Goal: Task Accomplishment & Management: Use online tool/utility

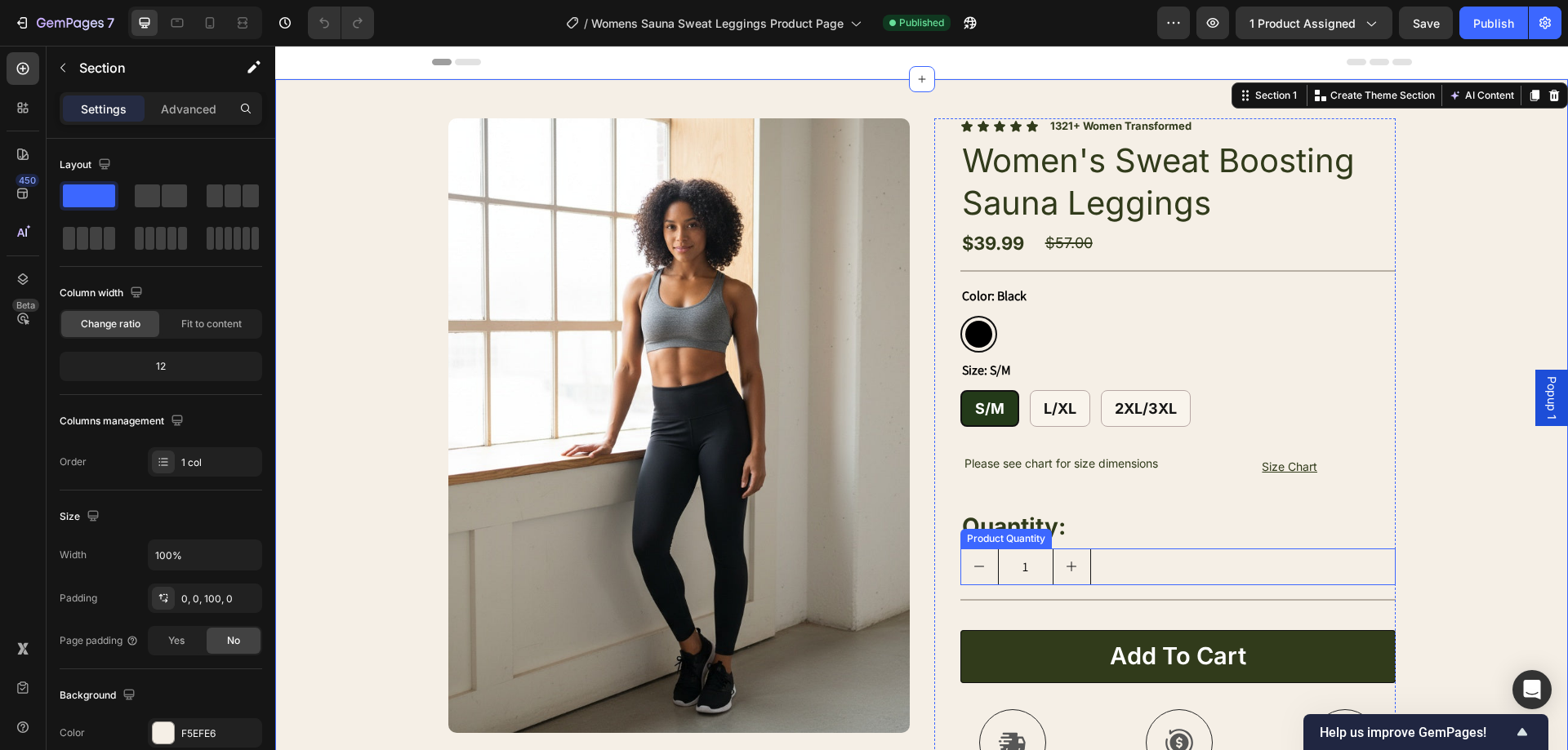
click at [1430, 417] on div "Product Images Image Icon [PERSON_NAME], 34 Text Block Row Icon Icon Icon Icon …" at bounding box center [922, 548] width 1293 height 938
click at [1282, 299] on div "Color: Black Black Black" at bounding box center [1178, 319] width 435 height 68
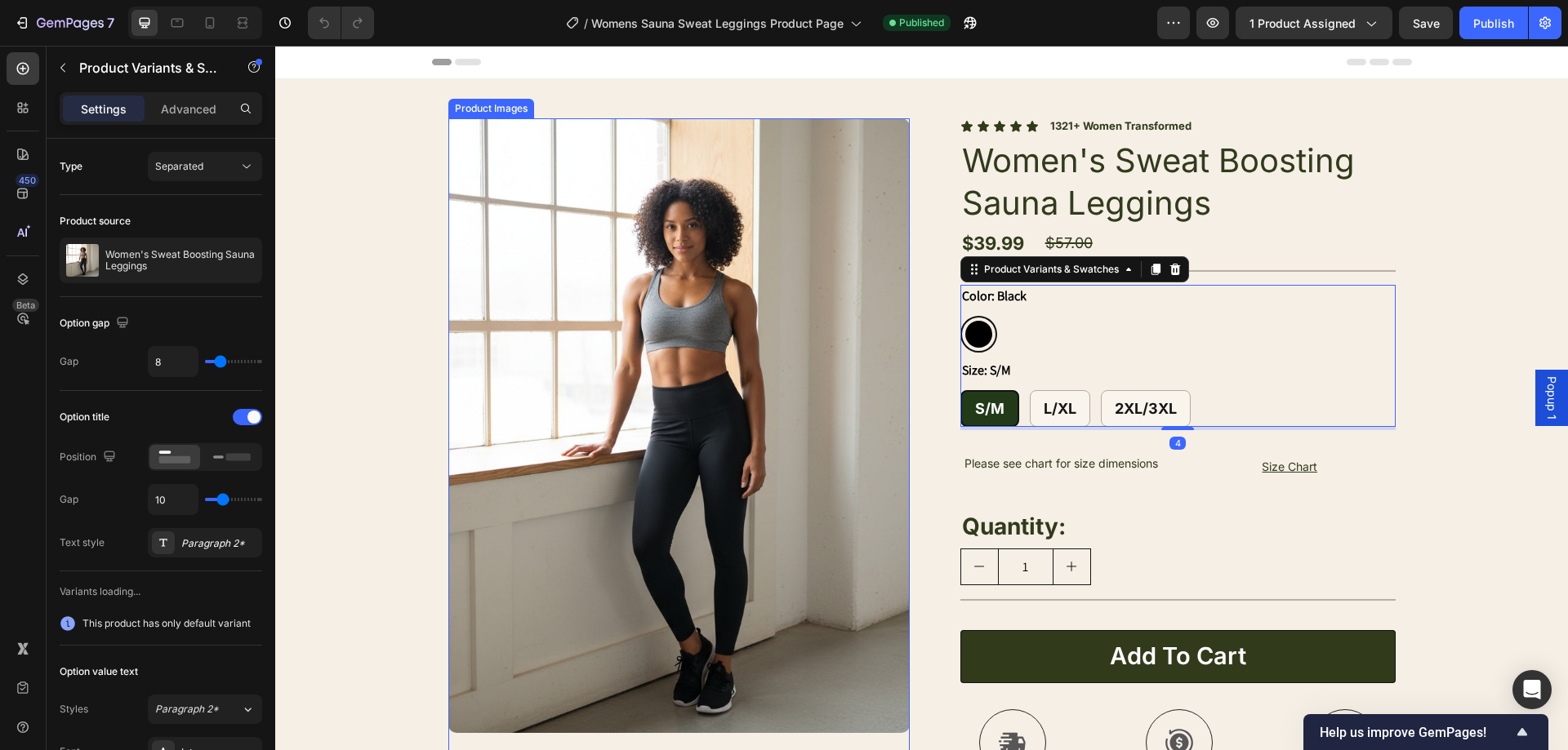
click at [680, 291] on img at bounding box center [678, 426] width 462 height 615
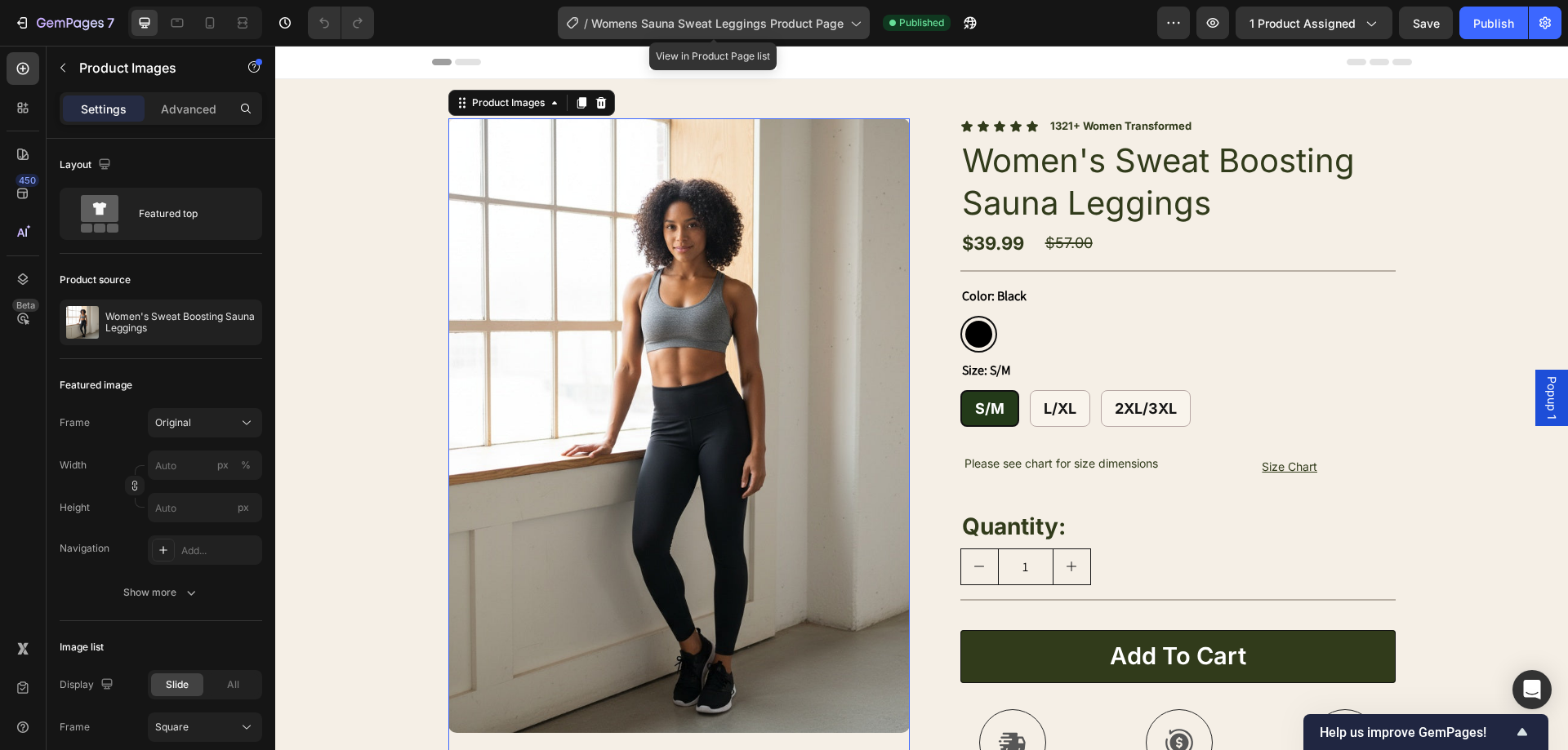
click at [765, 16] on span "Womens Sauna Sweat Leggings Product Page" at bounding box center [717, 23] width 252 height 17
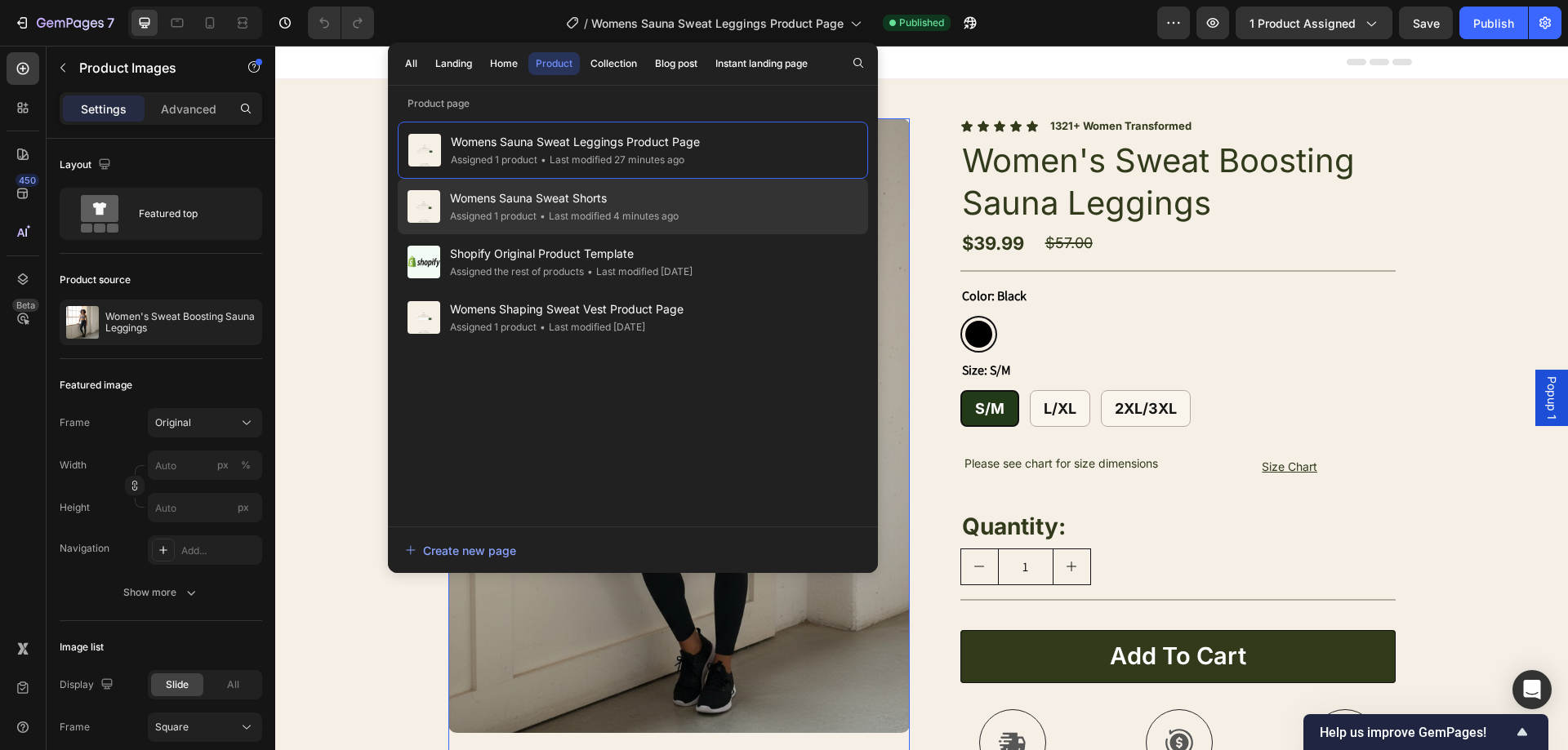
click at [693, 218] on div "Womens Sauna Sweat Shorts Assigned 1 product • Last modified 4 minutes ago" at bounding box center [633, 207] width 470 height 55
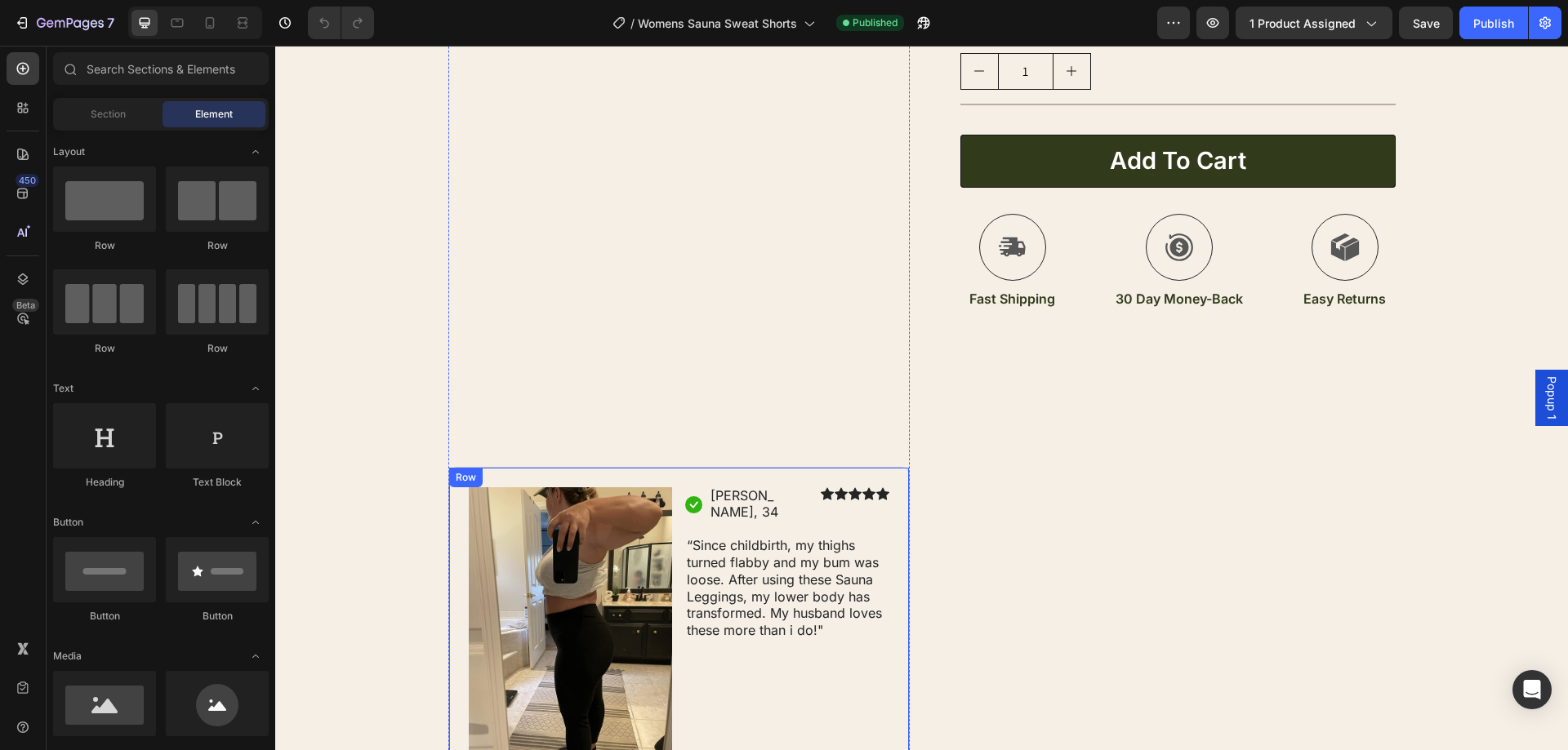
scroll to position [898, 0]
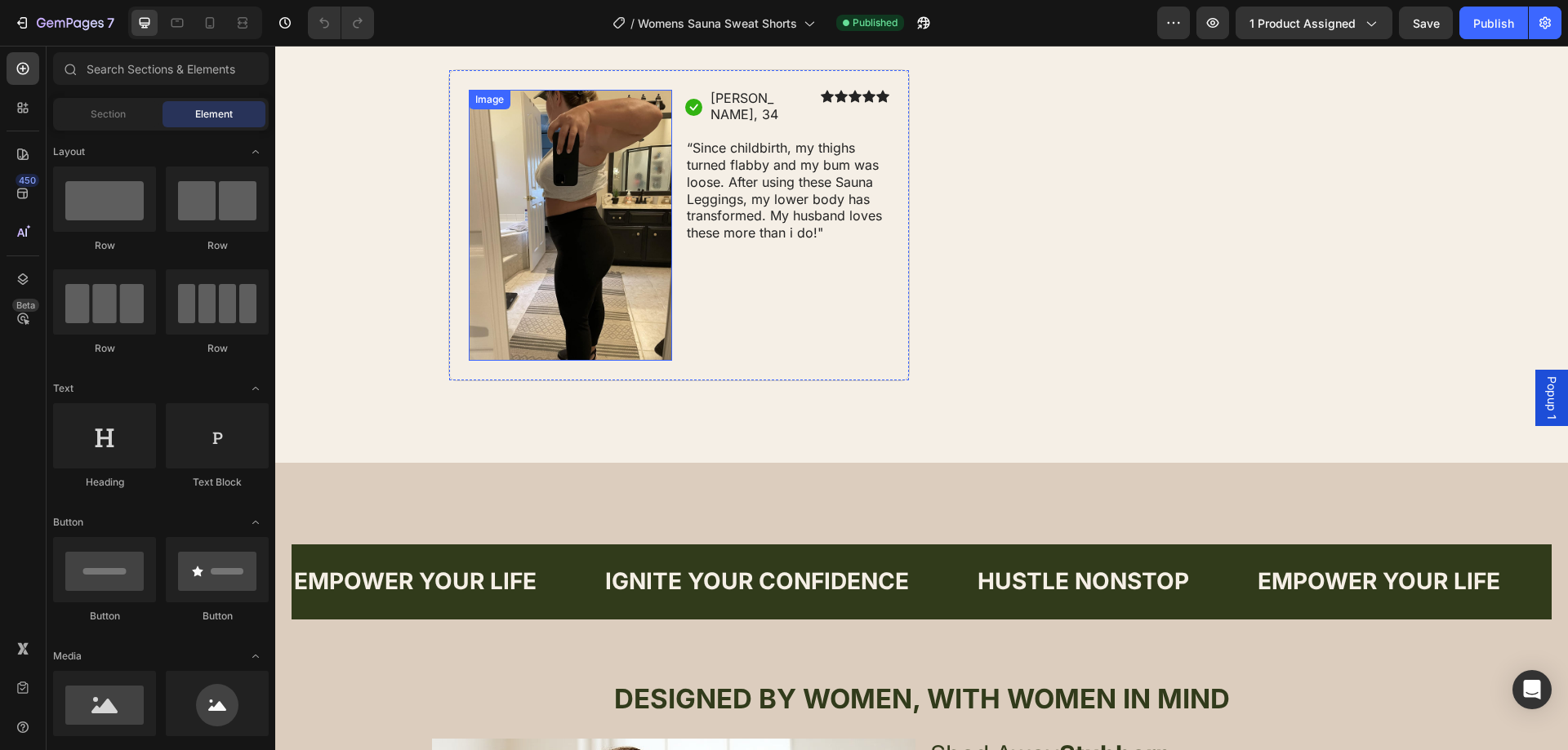
click at [622, 224] on img at bounding box center [571, 226] width 204 height 272
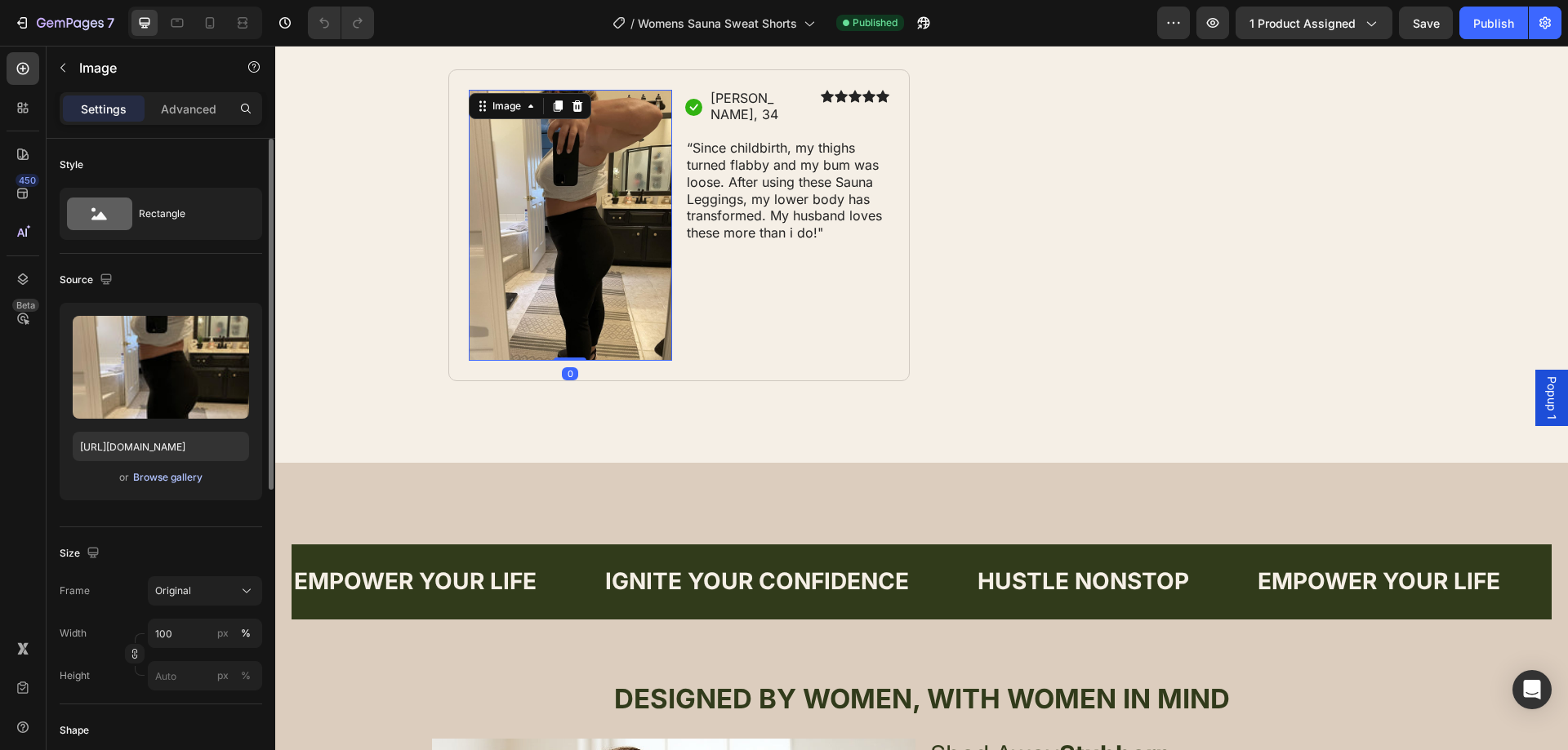
click at [193, 476] on div "Browse gallery" at bounding box center [168, 477] width 70 height 15
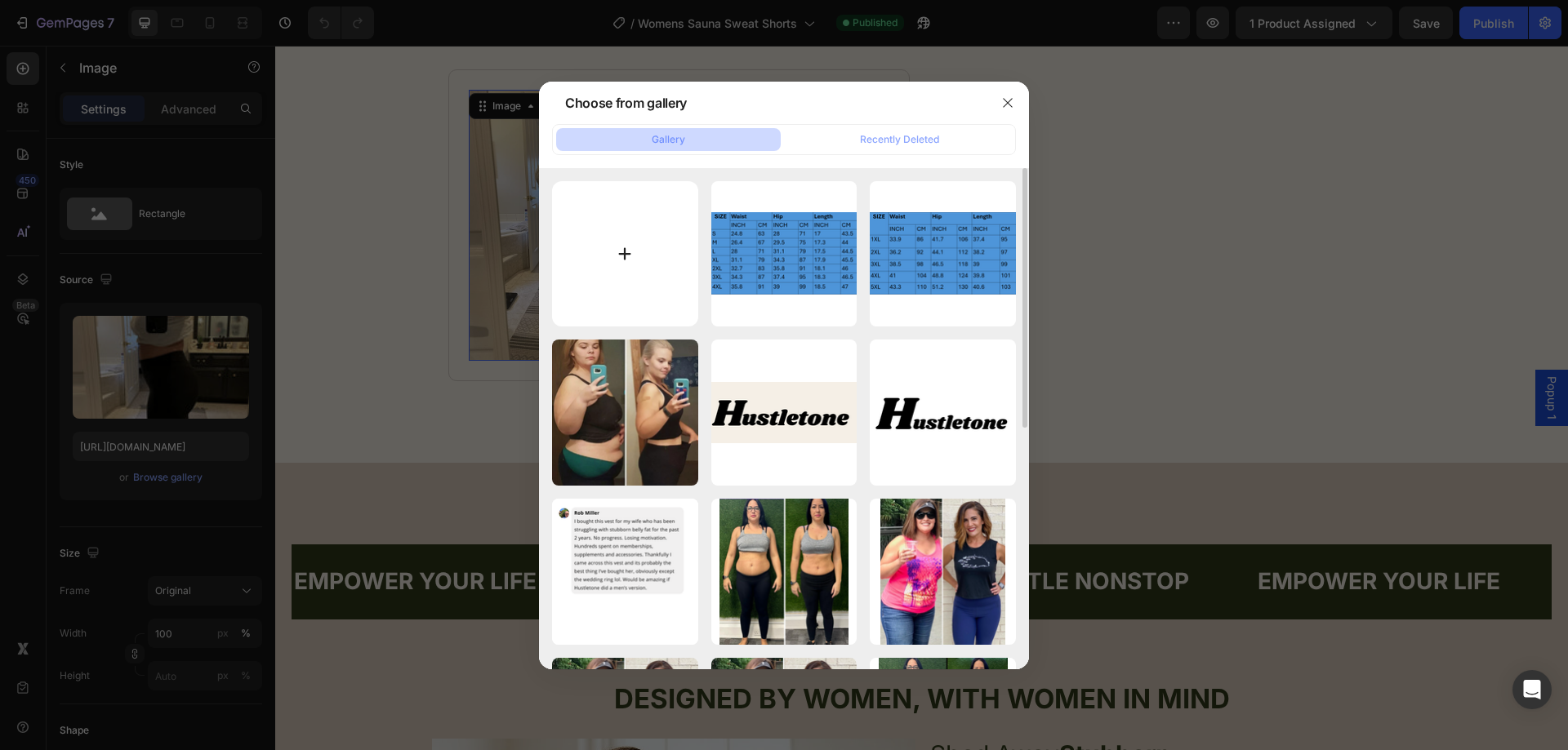
click at [646, 252] on input "file" at bounding box center [624, 253] width 146 height 146
type input "C:\fakepath\shorts side on.jpg"
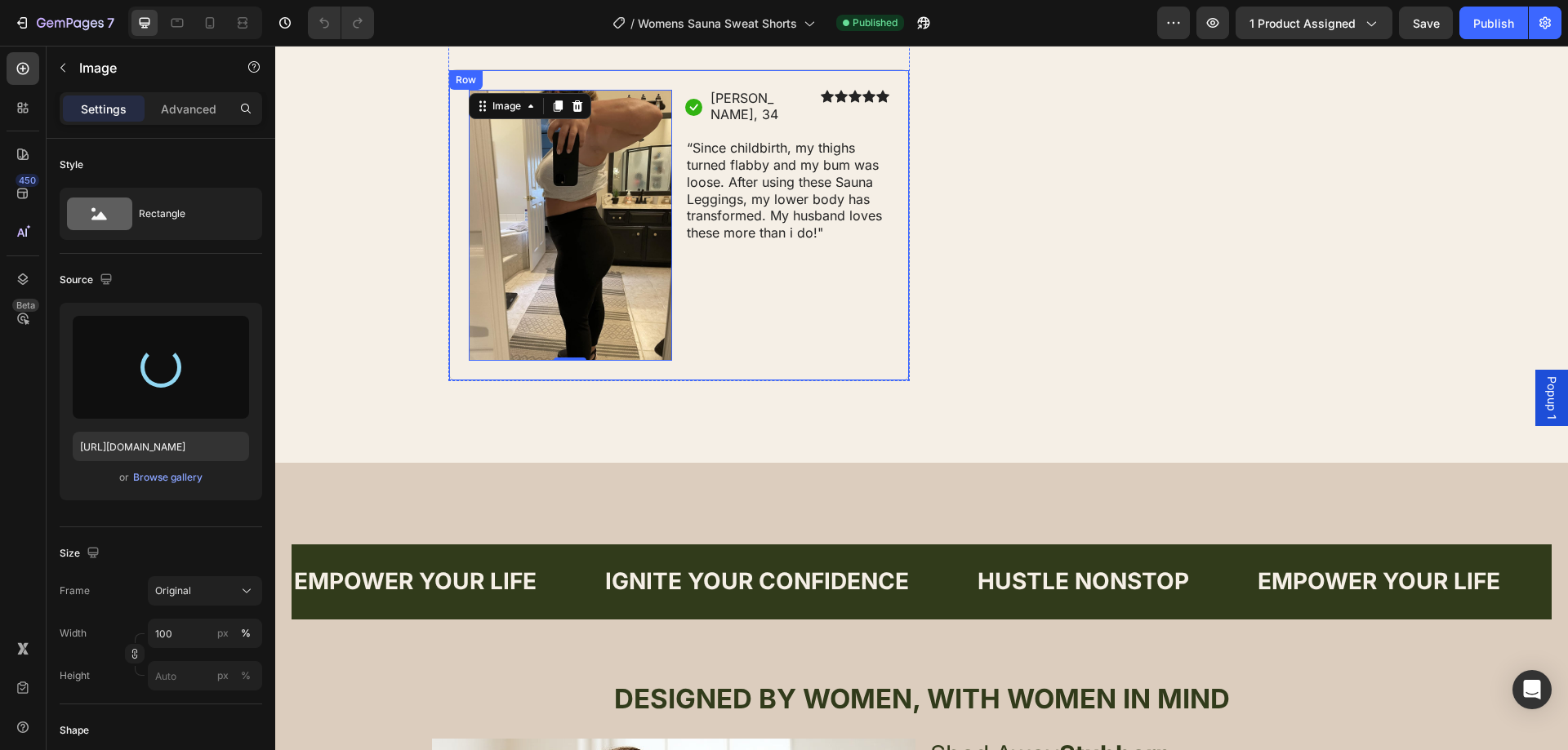
scroll to position [817, 0]
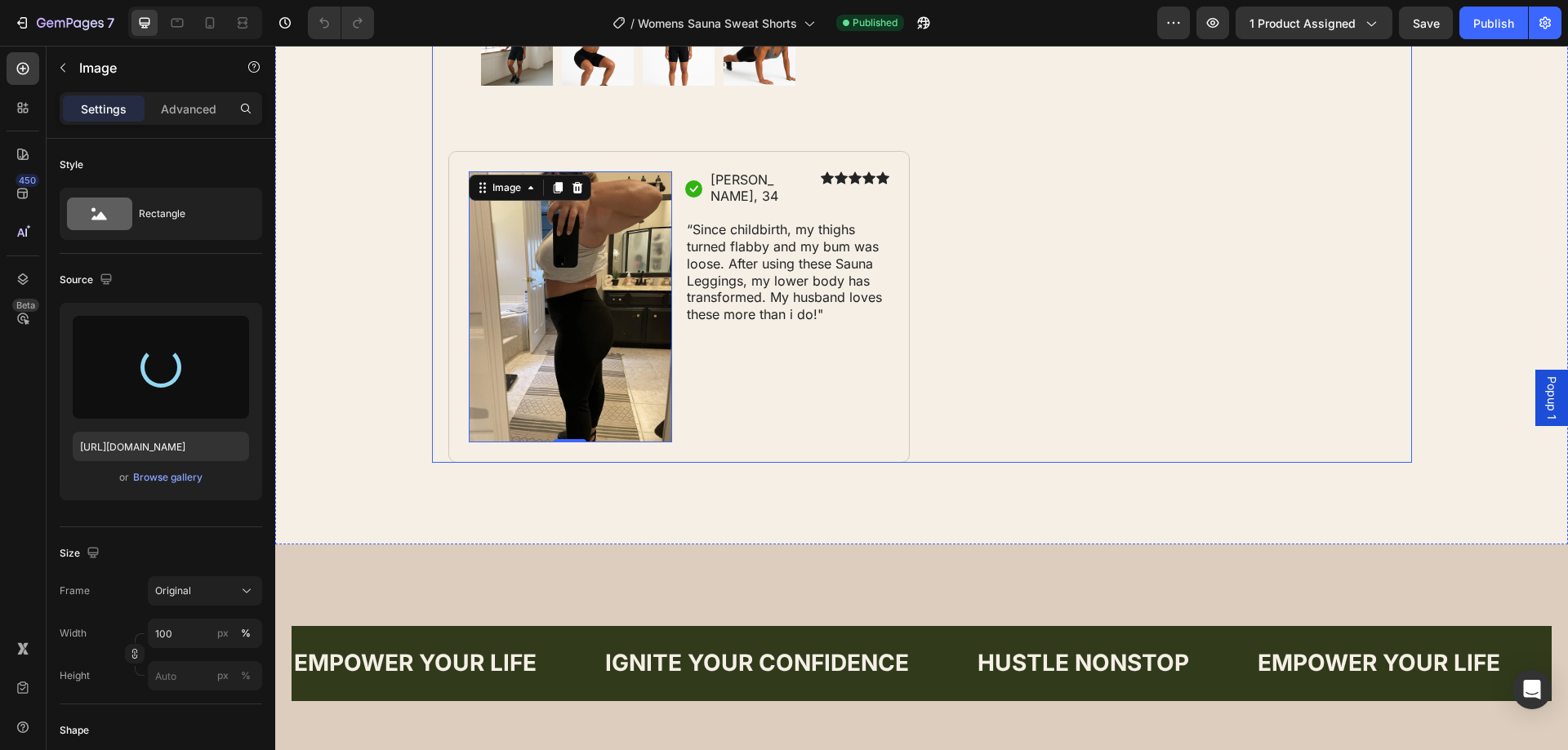
type input "https://cdn.shopify.com/s/files/1/0957/1159/2830/files/gempages_583634832253256…"
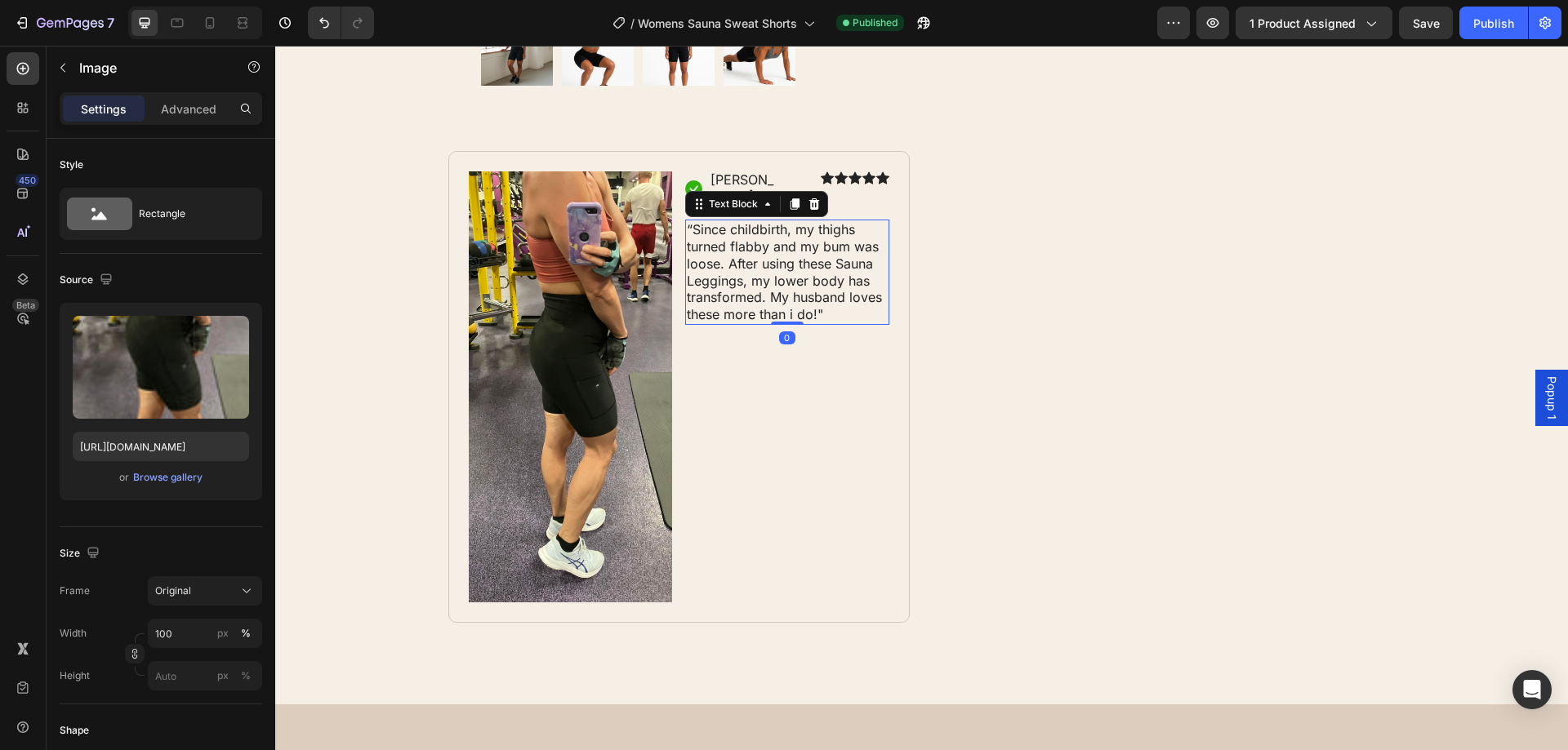
click at [794, 284] on p "“Since childbirth, my thighs turned flabby and my bum was loose. After using th…" at bounding box center [787, 272] width 201 height 102
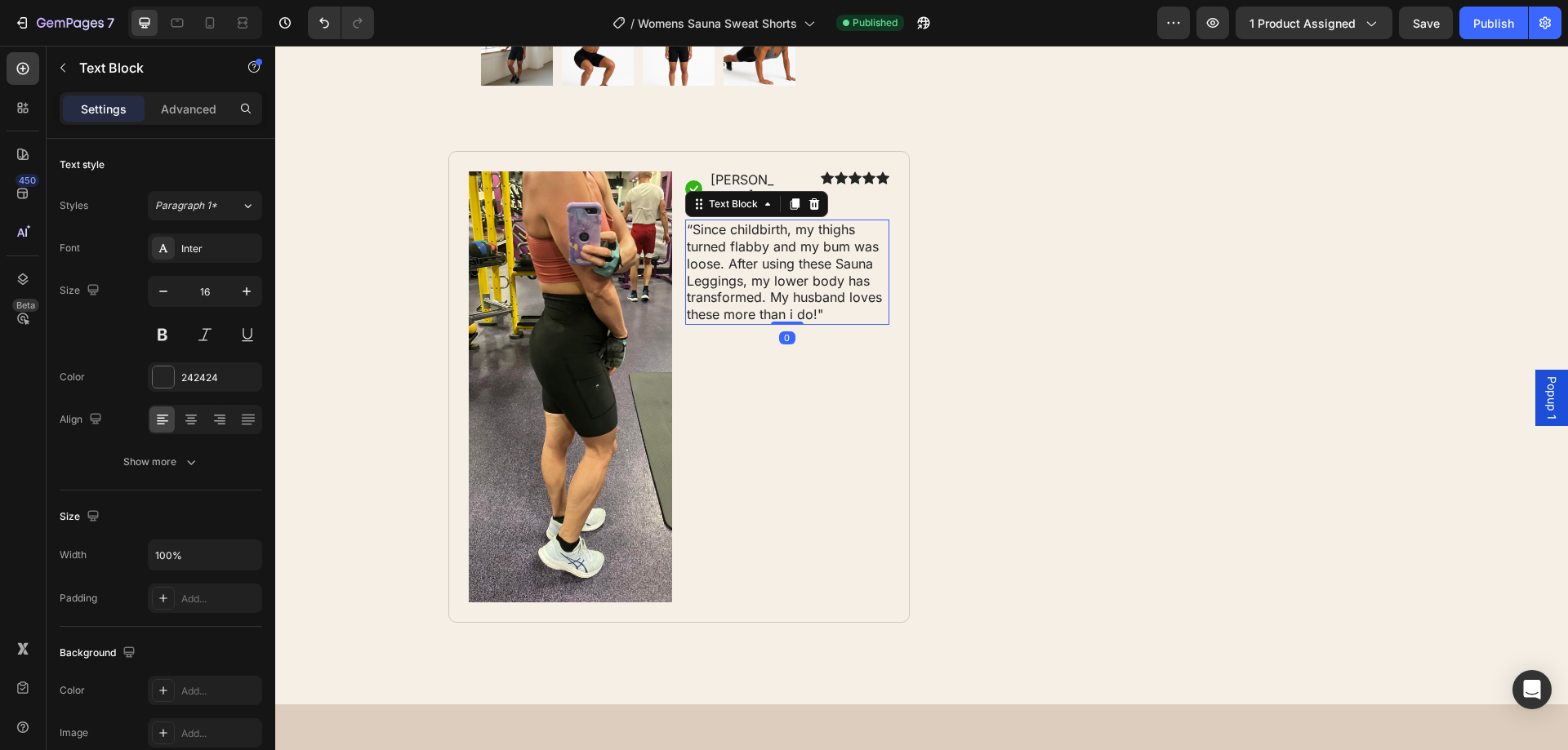
click at [817, 298] on p "“Since childbirth, my thighs turned flabby and my bum was loose. After using th…" at bounding box center [787, 272] width 201 height 102
click at [810, 299] on p "“Since childbirth, my thighs turned flabby and my bum was loose. After using th…" at bounding box center [787, 272] width 201 height 102
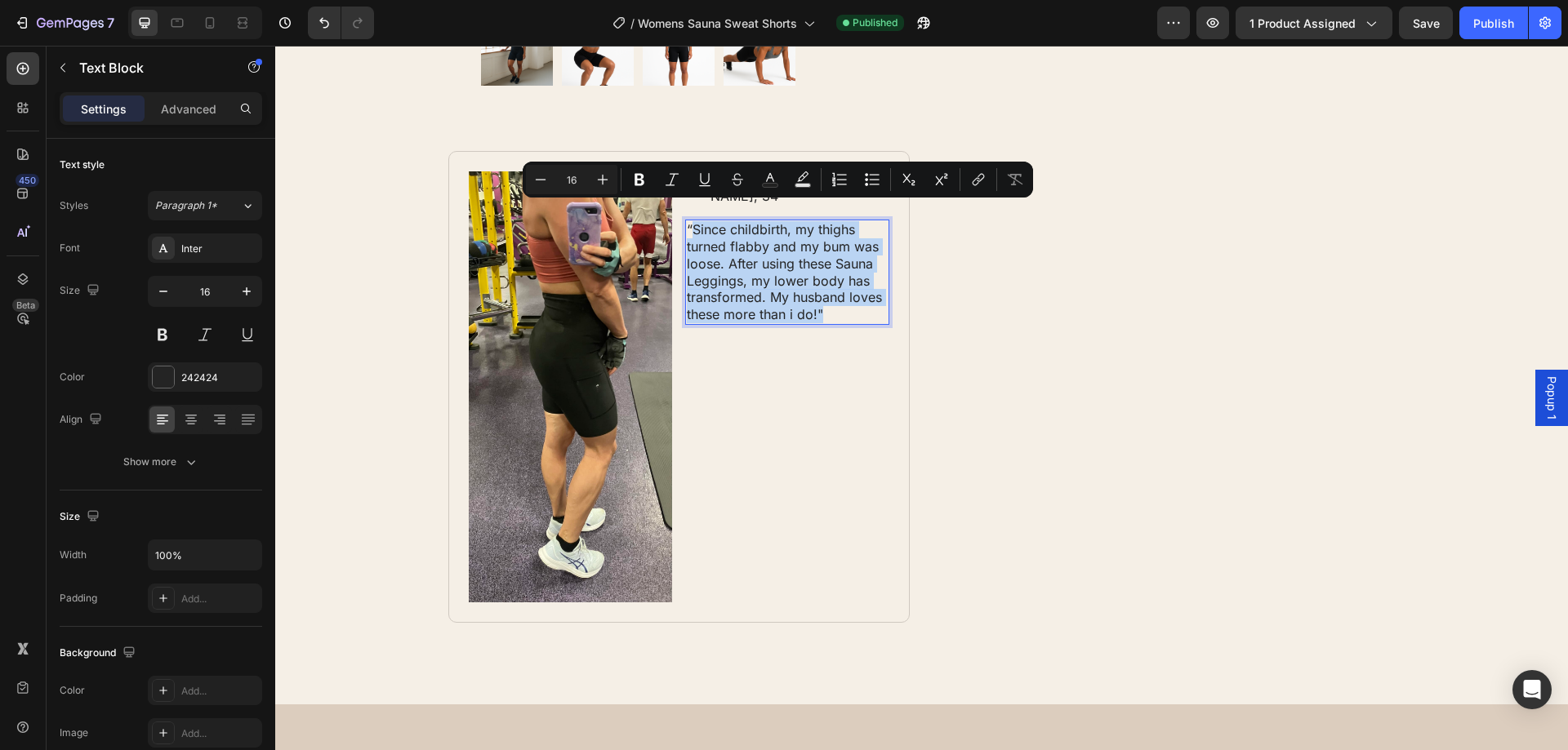
drag, startPoint x: 810, startPoint y: 299, endPoint x: 698, endPoint y: 217, distance: 138.8
click at [698, 221] on p "“Since childbirth, my thighs turned flabby and my bum was loose. After using th…" at bounding box center [787, 272] width 201 height 102
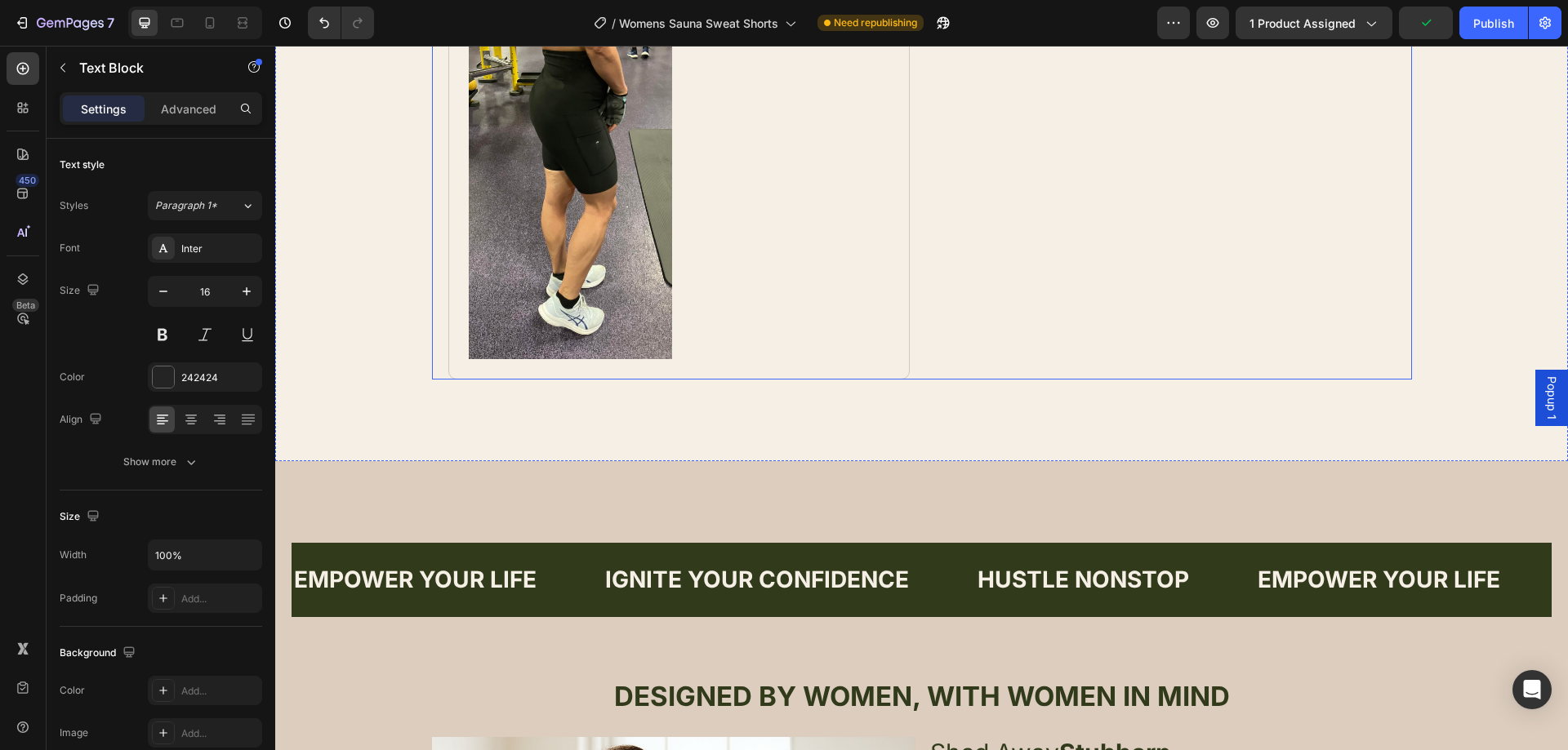
scroll to position [654, 0]
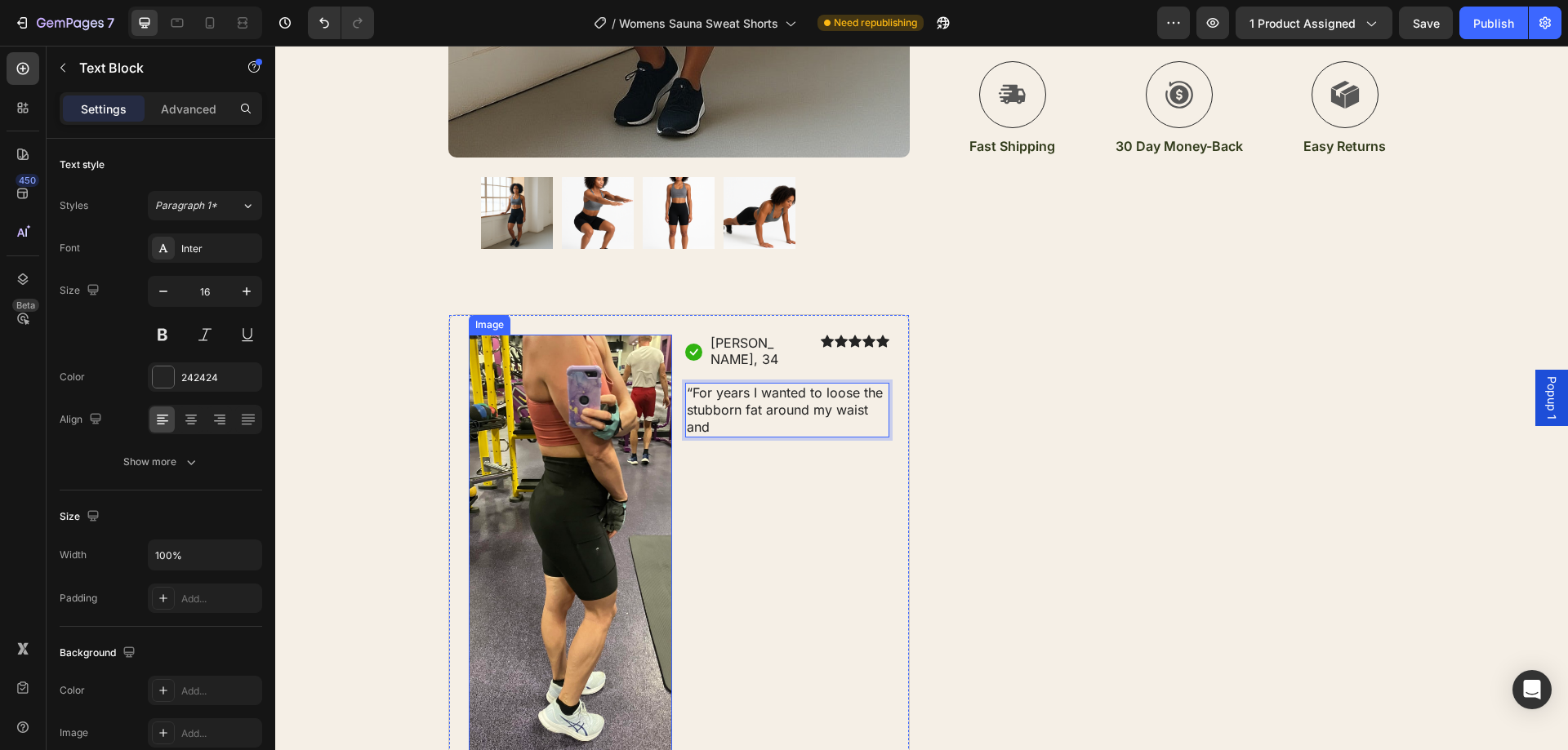
click at [595, 454] on img at bounding box center [571, 551] width 204 height 431
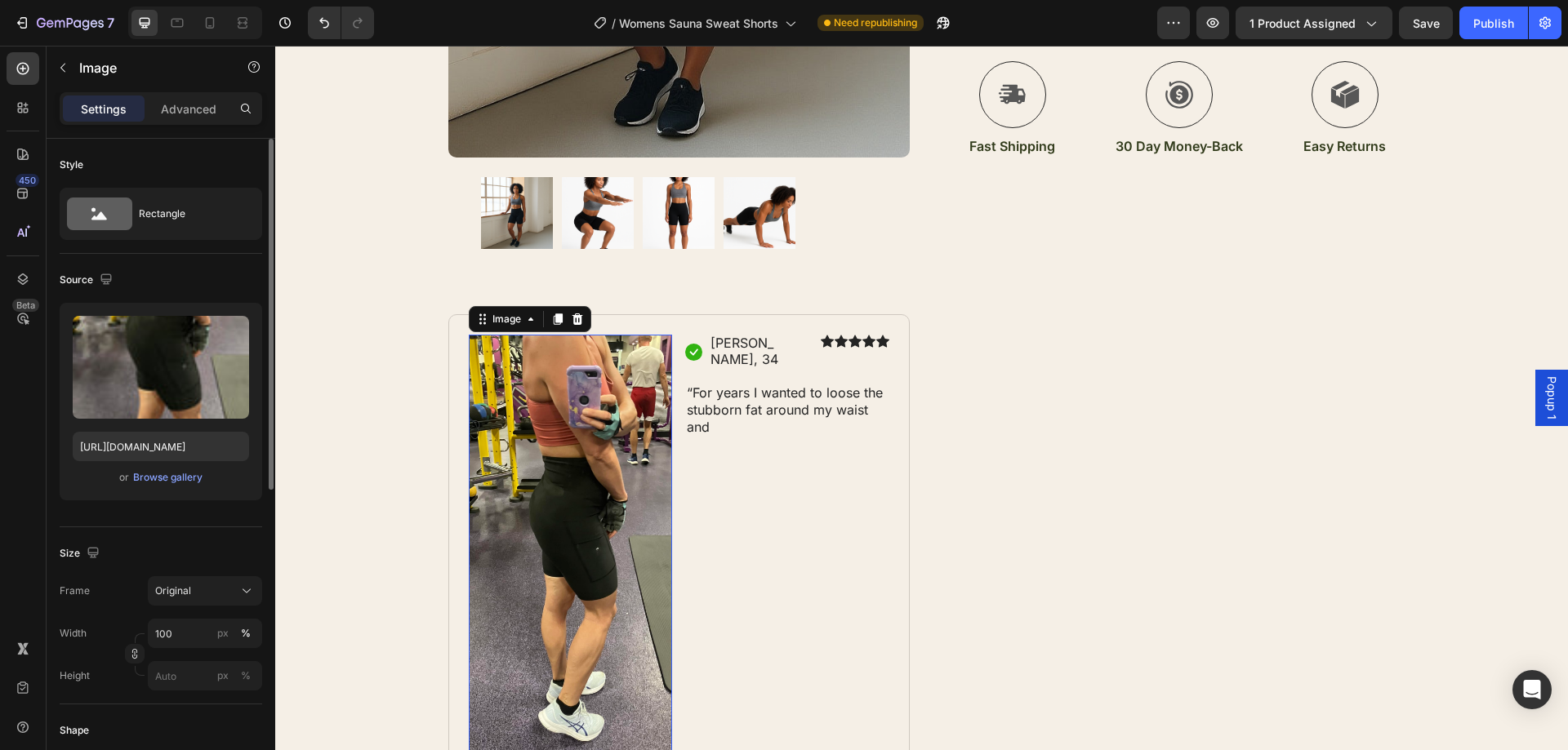
scroll to position [245, 0]
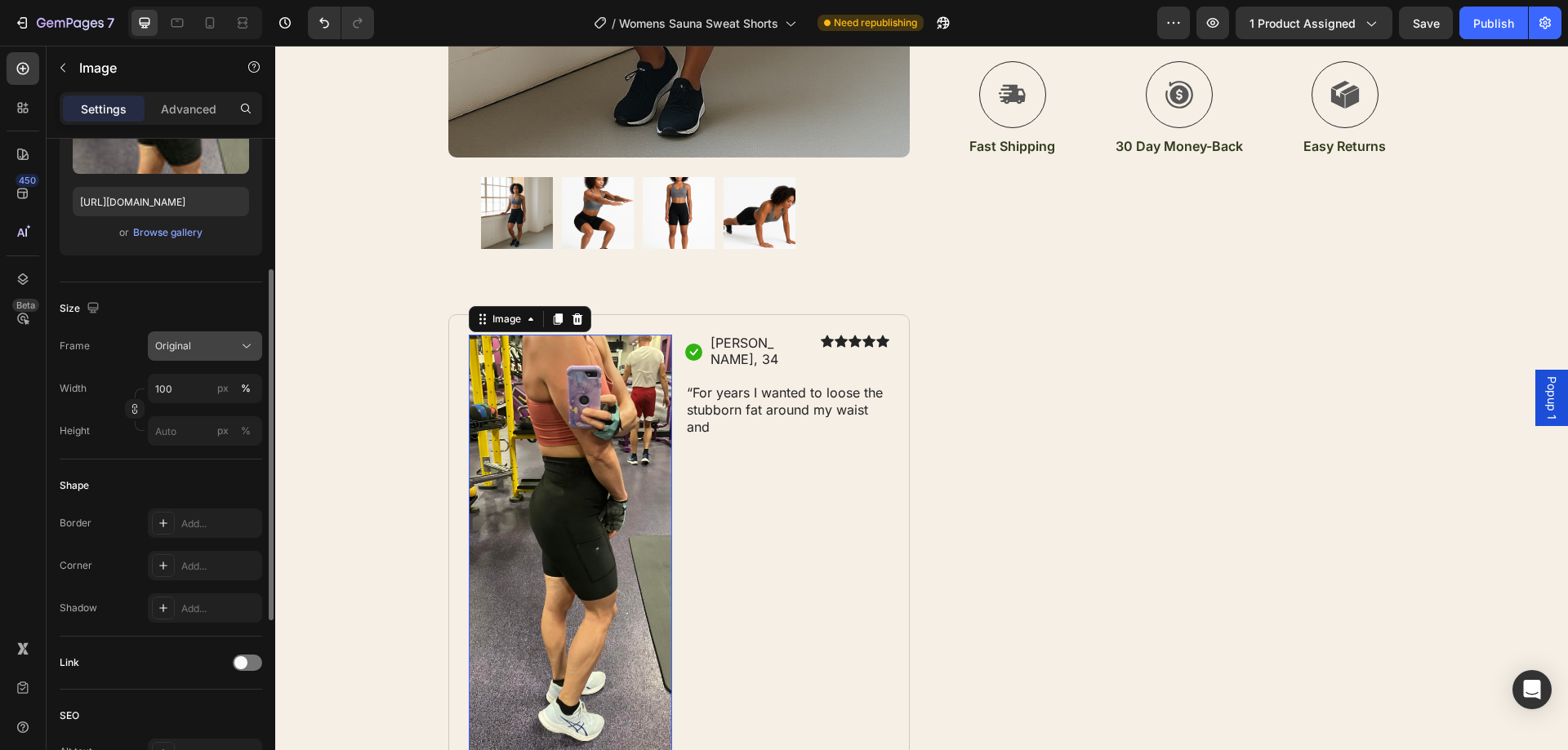
click at [205, 343] on div "Original" at bounding box center [195, 346] width 80 height 15
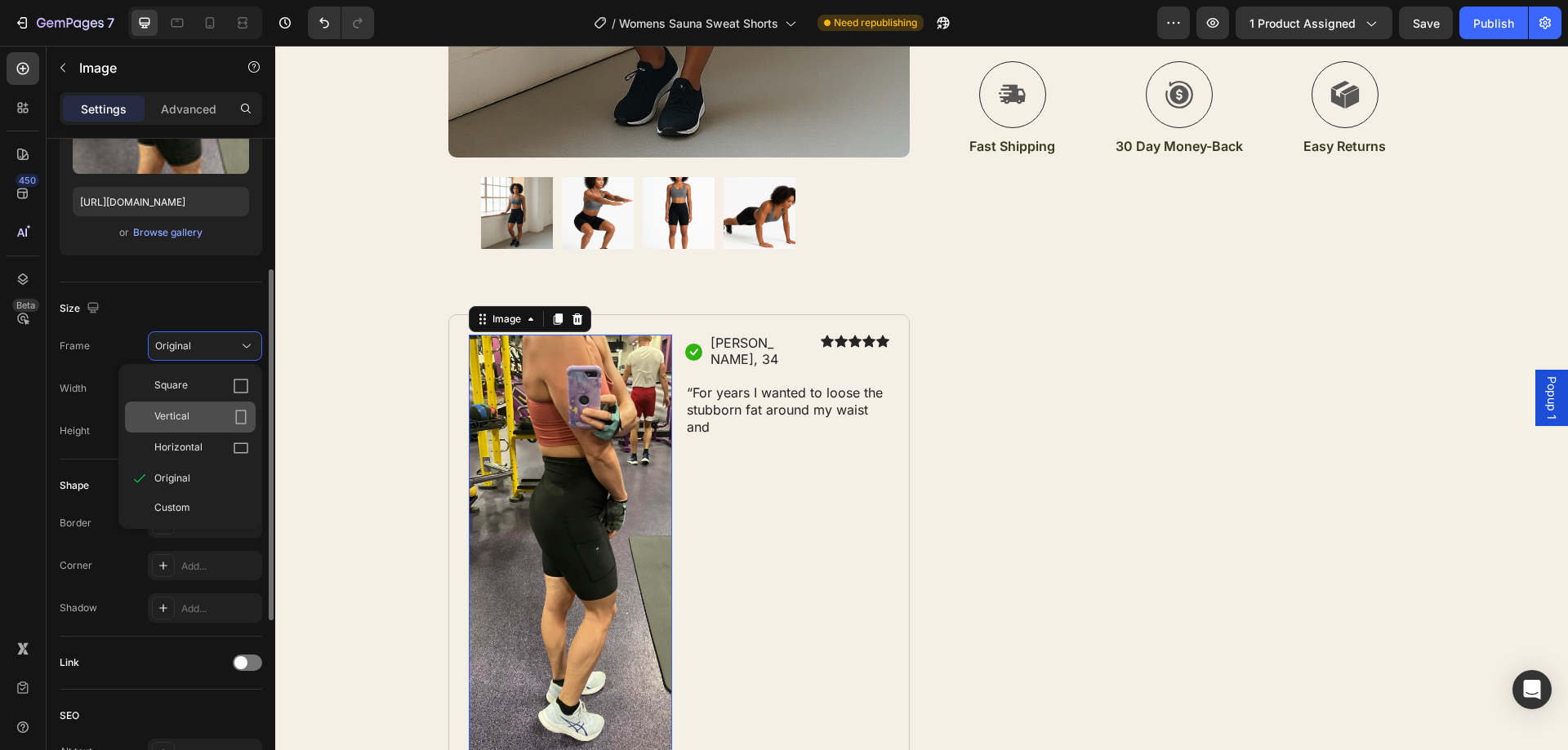
click at [196, 415] on div "Vertical" at bounding box center [201, 418] width 95 height 17
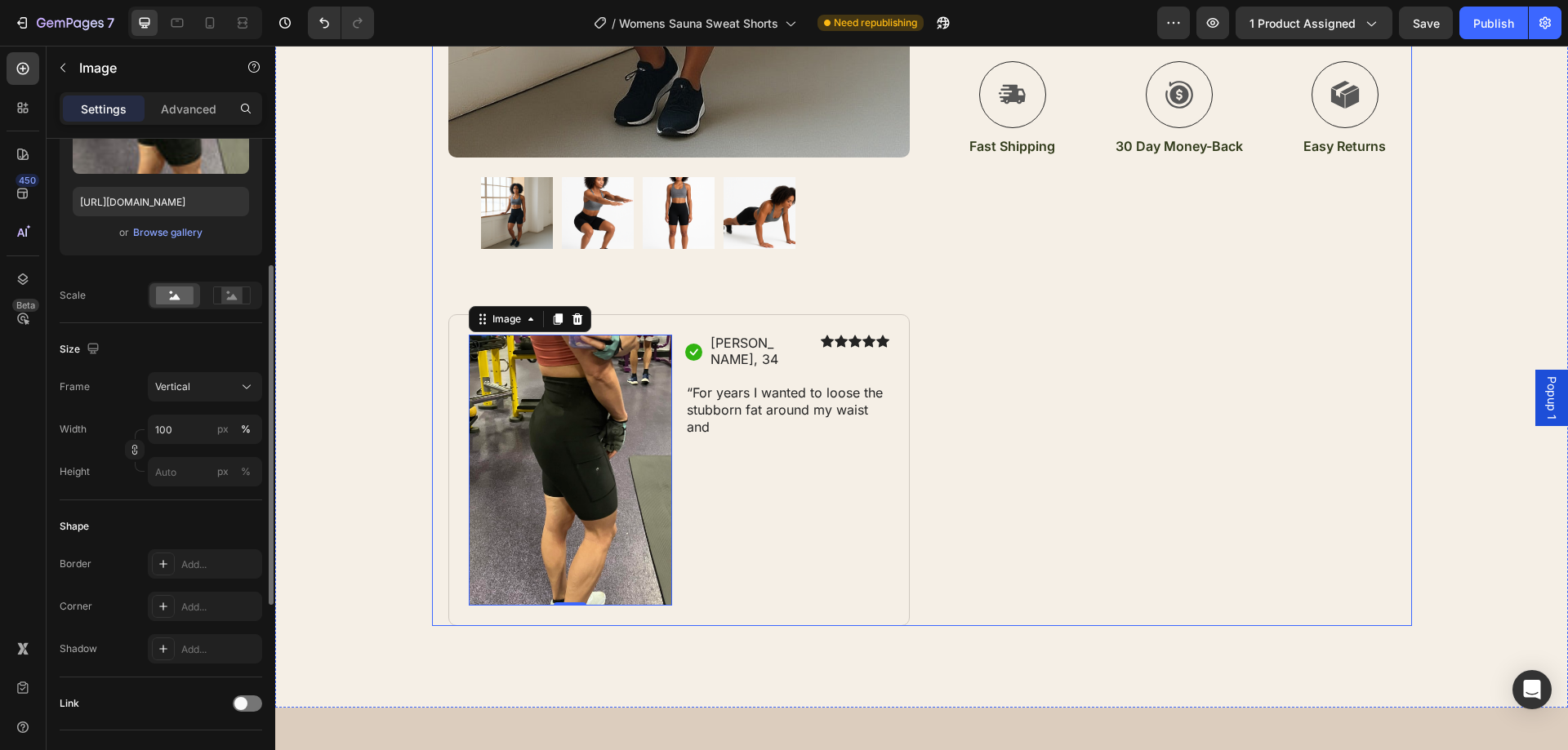
click at [1104, 429] on div "Icon Icon Icon Icon Icon Icon List 1321+ Women Transformed Text Block Row Women…" at bounding box center [1165, 45] width 462 height 1161
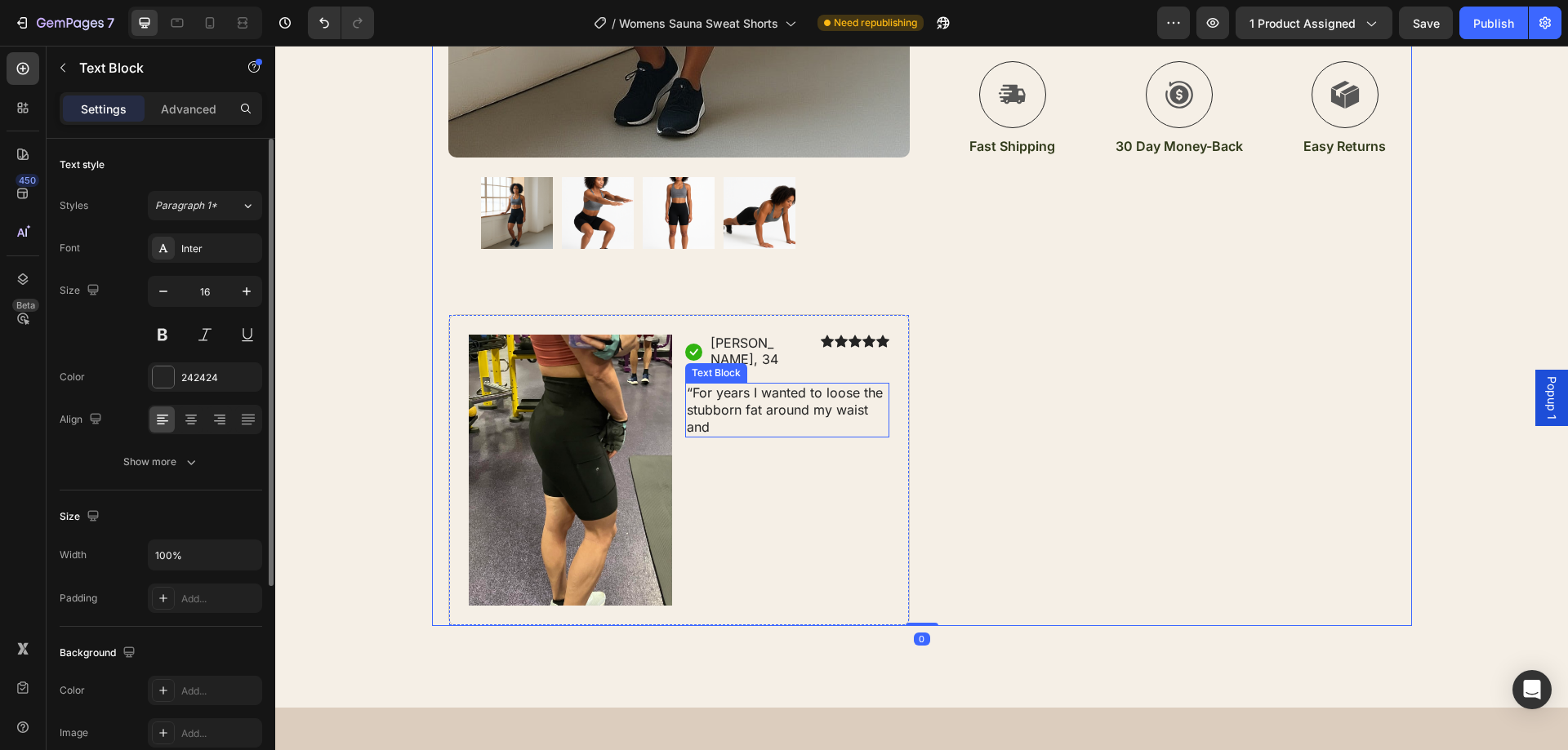
click at [766, 411] on p "“For years I wanted to loose the stubborn fat around my waist and" at bounding box center [787, 409] width 201 height 50
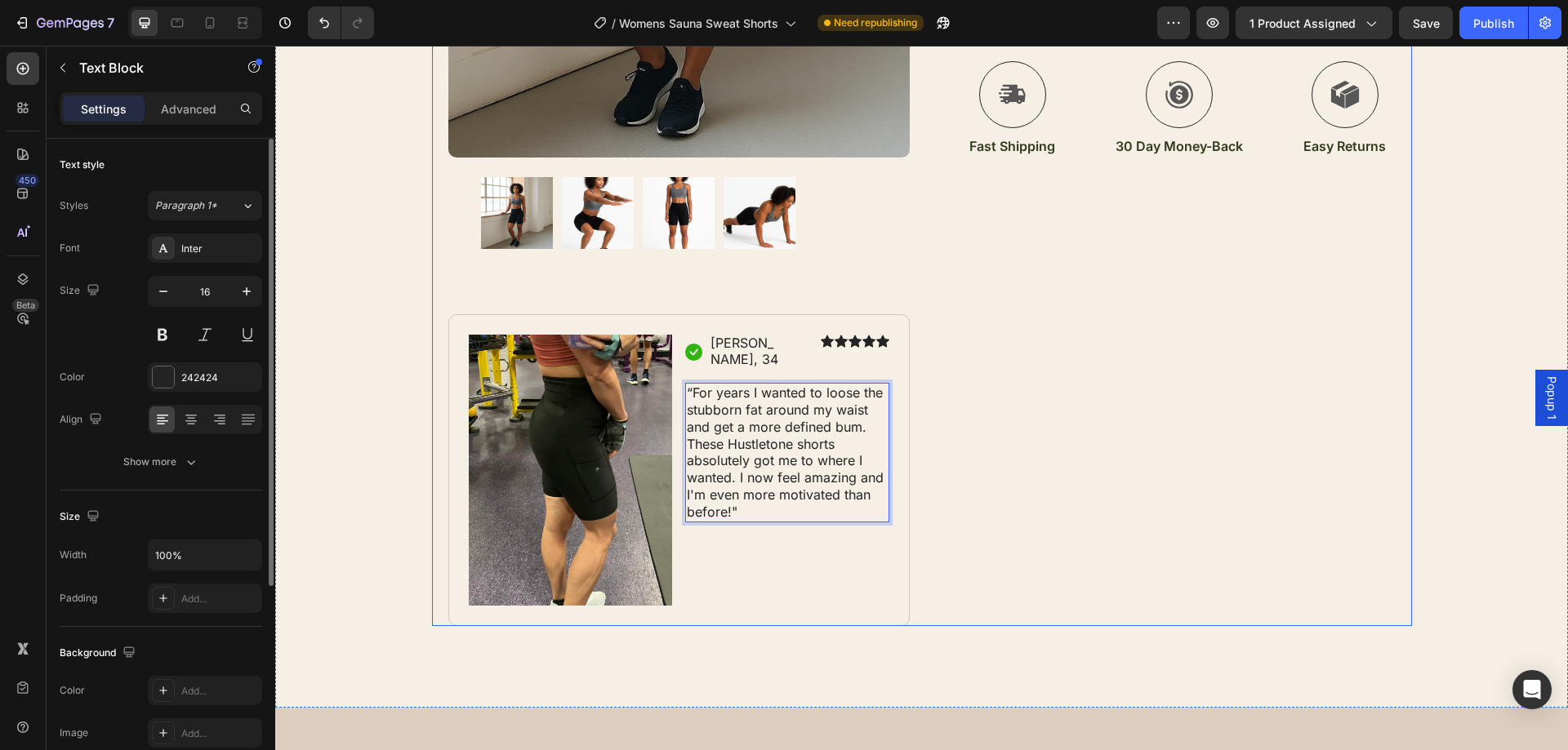
click at [968, 359] on div "Icon Icon Icon Icon Icon Icon List 1321+ Women Transformed Text Block Row Women…" at bounding box center [1165, 45] width 462 height 1161
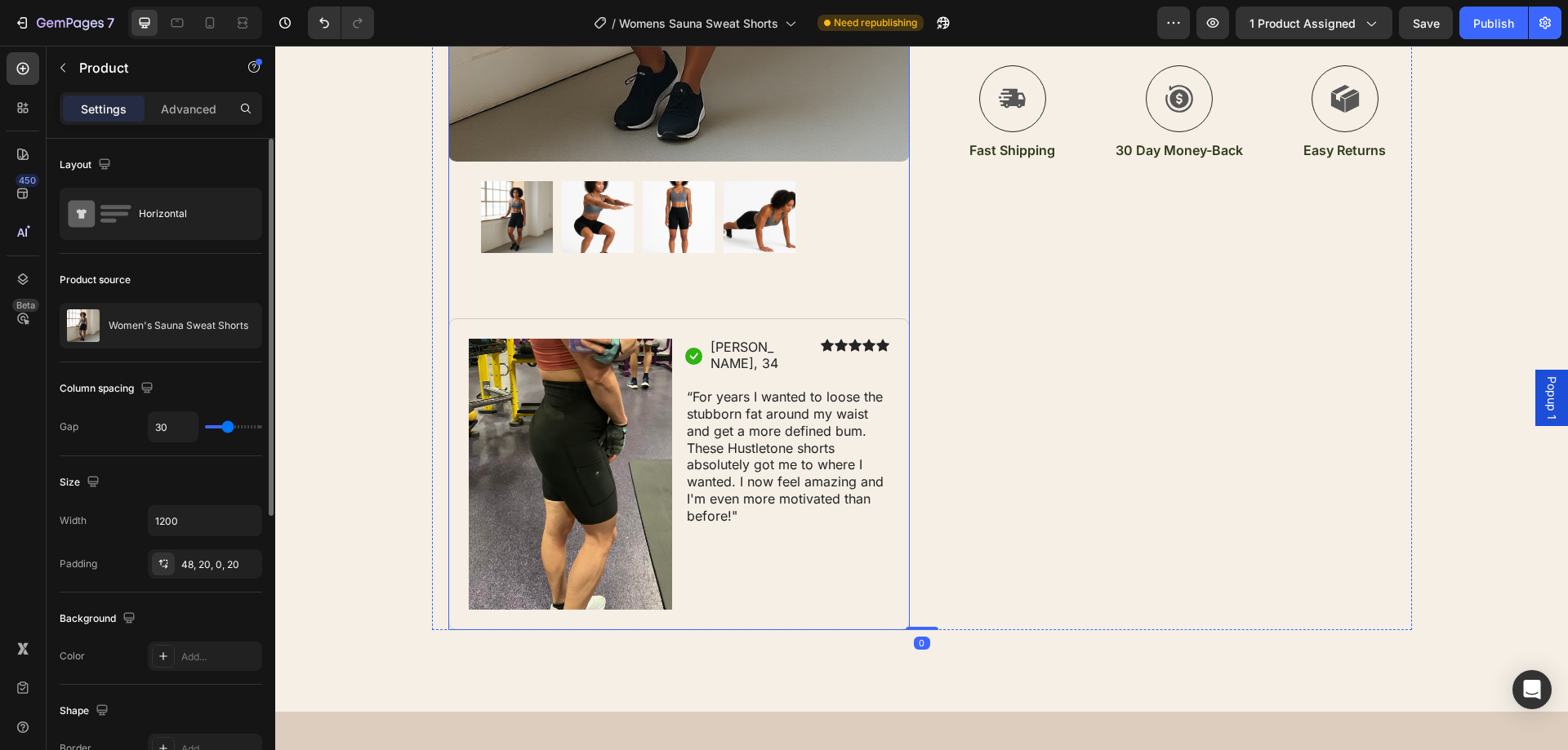
scroll to position [572, 0]
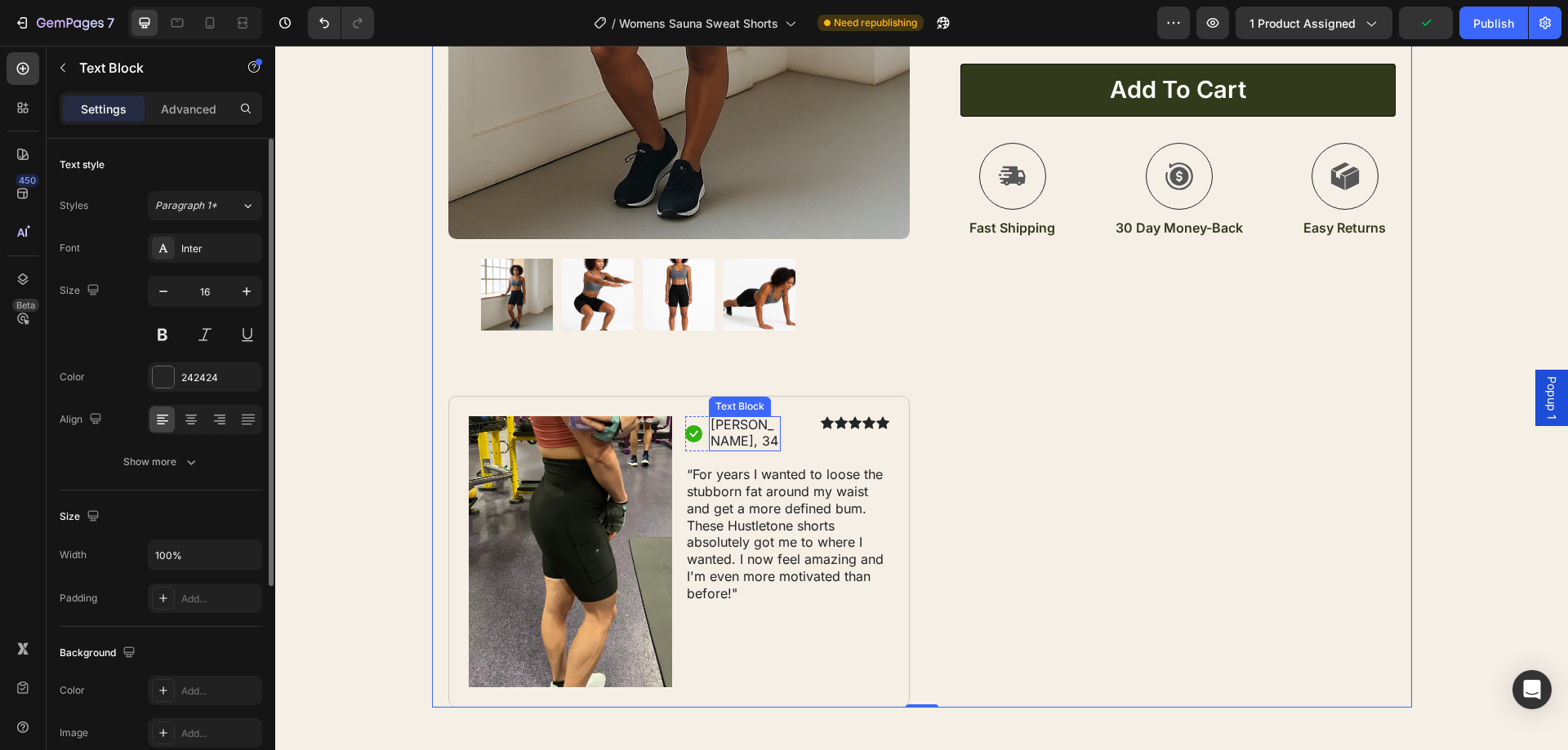
click at [765, 425] on div "Sarah, 34" at bounding box center [745, 434] width 72 height 36
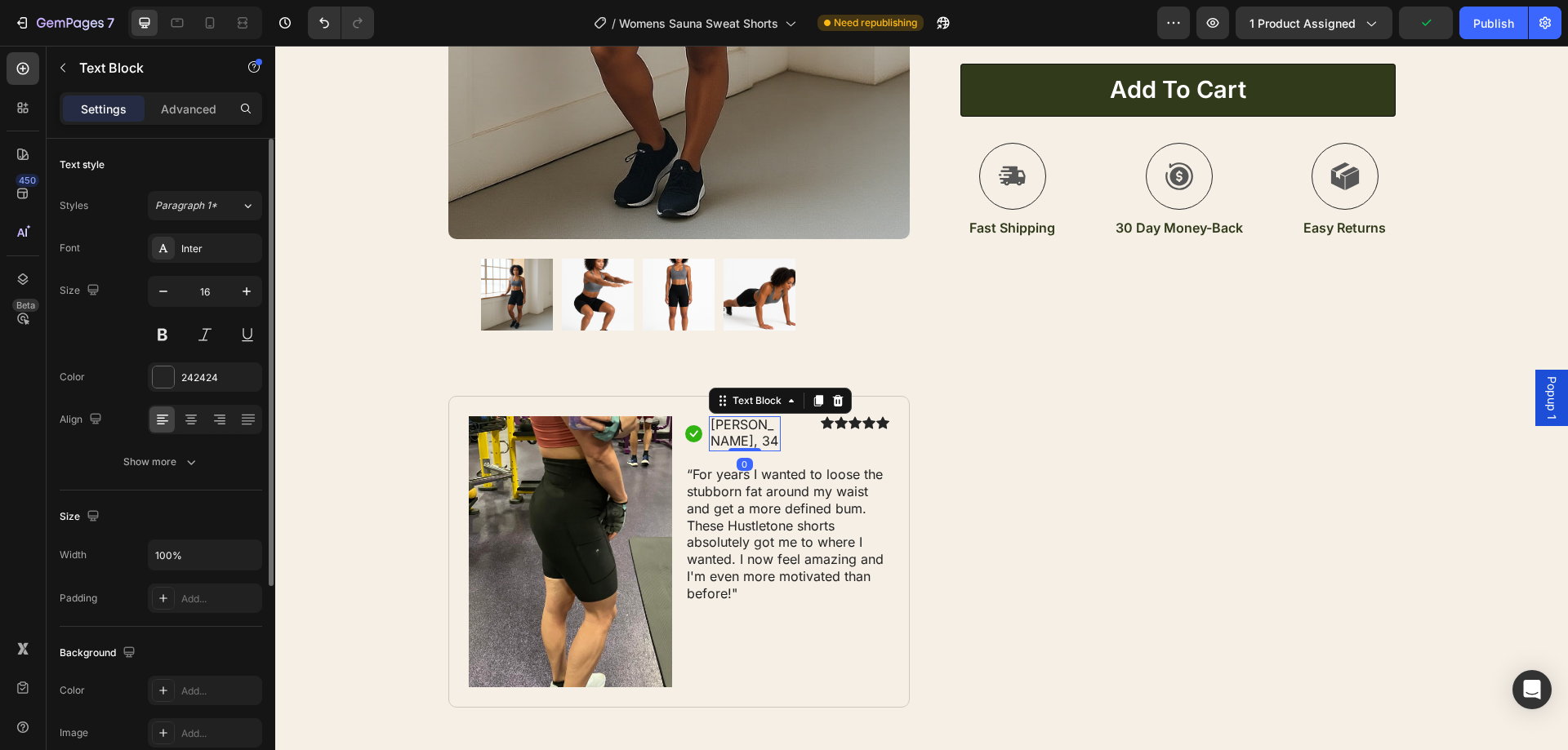
click at [760, 425] on p "Sarah, 34" at bounding box center [745, 433] width 69 height 34
click at [738, 424] on p "Sarah, 37" at bounding box center [745, 433] width 69 height 34
click at [711, 440] on p "Jasmine, 37" at bounding box center [745, 433] width 69 height 34
click at [757, 425] on p "Jasmine, 37" at bounding box center [745, 433] width 69 height 34
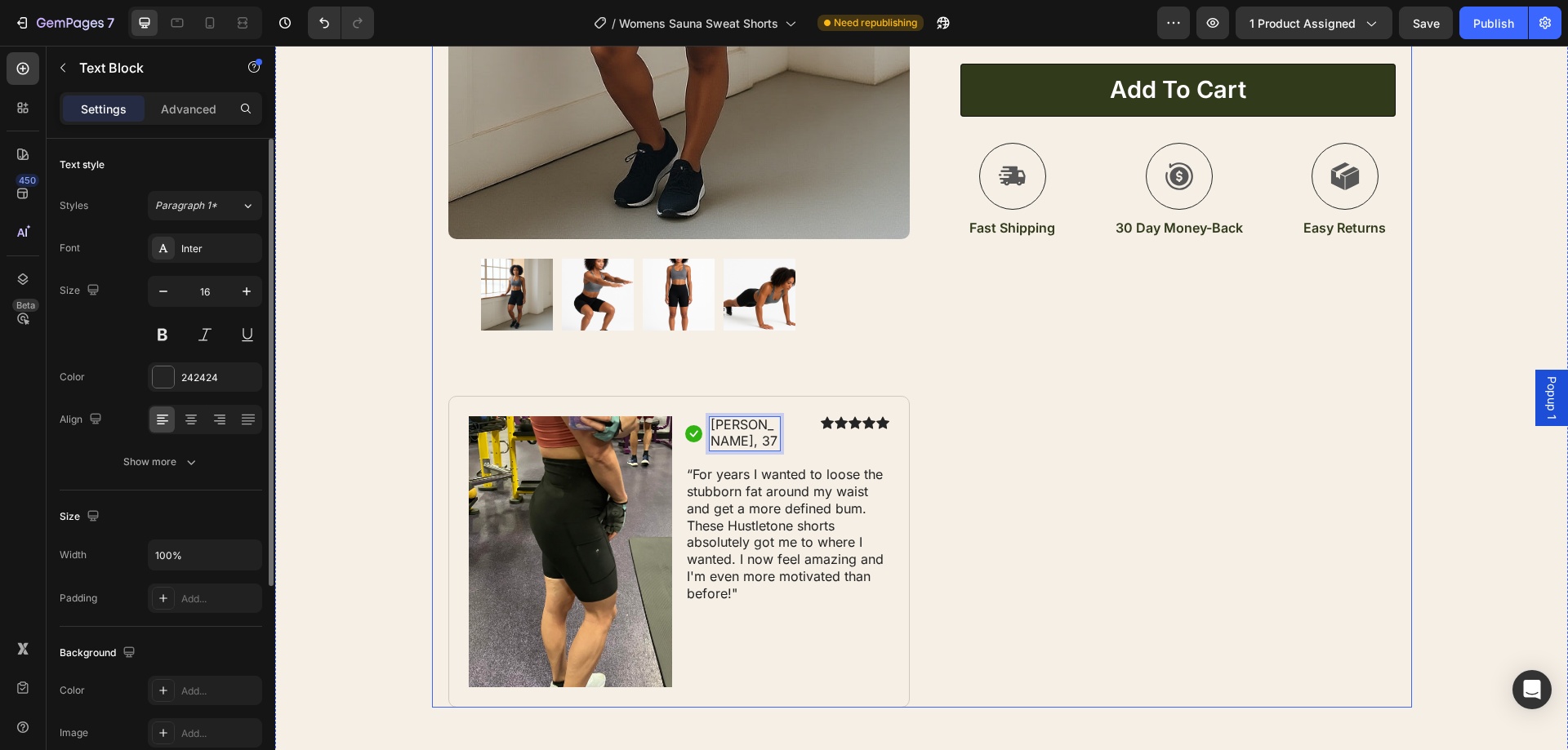
click at [939, 413] on div "Icon Icon Icon Icon Icon Icon List 1321+ Women Transformed Text Block Row Women…" at bounding box center [1165, 127] width 462 height 1161
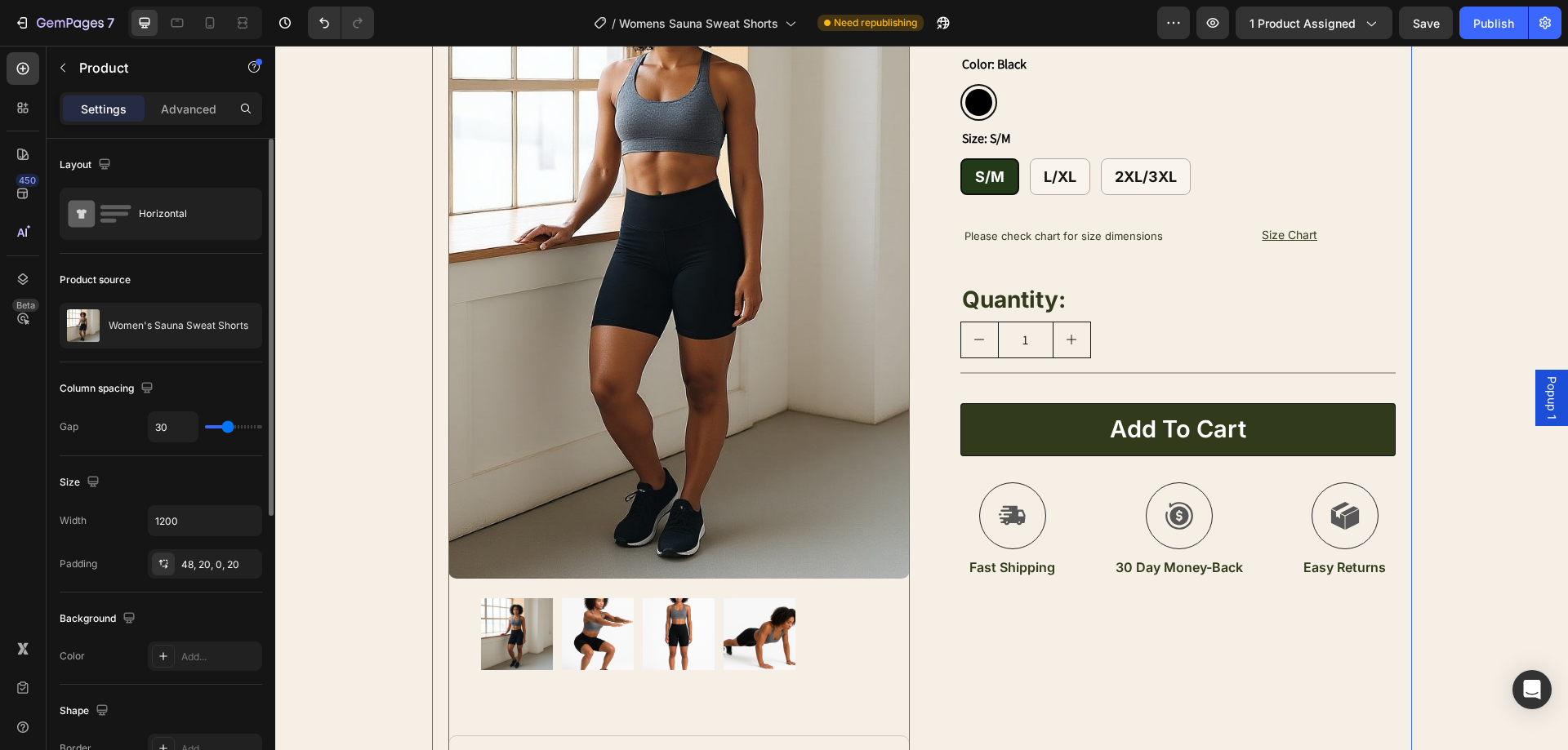
scroll to position [0, 0]
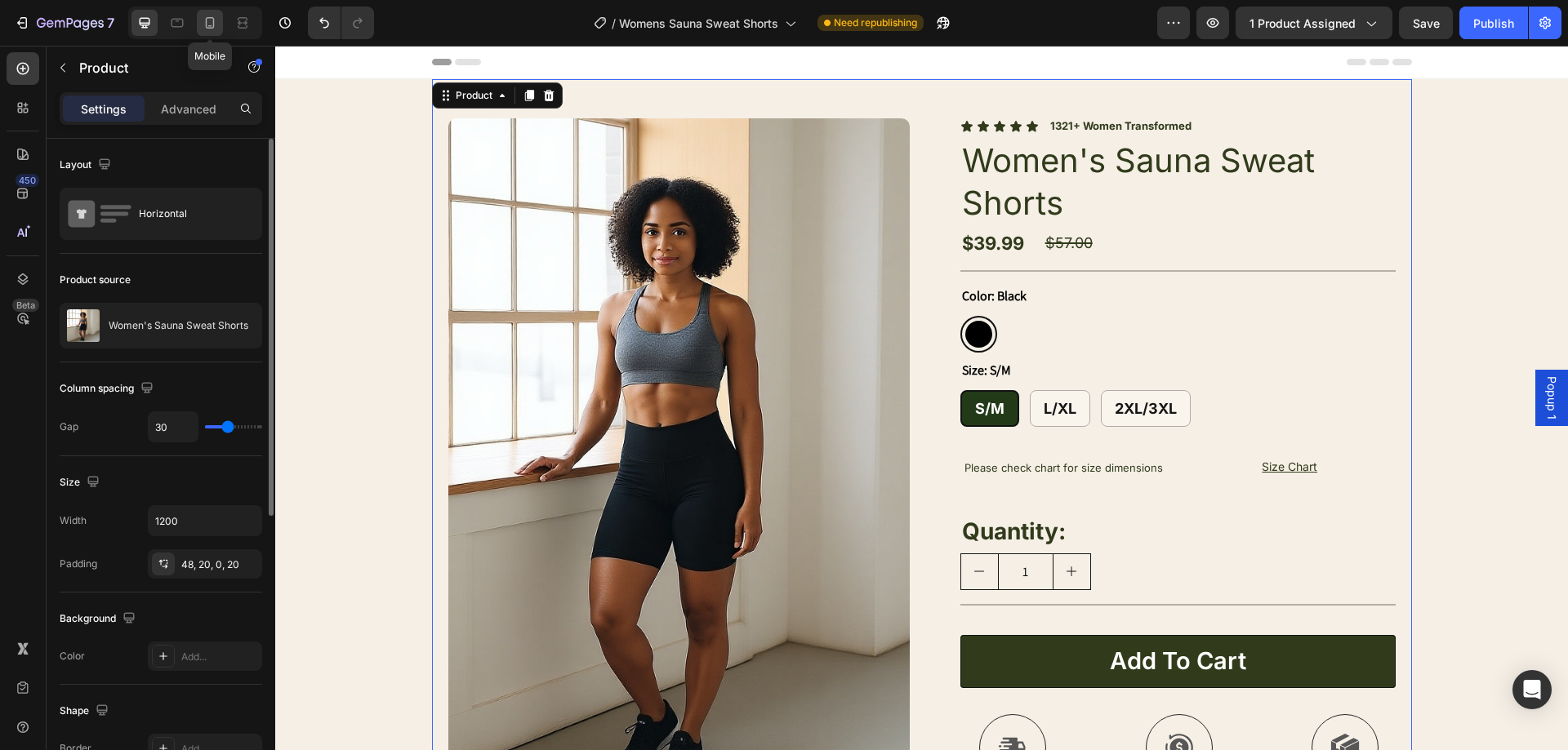
click at [208, 13] on div at bounding box center [209, 23] width 26 height 26
type input "0"
type input "100%"
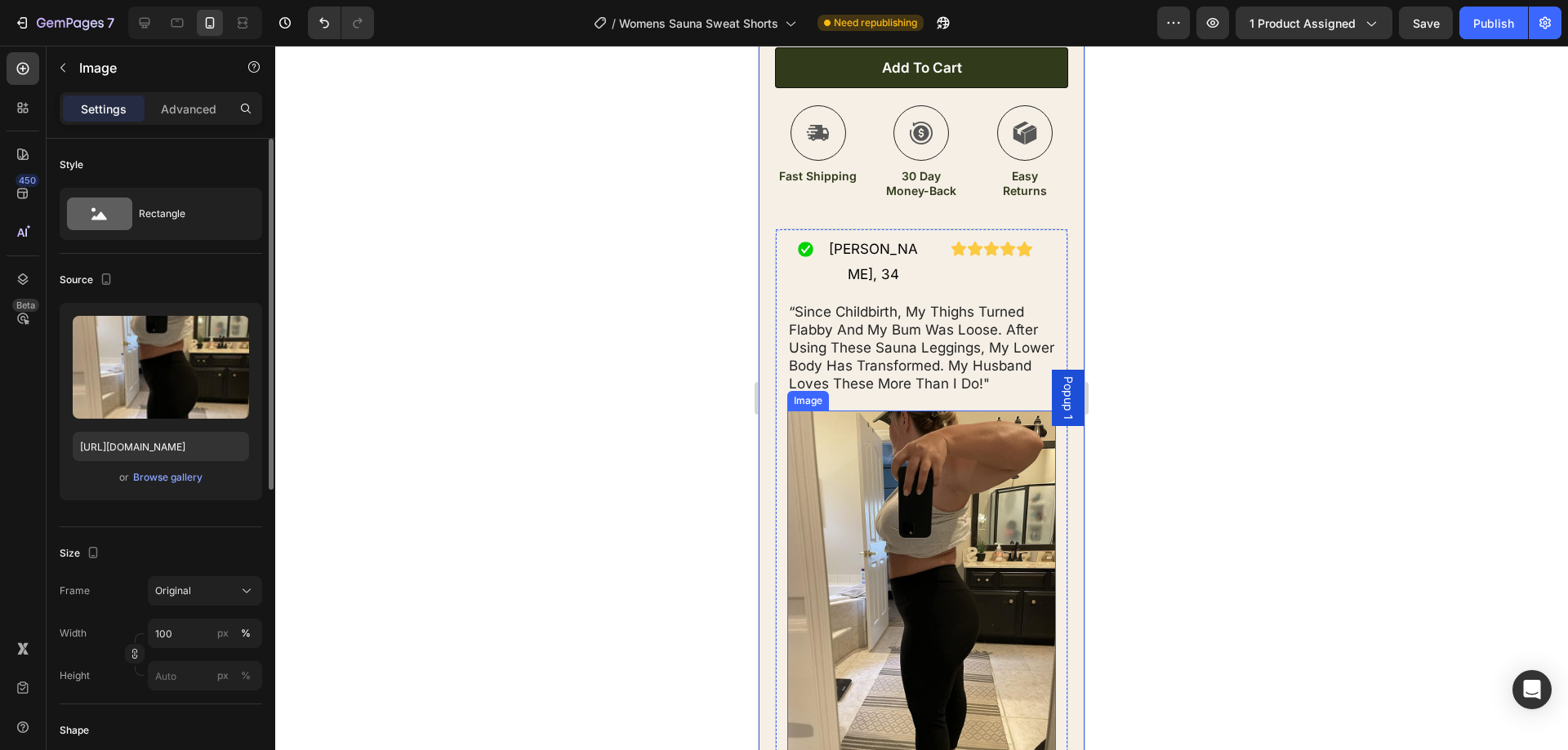
click at [913, 453] on img at bounding box center [921, 589] width 269 height 358
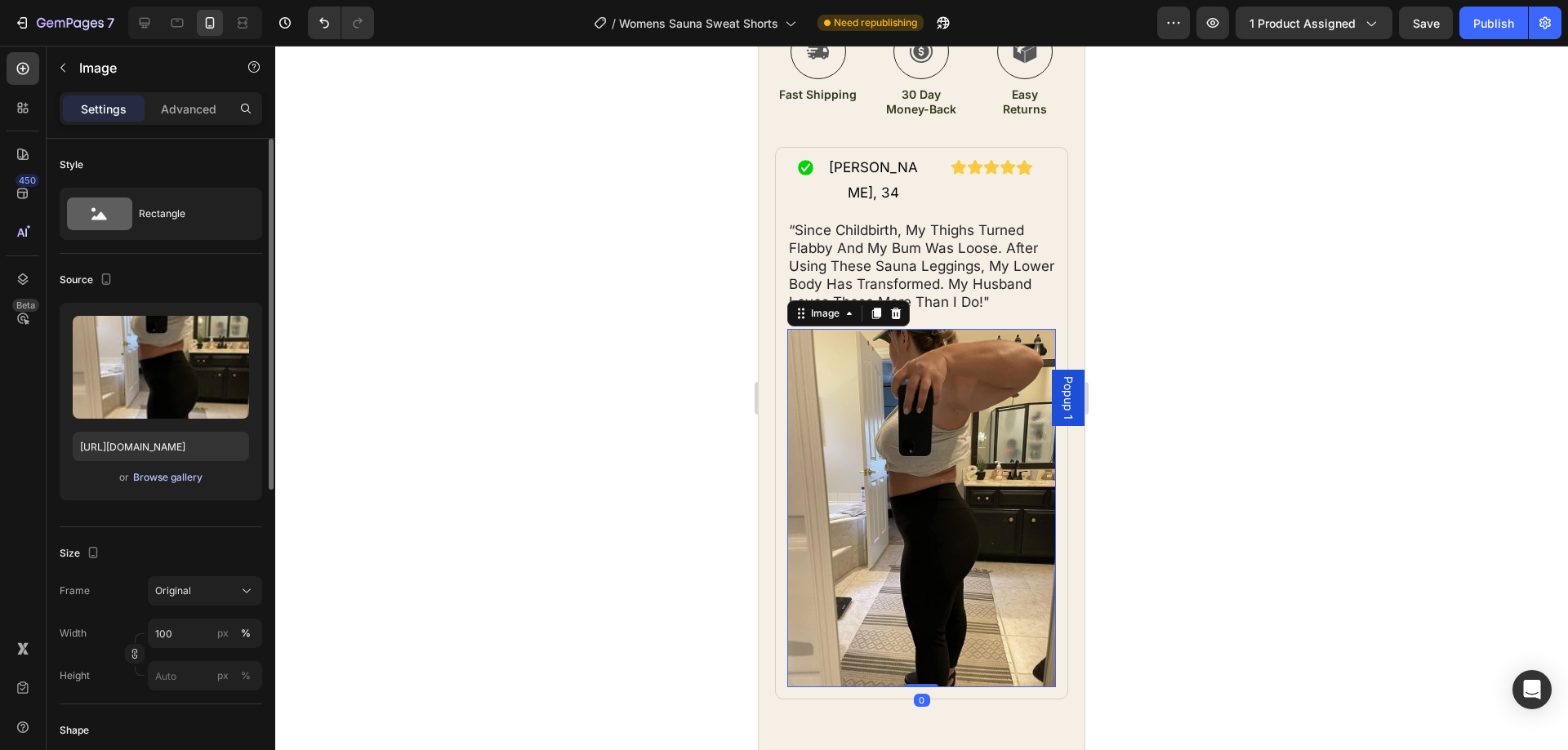
click at [189, 481] on div "Browse gallery" at bounding box center [168, 477] width 70 height 15
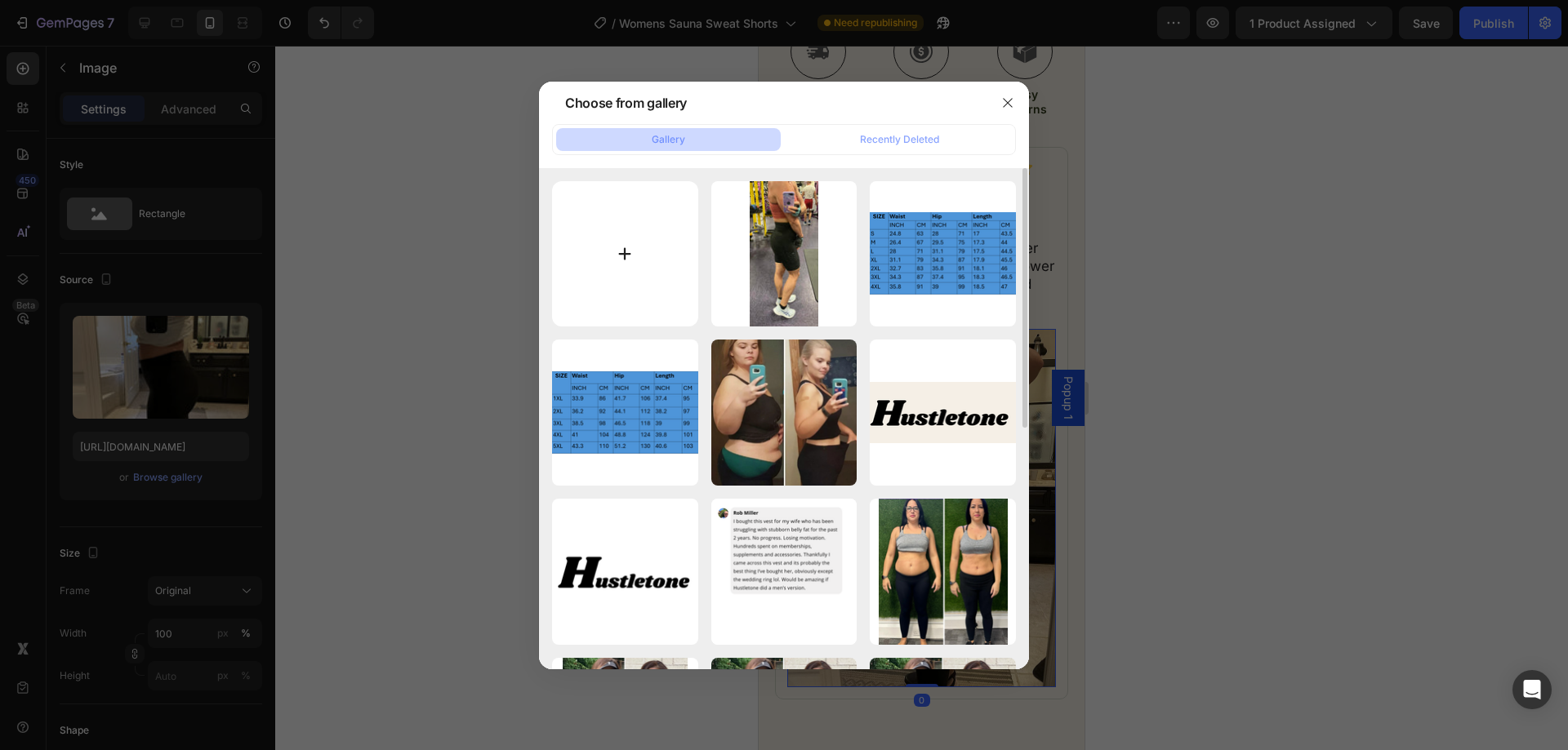
click at [639, 221] on input "file" at bounding box center [624, 253] width 146 height 146
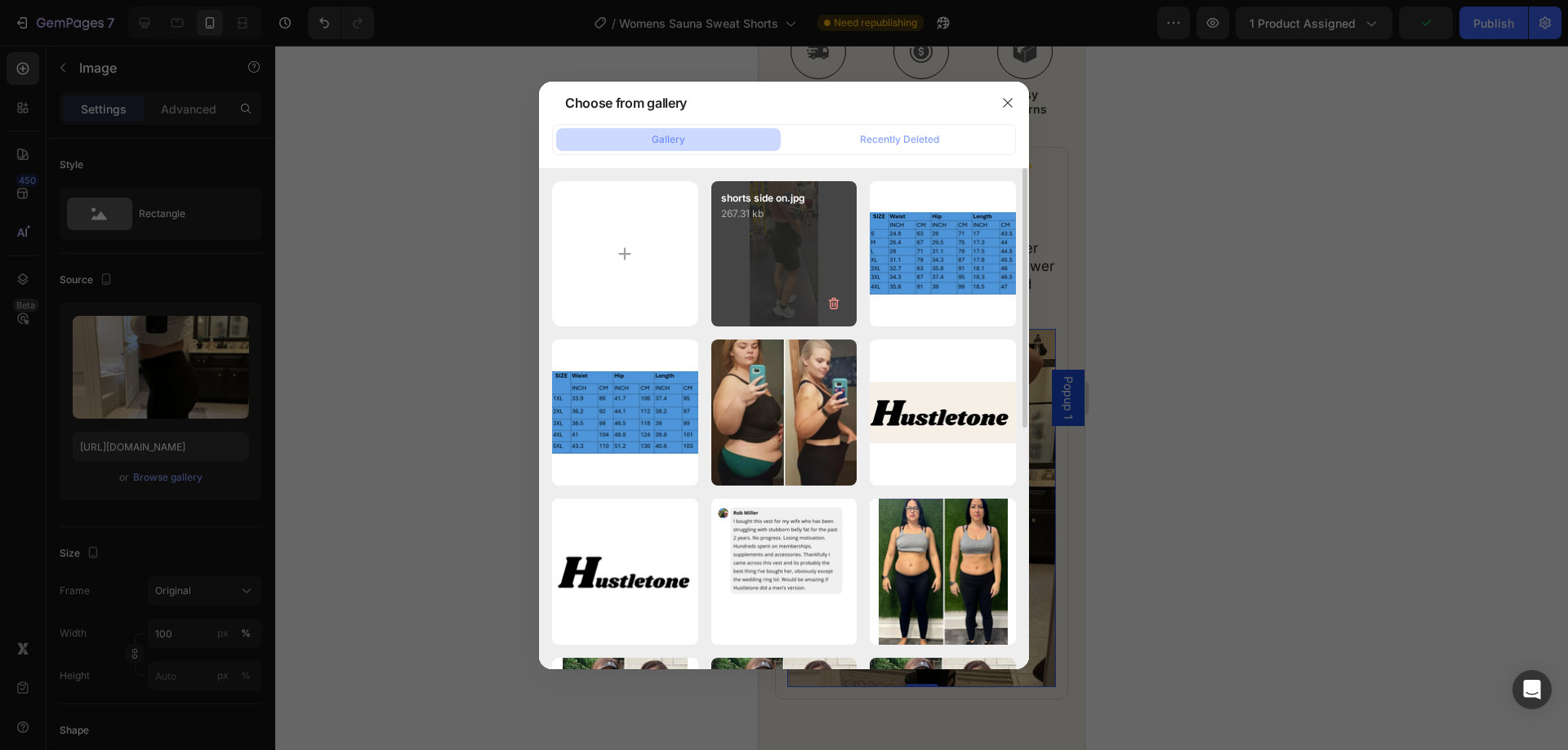
click at [762, 281] on div "shorts side on.jpg 267.31 kb" at bounding box center [784, 253] width 146 height 146
type input "https://cdn.shopify.com/s/files/1/0957/1159/2830/files/gempages_583634832253256…"
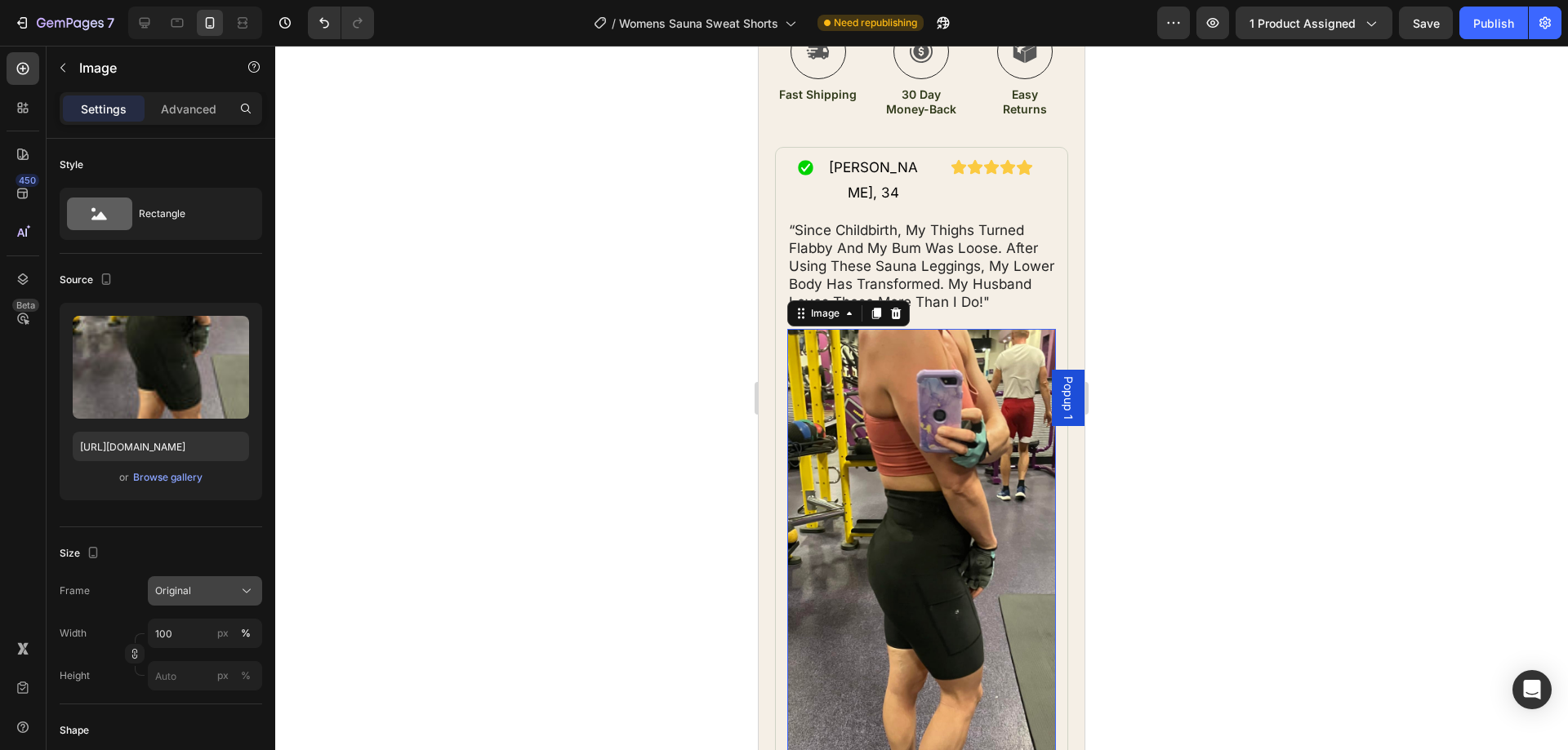
click at [196, 594] on div "Original" at bounding box center [195, 591] width 80 height 15
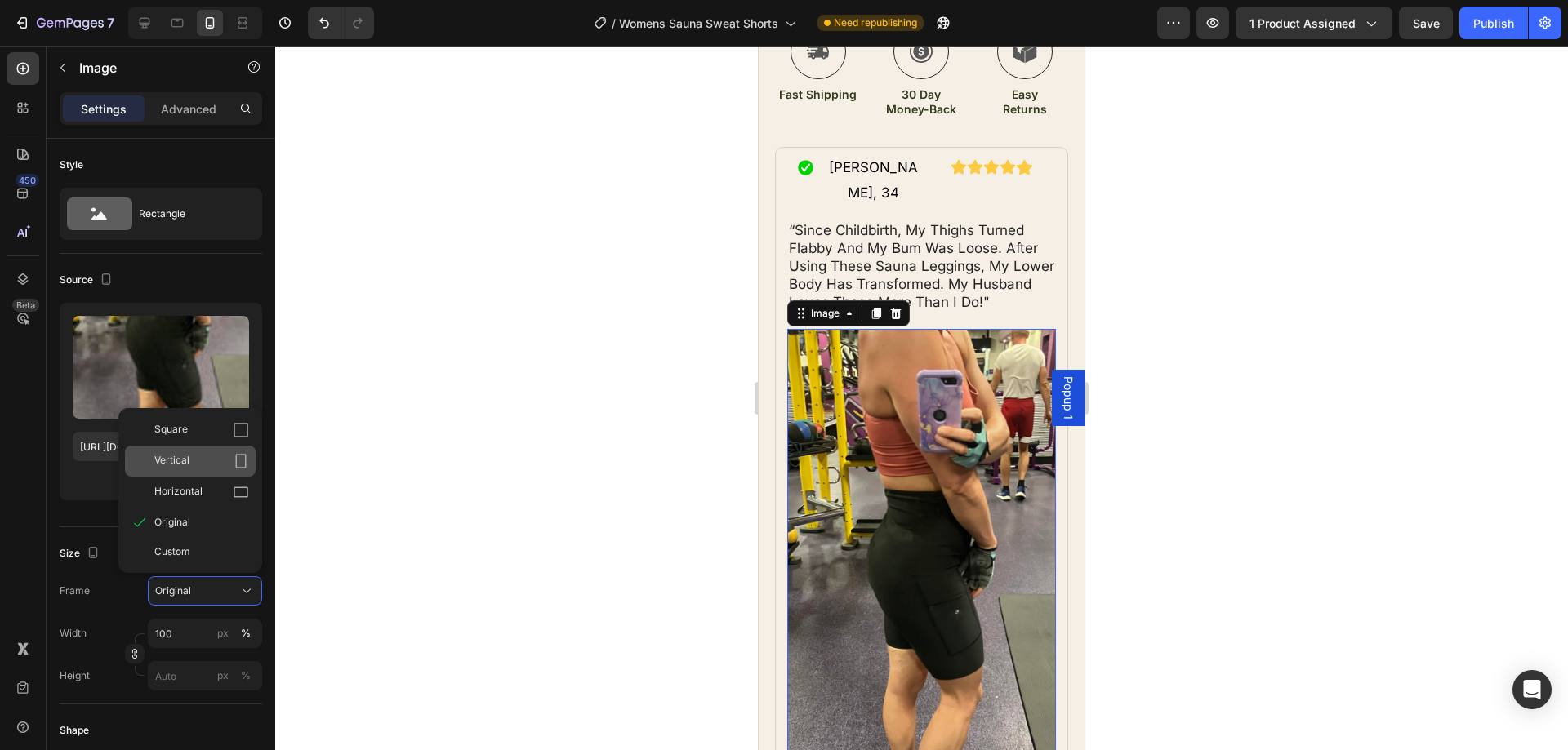
click at [197, 465] on div "Vertical" at bounding box center [201, 462] width 95 height 17
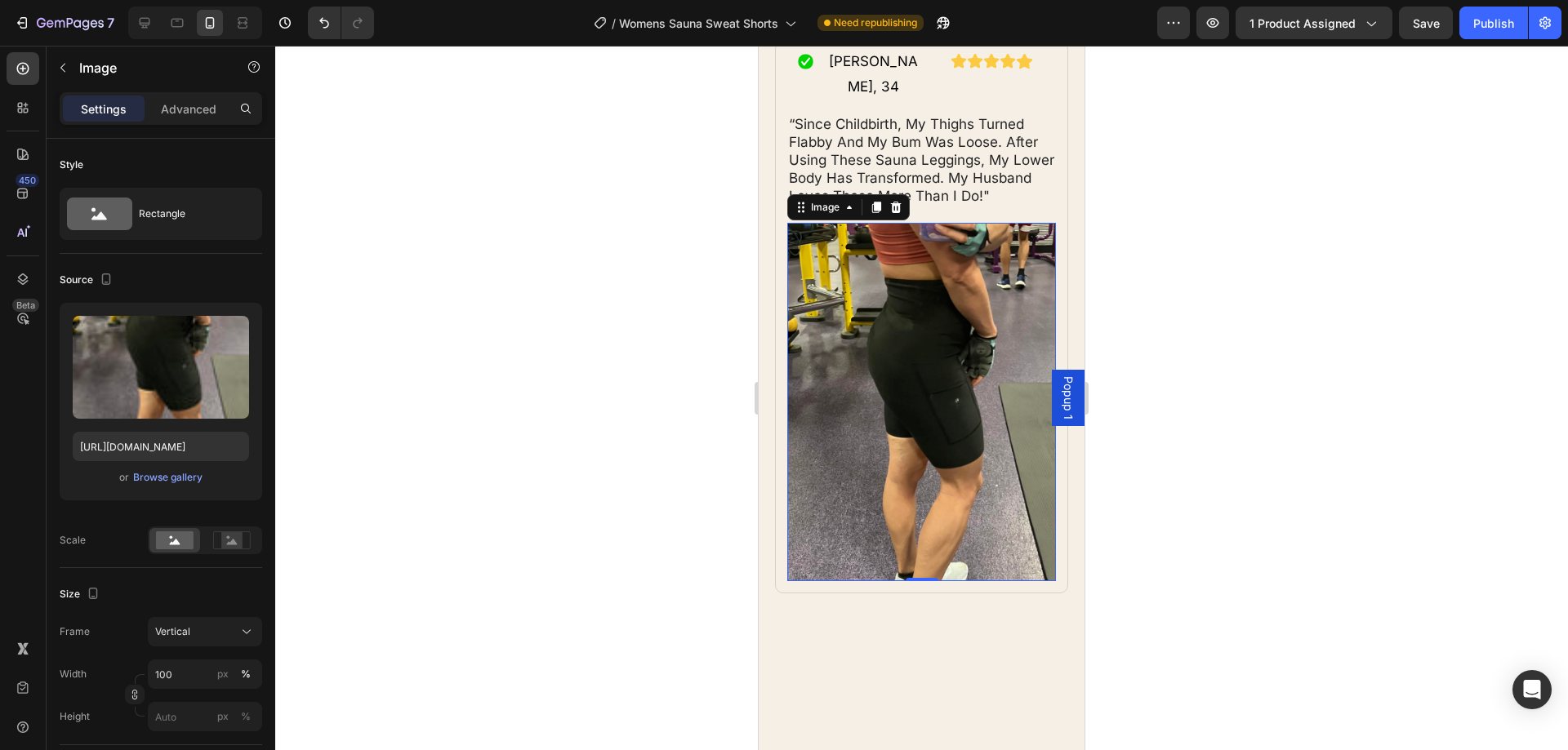
scroll to position [979, 0]
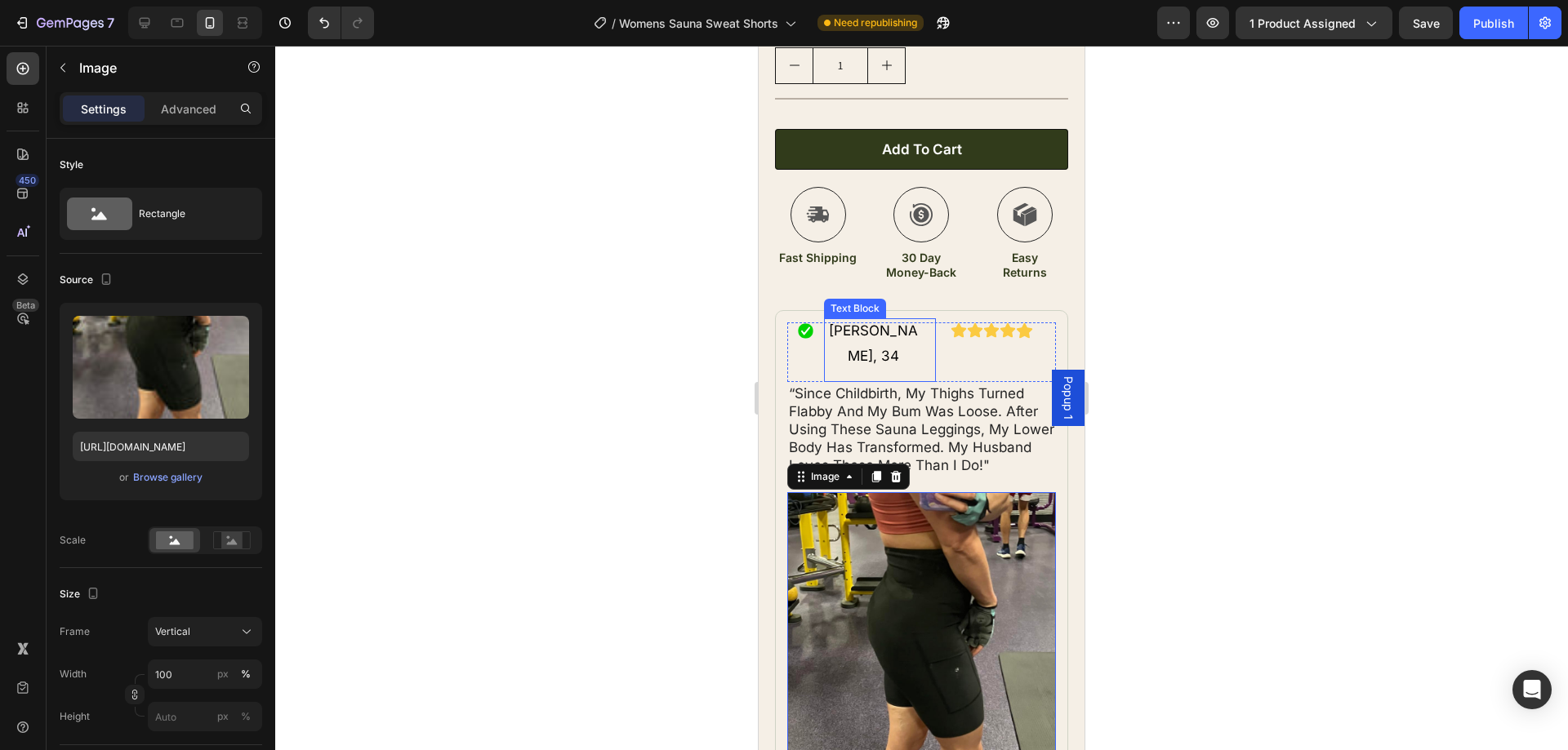
click at [870, 319] on p "Sarah, 34" at bounding box center [874, 343] width 99 height 50
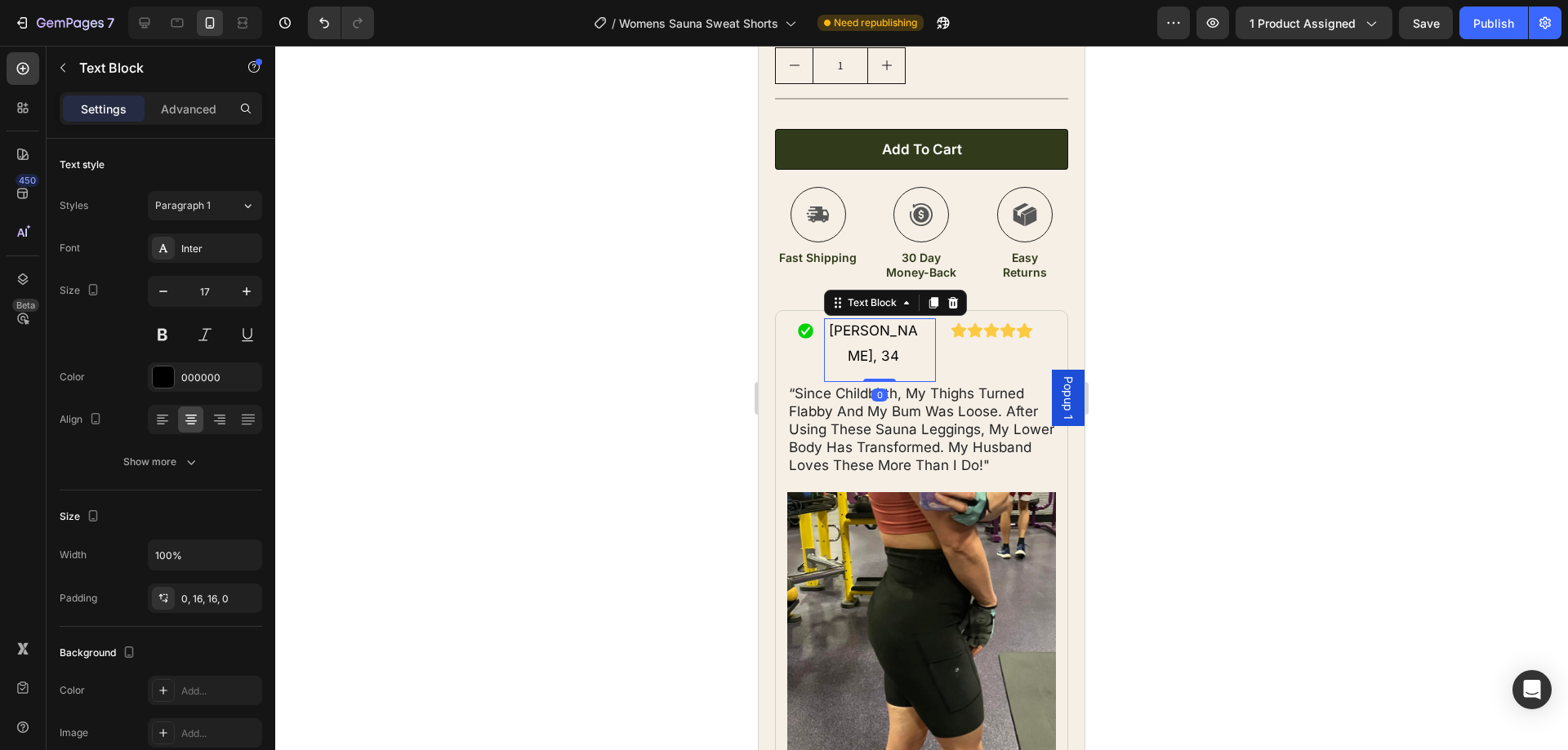
click at [872, 319] on p "Sarah, 34" at bounding box center [874, 343] width 99 height 50
click at [896, 319] on p "Anna, 34" at bounding box center [874, 343] width 99 height 50
click at [152, 28] on icon at bounding box center [145, 23] width 17 height 17
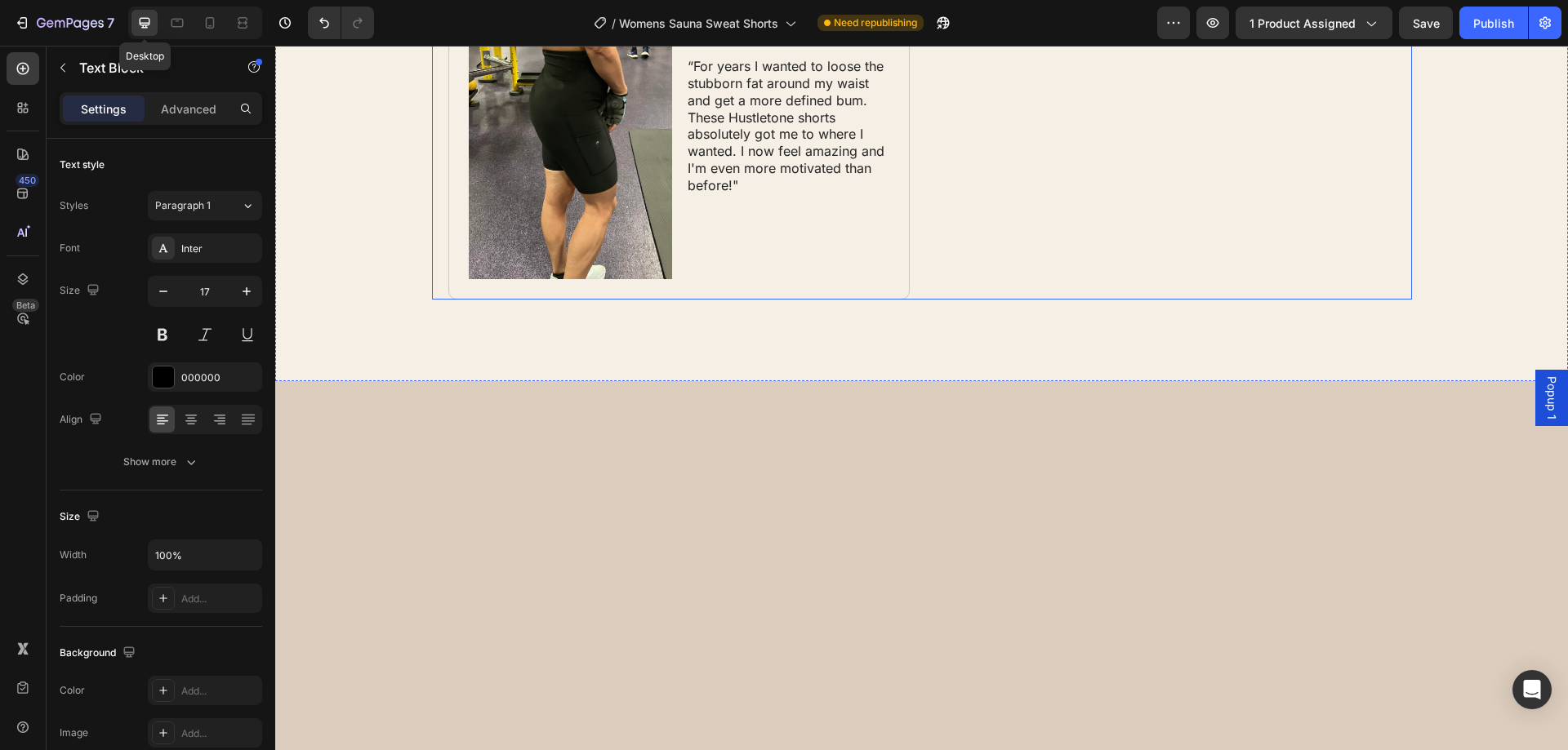
type input "28"
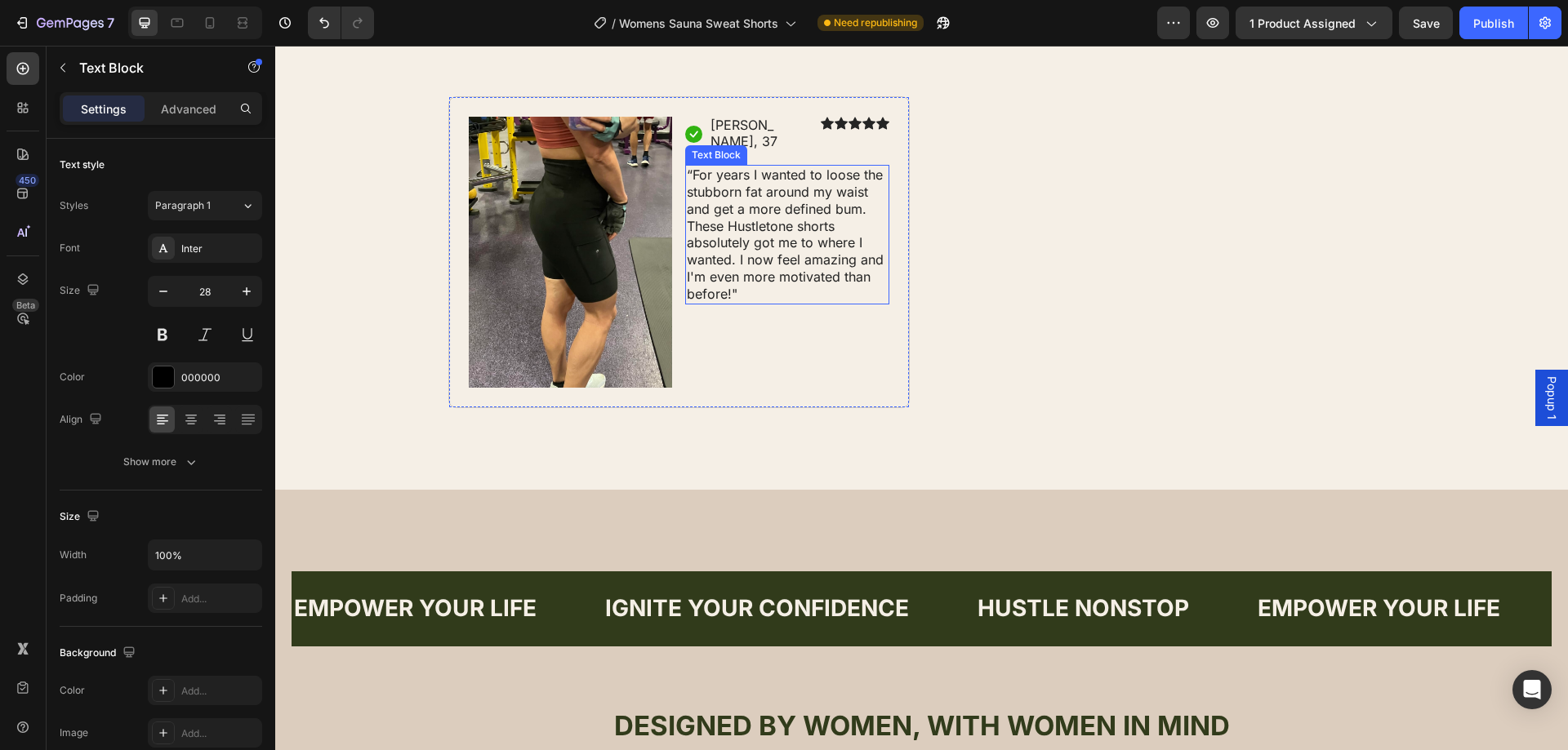
scroll to position [693, 0]
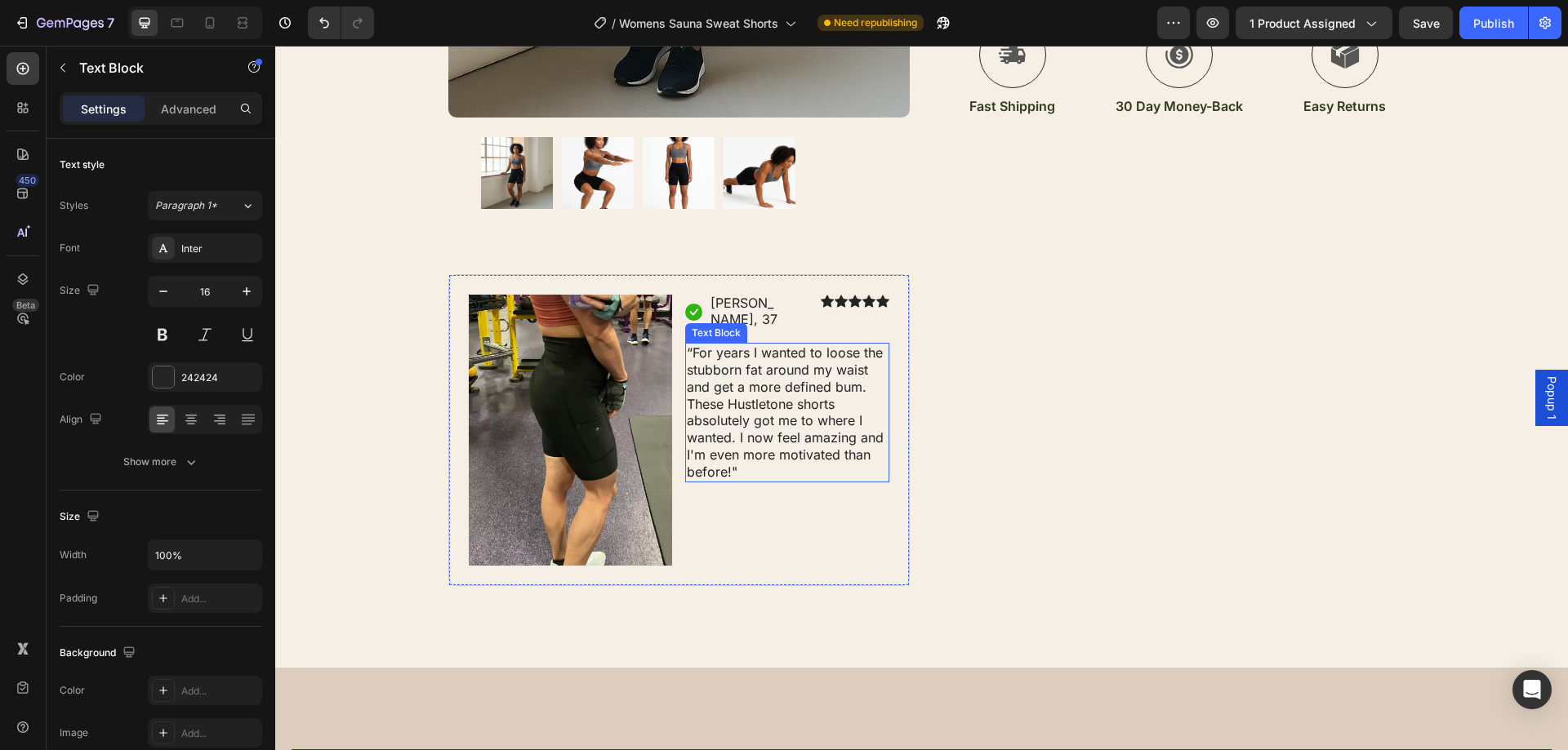
click at [724, 362] on p "“For years I wanted to loose the stubborn fat around my waist and get a more de…" at bounding box center [787, 412] width 201 height 136
click at [693, 344] on p "“For years I wanted to loose the stubborn fat around my waist and get a more de…" at bounding box center [787, 412] width 201 height 136
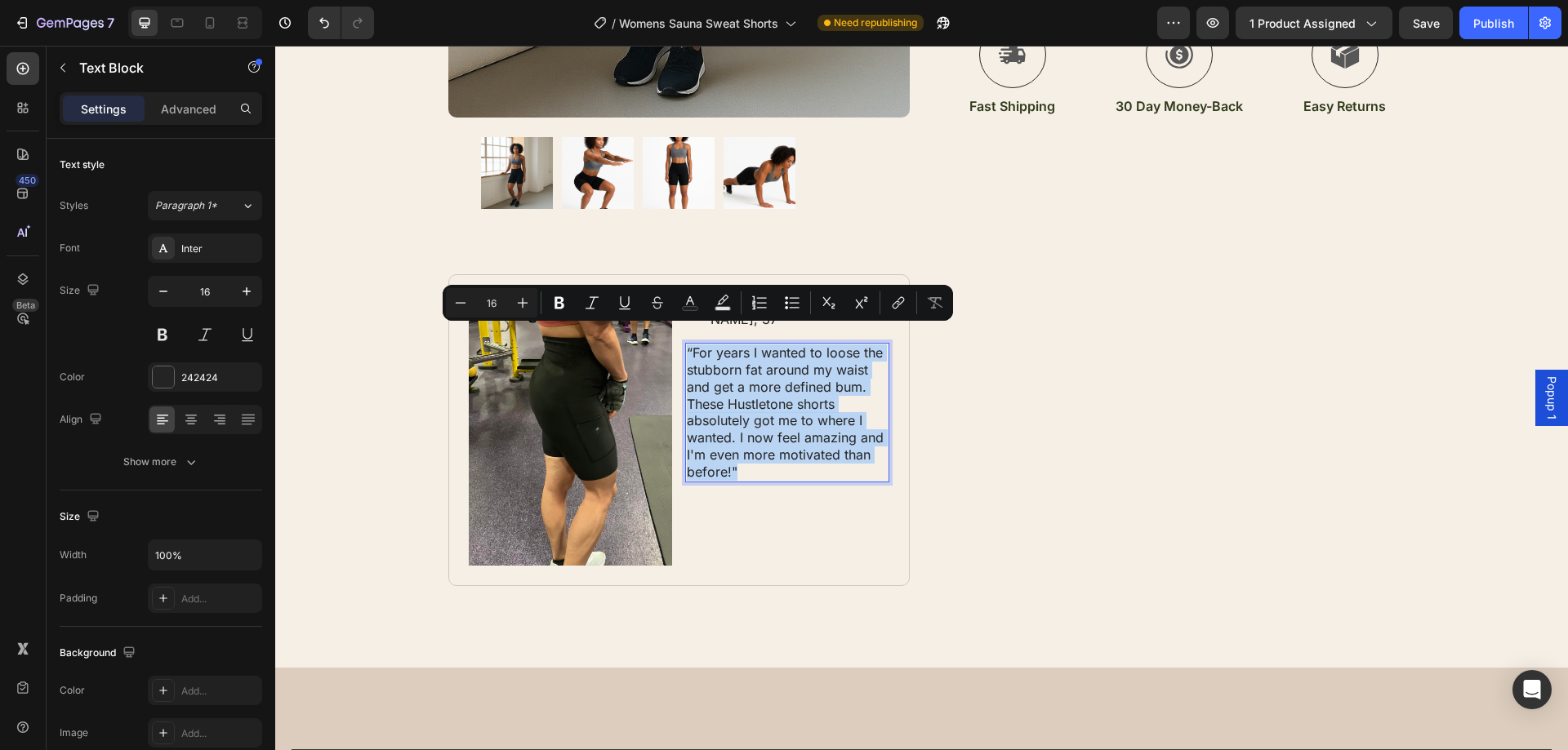
click at [693, 344] on p "“For years I wanted to loose the stubborn fat around my waist and get a more de…" at bounding box center [787, 412] width 201 height 136
copy p "“For years I wanted to loose the stubborn fat around my waist and get a more de…"
click at [779, 422] on p "“For years I wanted to loose the stubborn fat around my waist and get a more de…" at bounding box center [787, 412] width 201 height 136
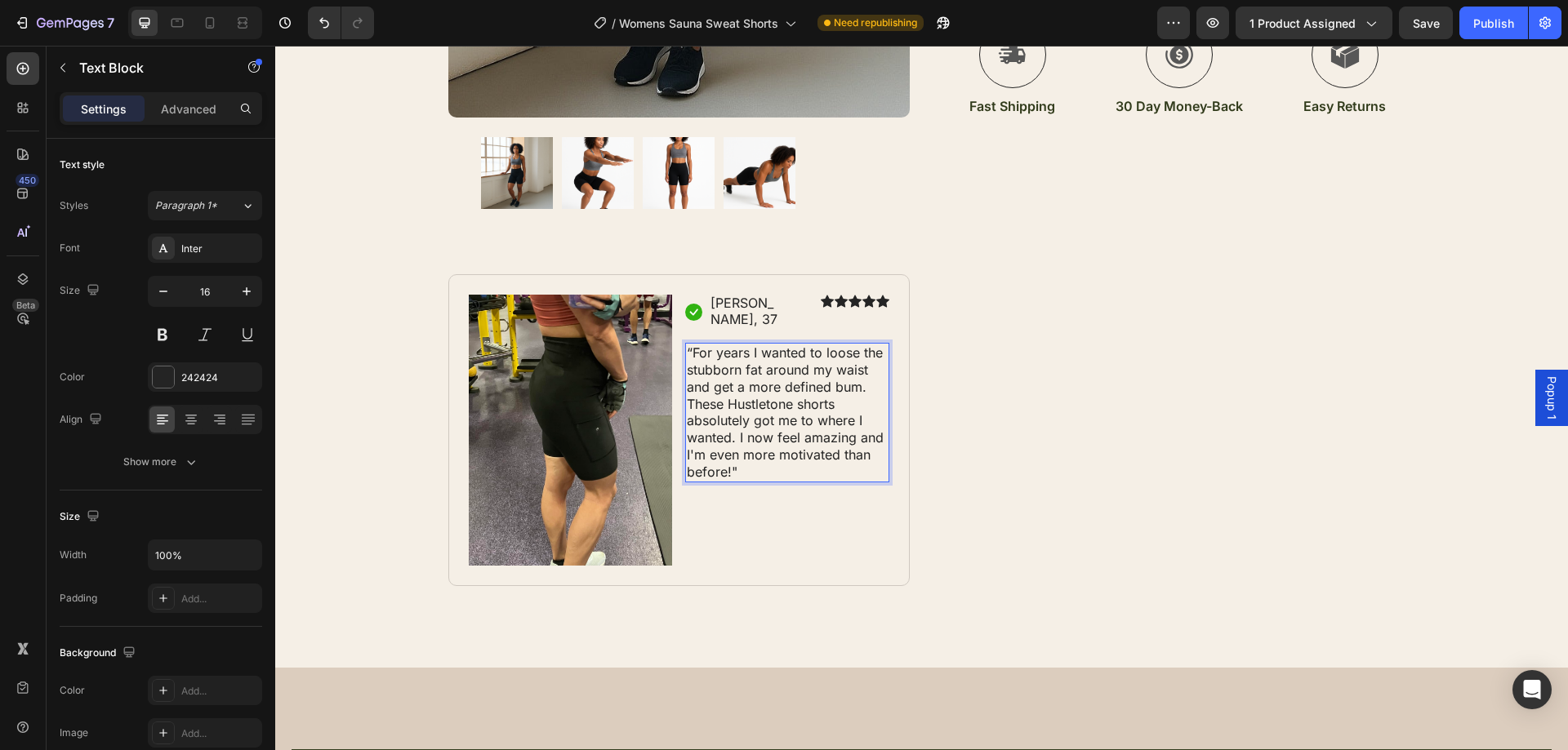
click at [772, 393] on p "“For years I wanted to loose the stubborn fat around my waist and get a more de…" at bounding box center [787, 412] width 201 height 136
click at [767, 447] on p "“For years I wanted to loose the stubborn fat around my waist and get a more de…" at bounding box center [787, 412] width 201 height 136
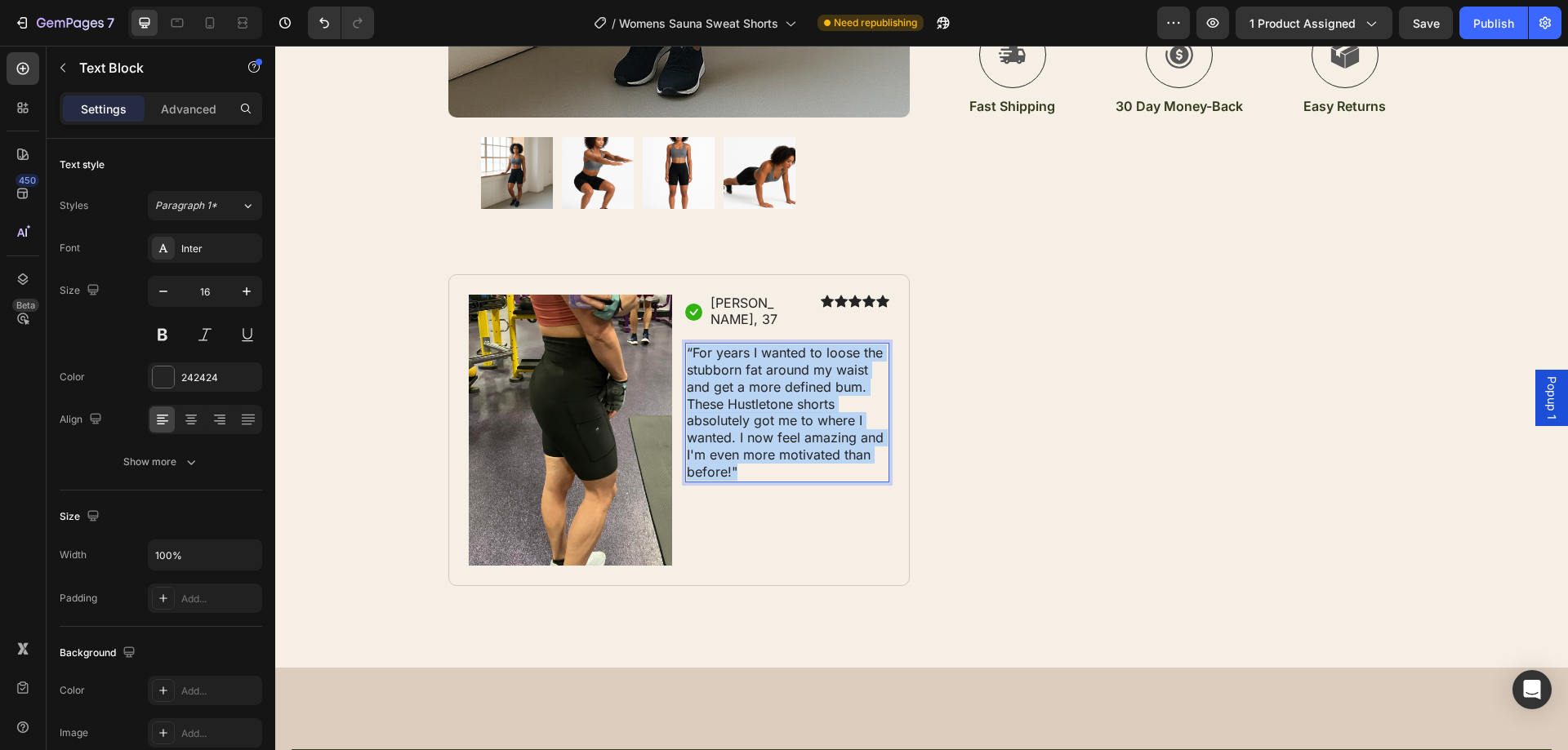
click at [767, 447] on p "“For years I wanted to loose the stubborn fat around my waist and get a more de…" at bounding box center [787, 412] width 201 height 136
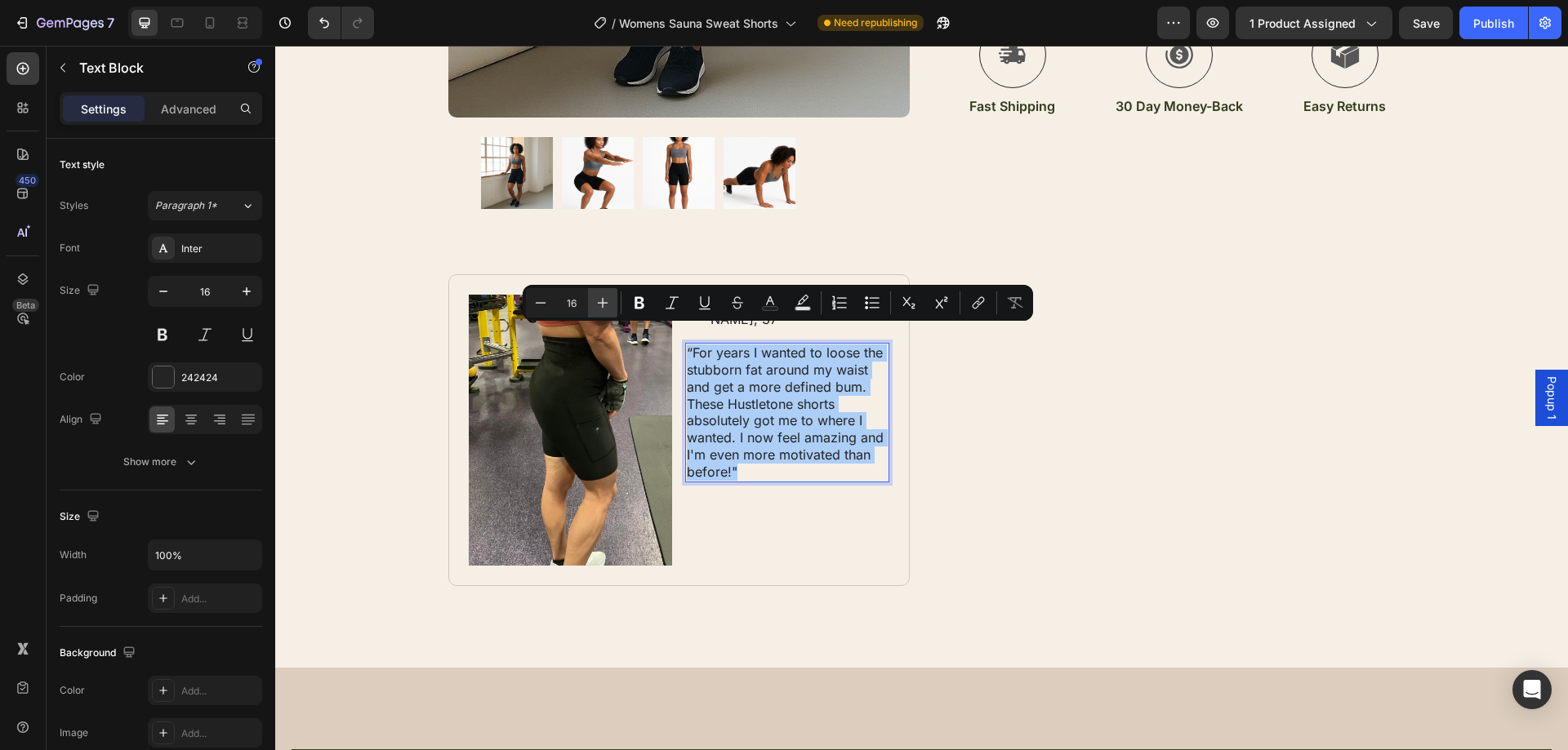
click at [606, 308] on icon "Editor contextual toolbar" at bounding box center [603, 303] width 17 height 17
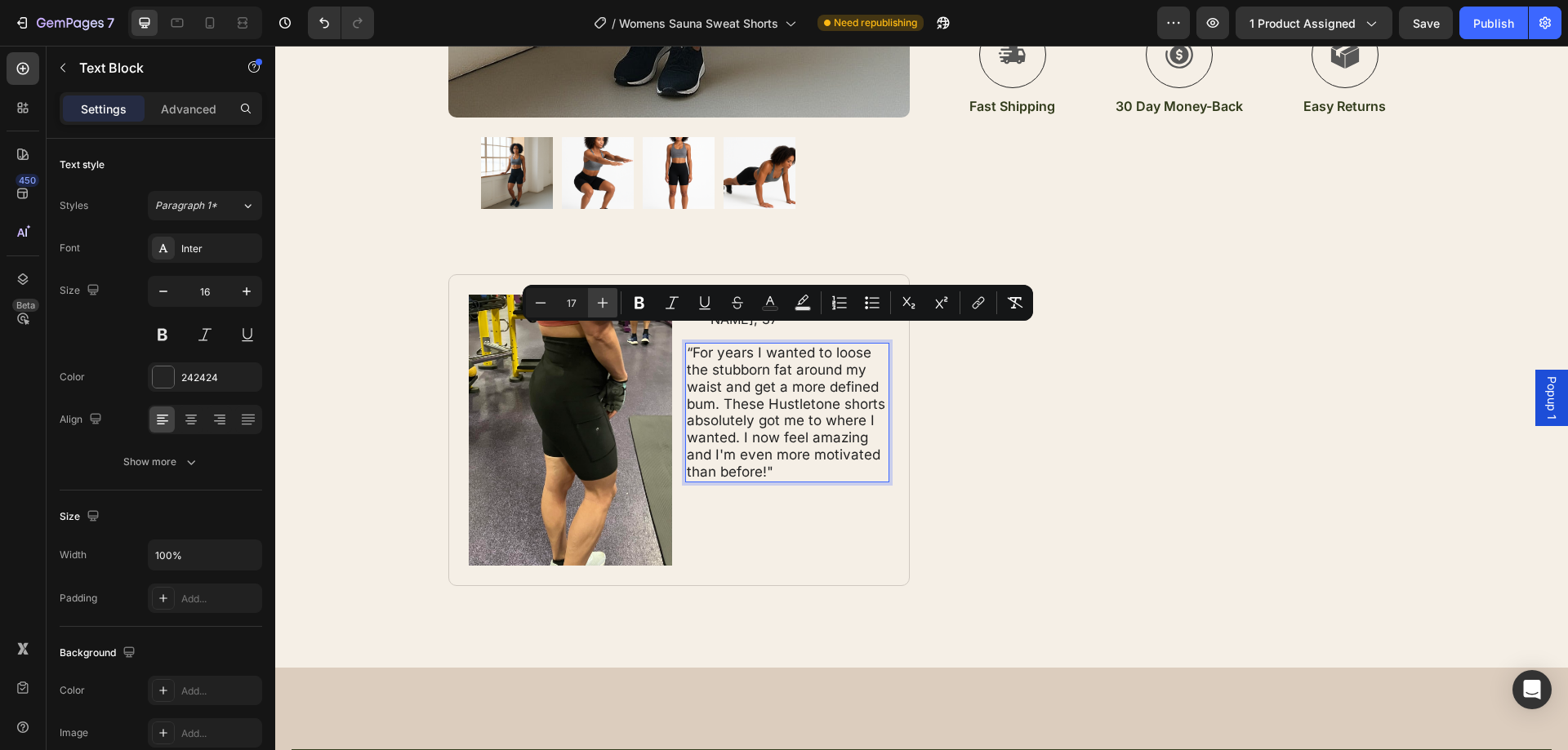
click at [606, 308] on icon "Editor contextual toolbar" at bounding box center [603, 303] width 17 height 17
type input "18"
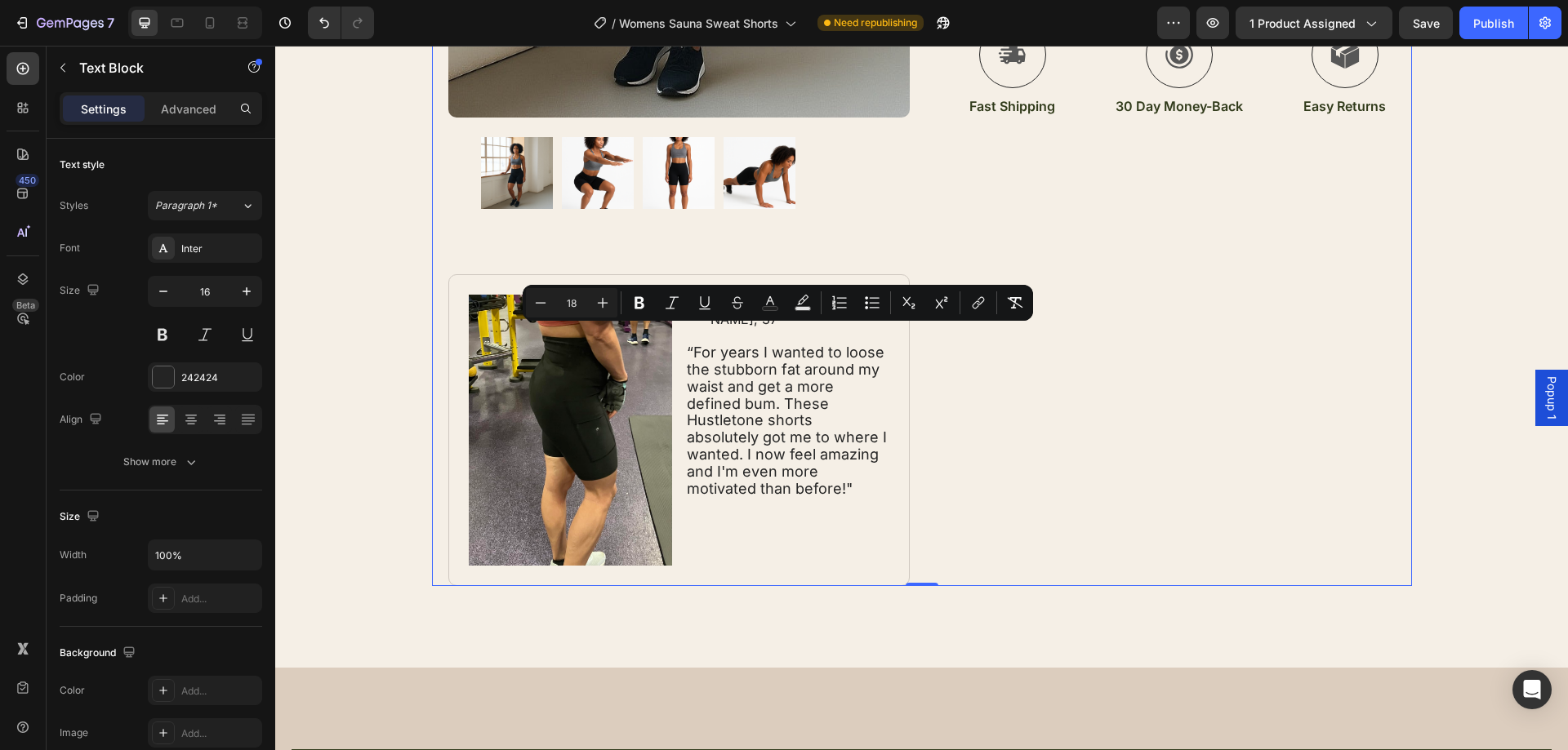
click at [1126, 442] on div "Icon Icon Icon Icon Icon Icon List 1321+ Women Transformed Text Block Row Women…" at bounding box center [1165, 6] width 462 height 1161
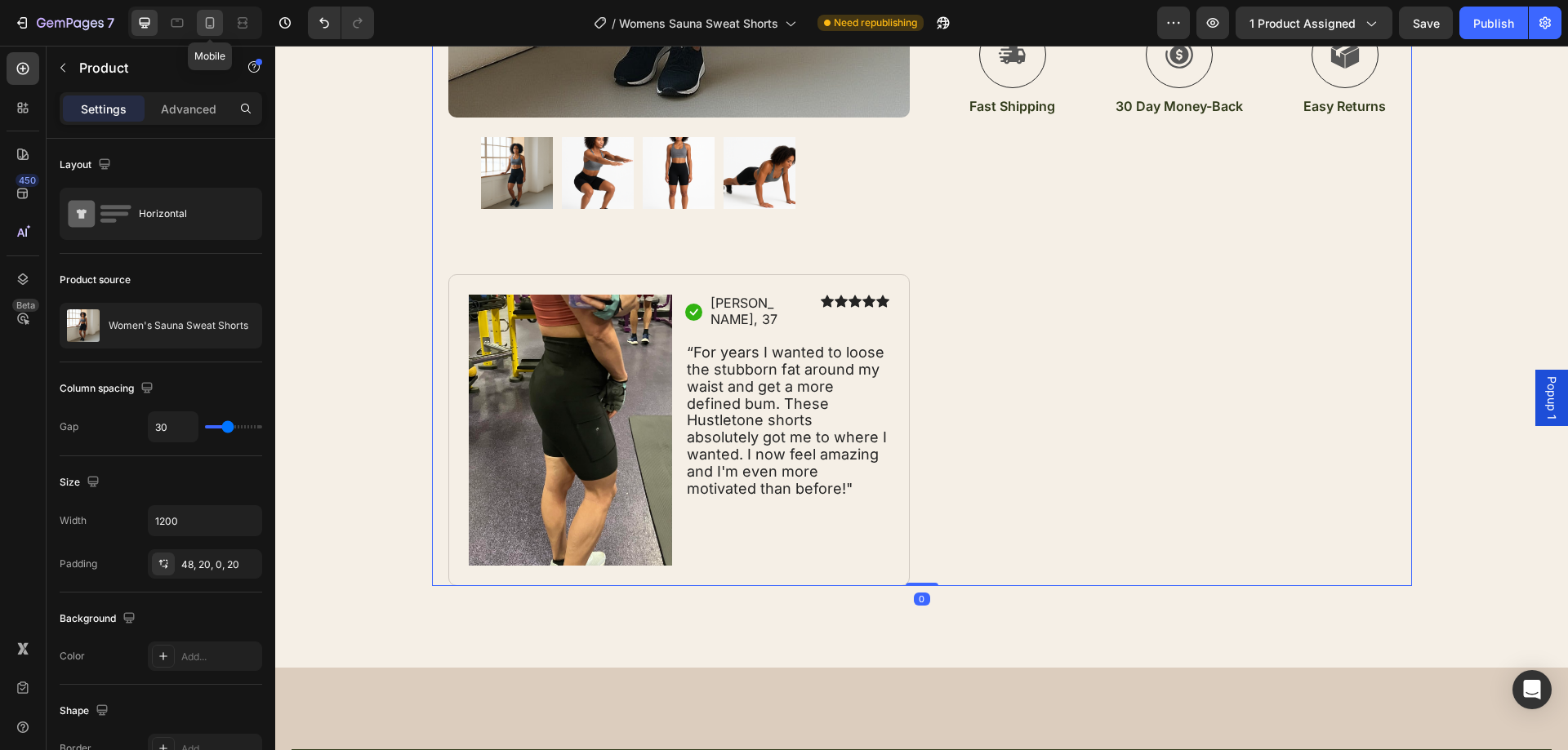
click at [203, 22] on icon at bounding box center [210, 23] width 17 height 17
type input "0"
type input "100%"
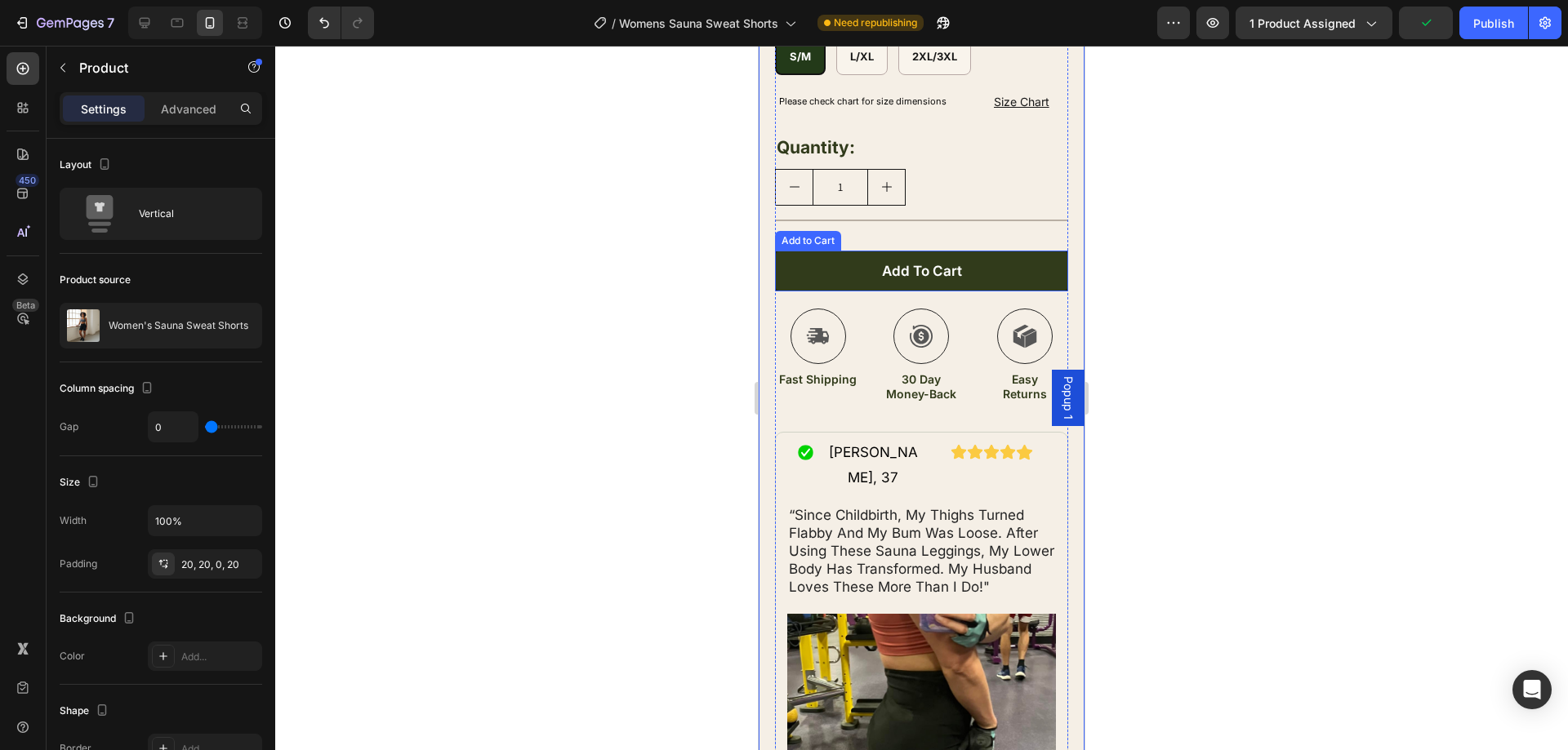
scroll to position [898, 0]
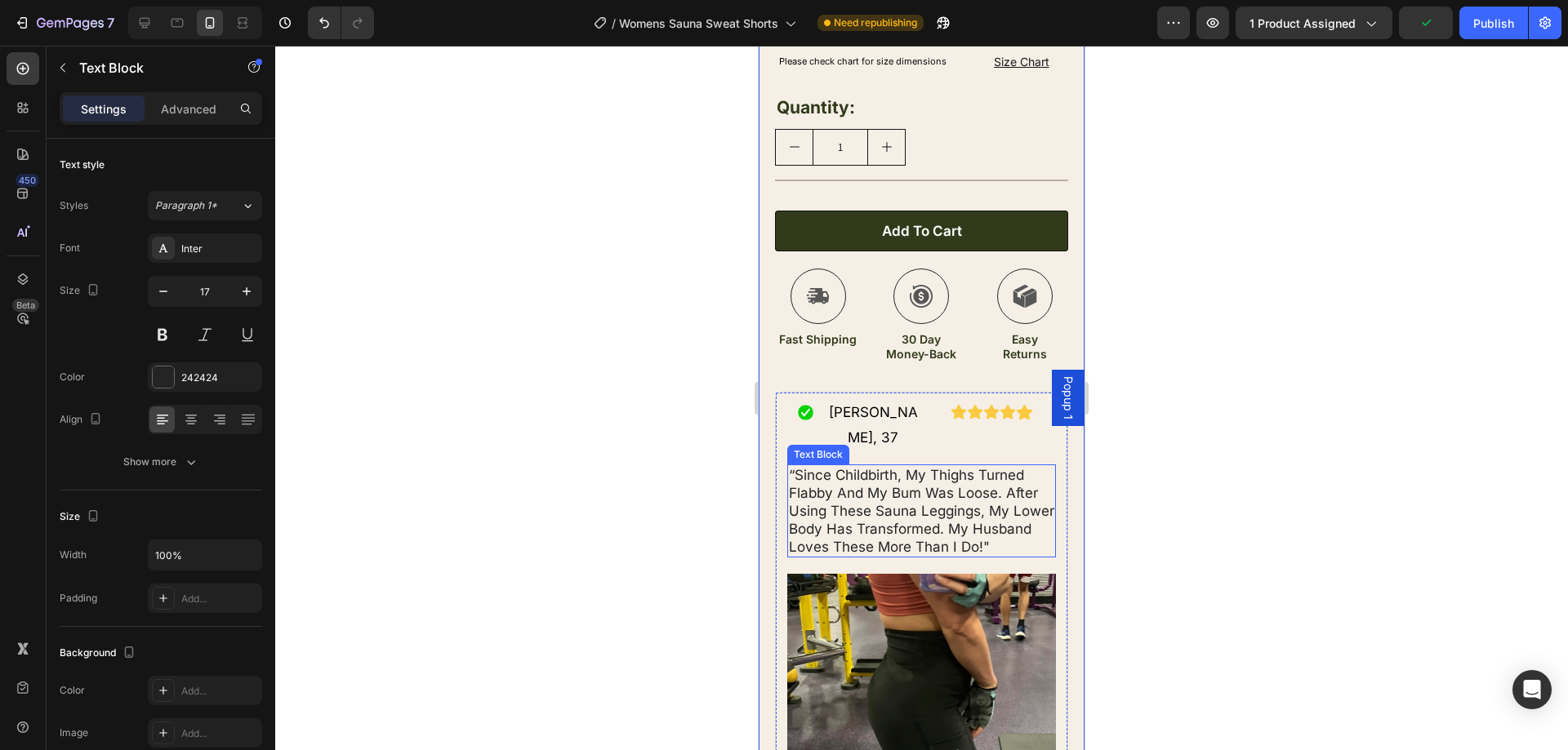
drag, startPoint x: 939, startPoint y: 511, endPoint x: 926, endPoint y: 515, distance: 13.6
click at [938, 511] on p "“since childbirth, my thighs turned flabby and my bum was loose. after using th…" at bounding box center [921, 511] width 265 height 90
click at [834, 519] on p "“since childbirth, my thighs turned flabby and my bum was loose. after using th…" at bounding box center [921, 511] width 265 height 90
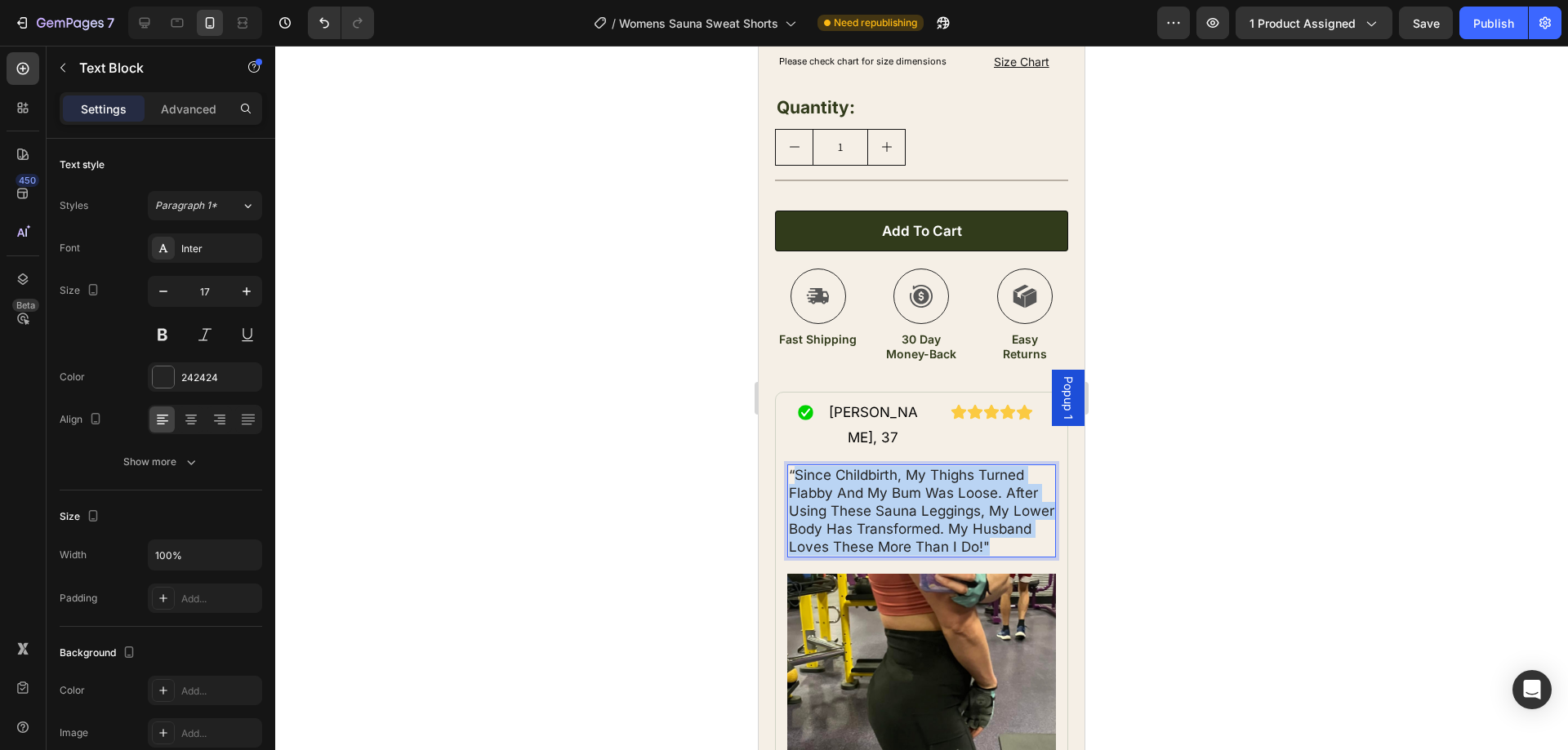
drag, startPoint x: 834, startPoint y: 521, endPoint x: 795, endPoint y: 435, distance: 94.4
click at [795, 466] on p "“since childbirth, my thighs turned flabby and my bum was loose. after using th…" at bounding box center [921, 511] width 265 height 90
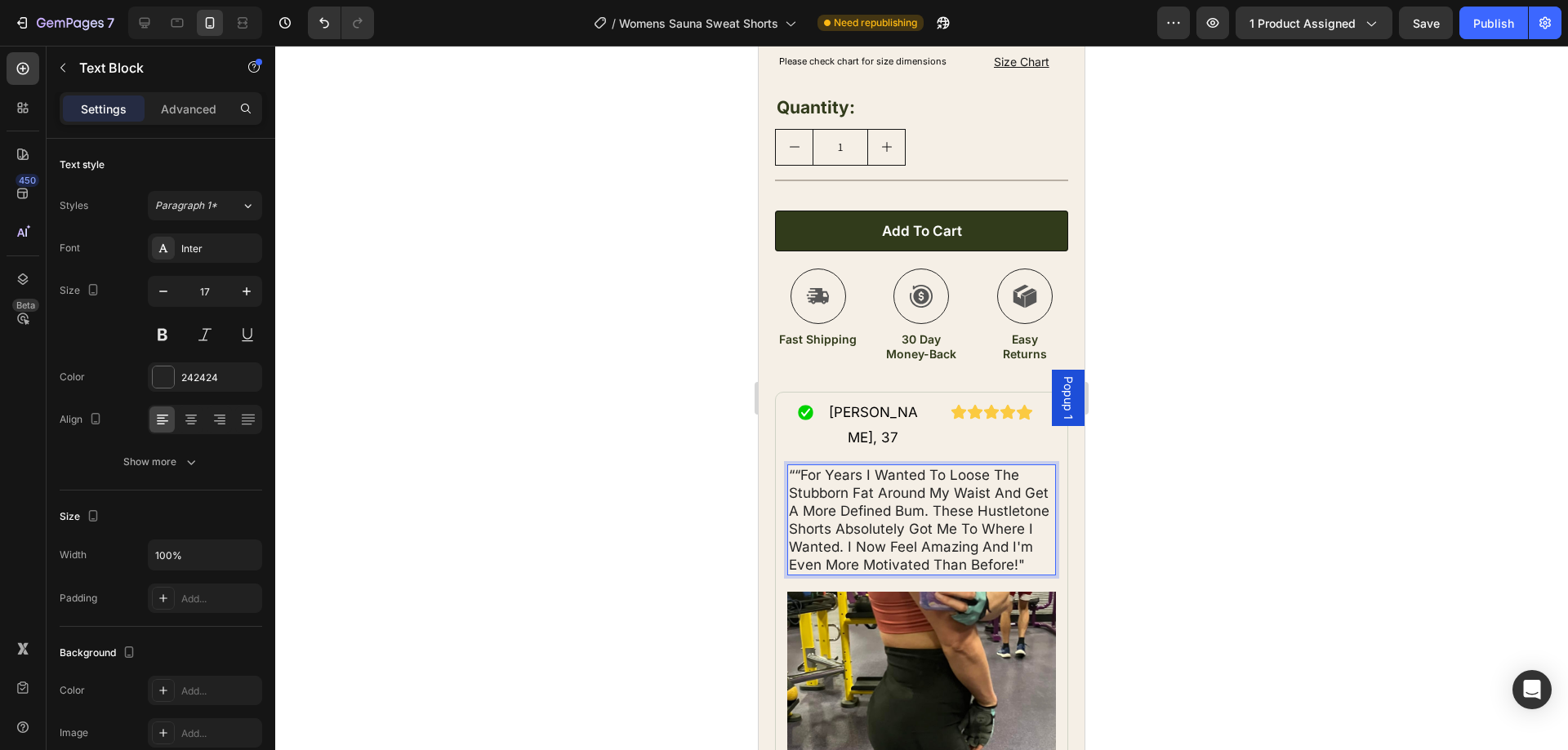
click at [801, 466] on p "““For years I wanted to loose the stubborn fat around my waist and get a more d…" at bounding box center [921, 521] width 265 height 108
click at [969, 543] on p "“For years I wanted to loose the stubborn fat around my waist and get a more de…" at bounding box center [921, 521] width 265 height 108
click at [1356, 436] on div at bounding box center [922, 398] width 1293 height 705
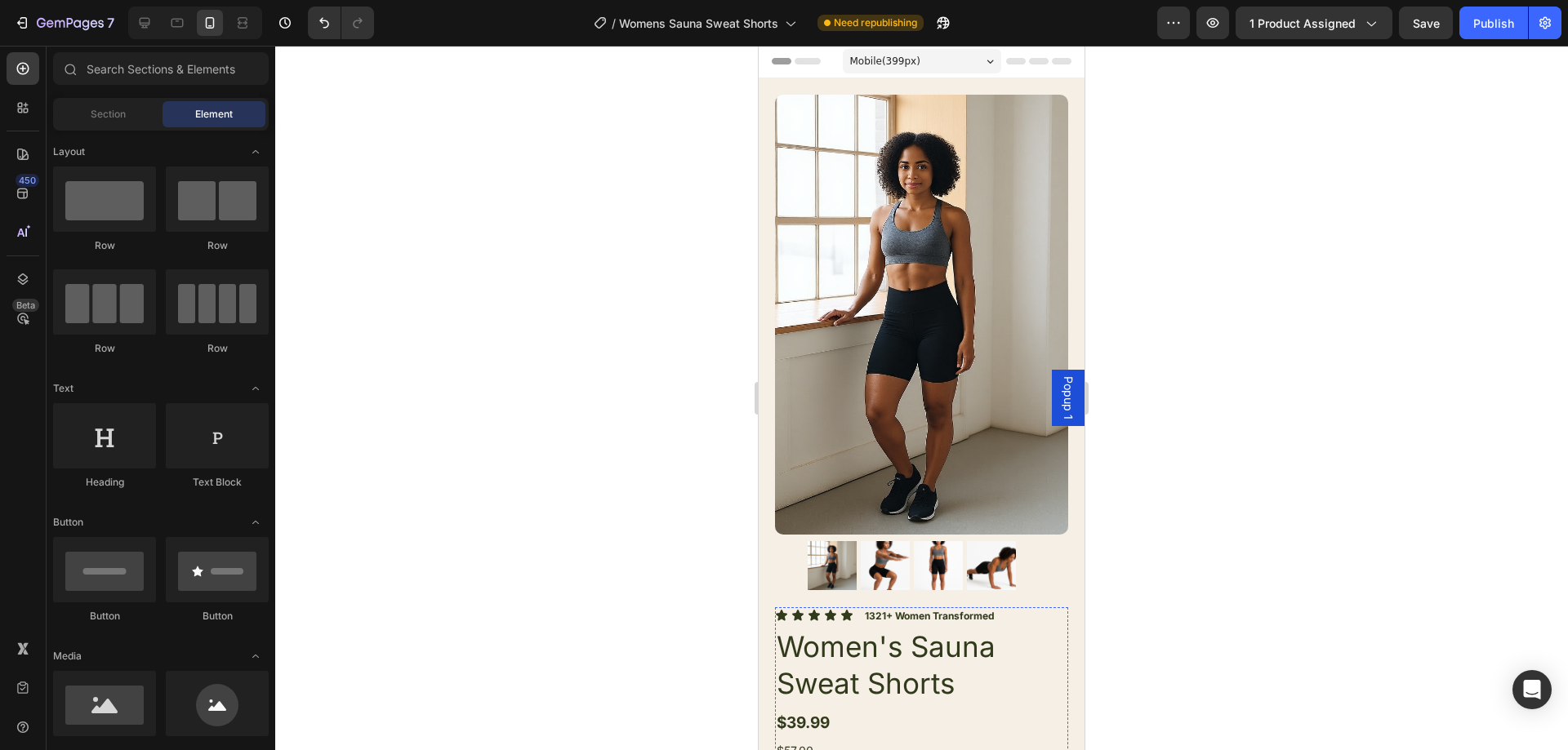
scroll to position [0, 0]
click at [1495, 29] on div "Publish" at bounding box center [1494, 23] width 40 height 17
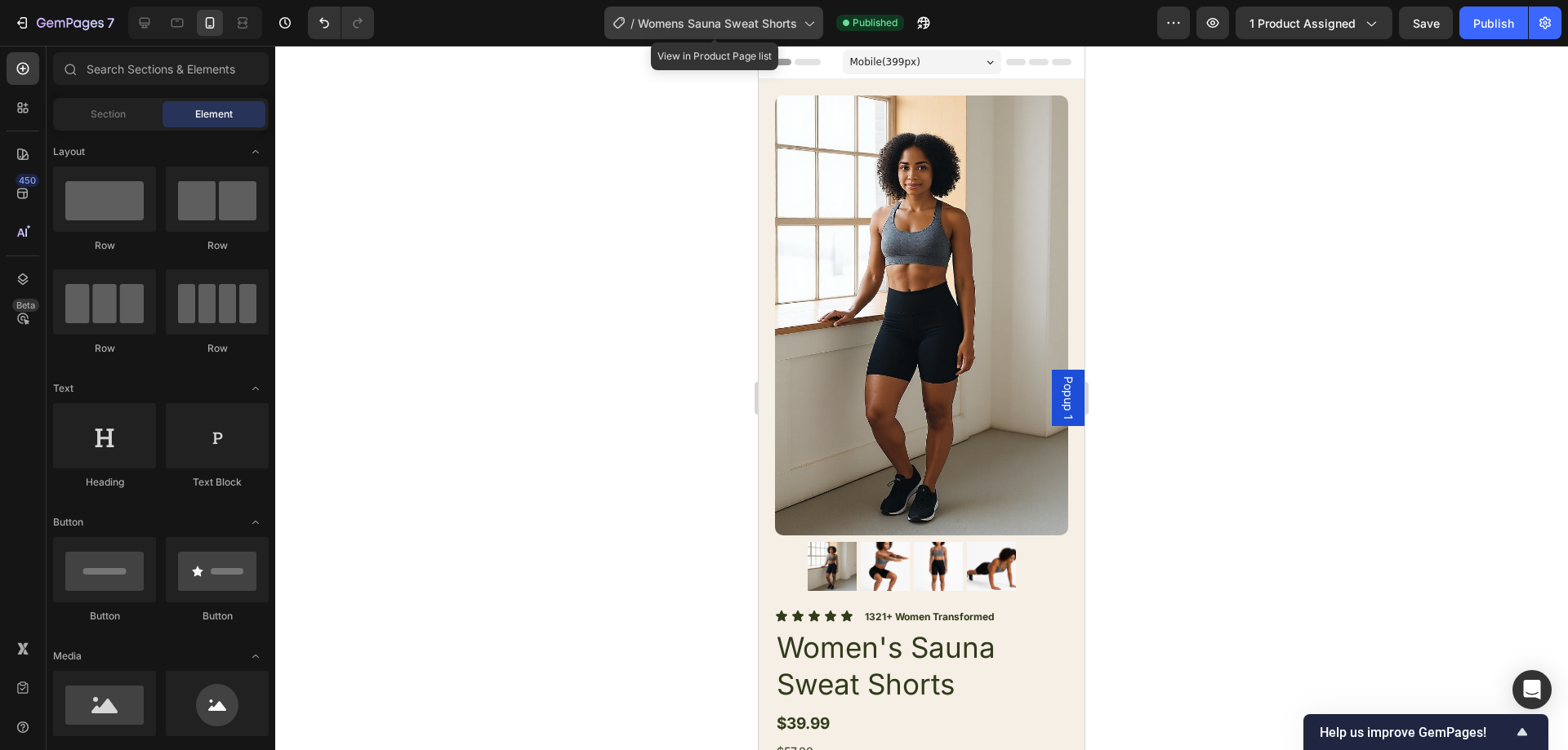
click at [772, 15] on span "Womens Sauna Sweat Shorts" at bounding box center [717, 23] width 159 height 17
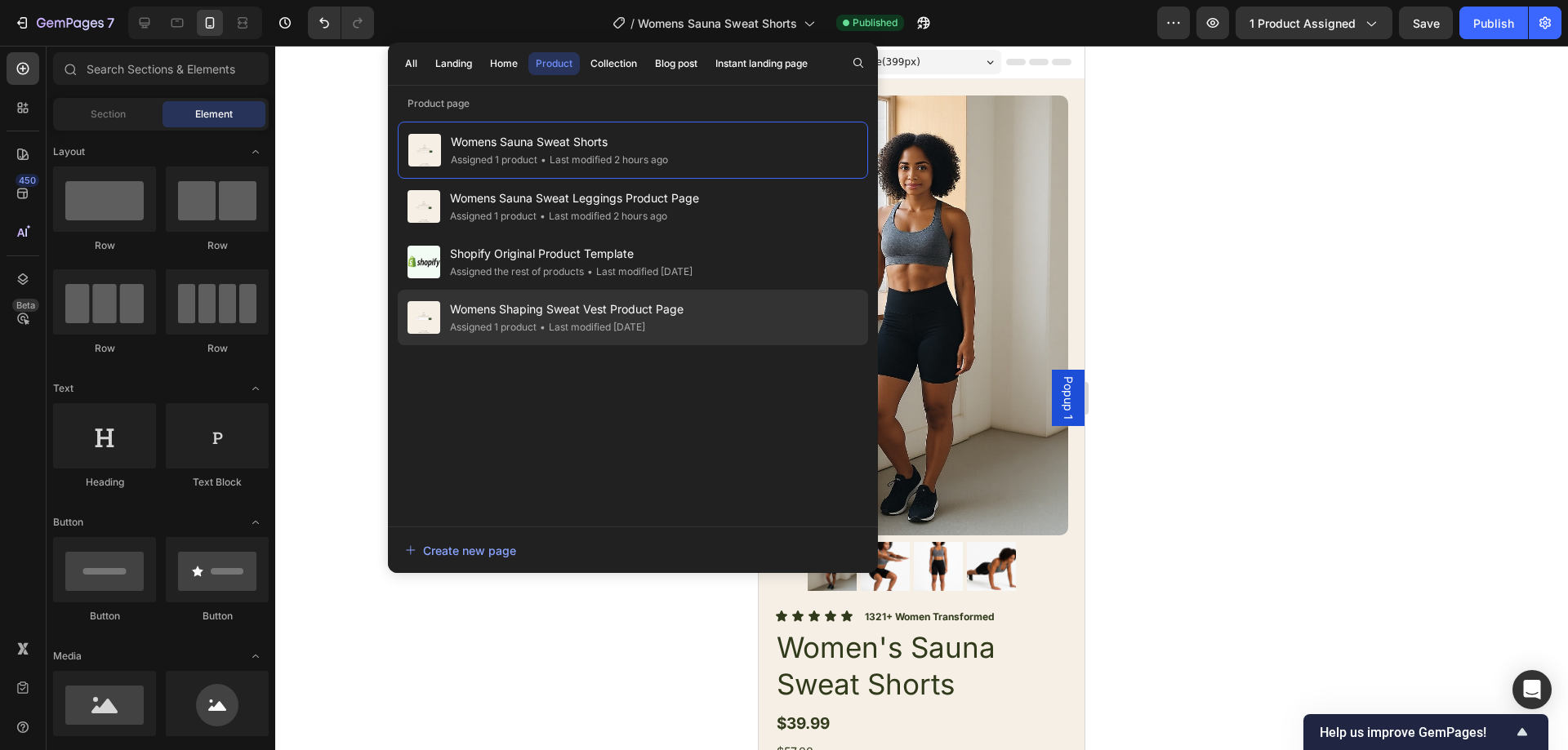
click at [705, 304] on div "Womens Shaping Sweat Vest Product Page Assigned 1 product • Last modified 2 day…" at bounding box center [633, 318] width 470 height 55
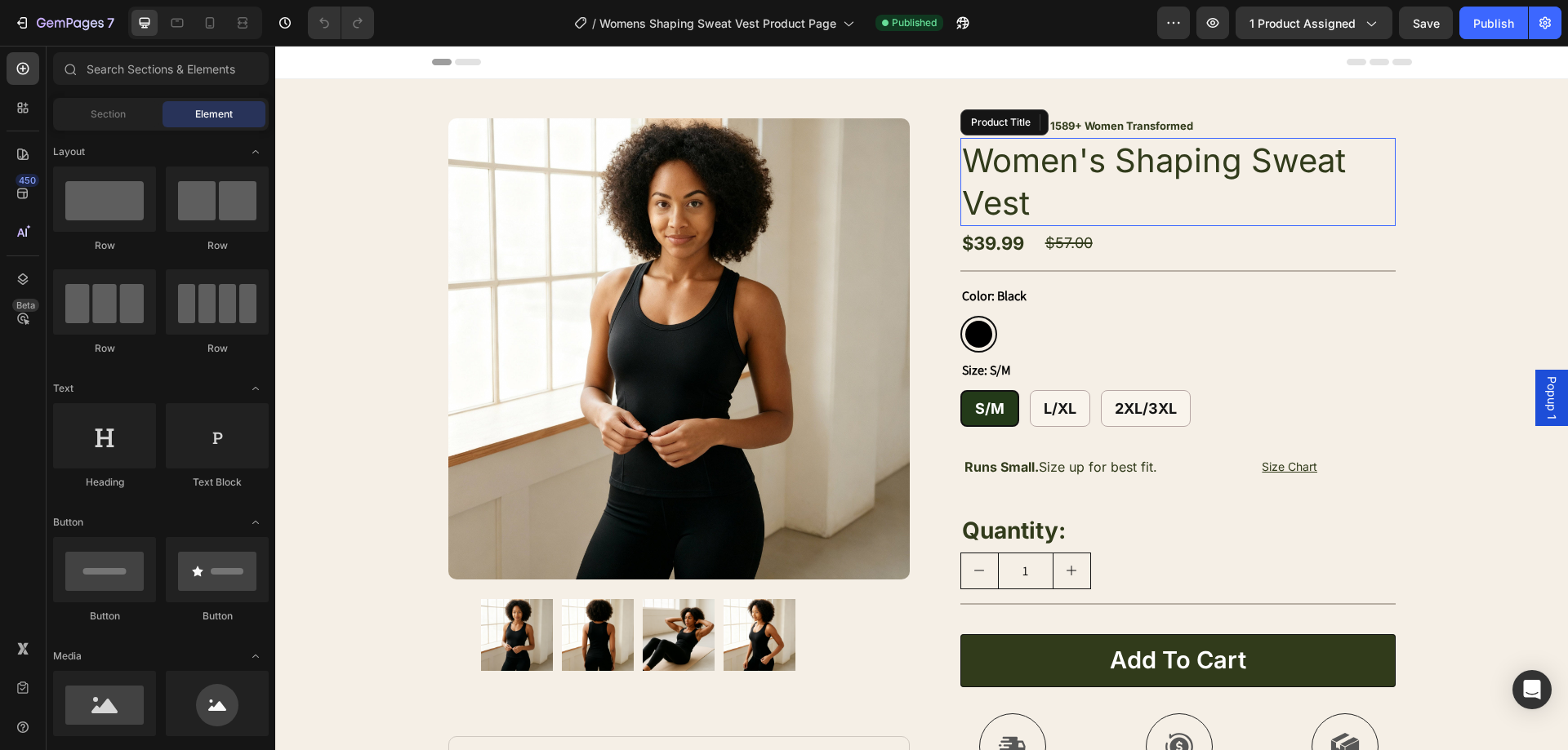
click at [1043, 180] on h1 "Women's Shaping Sweat Vest" at bounding box center [1178, 182] width 435 height 88
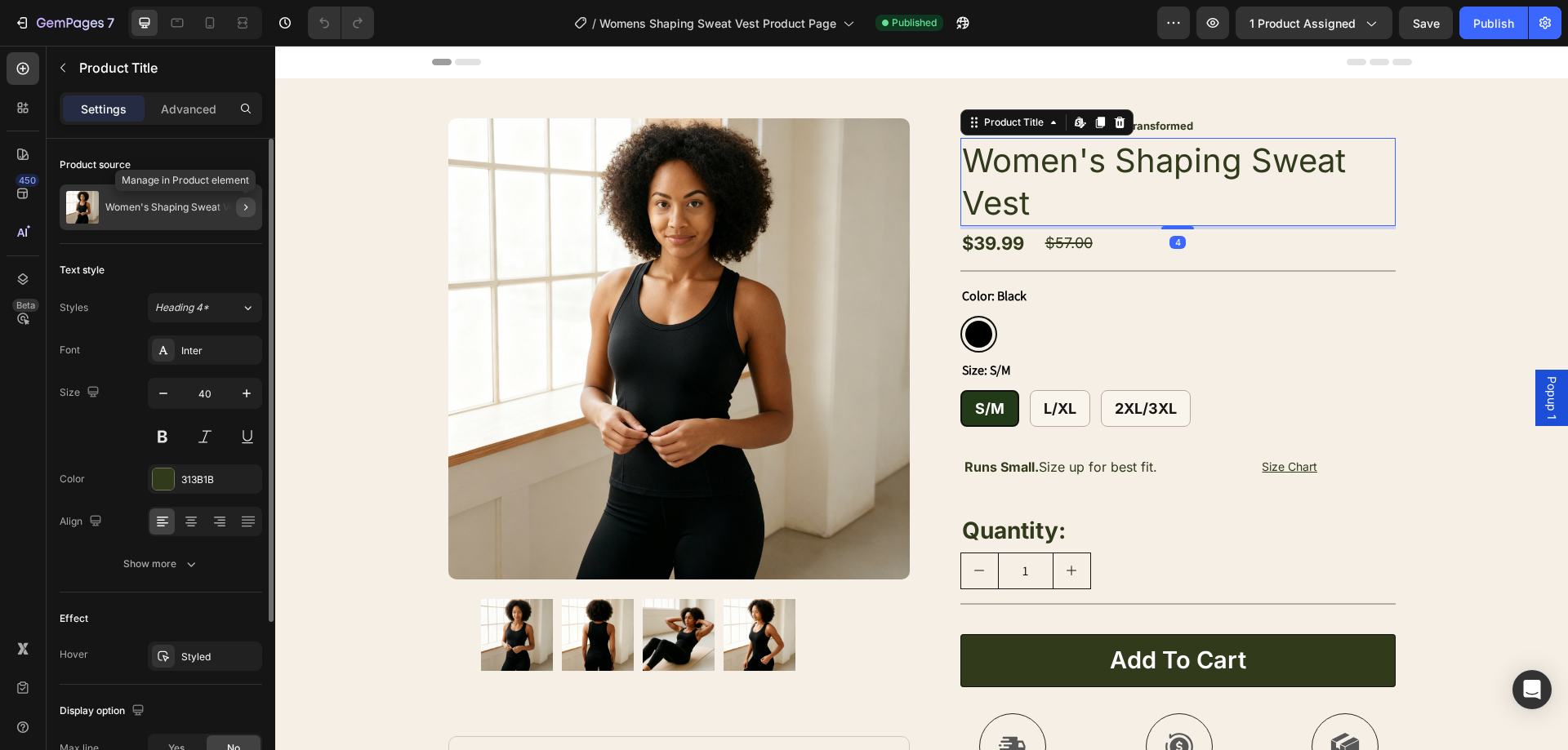
click at [239, 207] on button "button" at bounding box center [245, 207] width 19 height 19
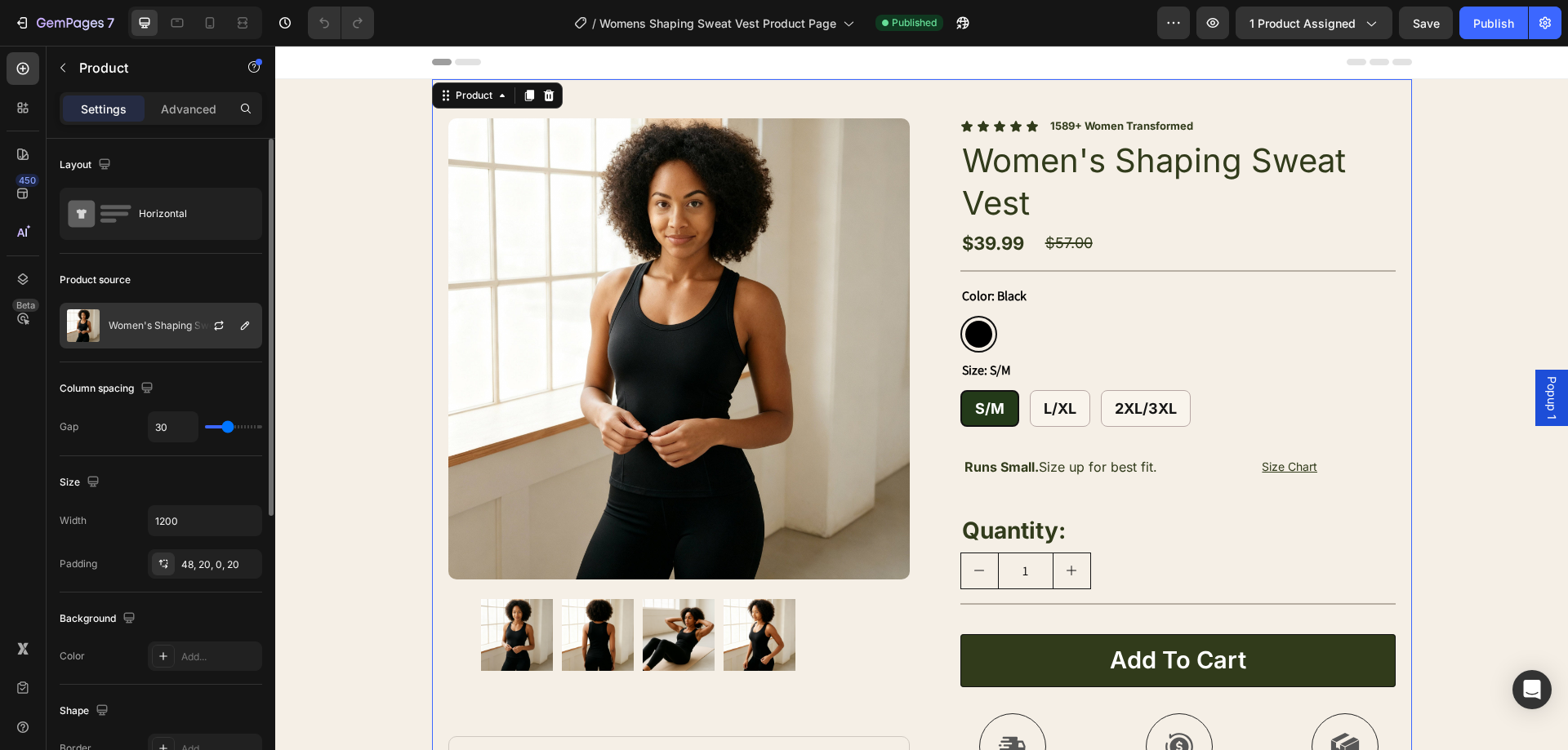
click at [220, 311] on div at bounding box center [225, 326] width 72 height 44
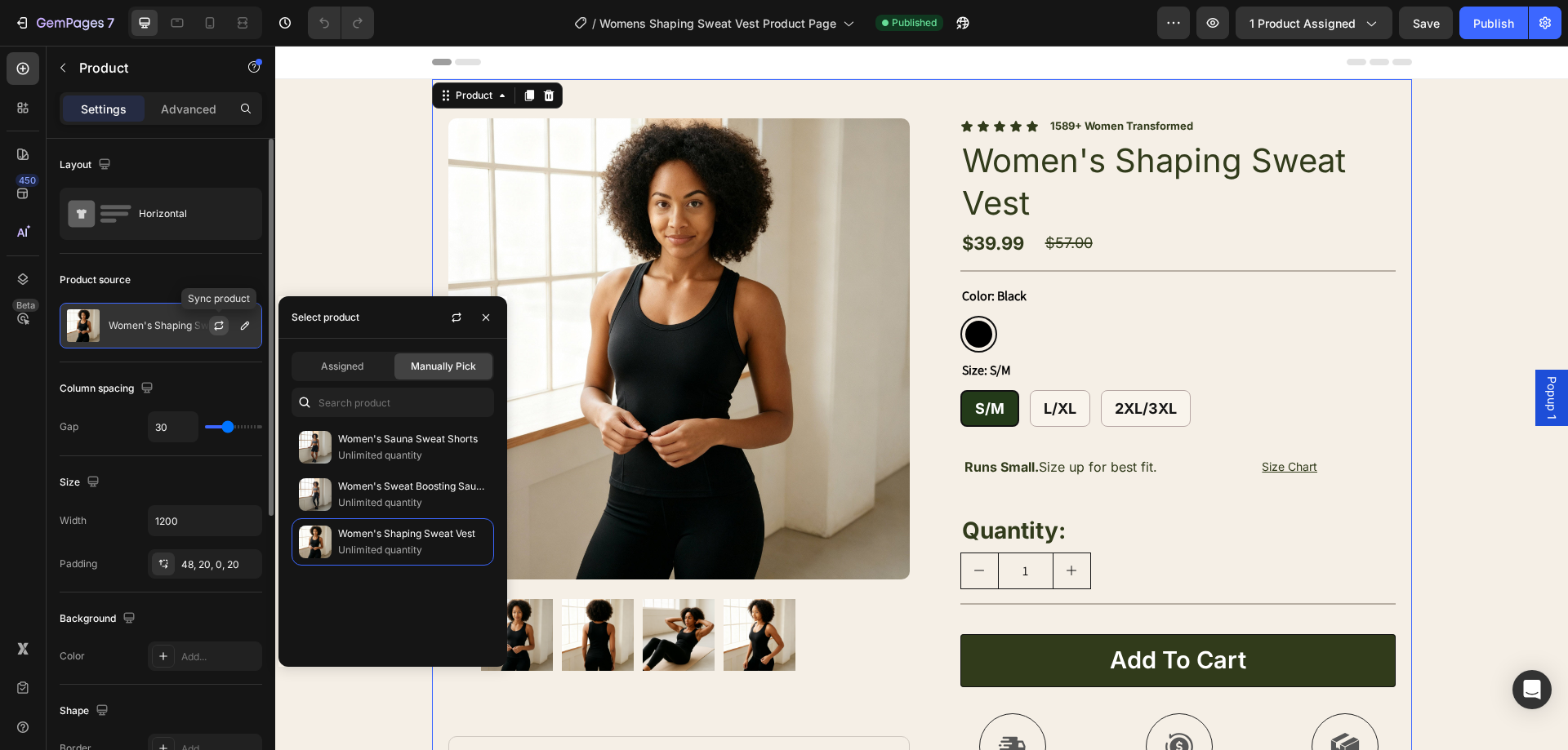
click at [227, 324] on button "button" at bounding box center [218, 325] width 19 height 19
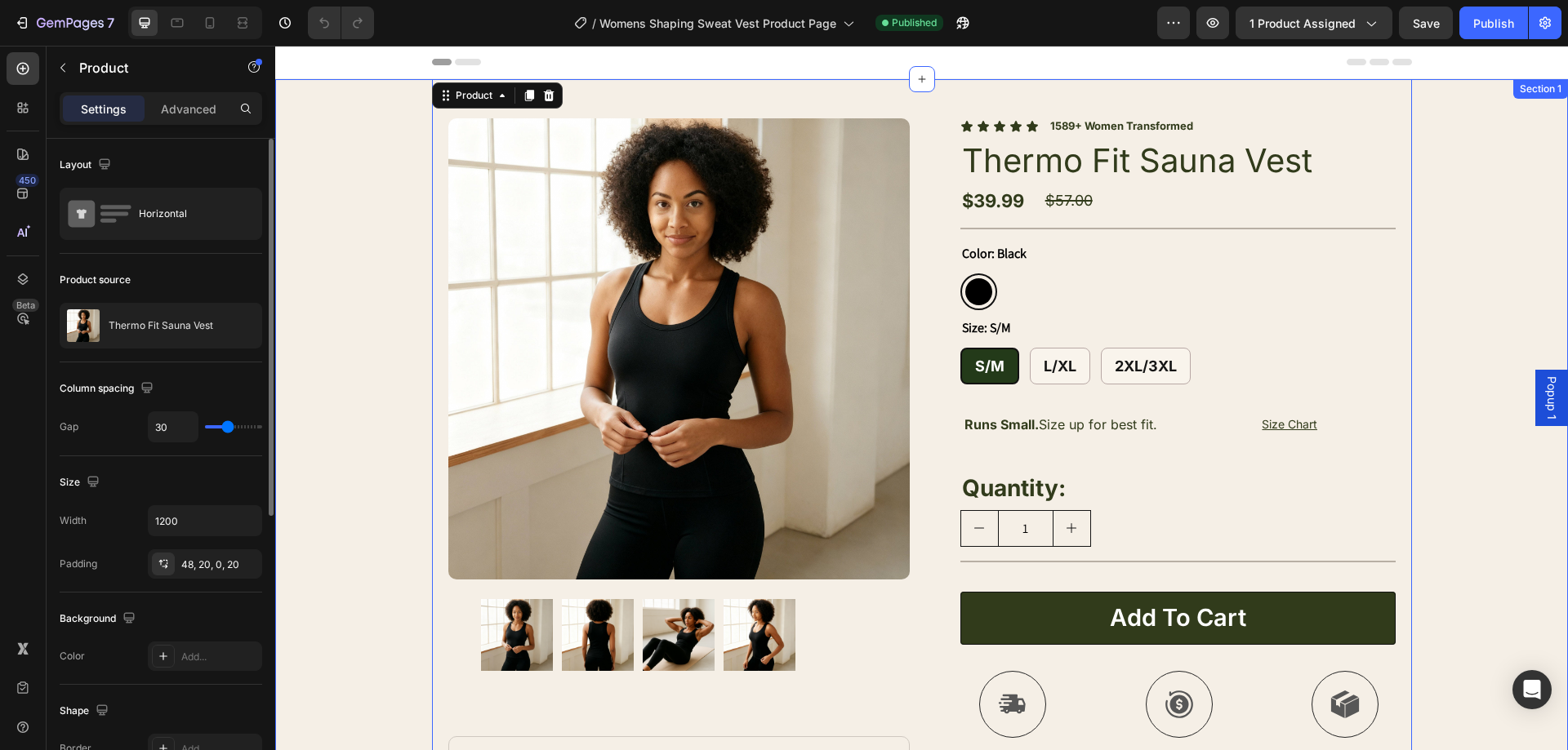
click at [1447, 203] on div "Product Images Image Icon Jasmine, 36 Text Block Row Icon Icon Icon Icon Icon I…" at bounding box center [922, 463] width 1293 height 767
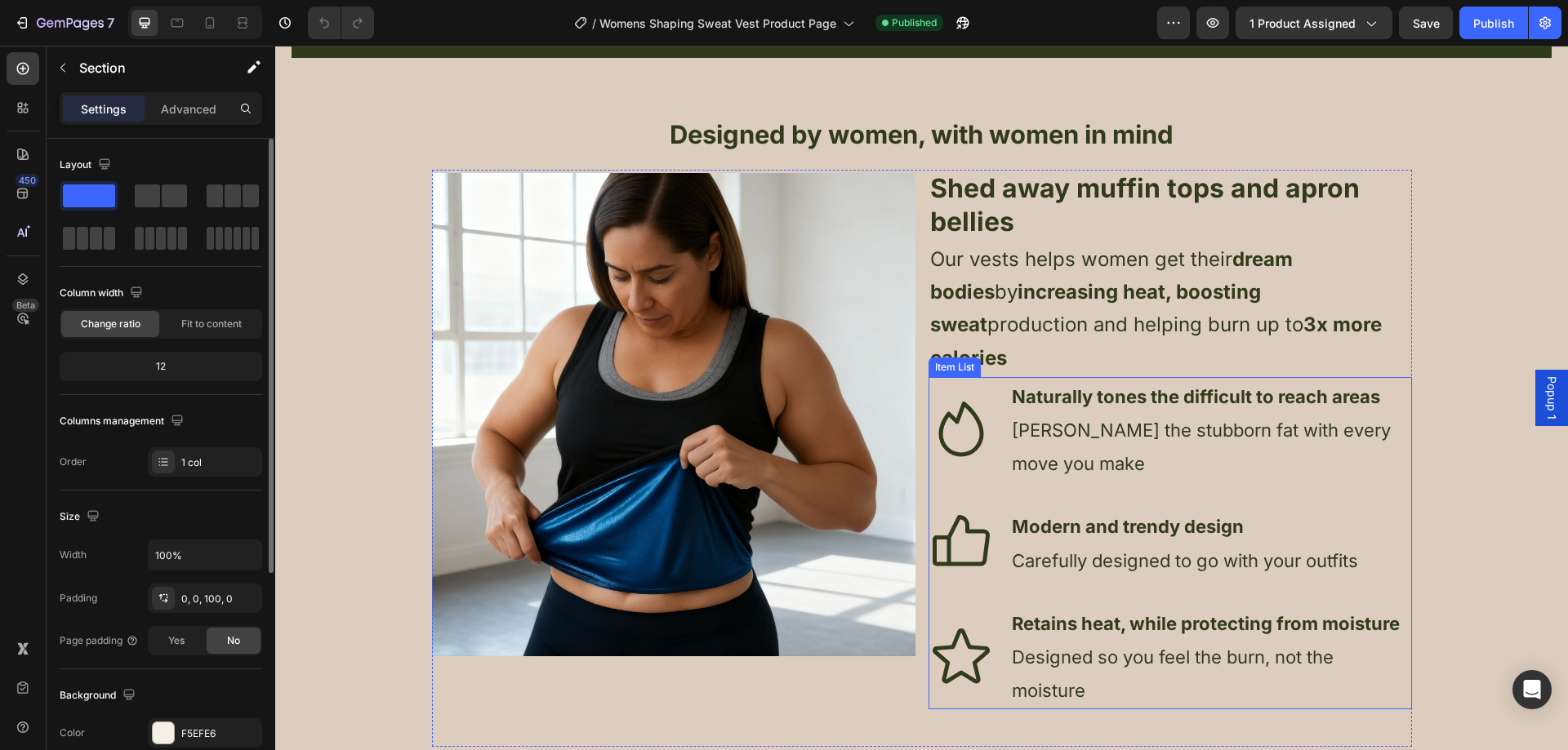
scroll to position [1225, 0]
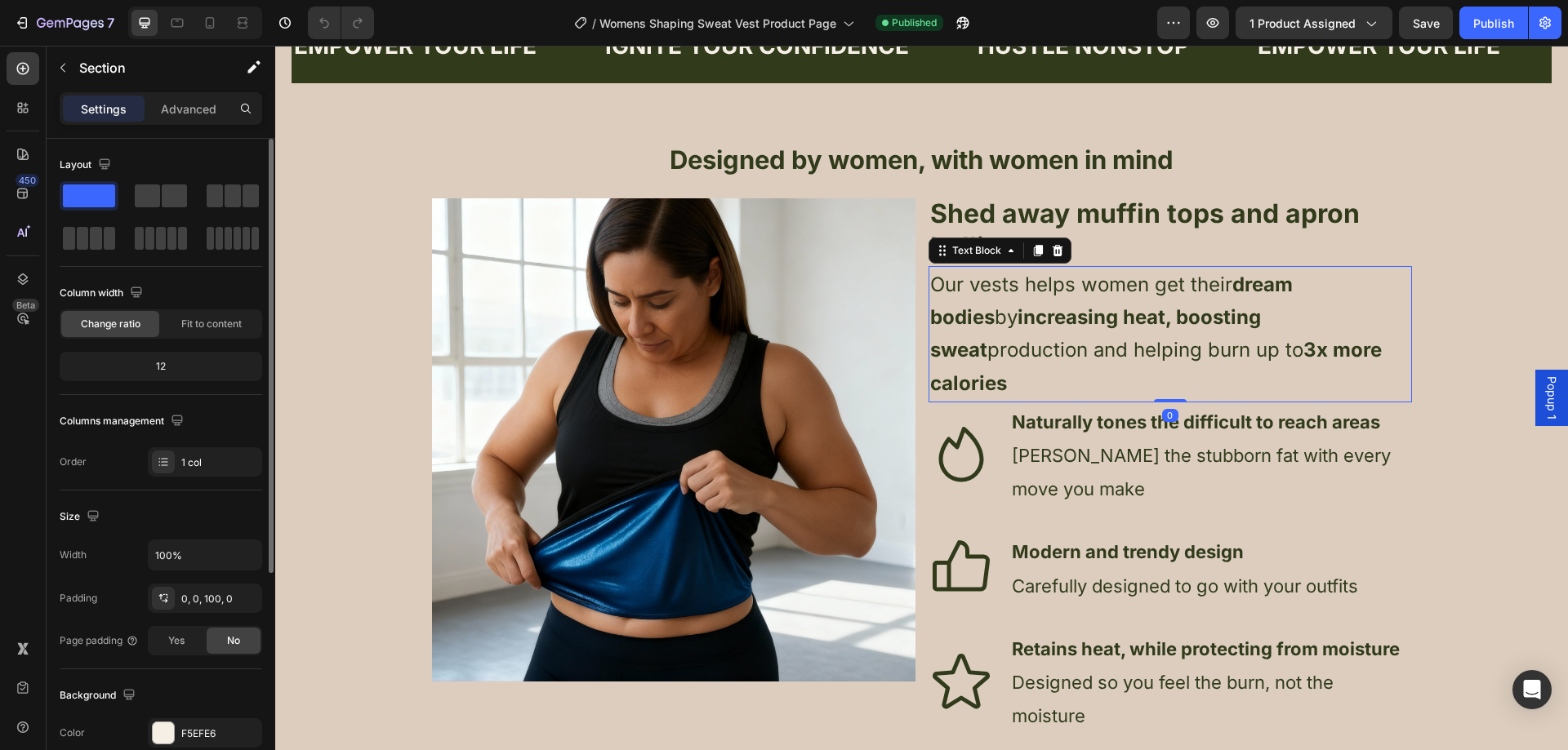
click at [1010, 292] on span "Our vests helps women get their dream bodies by increasing heat, boosting sweat…" at bounding box center [1156, 333] width 452 height 122
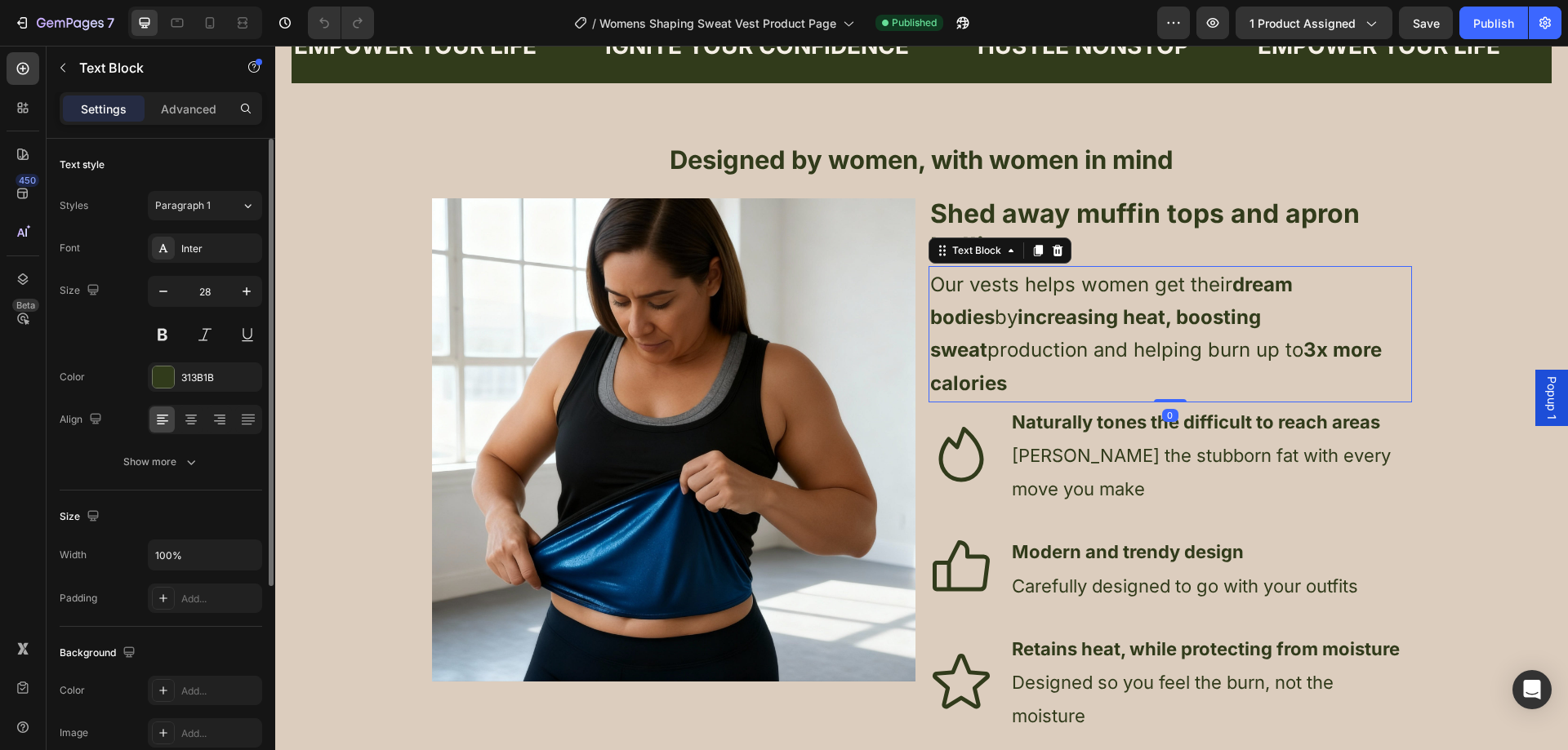
click at [1012, 288] on span "Our vests helps women get their dream bodies by increasing heat, boosting sweat…" at bounding box center [1156, 333] width 452 height 122
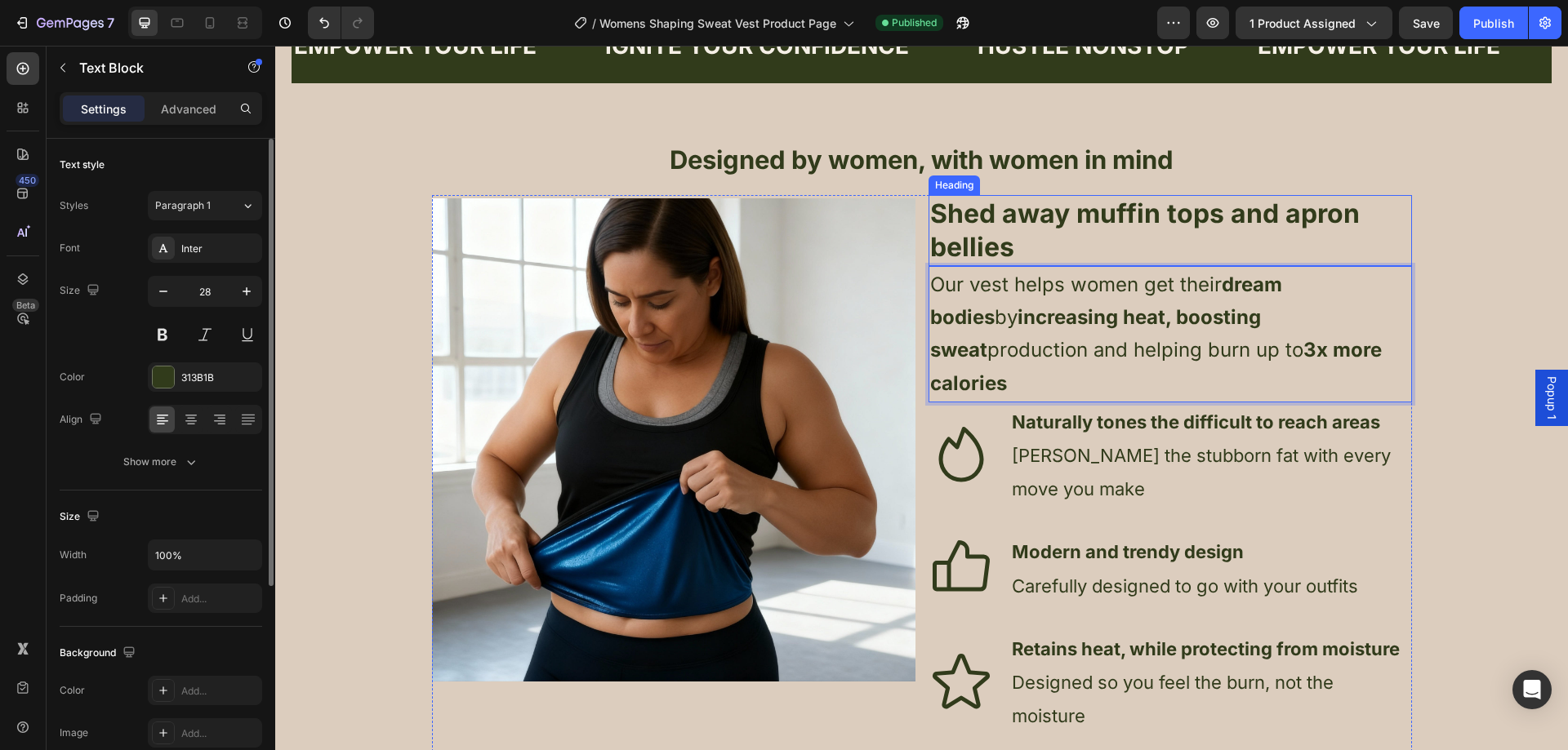
click at [1424, 240] on div "EMPOWER YOUR LIFE Text Block IGNITE YOUR CONFIDENCE Text Block HUSTLE NONSTOP T…" at bounding box center [922, 431] width 1260 height 843
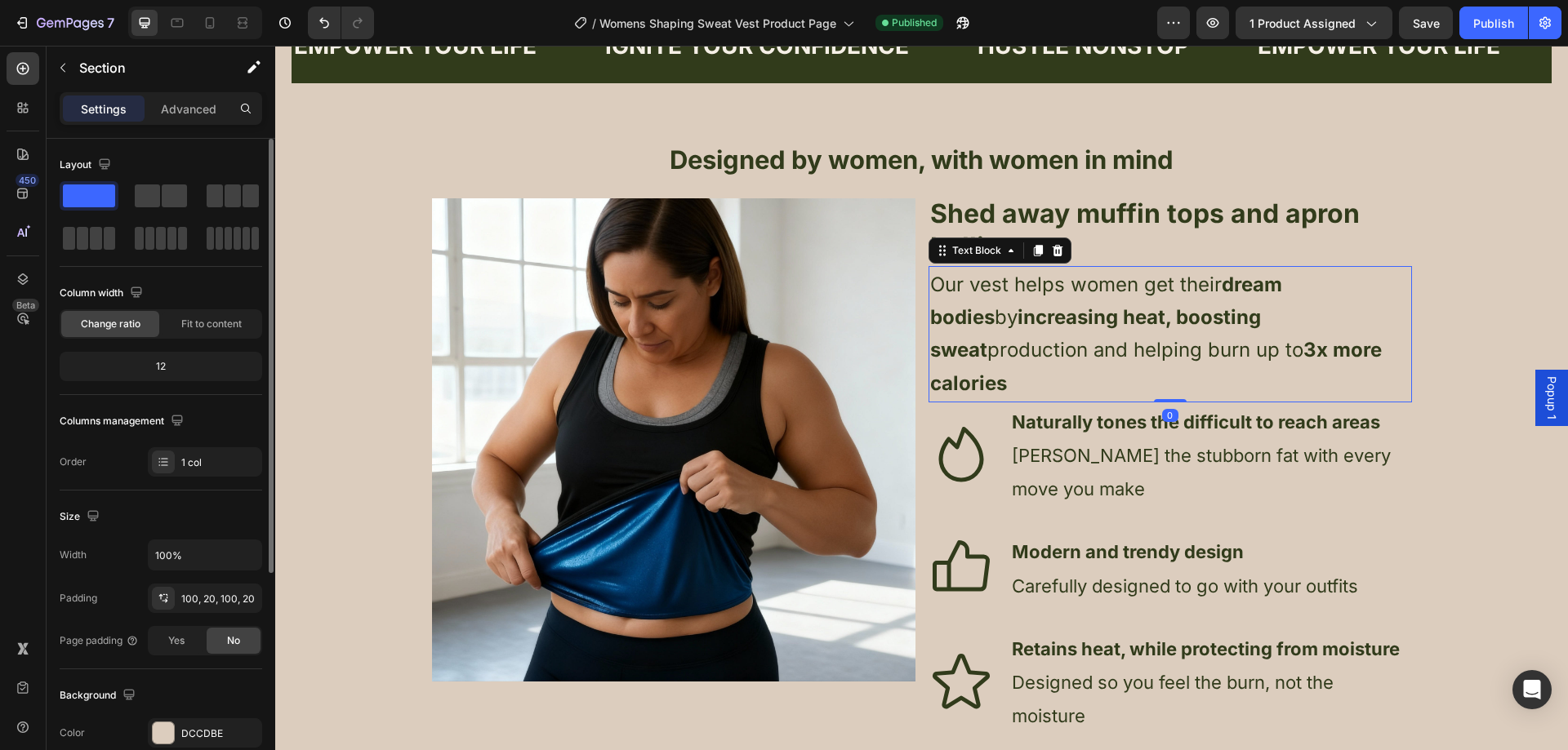
click at [998, 286] on span "Our vest helps women get their dream bodies by increasing heat, boosting sweat …" at bounding box center [1156, 333] width 452 height 122
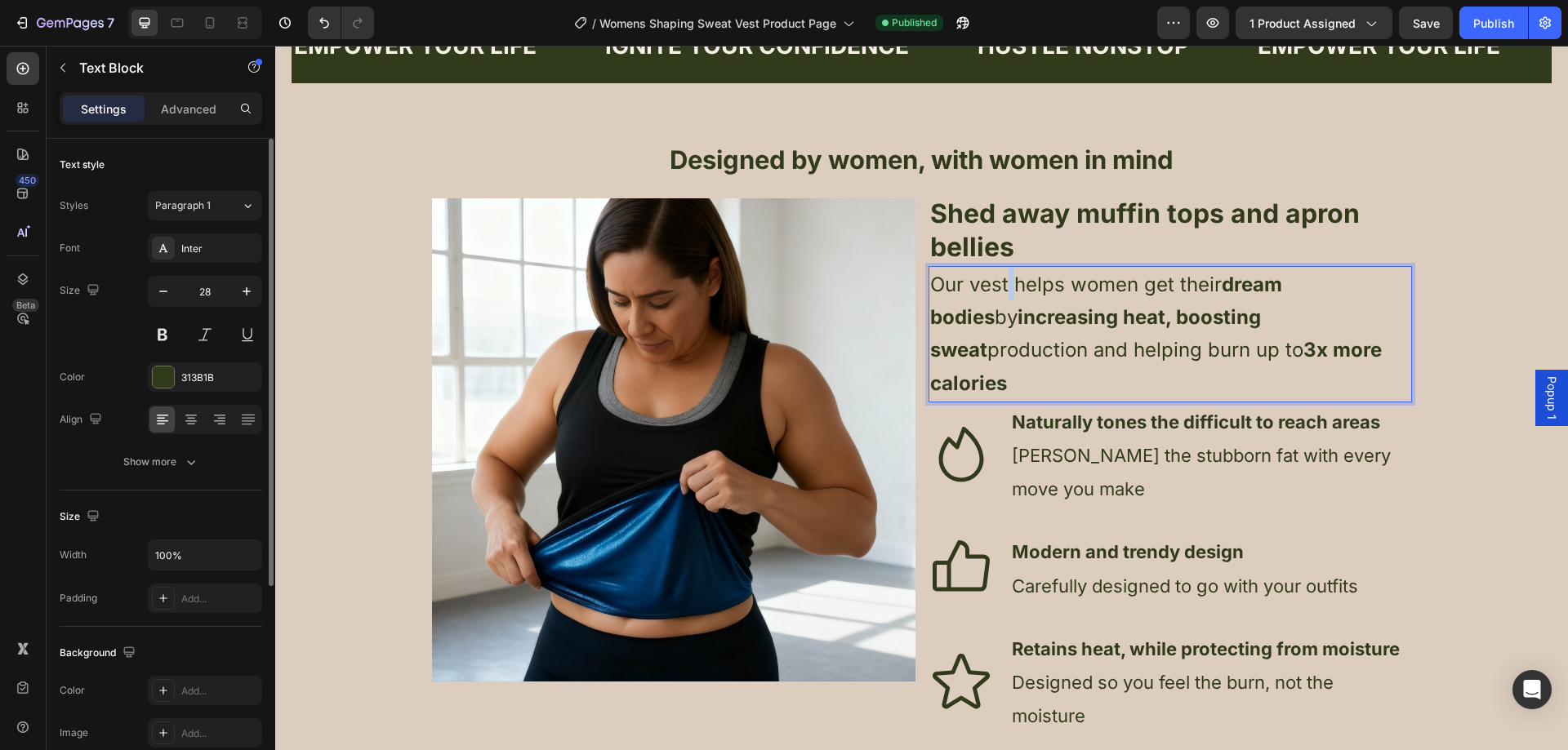
click at [1002, 286] on span "Our vest helps women get their dream bodies by increasing heat, boosting sweat …" at bounding box center [1156, 333] width 452 height 122
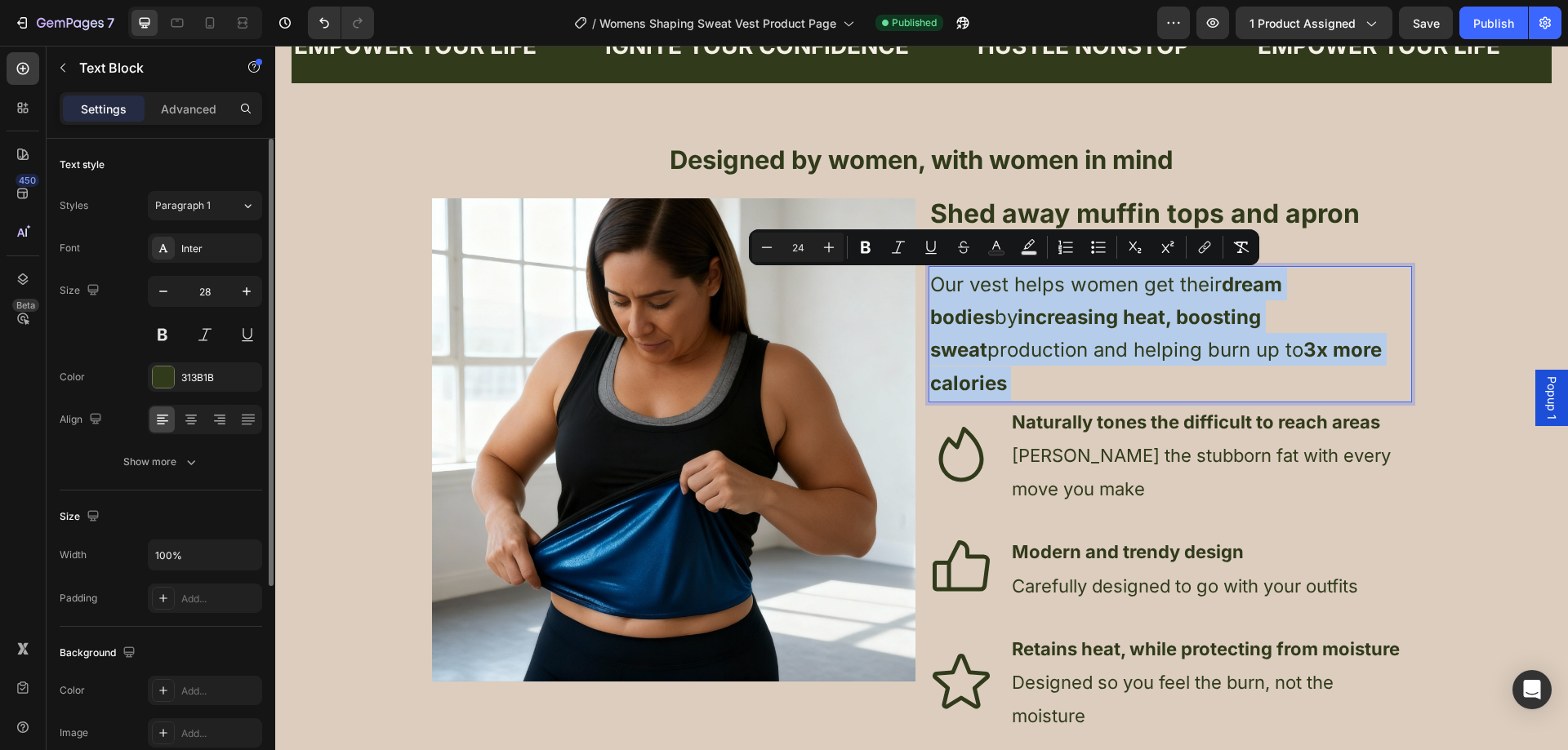
click at [1002, 285] on span "Our vest helps women get their dream bodies by increasing heat, boosting sweat …" at bounding box center [1156, 333] width 452 height 122
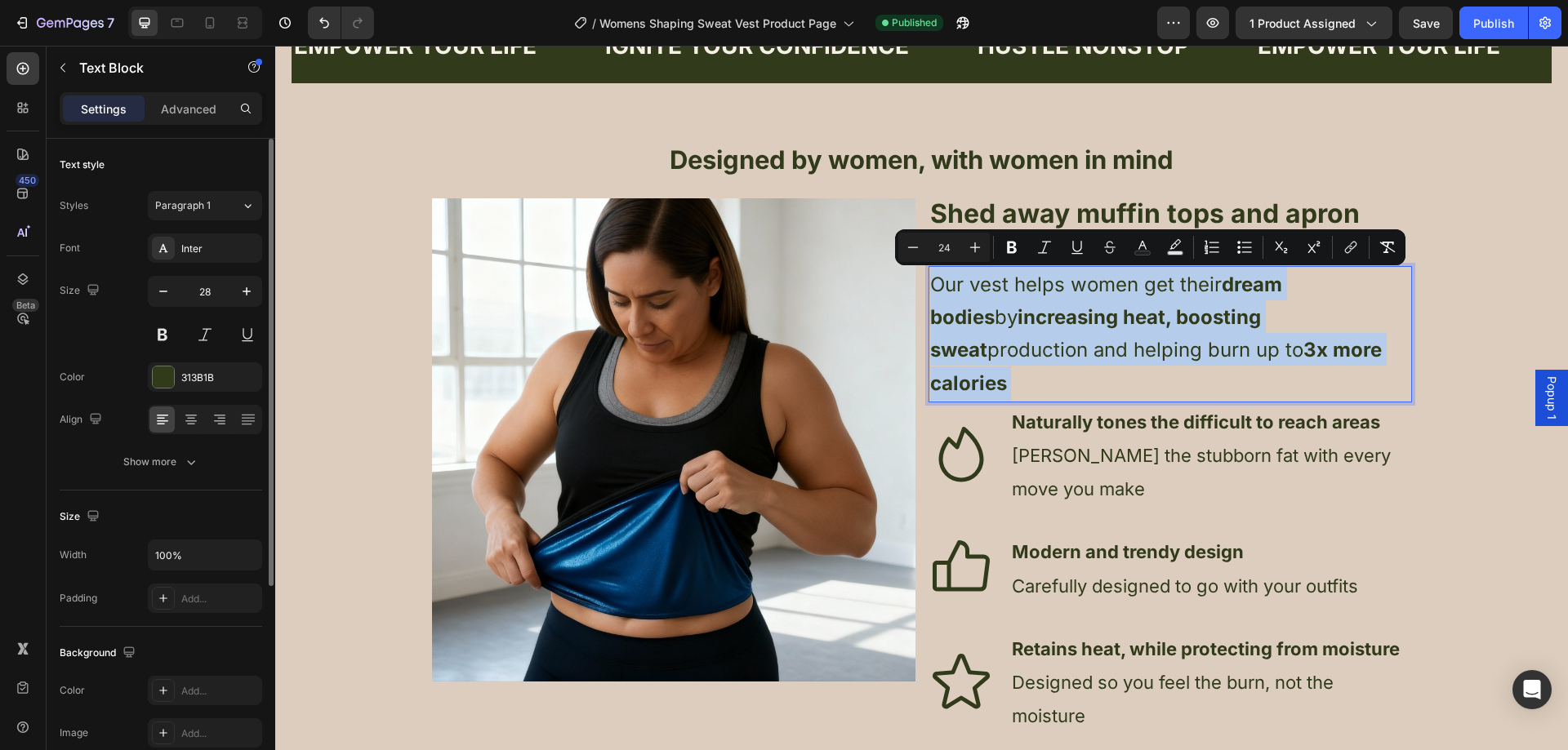
click at [1002, 285] on span "Our vest helps women get their dream bodies by increasing heat, boosting sweat …" at bounding box center [1156, 333] width 452 height 122
click at [1024, 284] on span "Our vest helps women get their dream bodies by increasing heat, boosting sweat …" at bounding box center [1156, 333] width 452 height 122
click at [1008, 283] on span "Our vest helps women get their dream bodies by increasing heat, boosting sweat …" at bounding box center [1156, 333] width 452 height 122
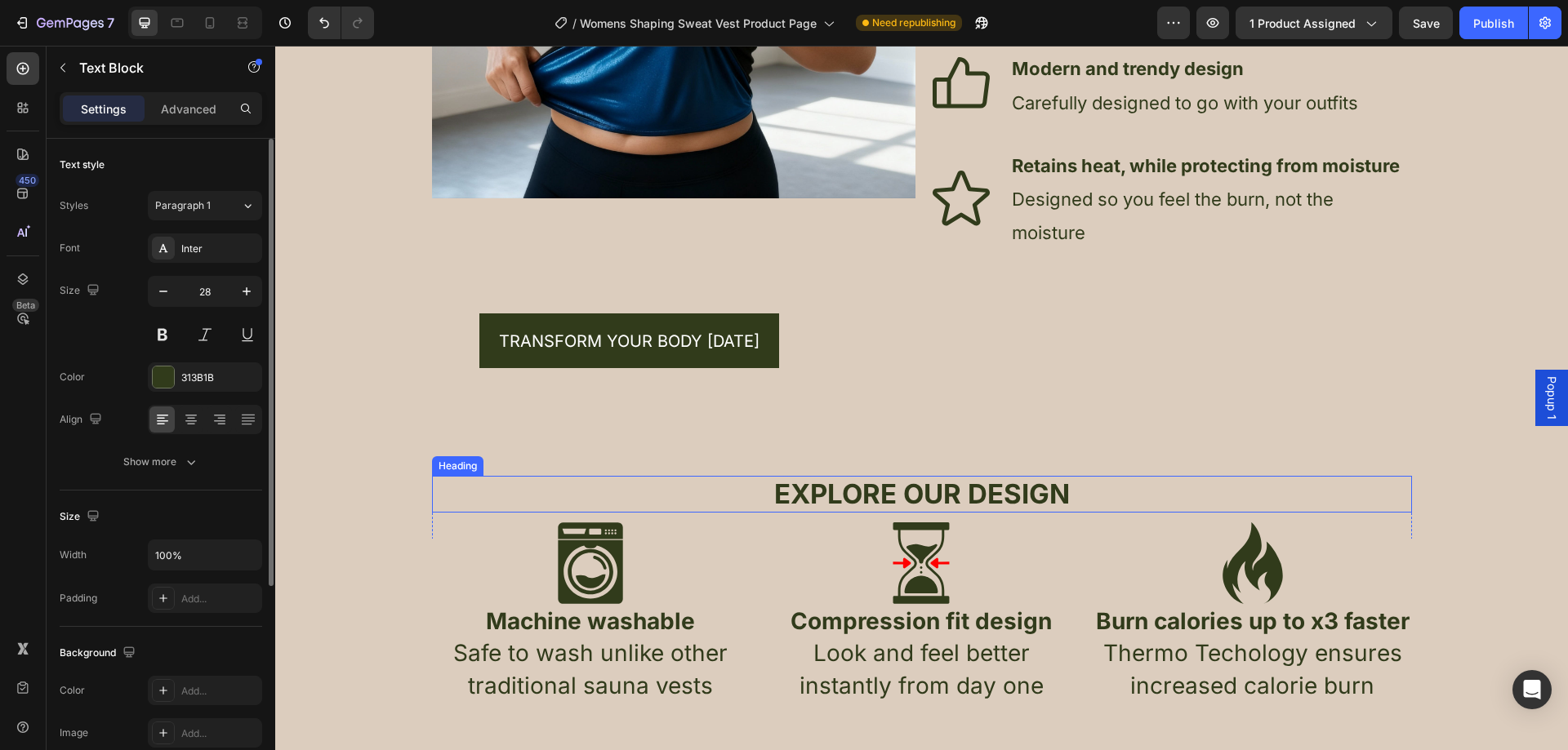
scroll to position [1878, 0]
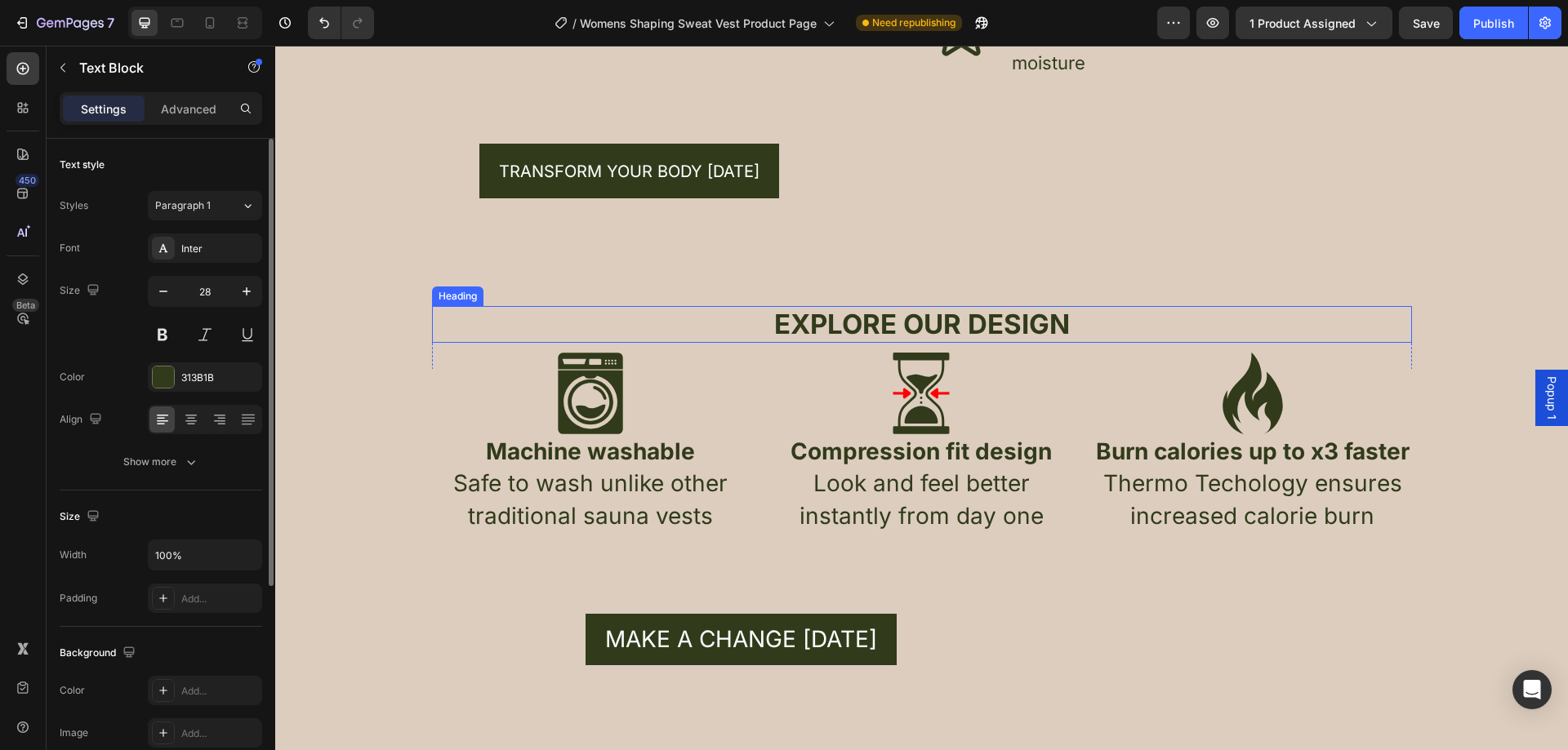
click at [1058, 308] on span "EXPLORE OUR DESIGN" at bounding box center [922, 324] width 296 height 33
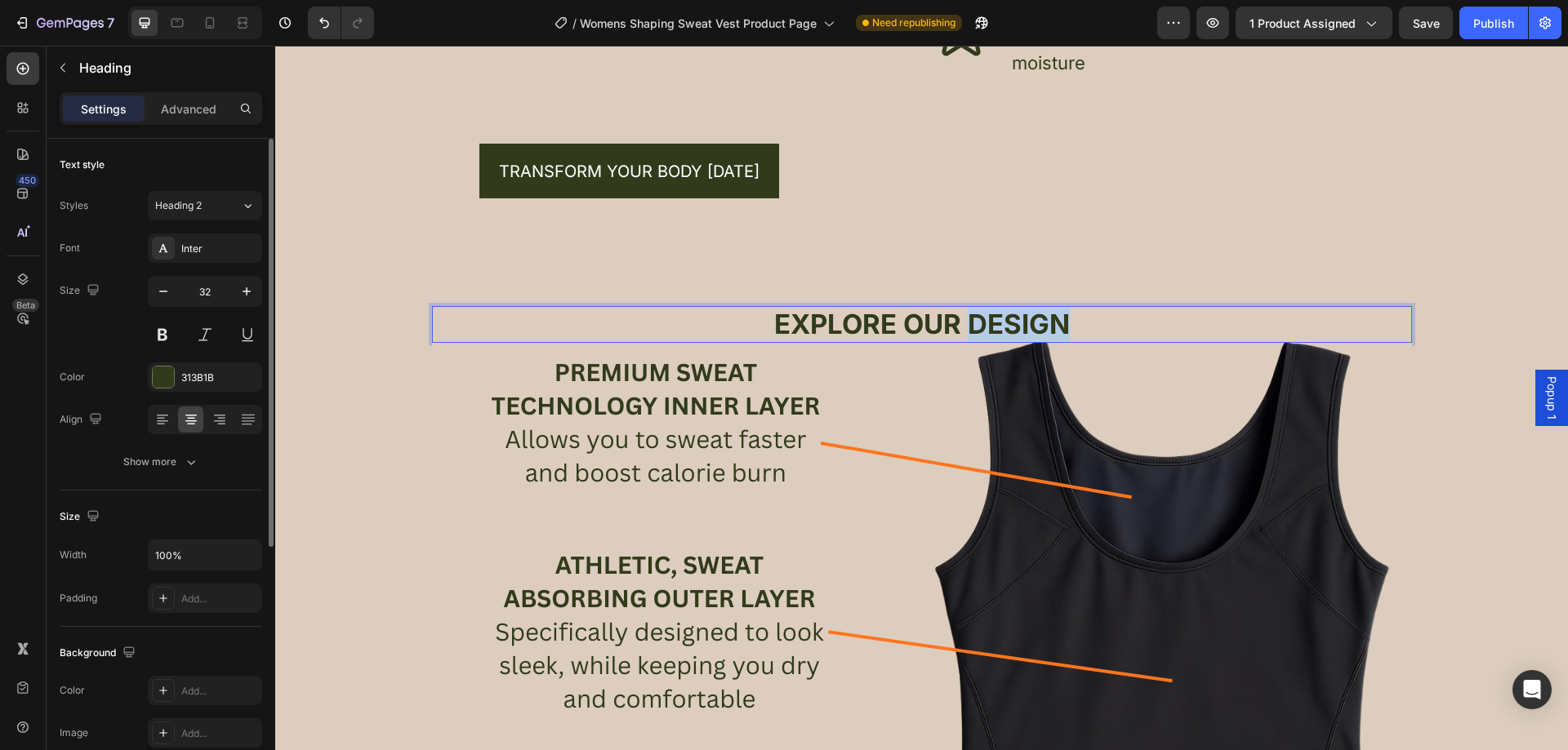
click at [965, 308] on span "EXPLORE OUR DESIGN" at bounding box center [922, 324] width 296 height 33
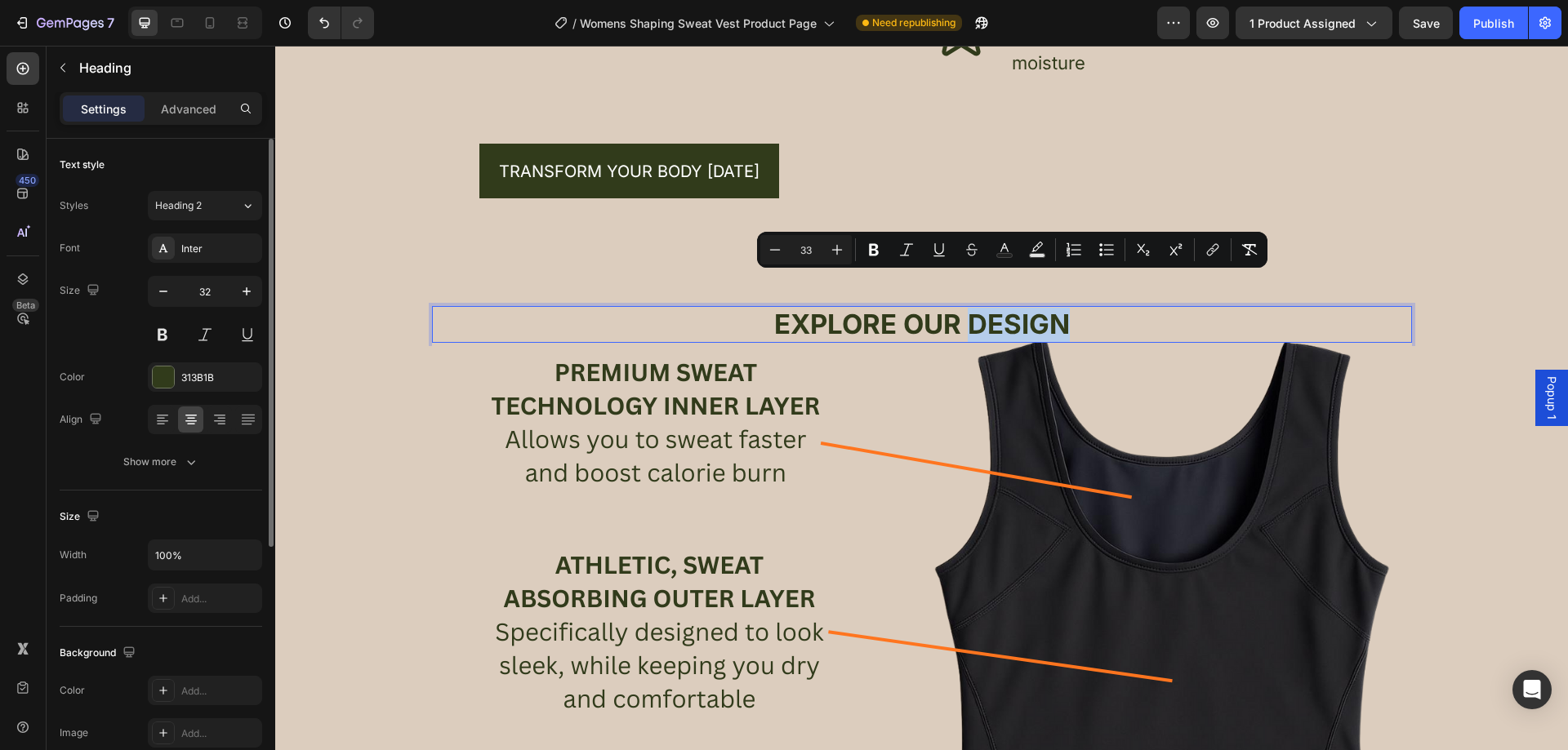
click at [958, 308] on span "EXPLORE OUR DESIGN" at bounding box center [922, 324] width 296 height 33
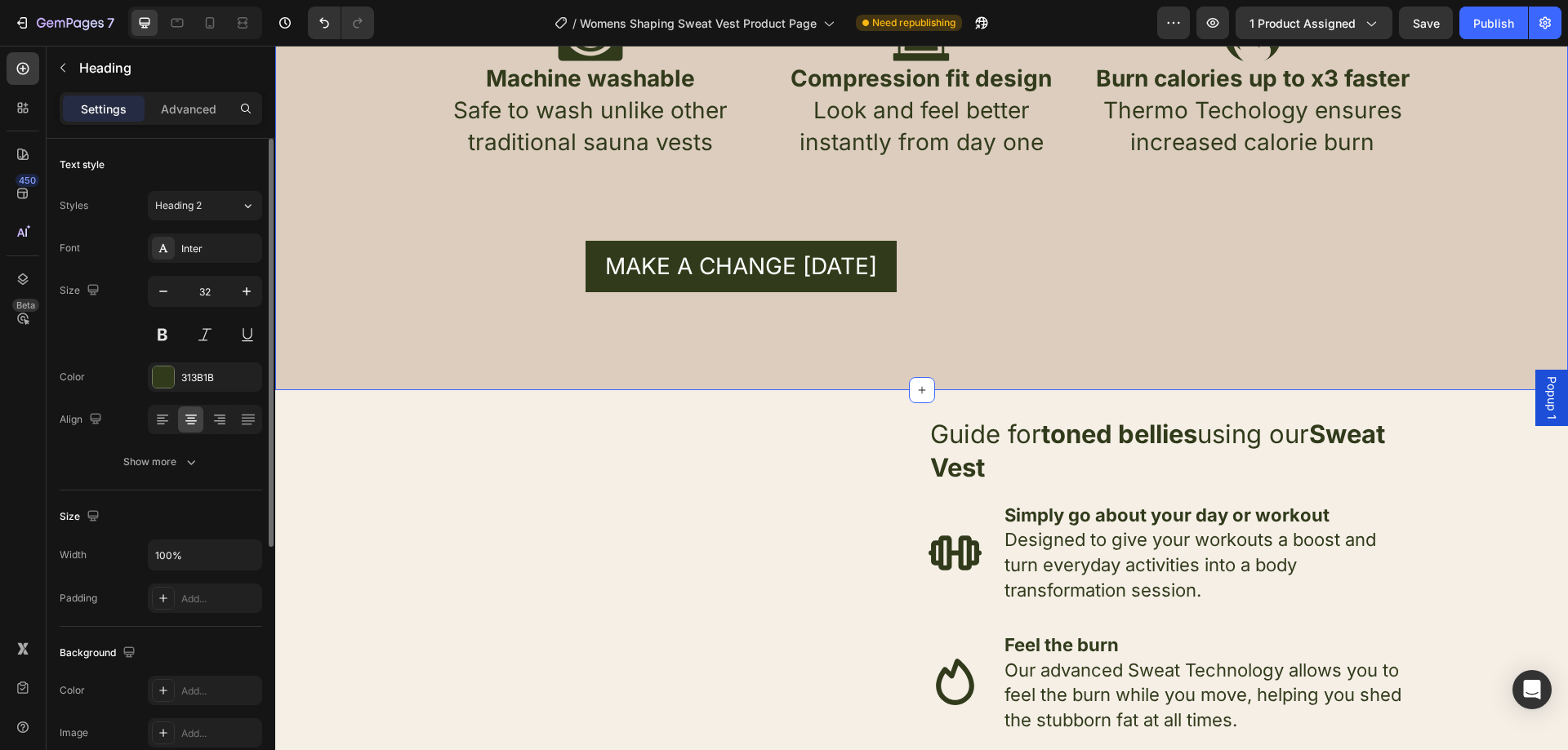
scroll to position [2939, 0]
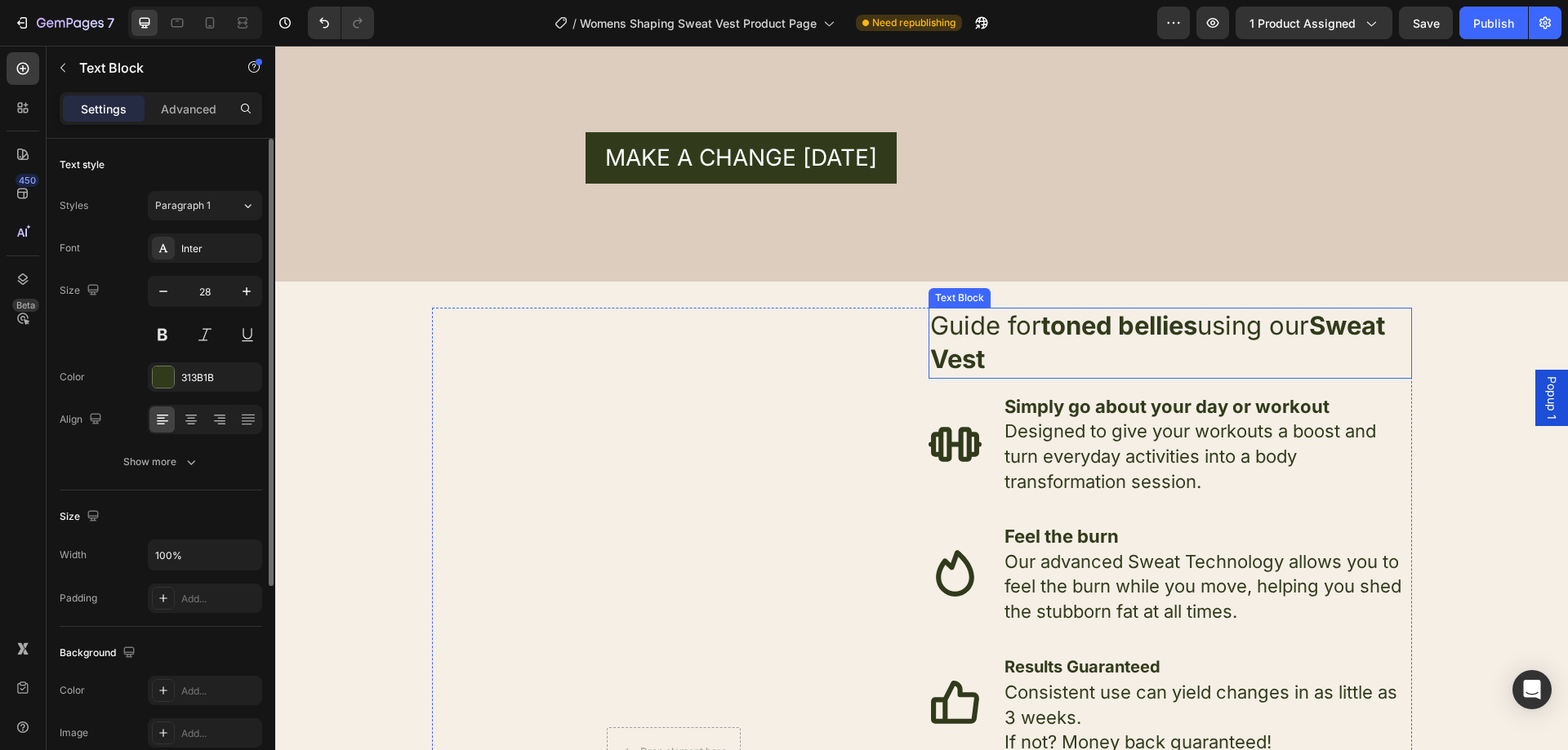
click at [1327, 331] on strong "Sweat Vest" at bounding box center [1157, 341] width 454 height 63
click at [1328, 327] on strong "Sweat Vest" at bounding box center [1157, 341] width 454 height 63
drag, startPoint x: 1056, startPoint y: 359, endPoint x: 927, endPoint y: 365, distance: 129.1
click at [930, 365] on span "Guide for toned bellies using our Thermo Fit Sweat Vest" at bounding box center [1170, 341] width 479 height 63
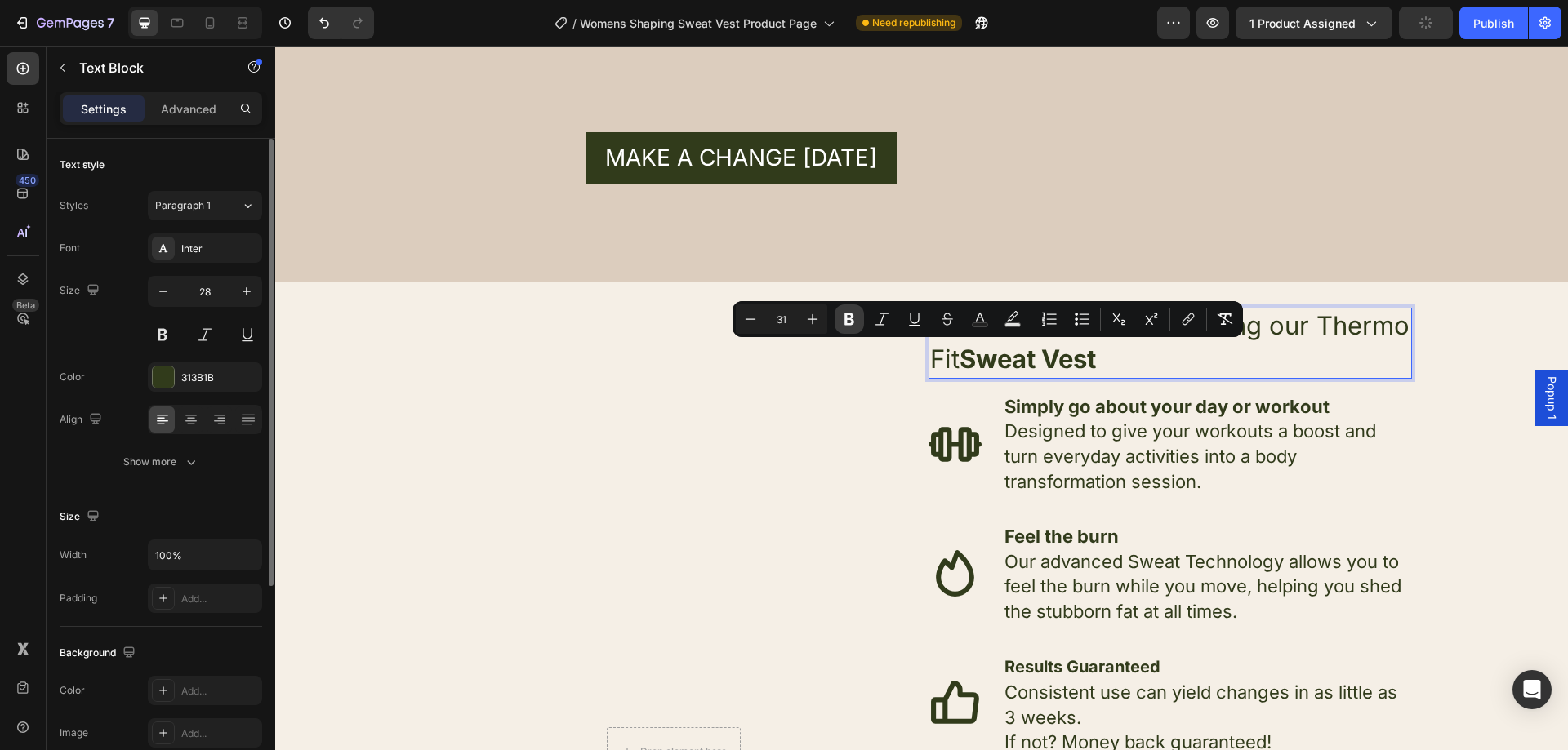
click at [854, 326] on icon "Editor contextual toolbar" at bounding box center [849, 319] width 17 height 17
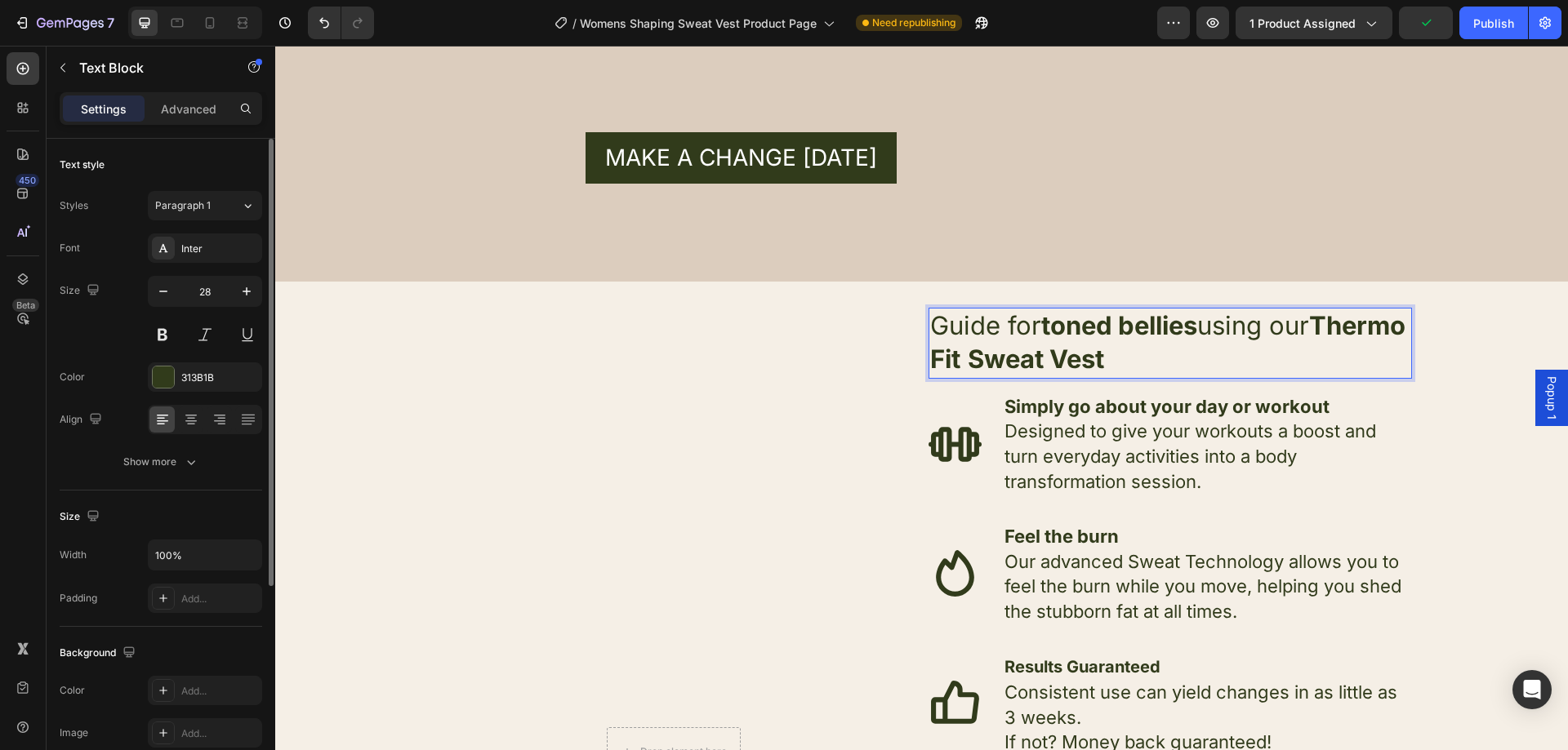
click at [1253, 372] on p "Guide for toned bellies using our Thermo Fit Sweat Vest" at bounding box center [1170, 342] width 480 height 67
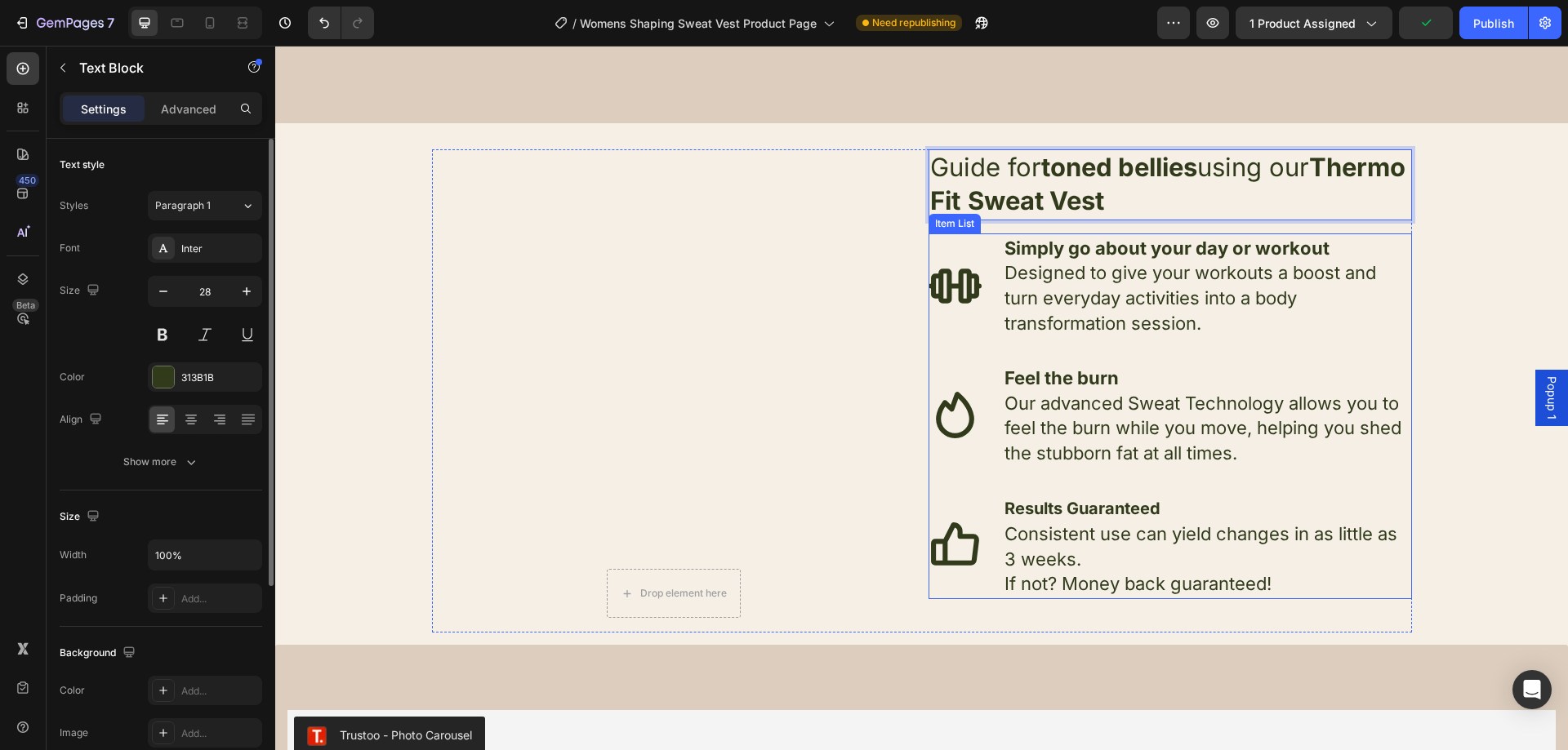
scroll to position [3185, 0]
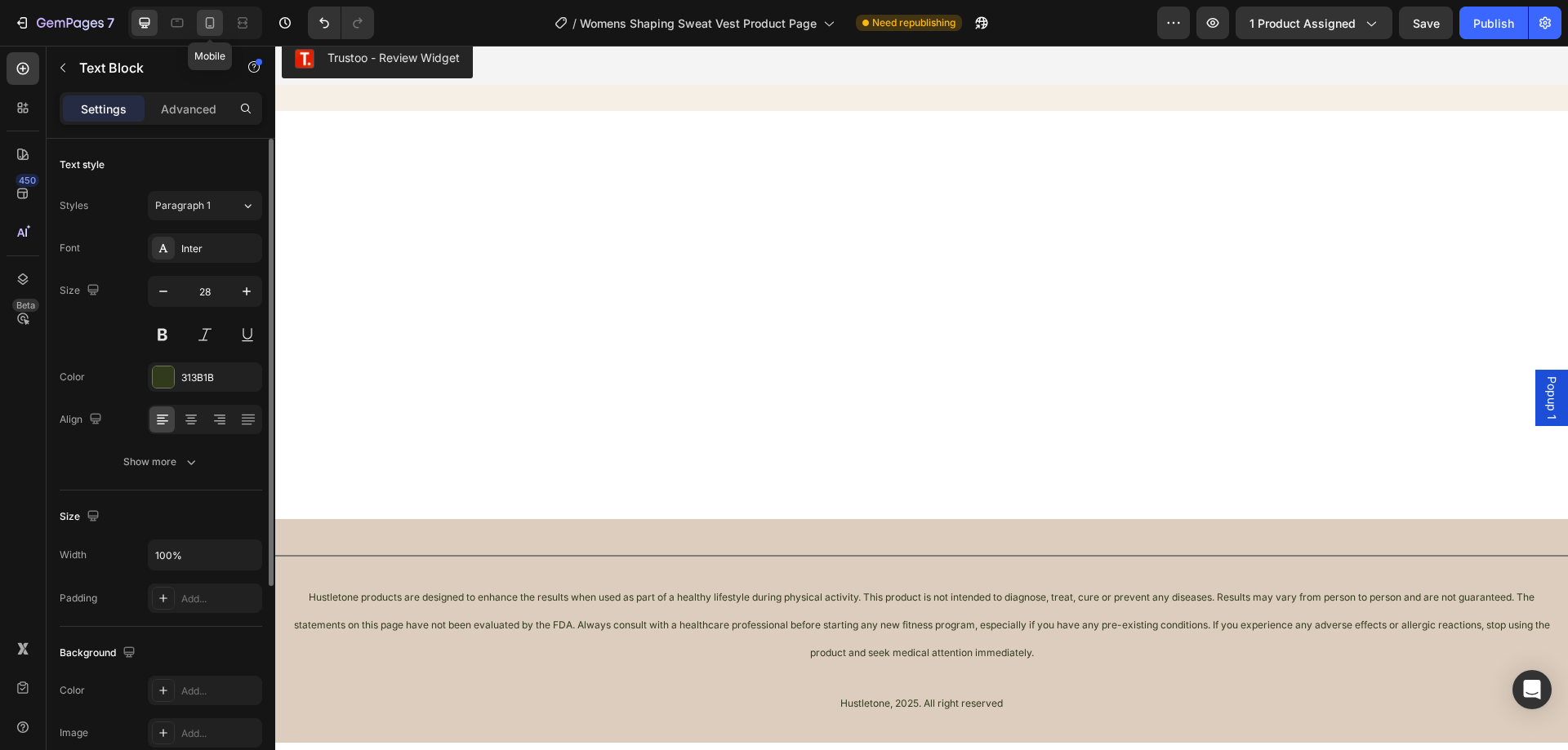
click at [217, 22] on icon at bounding box center [210, 23] width 17 height 17
type input "21"
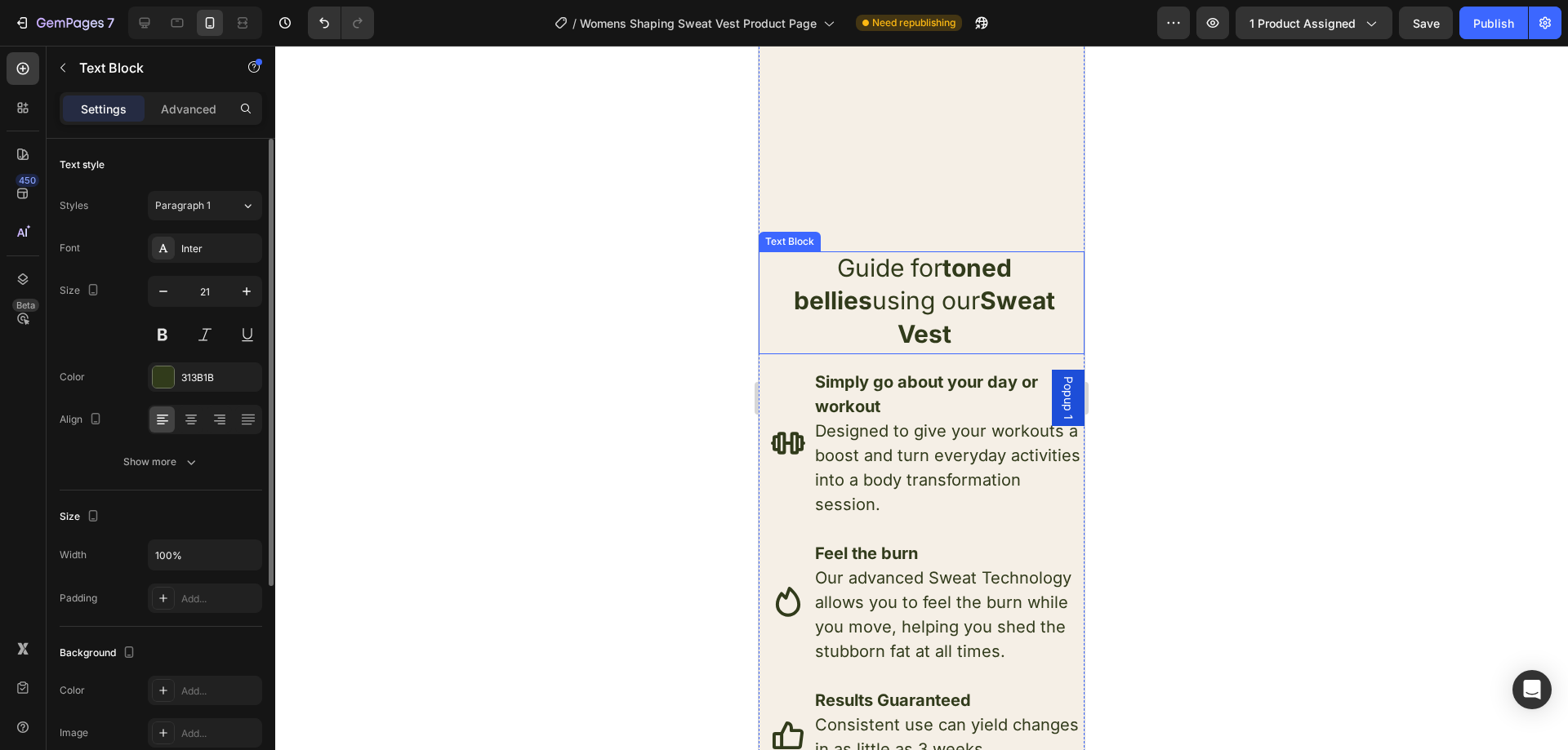
scroll to position [4002, 0]
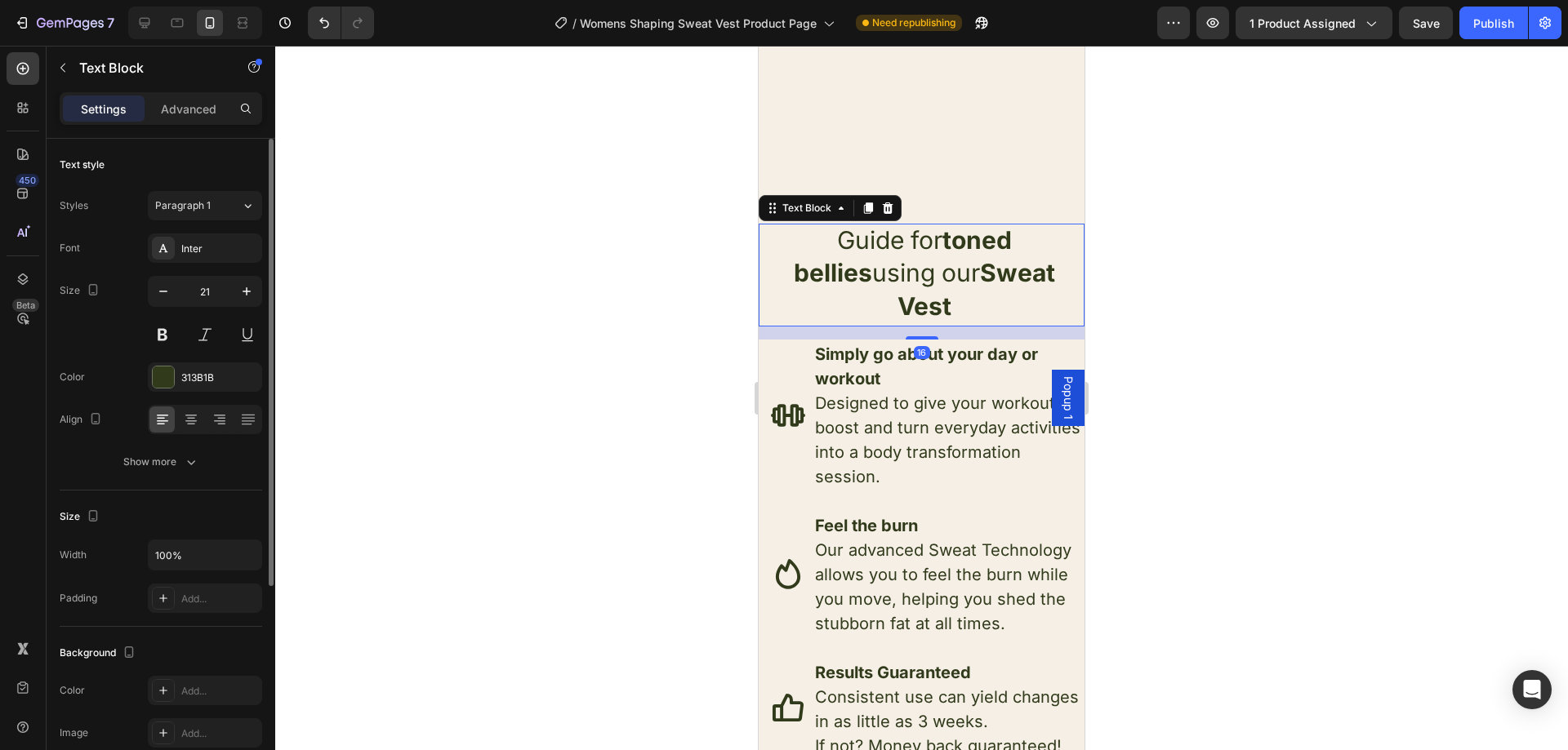
click at [903, 273] on span "Guide for toned bellies using our Sweat Vest" at bounding box center [924, 274] width 262 height 96
click at [907, 274] on strong "Sweat Vest" at bounding box center [977, 289] width 158 height 62
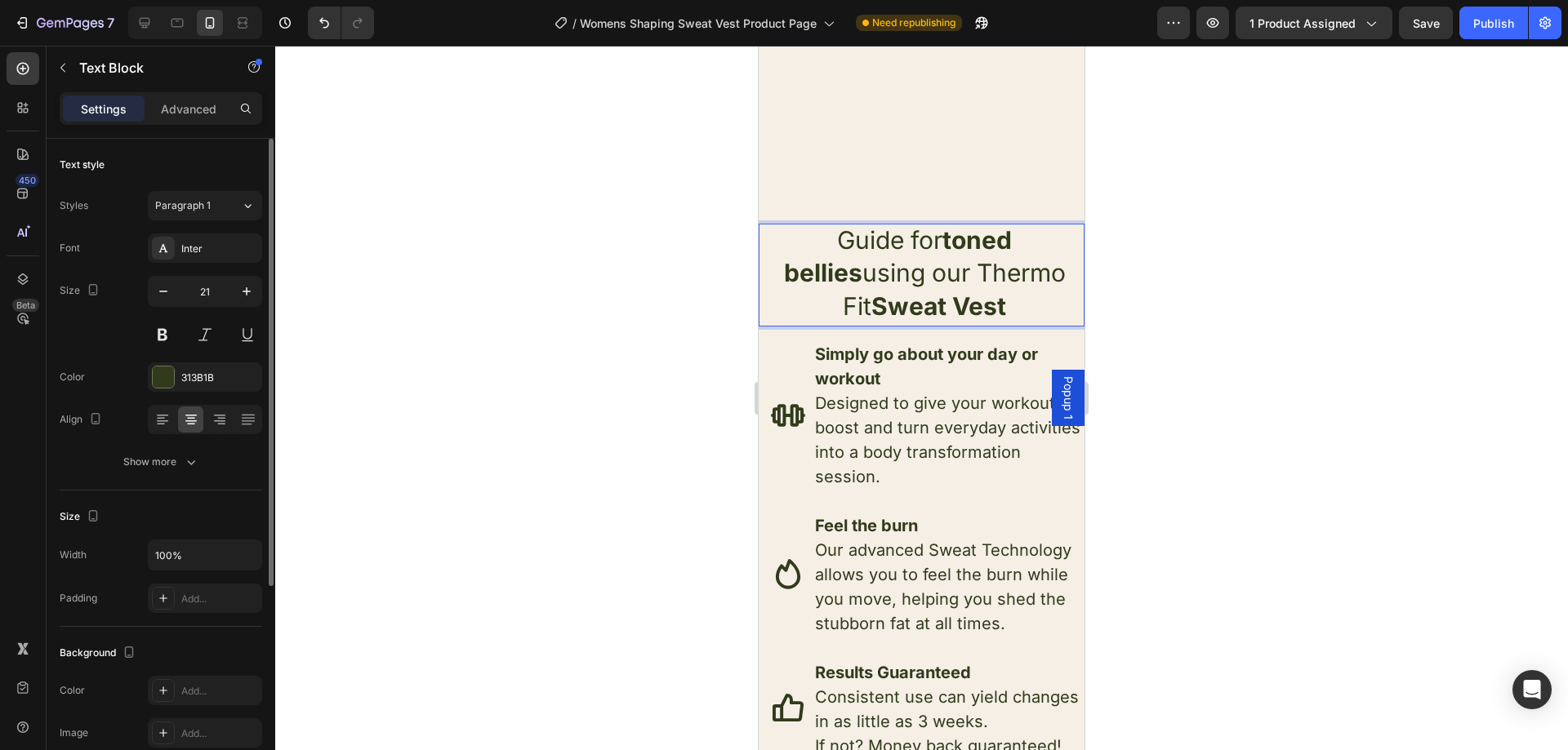
drag, startPoint x: 919, startPoint y: 271, endPoint x: 1038, endPoint y: 287, distance: 120.1
click at [1038, 287] on p "Guide for toned bellies using our Thermo Fit Sweat Vest" at bounding box center [924, 275] width 317 height 100
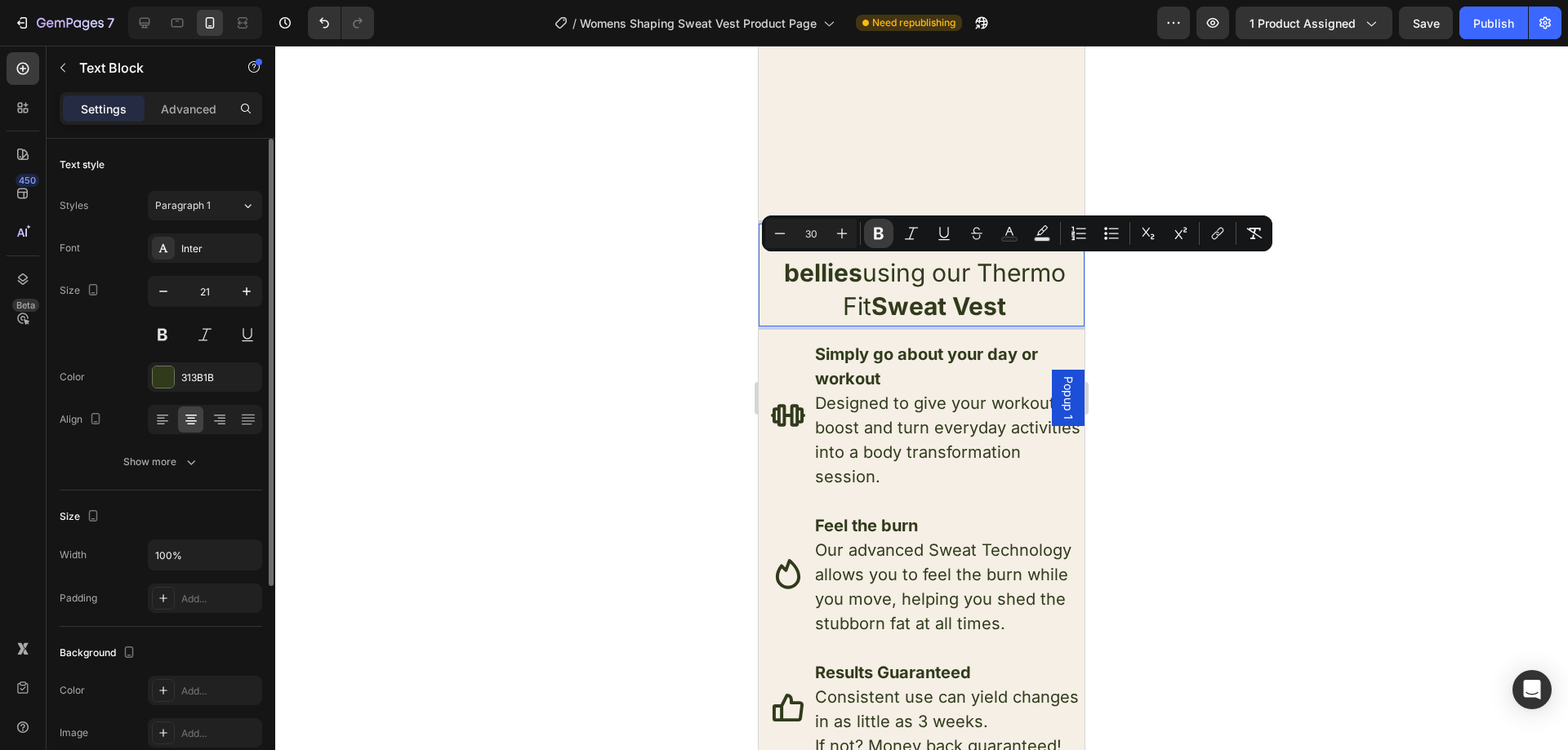
drag, startPoint x: 873, startPoint y: 229, endPoint x: 297, endPoint y: 276, distance: 577.9
click at [873, 229] on icon "Editor contextual toolbar" at bounding box center [879, 234] width 17 height 17
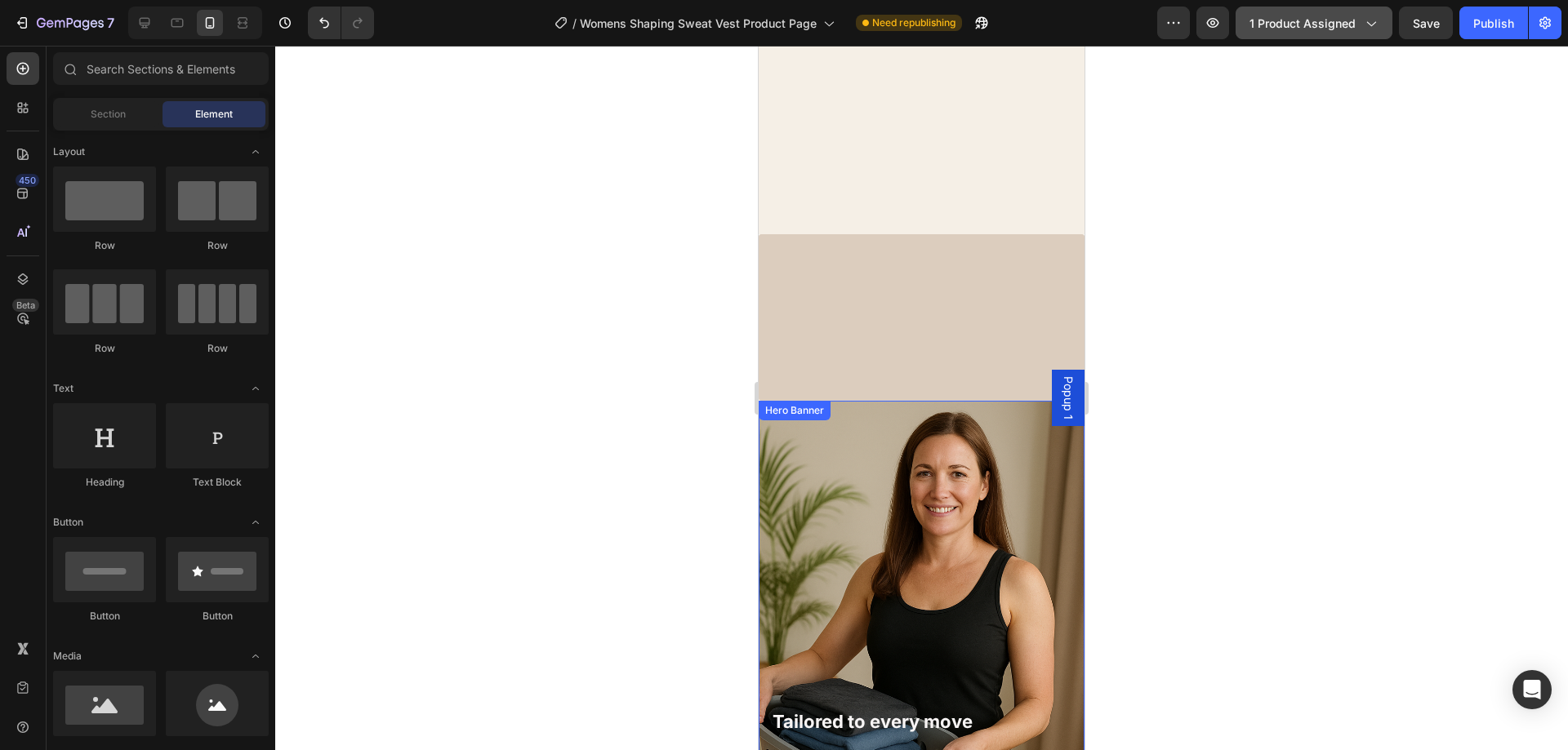
scroll to position [4609, 0]
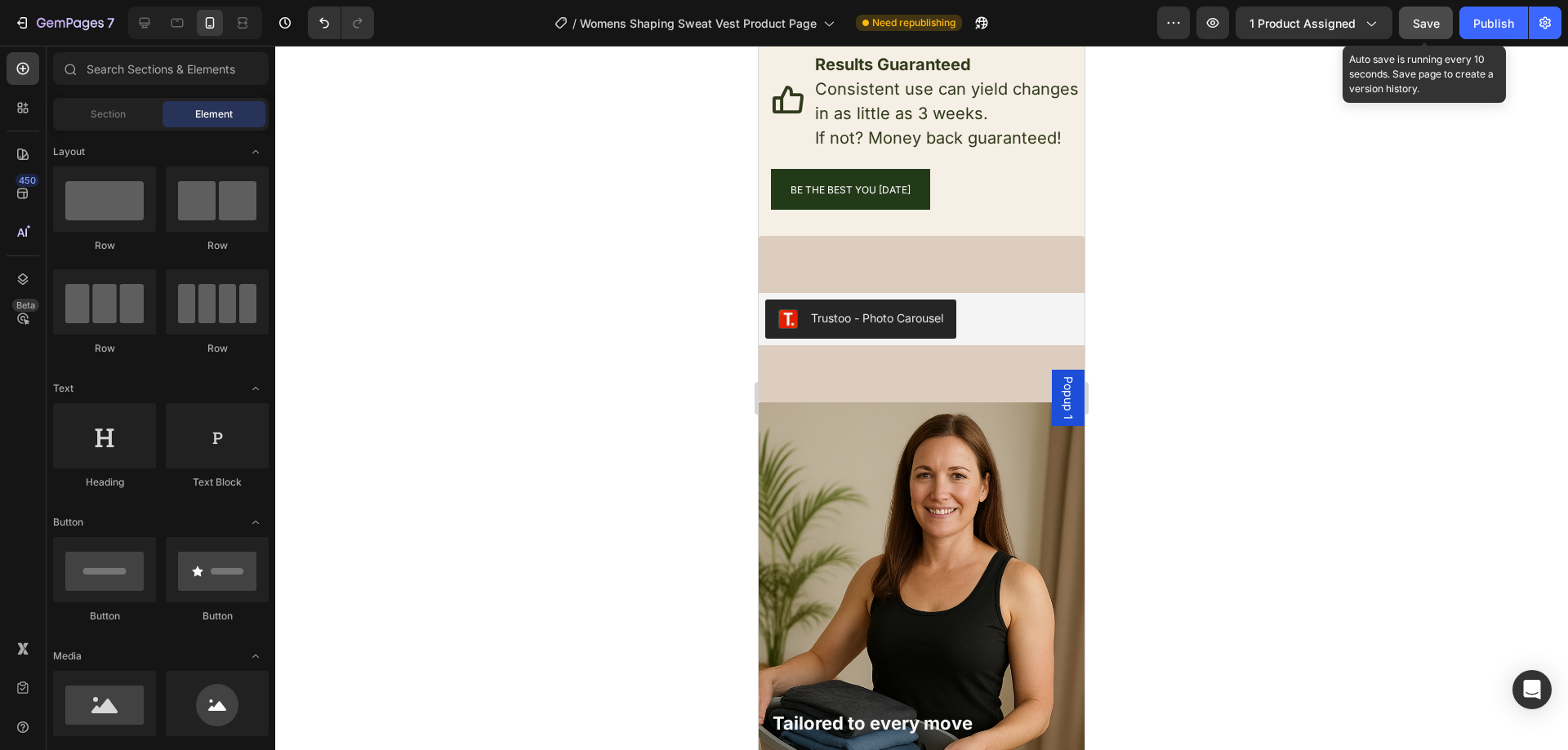
click at [1435, 18] on span "Save" at bounding box center [1426, 23] width 27 height 14
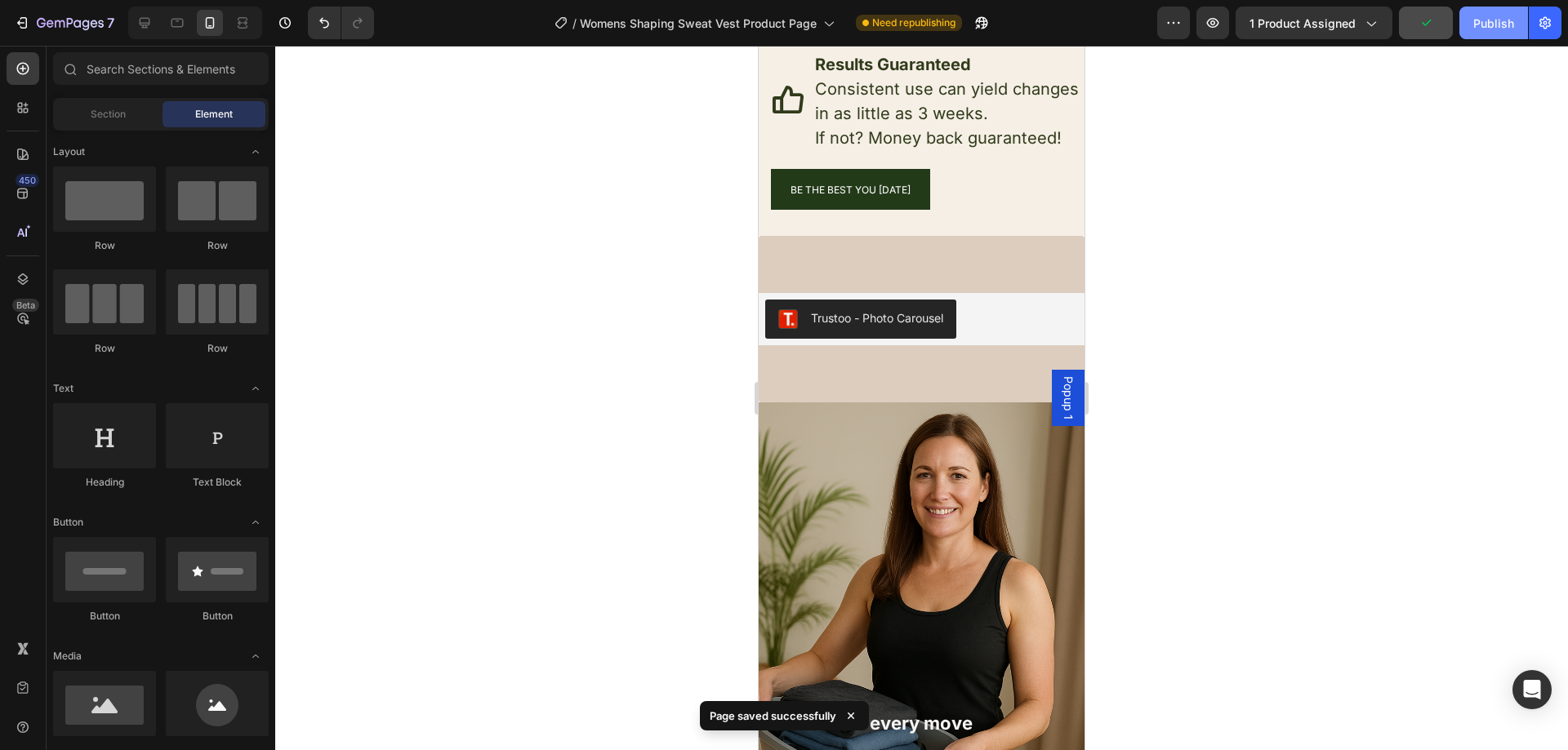
click at [1497, 17] on div "Publish" at bounding box center [1494, 23] width 40 height 17
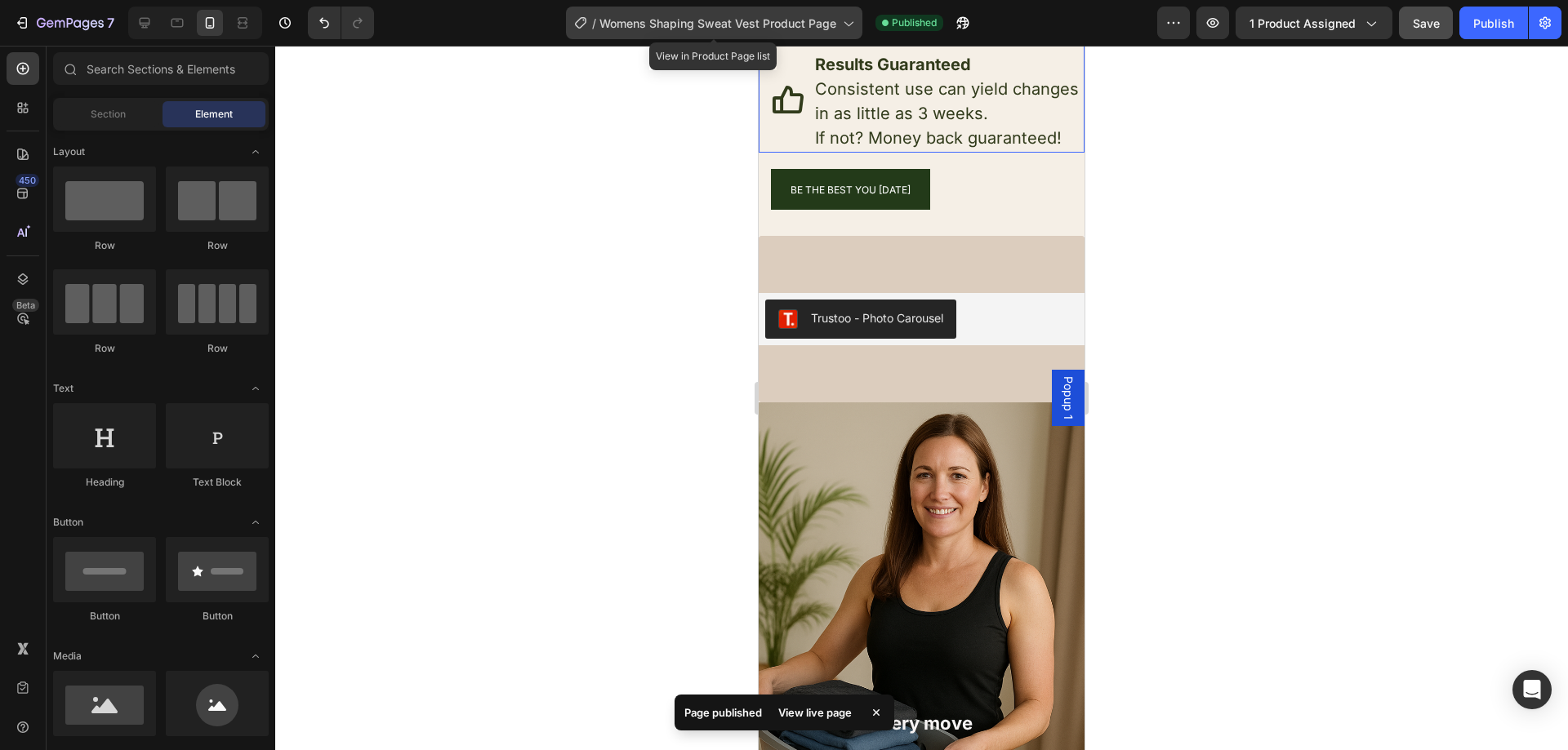
click at [794, 37] on div "/ Womens Shaping Sweat Vest Product Page" at bounding box center [713, 23] width 297 height 33
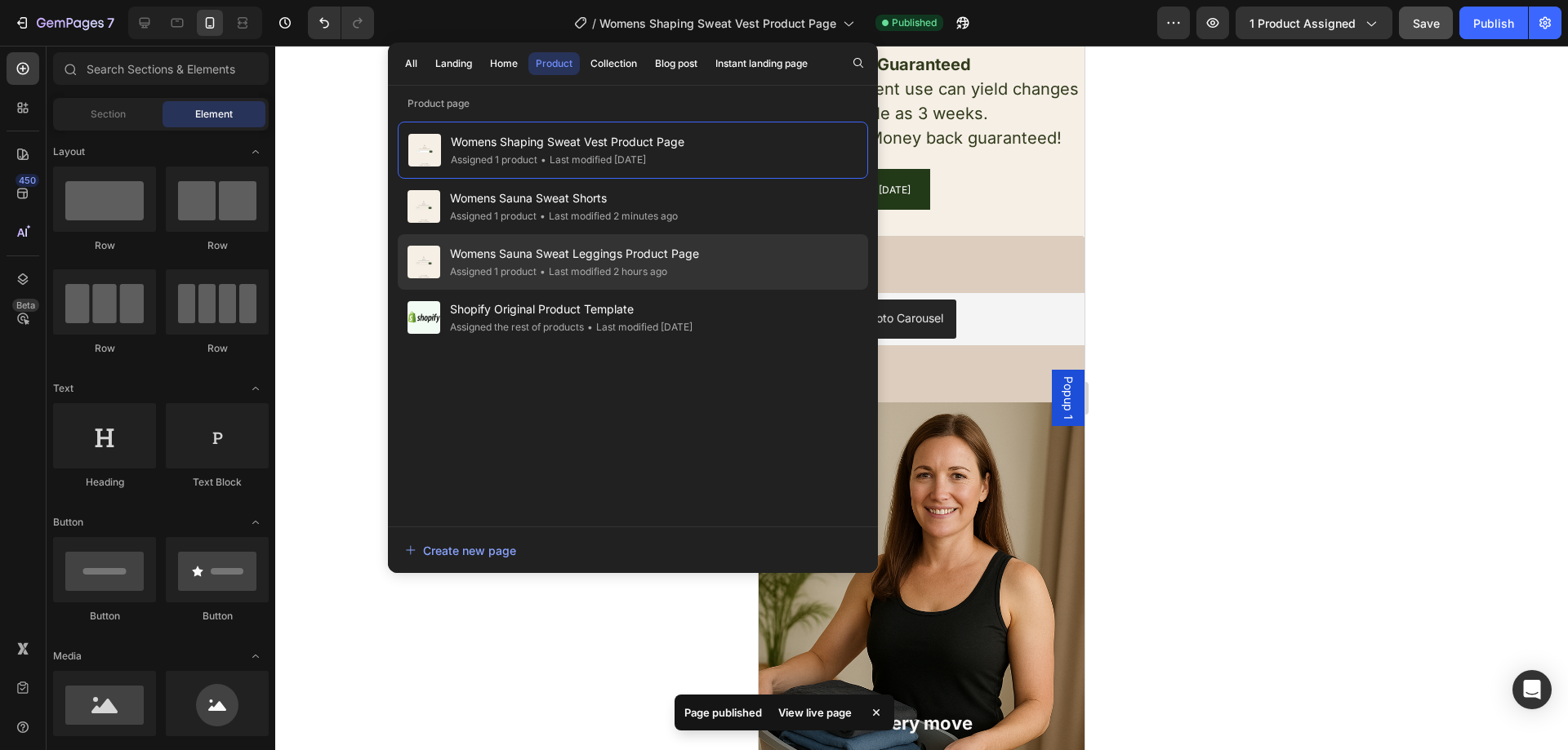
click at [706, 254] on div "Womens Sauna Sweat Leggings Product Page Assigned 1 product • Last modified 2 h…" at bounding box center [633, 262] width 470 height 55
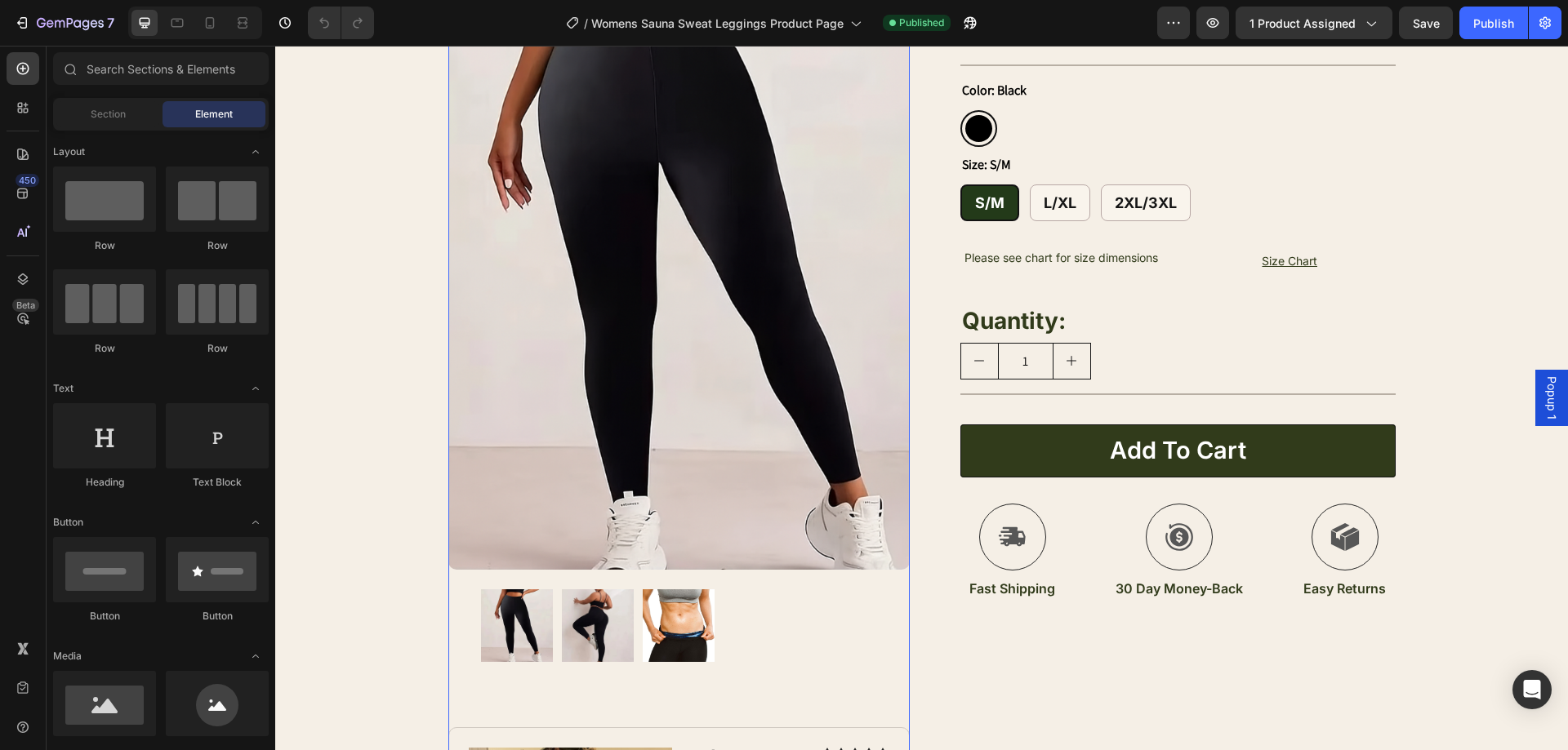
click at [601, 632] on img at bounding box center [598, 625] width 72 height 72
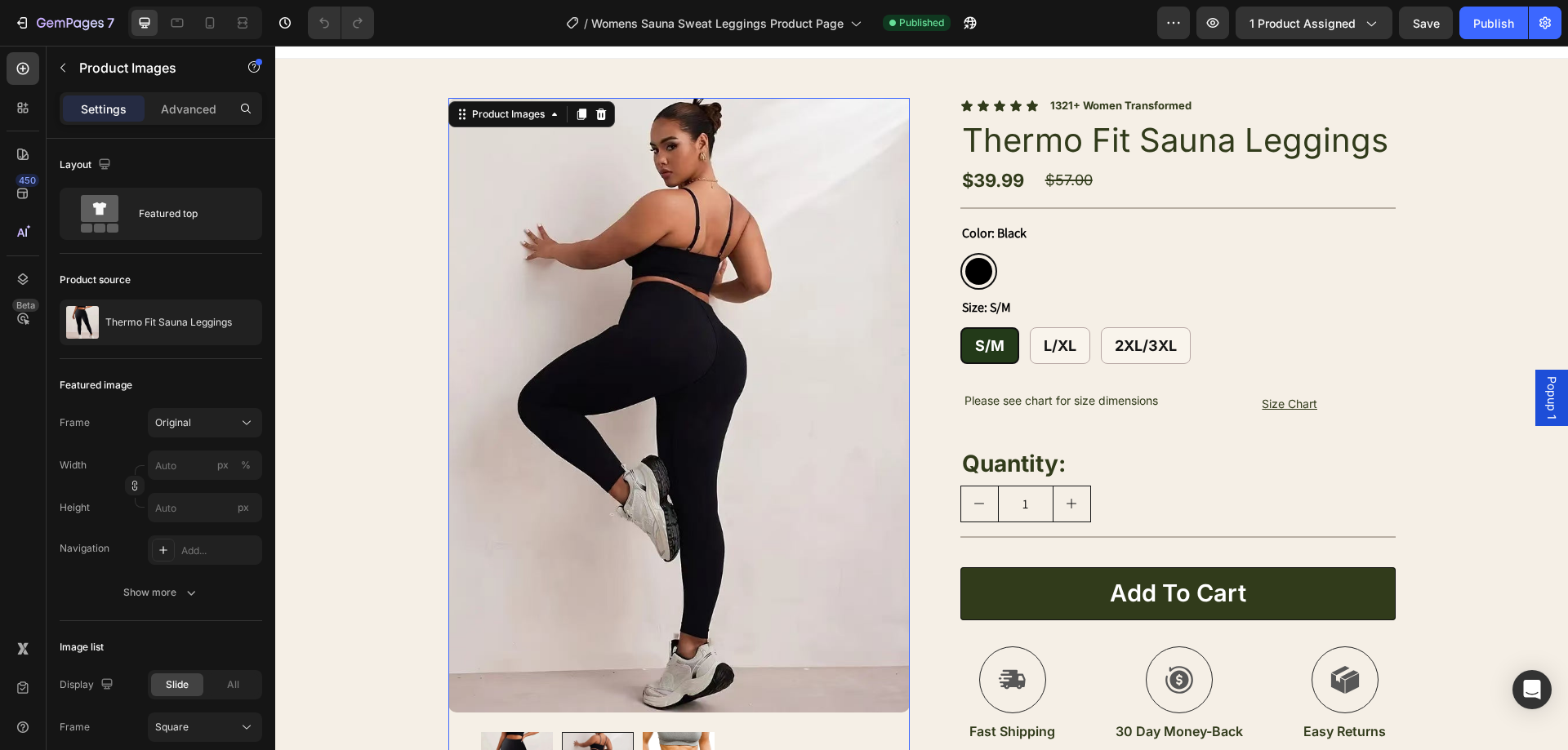
scroll to position [82, 0]
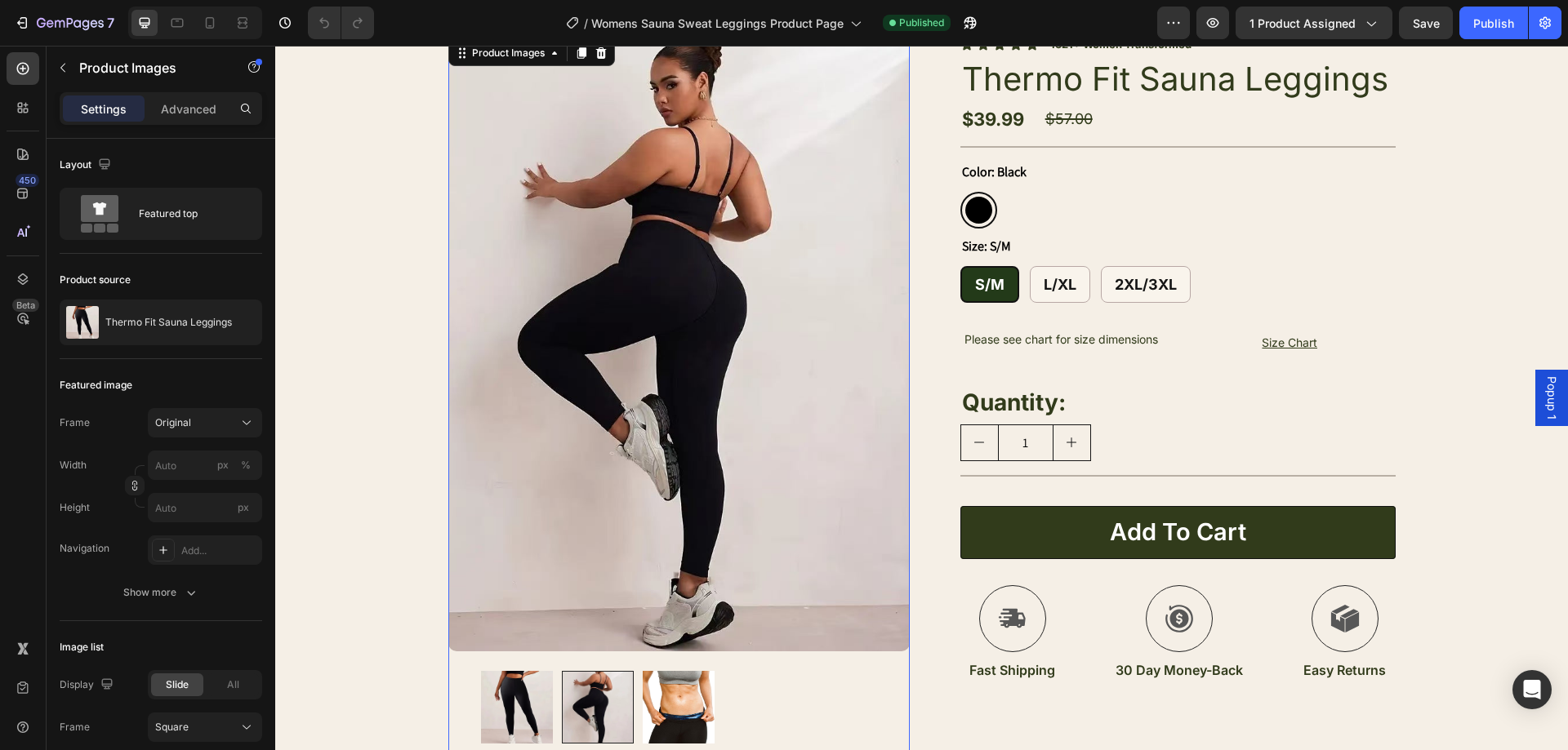
click at [665, 714] on img at bounding box center [678, 707] width 72 height 72
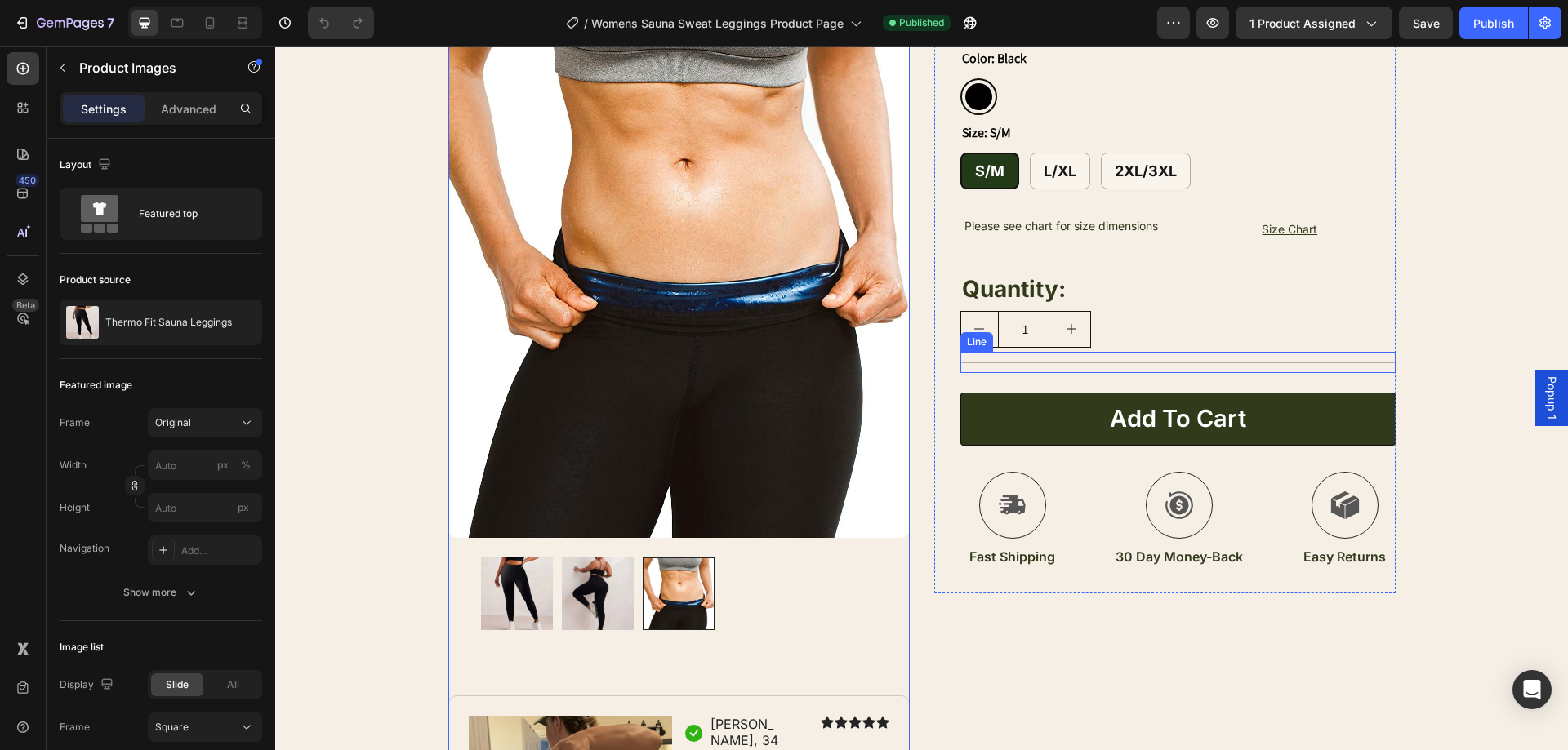
scroll to position [245, 0]
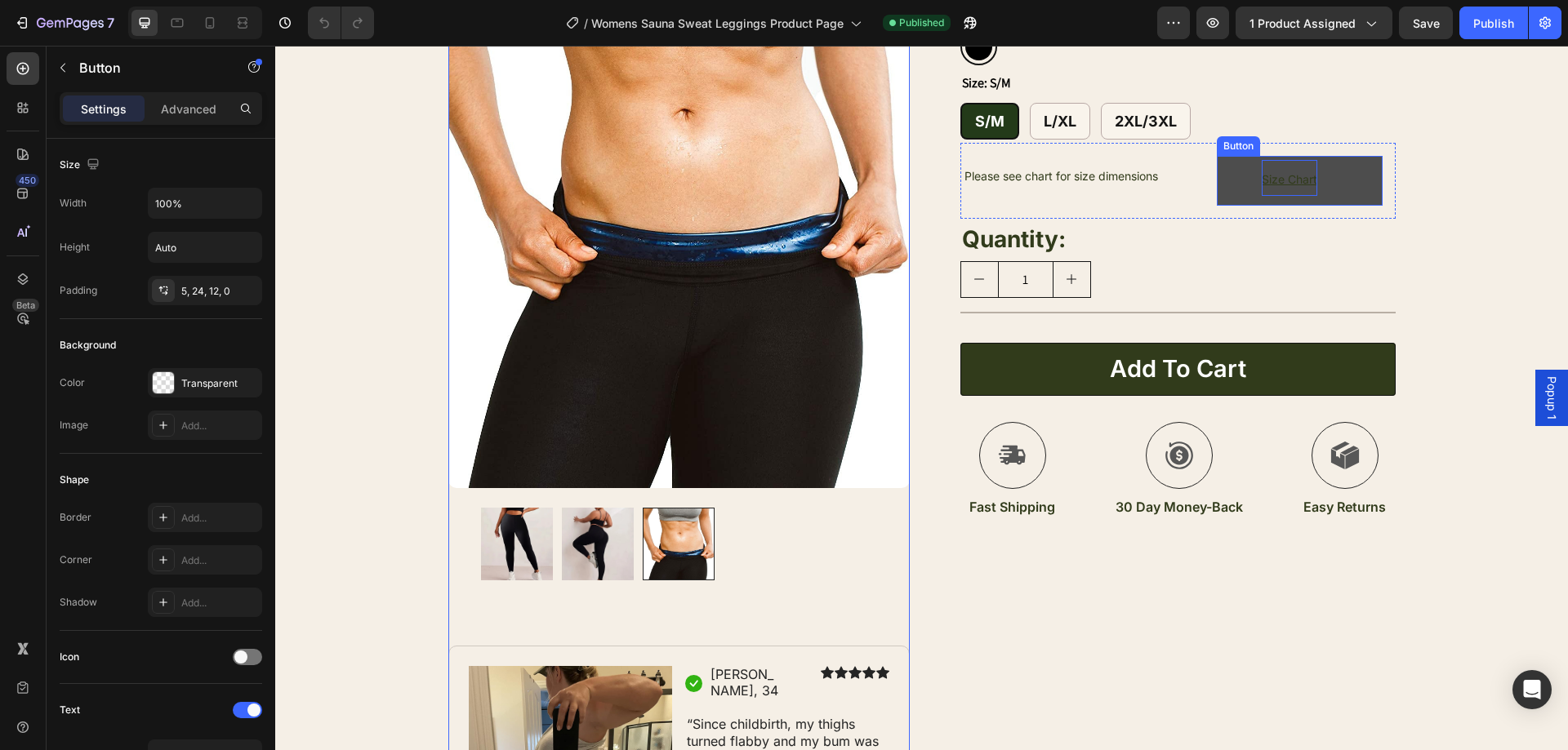
click at [1287, 182] on u "Size Chart" at bounding box center [1289, 179] width 55 height 14
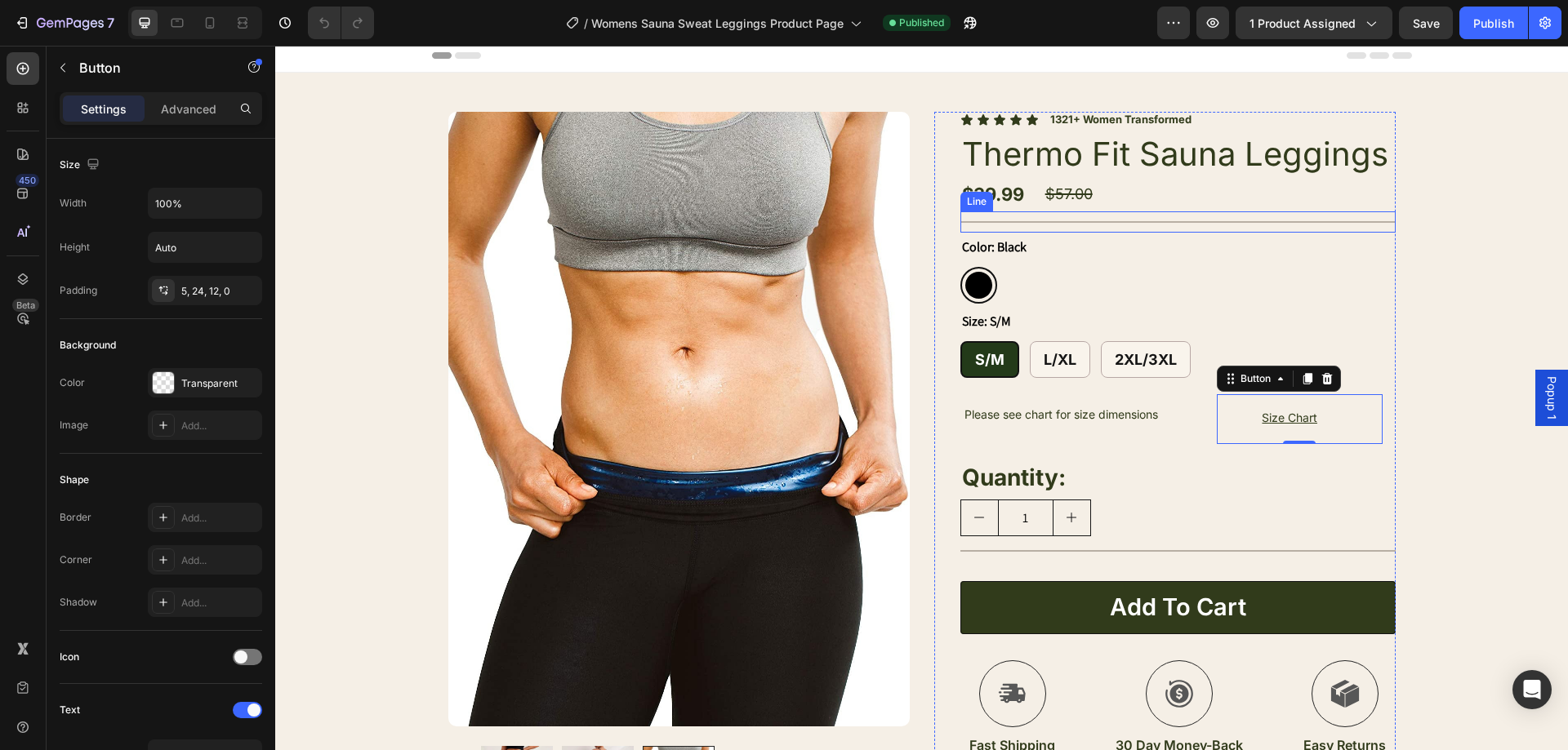
scroll to position [0, 0]
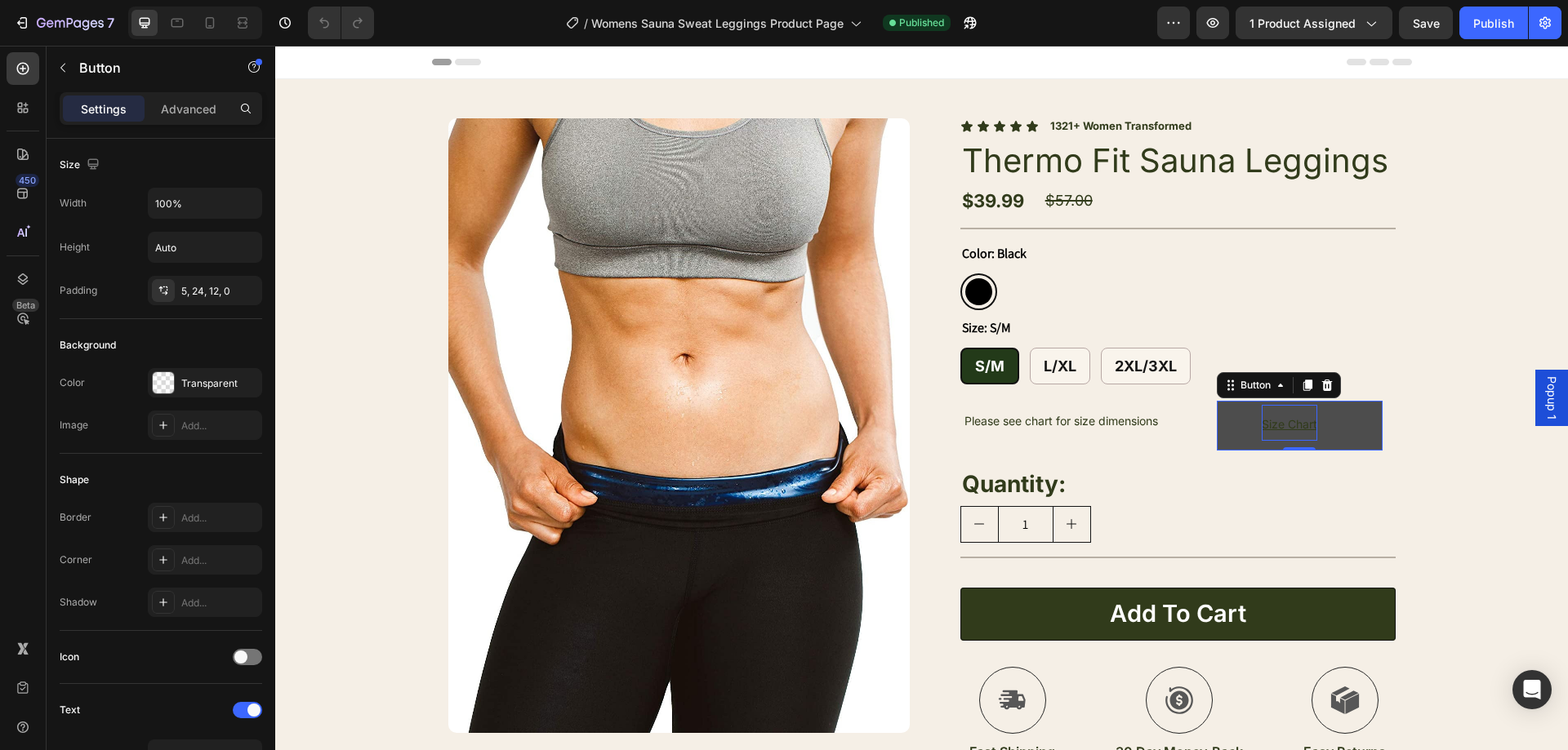
click at [1286, 428] on u "Size Chart" at bounding box center [1289, 424] width 55 height 14
click at [1364, 410] on link "Size Chart" at bounding box center [1299, 425] width 165 height 49
click at [1352, 422] on link "Size Chart" at bounding box center [1299, 425] width 165 height 49
click at [1495, 288] on div "Product Images Image Icon Sarah, 34 Text Block Row Icon Icon Icon Icon Icon Ico…" at bounding box center [922, 641] width 1293 height 1124
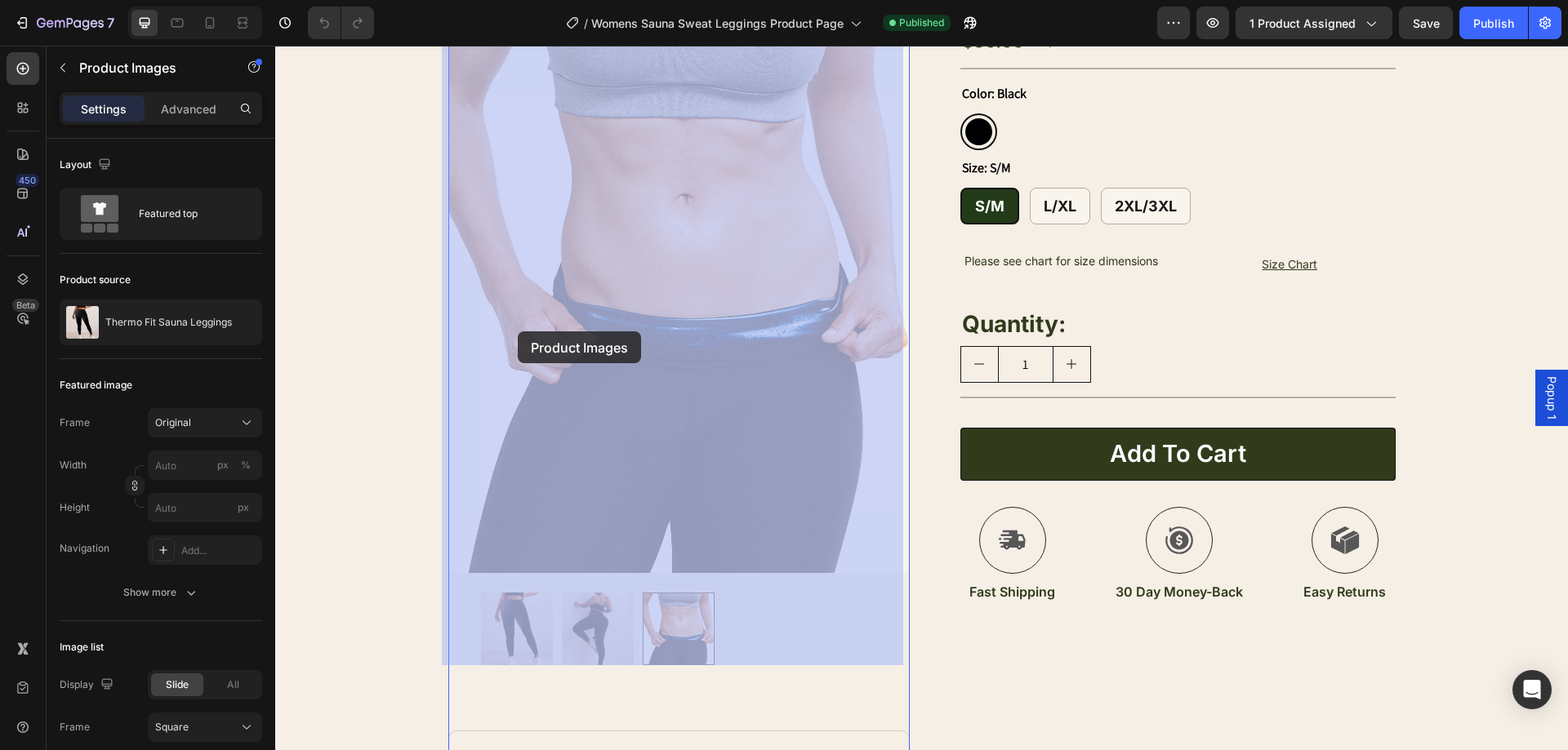
scroll to position [163, 0]
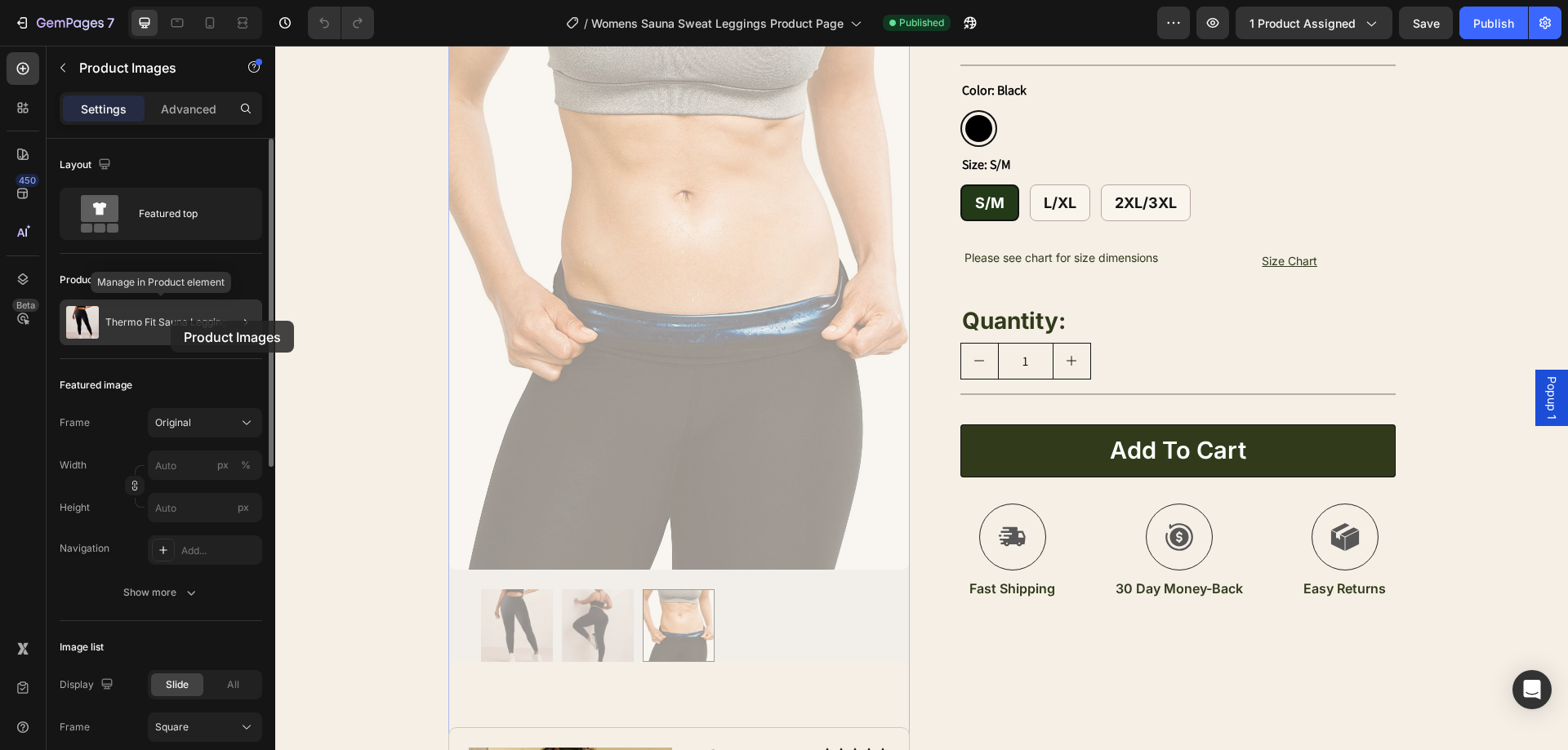
click at [185, 321] on p "Thermo Fit Sauna Leggings" at bounding box center [169, 322] width 127 height 11
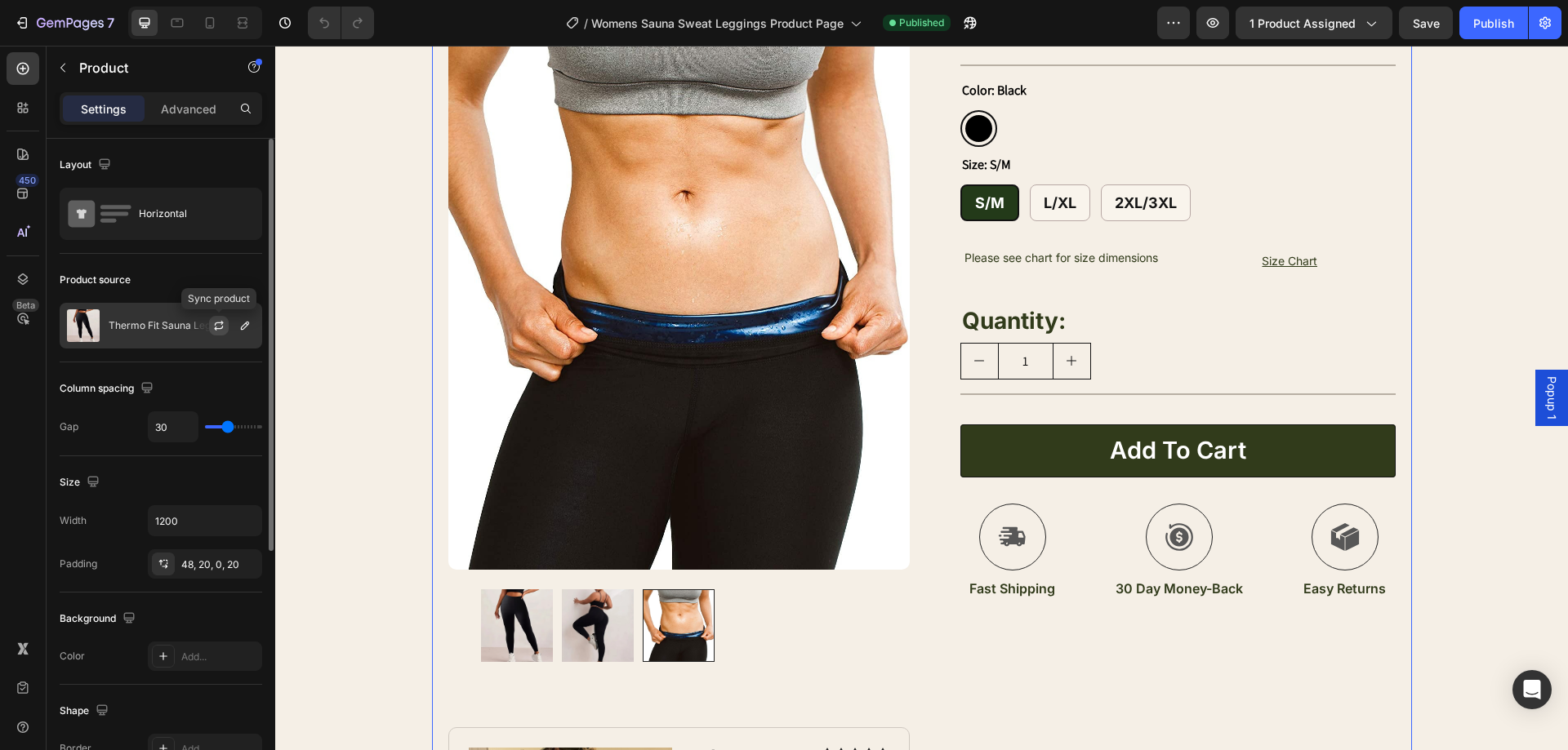
click at [225, 327] on icon "button" at bounding box center [218, 326] width 13 height 13
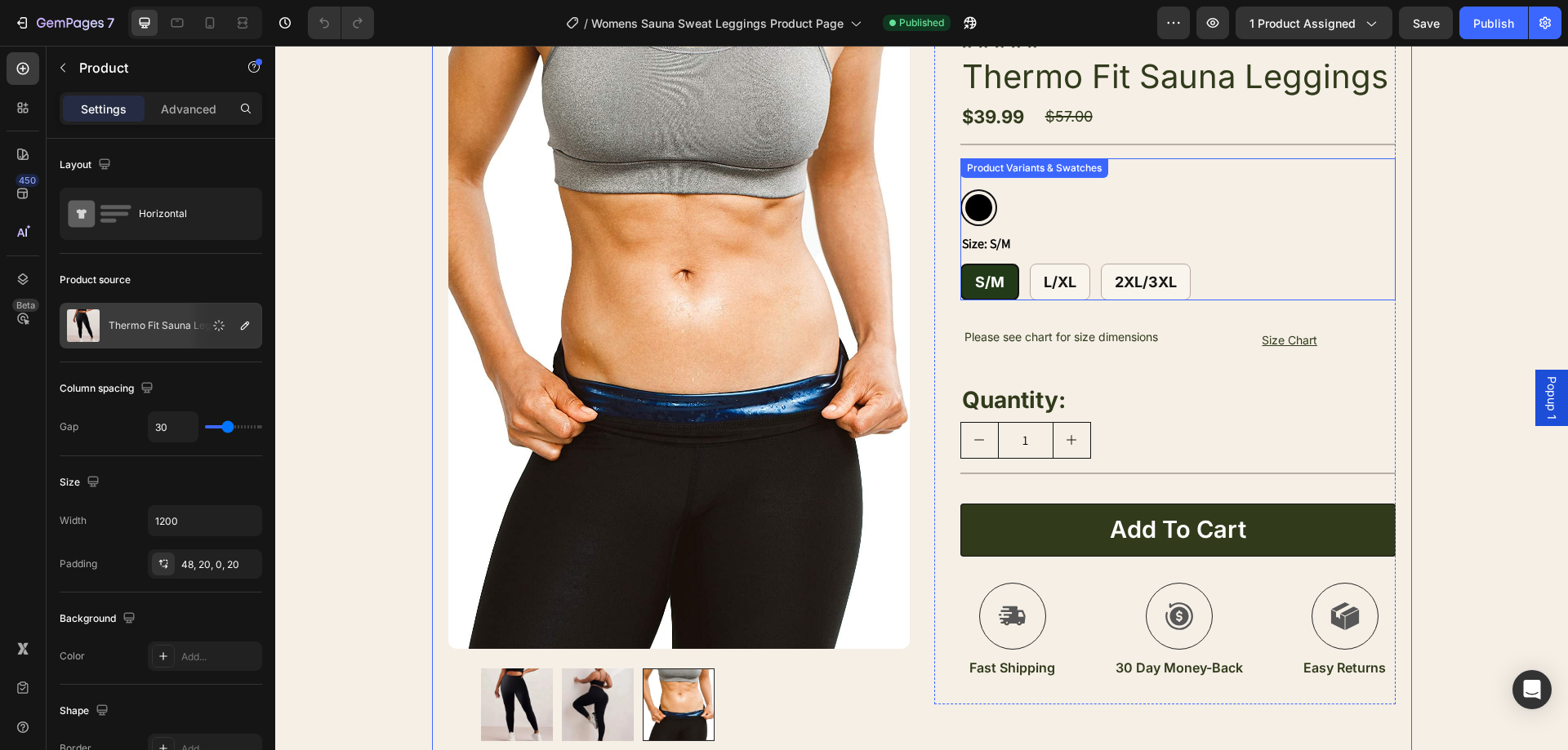
scroll to position [82, 0]
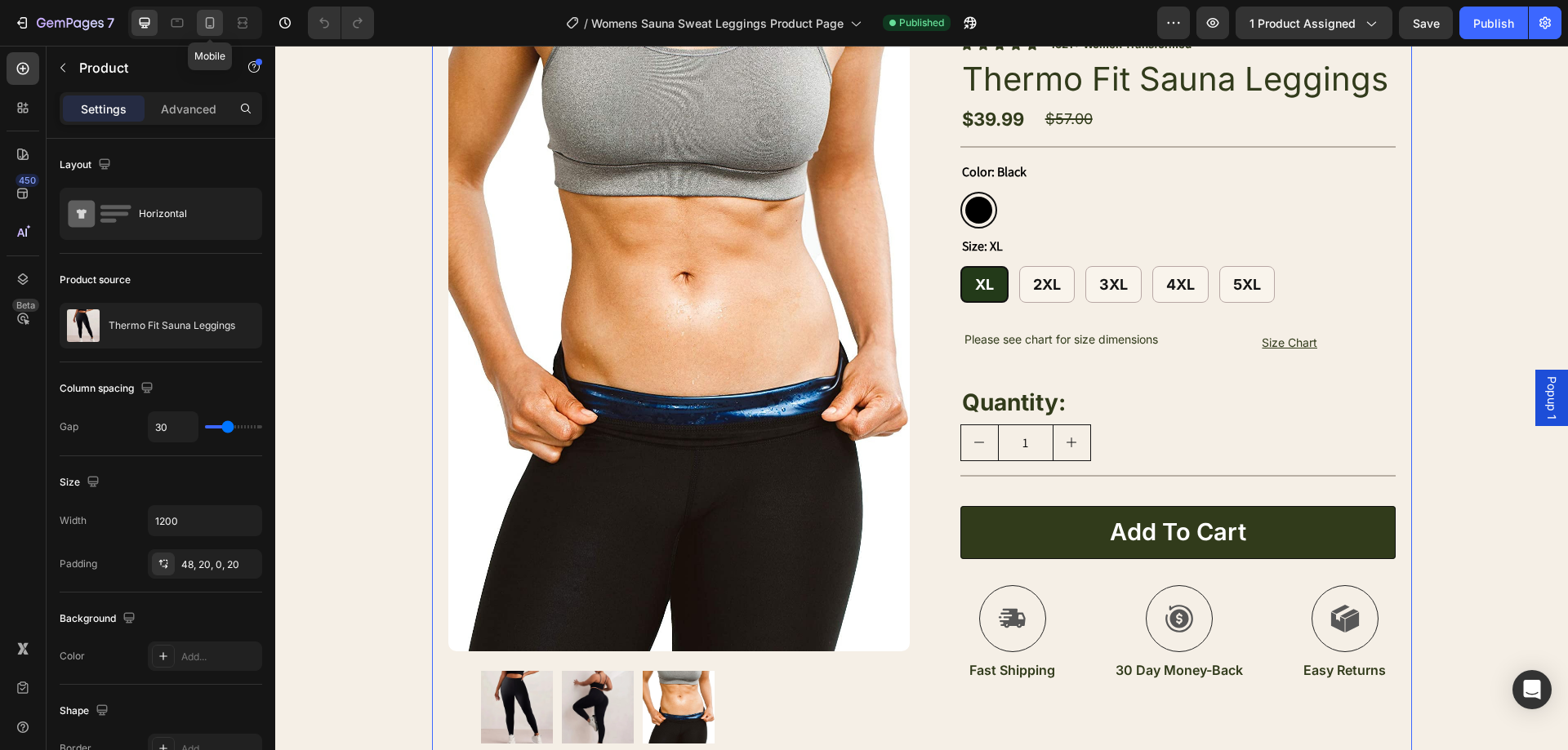
click at [222, 20] on div at bounding box center [209, 23] width 26 height 26
type input "0"
type input "100%"
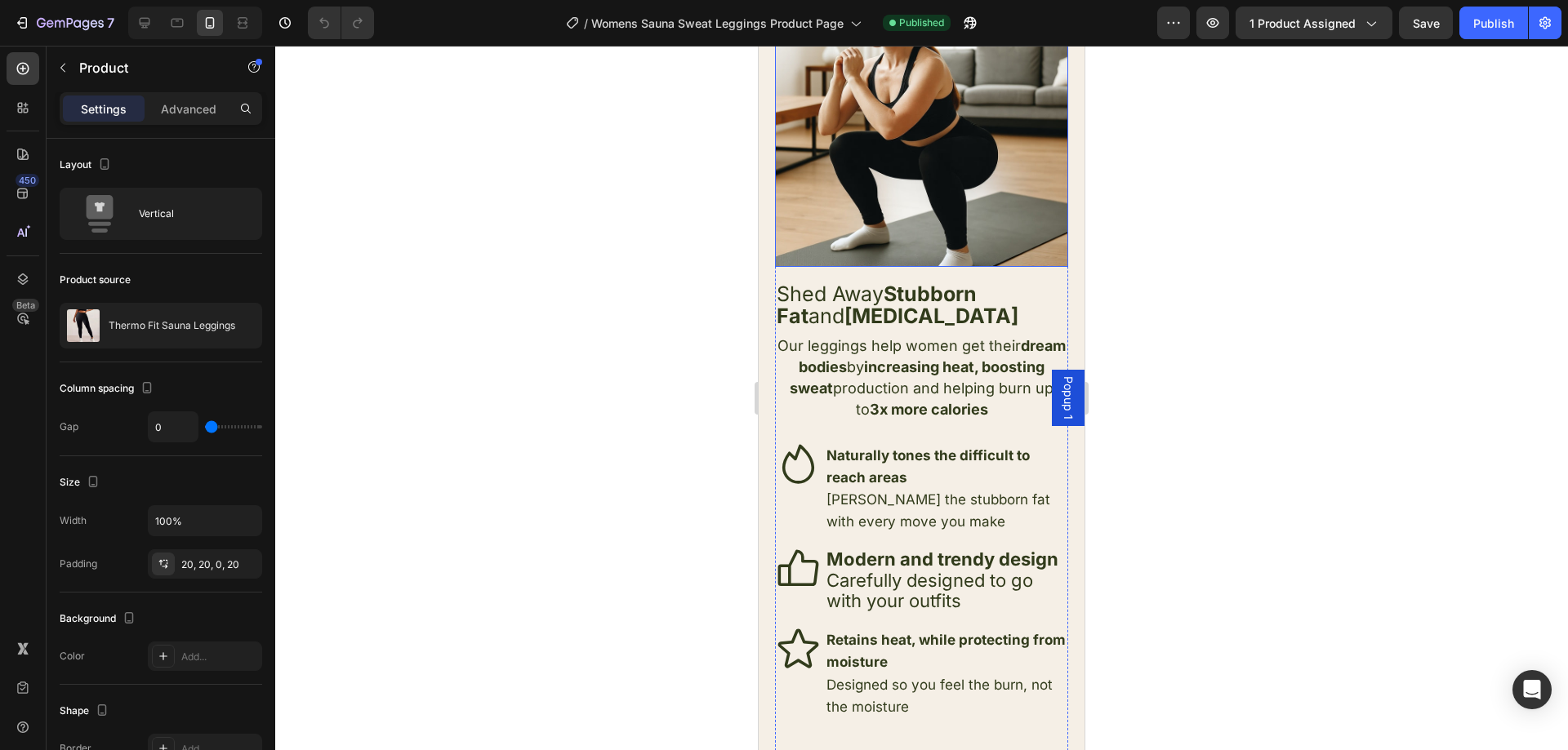
scroll to position [2123, 0]
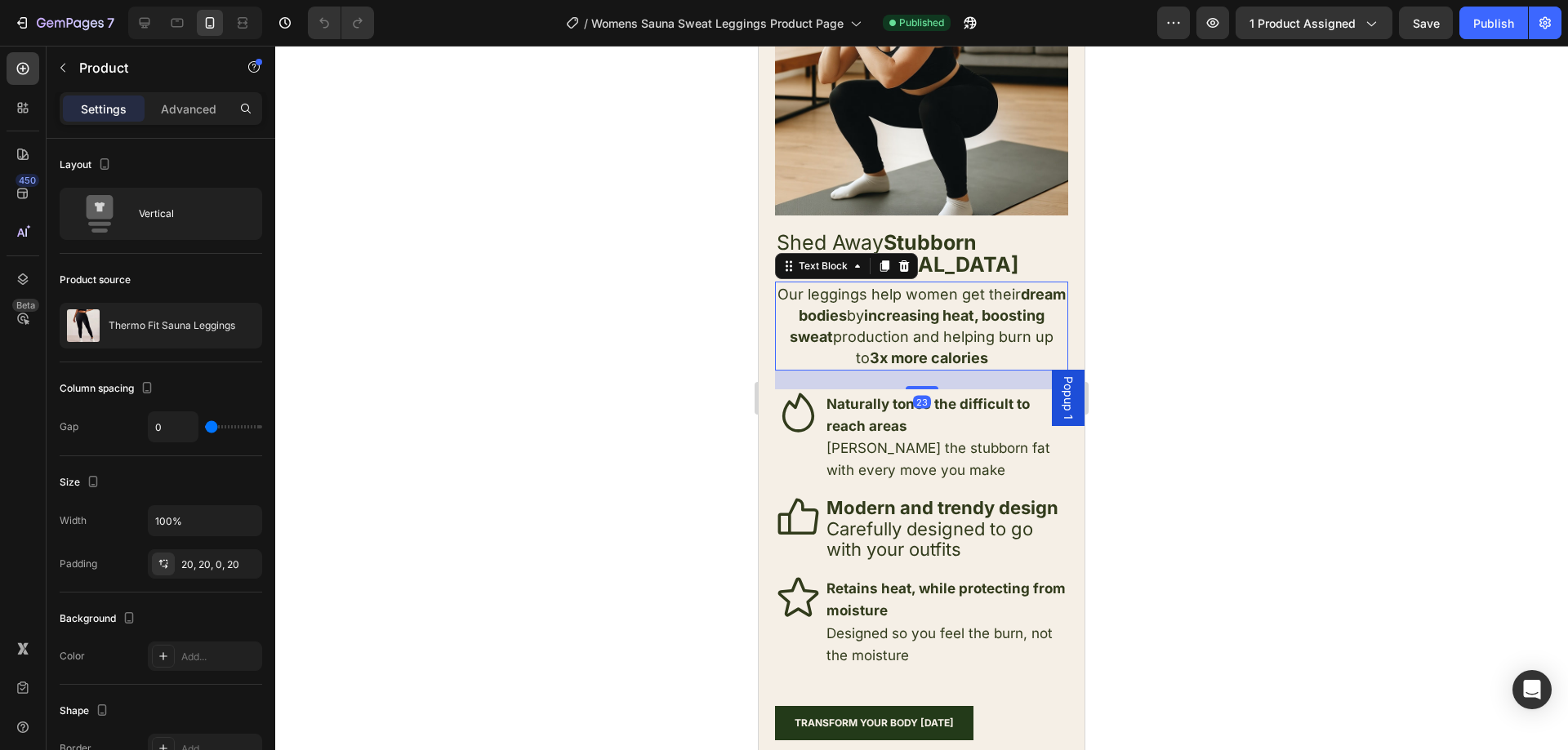
click at [830, 287] on span "Our leggings help women get their dream bodies by increasing heat, boosting swe…" at bounding box center [922, 326] width 288 height 82
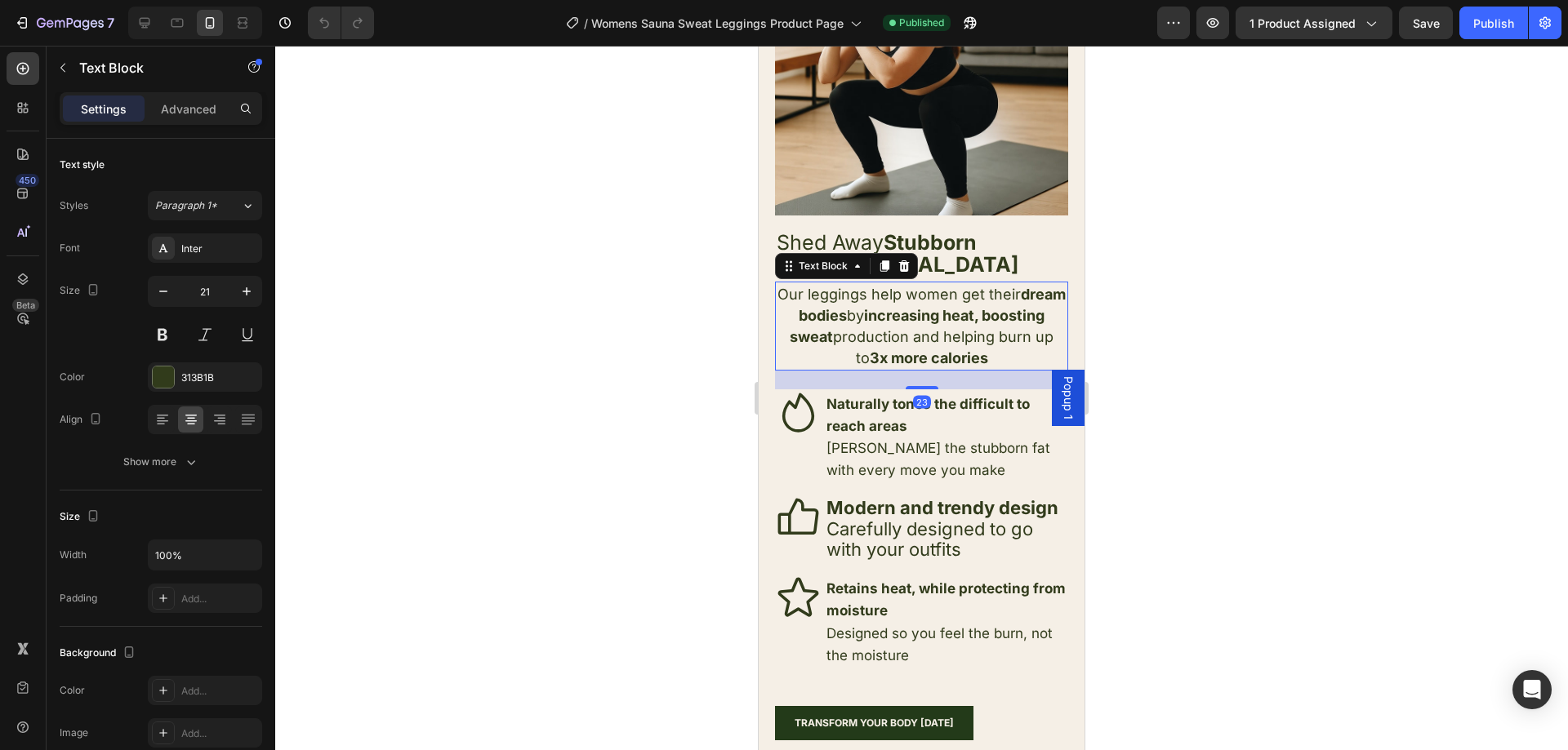
click at [830, 288] on span "Our leggings help women get their dream bodies by increasing heat, boosting swe…" at bounding box center [922, 326] width 288 height 82
click at [827, 285] on span "Our leggings help women get their dream bodies by increasing heat, boosting swe…" at bounding box center [922, 326] width 288 height 82
click at [826, 285] on span "Our leggings help women get their dream bodies by increasing heat, boosting swe…" at bounding box center [922, 326] width 288 height 82
drag, startPoint x: 914, startPoint y: 274, endPoint x: 898, endPoint y: 291, distance: 23.3
click at [911, 285] on span "Our Thermo Fit eggings help women get their dream bodies by increasing heat, bo…" at bounding box center [922, 326] width 285 height 82
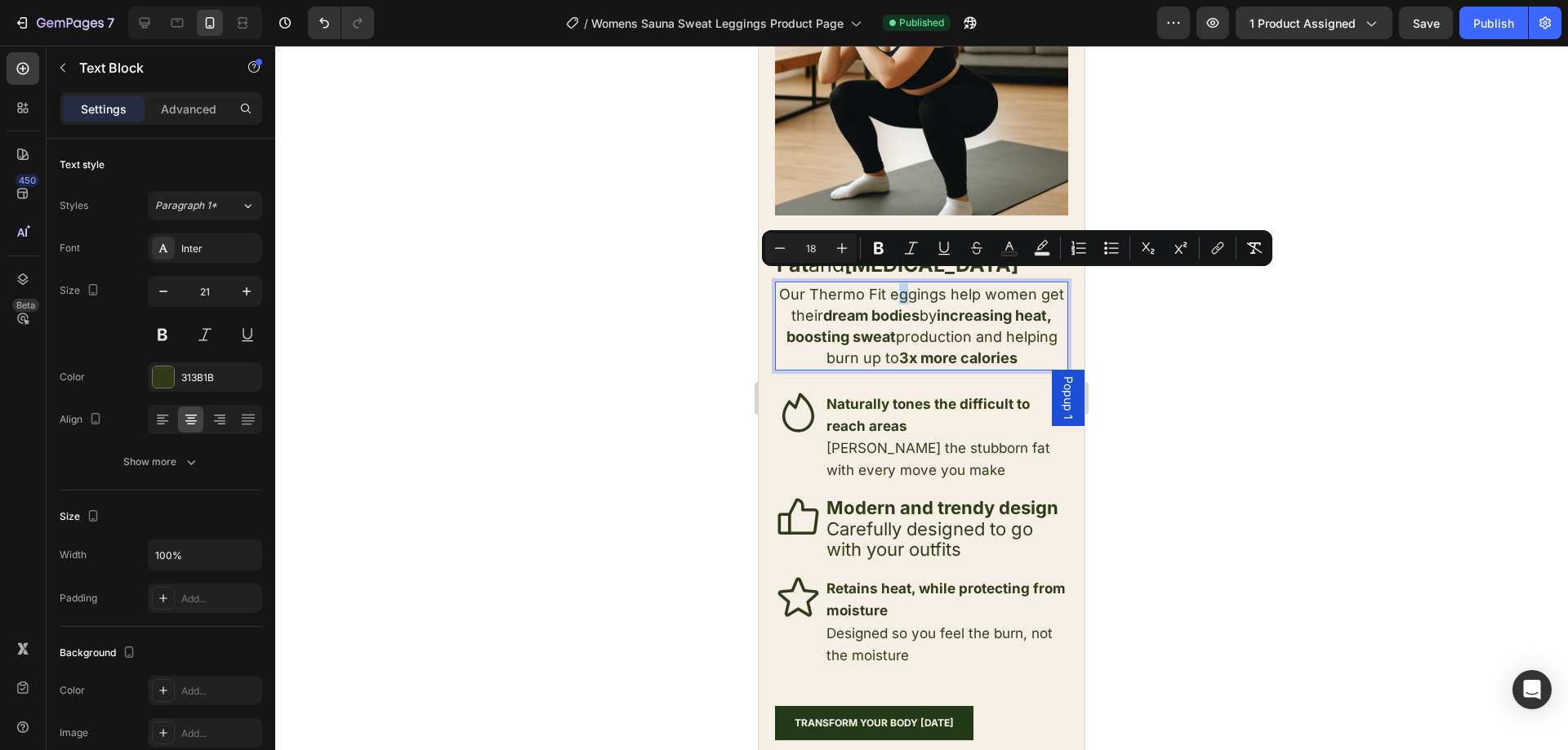
click at [903, 285] on span "Our Thermo Fit eggings help women get their dream bodies by increasing heat, bo…" at bounding box center [922, 326] width 285 height 82
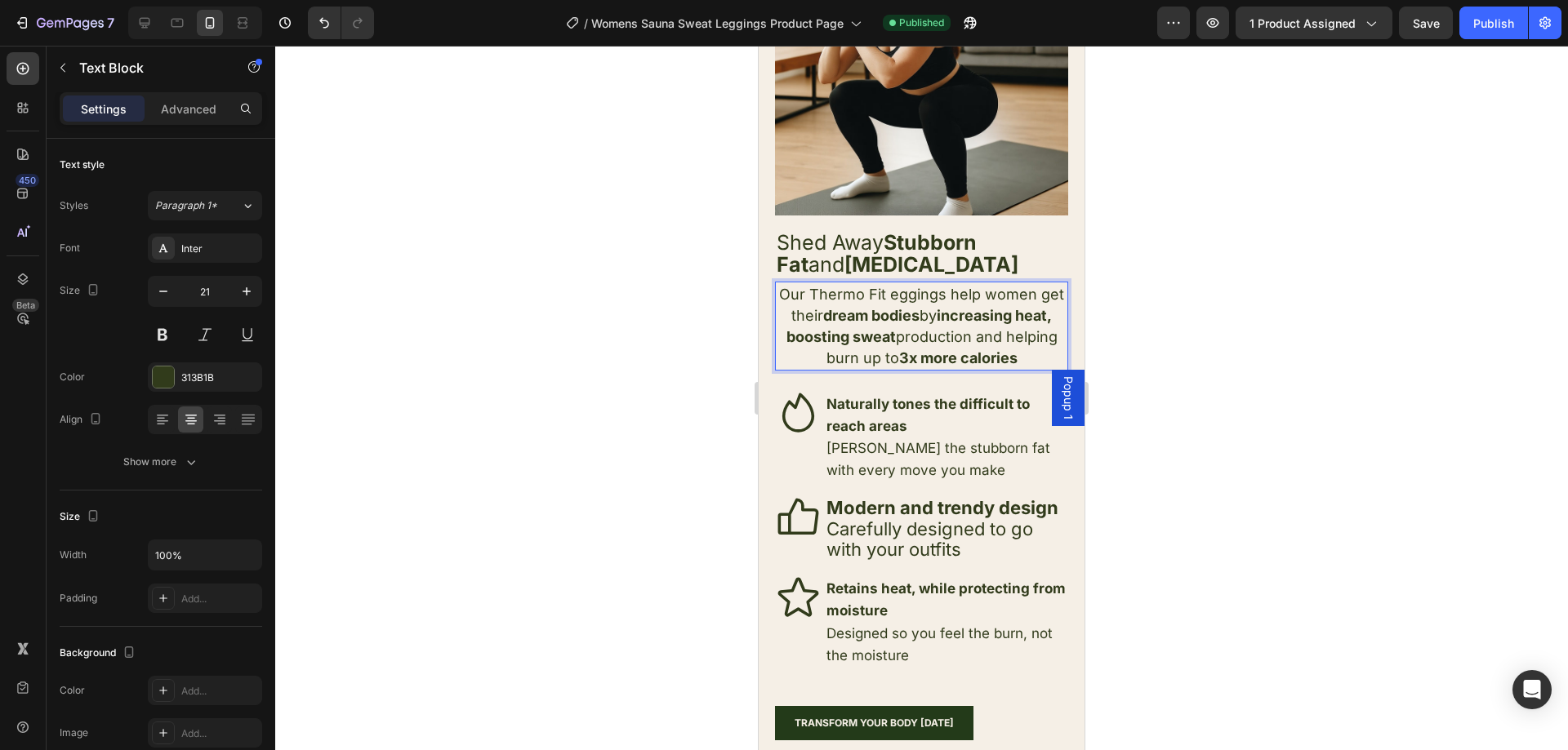
click at [902, 285] on span "Our Thermo Fit eggings help women get their dream bodies by increasing heat, bo…" at bounding box center [922, 326] width 285 height 82
click at [898, 285] on span "Our Thermo Fit eggings help women get their dream bodies by increasing heat, bo…" at bounding box center [922, 326] width 285 height 82
click at [889, 285] on span "Our Thermo Fit Leggings help women get their dream bodies by increasing heat, b…" at bounding box center [922, 326] width 287 height 82
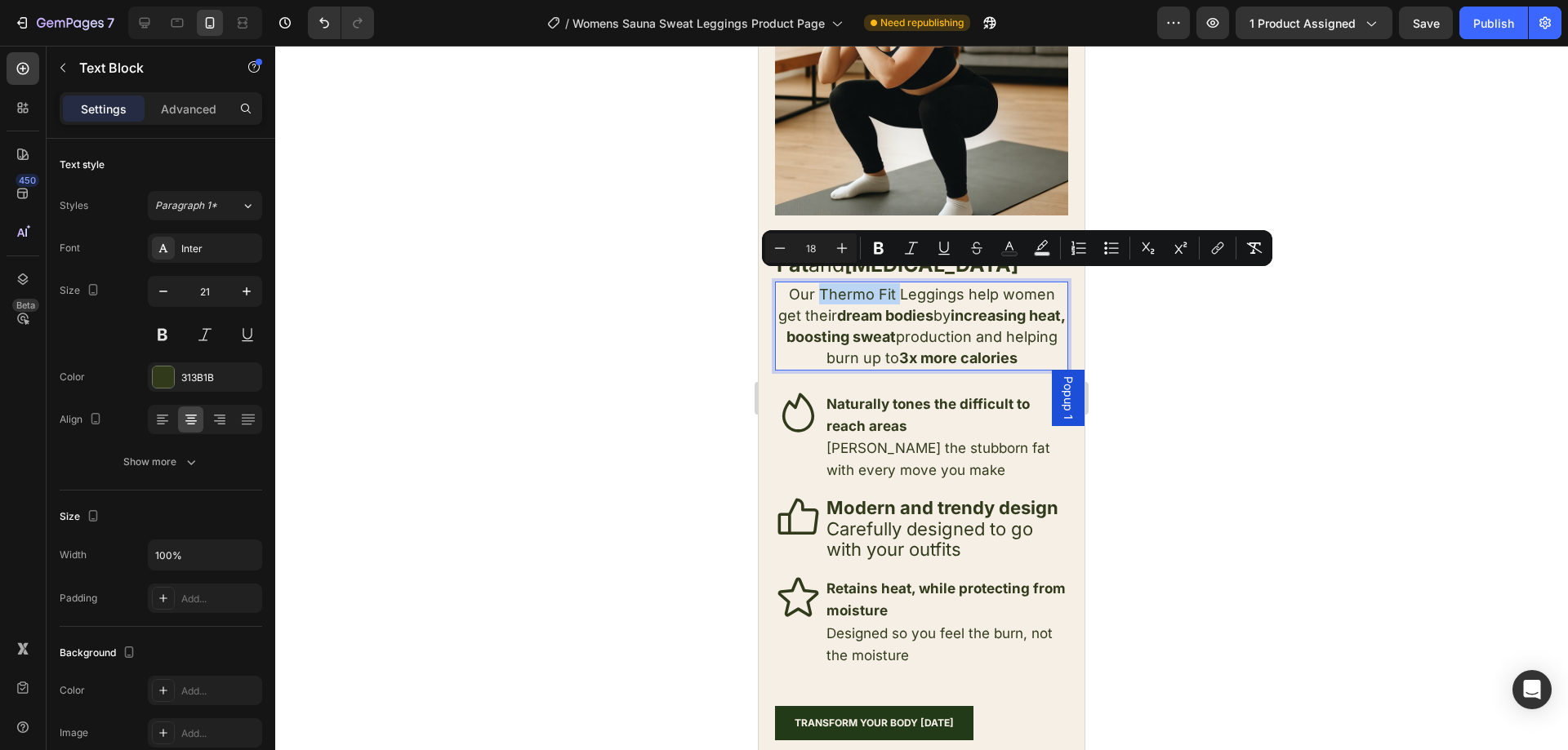
drag, startPoint x: 889, startPoint y: 285, endPoint x: 818, endPoint y: 280, distance: 71.2
click at [818, 285] on span "Our Thermo Fit Leggings help women get their dream bodies by increasing heat, b…" at bounding box center [922, 326] width 287 height 82
click at [883, 252] on icon "Editor contextual toolbar" at bounding box center [879, 249] width 17 height 17
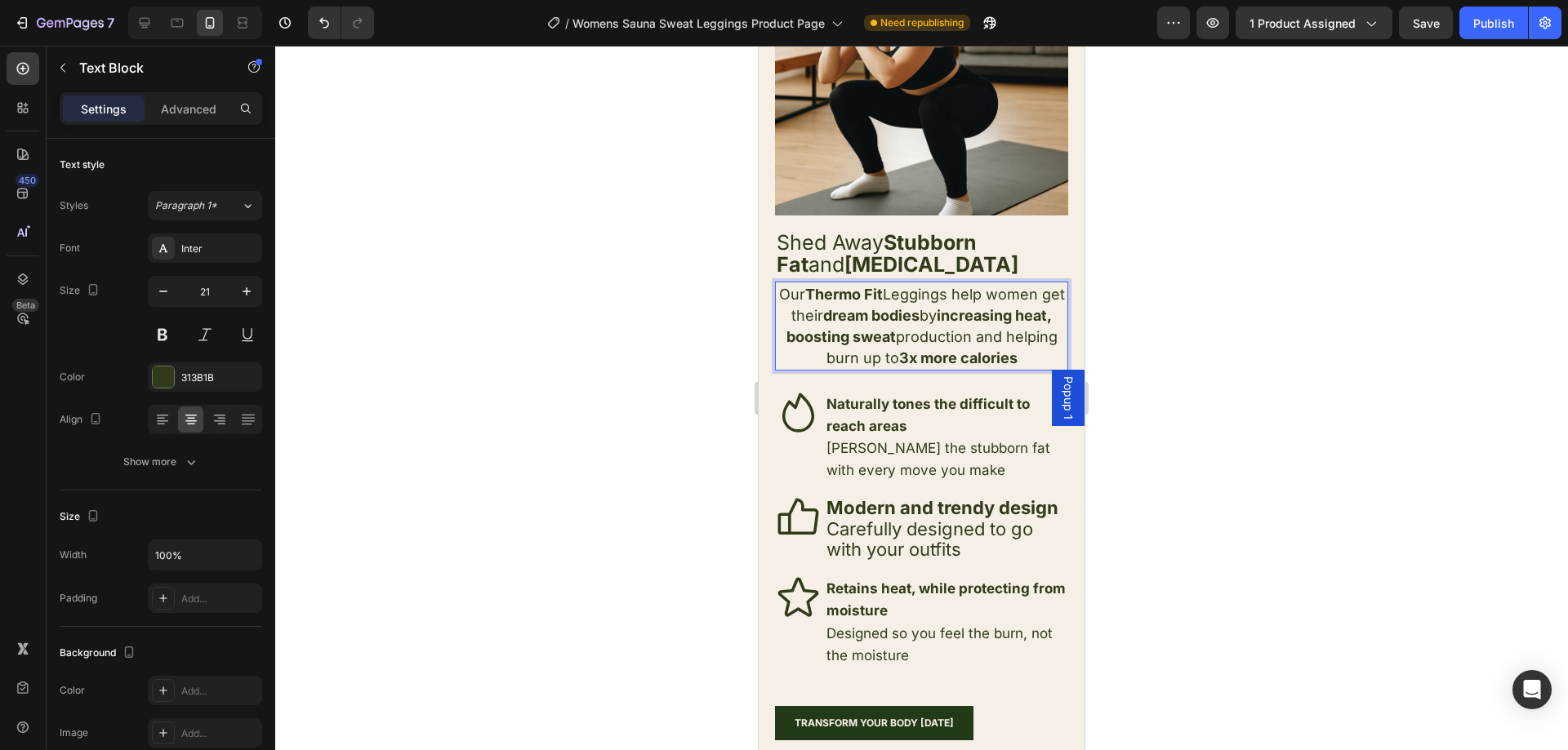
click at [898, 346] on span "Our Thermo Fit Leggings help women get their dream bodies by increasing heat, b…" at bounding box center [922, 326] width 286 height 82
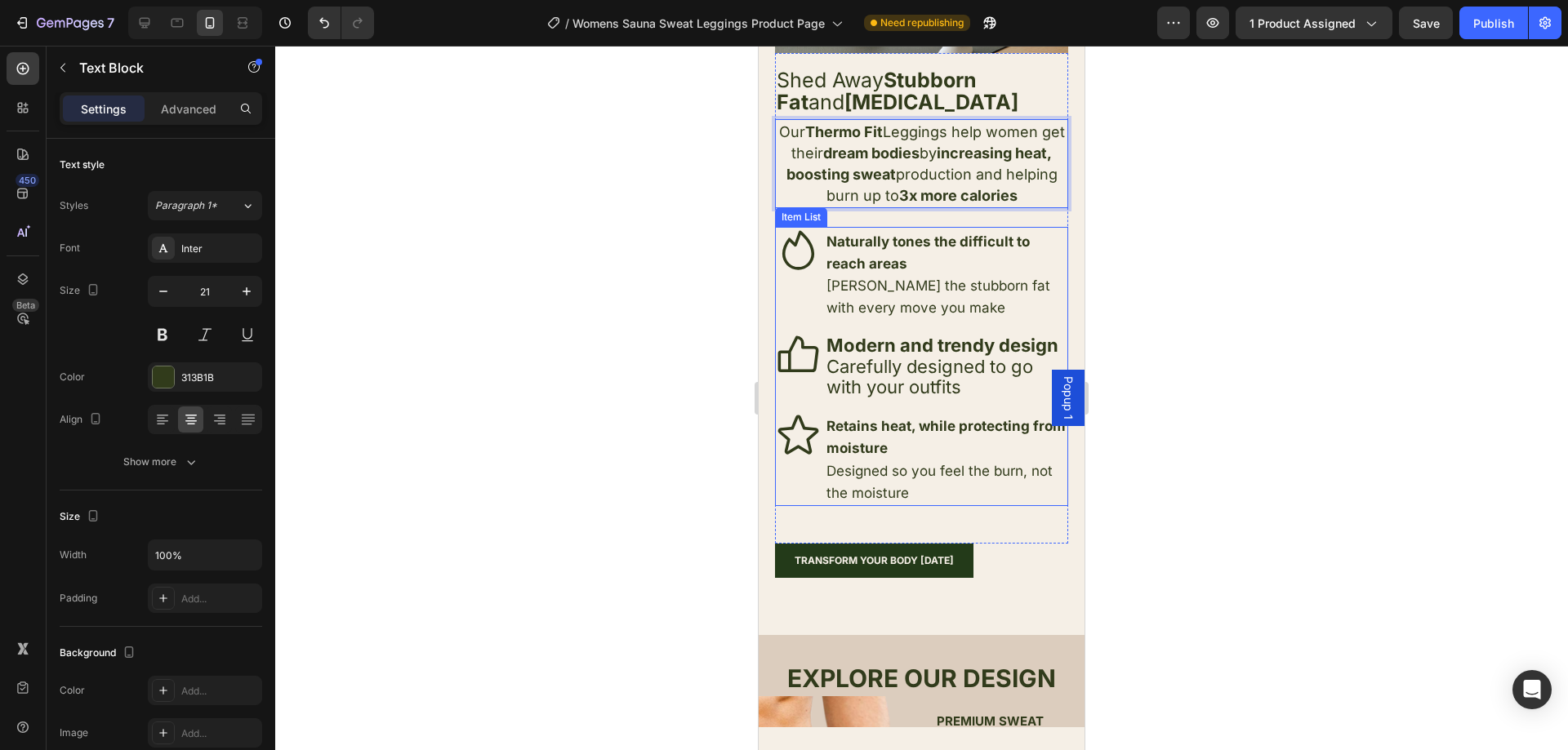
scroll to position [2287, 0]
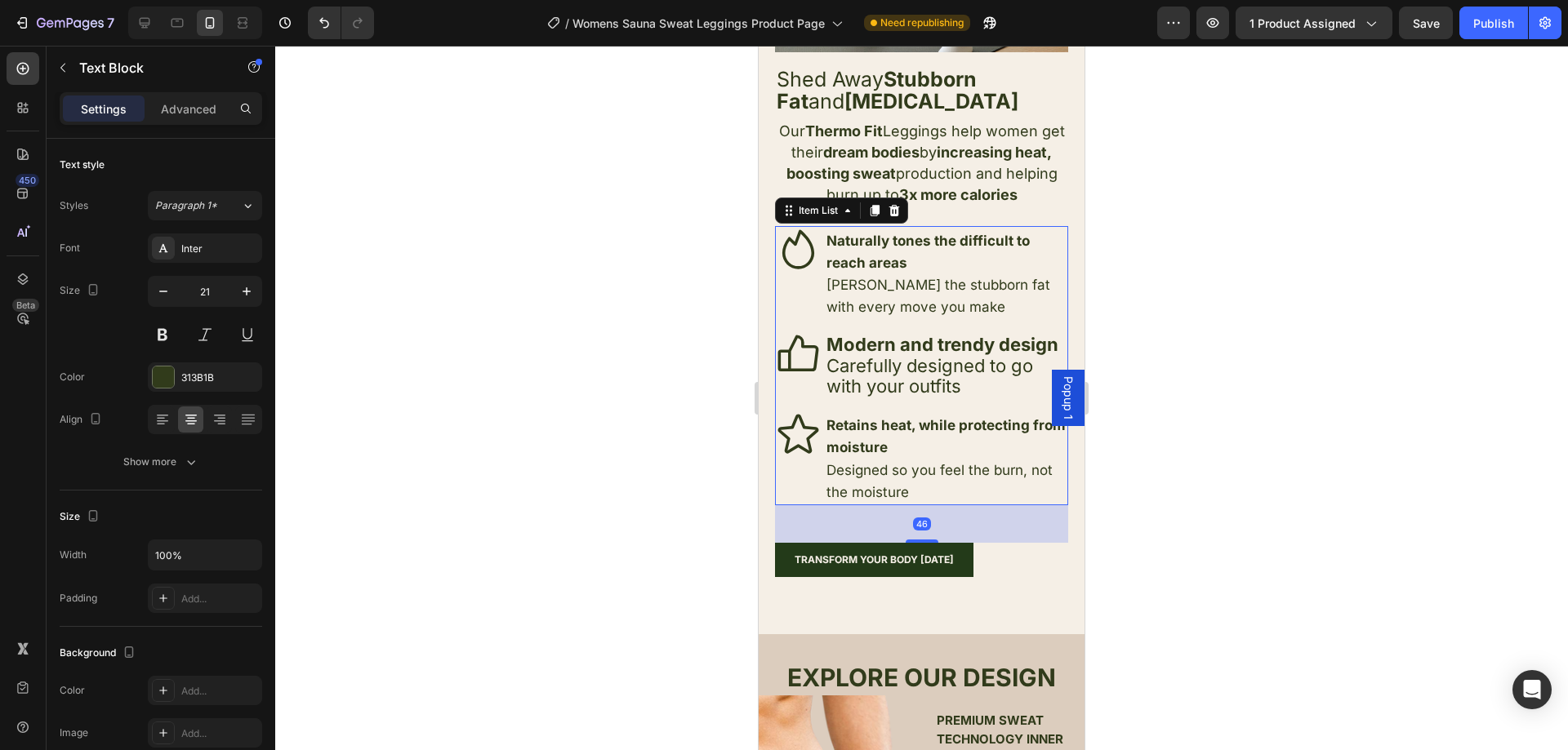
click at [906, 334] on strong "Modern and trendy design" at bounding box center [942, 344] width 232 height 21
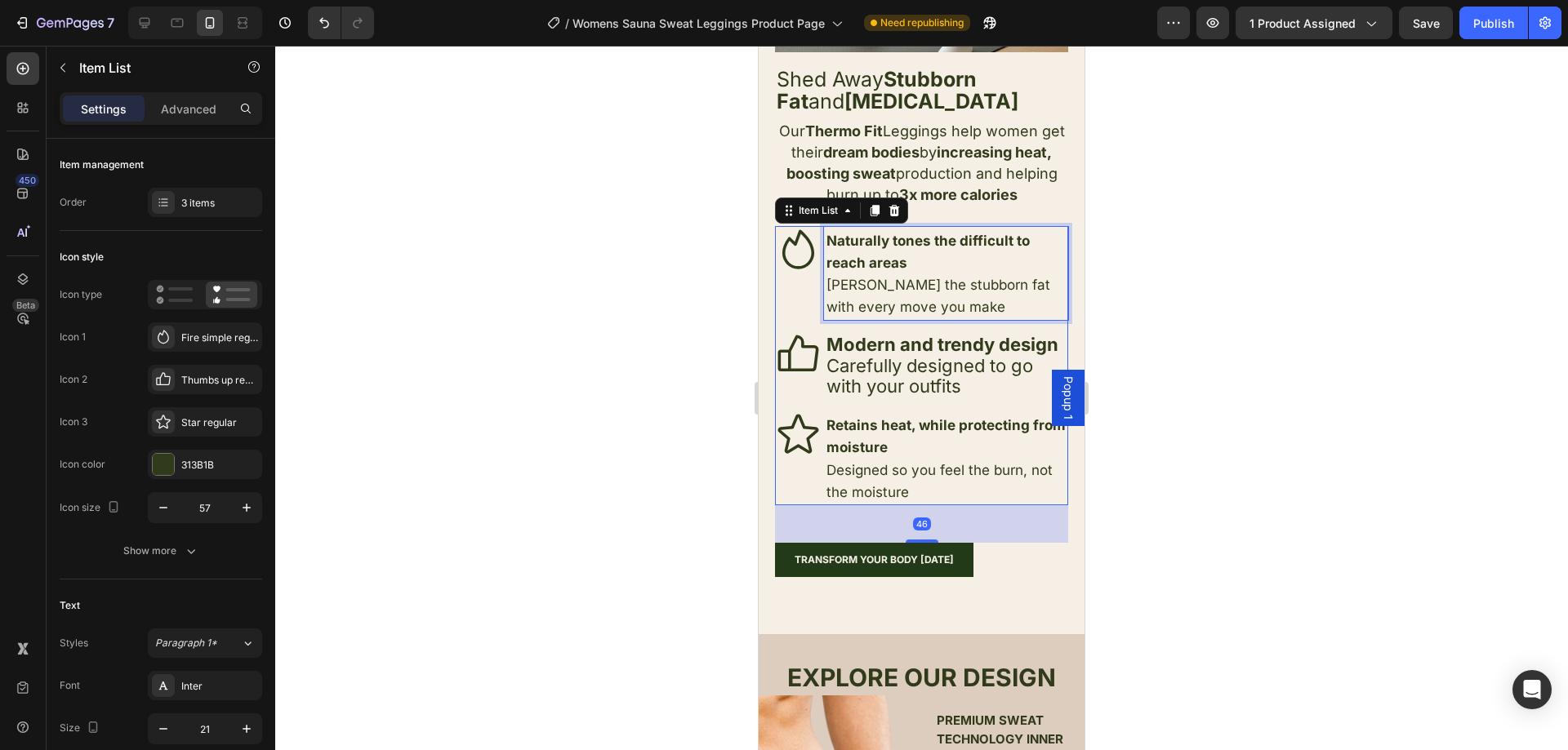
click at [898, 240] on p "Naturally tones the difficult to reach areas" at bounding box center [946, 252] width 240 height 44
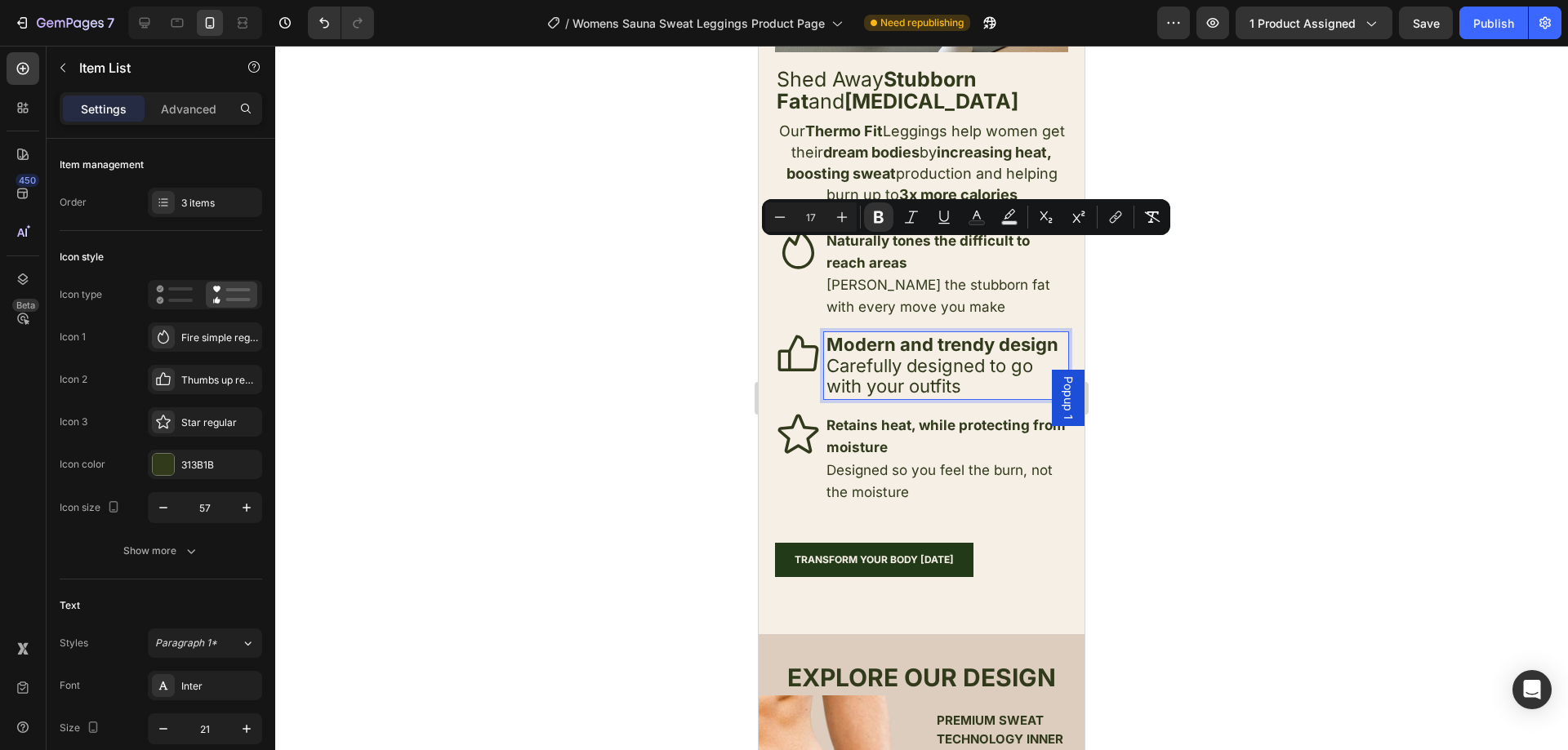
click at [876, 341] on strong "Modern and trendy design" at bounding box center [942, 344] width 232 height 21
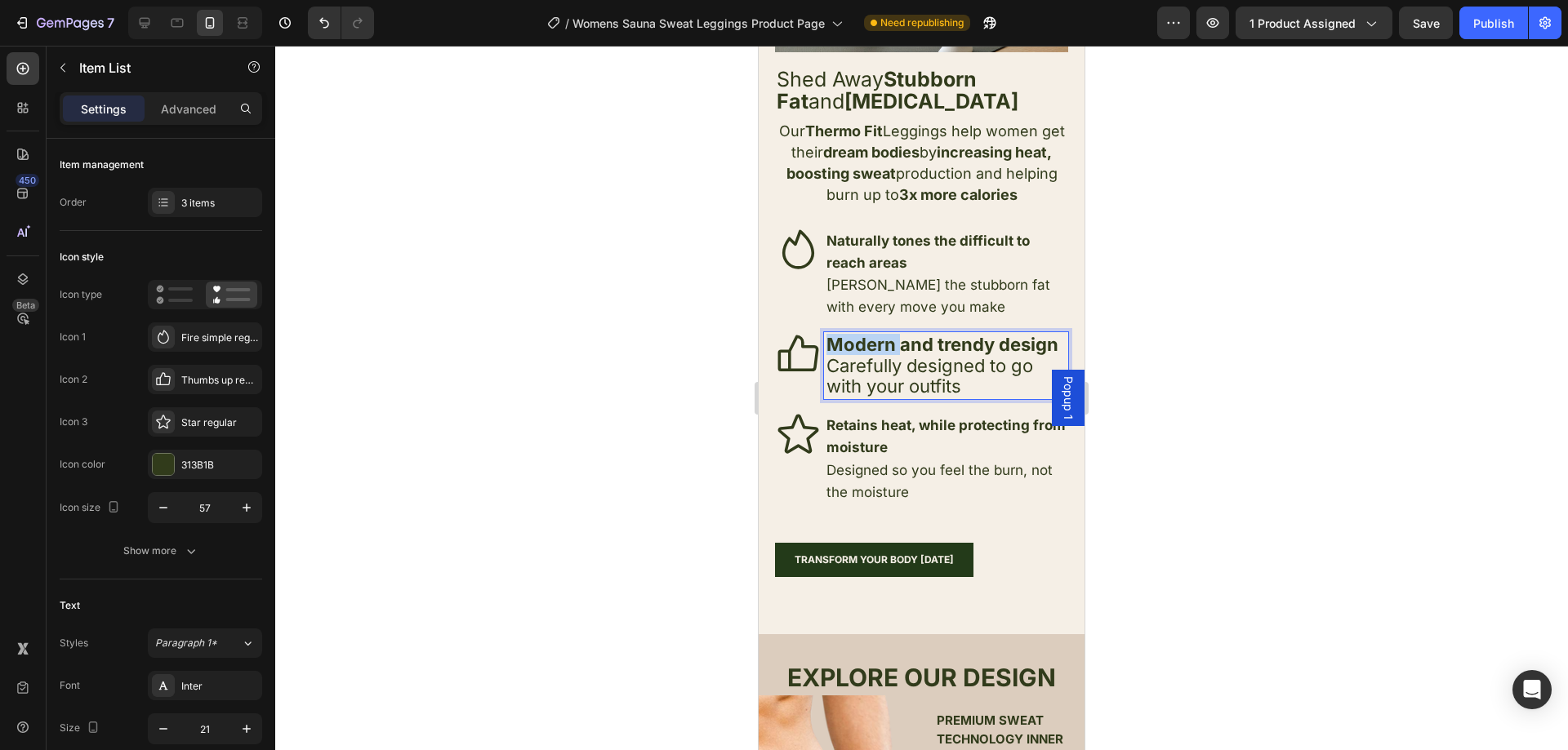
click at [876, 341] on strong "Modern and trendy design" at bounding box center [942, 344] width 232 height 21
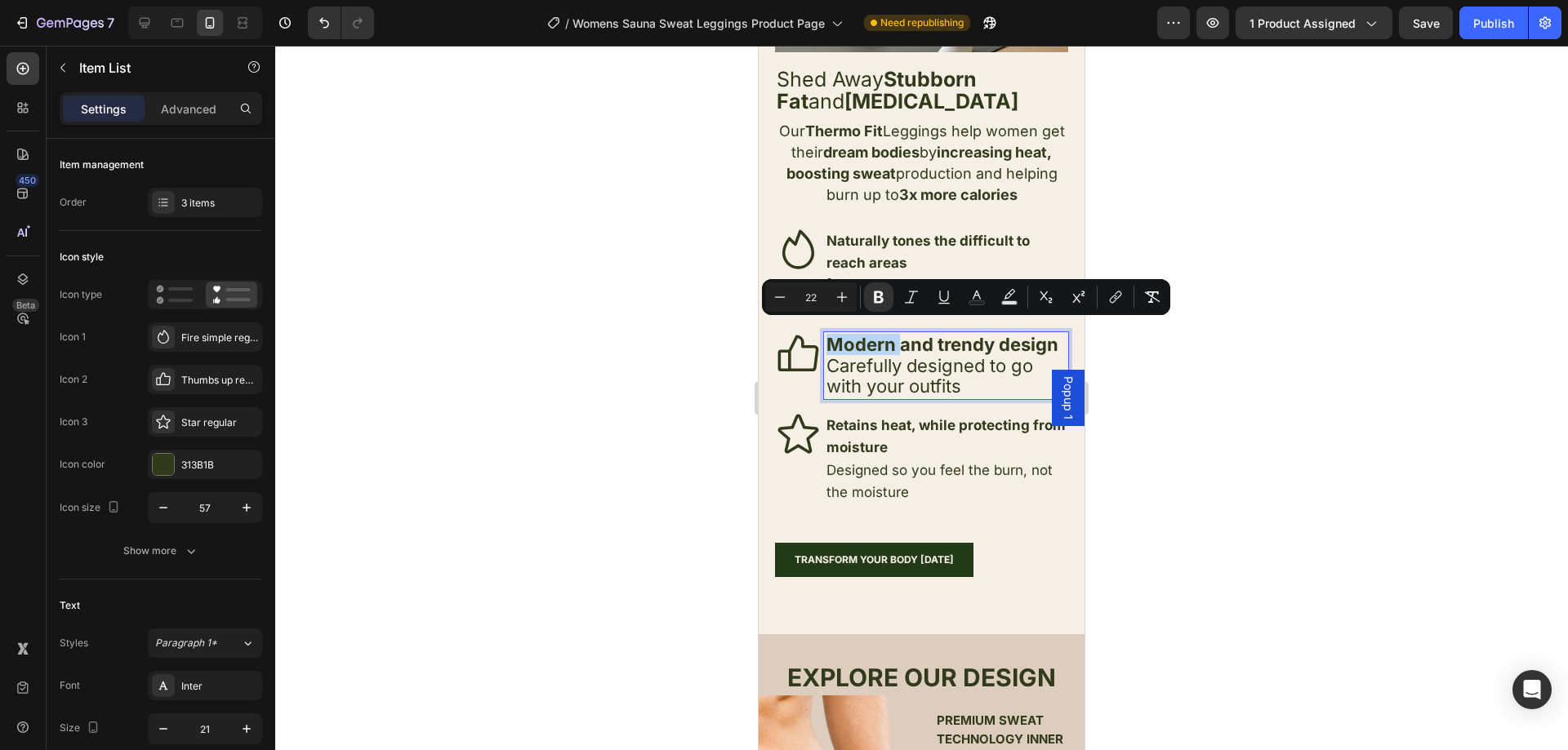
drag, startPoint x: 876, startPoint y: 341, endPoint x: 886, endPoint y: 365, distance: 26.0
click at [876, 342] on strong "Modern and trendy design" at bounding box center [942, 344] width 232 height 21
drag, startPoint x: 889, startPoint y: 421, endPoint x: 891, endPoint y: 431, distance: 10.2
click at [890, 421] on div "Retains heat, while protecting from moisture Designed so you feel the burn, not…" at bounding box center [946, 458] width 244 height 94
click at [891, 435] on strong "Retains heat, while protecting from moisture" at bounding box center [946, 437] width 240 height 39
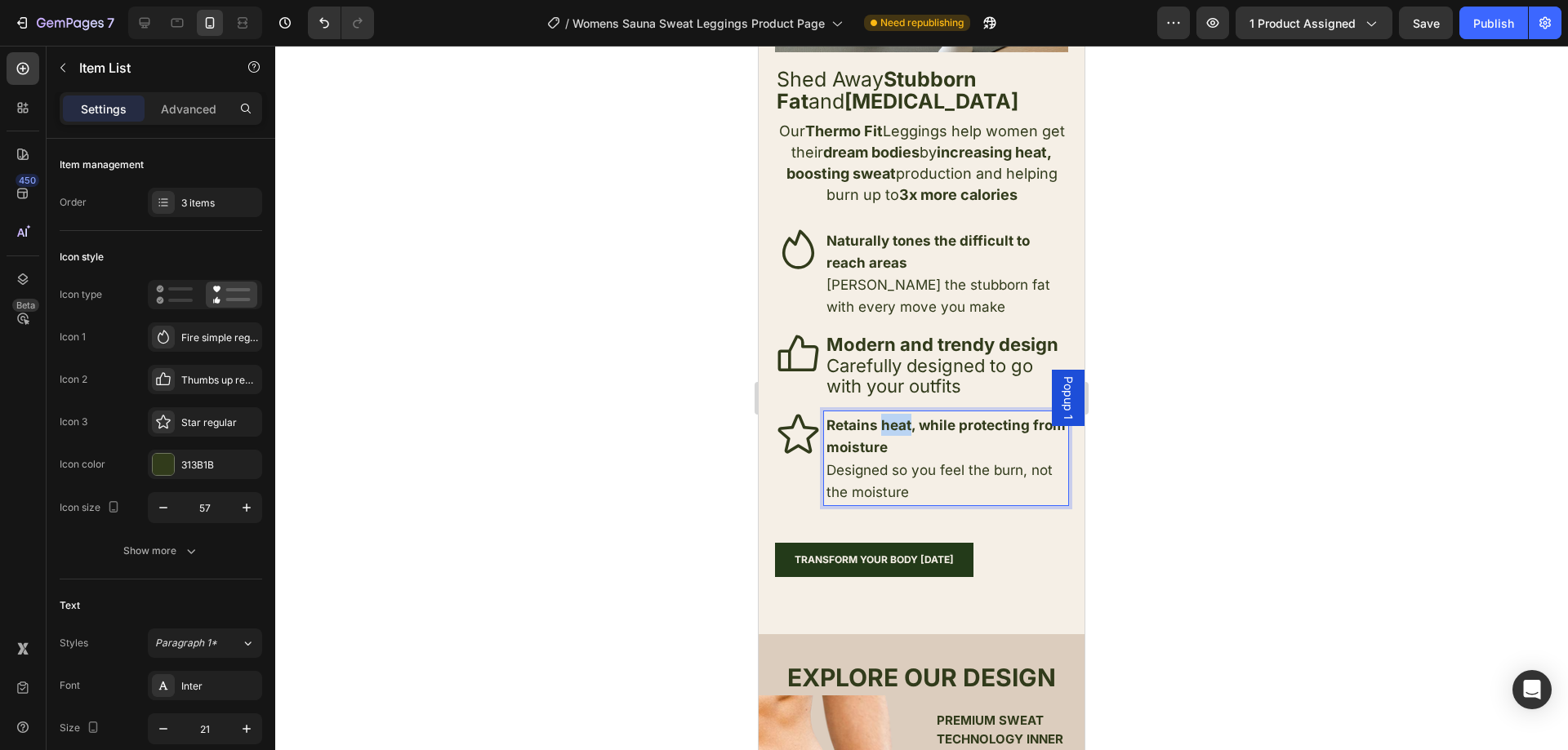
click at [891, 435] on strong "Retains heat, while protecting from moisture" at bounding box center [946, 437] width 240 height 39
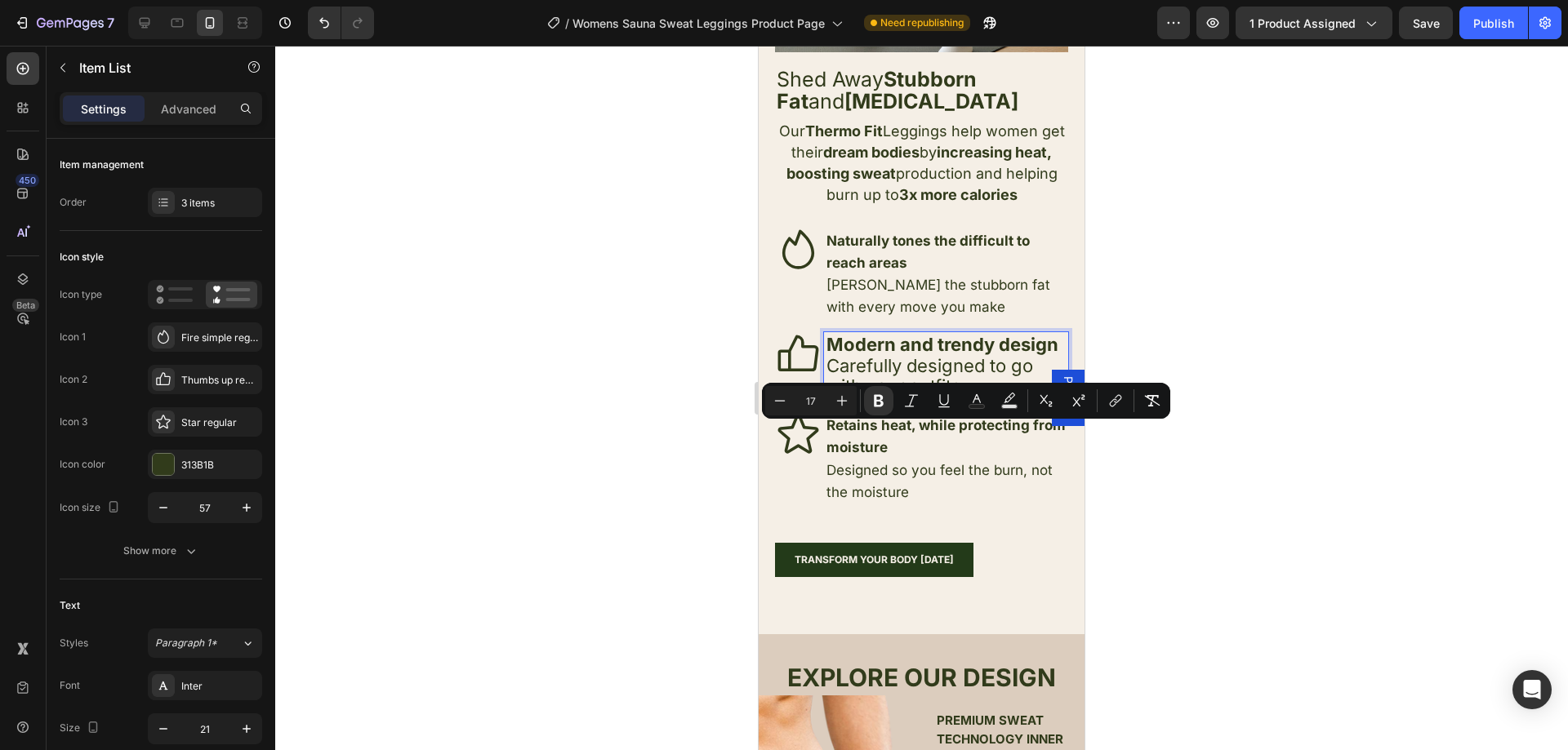
click at [885, 343] on strong "Modern and trendy design" at bounding box center [942, 344] width 232 height 21
click at [874, 364] on span "Carefully designed to go with your outfits" at bounding box center [929, 375] width 207 height 41
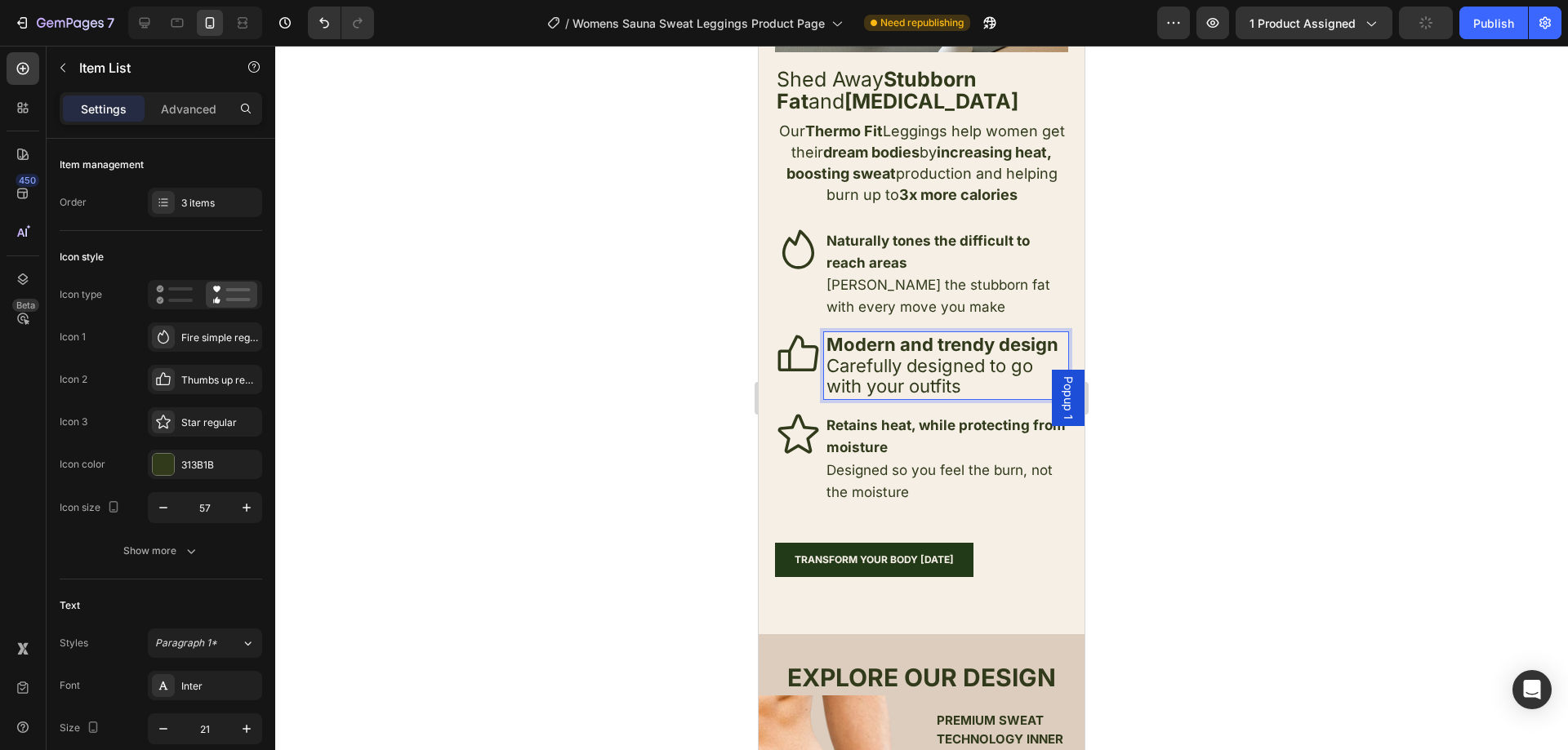
click at [876, 355] on strong "Modern and trendy design" at bounding box center [942, 344] width 232 height 21
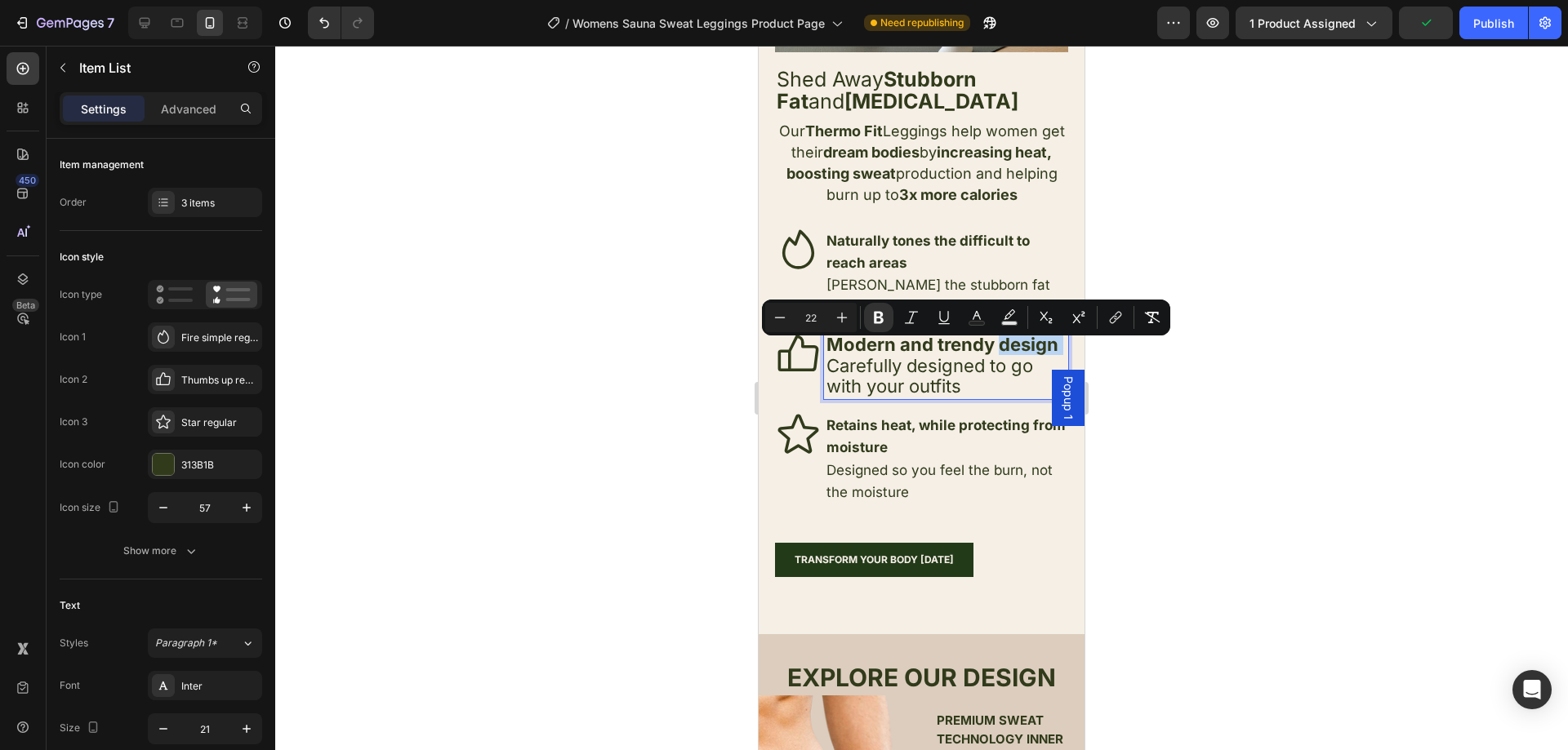
click at [879, 353] on strong "Modern and trendy design" at bounding box center [942, 344] width 232 height 21
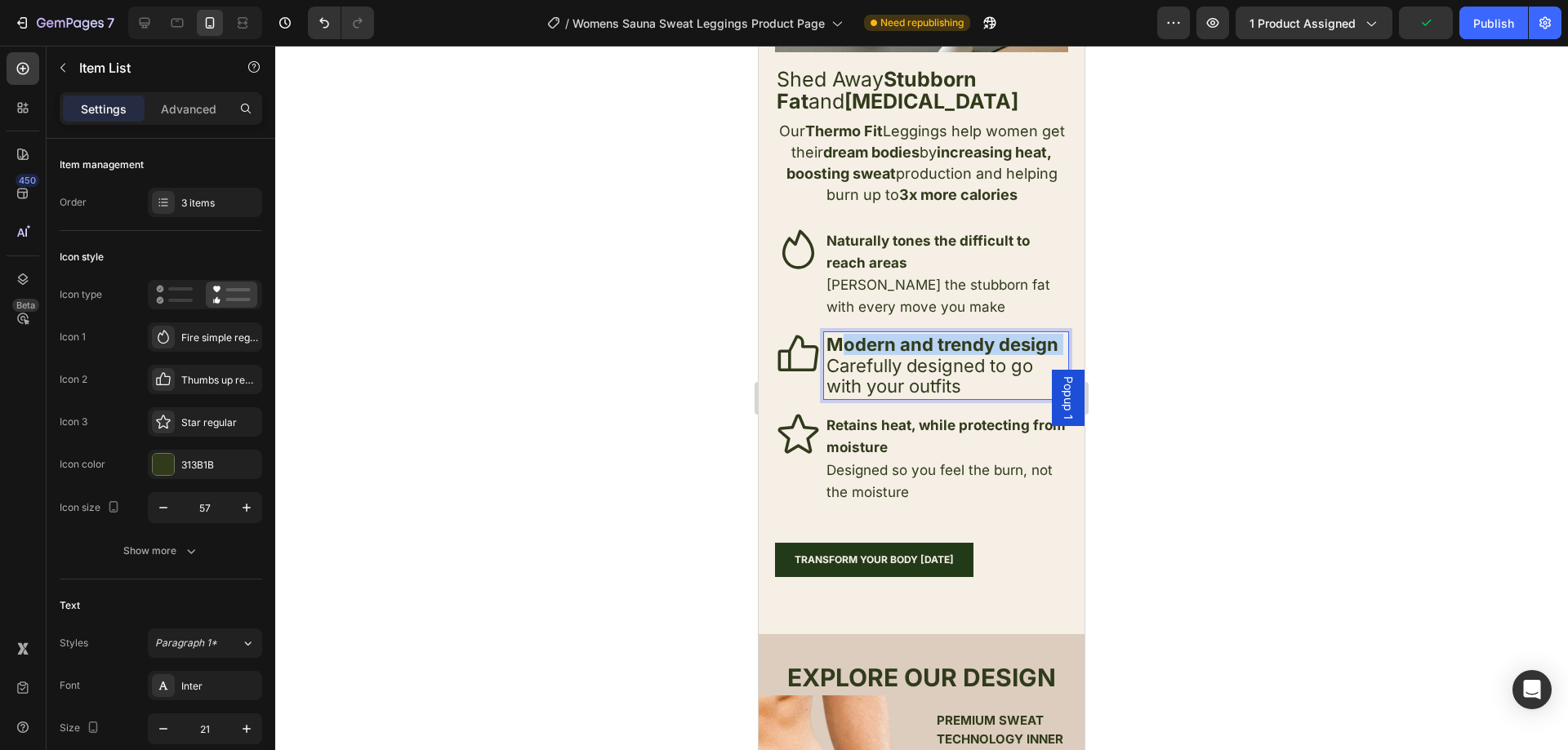
drag, startPoint x: 894, startPoint y: 355, endPoint x: 838, endPoint y: 341, distance: 57.7
click at [838, 341] on p "Modern and trendy design" at bounding box center [946, 345] width 240 height 20
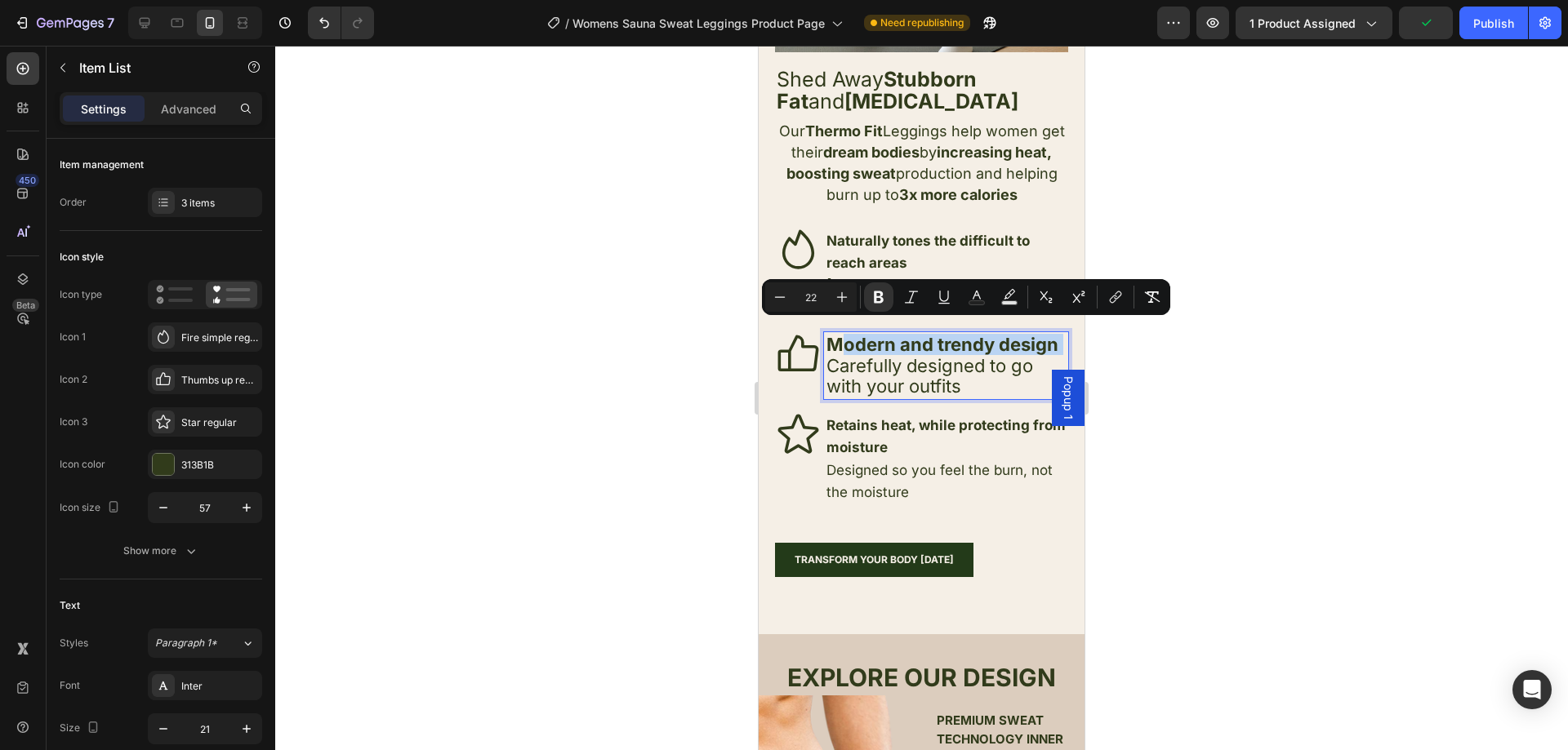
click at [894, 351] on p "Modern and trendy design" at bounding box center [946, 345] width 240 height 20
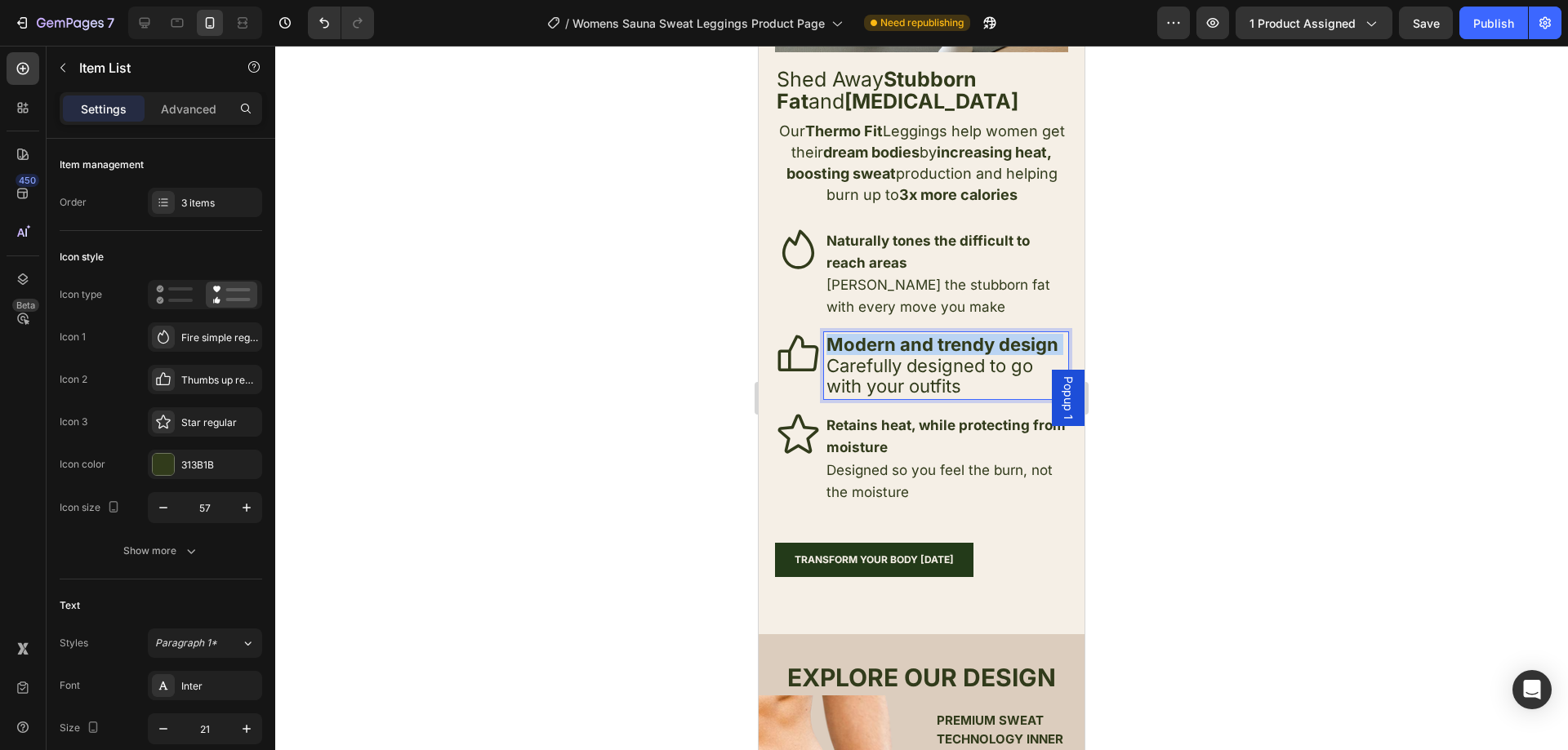
drag, startPoint x: 897, startPoint y: 358, endPoint x: 832, endPoint y: 334, distance: 69.3
click at [832, 335] on p "Modern and trendy design" at bounding box center [946, 345] width 240 height 20
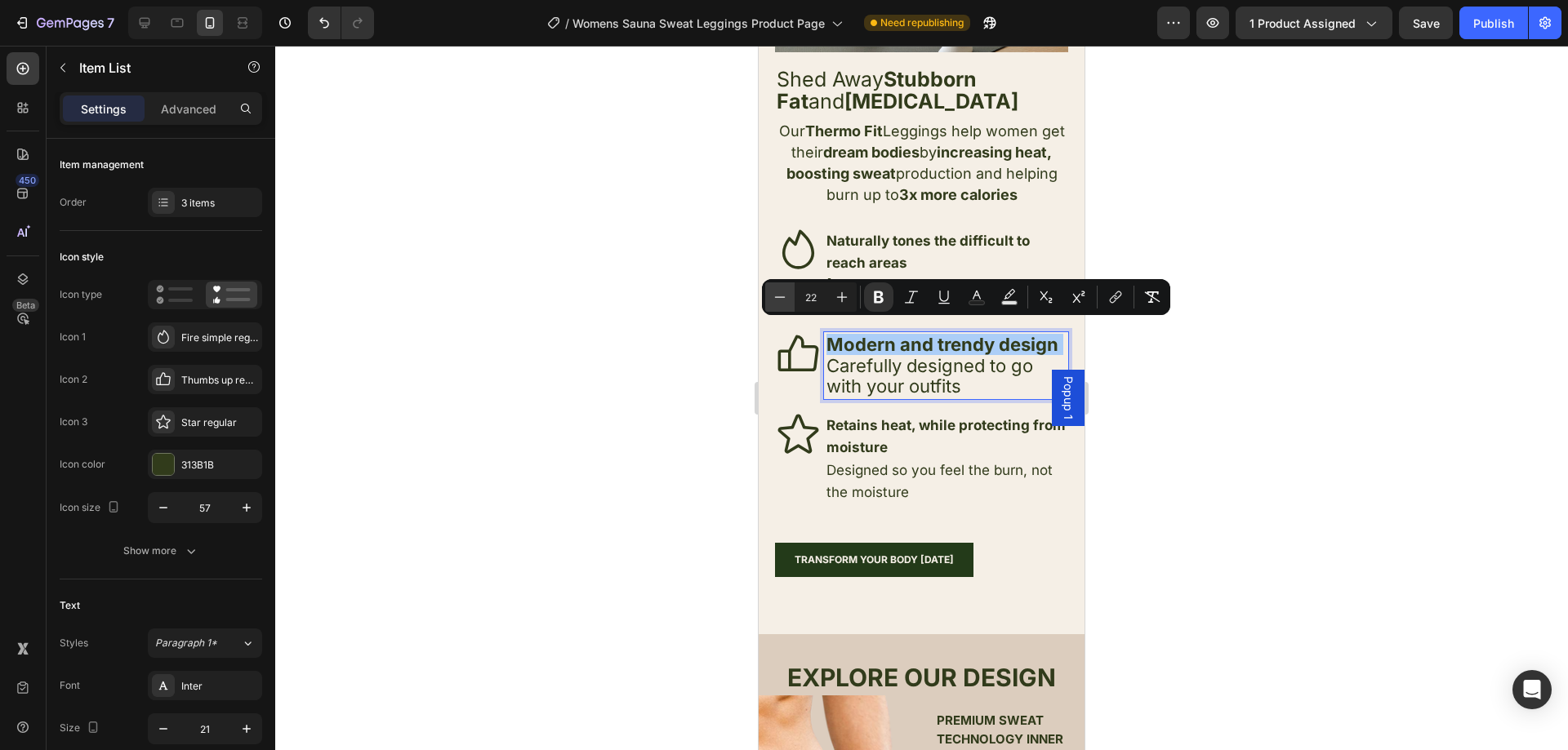
click at [779, 300] on icon "Editor contextual toolbar" at bounding box center [780, 297] width 17 height 17
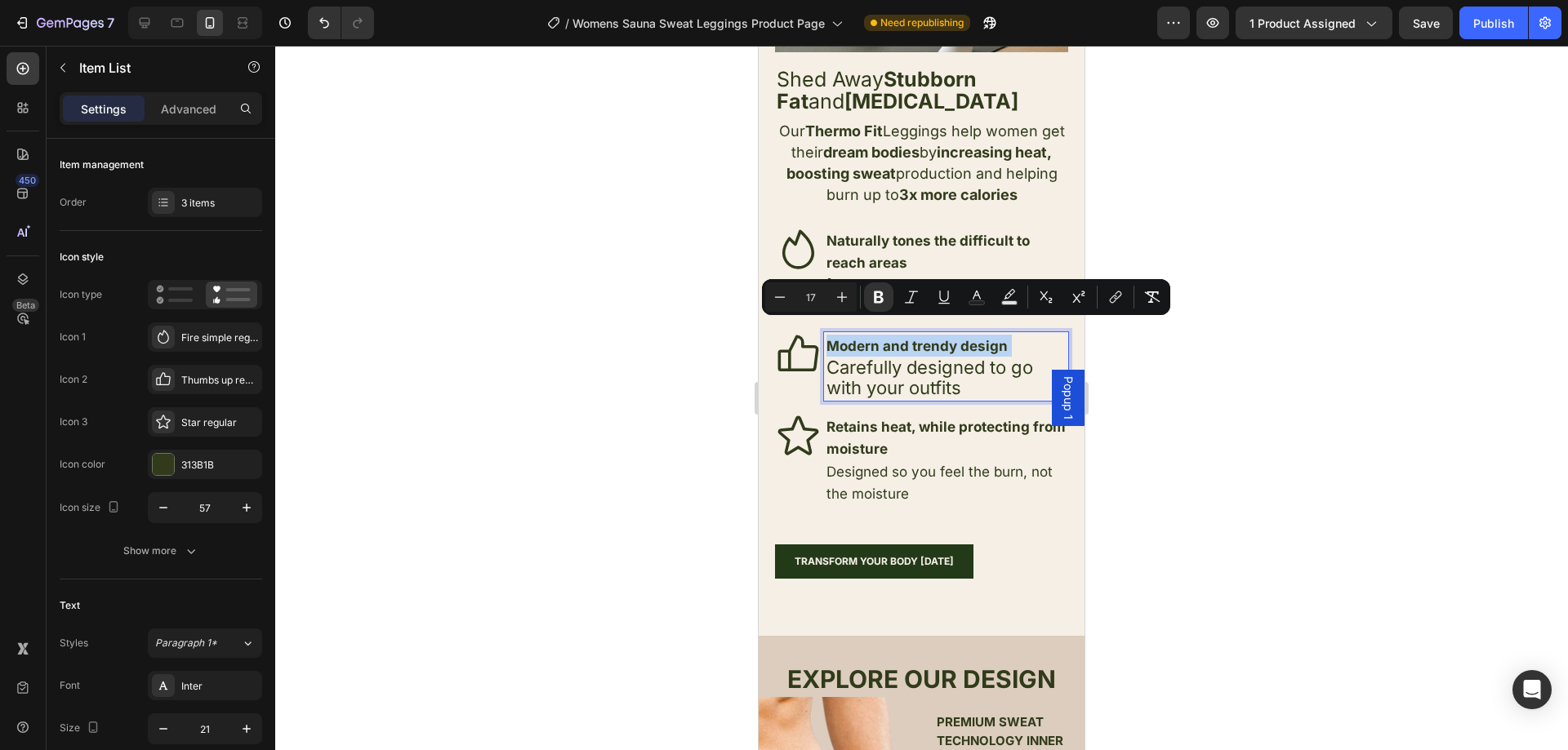
type input "22"
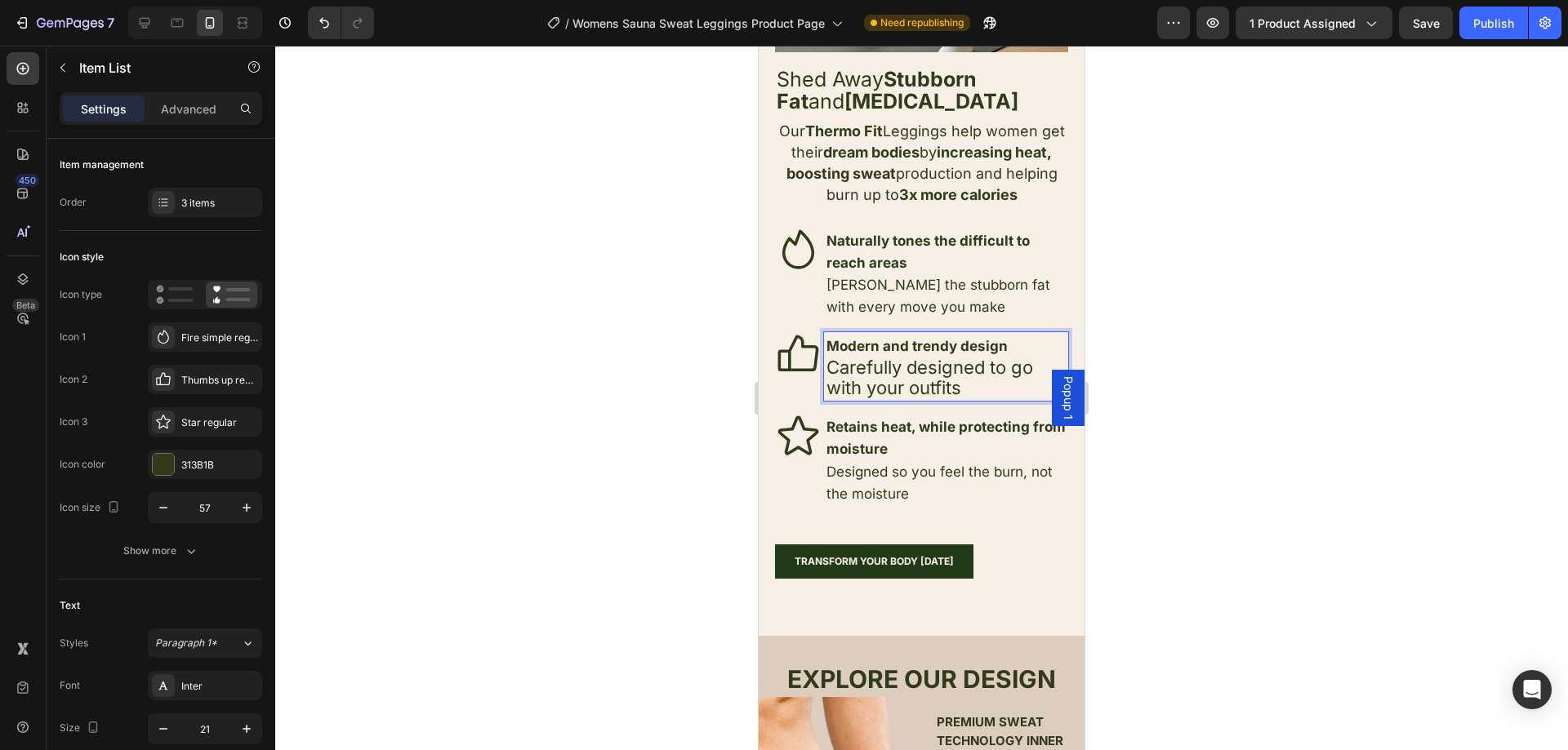
click at [917, 364] on span "Carefully designed to go with your outfits" at bounding box center [929, 377] width 207 height 41
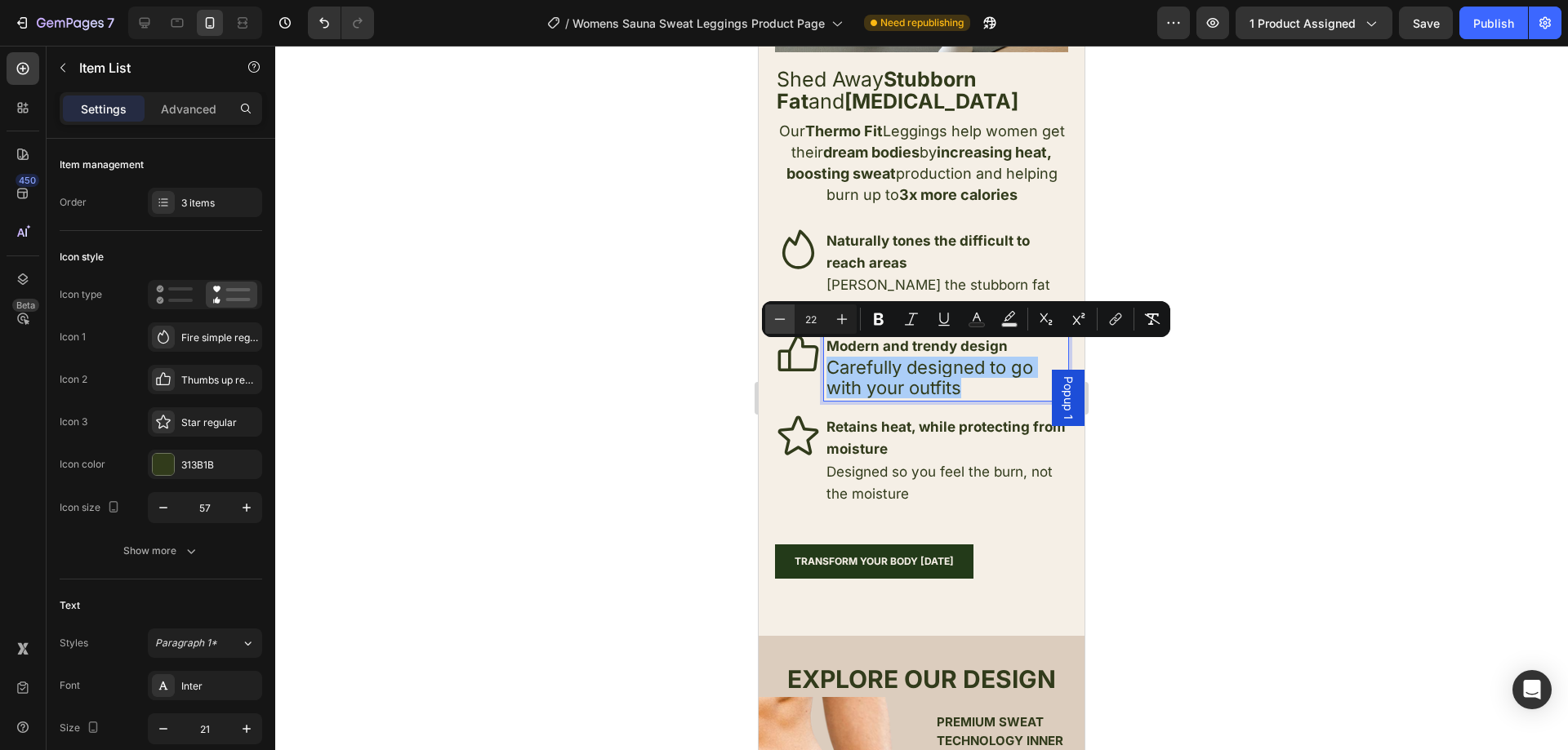
click at [770, 318] on button "Minus" at bounding box center [779, 319] width 29 height 29
click at [773, 318] on icon "Editor contextual toolbar" at bounding box center [780, 319] width 17 height 17
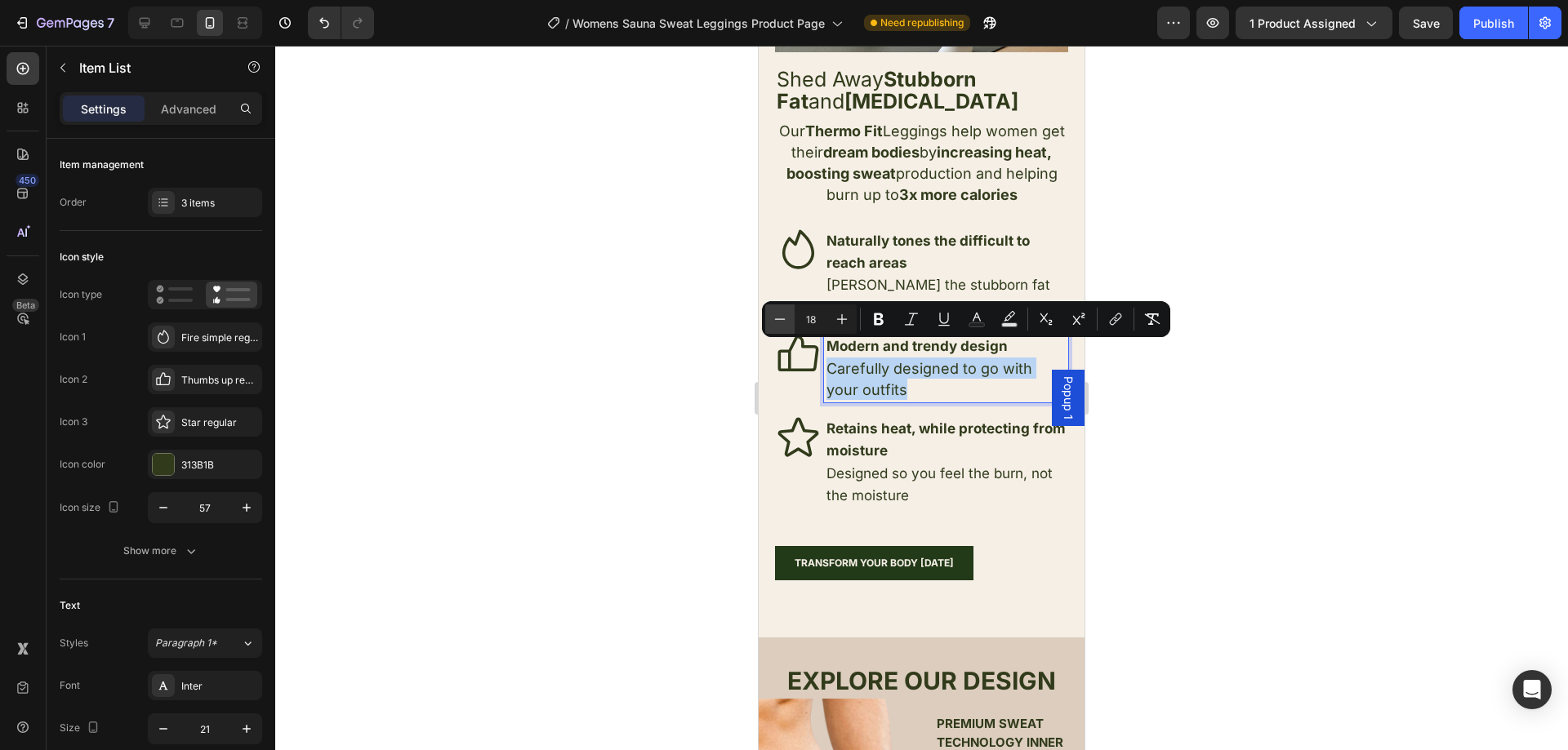
type input "17"
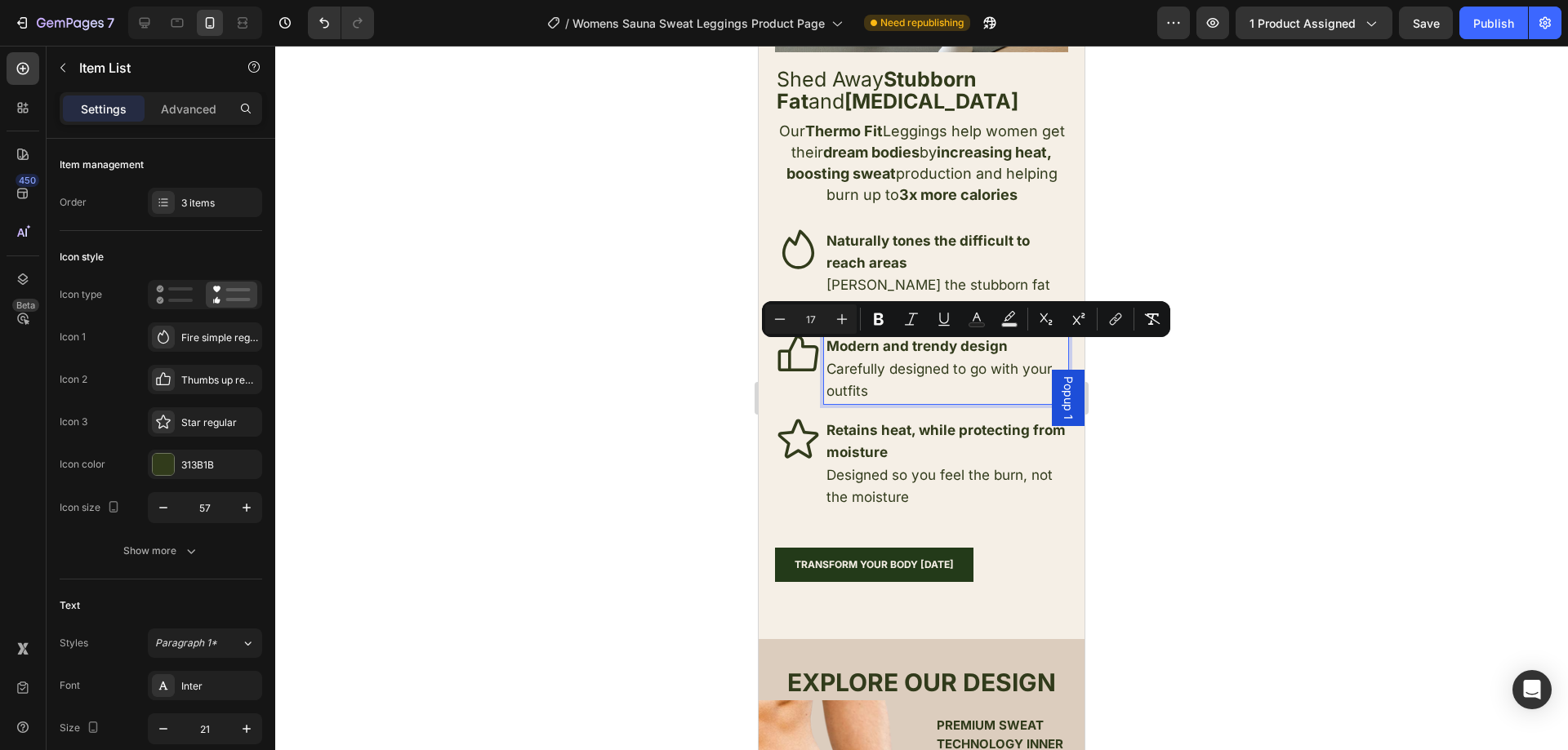
click at [889, 292] on span "Burns the stubborn fat with every move you make" at bounding box center [938, 297] width 224 height 39
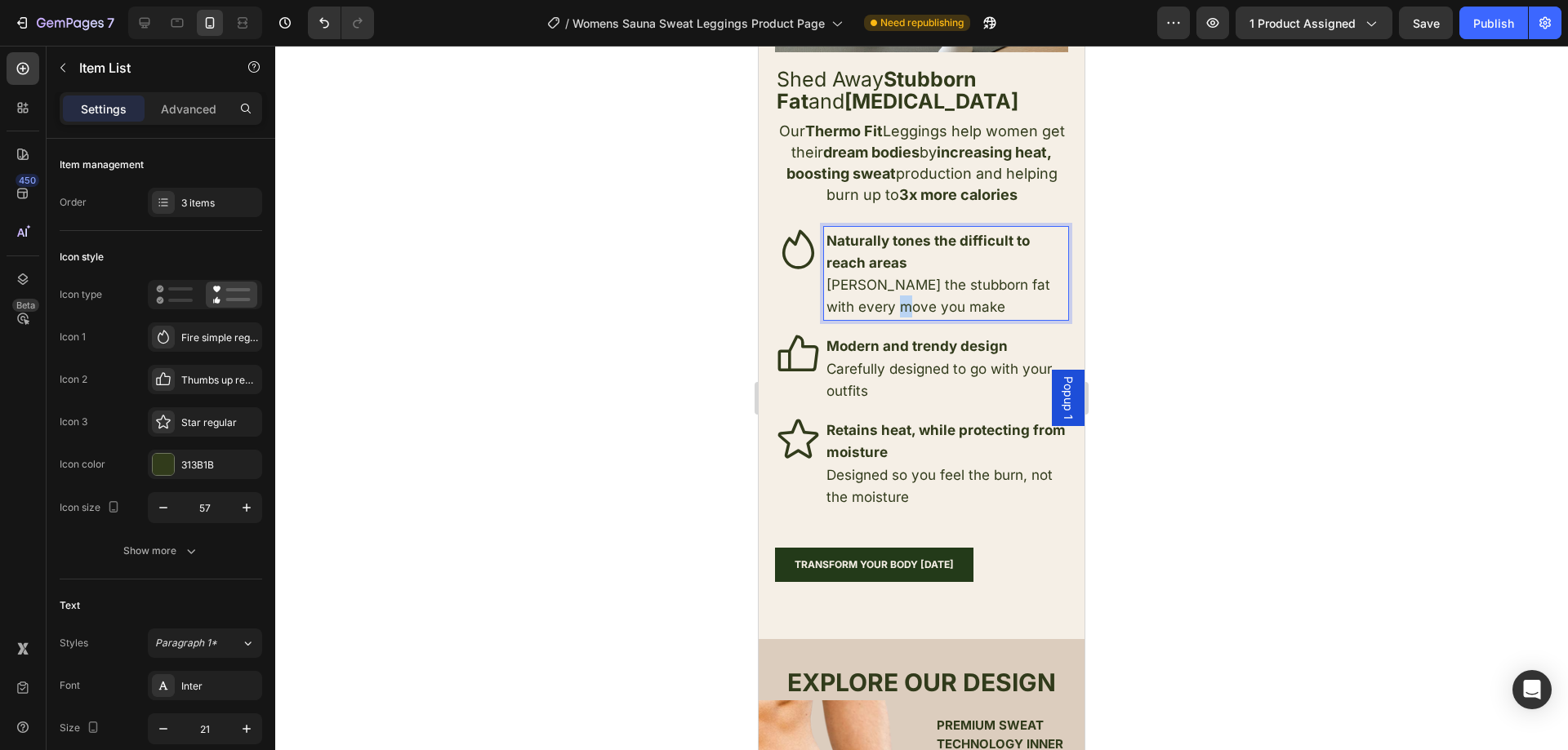
click at [889, 291] on span "Burns the stubborn fat with every move you make" at bounding box center [938, 297] width 224 height 39
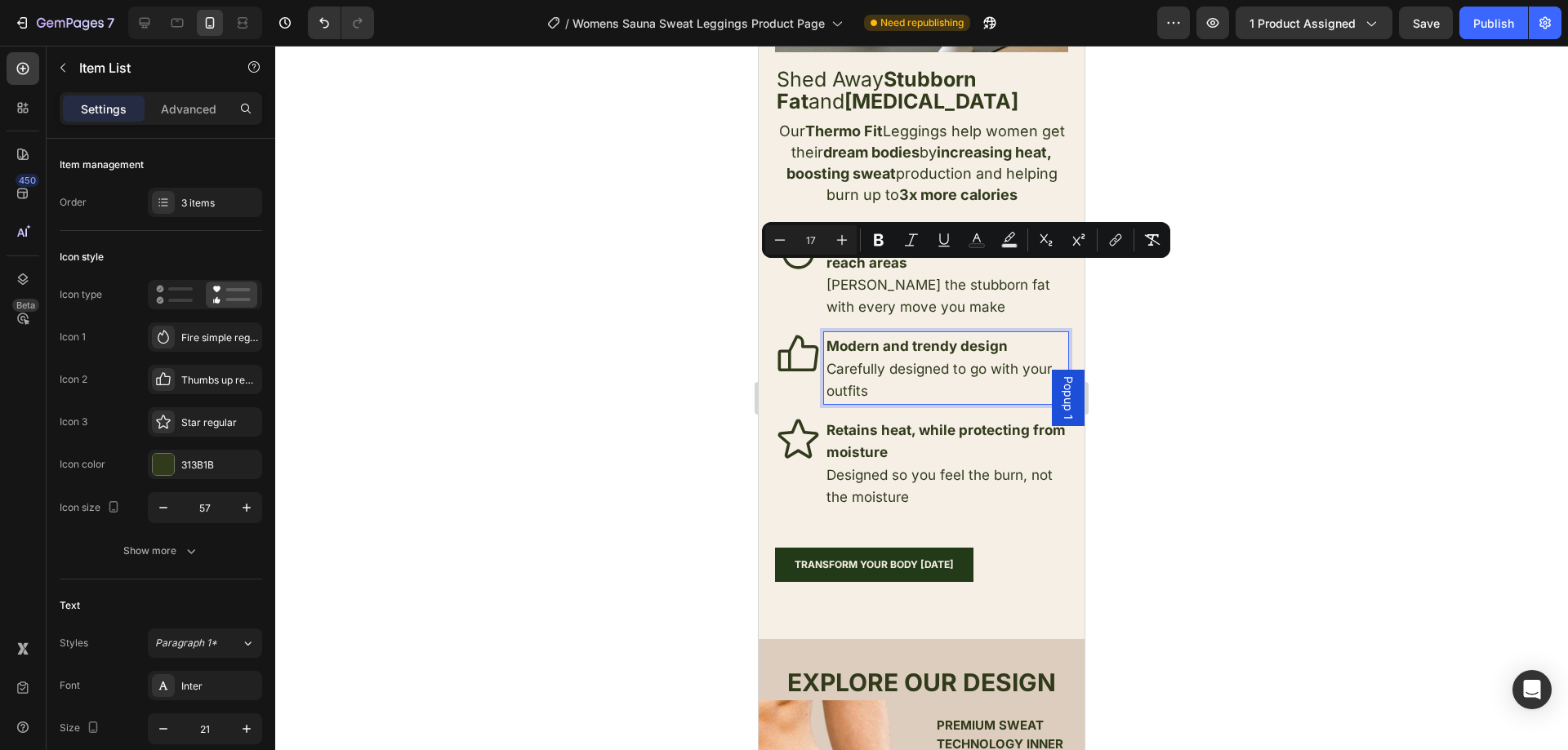
click at [919, 392] on div "Modern and trendy design Carefully designed to go with your outfits" at bounding box center [946, 368] width 244 height 72
click at [936, 450] on p "Retains heat, while protecting from moisture" at bounding box center [946, 441] width 240 height 44
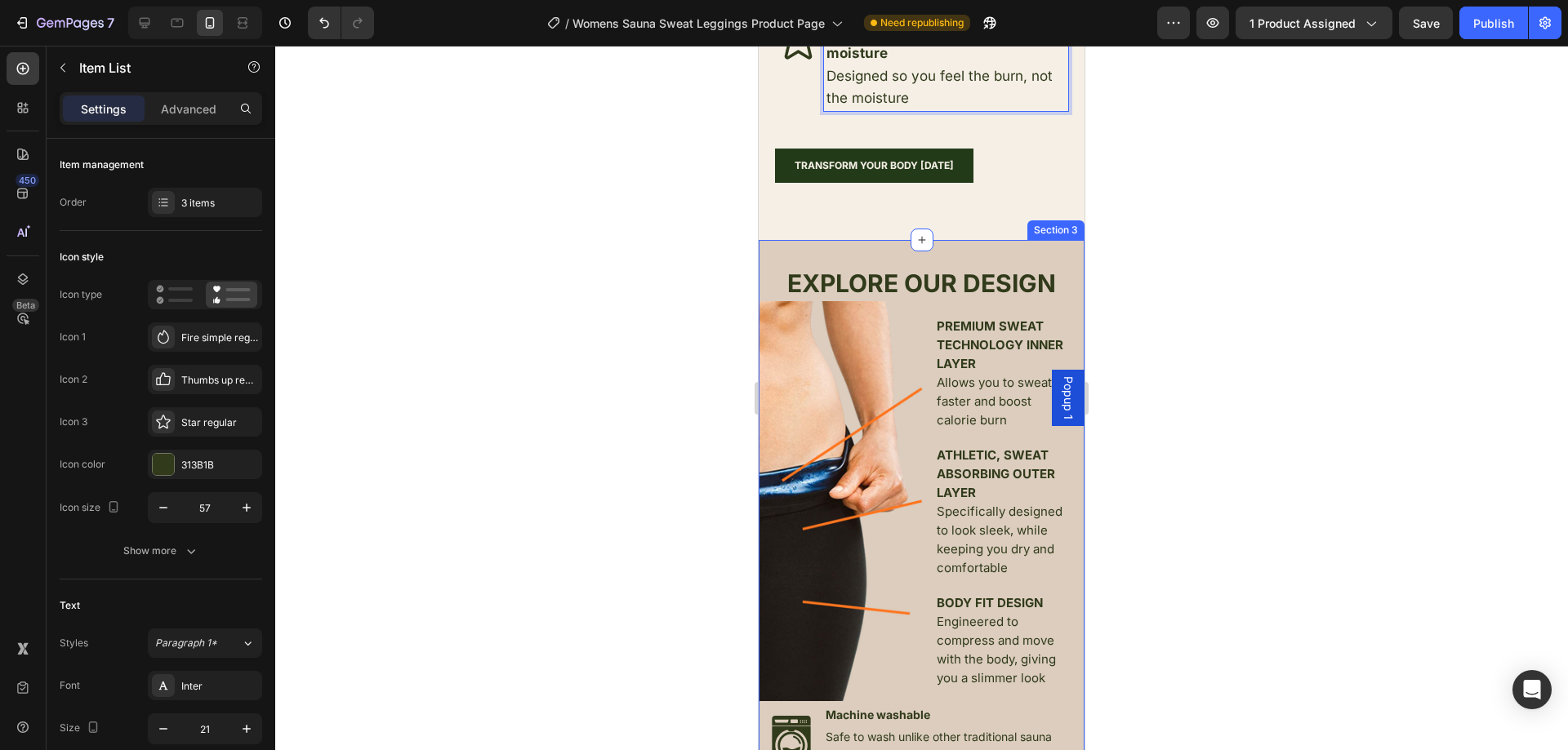
scroll to position [2694, 0]
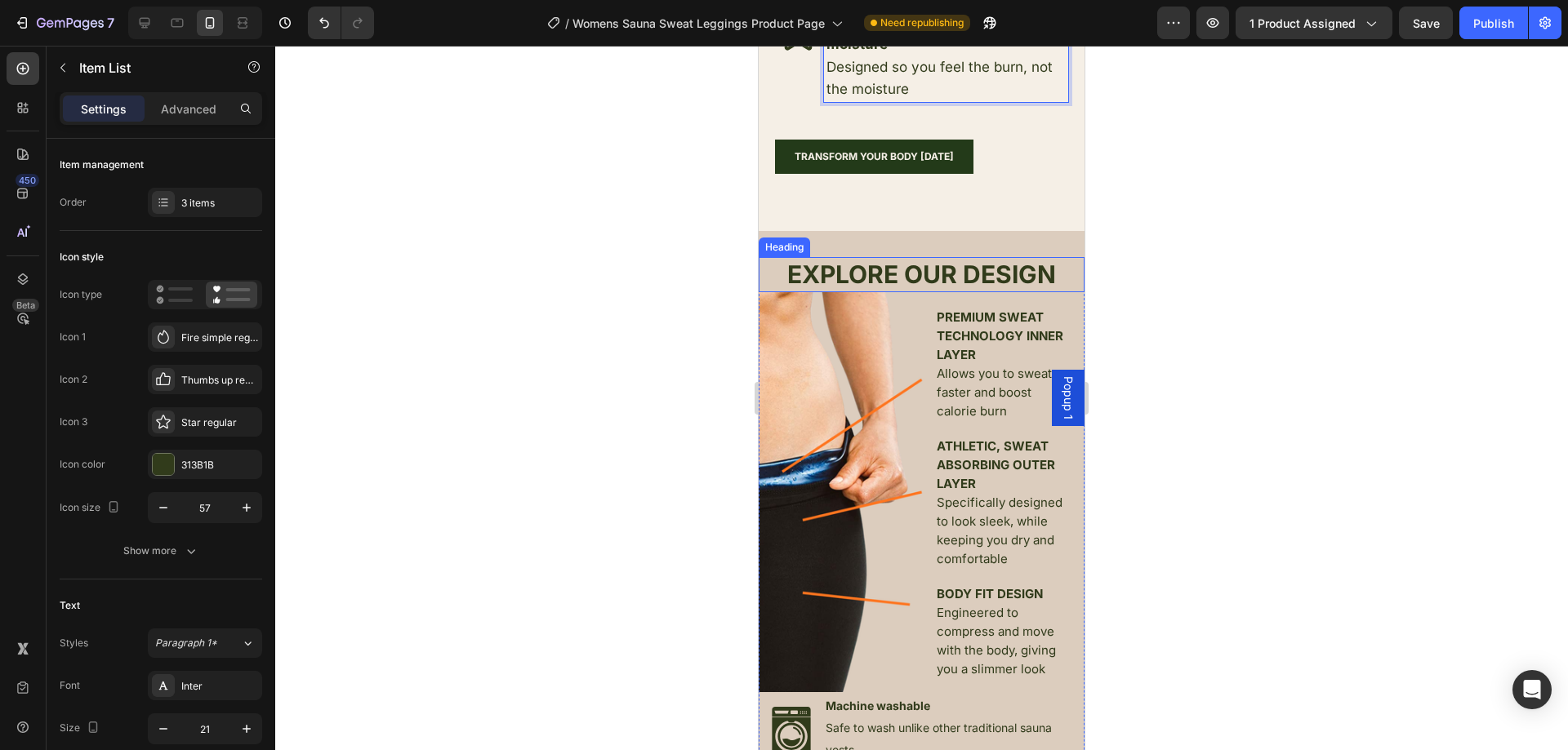
click at [947, 258] on h2 "EXPLORE OUR DESIGN" at bounding box center [921, 274] width 326 height 35
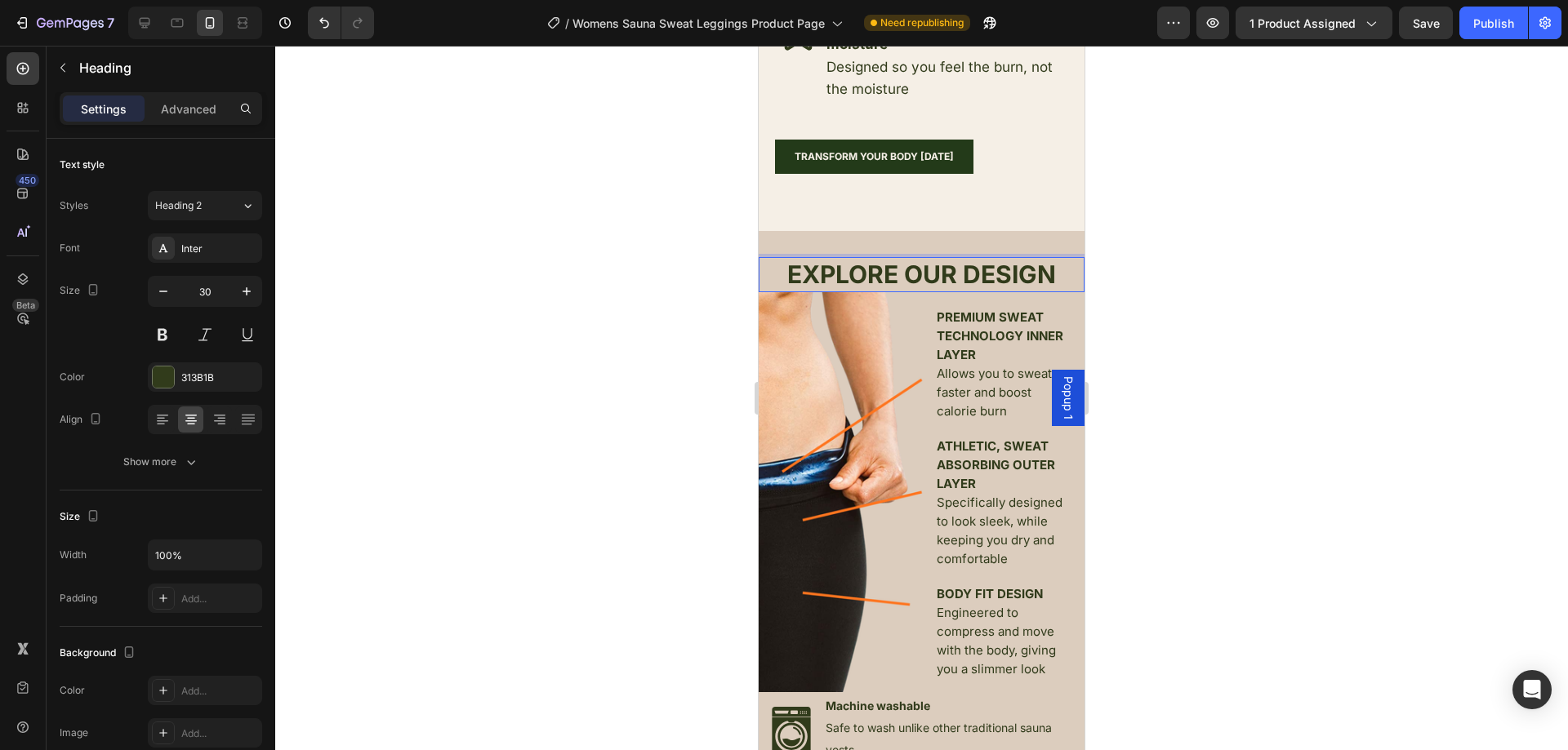
click at [953, 259] on h2 "EXPLORE OUR DESIGN" at bounding box center [921, 274] width 326 height 35
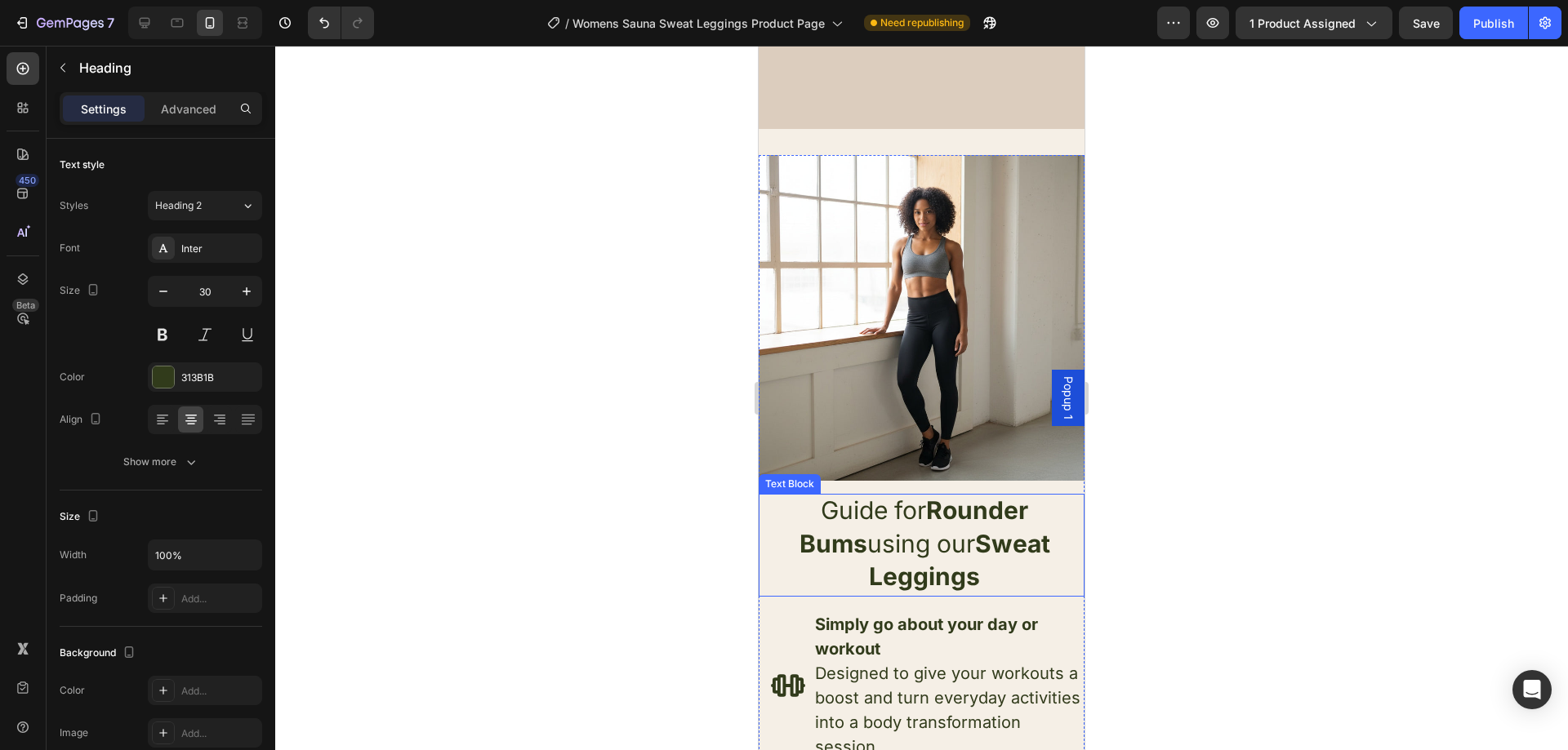
scroll to position [3920, 0]
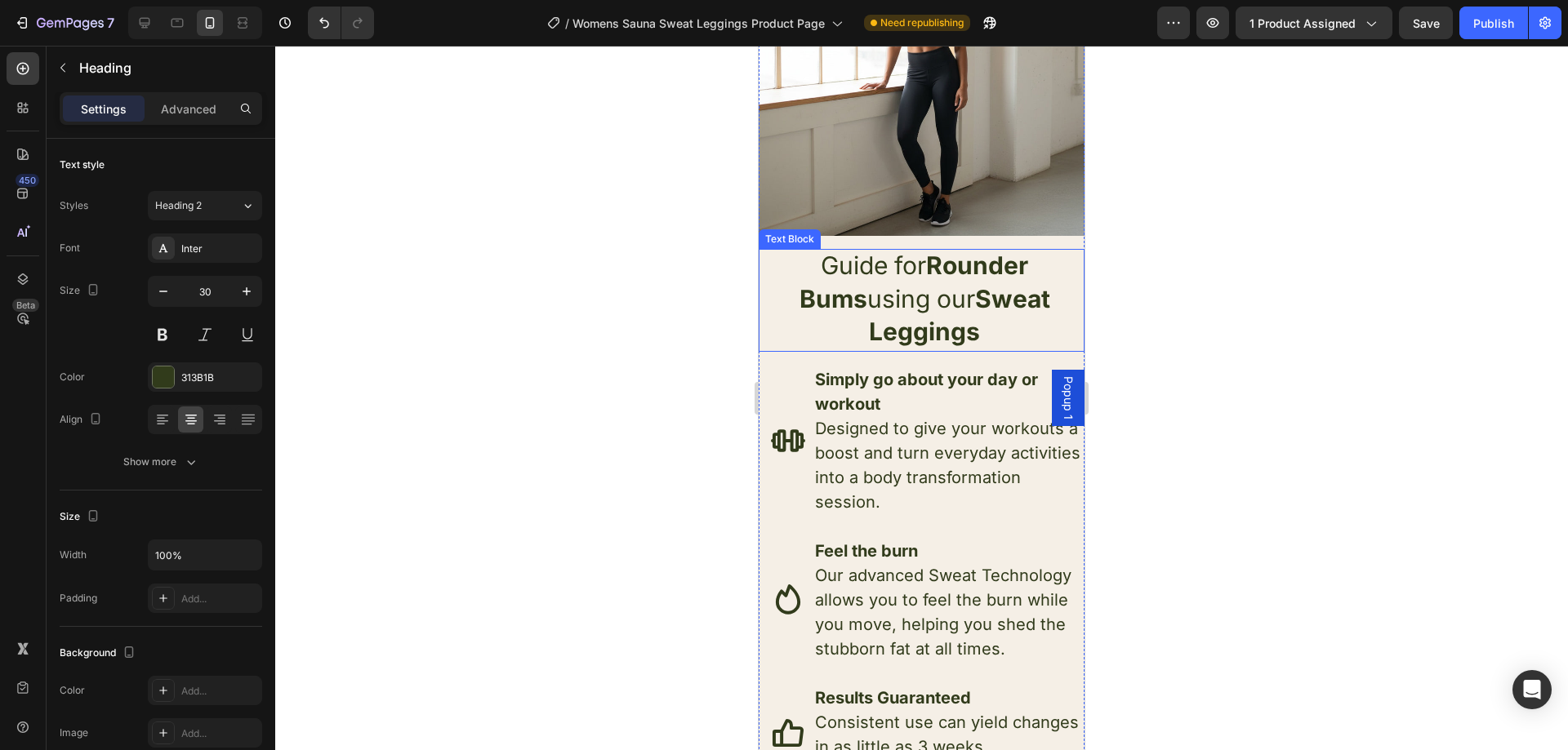
click at [944, 287] on strong "Sweat Leggings" at bounding box center [958, 316] width 181 height 62
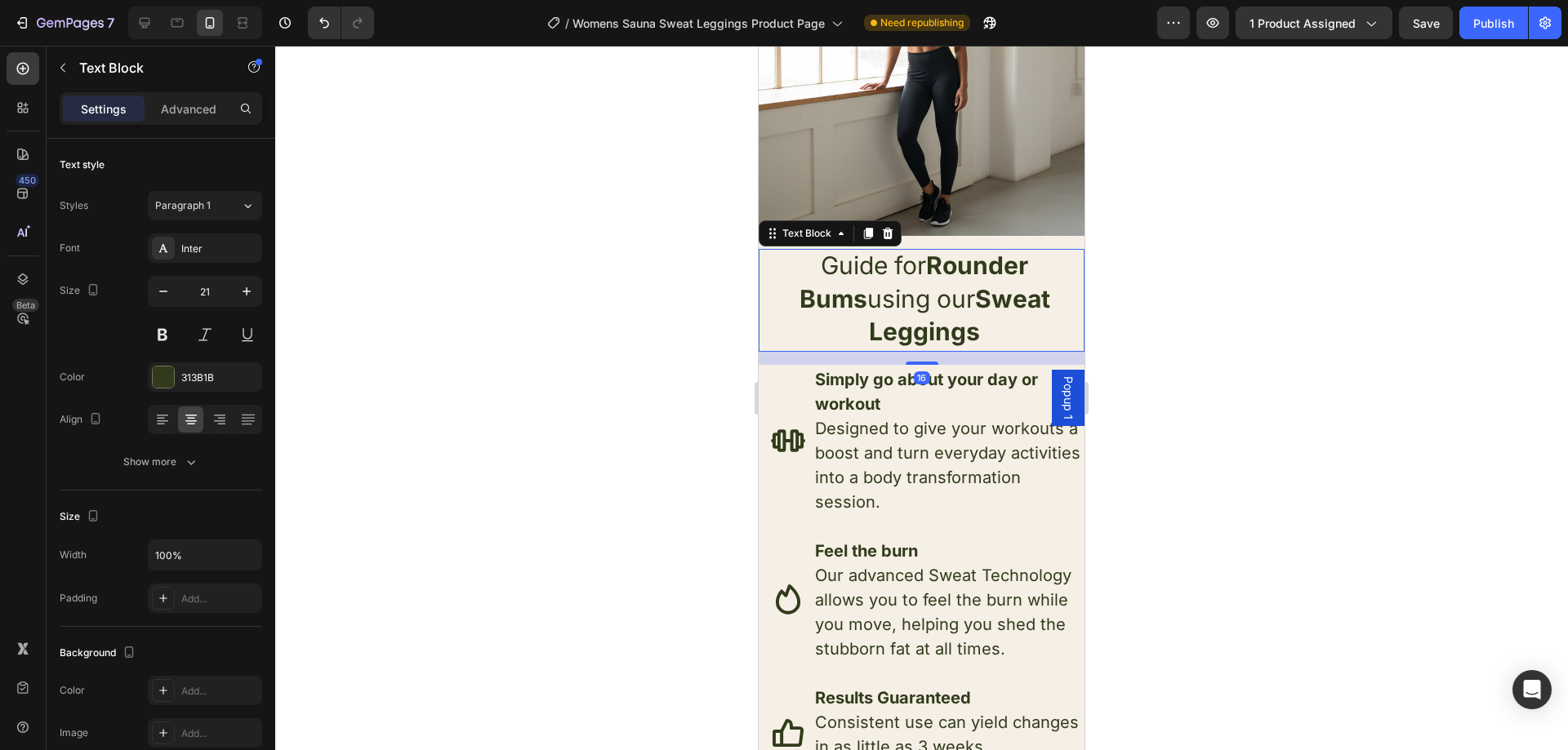
click at [938, 287] on strong "Sweat Leggings" at bounding box center [958, 316] width 181 height 62
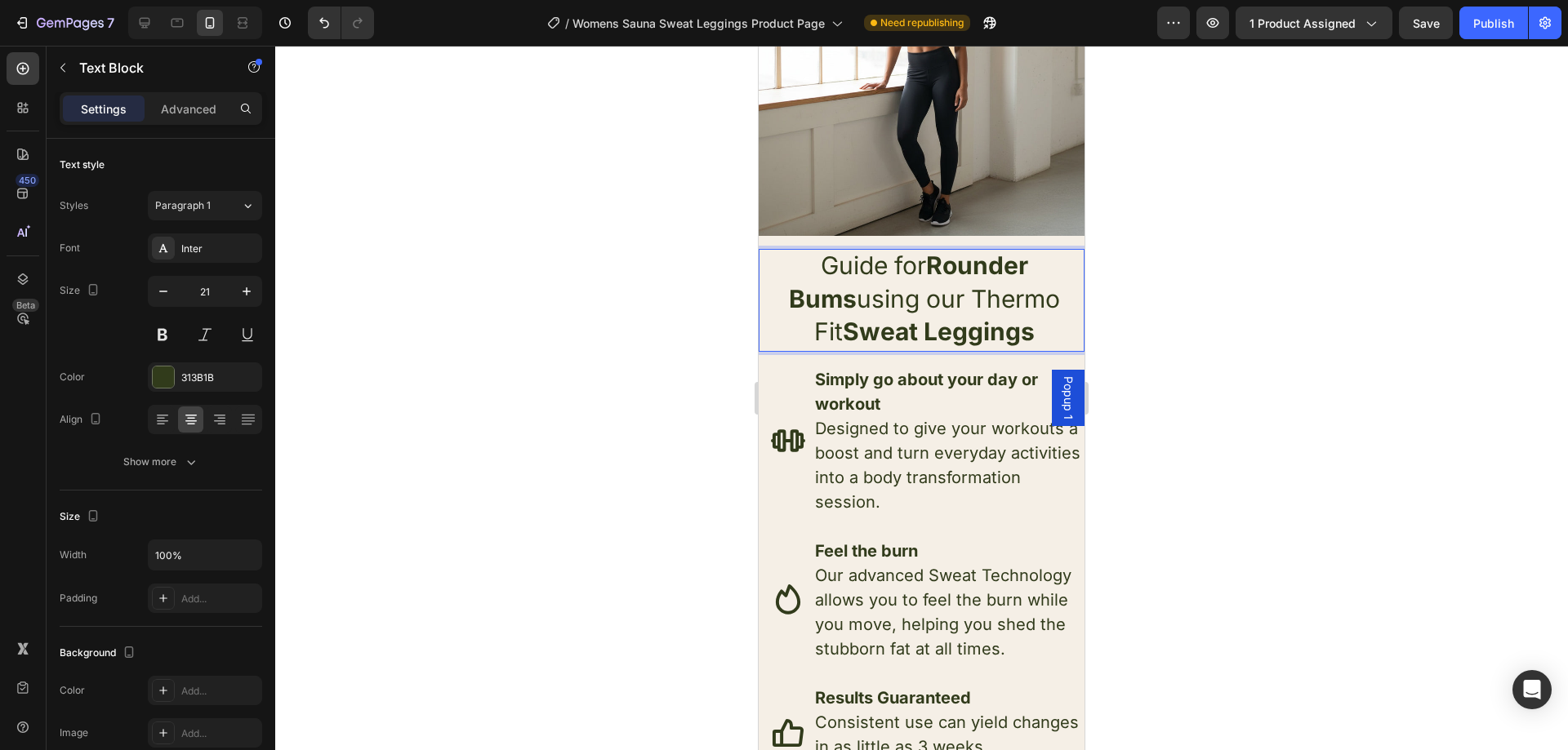
drag, startPoint x: 918, startPoint y: 283, endPoint x: 1063, endPoint y: 308, distance: 147.1
click at [1063, 308] on p "Guide for Rounder Bums using our Thermo Fit Sweat Leggings" at bounding box center [924, 300] width 317 height 100
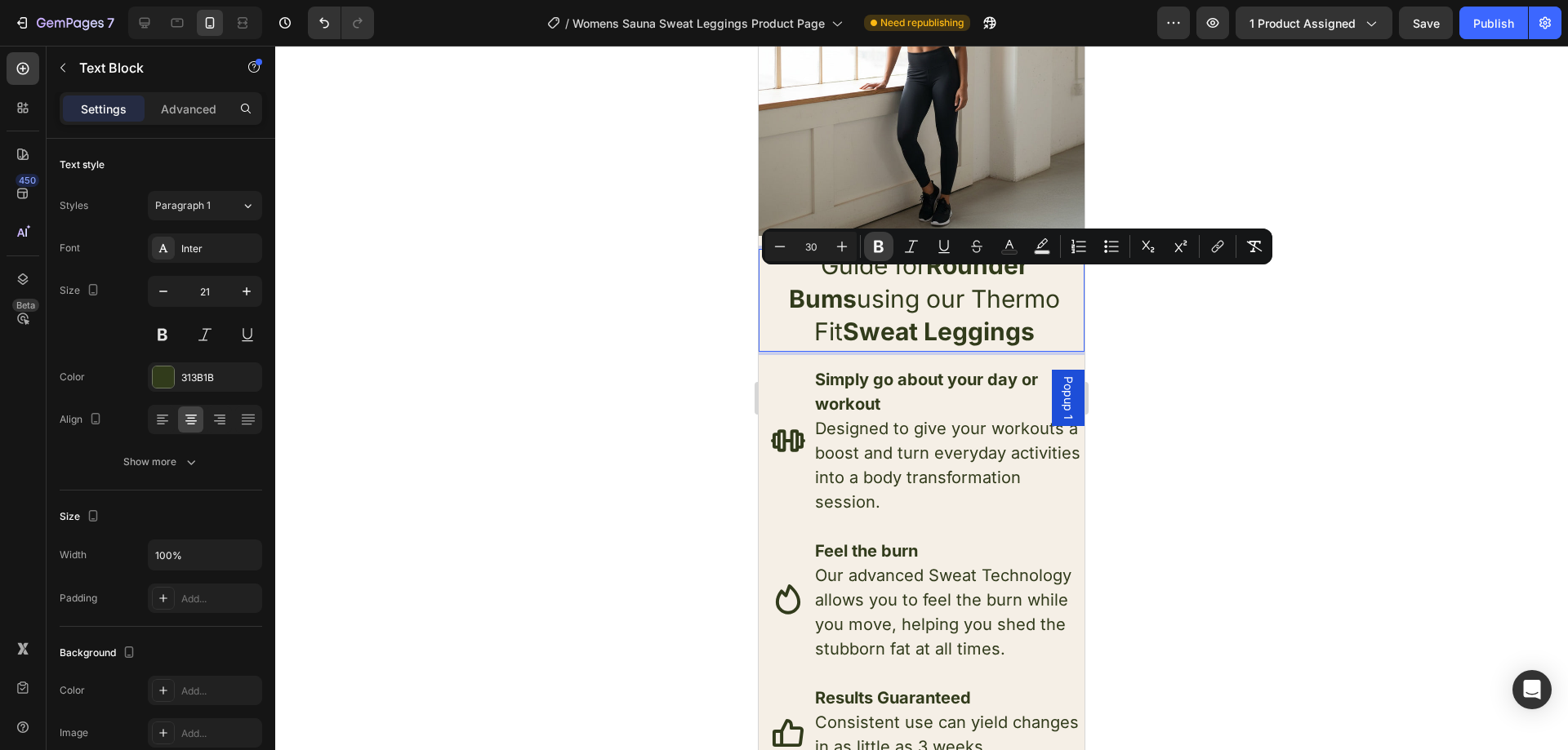
click at [884, 251] on icon "Editor contextual toolbar" at bounding box center [879, 247] width 17 height 17
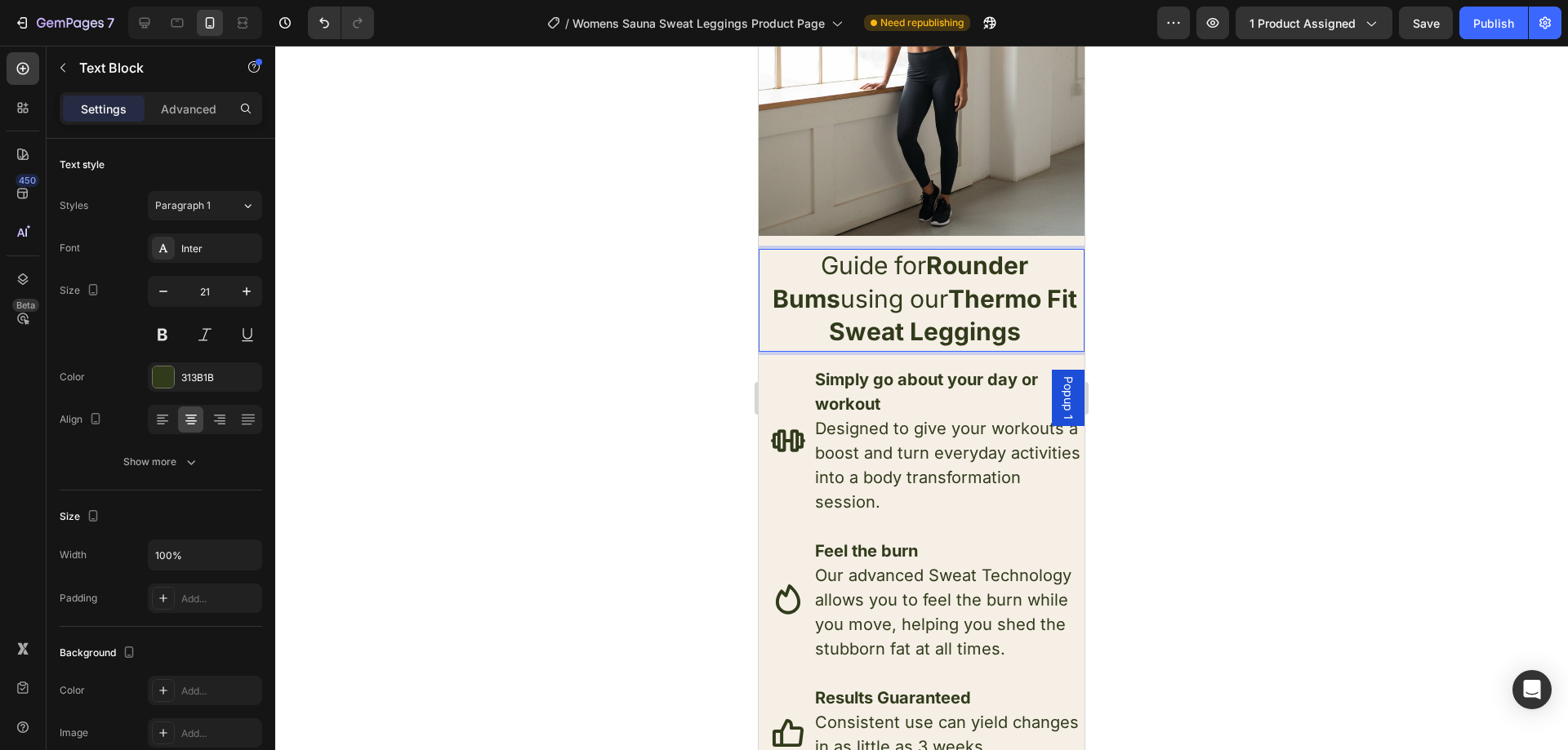
click at [946, 330] on strong "Thermo Fit Sweat Leggings" at bounding box center [953, 316] width 248 height 62
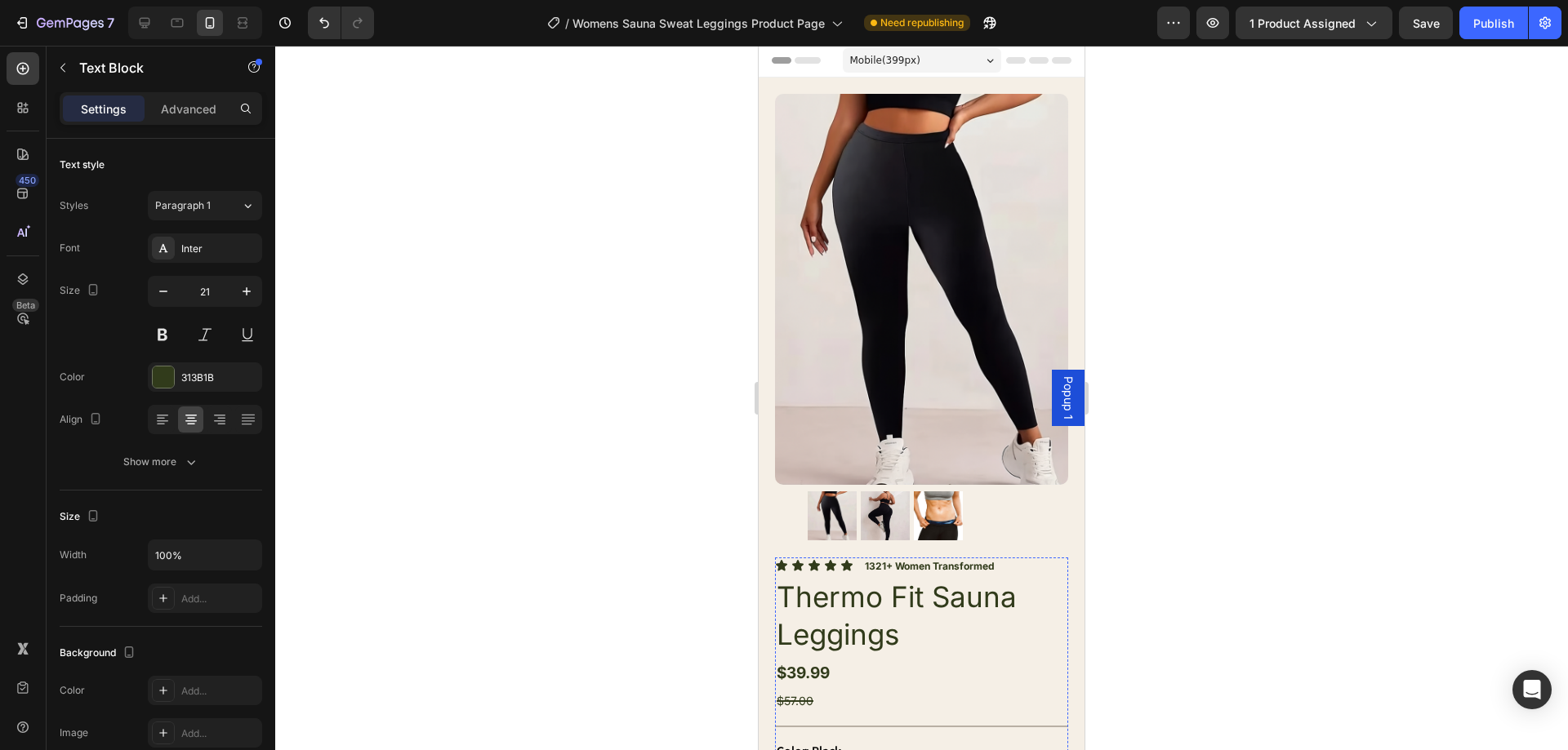
scroll to position [0, 0]
click at [889, 504] on img at bounding box center [885, 517] width 49 height 49
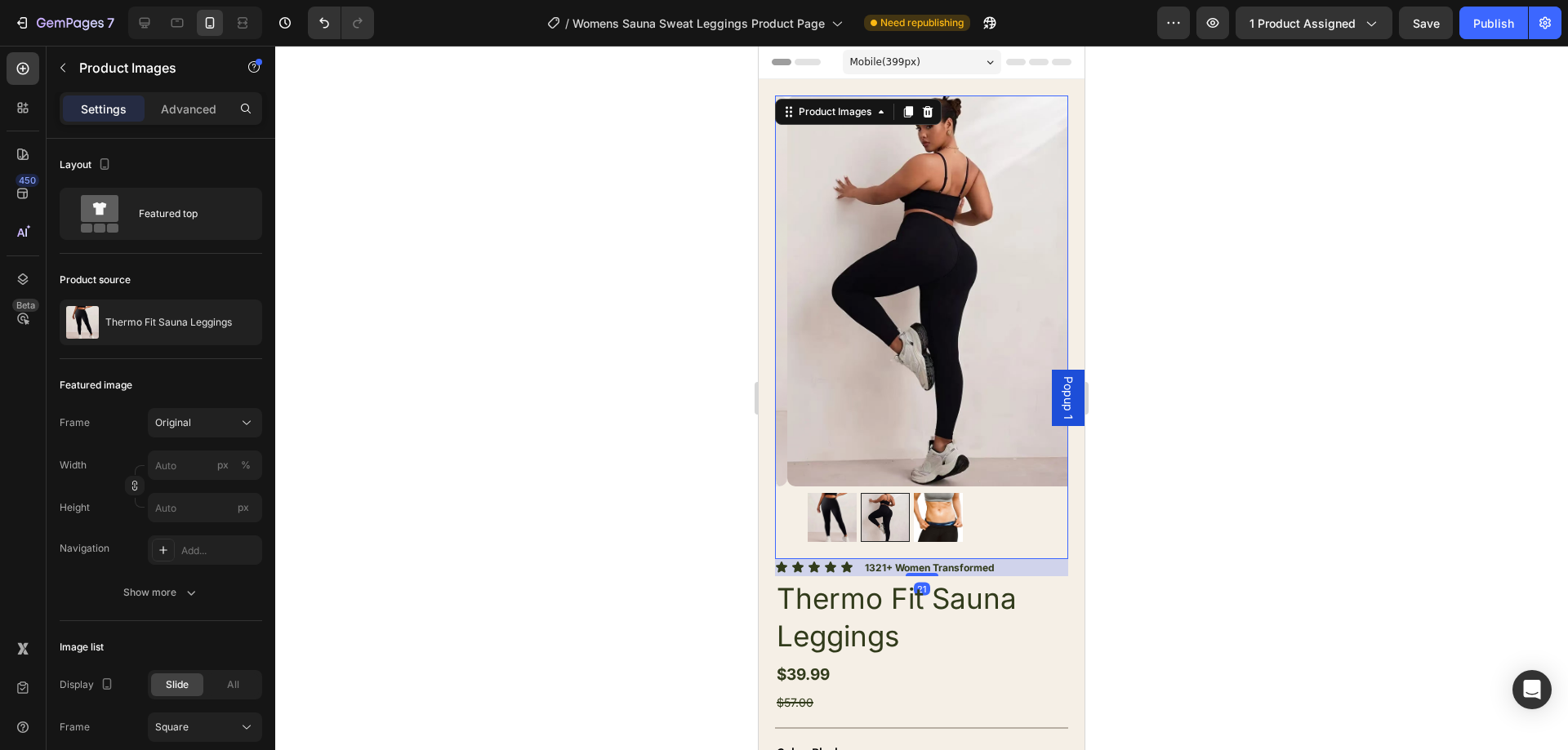
click at [928, 505] on img at bounding box center [937, 517] width 49 height 49
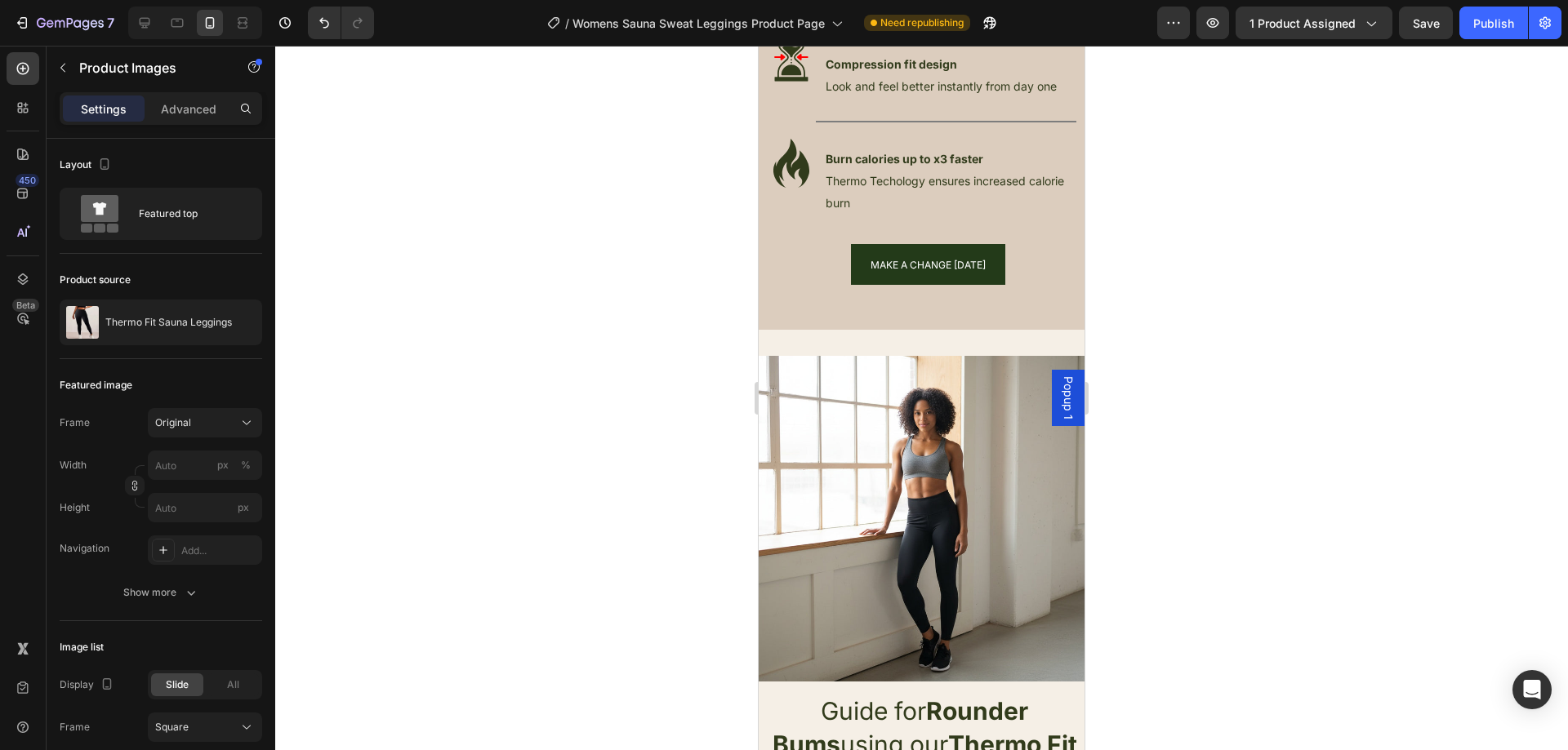
scroll to position [3511, 0]
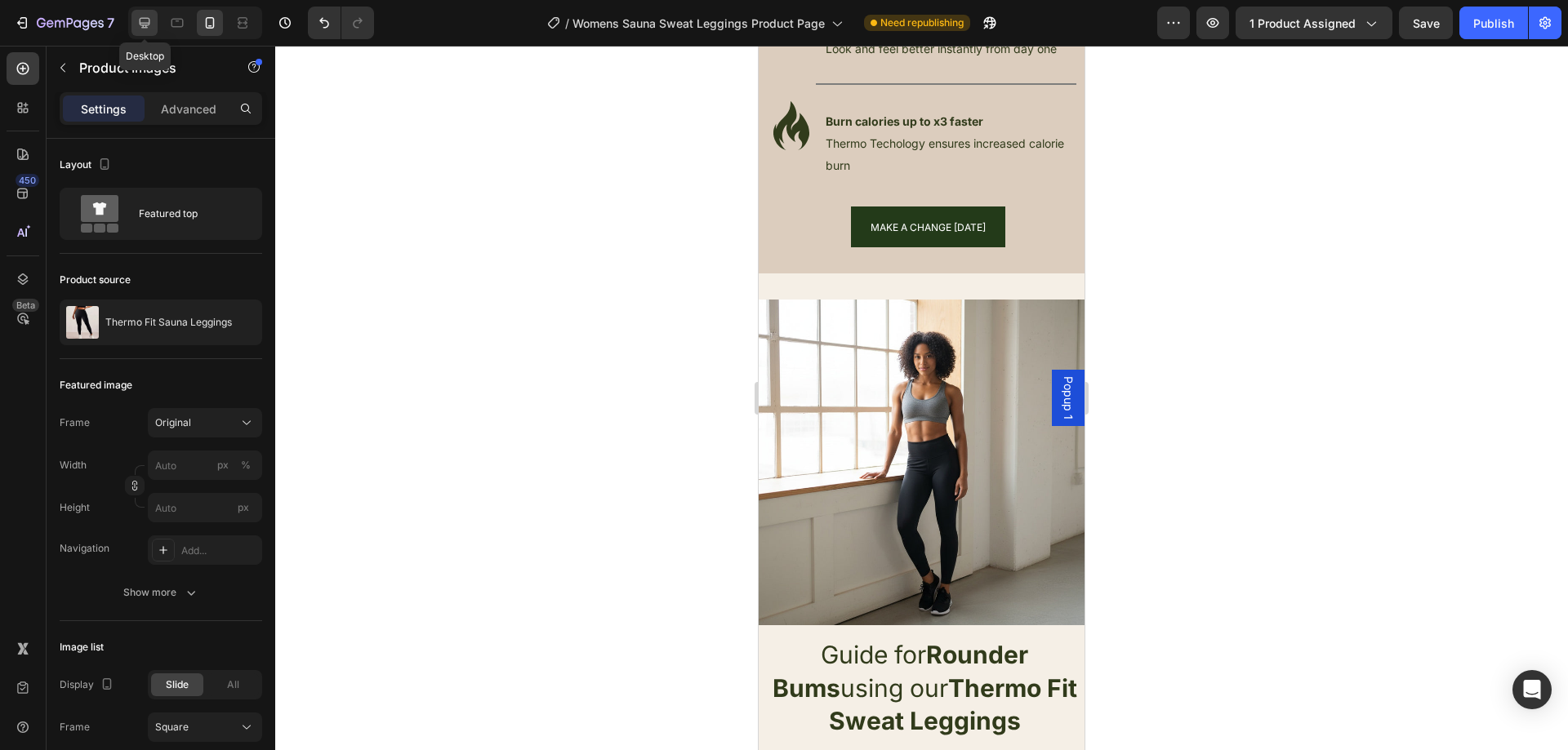
click at [133, 17] on div at bounding box center [144, 23] width 26 height 26
type input "20"
type input "11"
type input "24"
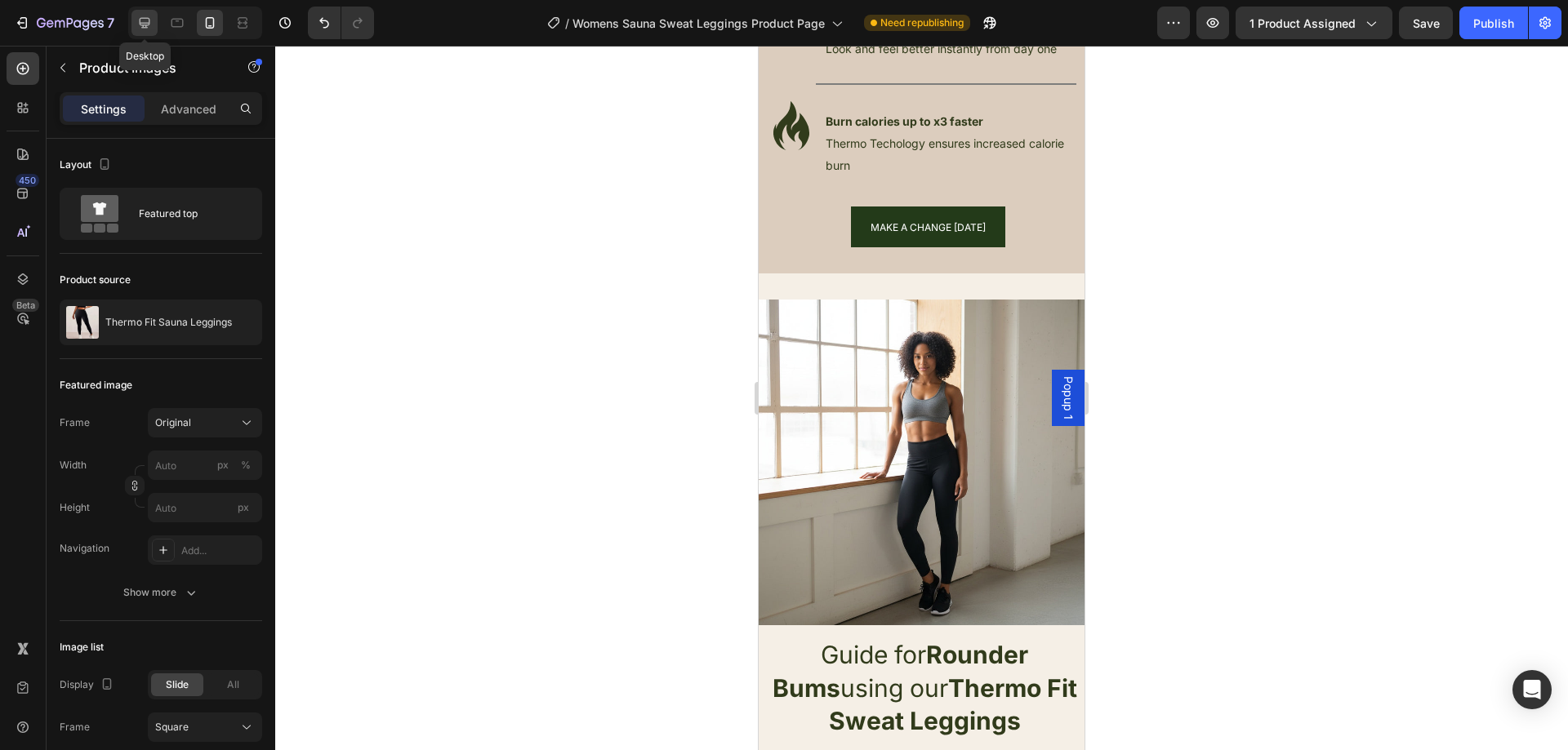
type input "24"
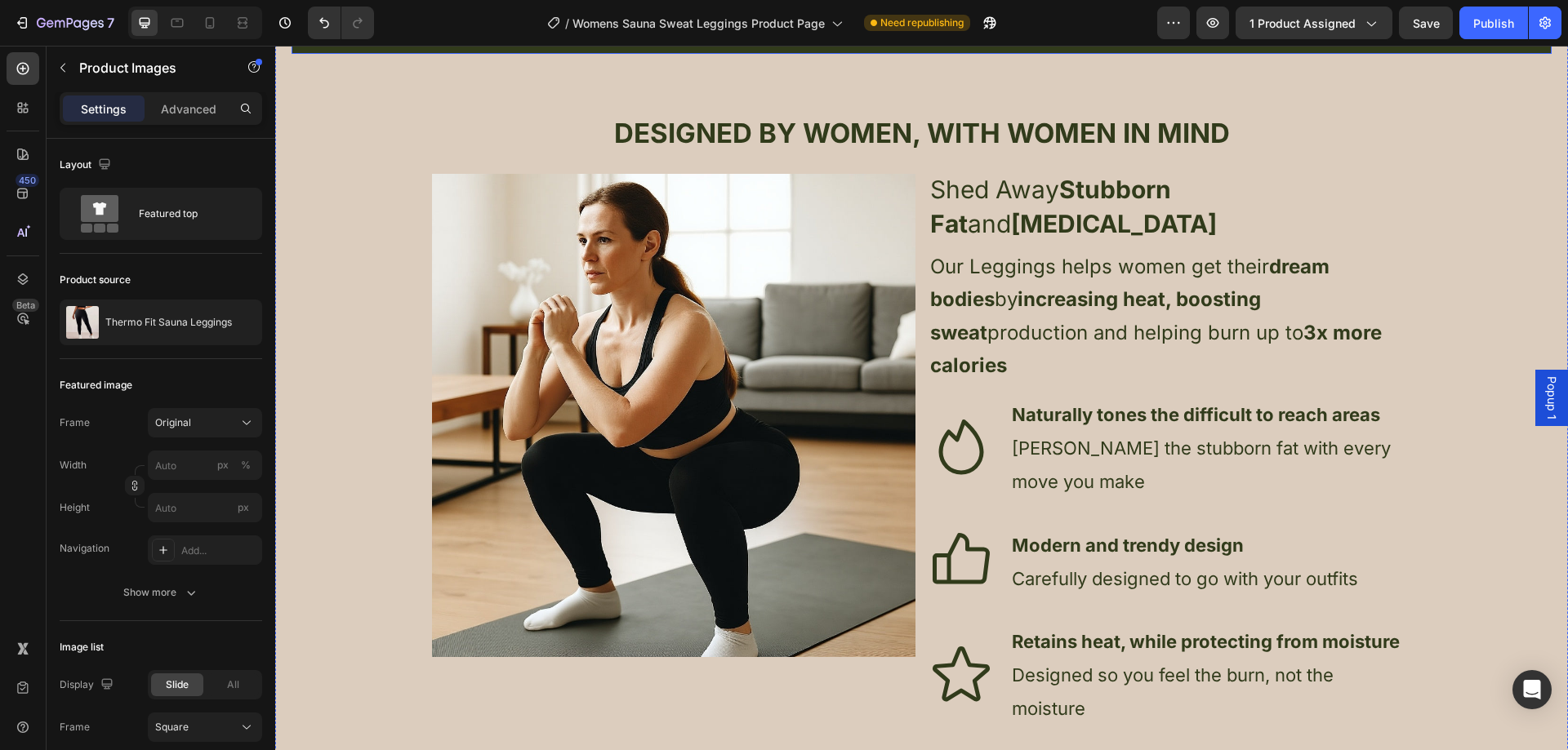
scroll to position [1388, 0]
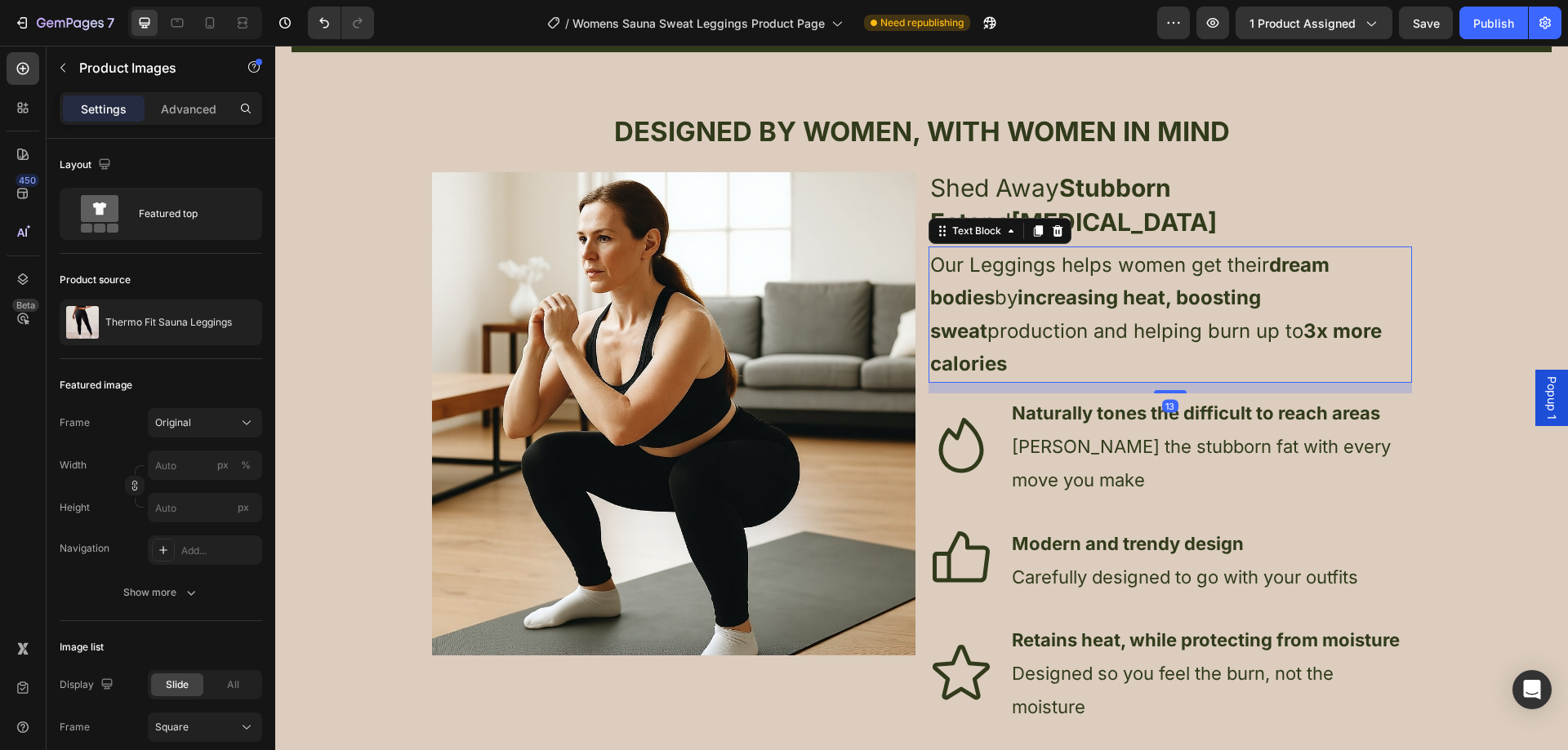
click at [965, 253] on span "Our Leggings helps women get their dream bodies by increasing heat, boosting sw…" at bounding box center [1156, 314] width 452 height 122
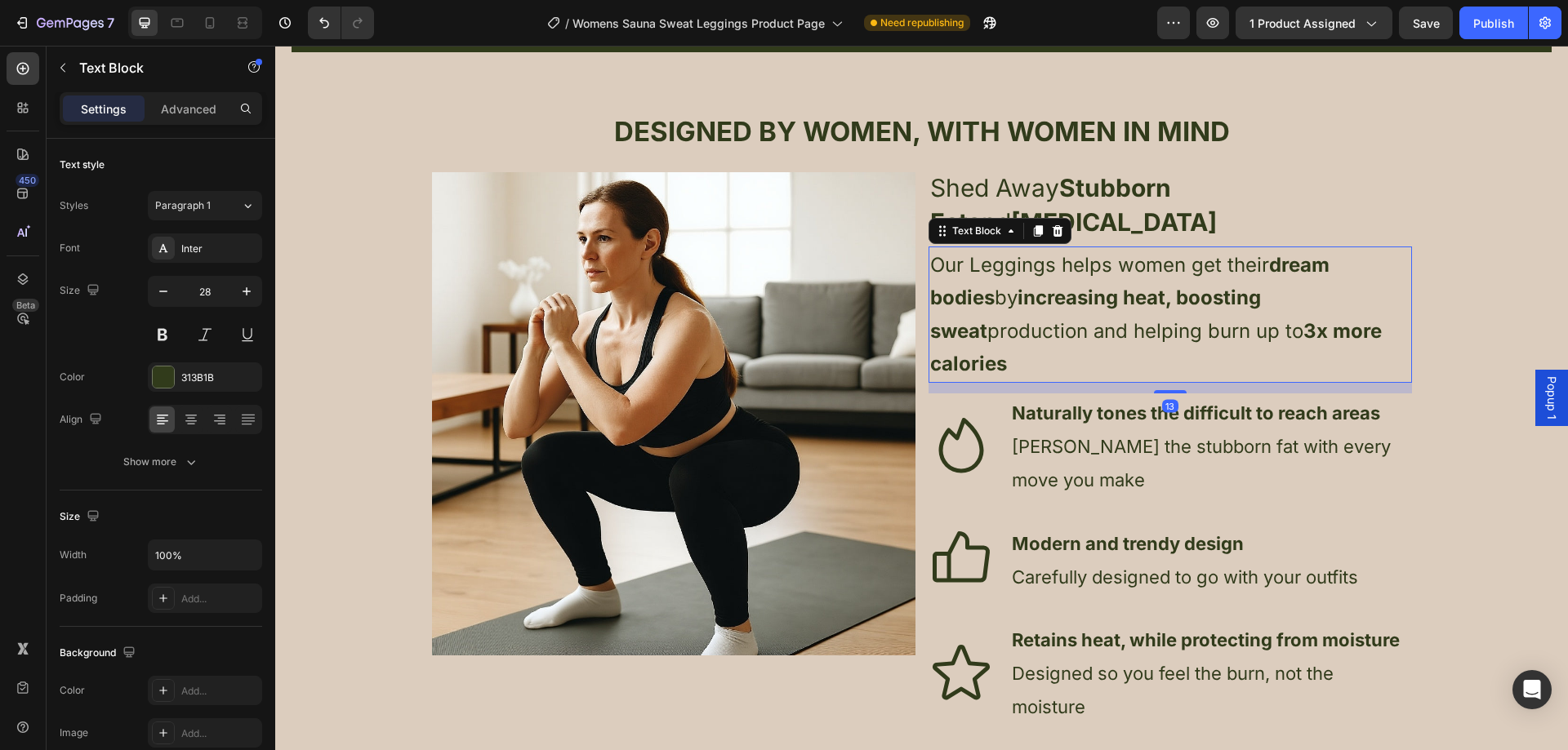
click at [963, 253] on span "Our Leggings helps women get their dream bodies by increasing heat, boosting sw…" at bounding box center [1156, 314] width 452 height 122
click at [1080, 253] on span "Our Thermo Fit Leggings helps women get their dream bodies by increasing heat, …" at bounding box center [1156, 314] width 452 height 122
click at [1085, 253] on span "Our Thermo Fit leggings helps women get their dream bodies by increasing heat, …" at bounding box center [1156, 314] width 452 height 122
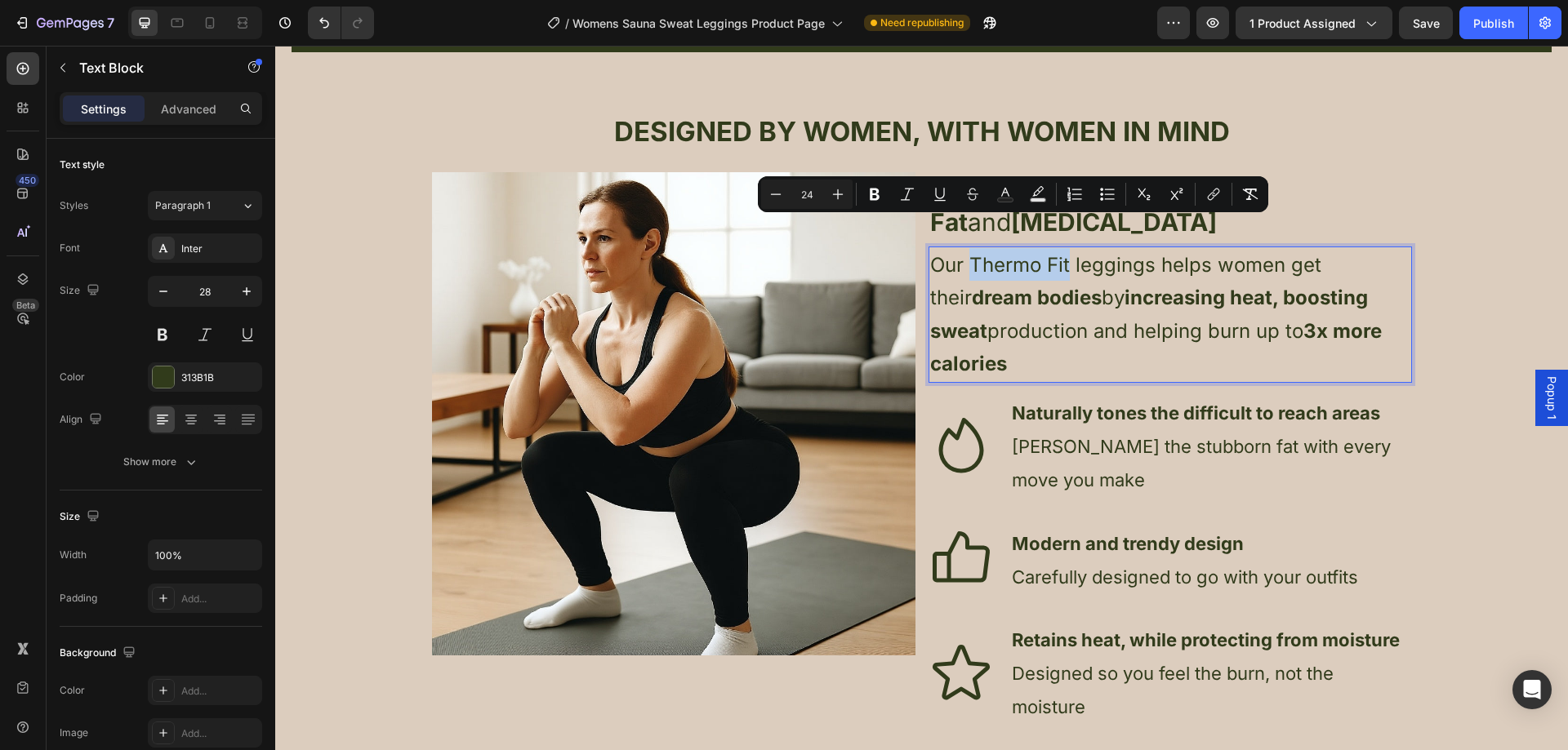
drag, startPoint x: 1065, startPoint y: 233, endPoint x: 969, endPoint y: 233, distance: 96.0
click at [969, 253] on span "Our Thermo Fit leggings helps women get their dream bodies by increasing heat, …" at bounding box center [1156, 314] width 452 height 122
click at [873, 194] on icon "Editor contextual toolbar" at bounding box center [874, 194] width 10 height 12
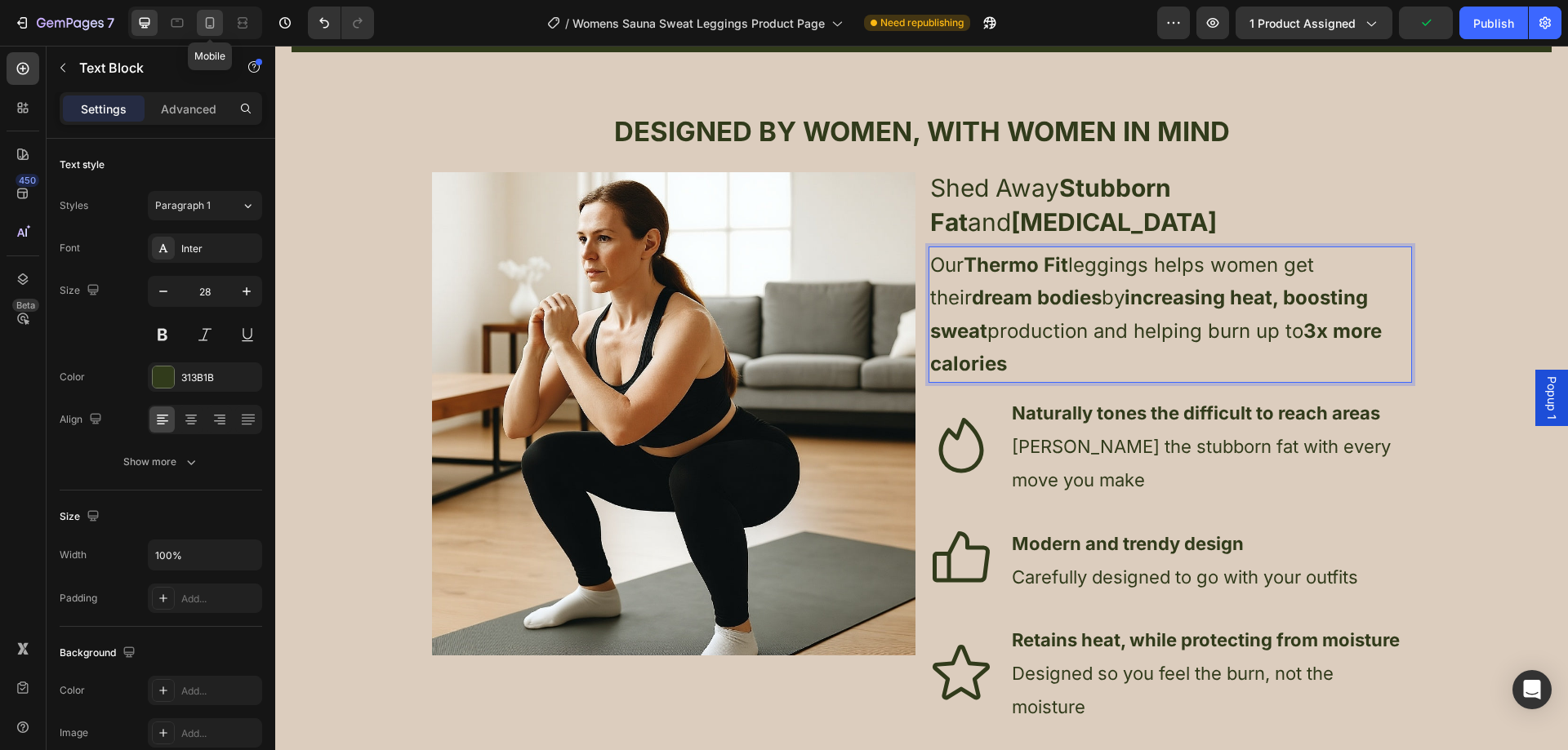
click at [203, 21] on icon at bounding box center [210, 23] width 17 height 17
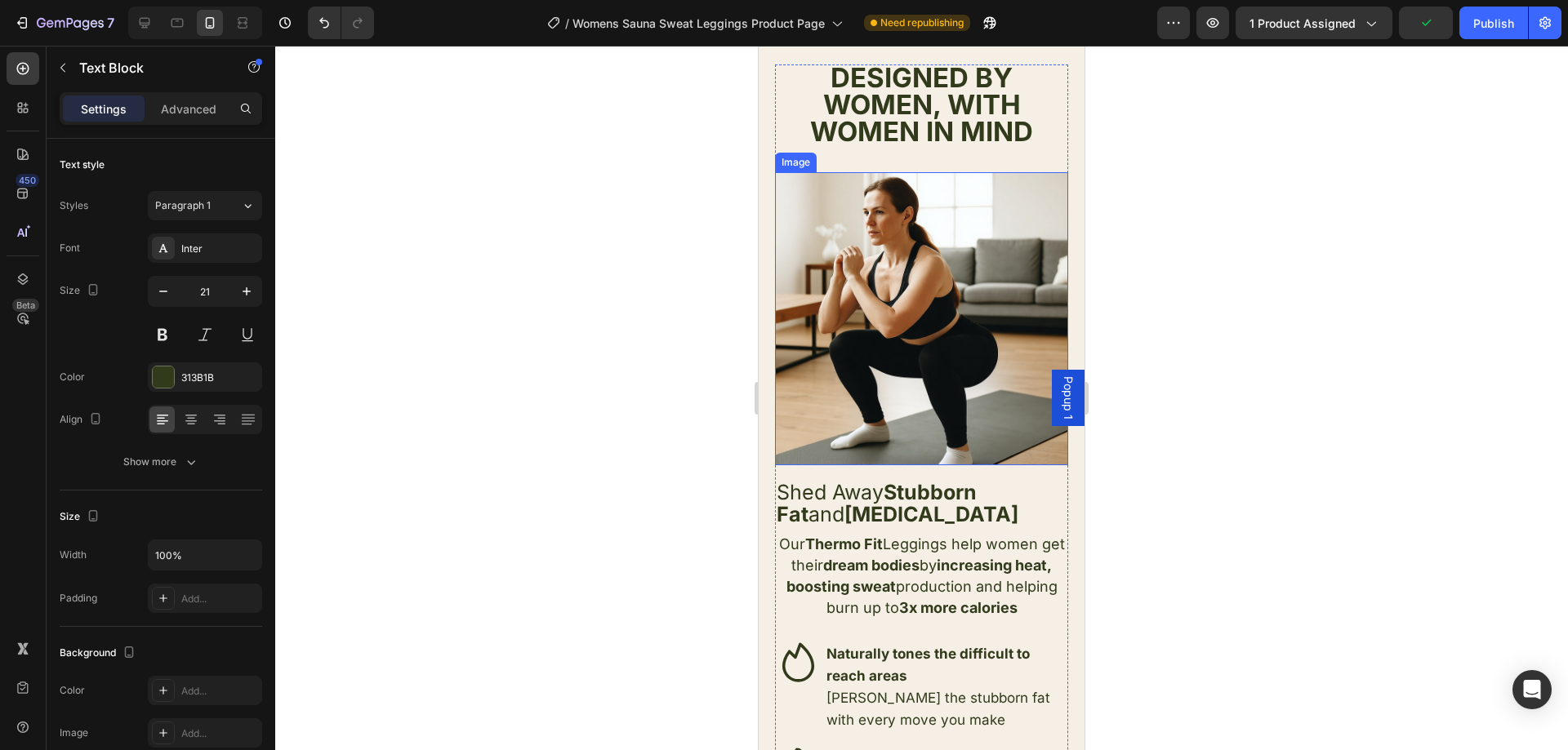
scroll to position [1331, 0]
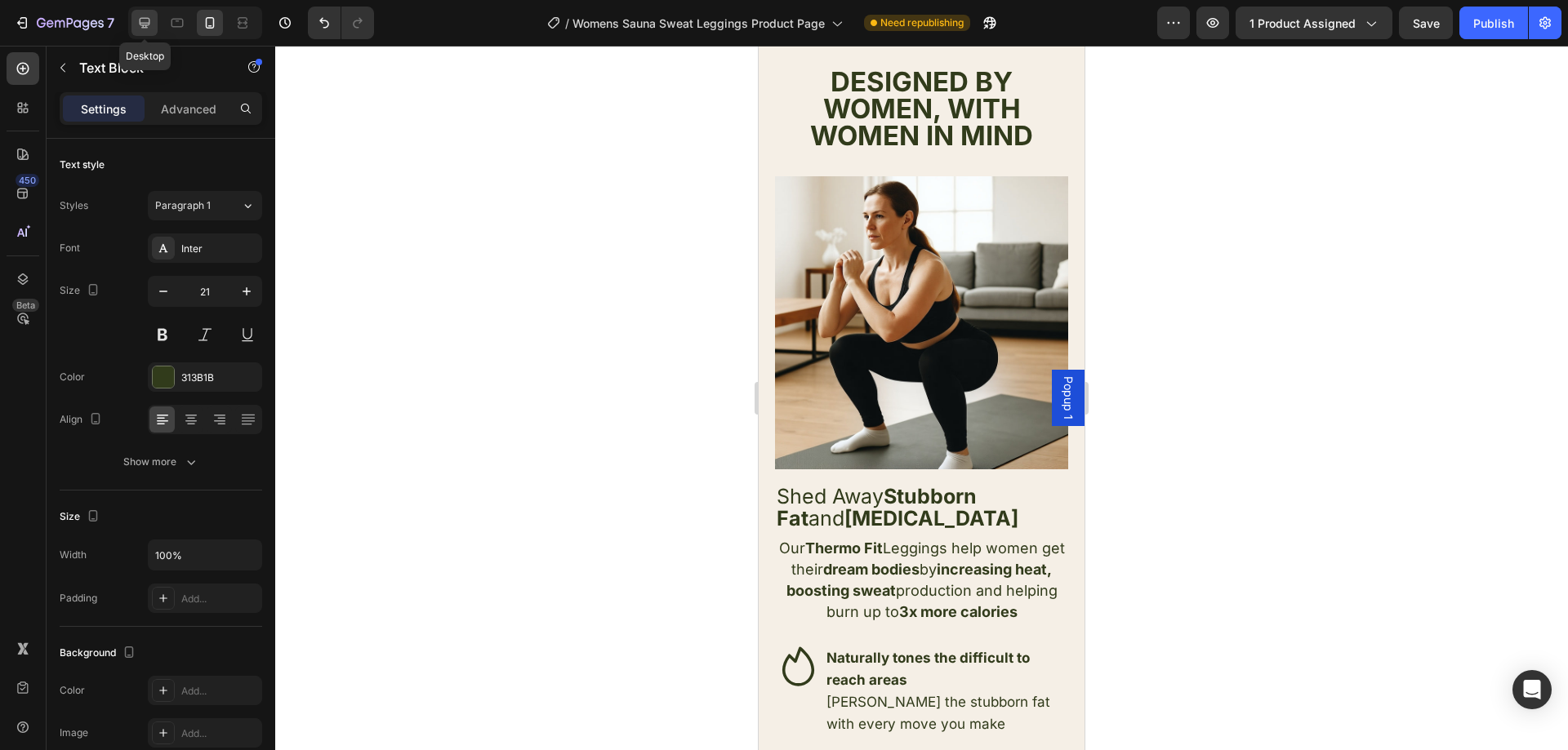
click at [144, 26] on icon at bounding box center [145, 23] width 17 height 17
type input "28"
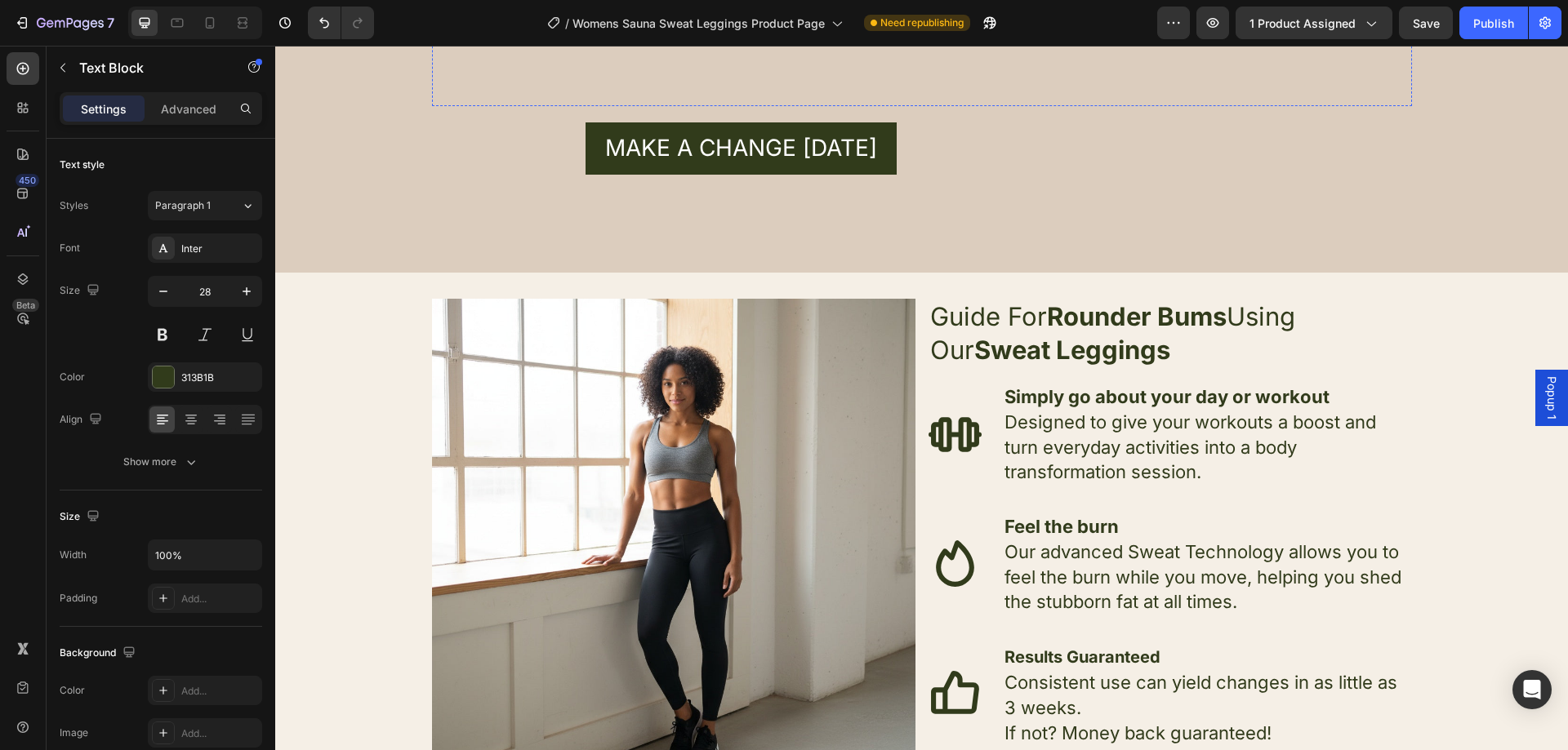
scroll to position [3362, 0]
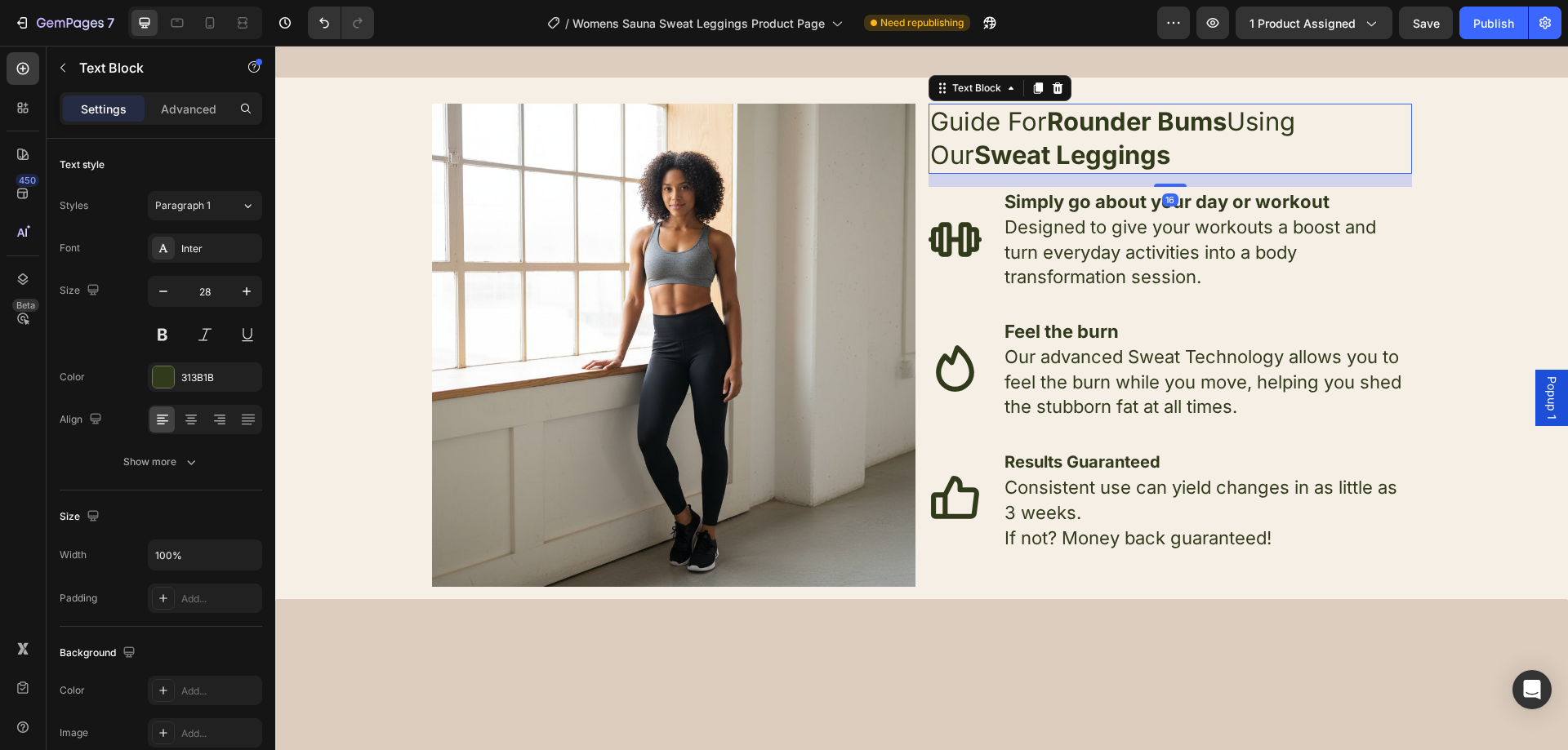
click at [974, 153] on strong "Sweat Leggings" at bounding box center [1071, 154] width 196 height 30
click at [974, 152] on strong "Sweat Leggings" at bounding box center [1071, 154] width 196 height 30
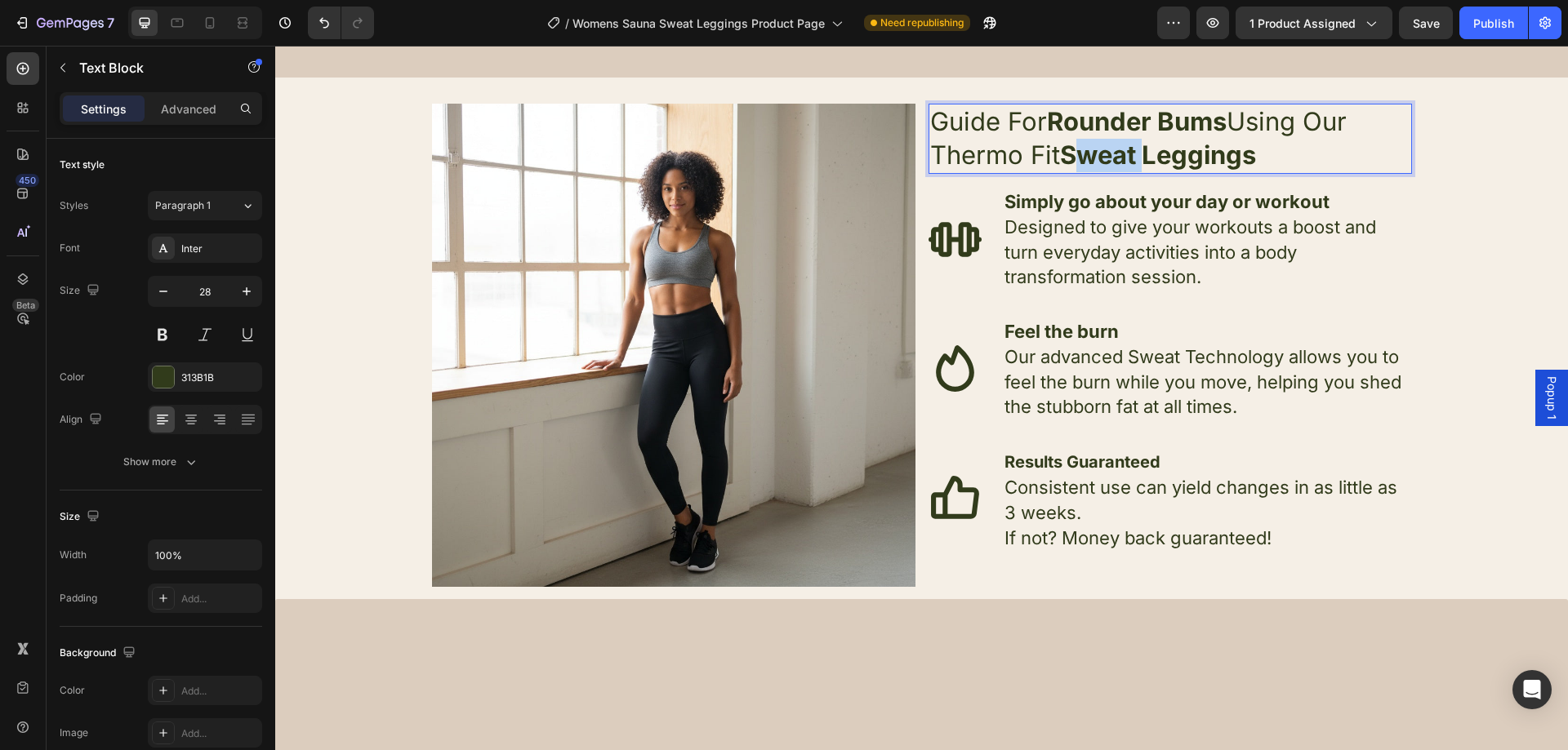
drag, startPoint x: 1137, startPoint y: 159, endPoint x: 1070, endPoint y: 162, distance: 67.1
click at [1070, 162] on strong "Sweat Leggings" at bounding box center [1158, 154] width 196 height 30
drag, startPoint x: 1031, startPoint y: 159, endPoint x: 929, endPoint y: 159, distance: 102.0
click at [930, 159] on span "Guide For Rounder Bums Using Our Thermo Fit Leggings" at bounding box center [1138, 138] width 417 height 63
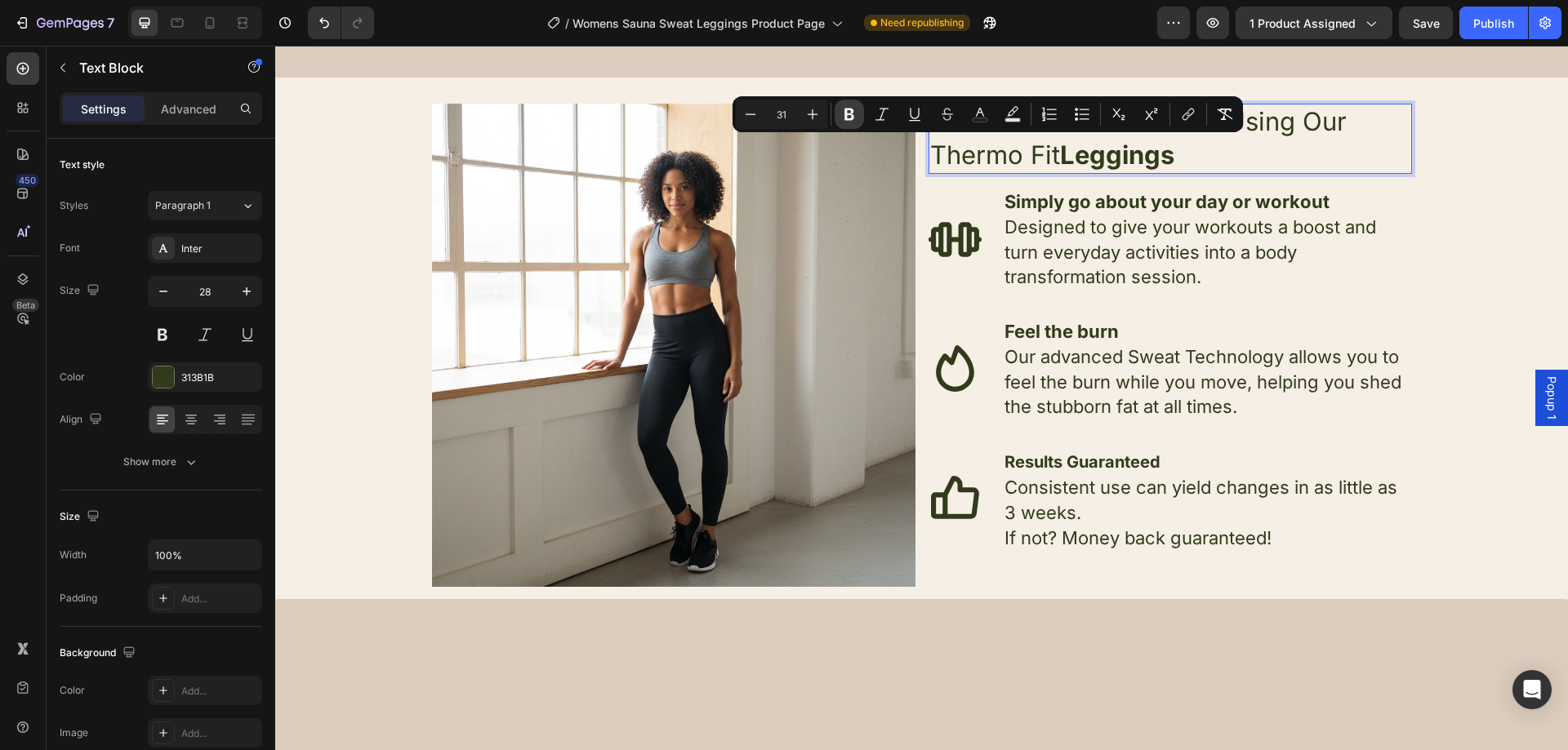
click at [844, 118] on icon "Editor contextual toolbar" at bounding box center [849, 115] width 17 height 17
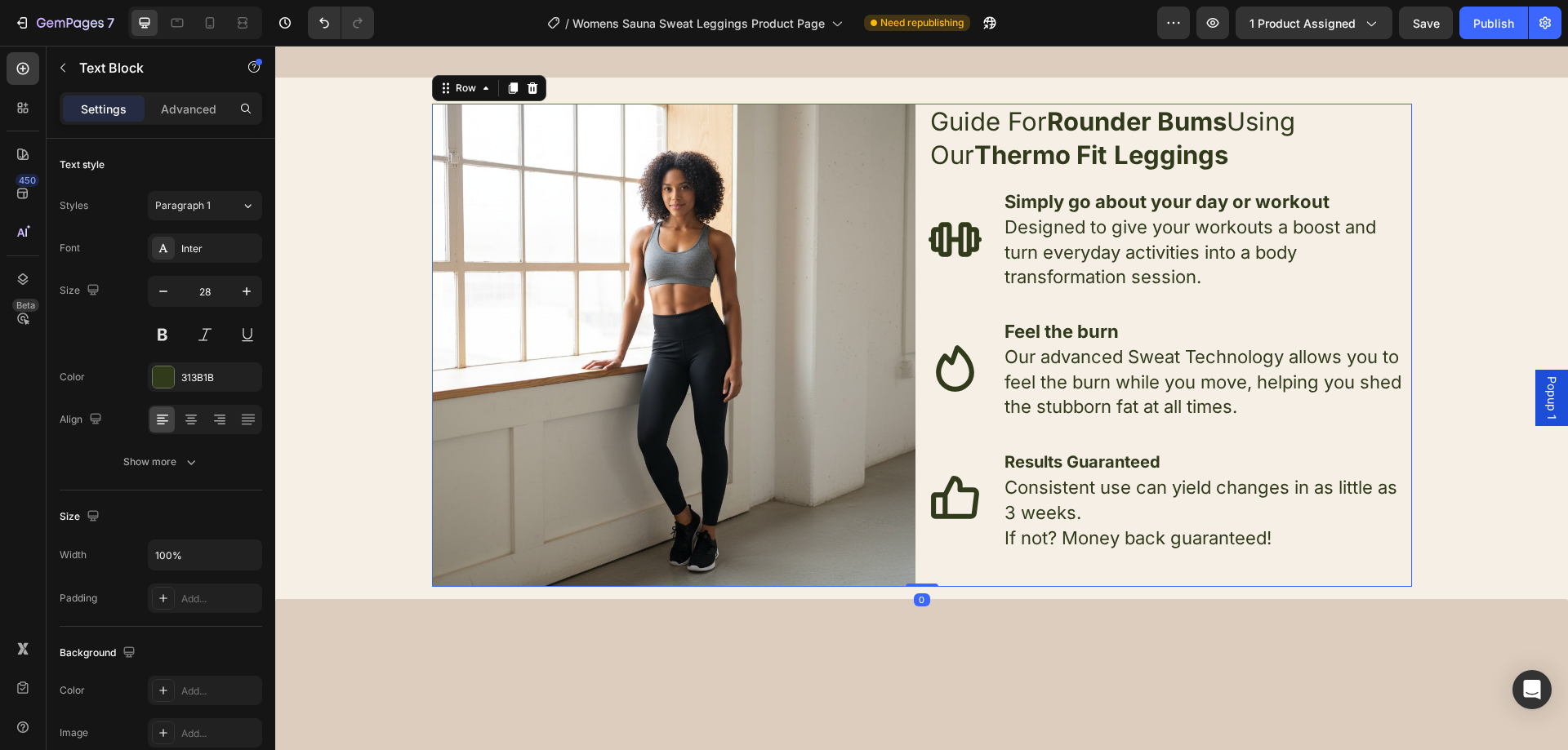
click at [1170, 179] on div "Guide For Rounder Bums Using Our Thermo Fit Leggings Text Block Simply go about…" at bounding box center [1170, 345] width 484 height 484
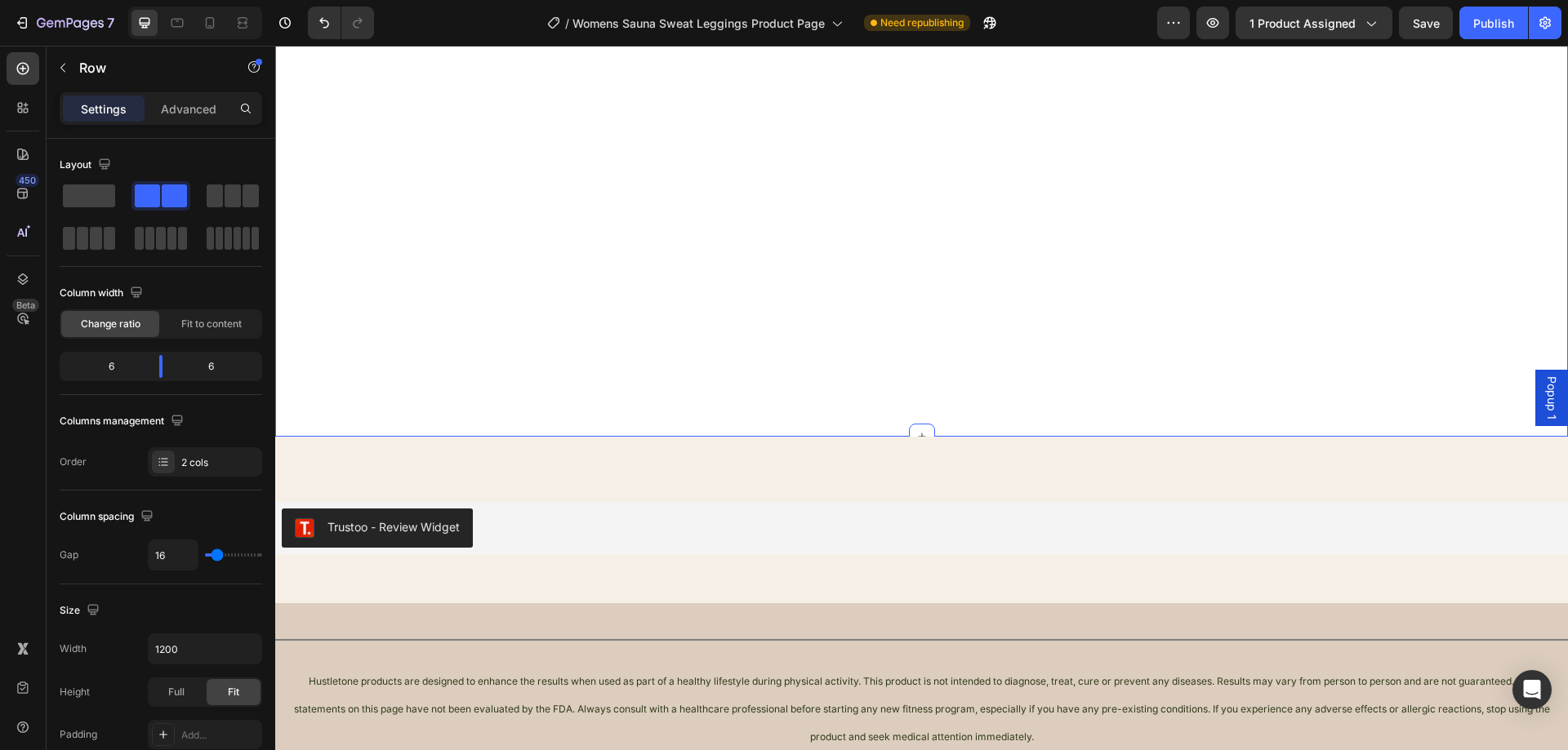
scroll to position [3934, 0]
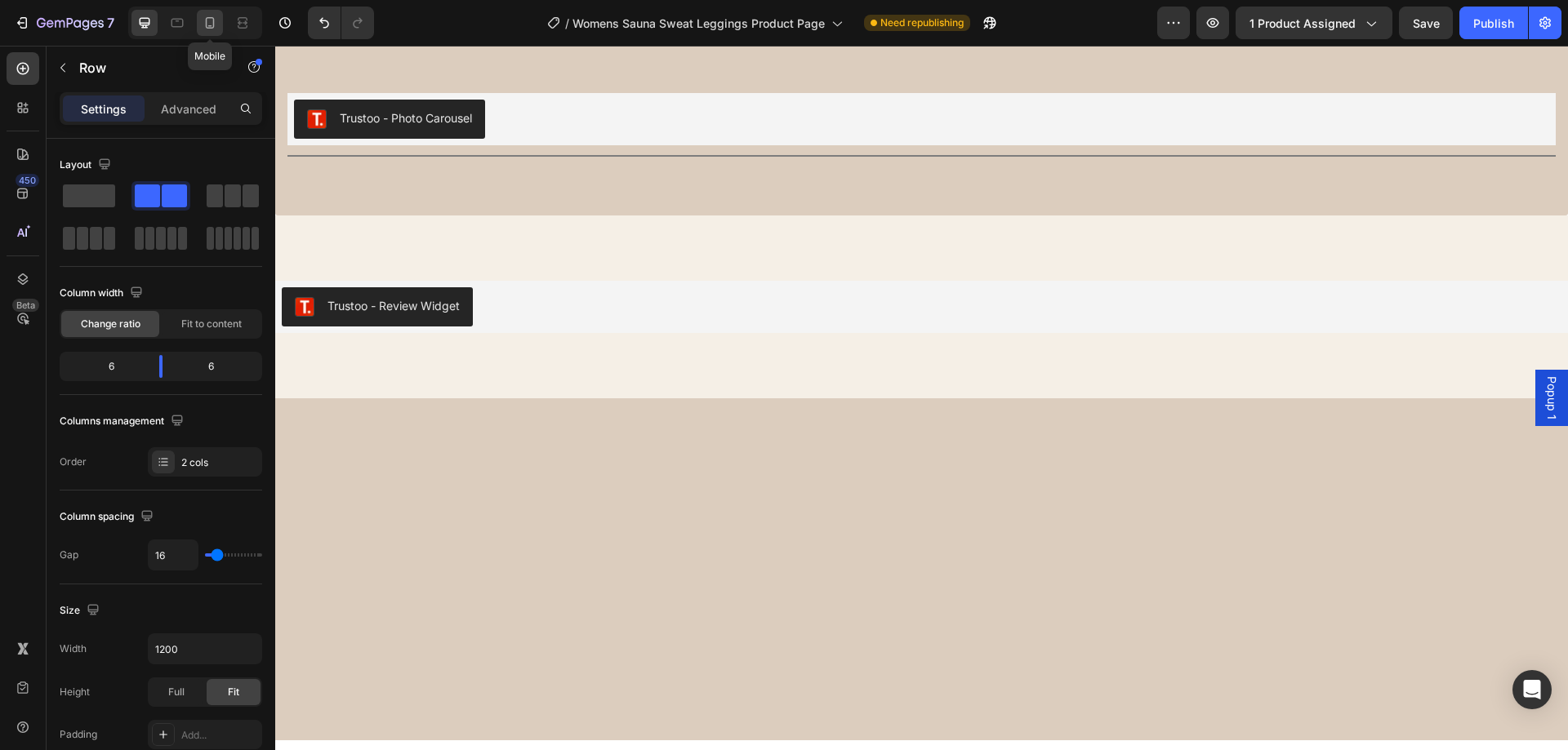
click at [217, 26] on icon at bounding box center [210, 23] width 17 height 17
type input "100%"
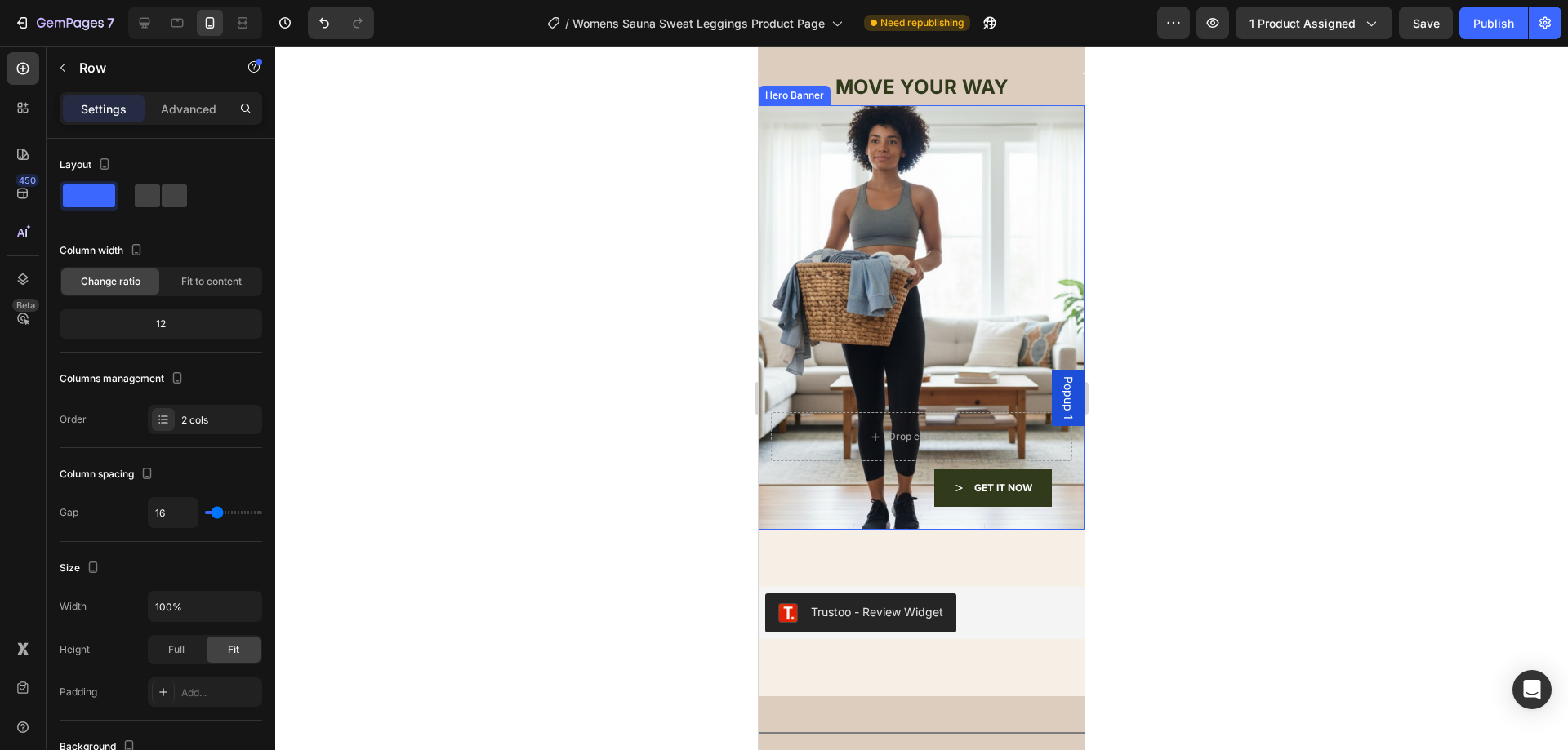
scroll to position [4127, 0]
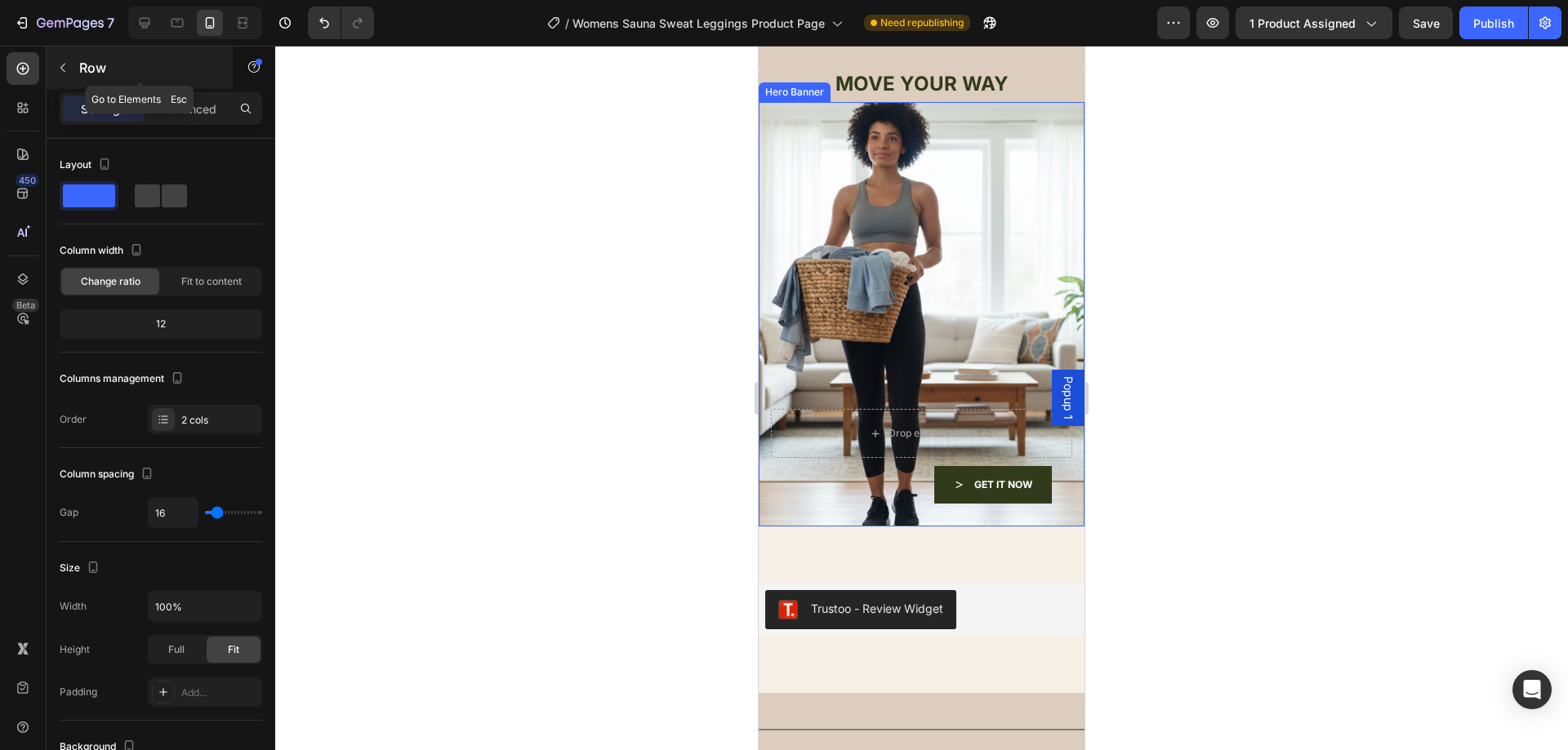
click at [60, 62] on icon "button" at bounding box center [62, 68] width 13 height 13
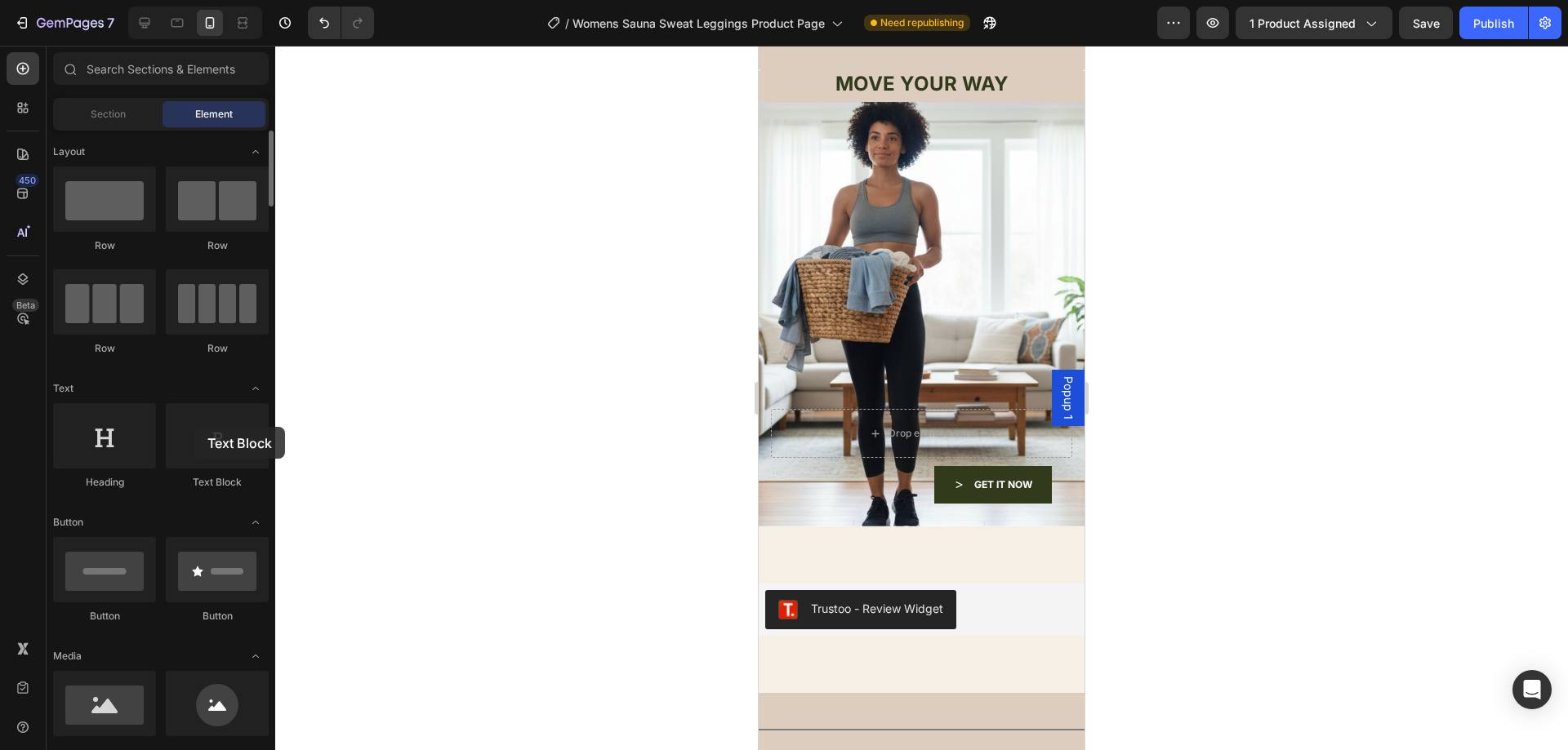
drag, startPoint x: 212, startPoint y: 441, endPoint x: 187, endPoint y: 399, distance: 48.9
click at [194, 421] on div at bounding box center [218, 435] width 103 height 65
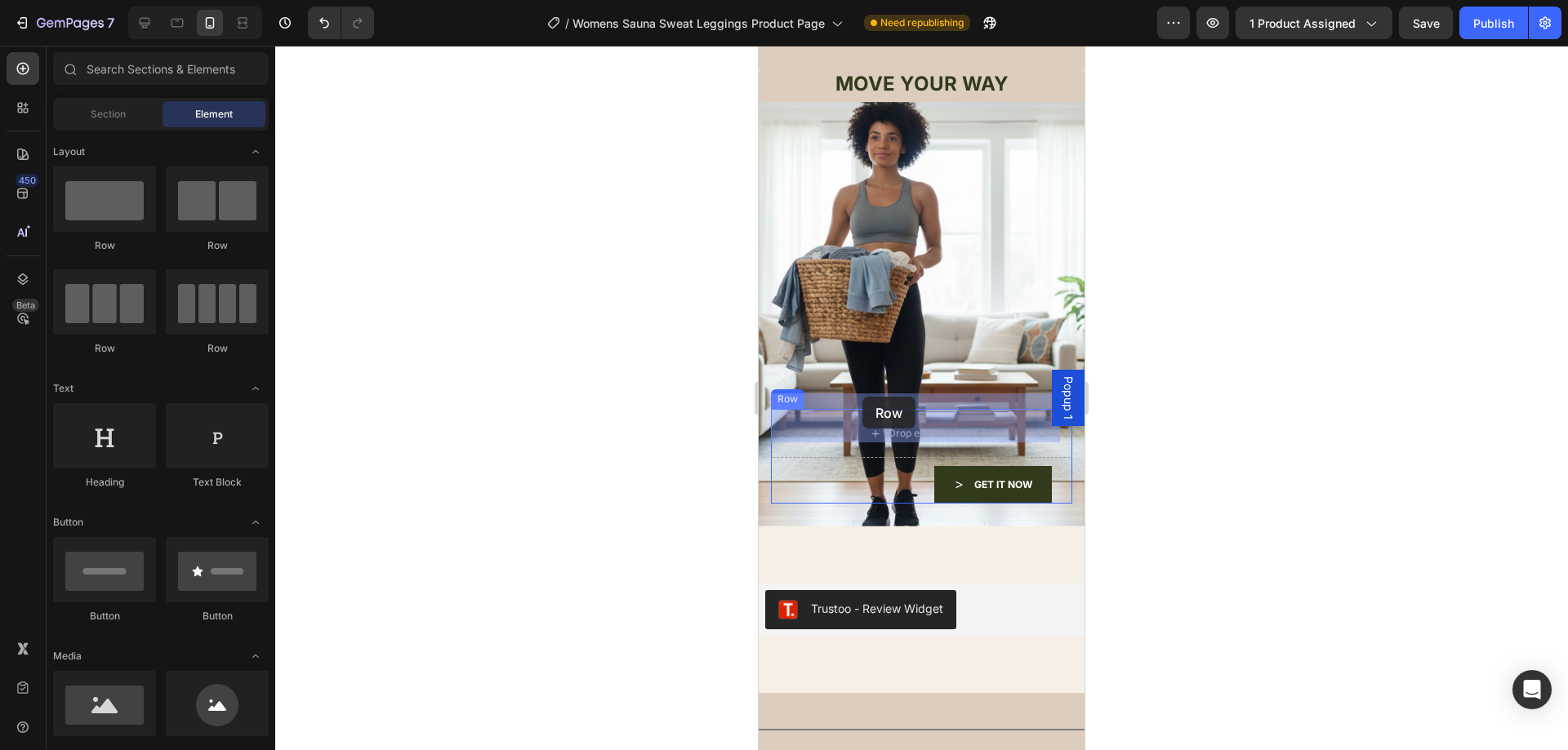
drag, startPoint x: 994, startPoint y: 251, endPoint x: 862, endPoint y: 397, distance: 196.8
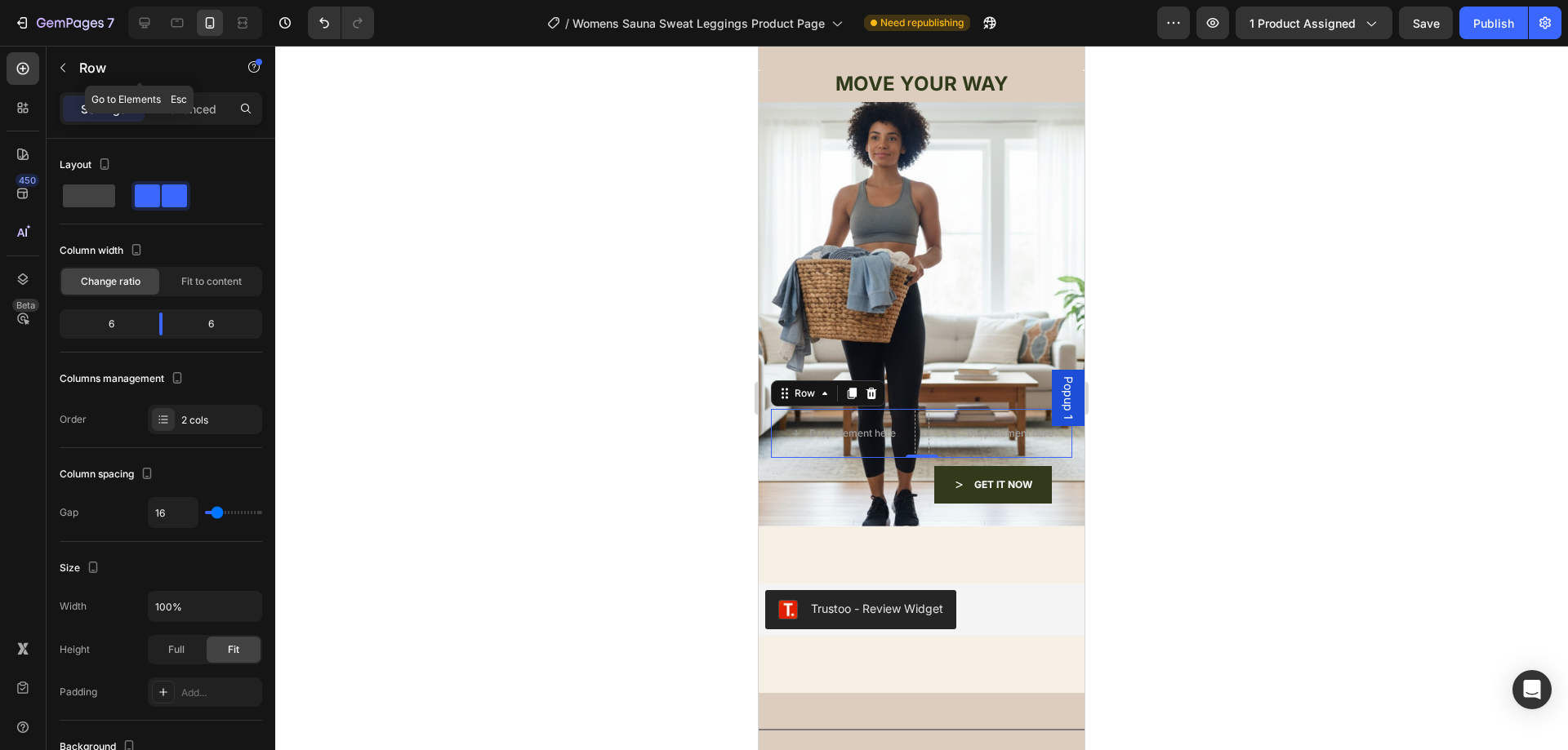
drag, startPoint x: 64, startPoint y: 68, endPoint x: 66, endPoint y: 80, distance: 12.2
click at [64, 70] on icon "button" at bounding box center [62, 68] width 13 height 13
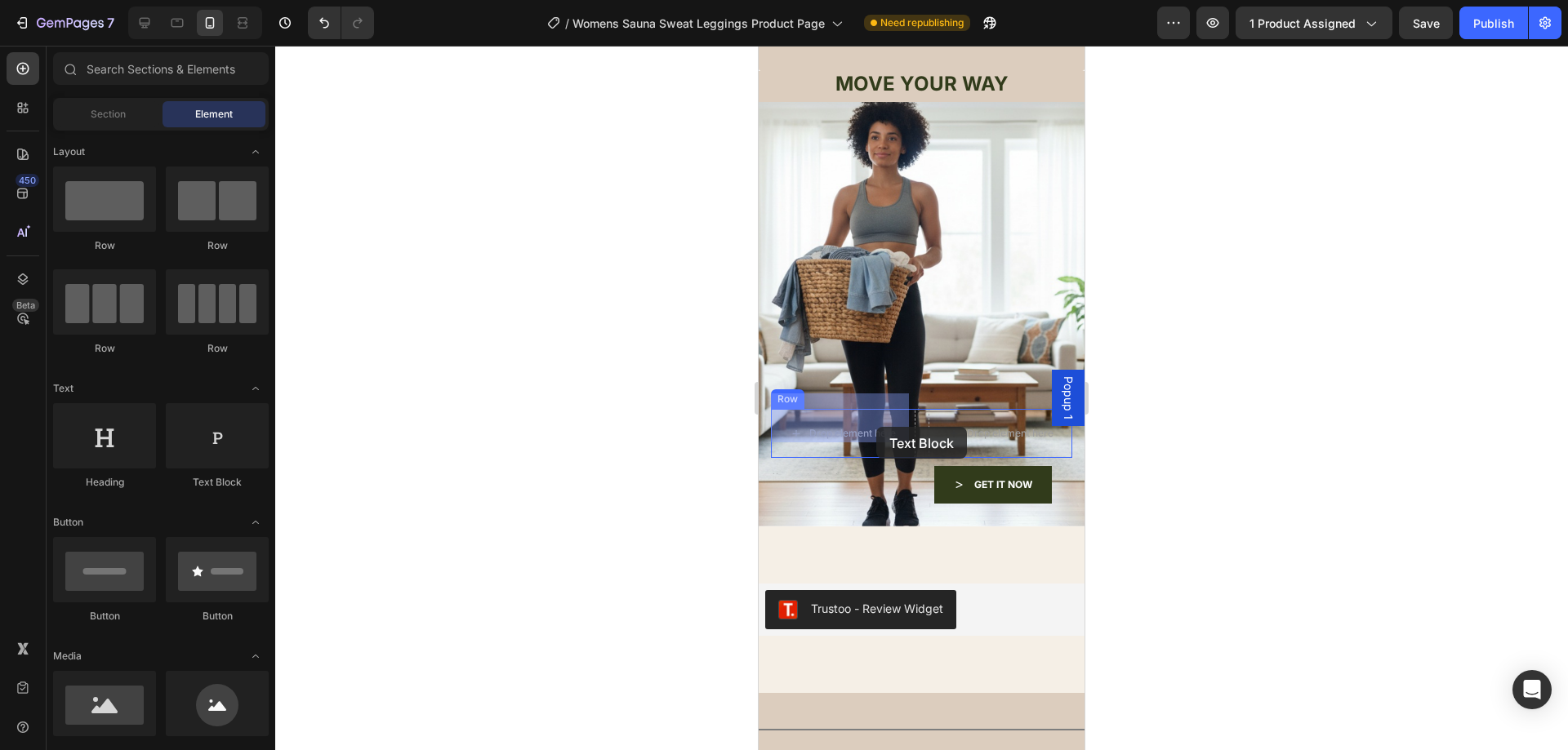
drag, startPoint x: 959, startPoint y: 498, endPoint x: 876, endPoint y: 427, distance: 109.2
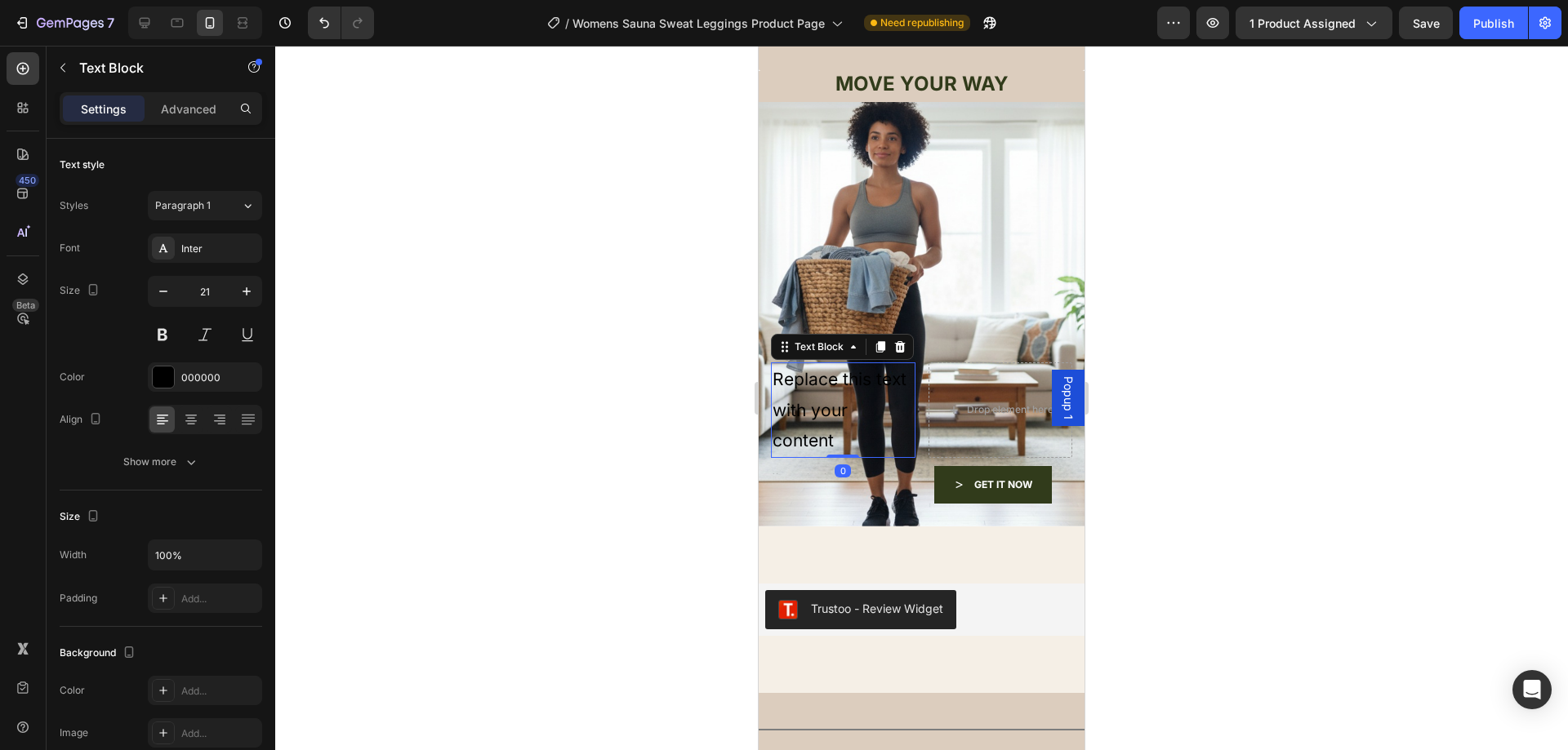
click at [851, 420] on div "Replace this text with your content" at bounding box center [843, 410] width 144 height 95
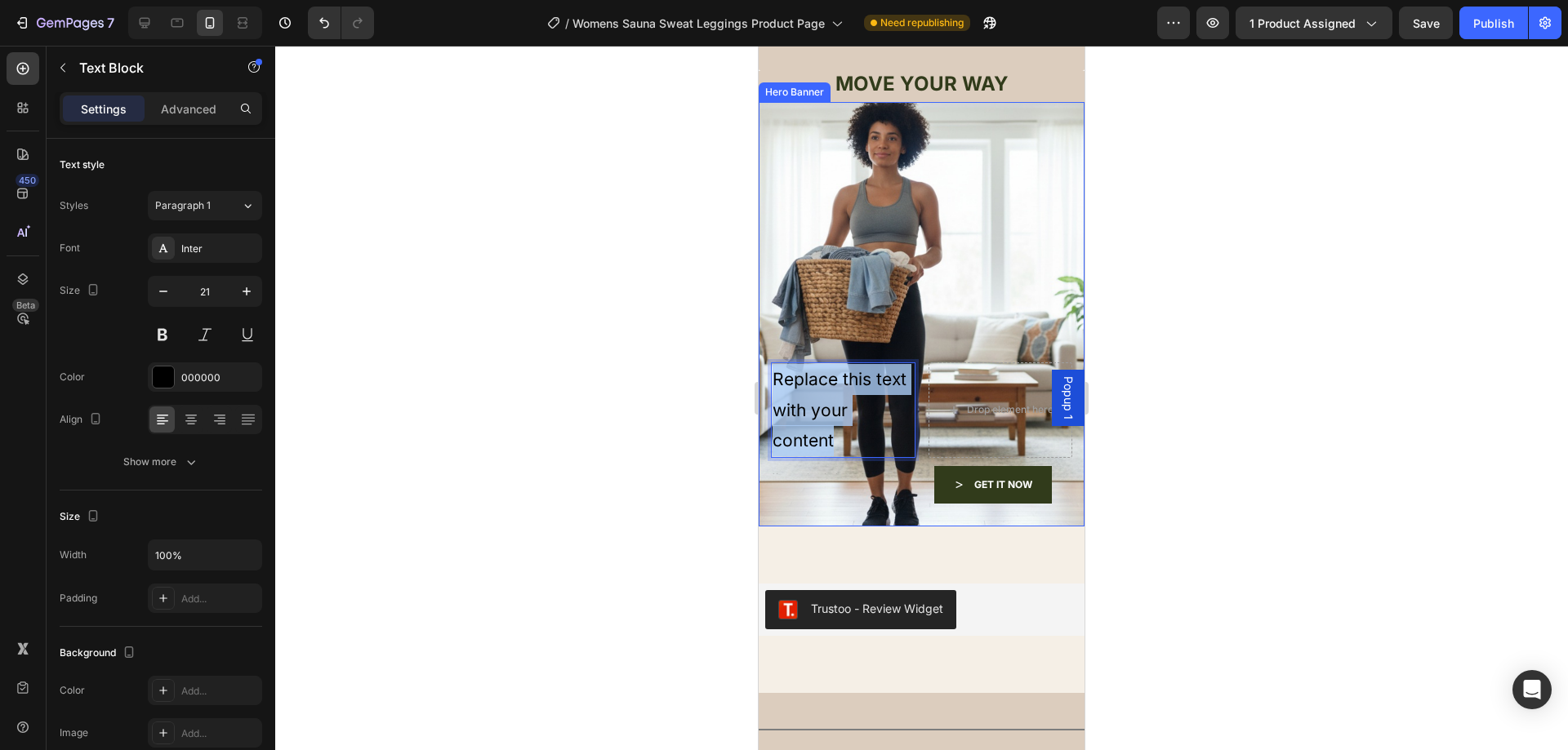
drag, startPoint x: 849, startPoint y: 425, endPoint x: 763, endPoint y: 365, distance: 104.9
click at [763, 365] on div "Replace this text with your content Text Block 0 Drop element here Row Text Blo…" at bounding box center [921, 433] width 326 height 187
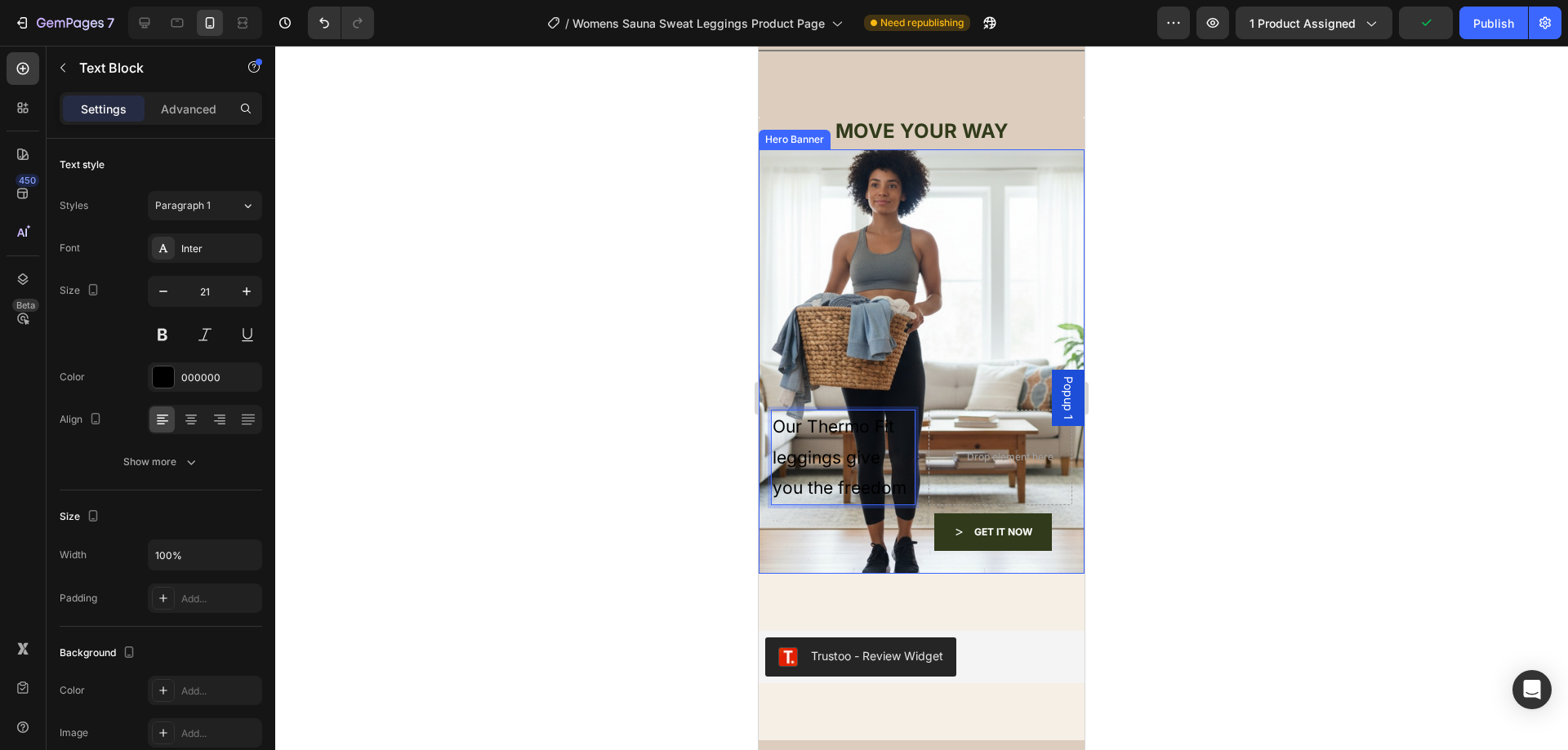
scroll to position [4048, 0]
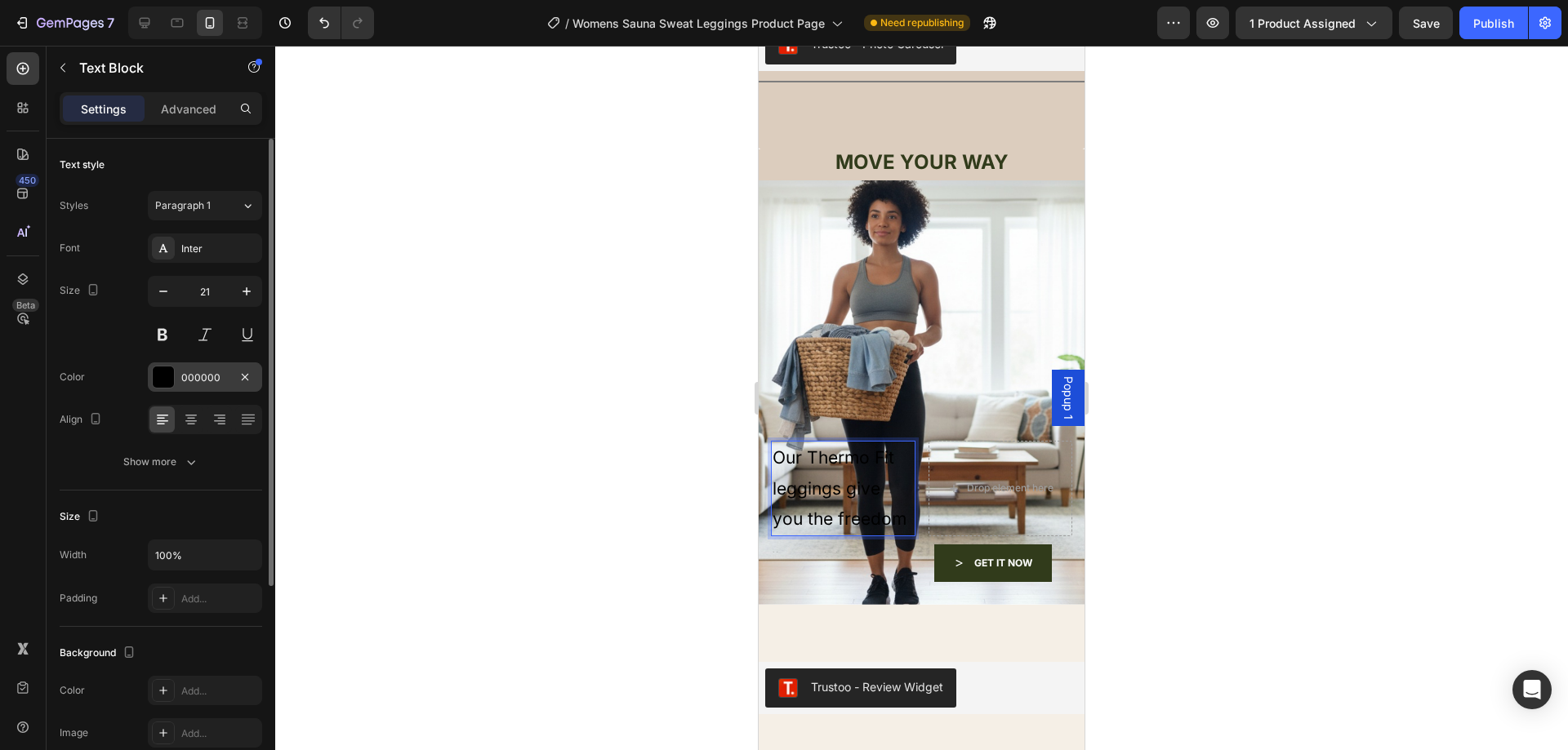
click at [175, 383] on div "000000" at bounding box center [205, 377] width 115 height 29
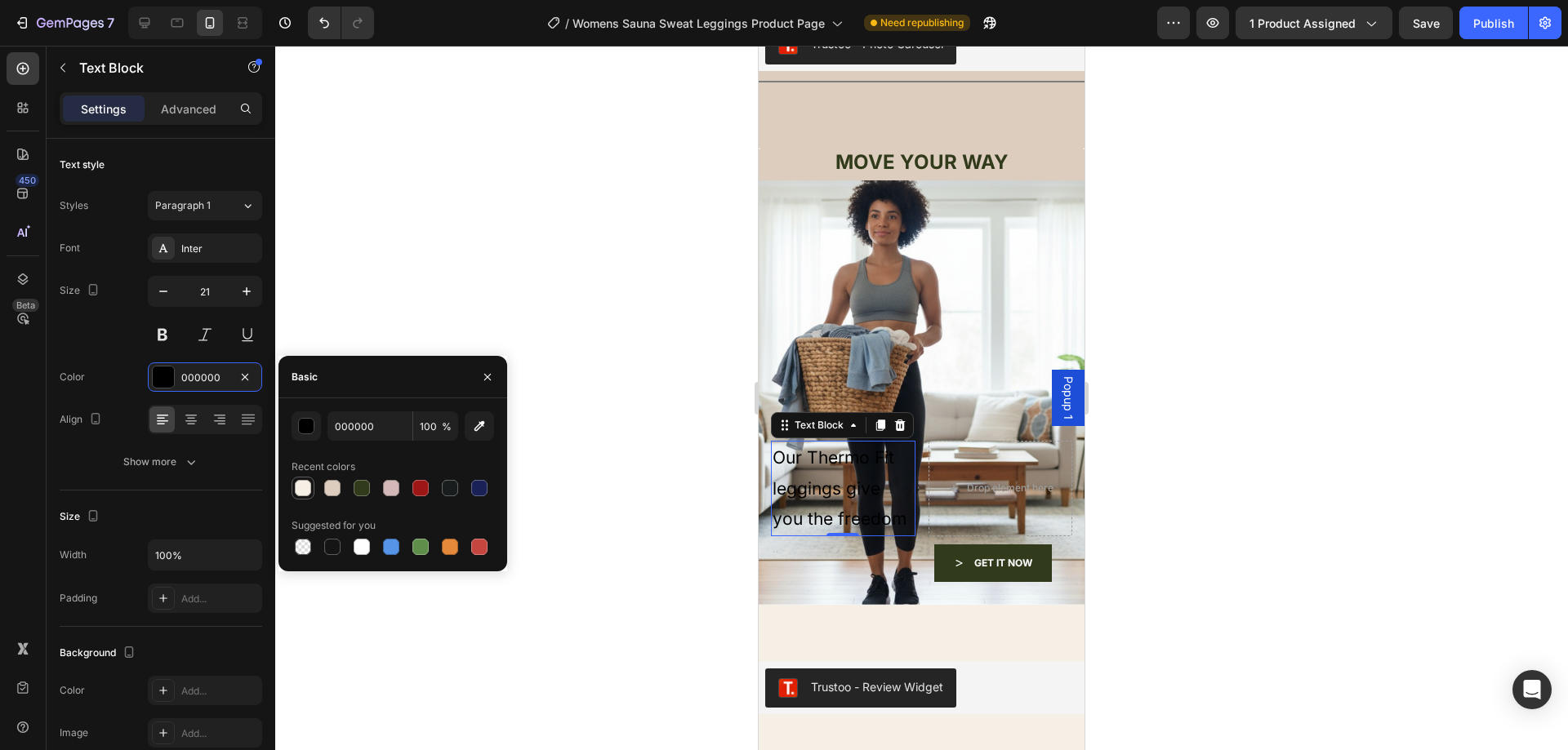
click at [309, 498] on div at bounding box center [303, 487] width 23 height 23
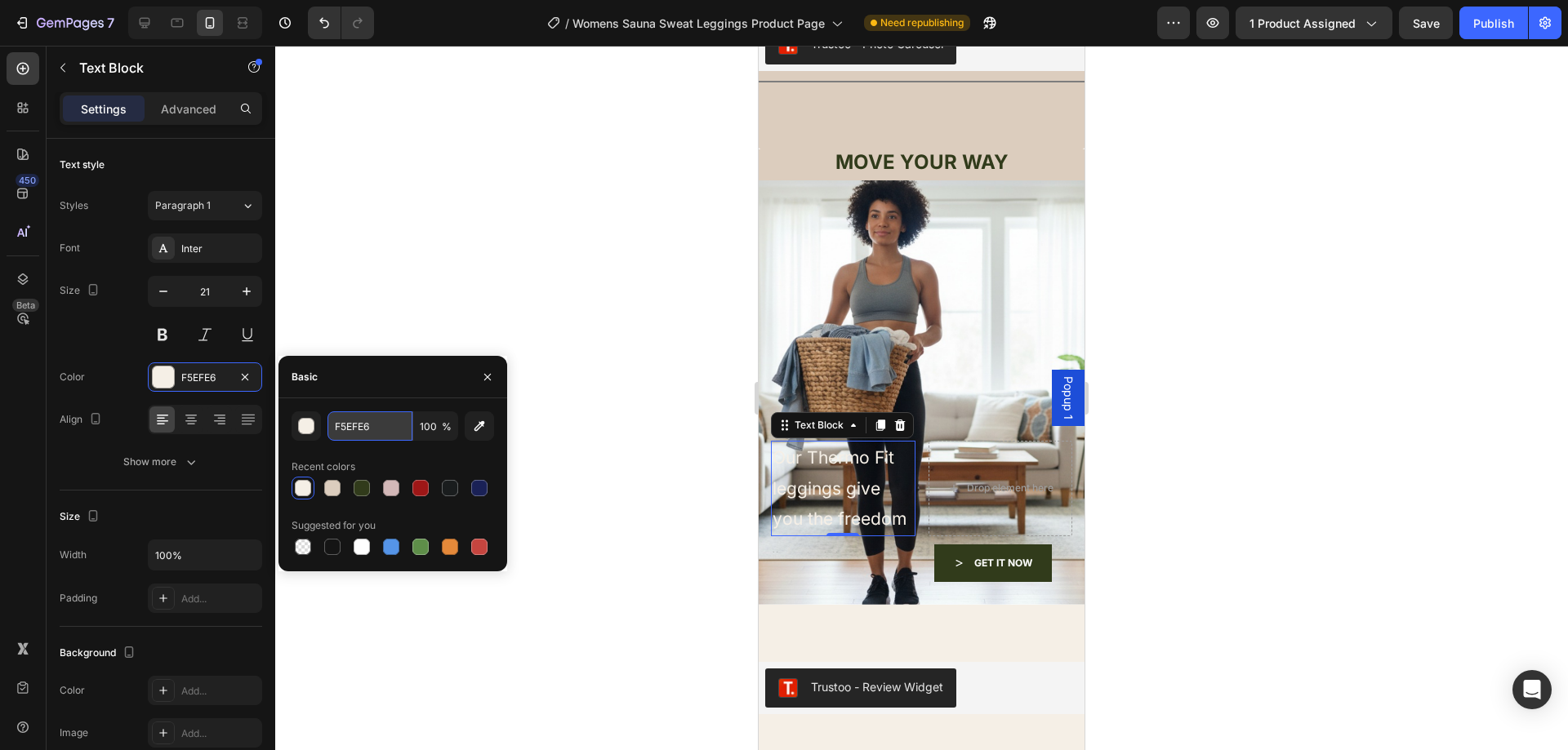
click at [375, 423] on input "F5EFE6" at bounding box center [370, 426] width 85 height 29
type input "FFFFFF"
click at [475, 282] on div at bounding box center [922, 398] width 1293 height 705
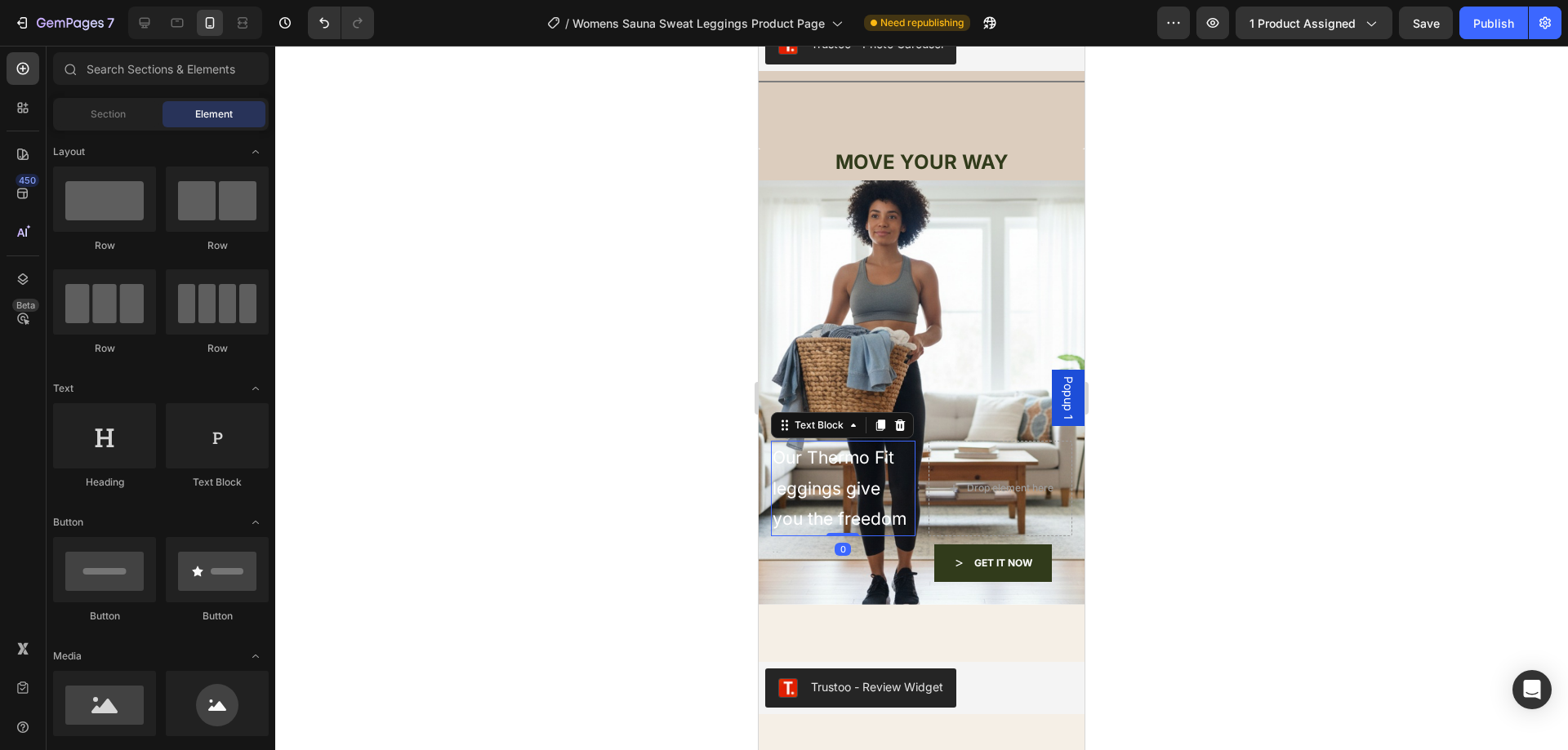
click at [847, 448] on p "Our Thermo Fit leggings give you the freedom" at bounding box center [843, 488] width 141 height 93
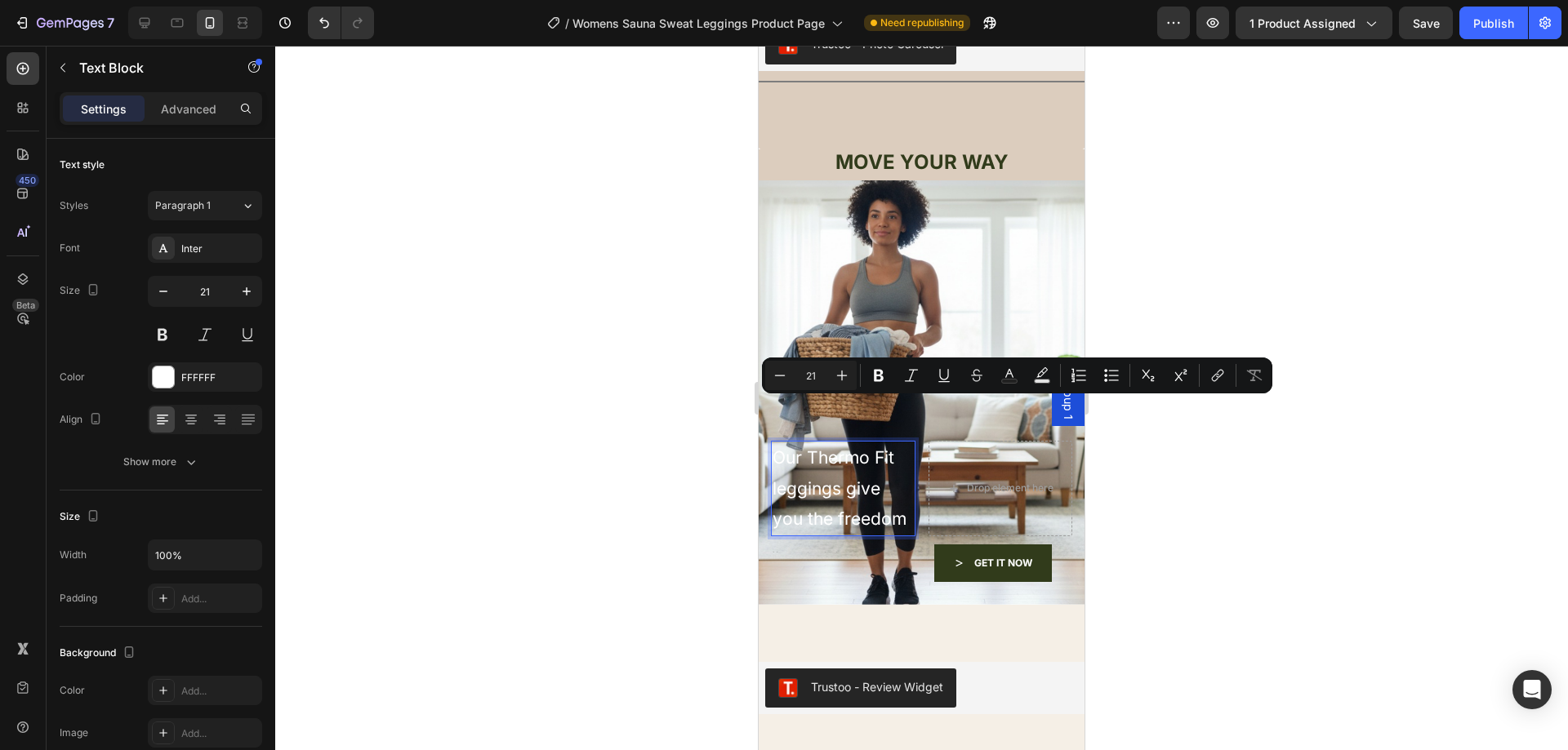
drag, startPoint x: 847, startPoint y: 508, endPoint x: 729, endPoint y: 398, distance: 161.3
click at [196, 364] on div "FFFFFF" at bounding box center [205, 377] width 115 height 29
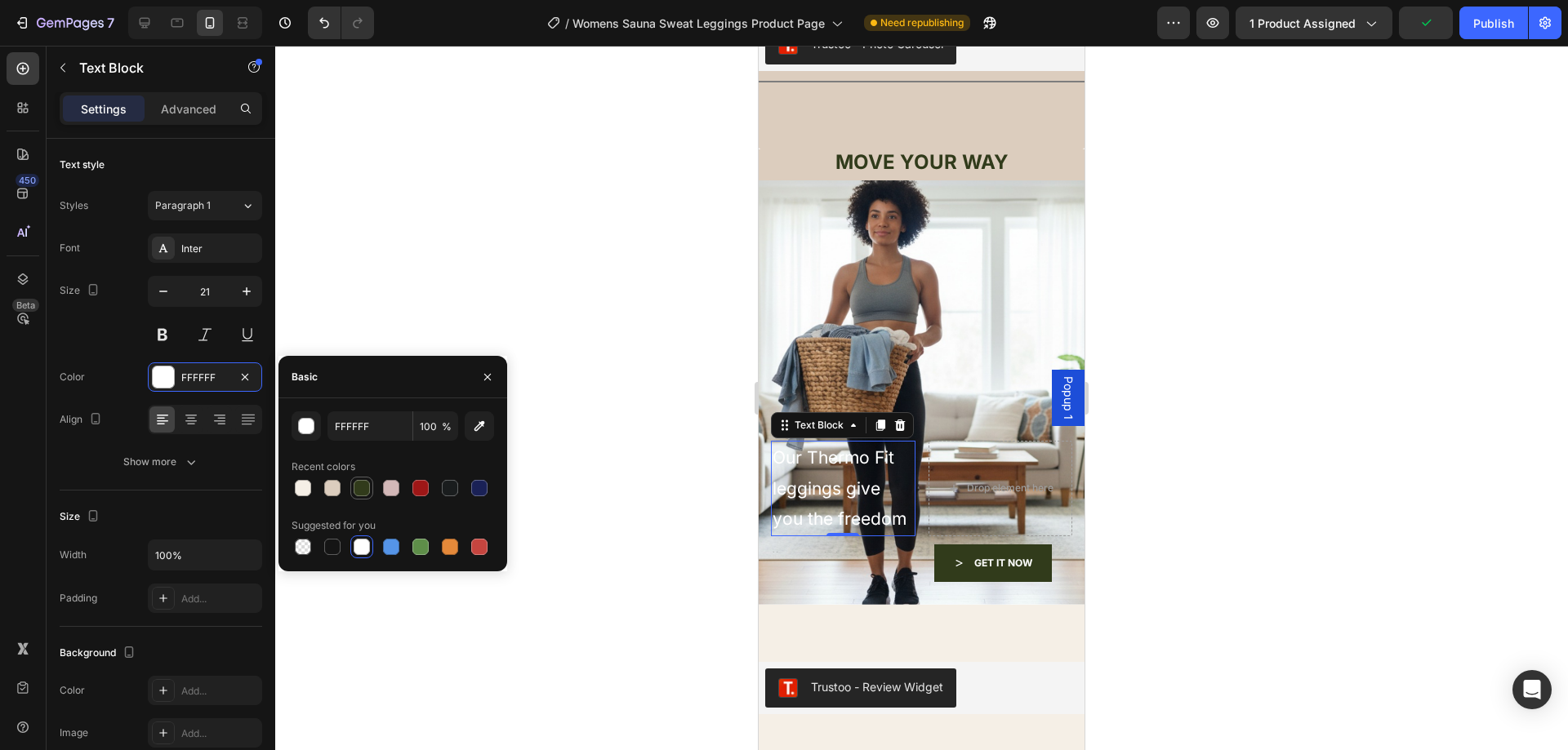
click at [354, 480] on div at bounding box center [361, 487] width 19 height 19
click at [398, 486] on div at bounding box center [391, 488] width 17 height 17
click at [420, 487] on div at bounding box center [420, 488] width 17 height 17
click at [453, 487] on div at bounding box center [450, 488] width 17 height 17
click at [486, 488] on div at bounding box center [479, 488] width 17 height 17
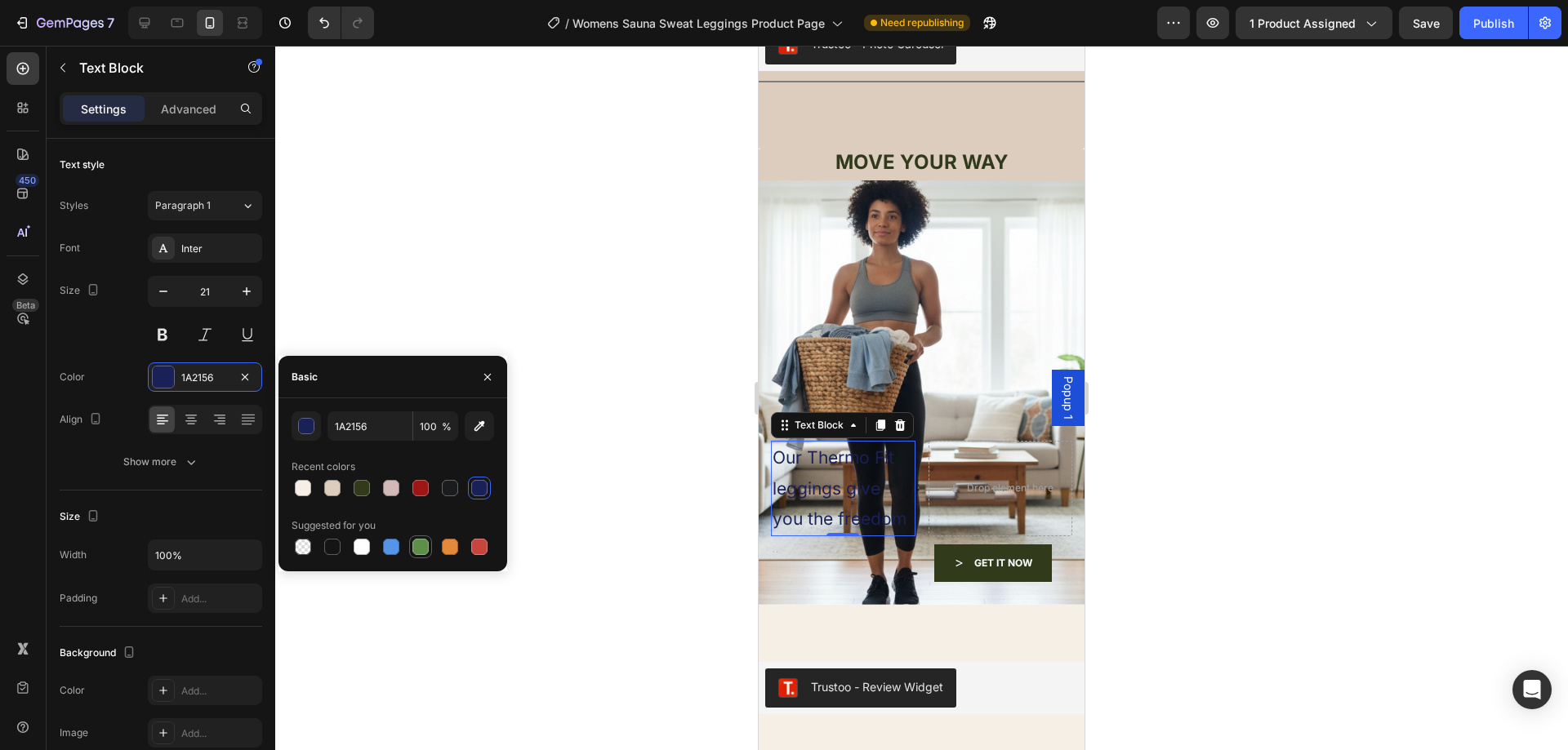
click at [414, 540] on div at bounding box center [420, 547] width 17 height 17
click at [392, 544] on div at bounding box center [391, 547] width 17 height 17
type input "5594E7"
click at [313, 428] on div "button" at bounding box center [308, 427] width 17 height 17
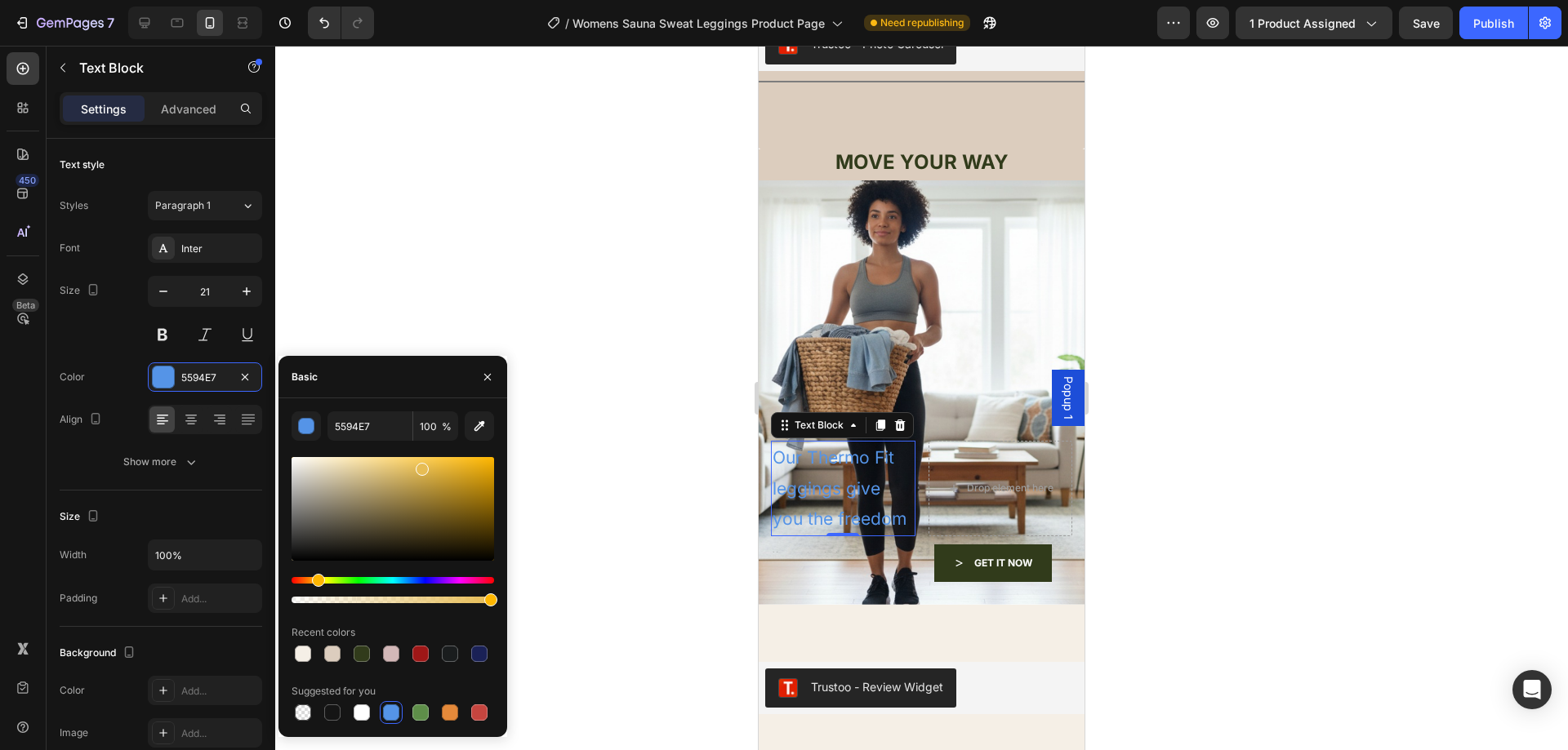
click at [316, 584] on div "Hue" at bounding box center [393, 580] width 203 height 6
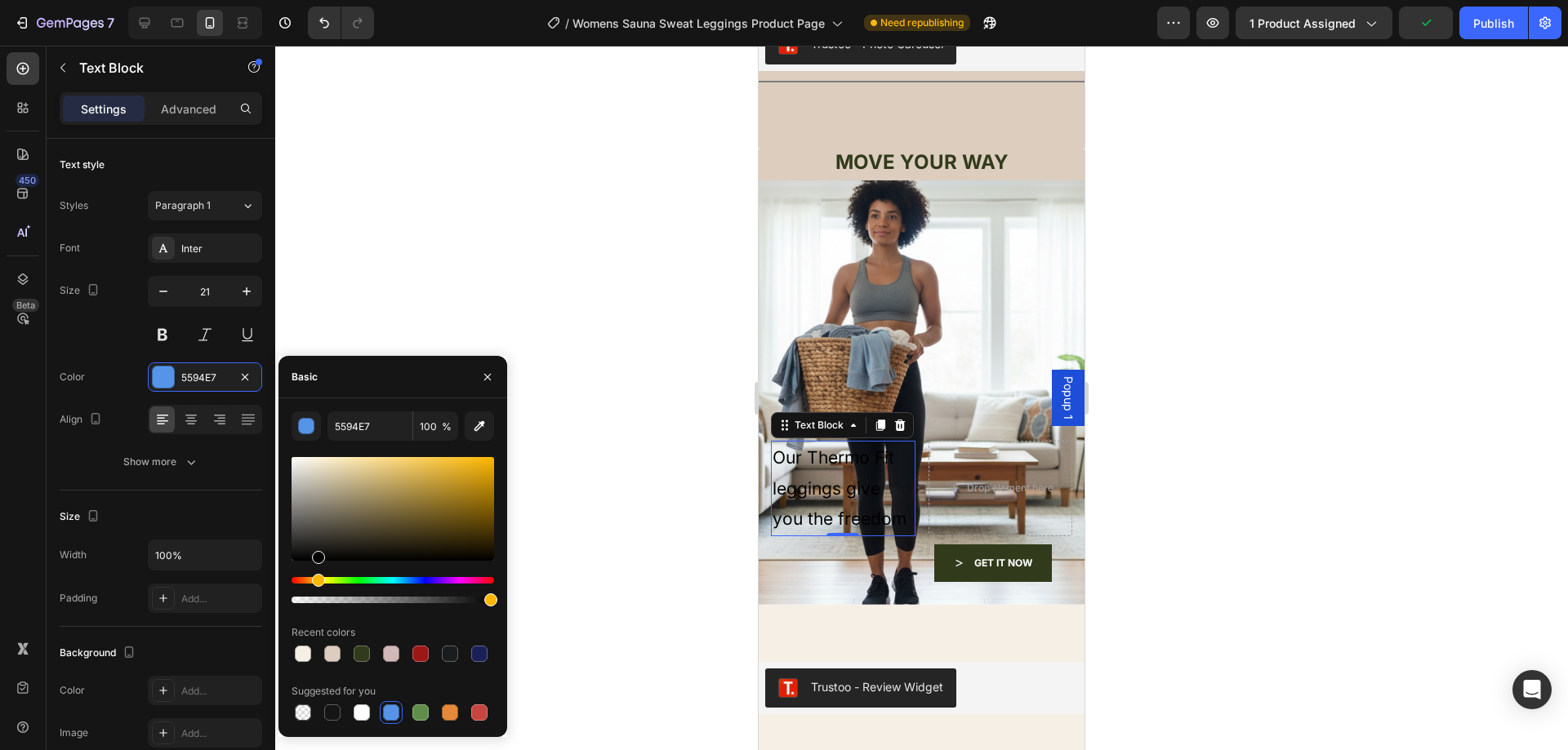
drag, startPoint x: 418, startPoint y: 498, endPoint x: 319, endPoint y: 480, distance: 100.6
click at [315, 585] on div at bounding box center [393, 531] width 203 height 152
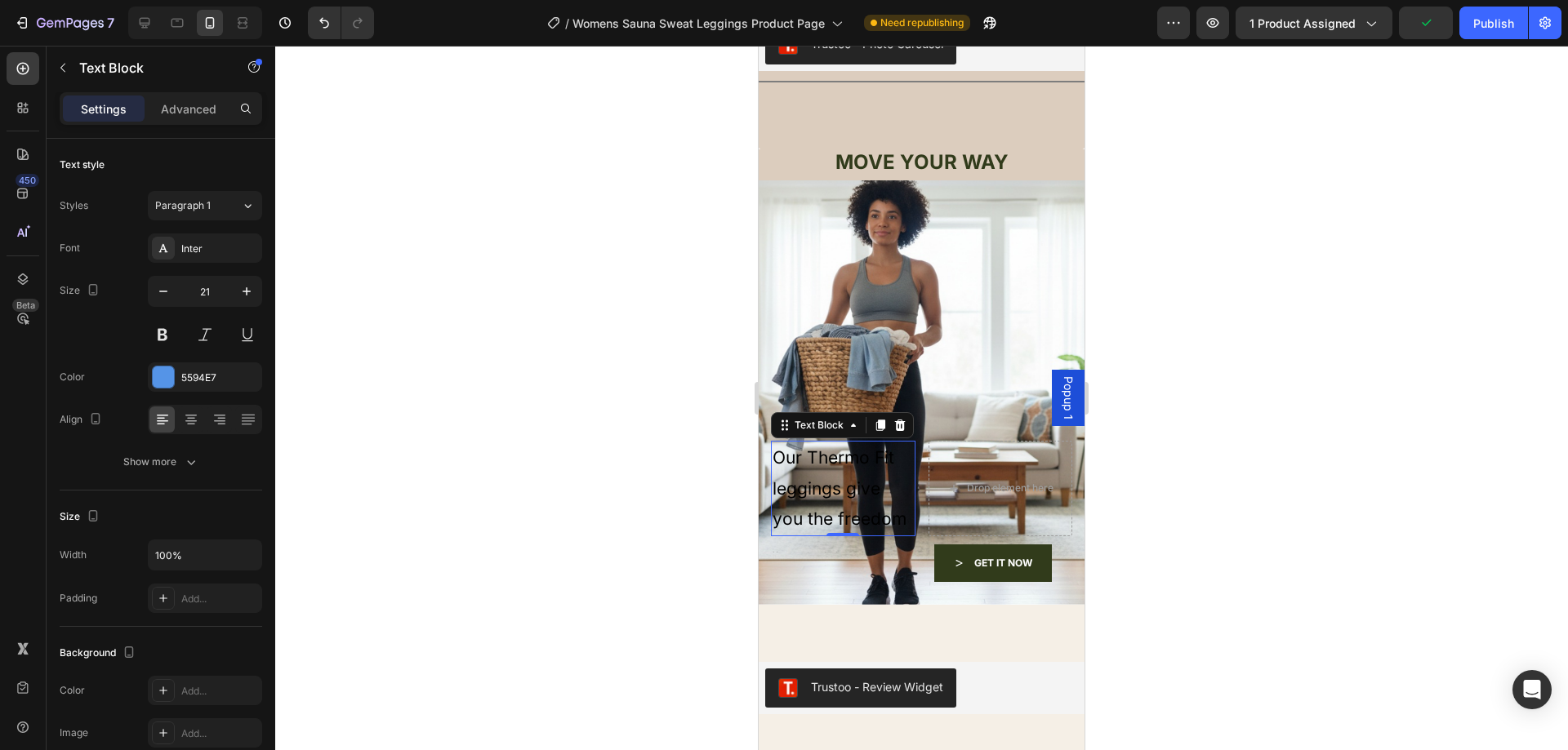
click at [410, 296] on div at bounding box center [922, 398] width 1293 height 705
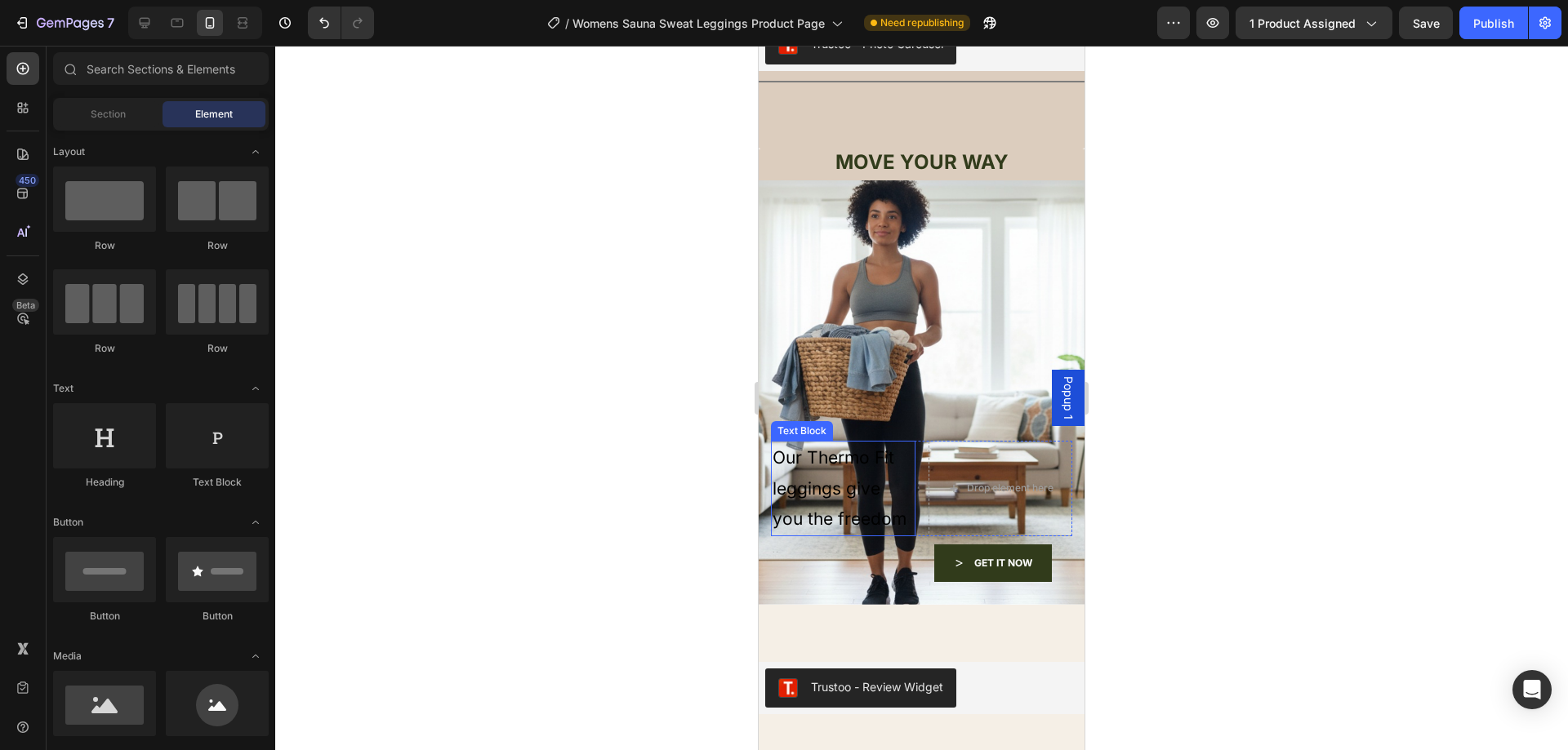
click at [866, 442] on p "Our Thermo Fit leggings give you the freedom" at bounding box center [843, 488] width 141 height 93
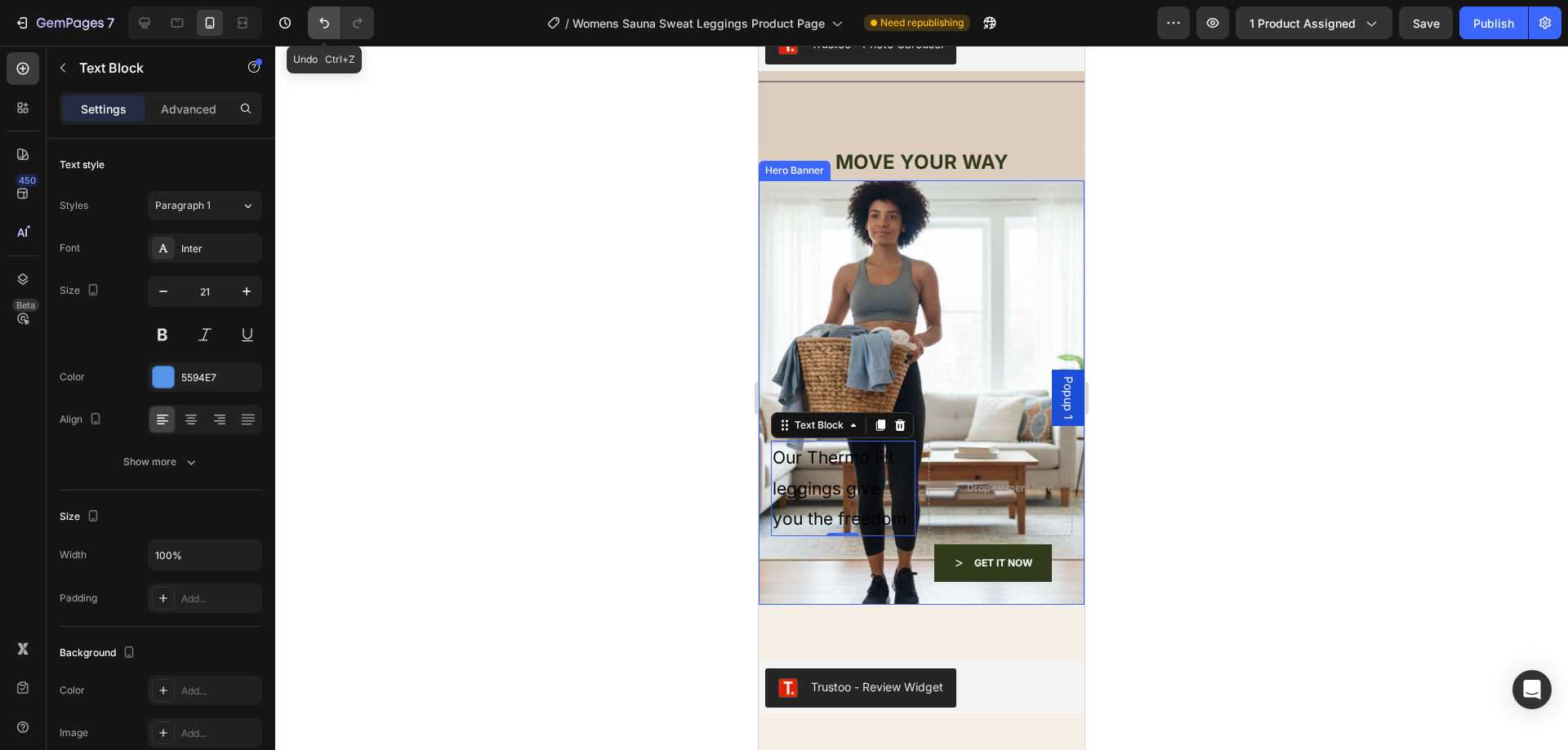
click at [322, 26] on icon "Undo/Redo" at bounding box center [324, 23] width 17 height 17
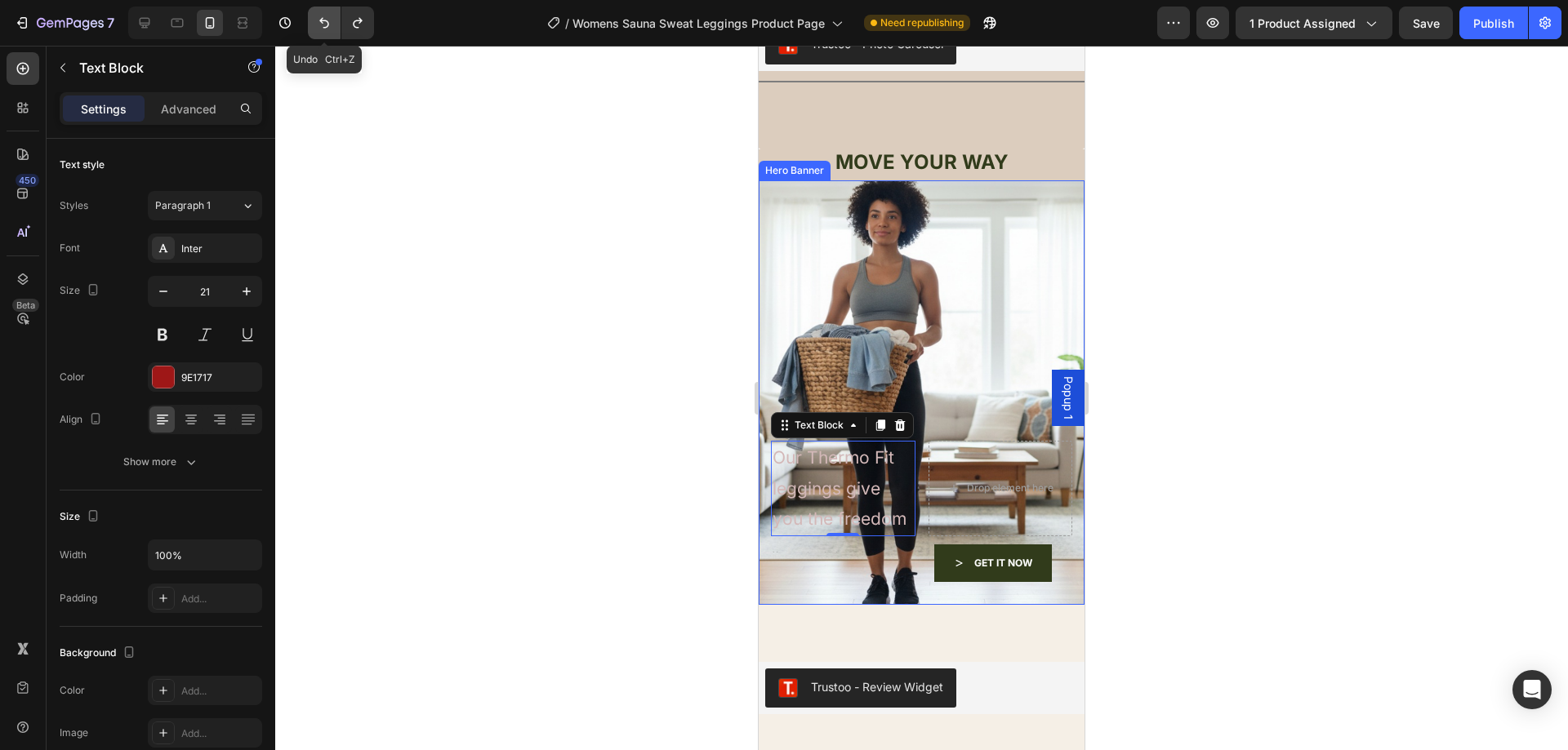
click at [322, 26] on icon "Undo/Redo" at bounding box center [324, 23] width 17 height 17
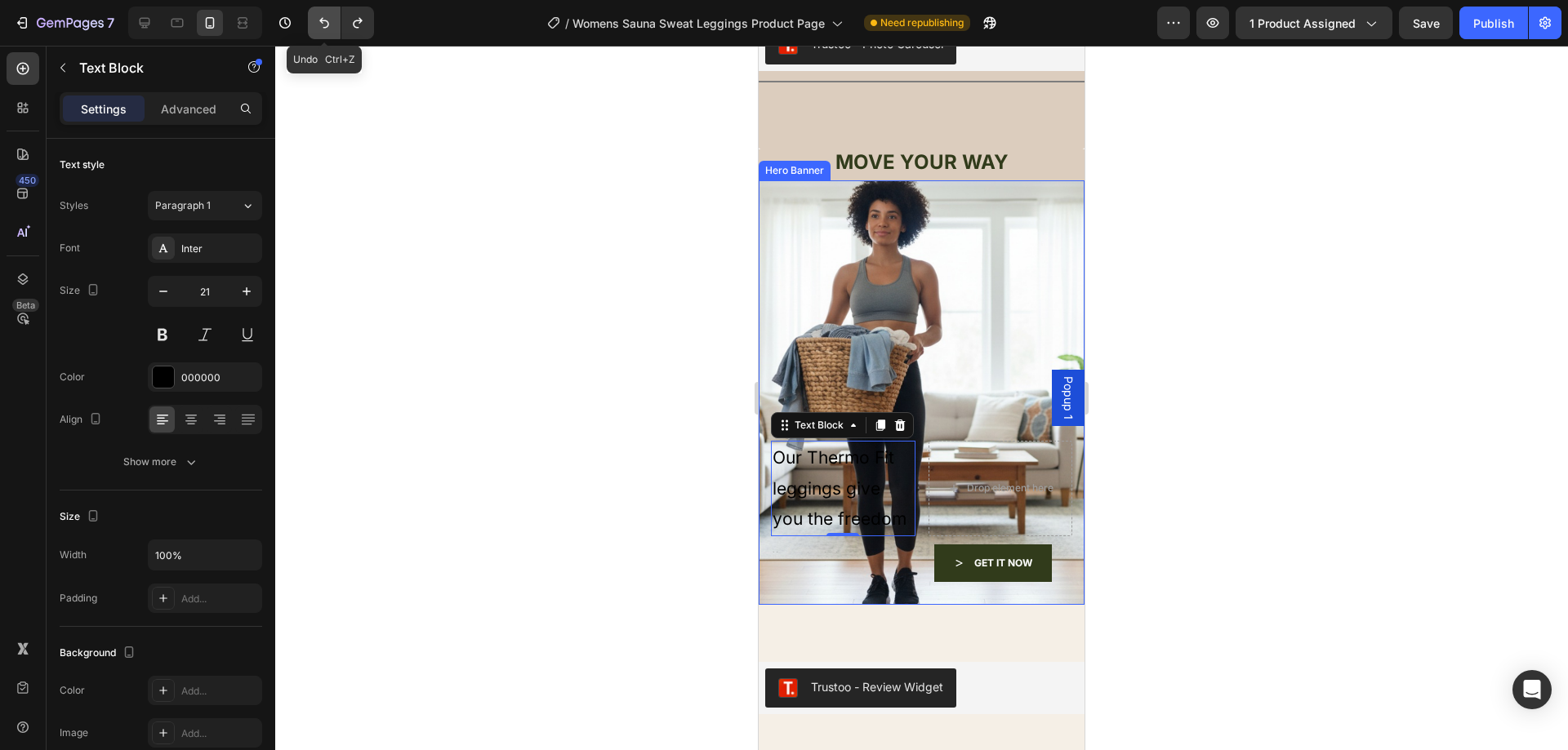
click at [322, 26] on icon "Undo/Redo" at bounding box center [324, 23] width 17 height 17
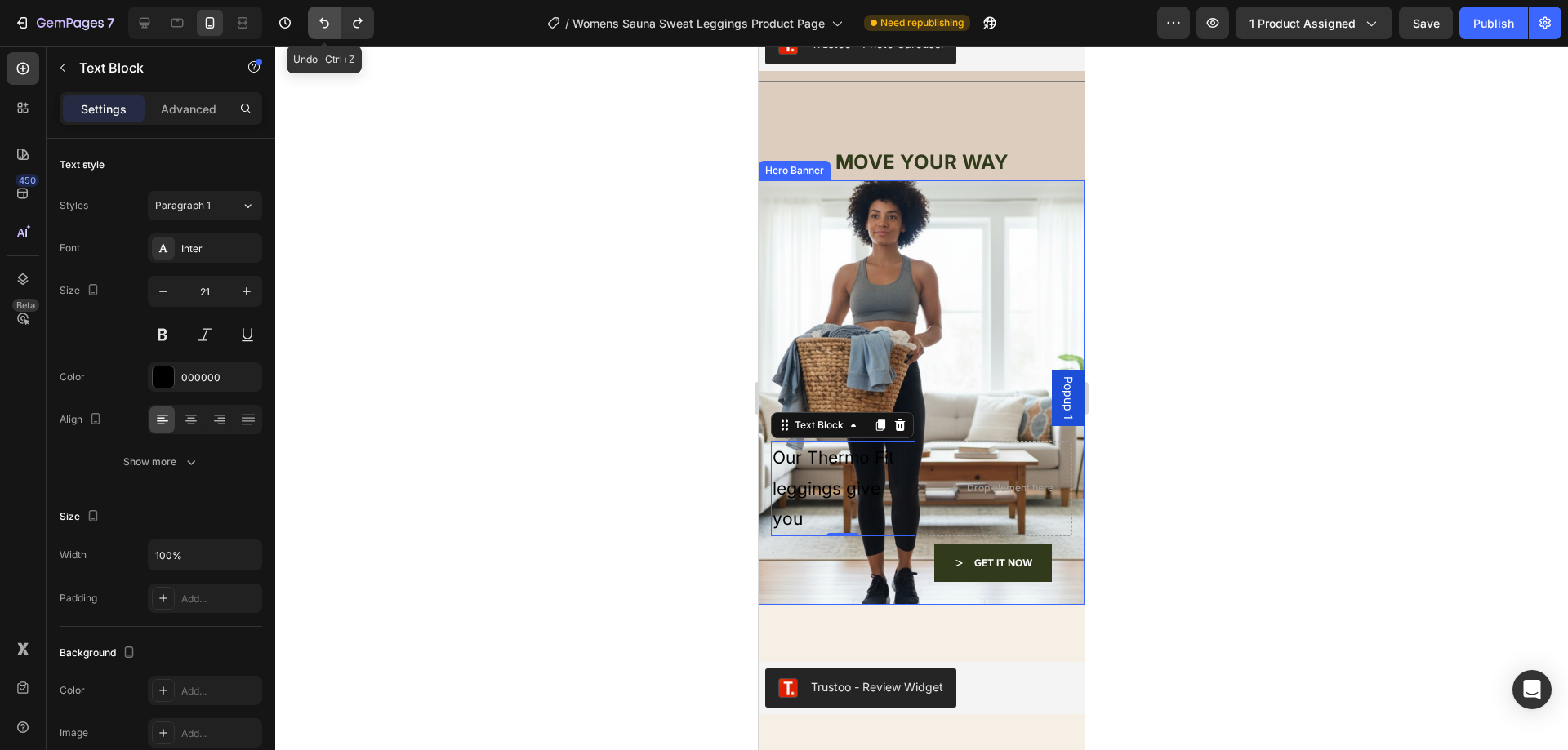
click at [322, 26] on icon "Undo/Redo" at bounding box center [324, 23] width 17 height 17
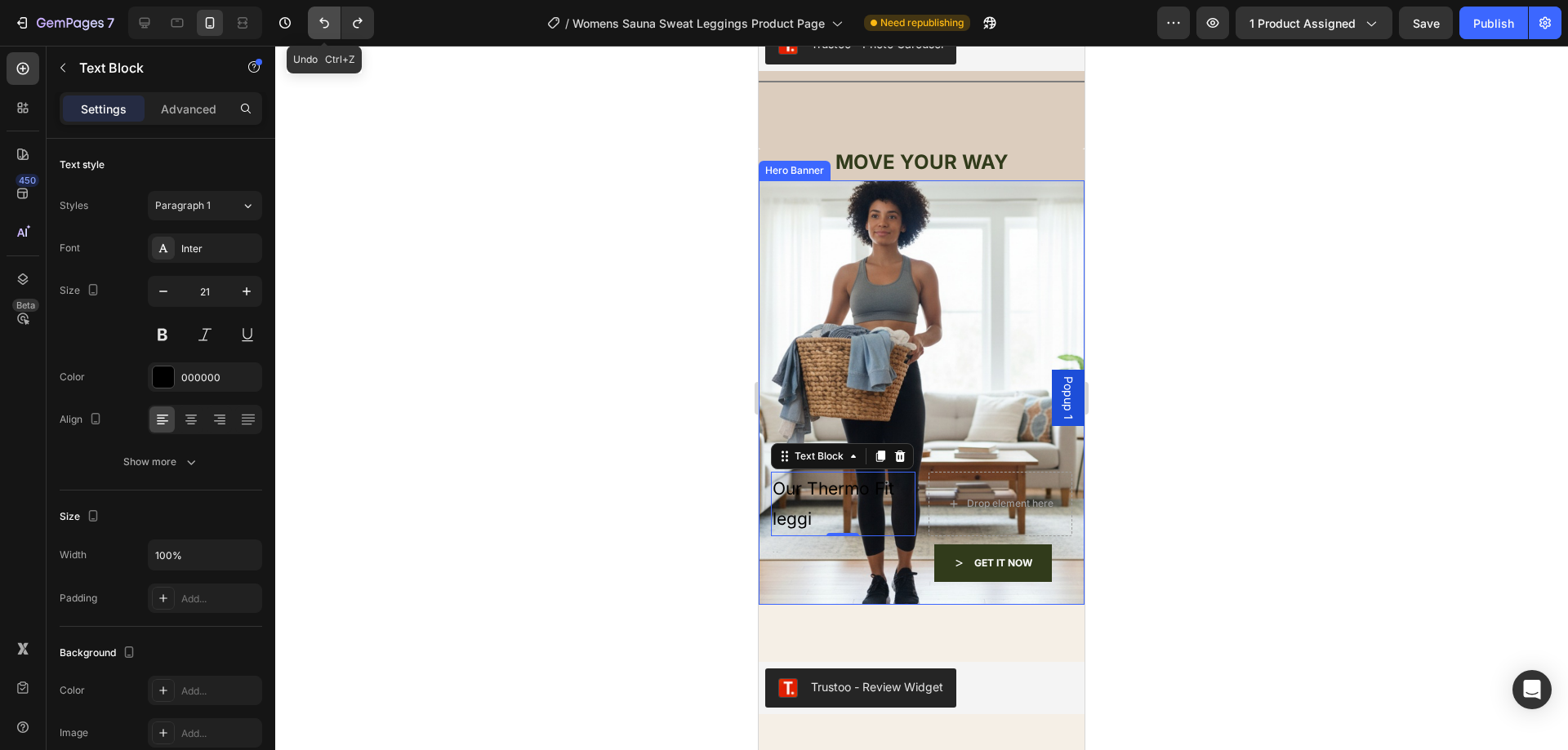
click at [322, 26] on icon "Undo/Redo" at bounding box center [324, 23] width 17 height 17
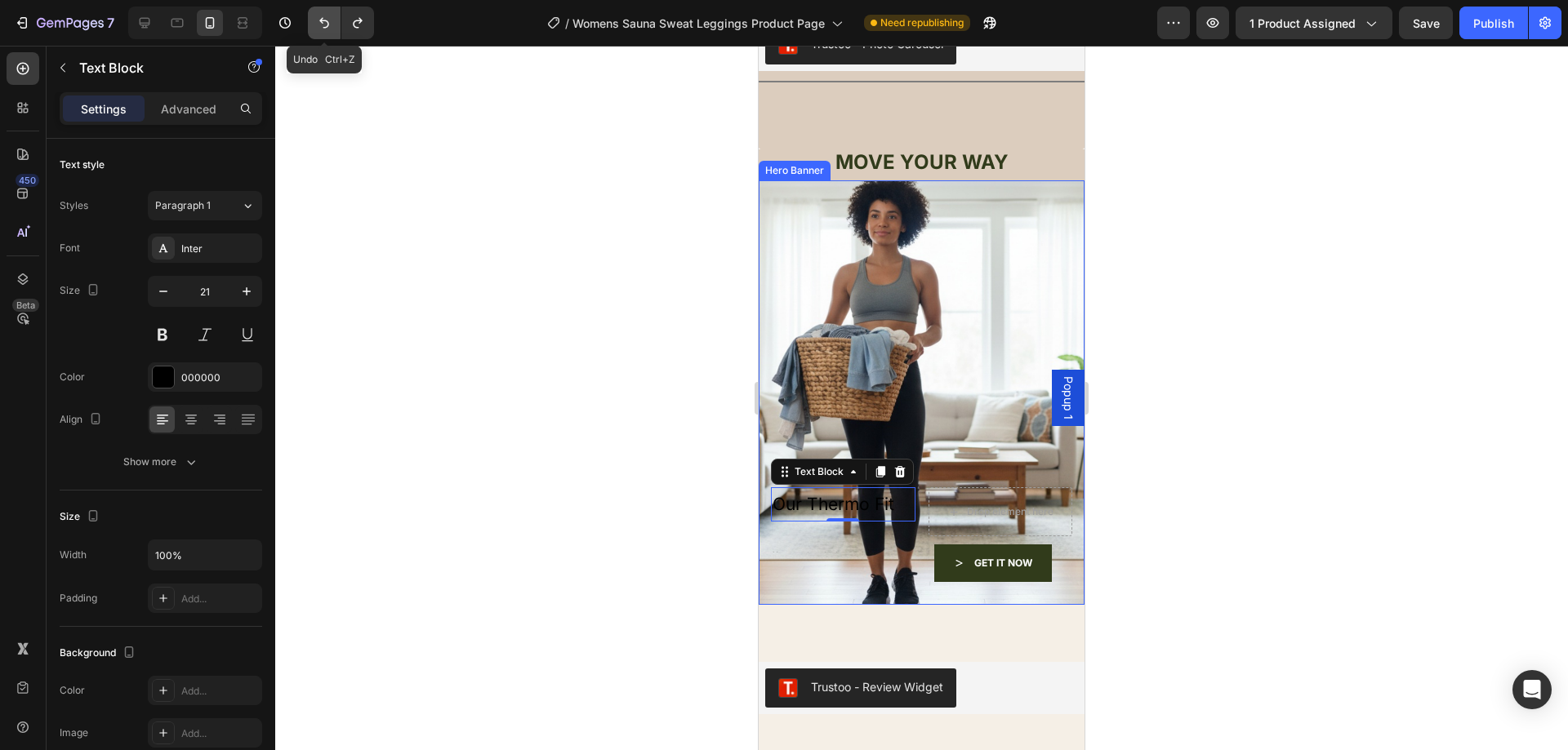
click at [322, 26] on icon "Undo/Redo" at bounding box center [324, 23] width 17 height 17
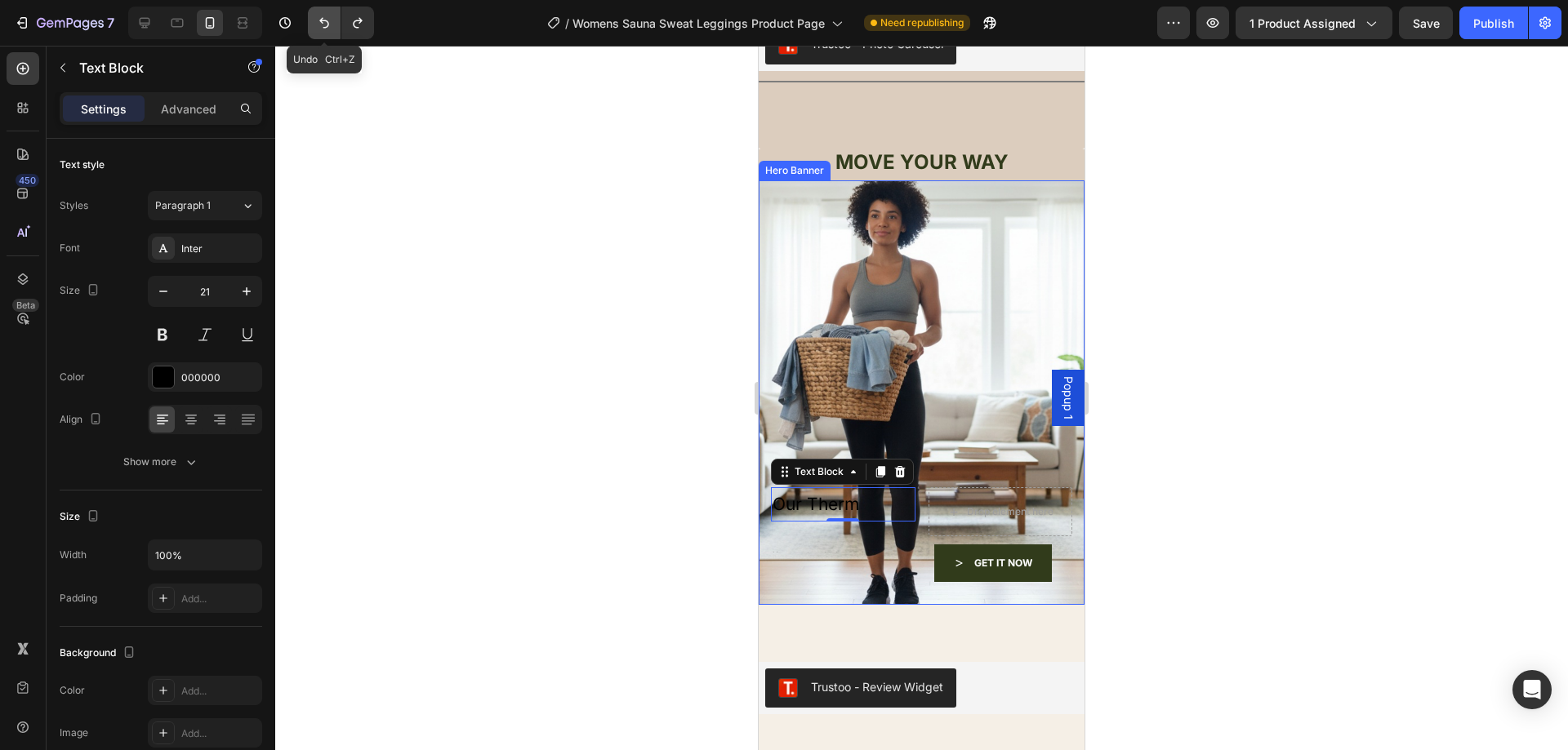
click at [322, 26] on icon "Undo/Redo" at bounding box center [324, 23] width 17 height 17
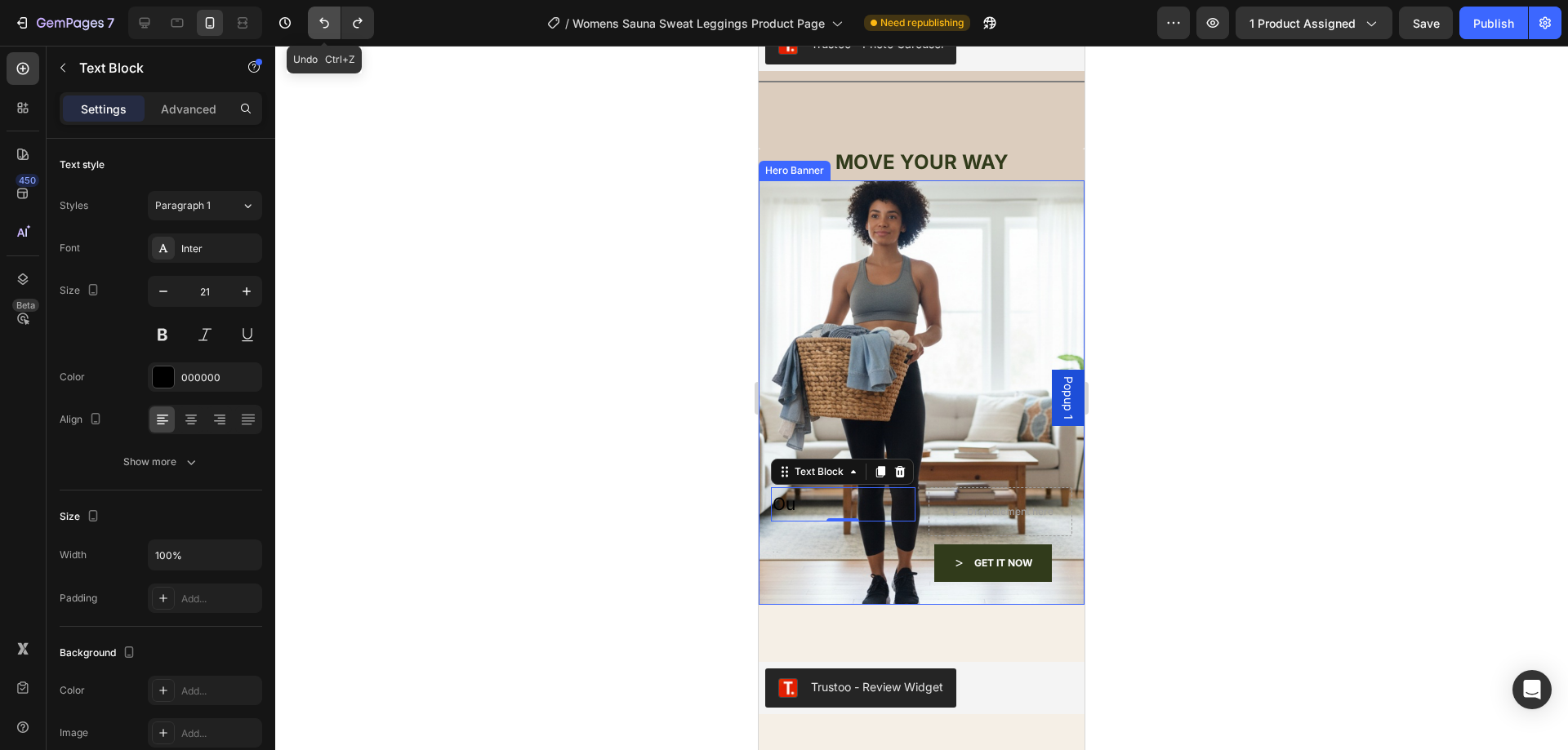
click at [322, 26] on icon "Undo/Redo" at bounding box center [324, 23] width 17 height 17
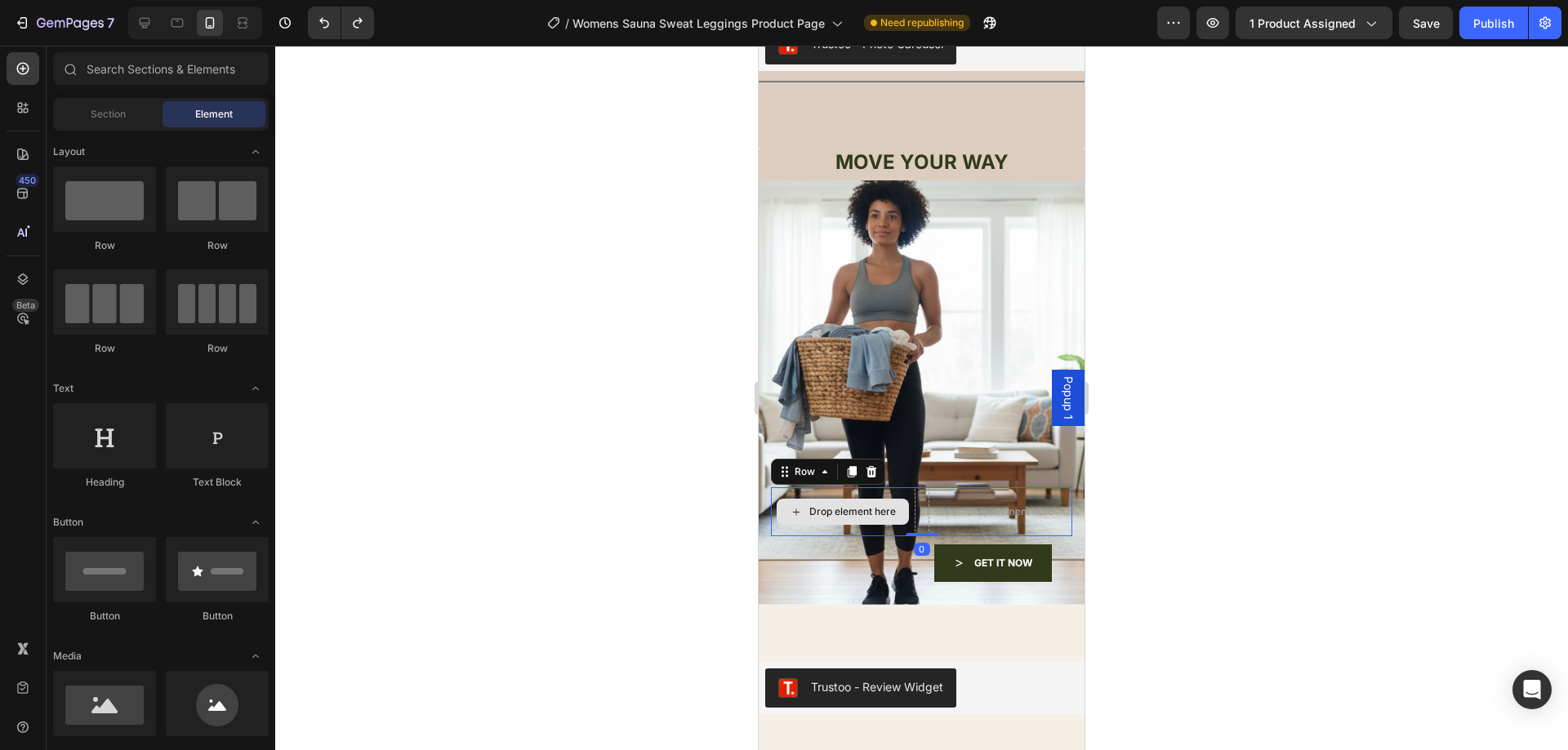
click at [857, 487] on div "Drop element here" at bounding box center [843, 511] width 144 height 49
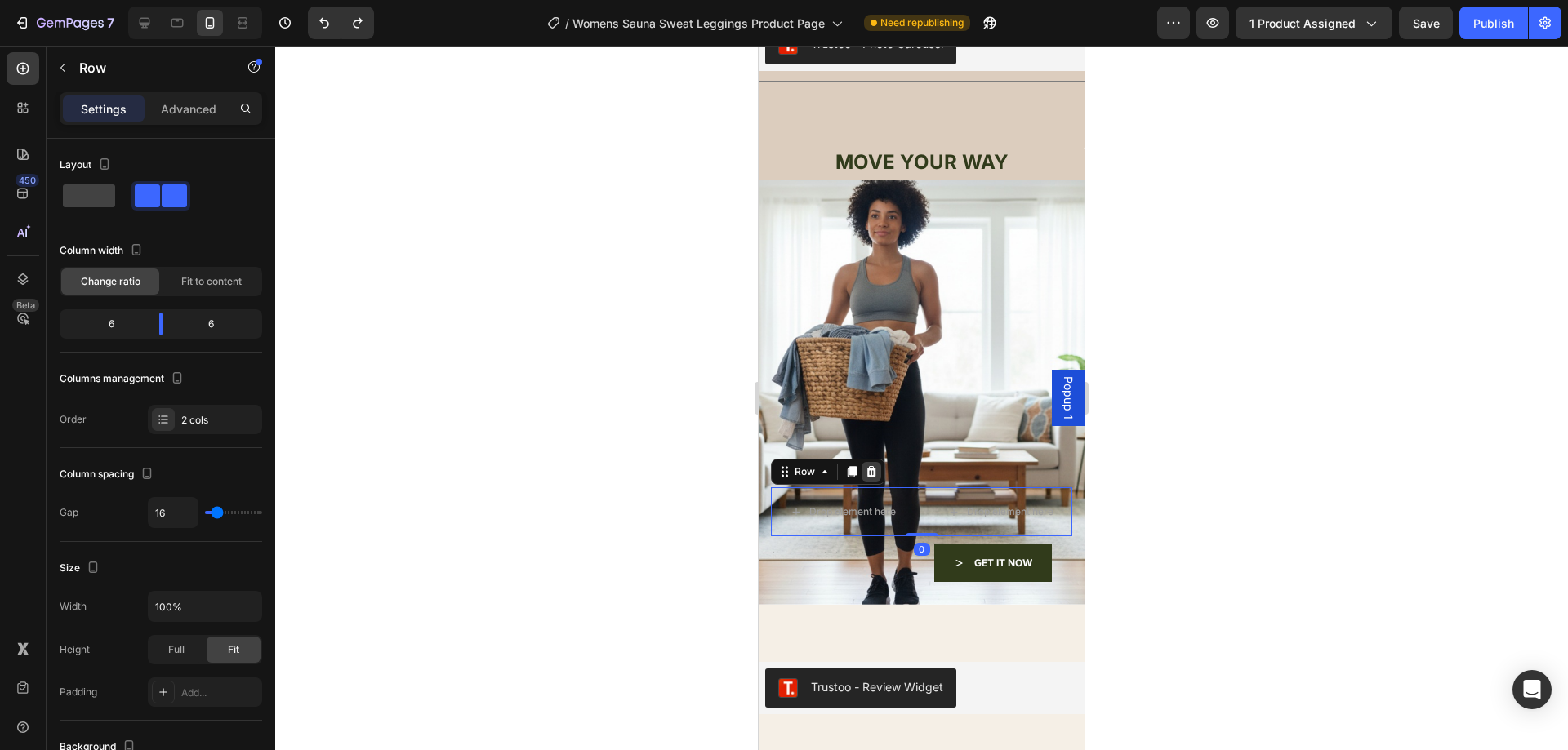
click at [877, 465] on icon at bounding box center [871, 472] width 13 height 13
click at [934, 487] on div "Drop element here" at bounding box center [922, 511] width 301 height 49
click at [875, 466] on icon at bounding box center [872, 472] width 11 height 11
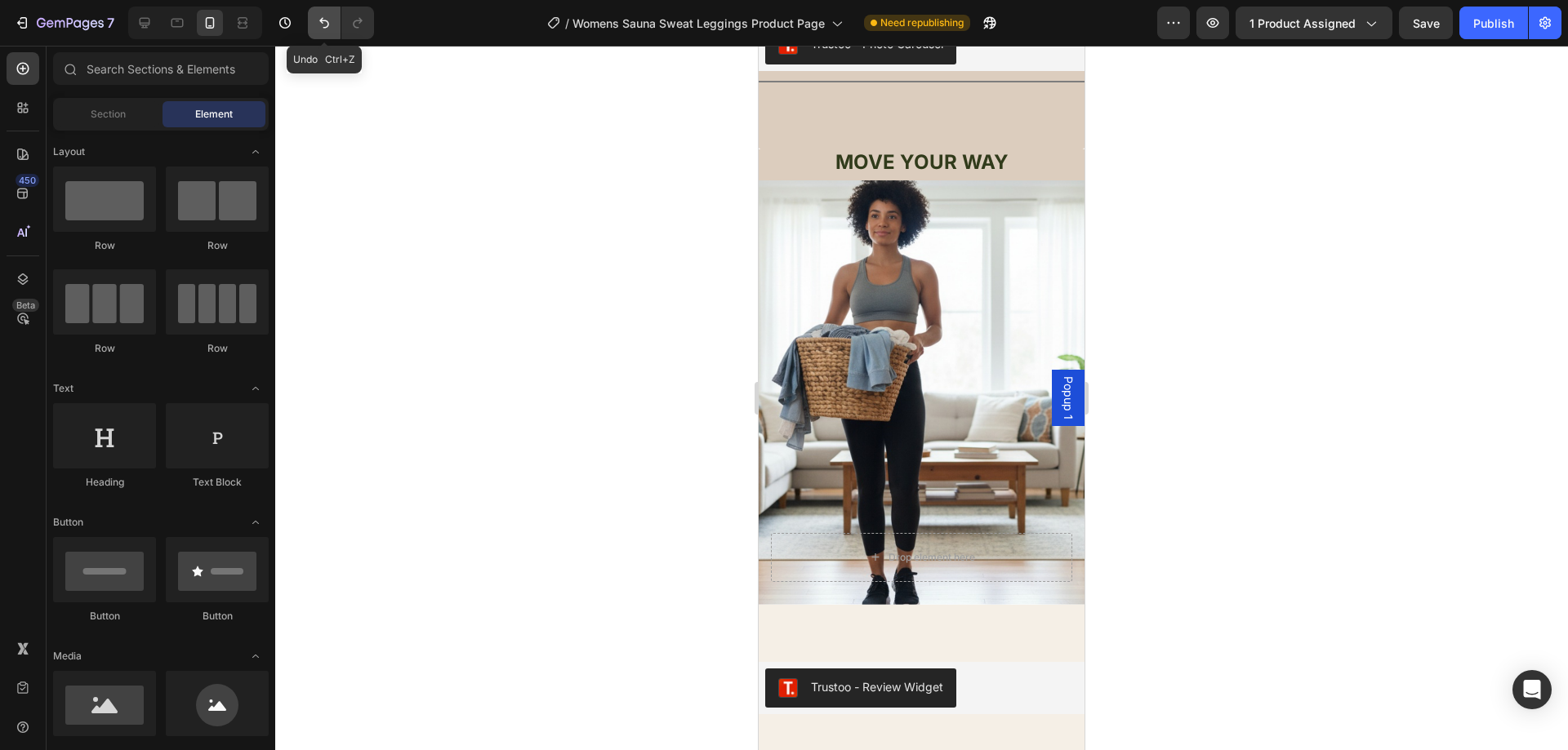
click at [329, 29] on icon "Undo/Redo" at bounding box center [324, 23] width 17 height 17
click at [473, 323] on div at bounding box center [922, 398] width 1293 height 705
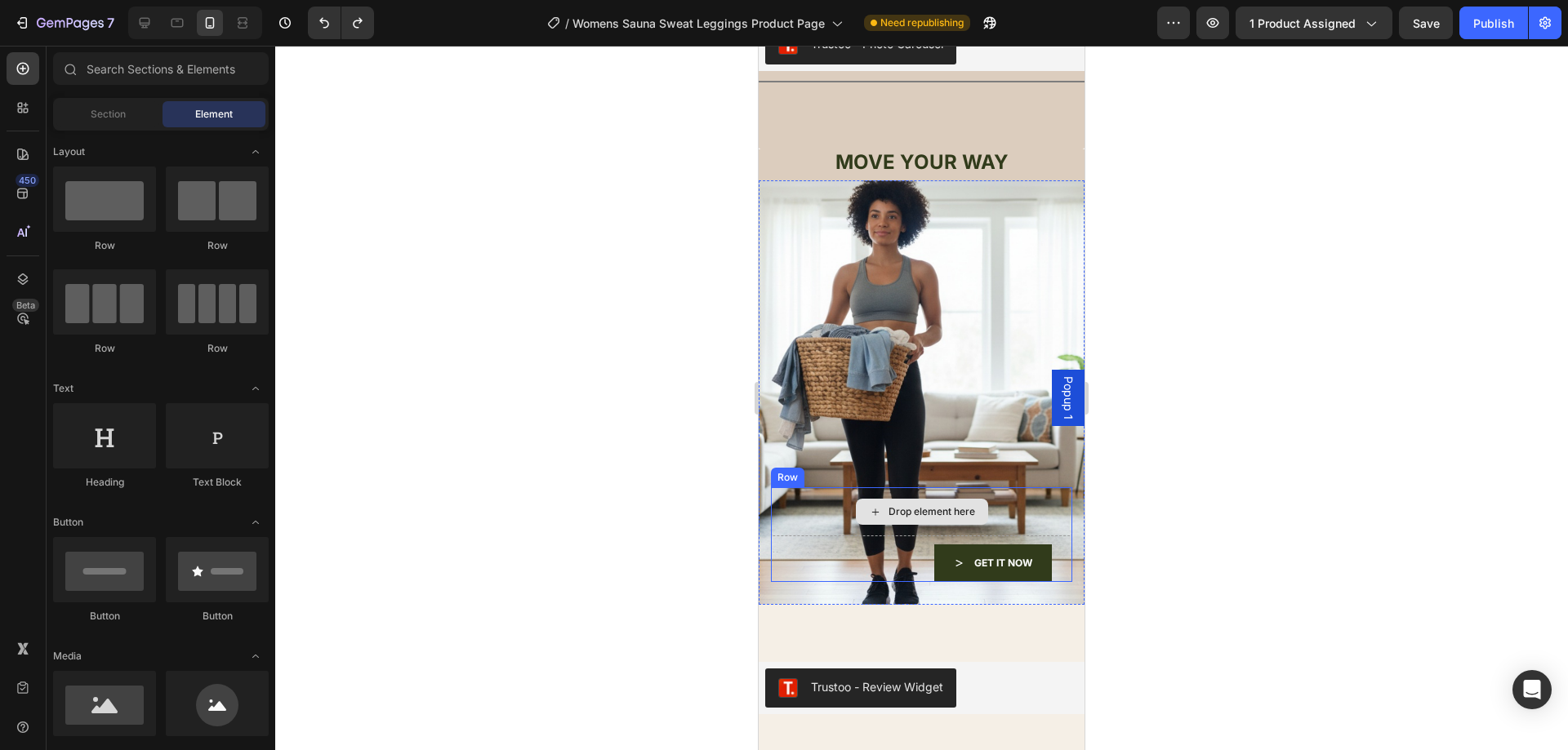
click at [1007, 502] on div "Drop element here" at bounding box center [922, 511] width 301 height 49
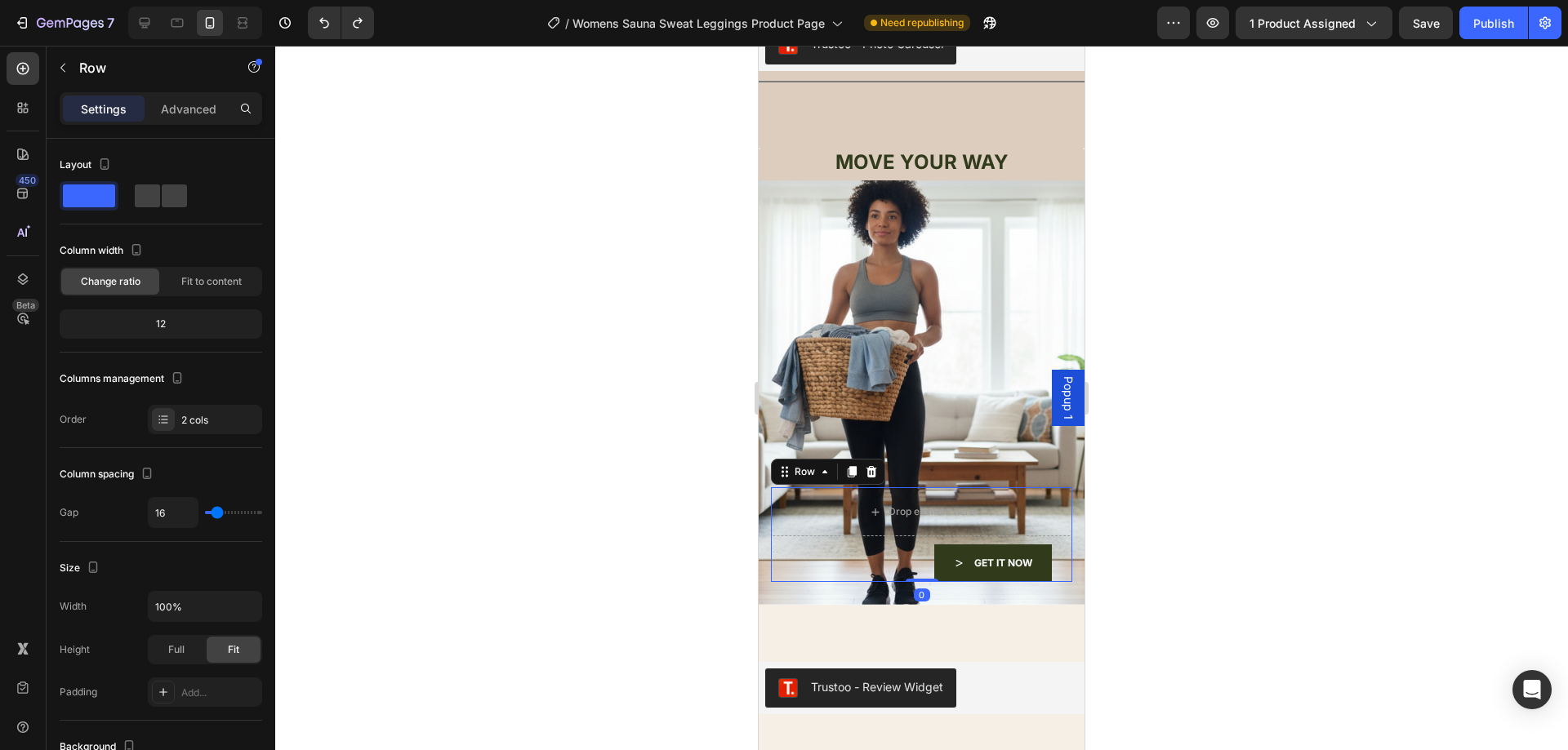
click at [591, 368] on div at bounding box center [922, 398] width 1293 height 705
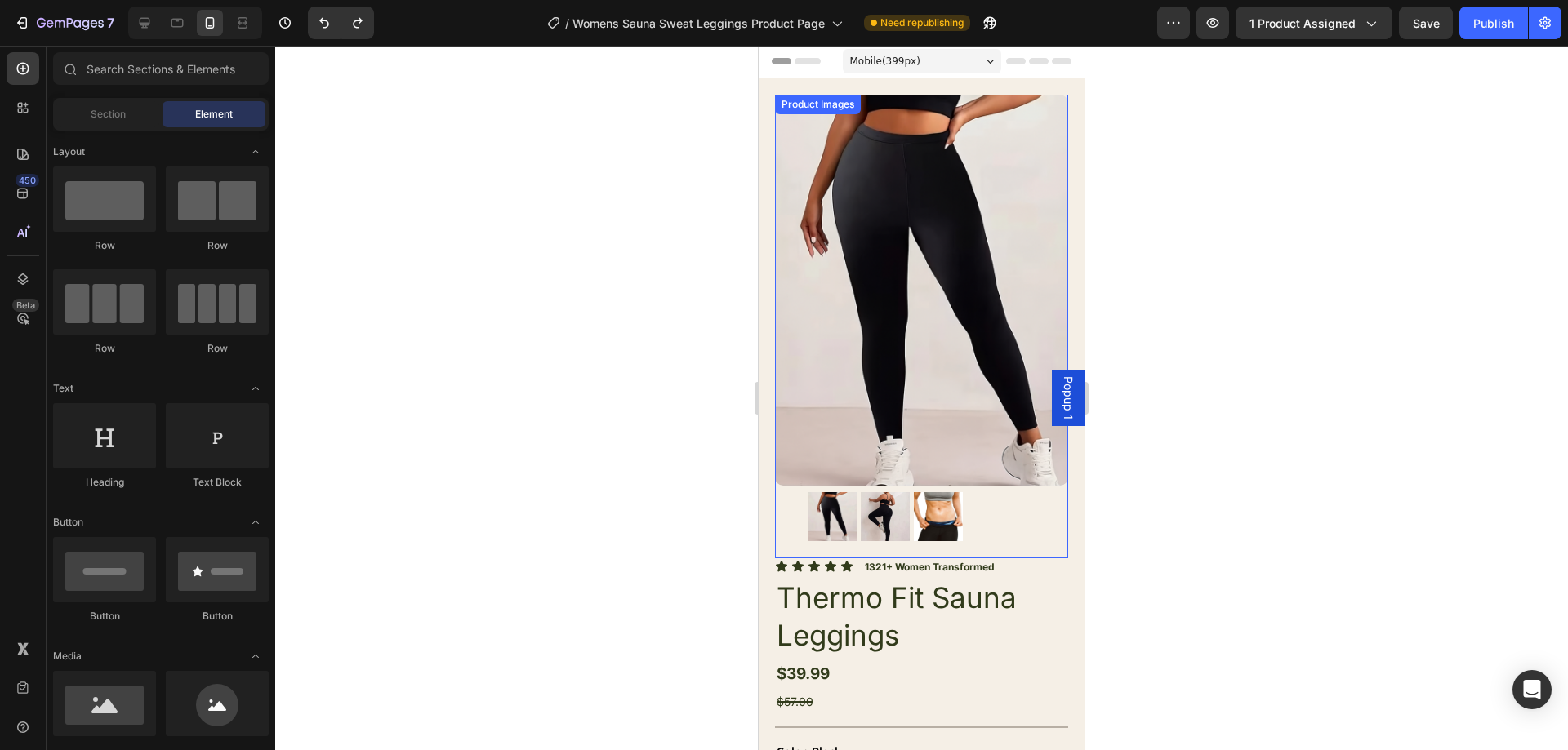
scroll to position [0, 0]
click at [151, 21] on icon at bounding box center [145, 23] width 17 height 17
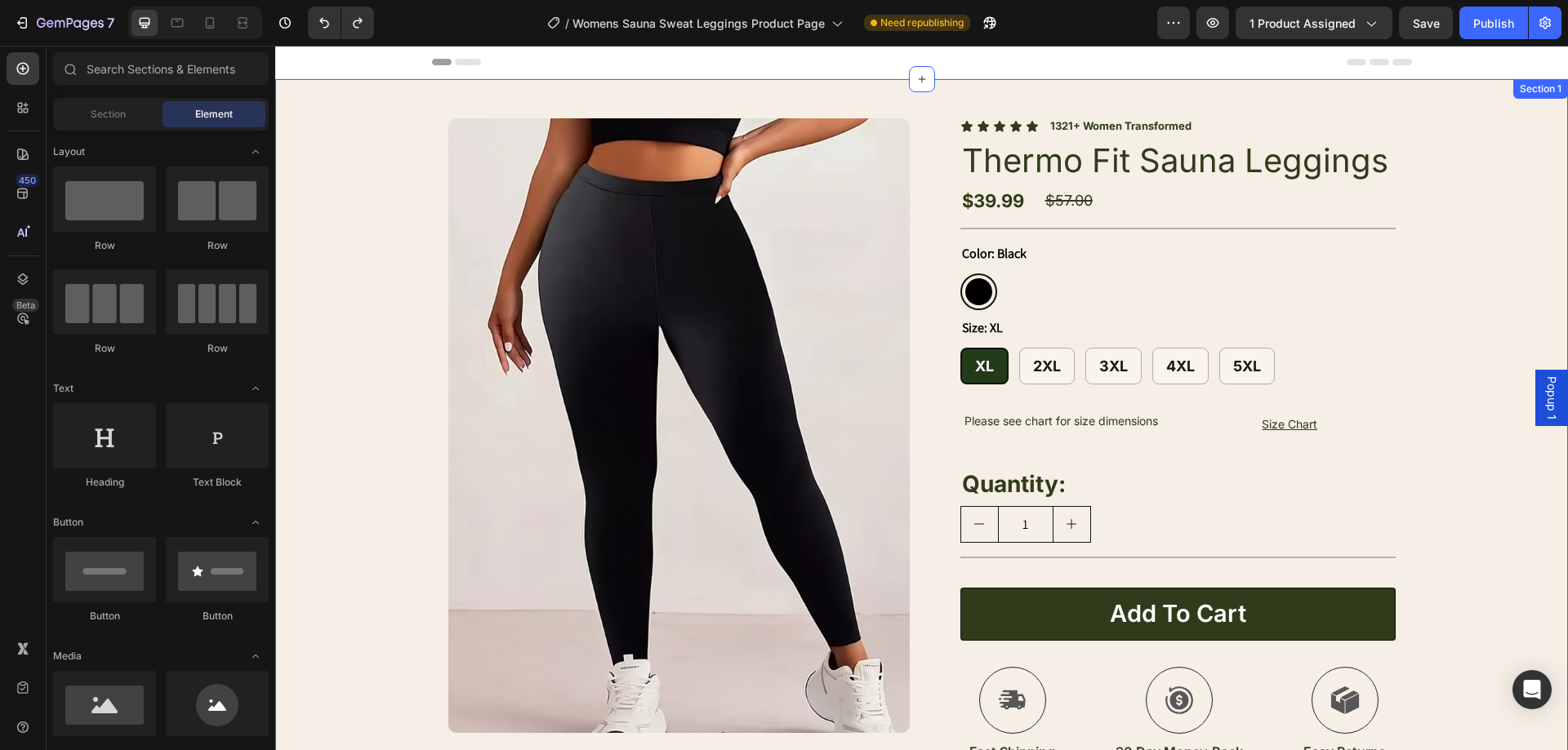
drag, startPoint x: 1763, startPoint y: 70, endPoint x: 1436, endPoint y: 52, distance: 327.5
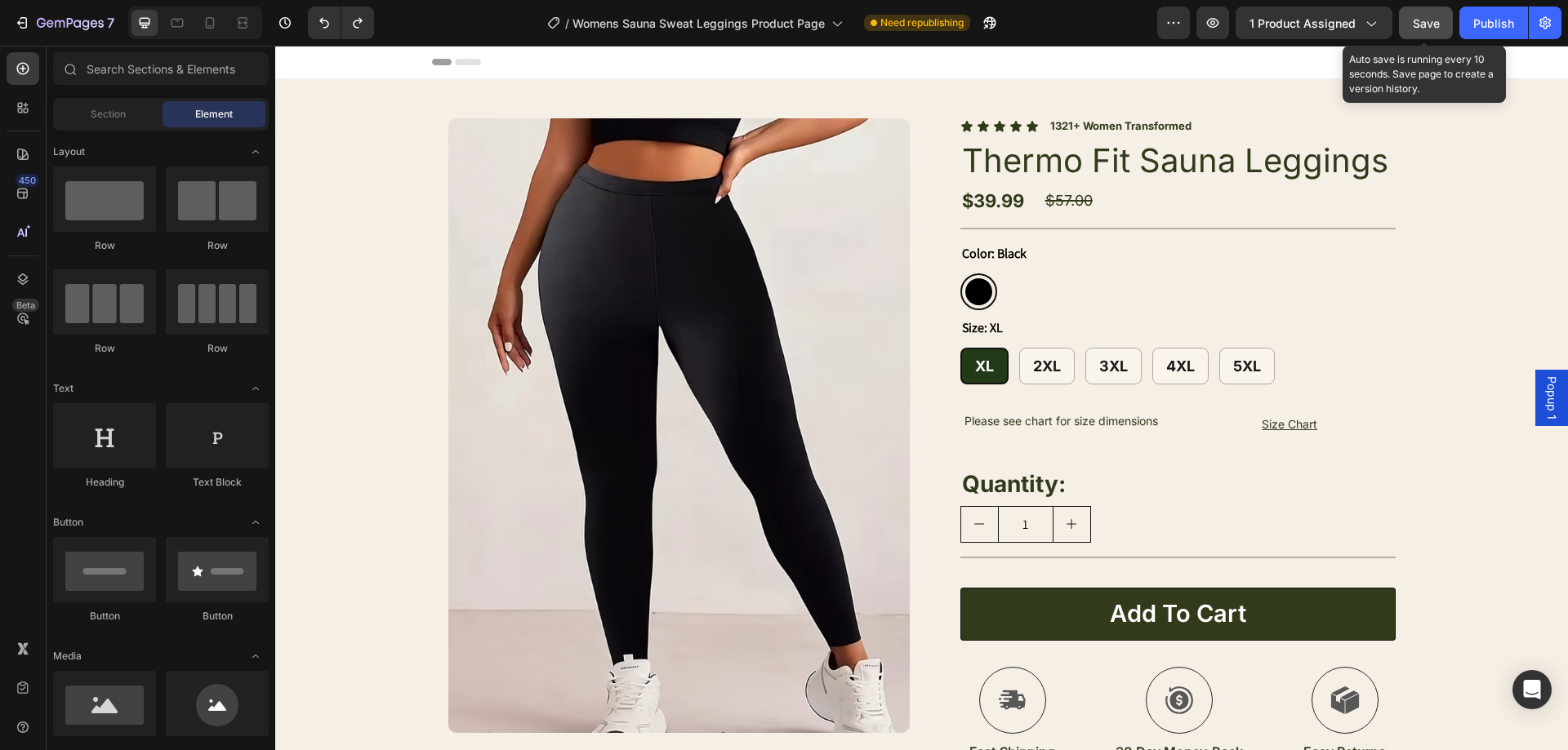
click at [1426, 26] on span "Save" at bounding box center [1426, 23] width 27 height 14
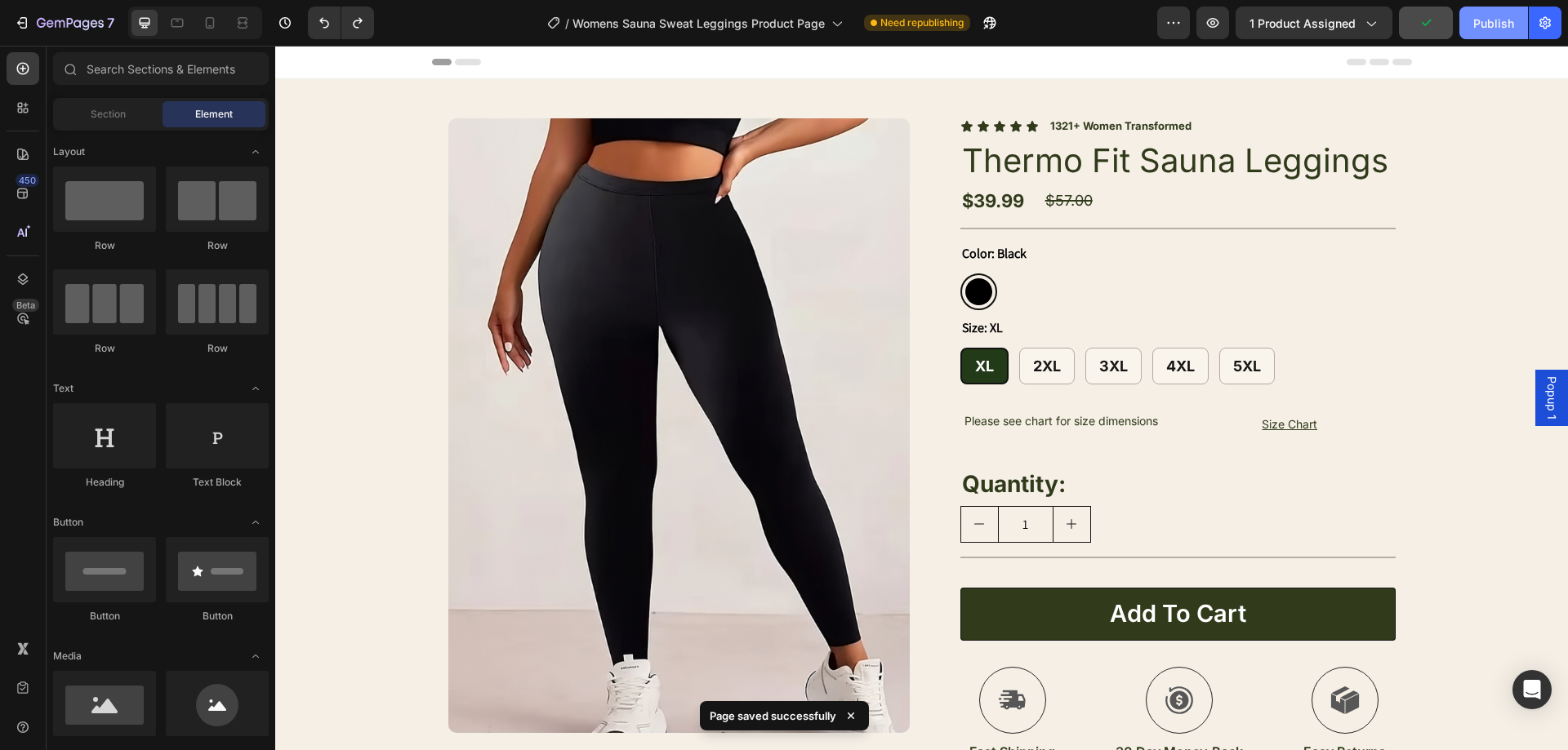
click at [1475, 24] on div "Publish" at bounding box center [1494, 23] width 40 height 17
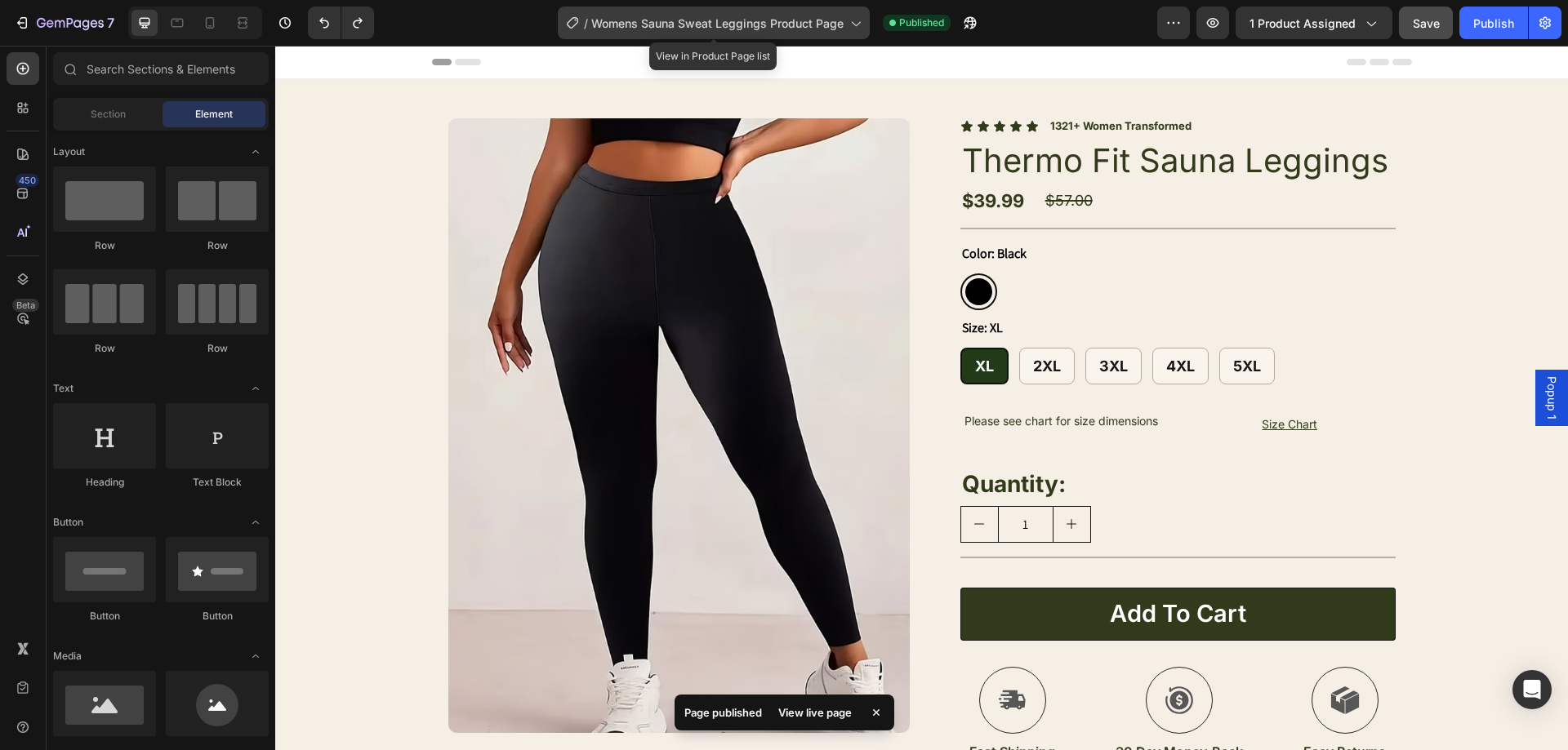
click at [771, 11] on div "/ Womens Sauna Sweat Leggings Product Page" at bounding box center [714, 23] width 312 height 33
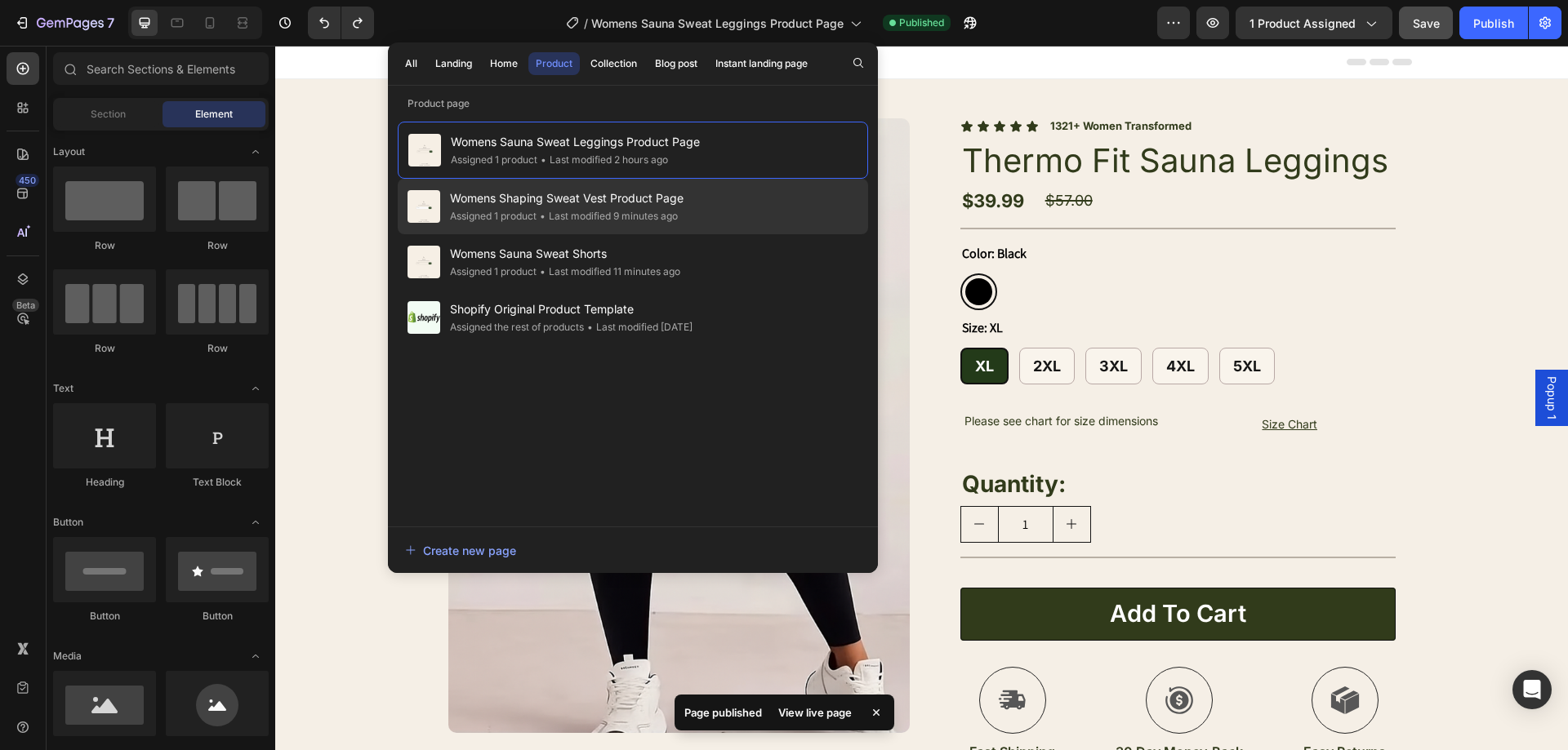
click at [706, 213] on div "Womens Shaping Sweat Vest Product Page Assigned 1 product • Last modified 9 min…" at bounding box center [633, 207] width 470 height 55
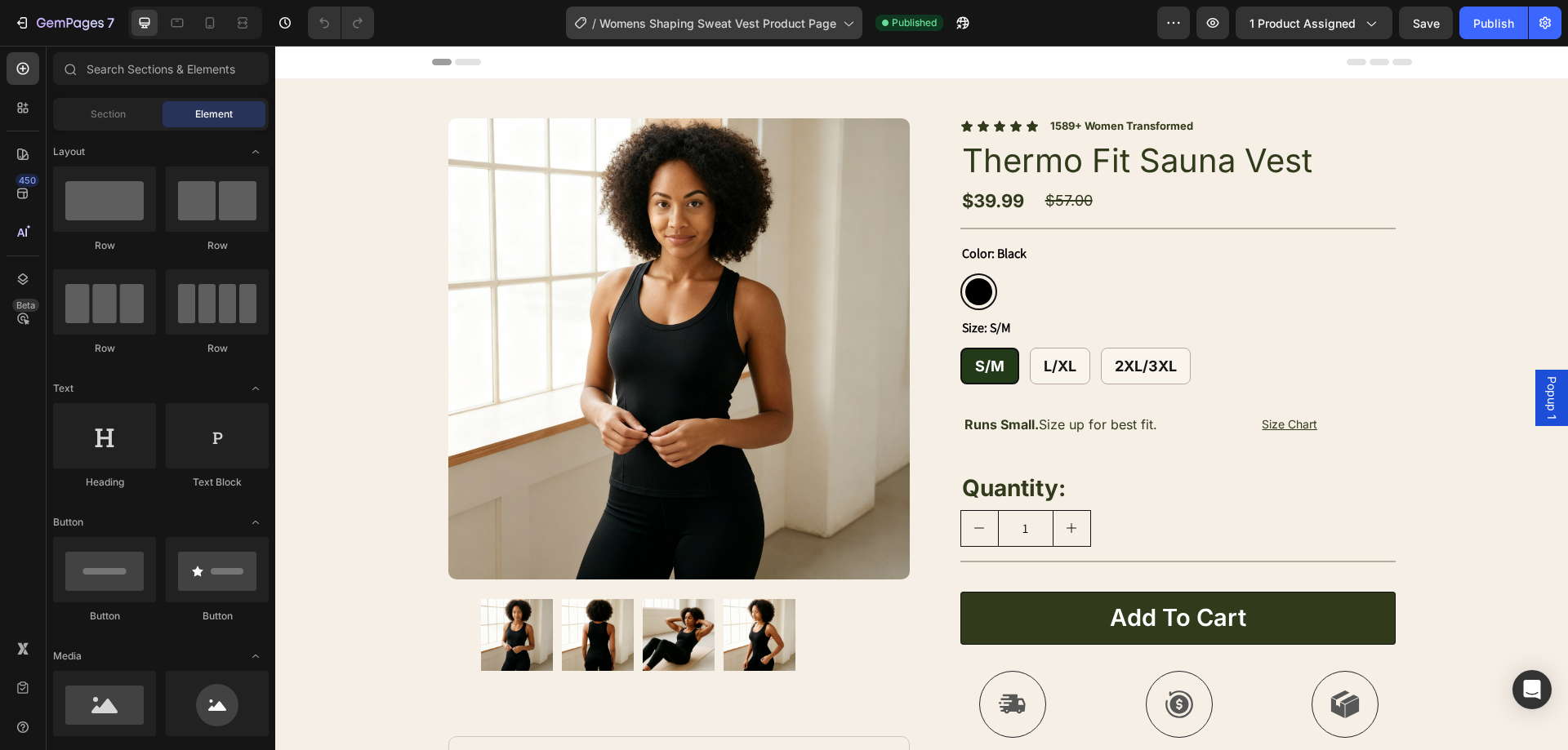
click at [835, 37] on div "/ Womens Shaping Sweat Vest Product Page" at bounding box center [713, 23] width 297 height 33
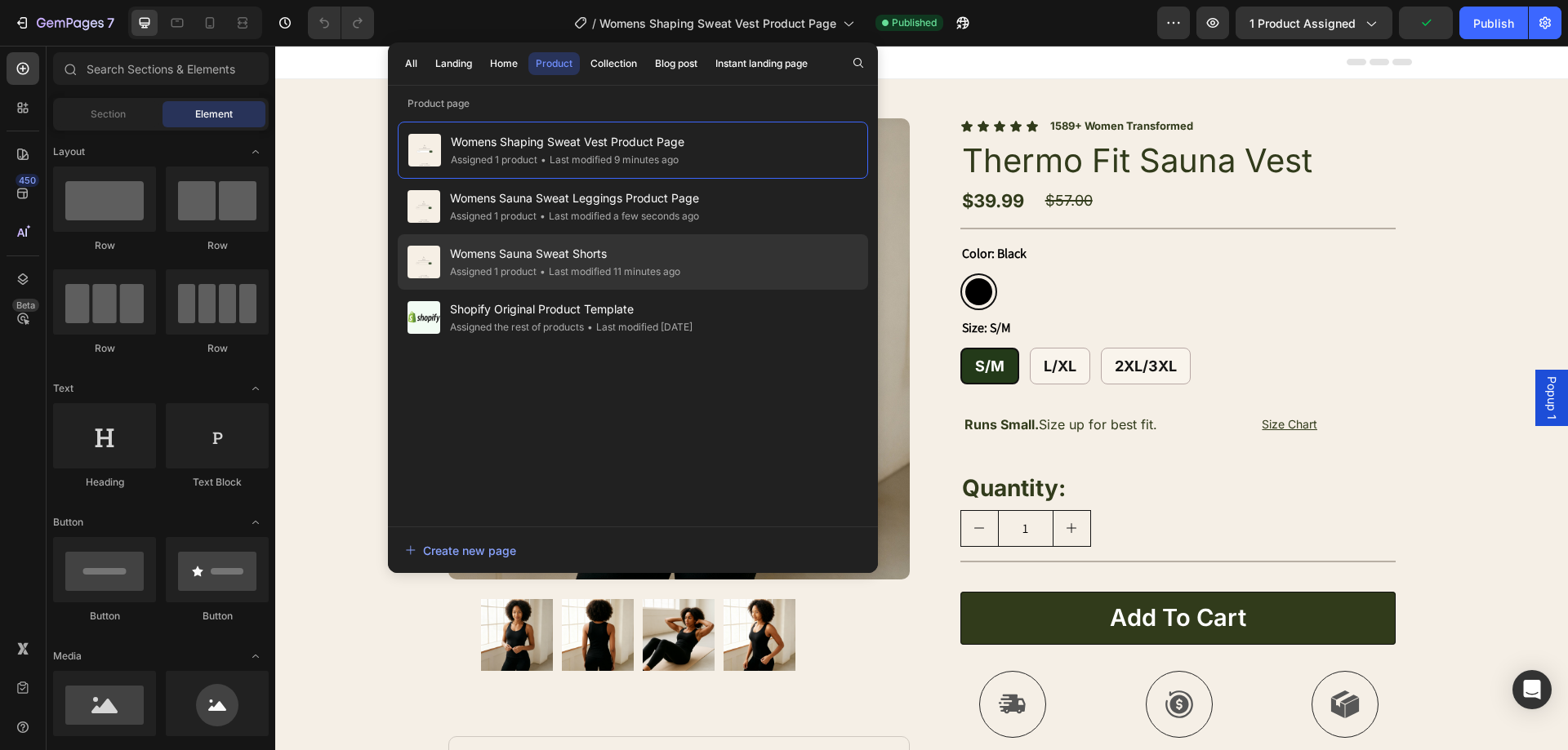
click at [602, 258] on span "Womens Sauna Sweat Shorts" at bounding box center [565, 253] width 230 height 19
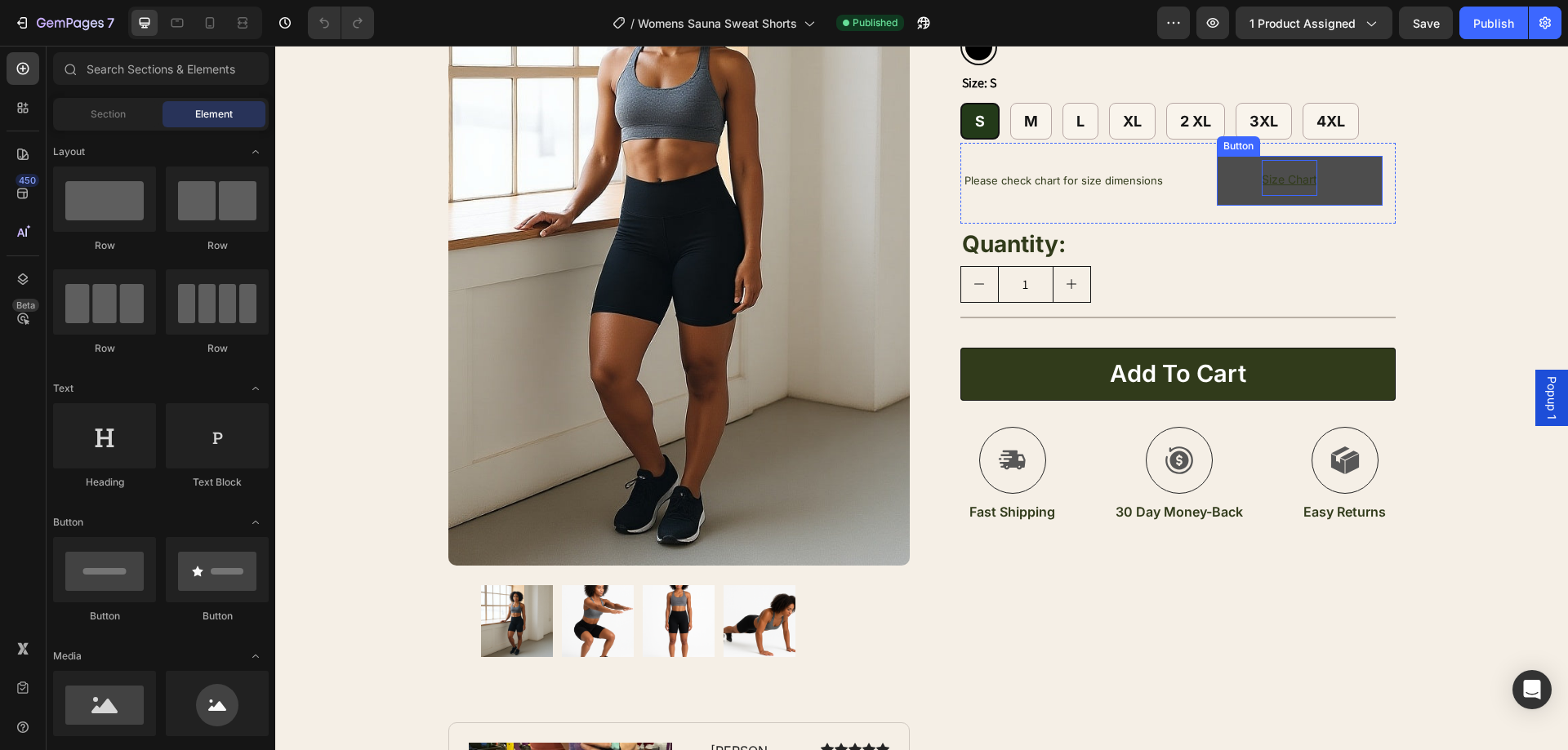
click at [1261, 187] on p "Size Chart" at bounding box center [1289, 177] width 55 height 35
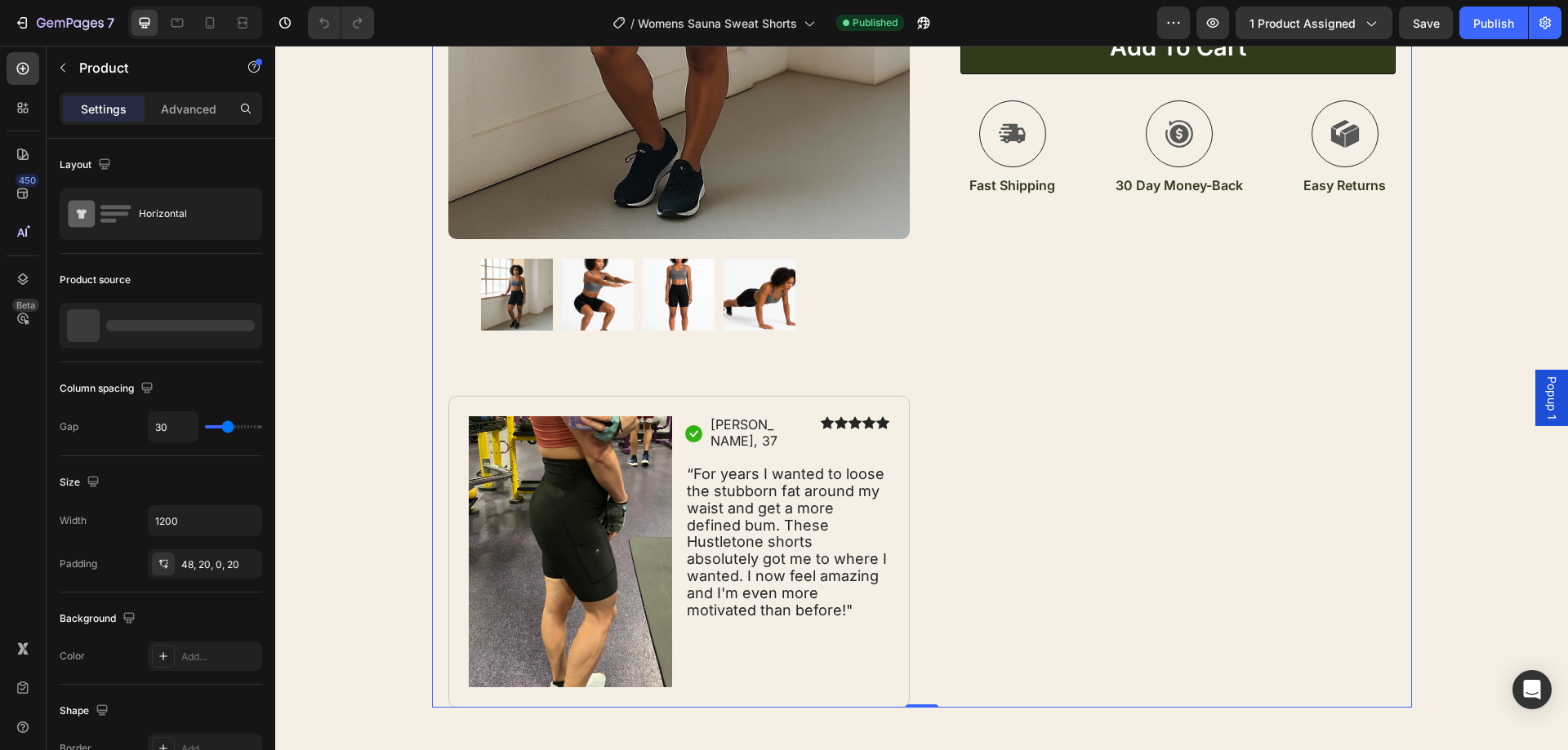
click at [1223, 337] on div "Icon Icon Icon Icon Icon Icon List 1321+ Women Transformed Text Block Row Therm…" at bounding box center [1165, 127] width 462 height 1161
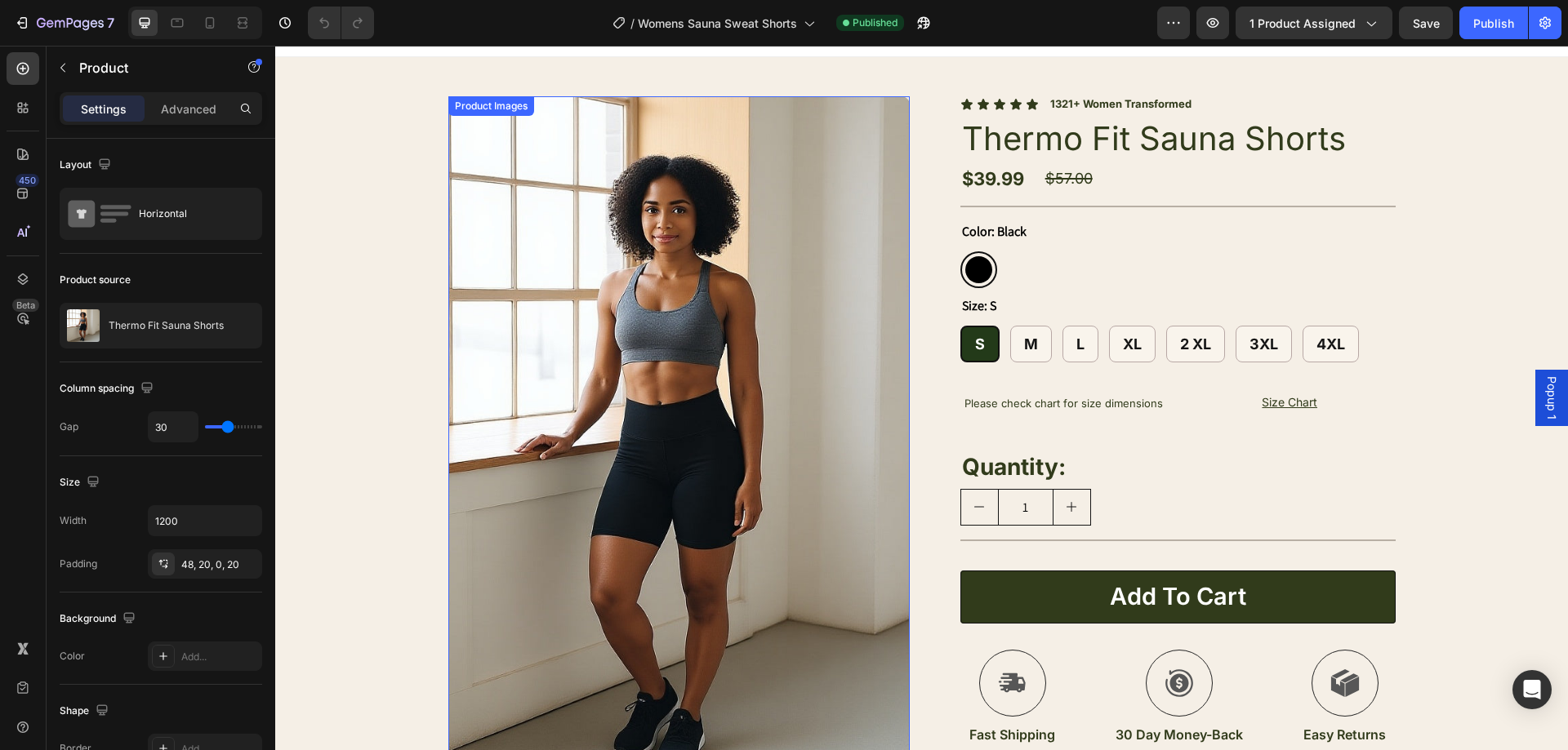
scroll to position [265, 0]
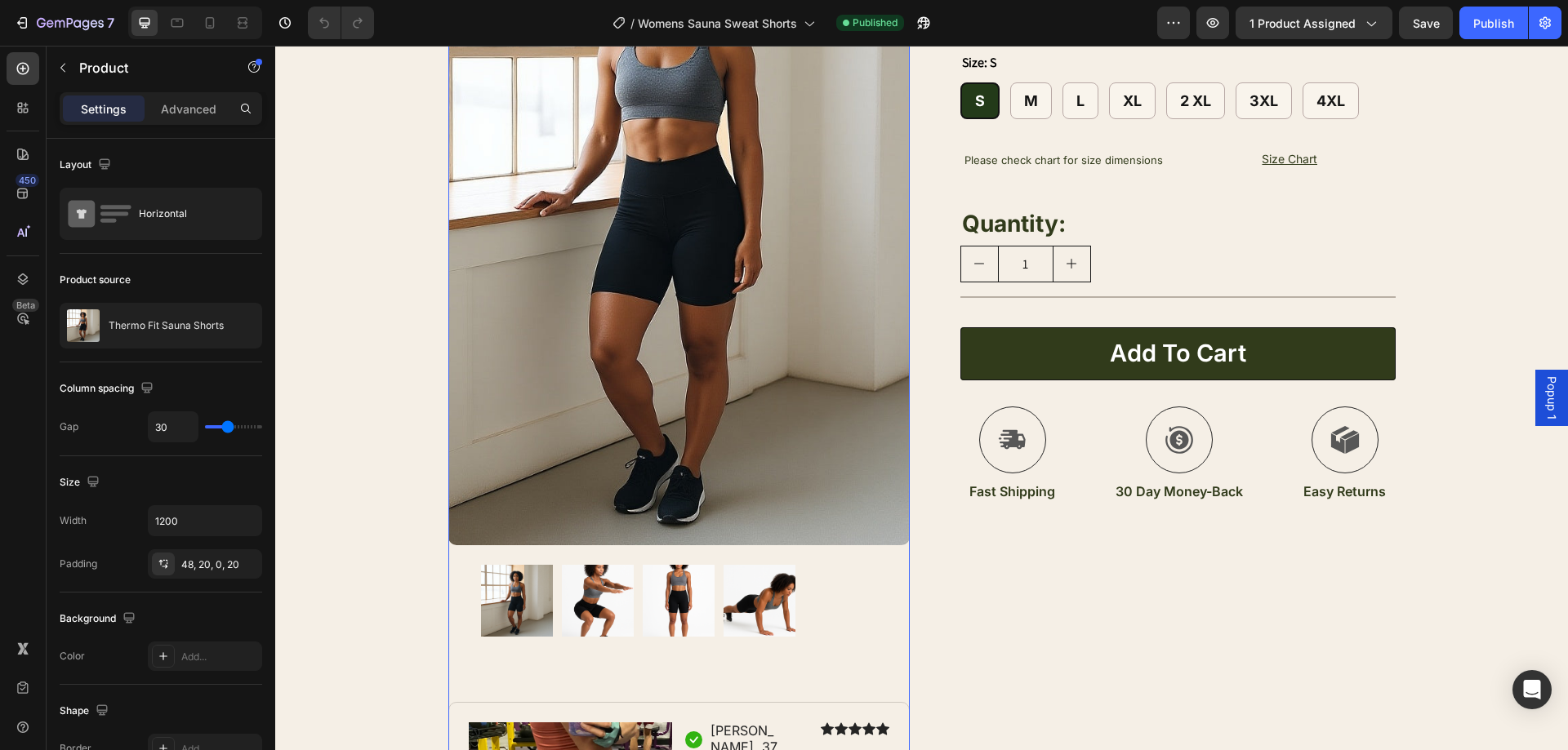
click at [588, 611] on img at bounding box center [598, 601] width 72 height 72
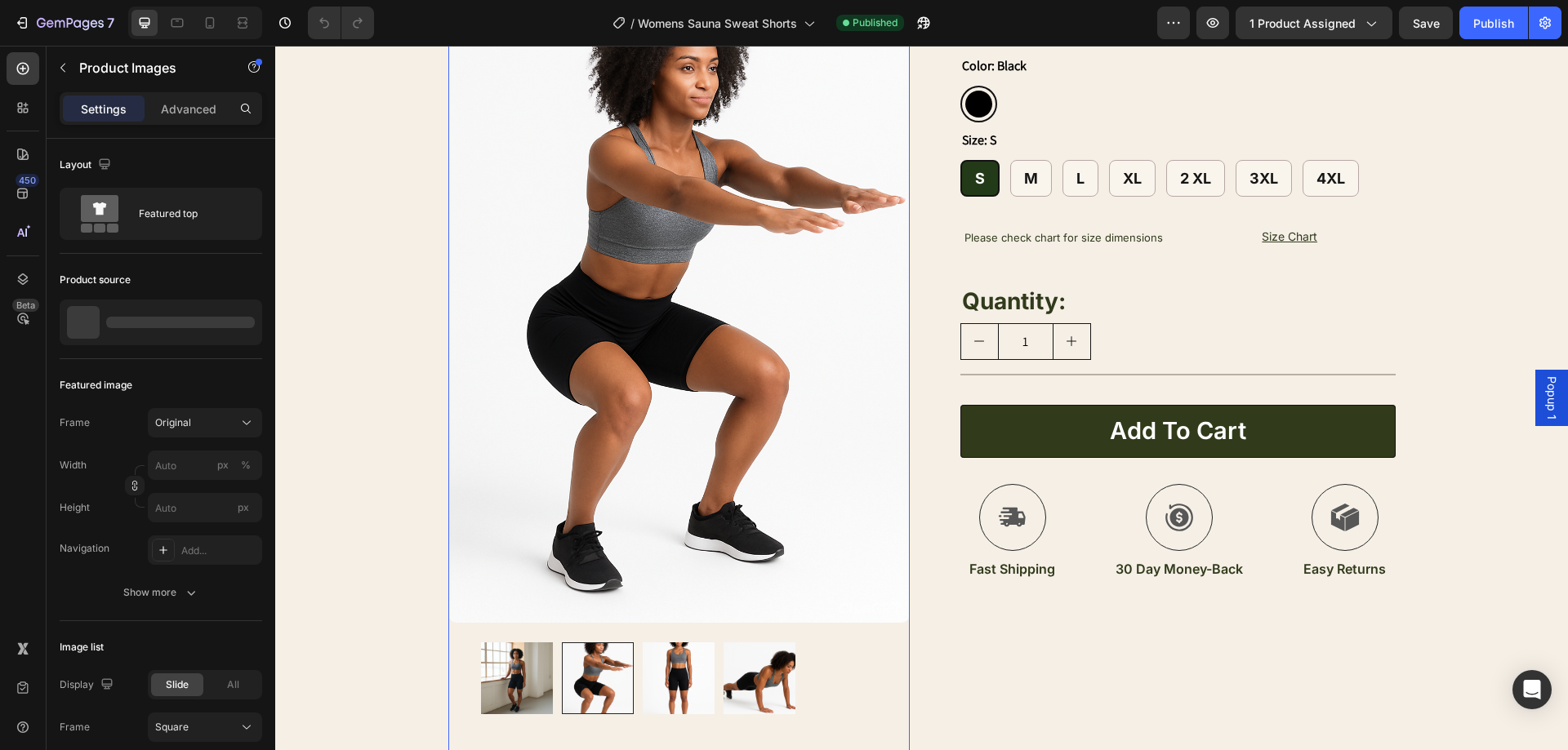
scroll to position [184, 0]
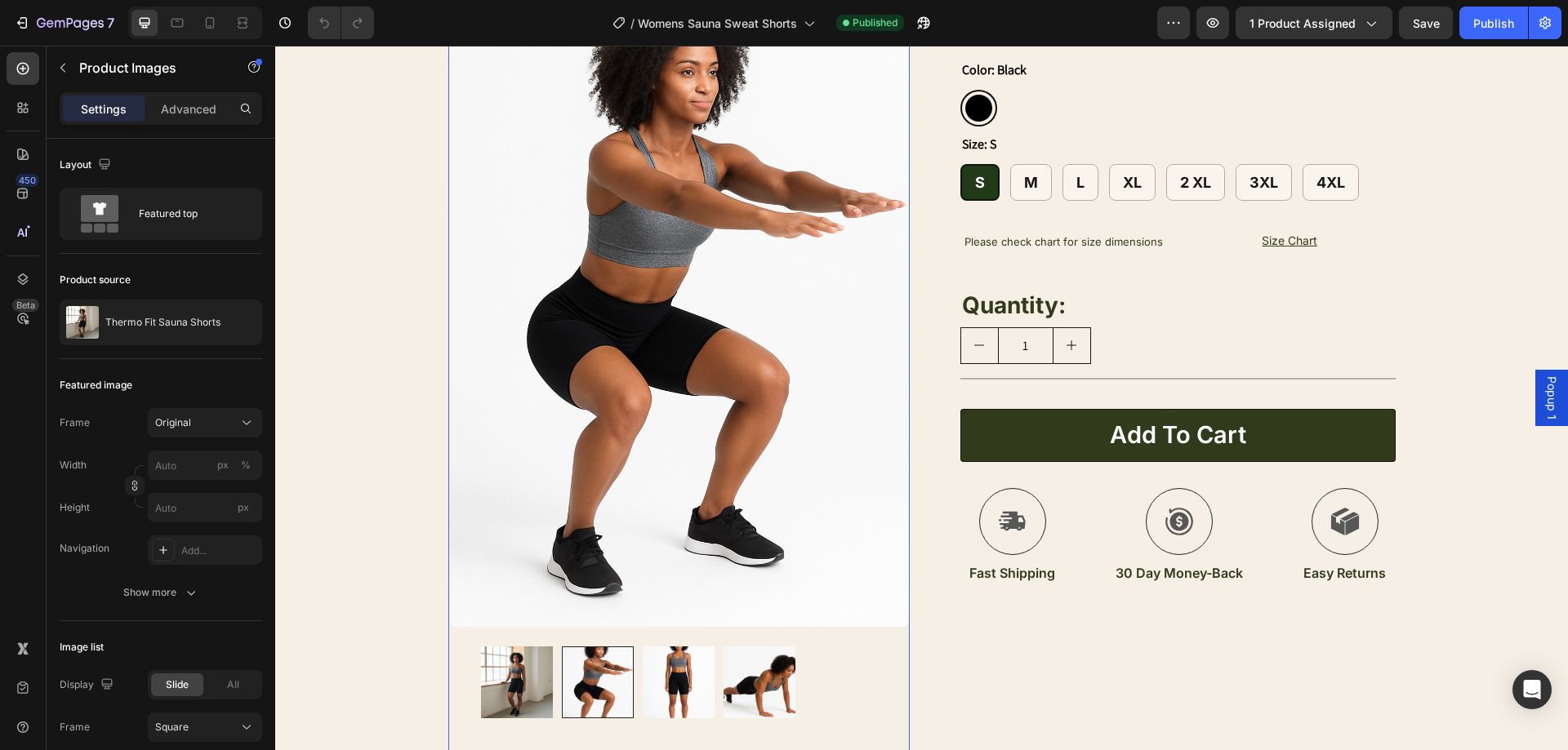
click at [678, 685] on img at bounding box center [678, 682] width 72 height 72
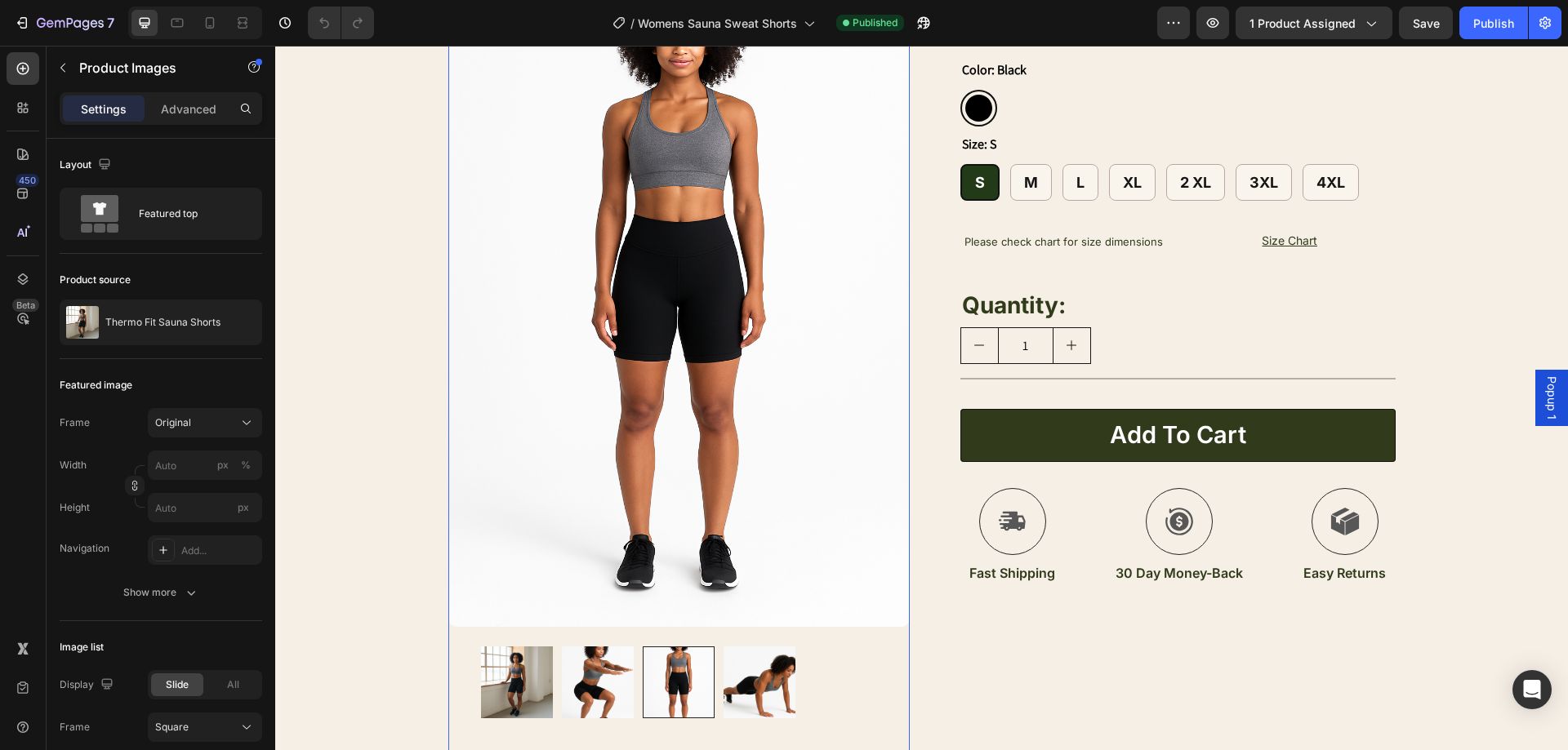
click at [763, 693] on img at bounding box center [759, 682] width 72 height 72
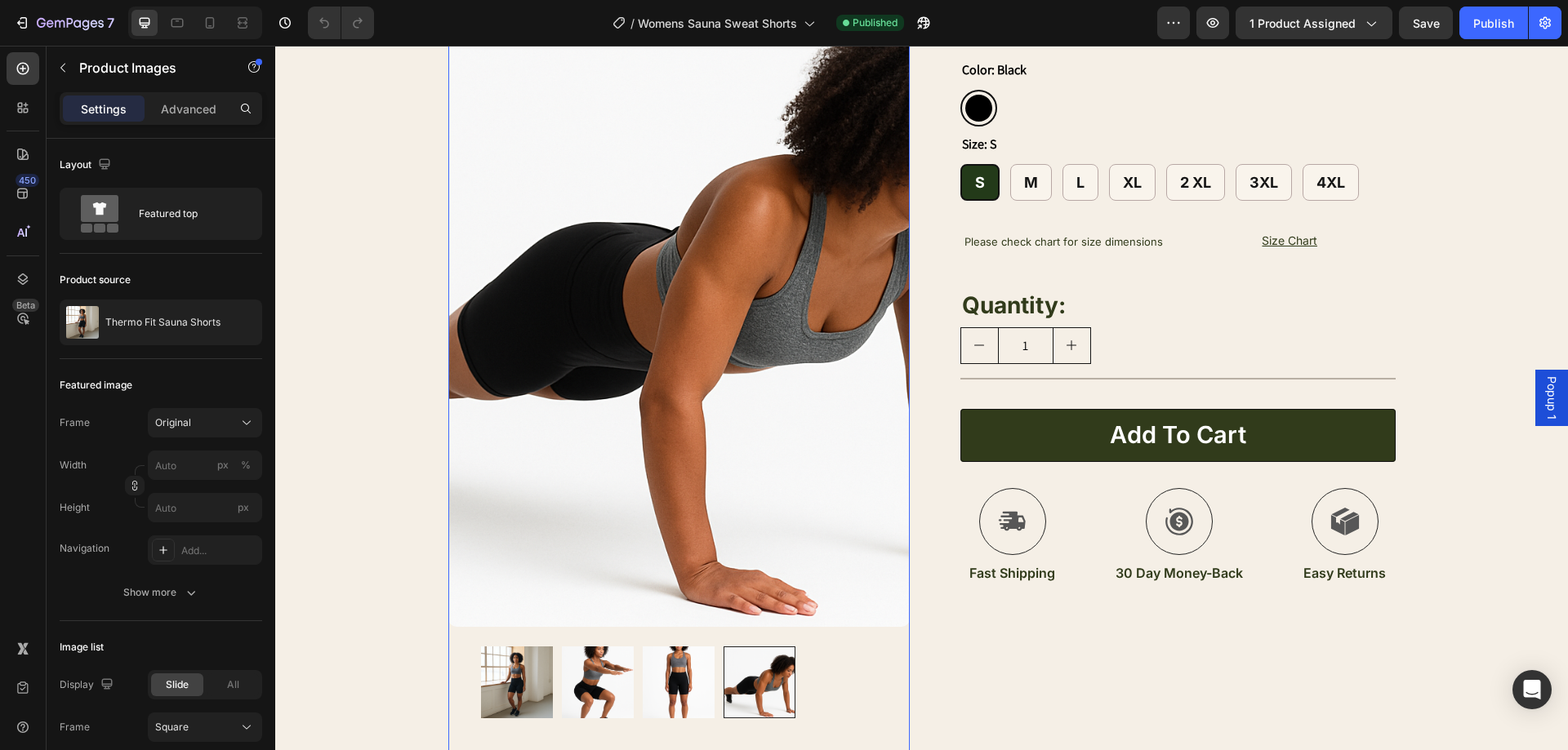
click at [676, 656] on img at bounding box center [678, 682] width 72 height 72
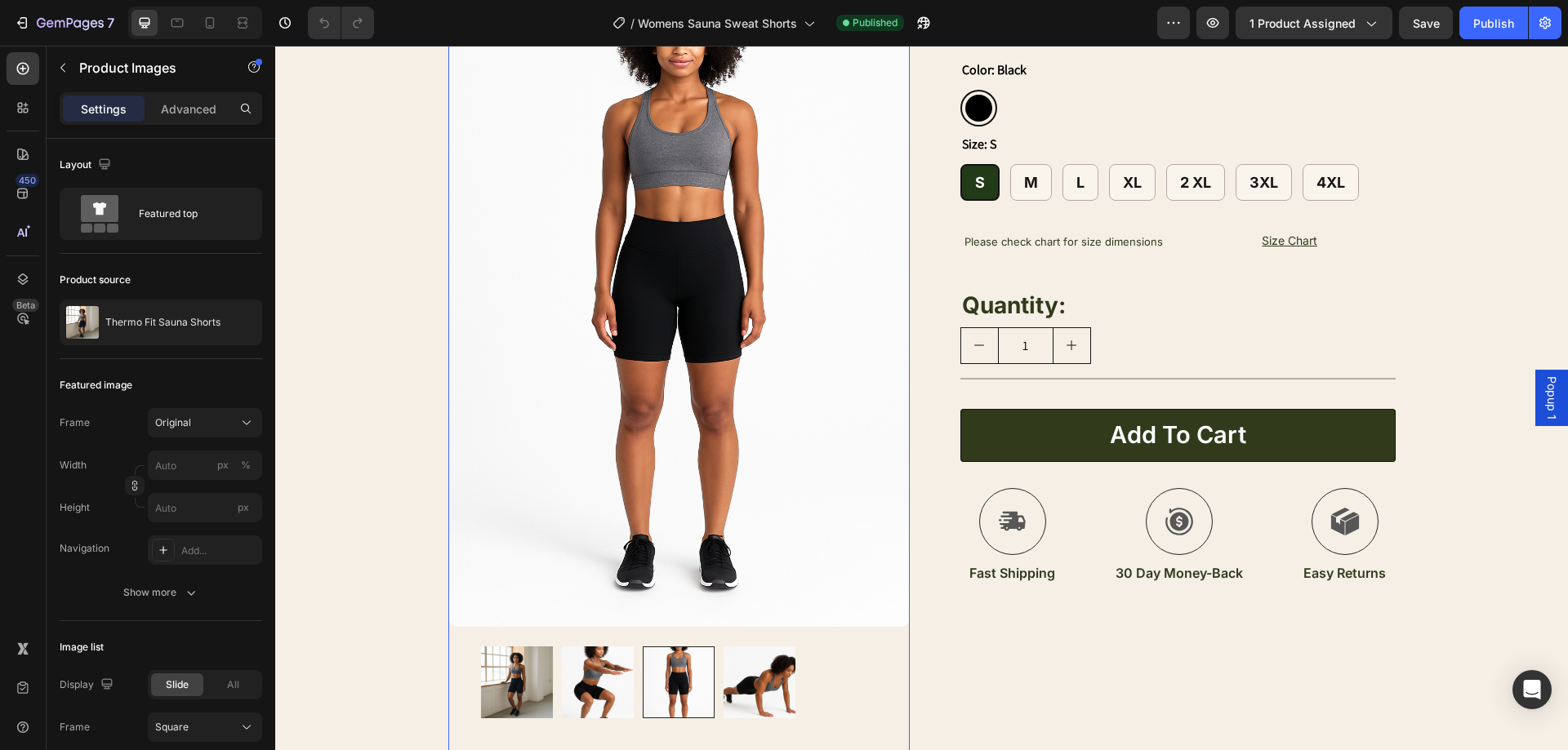
click at [735, 684] on img at bounding box center [759, 682] width 72 height 72
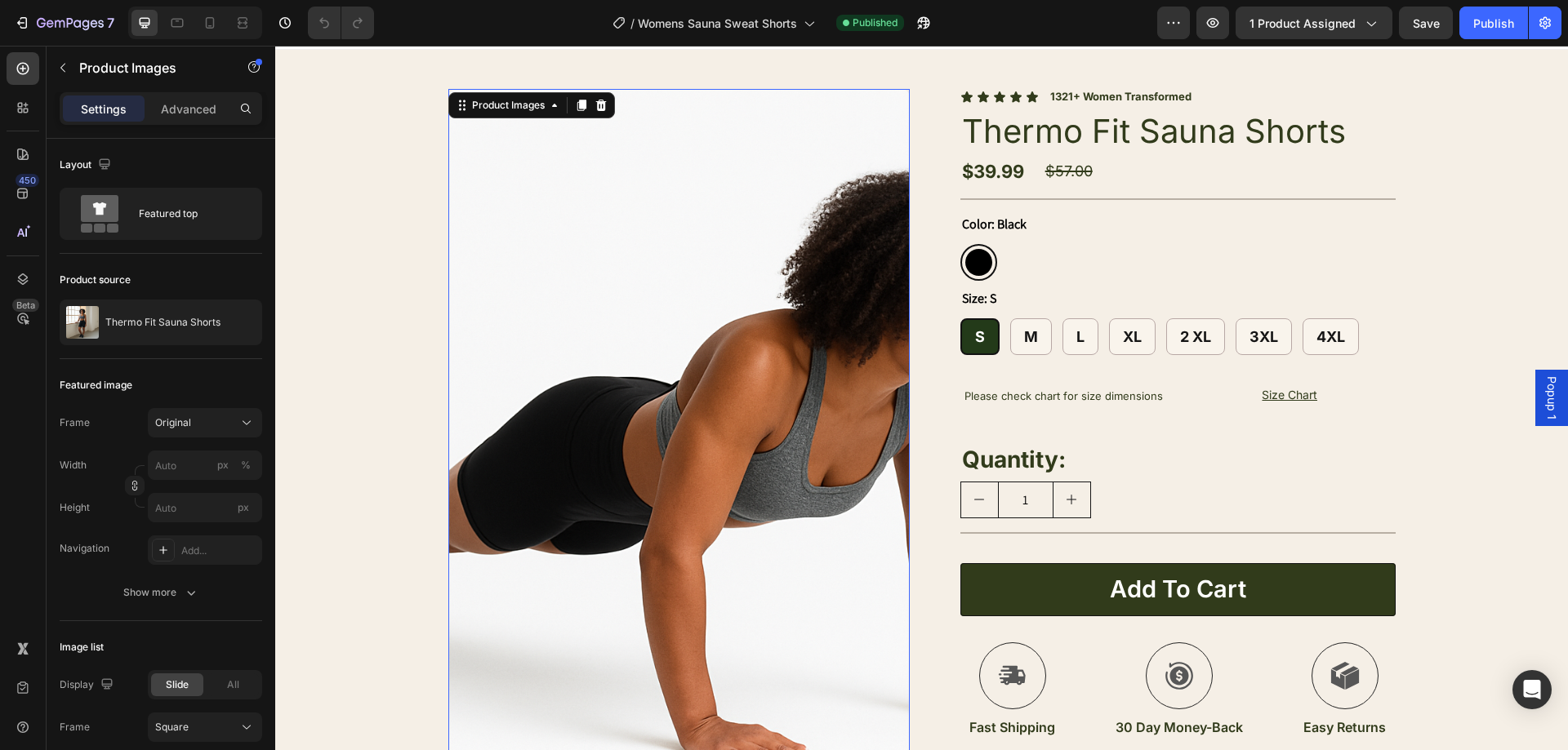
scroll to position [82, 0]
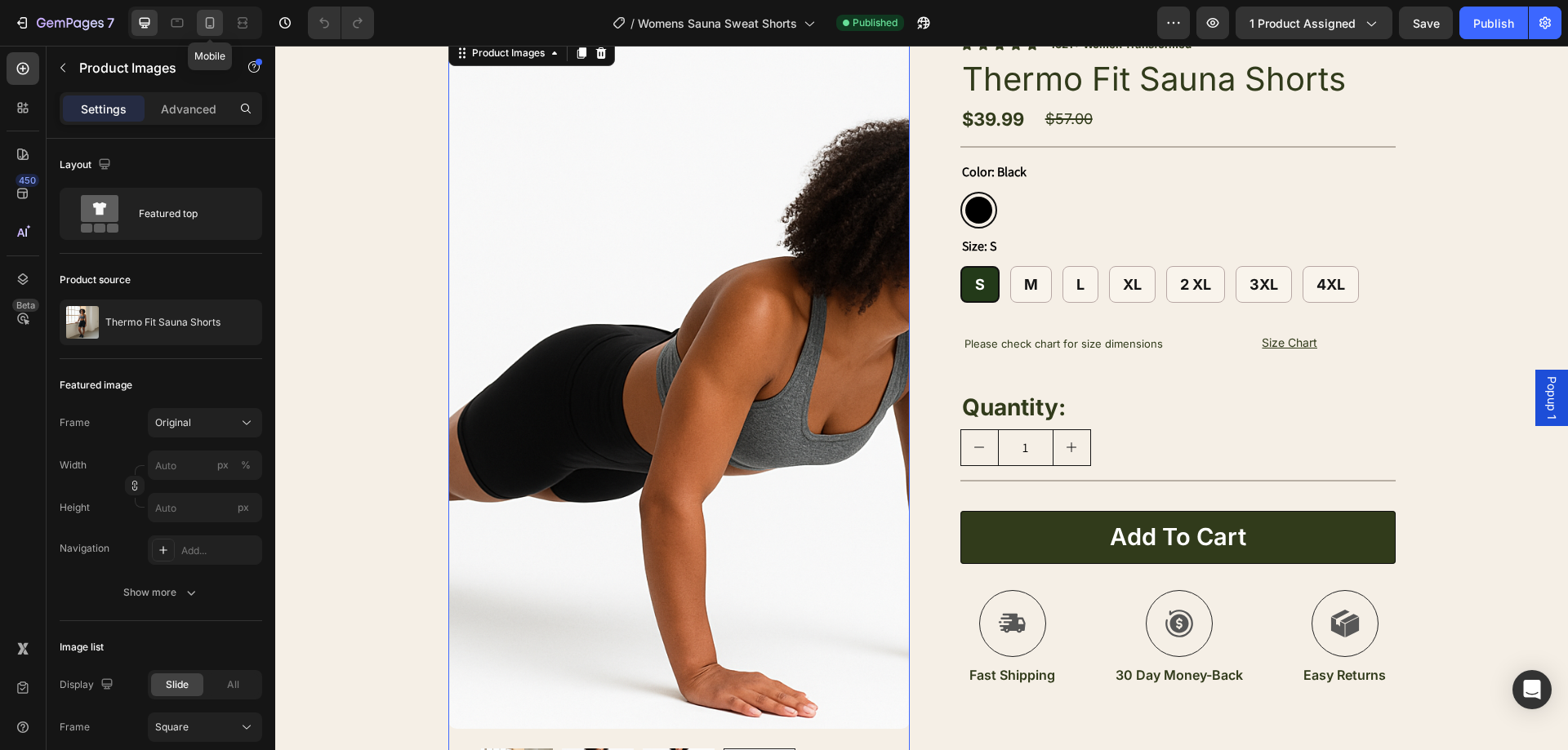
click at [219, 15] on div at bounding box center [209, 23] width 26 height 26
type input "60"
type input "8"
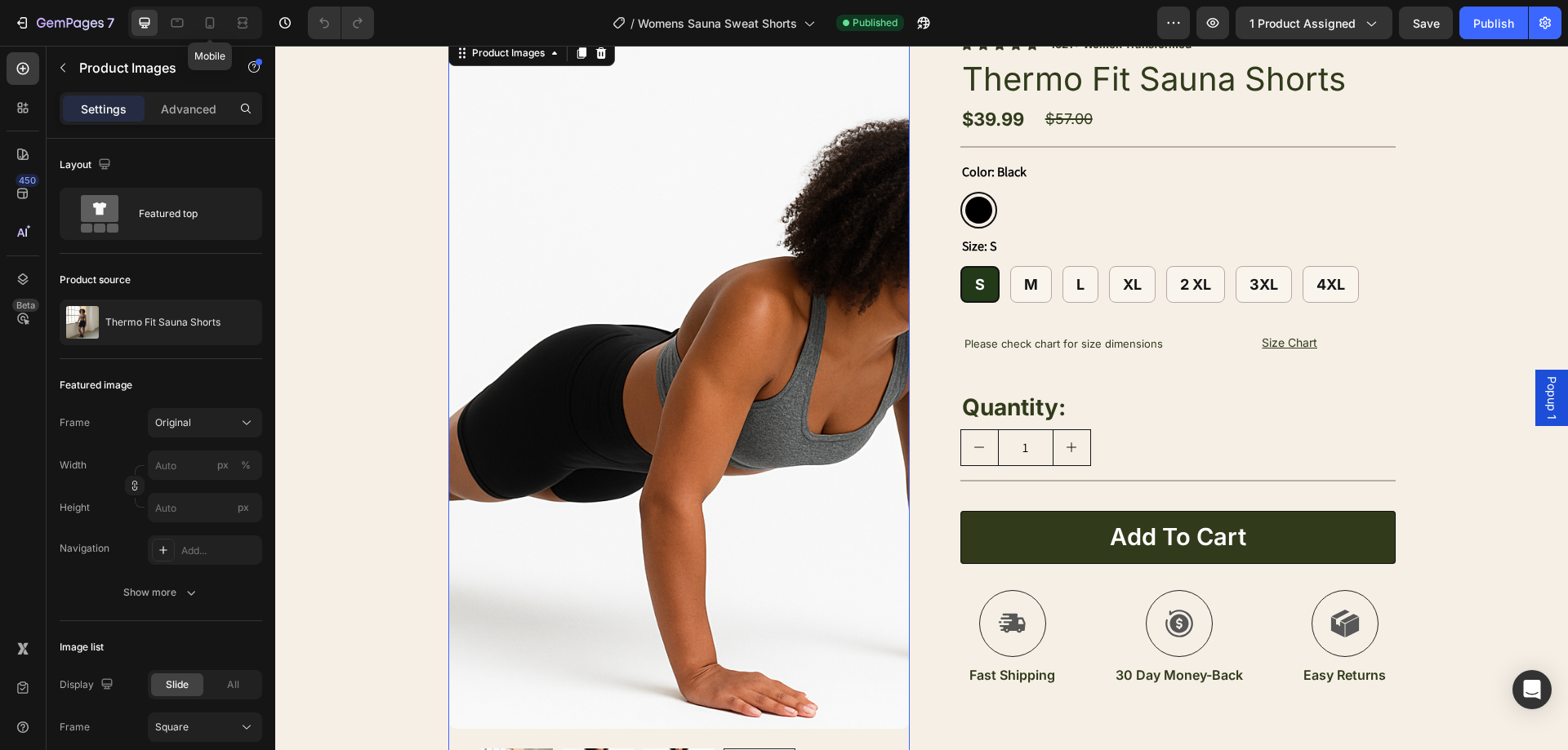
type input "8"
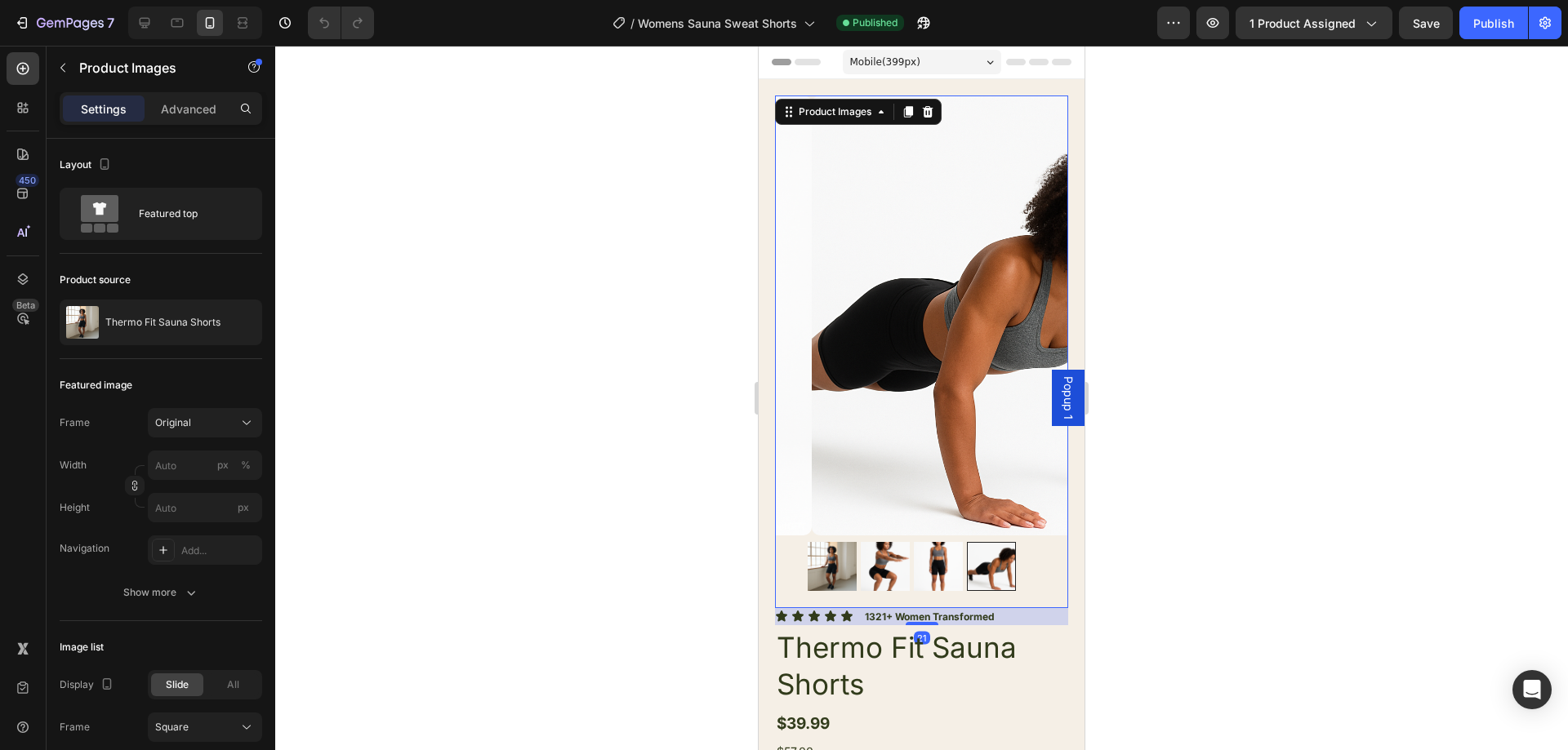
click at [933, 543] on img at bounding box center [937, 566] width 49 height 49
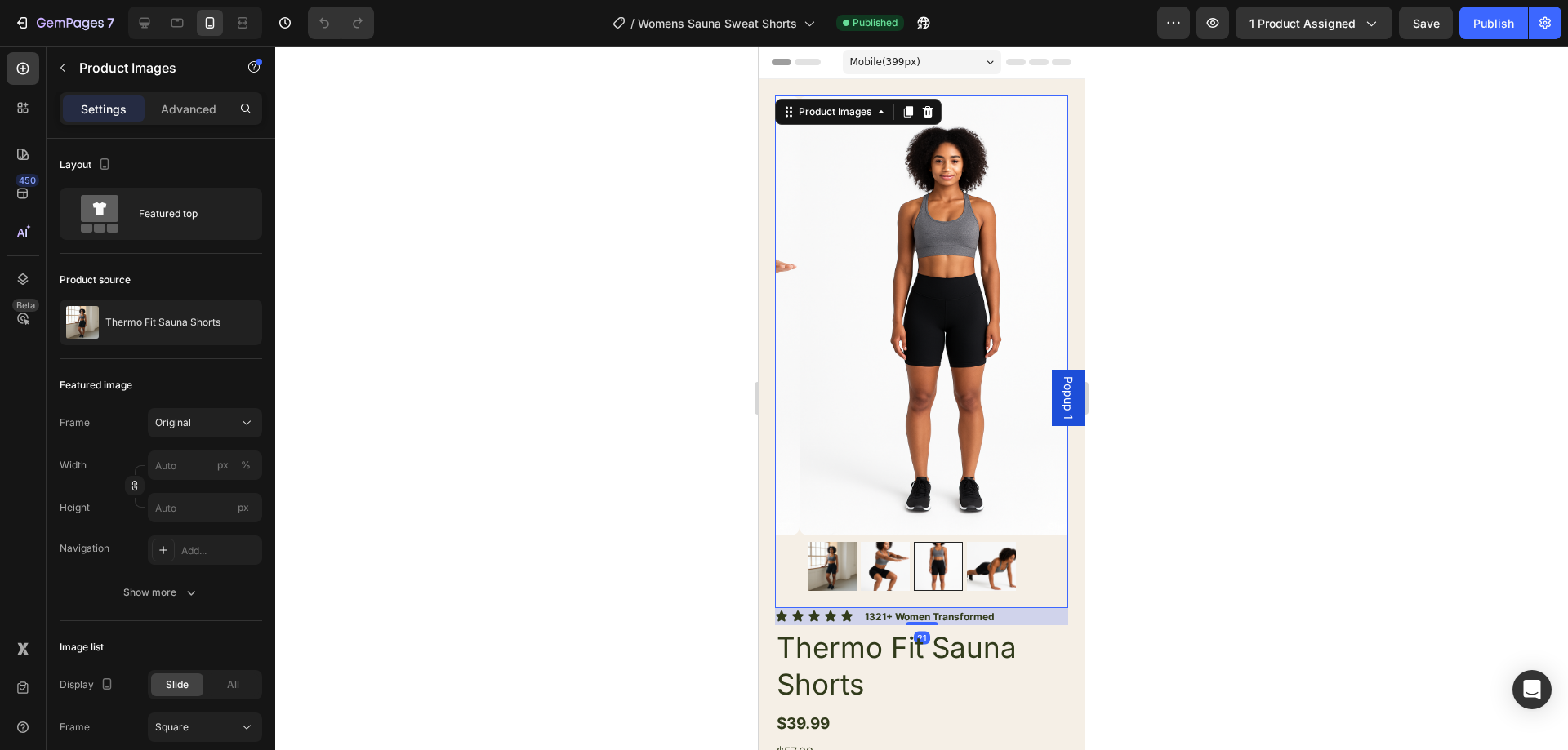
click at [913, 544] on div at bounding box center [937, 566] width 49 height 49
click at [905, 543] on img at bounding box center [885, 566] width 49 height 49
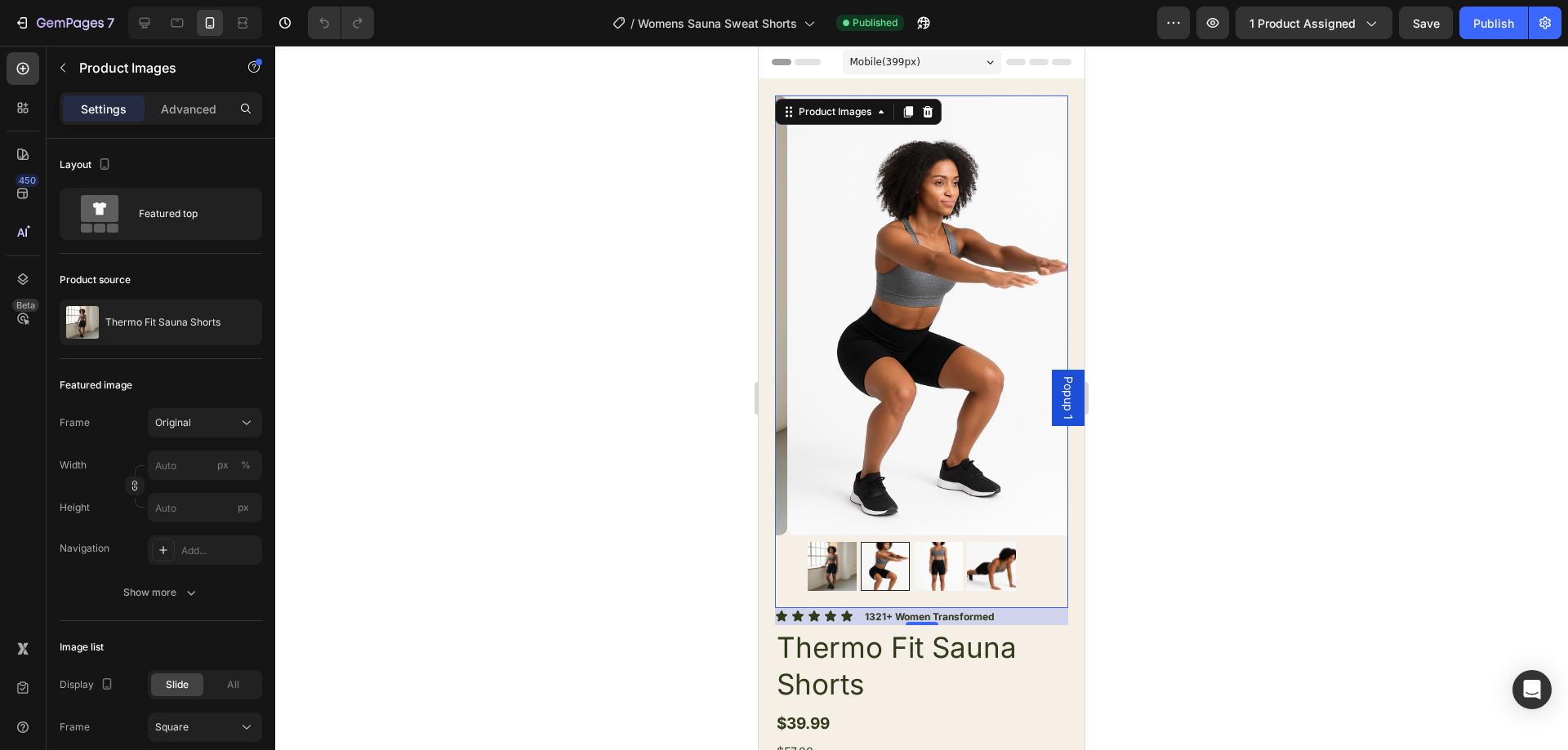
click at [833, 545] on img at bounding box center [832, 566] width 49 height 49
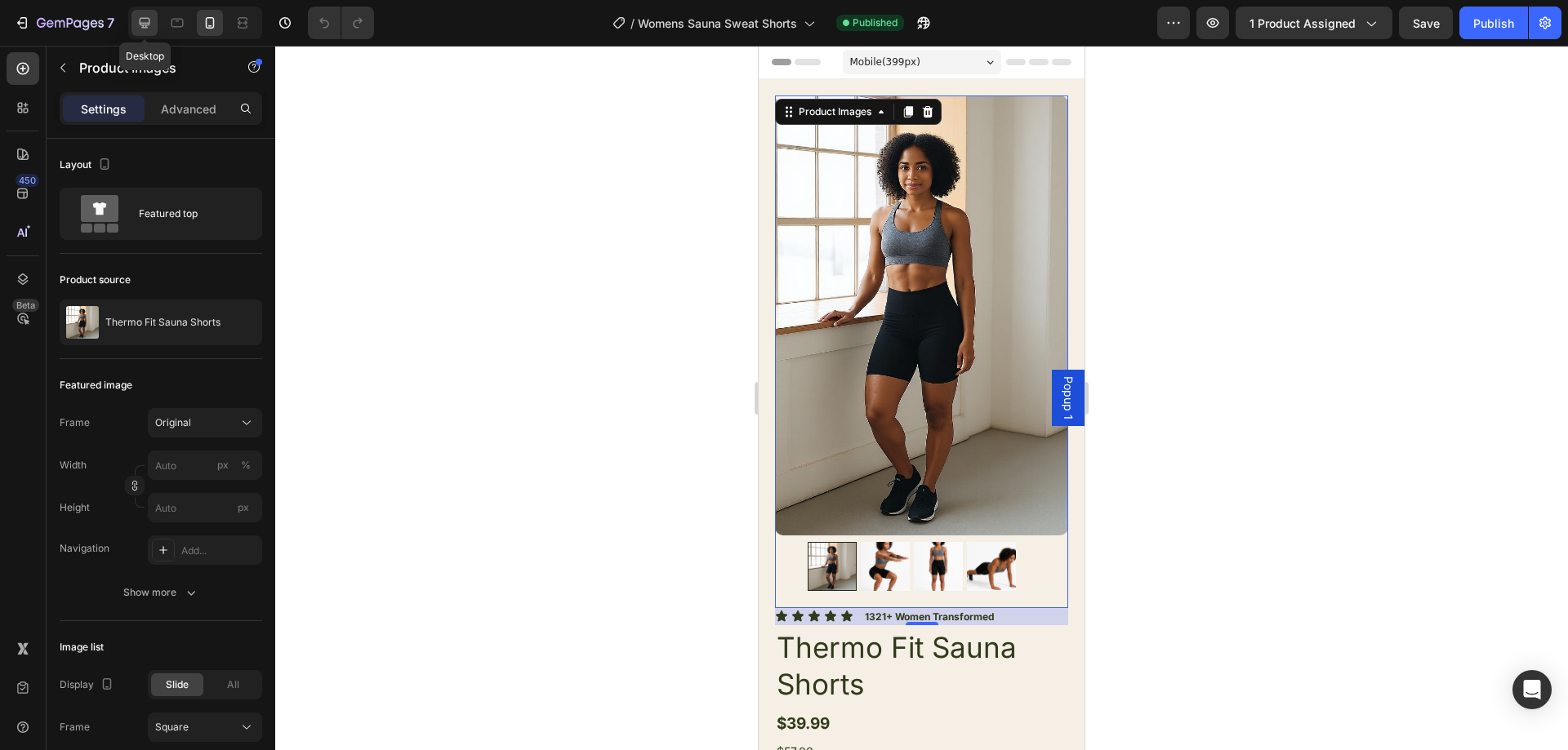
click at [146, 21] on icon at bounding box center [145, 23] width 17 height 17
type input "20"
type input "11"
type input "24"
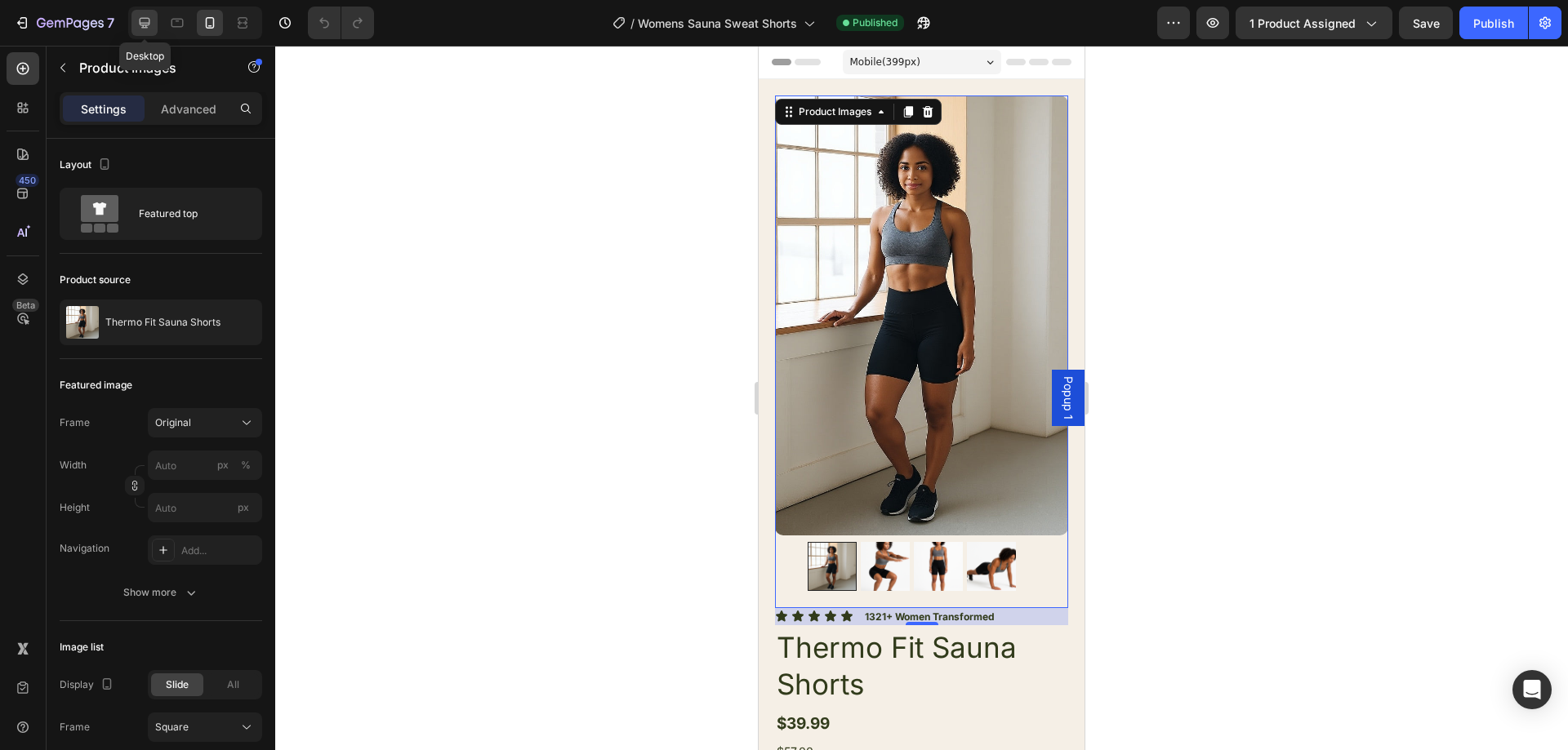
type input "24"
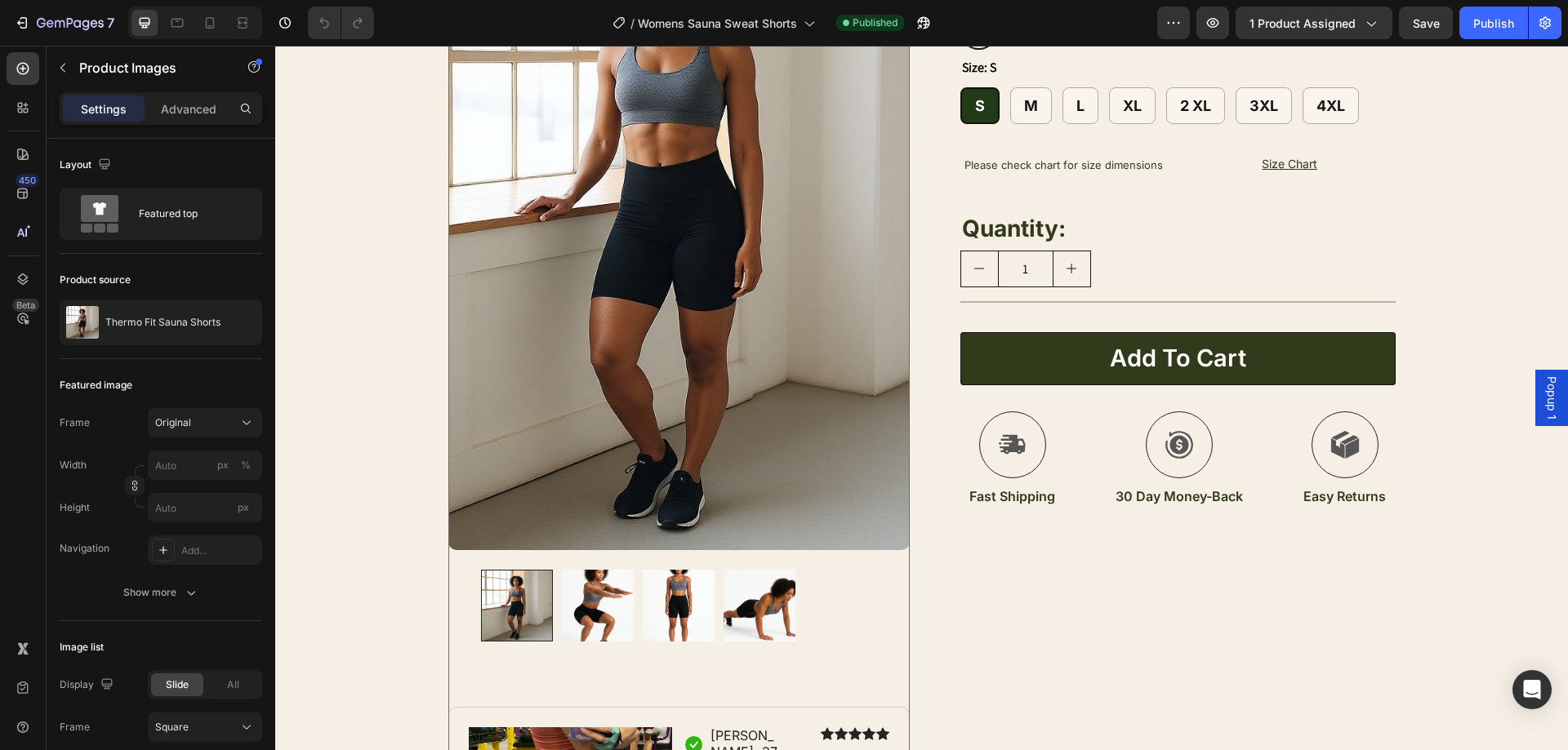
click at [610, 595] on img at bounding box center [598, 606] width 72 height 72
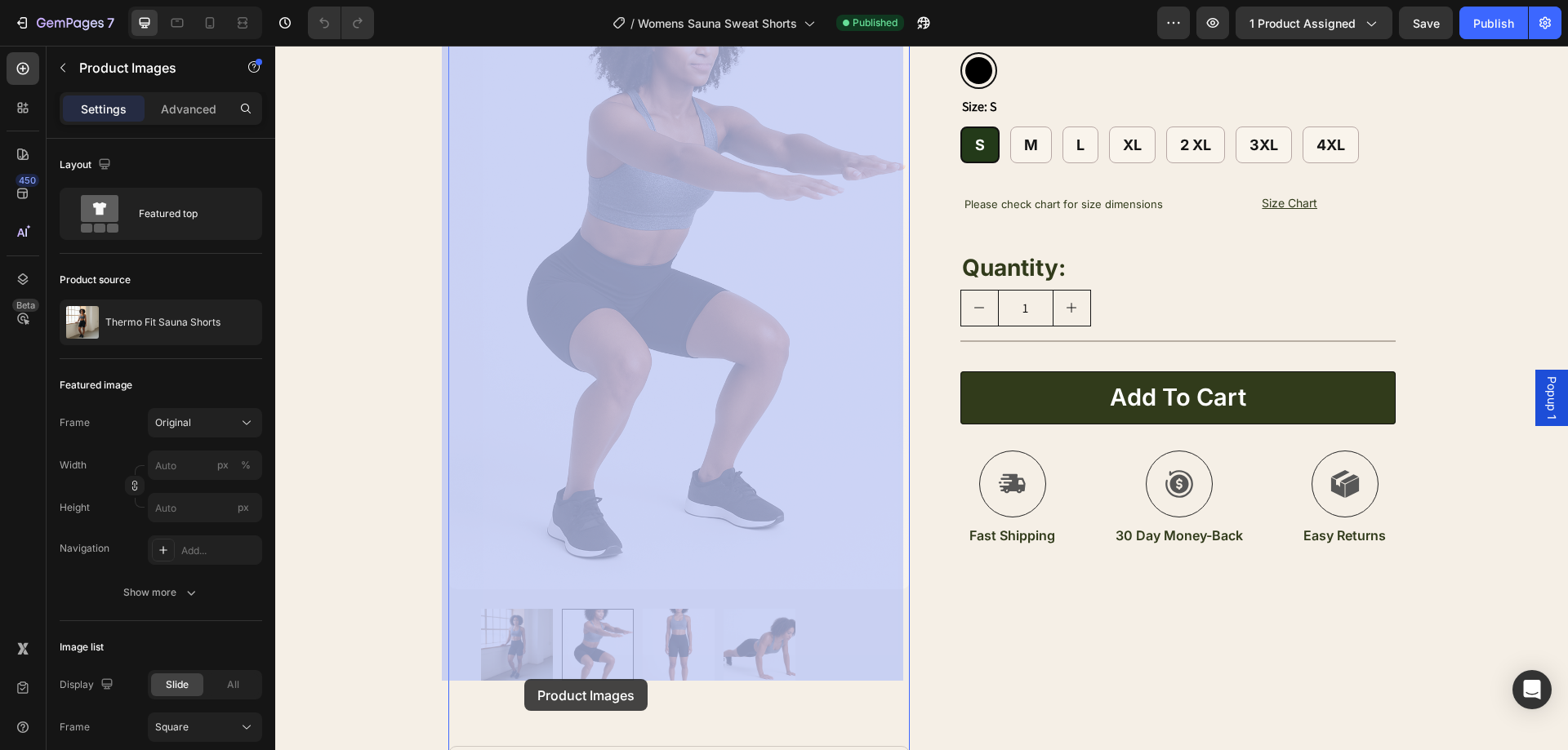
scroll to position [254, 0]
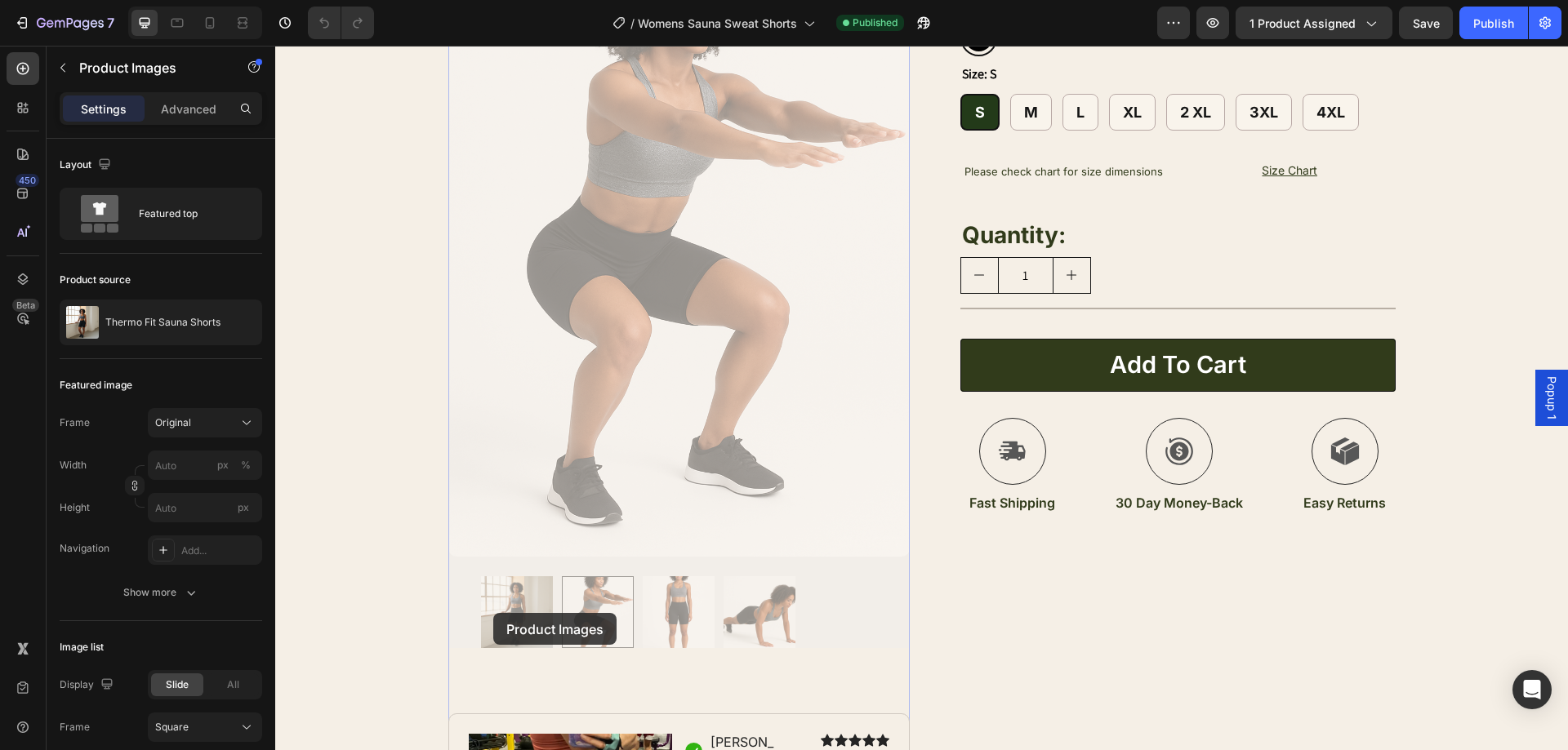
drag, startPoint x: 309, startPoint y: 440, endPoint x: 511, endPoint y: 541, distance: 225.8
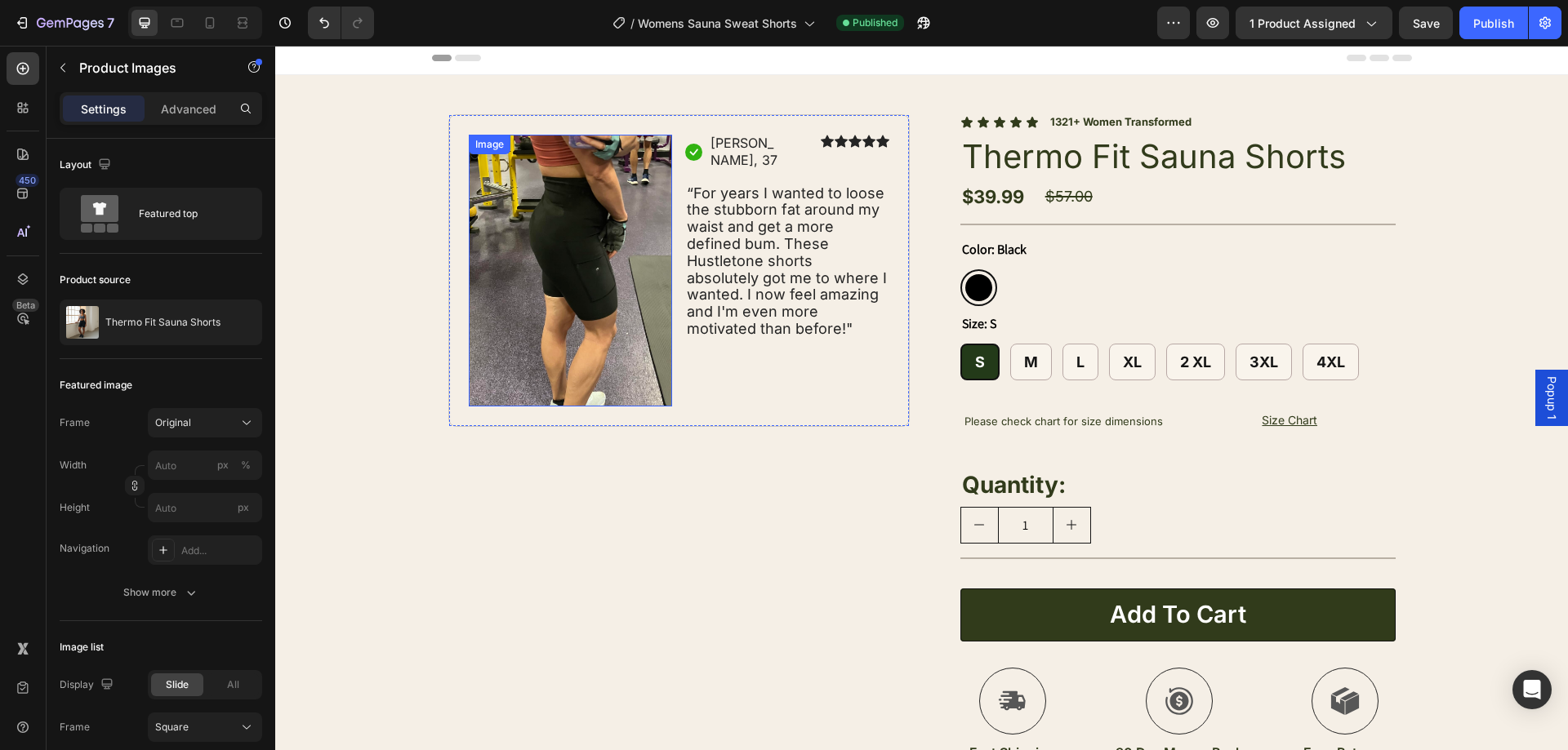
scroll to position [0, 0]
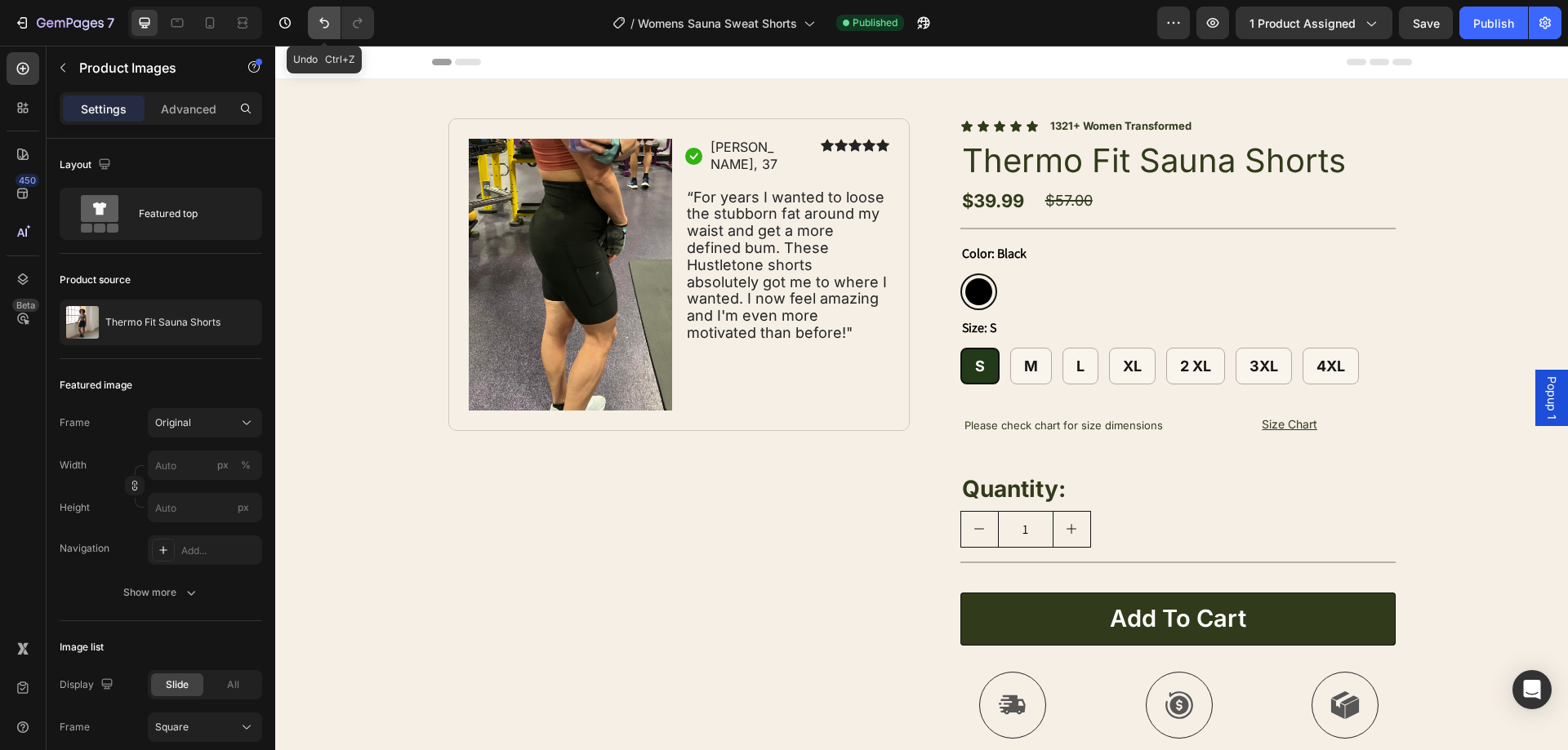
click at [336, 28] on button "Undo/Redo" at bounding box center [324, 23] width 33 height 33
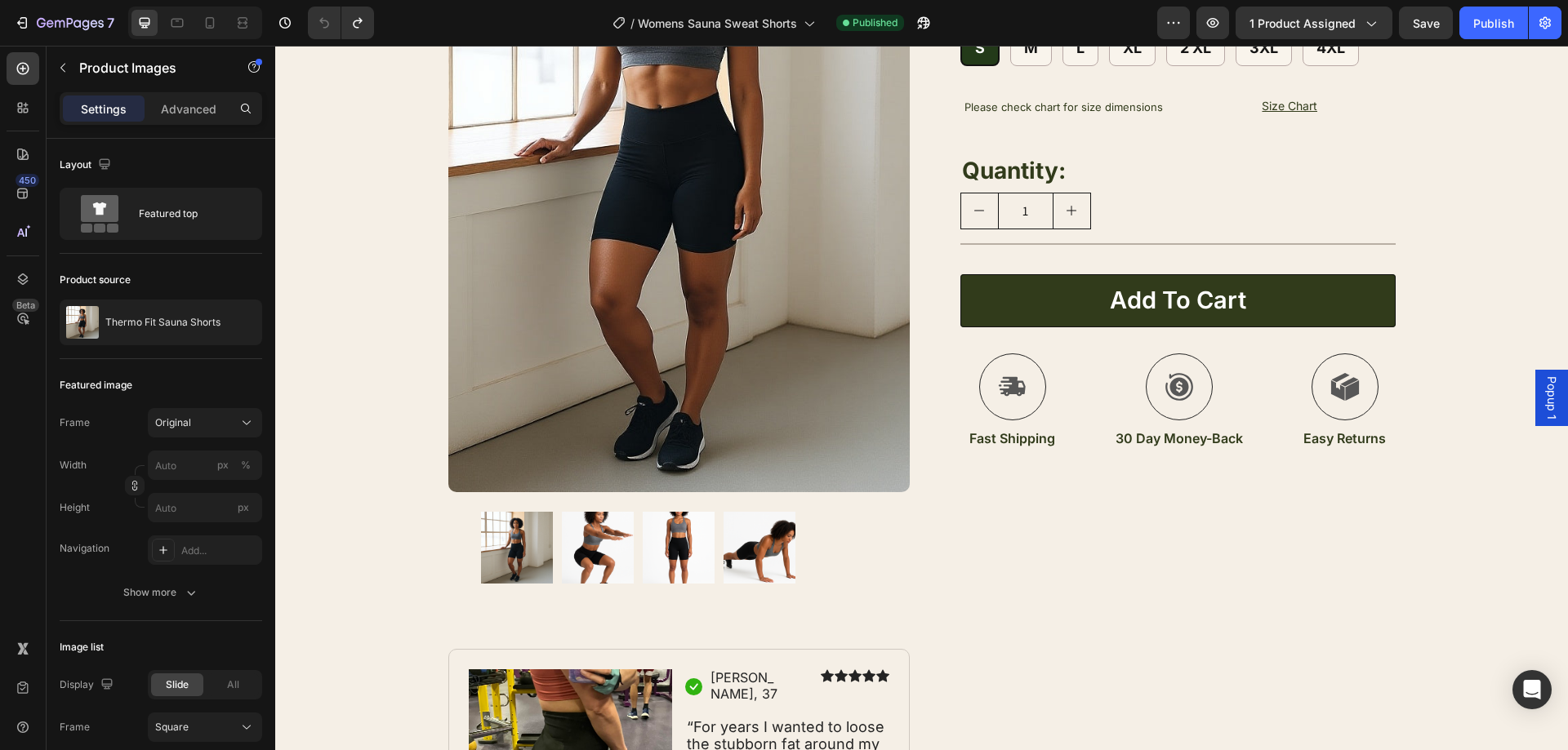
scroll to position [327, 0]
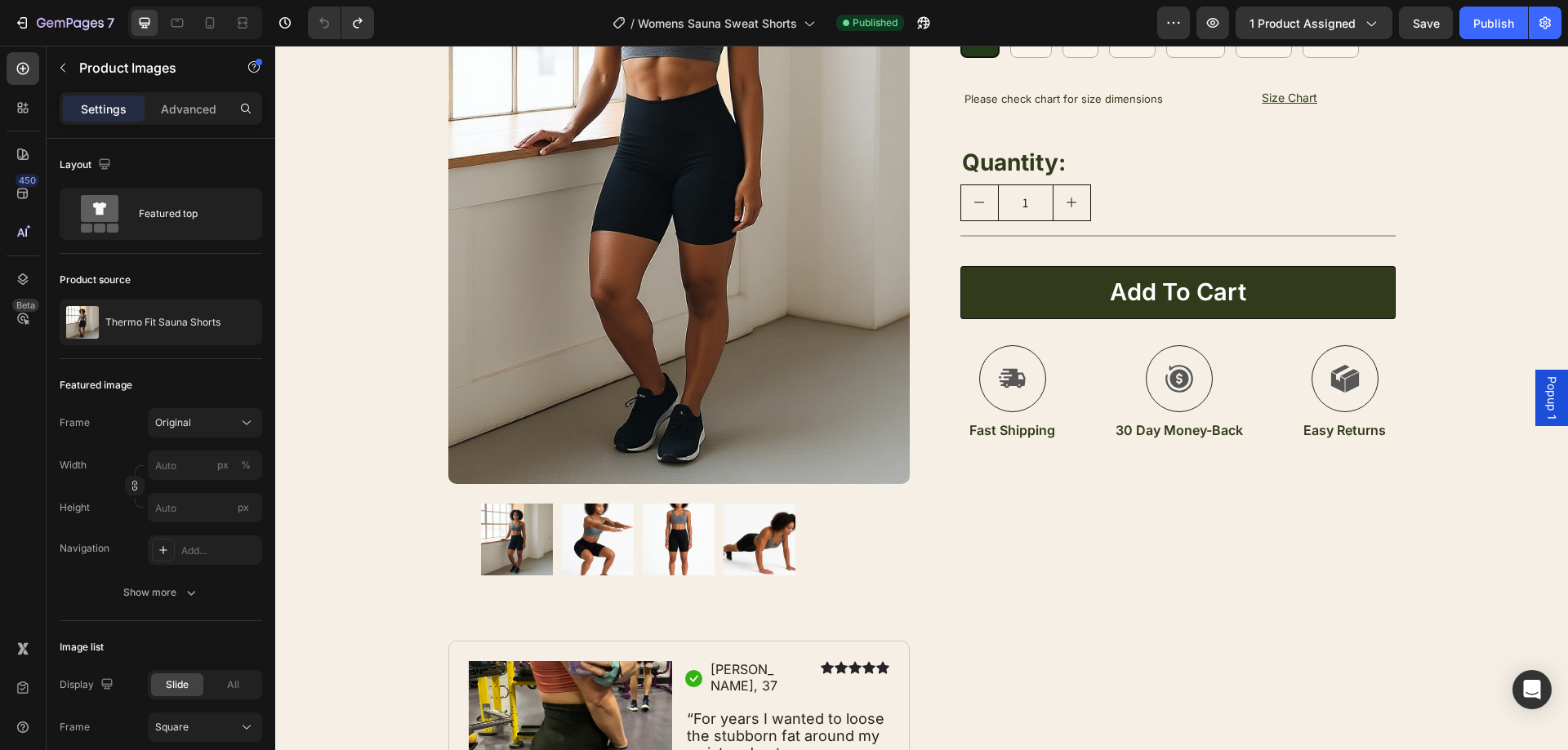
click at [609, 551] on img at bounding box center [598, 540] width 72 height 72
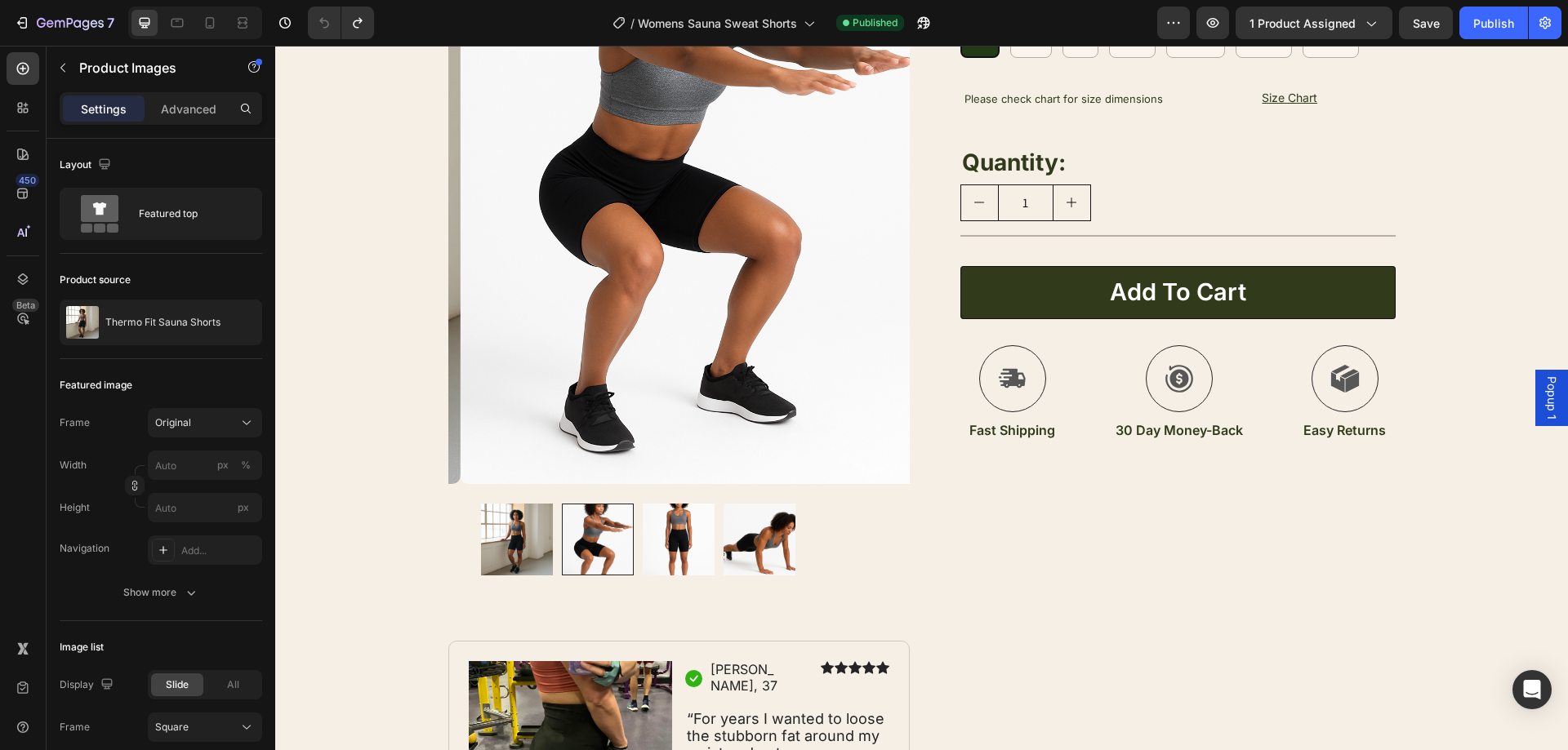
click at [662, 551] on img at bounding box center [678, 540] width 72 height 72
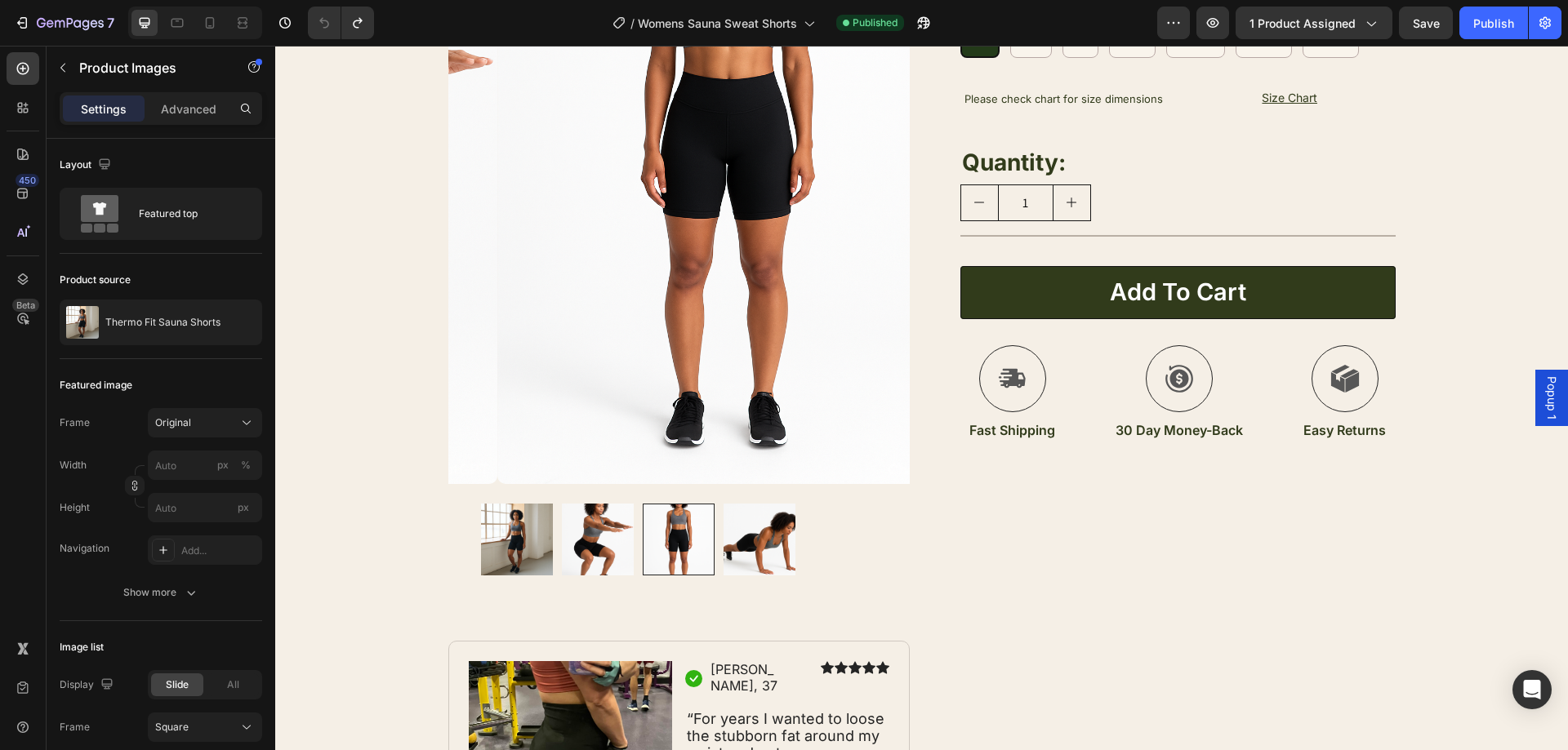
click at [741, 544] on img at bounding box center [759, 540] width 72 height 72
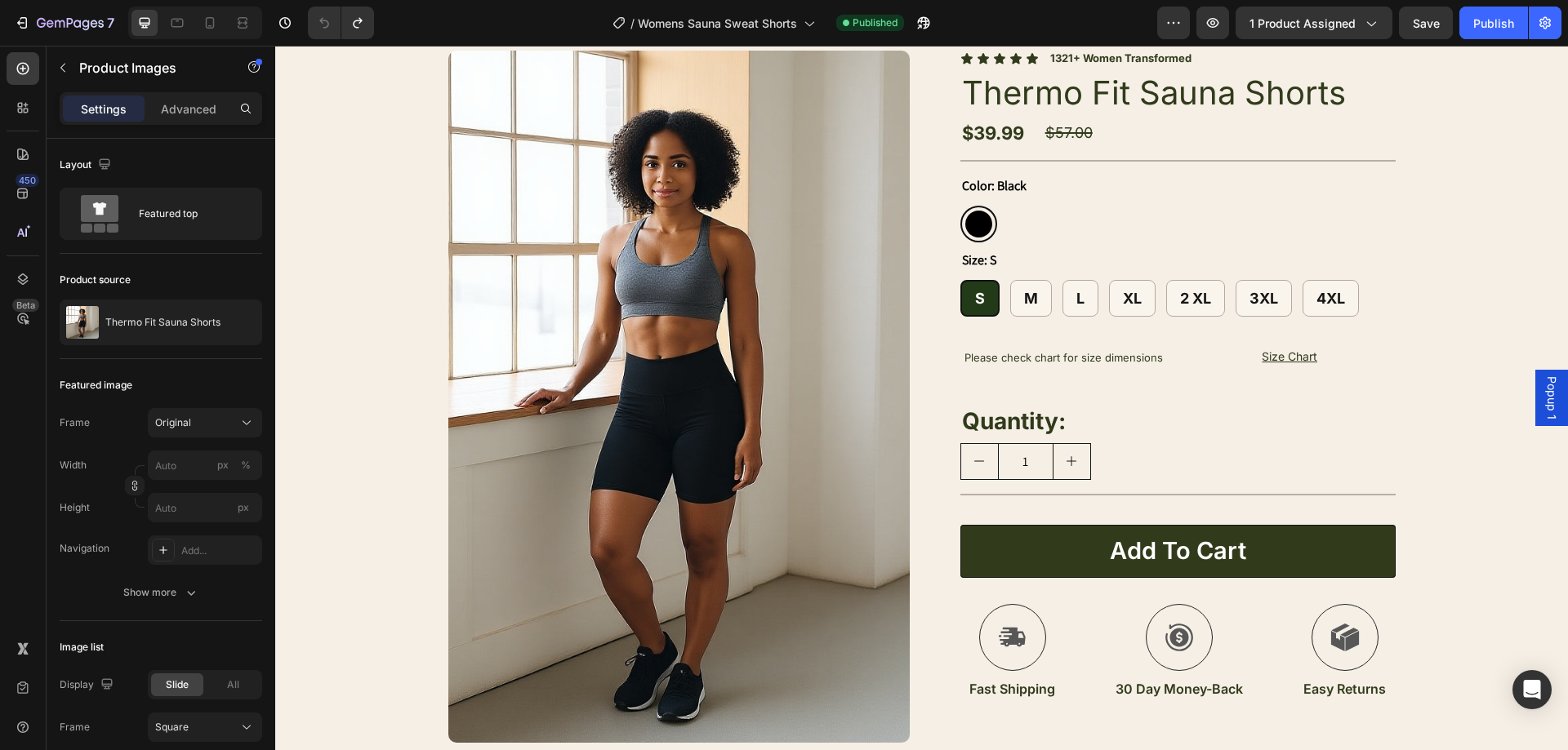
scroll to position [245, 0]
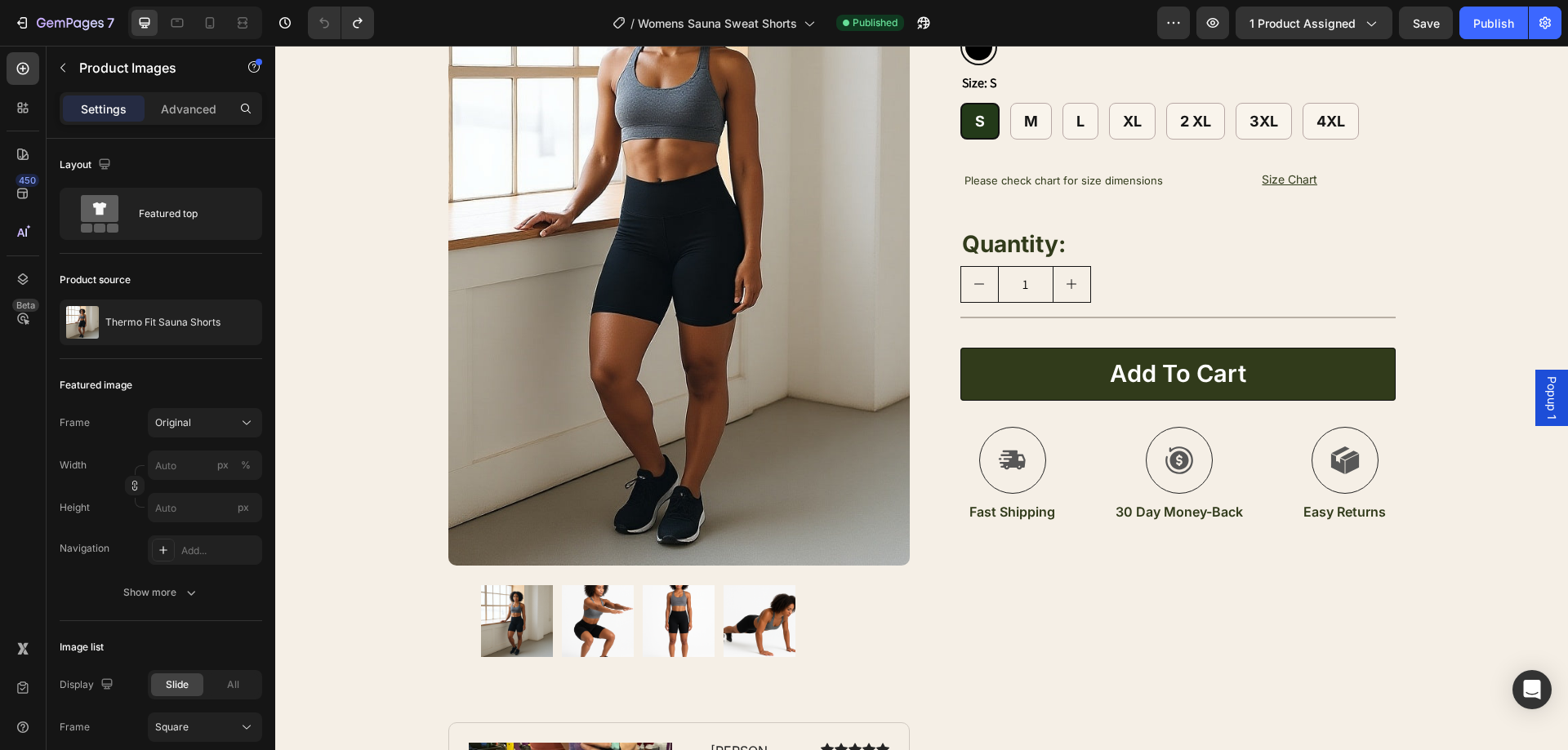
click at [596, 617] on img at bounding box center [598, 621] width 72 height 72
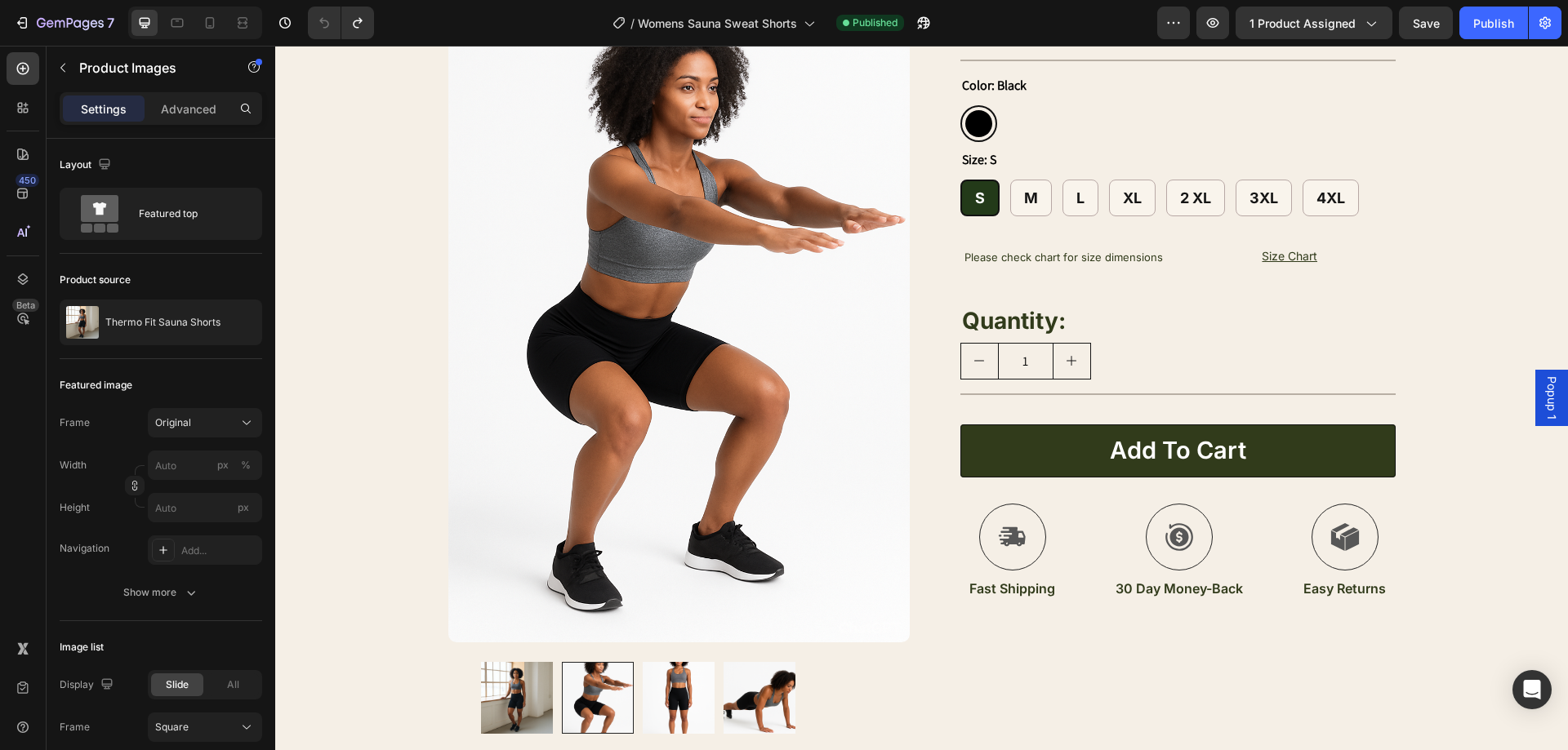
scroll to position [163, 0]
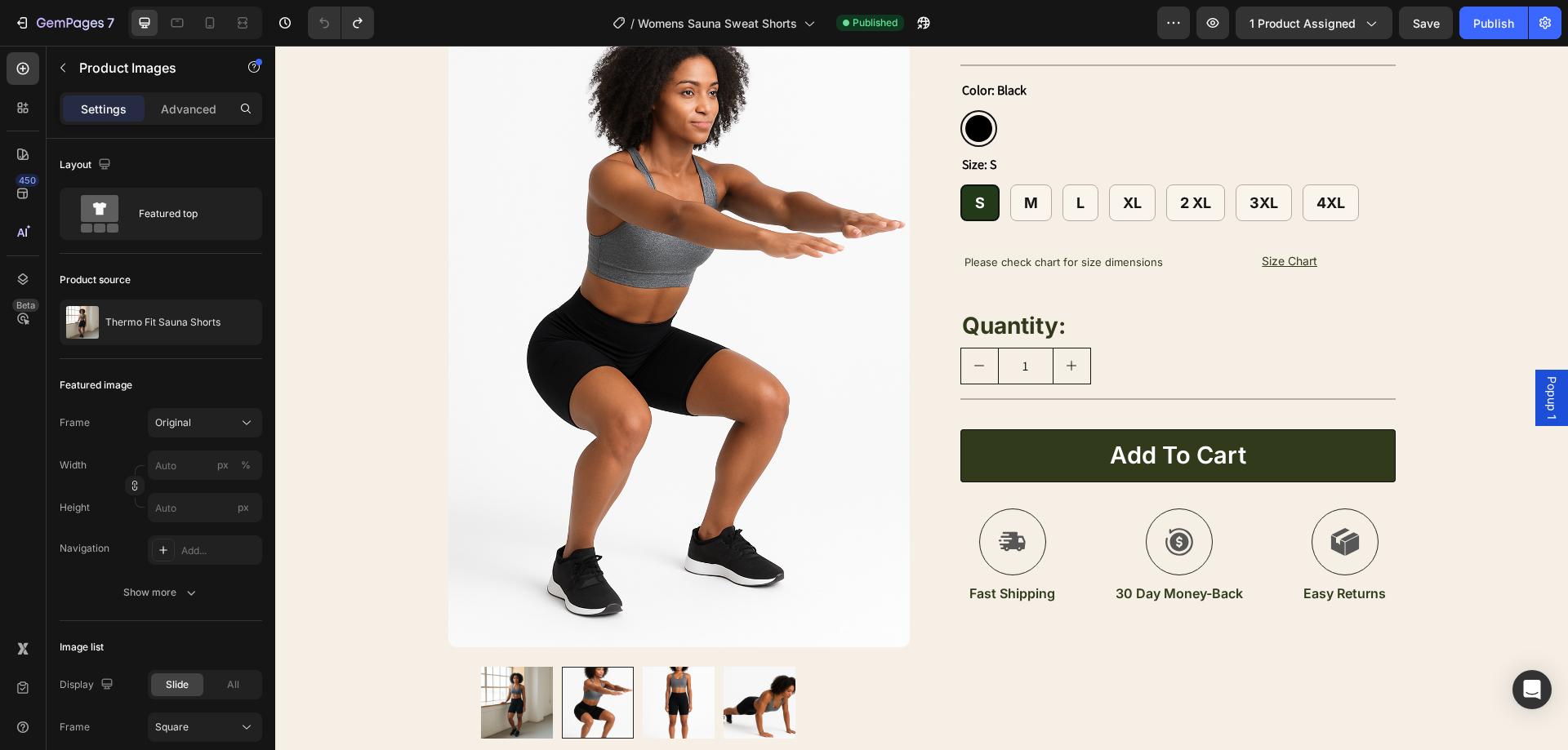
click at [669, 698] on img at bounding box center [678, 703] width 72 height 72
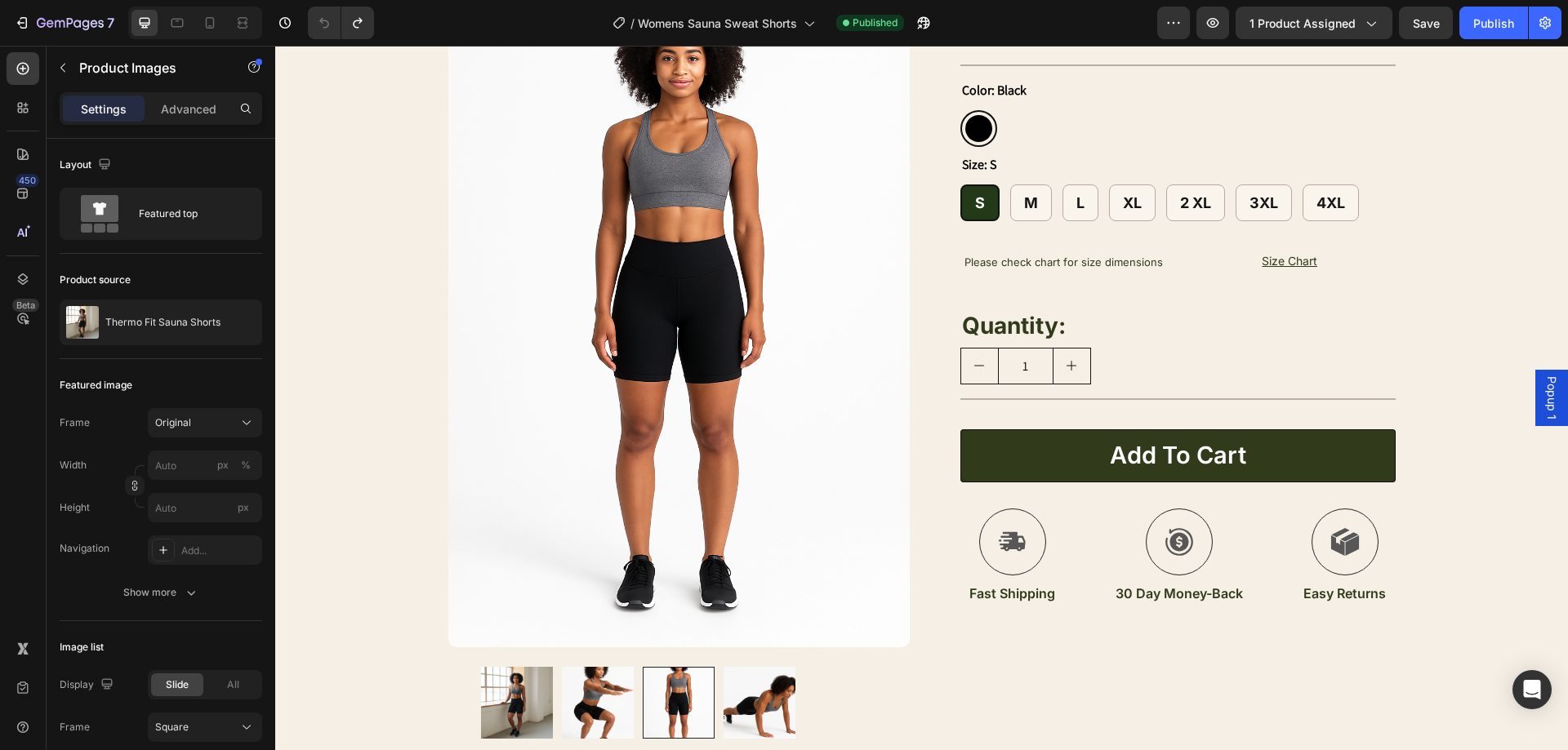
click at [622, 700] on img at bounding box center [598, 703] width 72 height 72
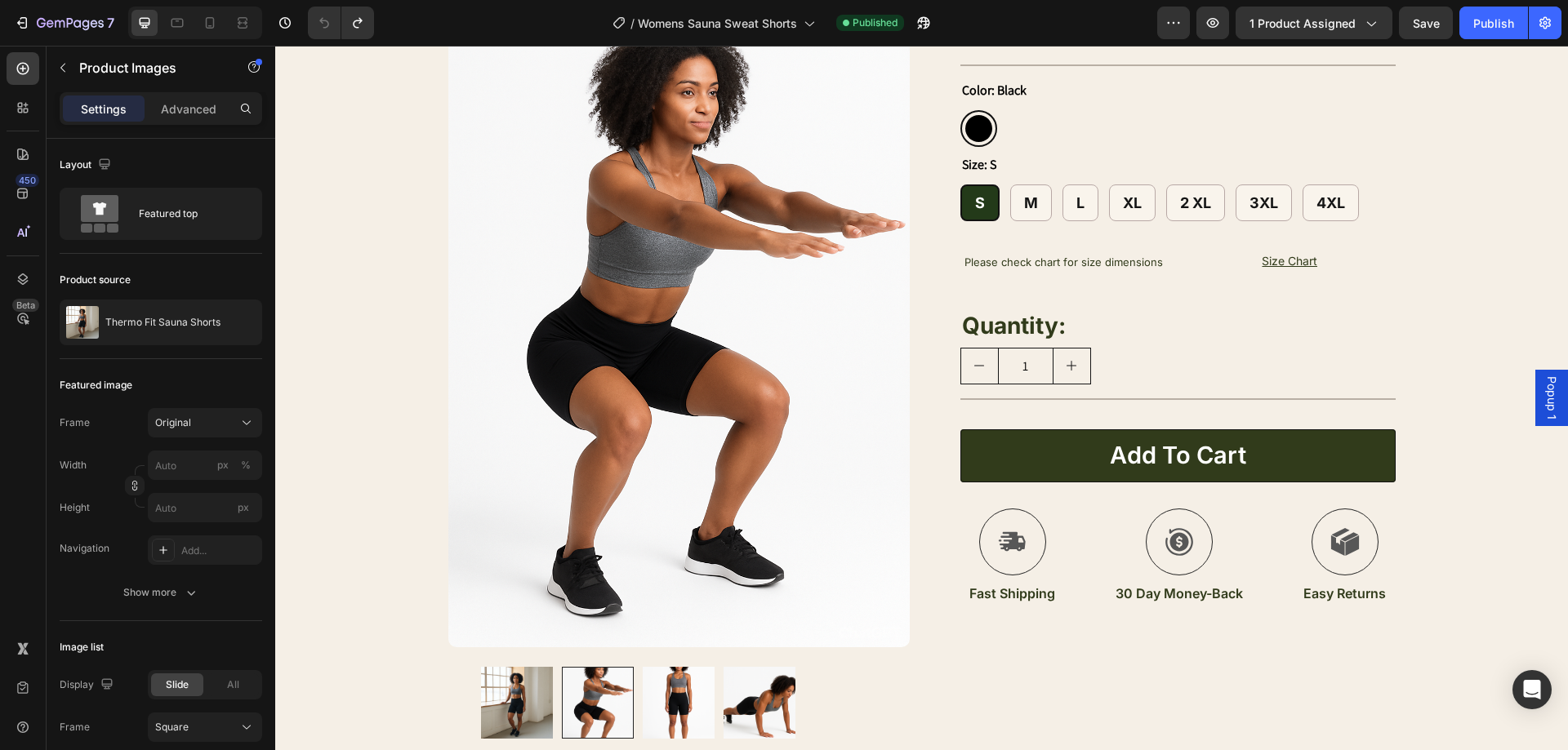
click at [491, 686] on img at bounding box center [517, 703] width 72 height 72
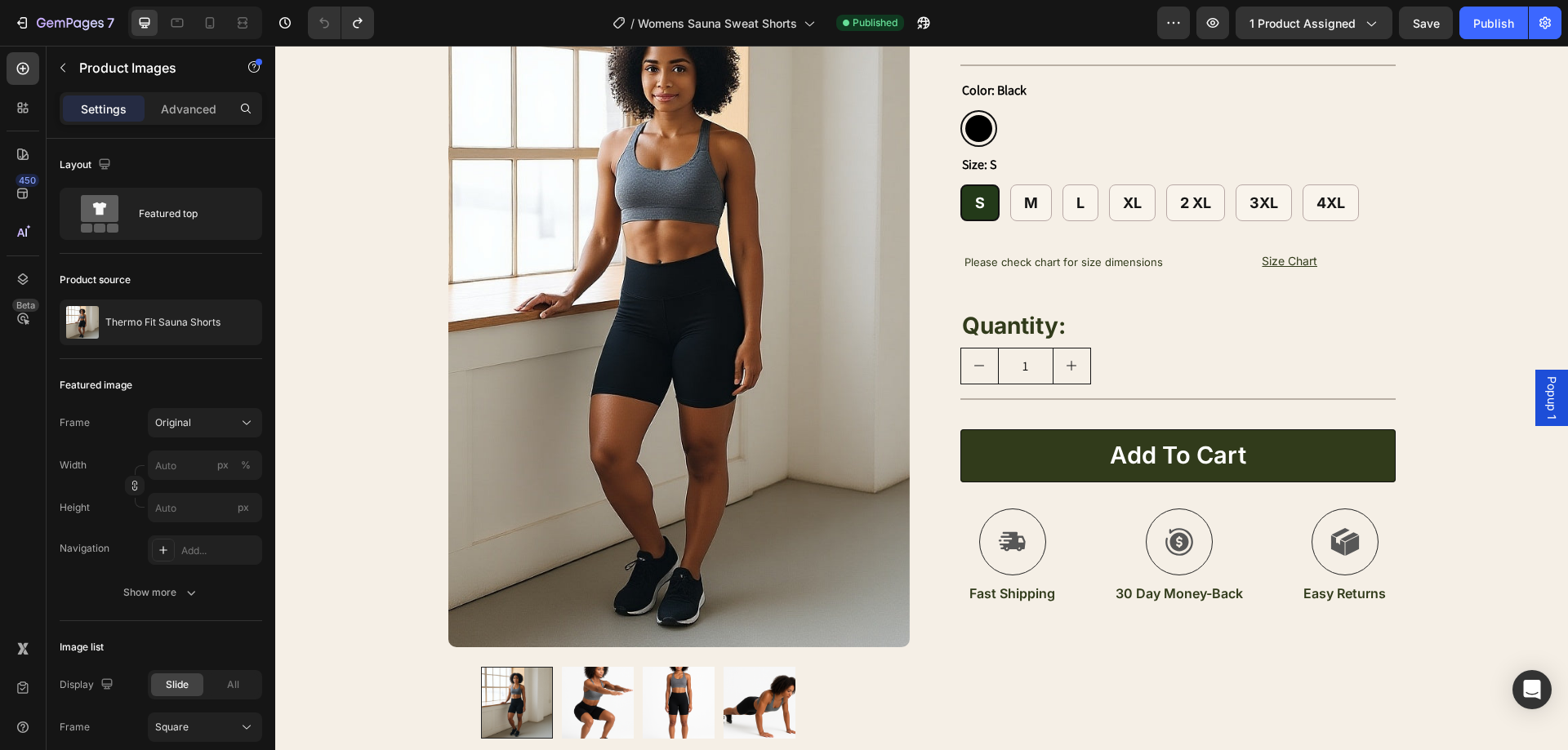
click at [676, 706] on img at bounding box center [678, 703] width 72 height 72
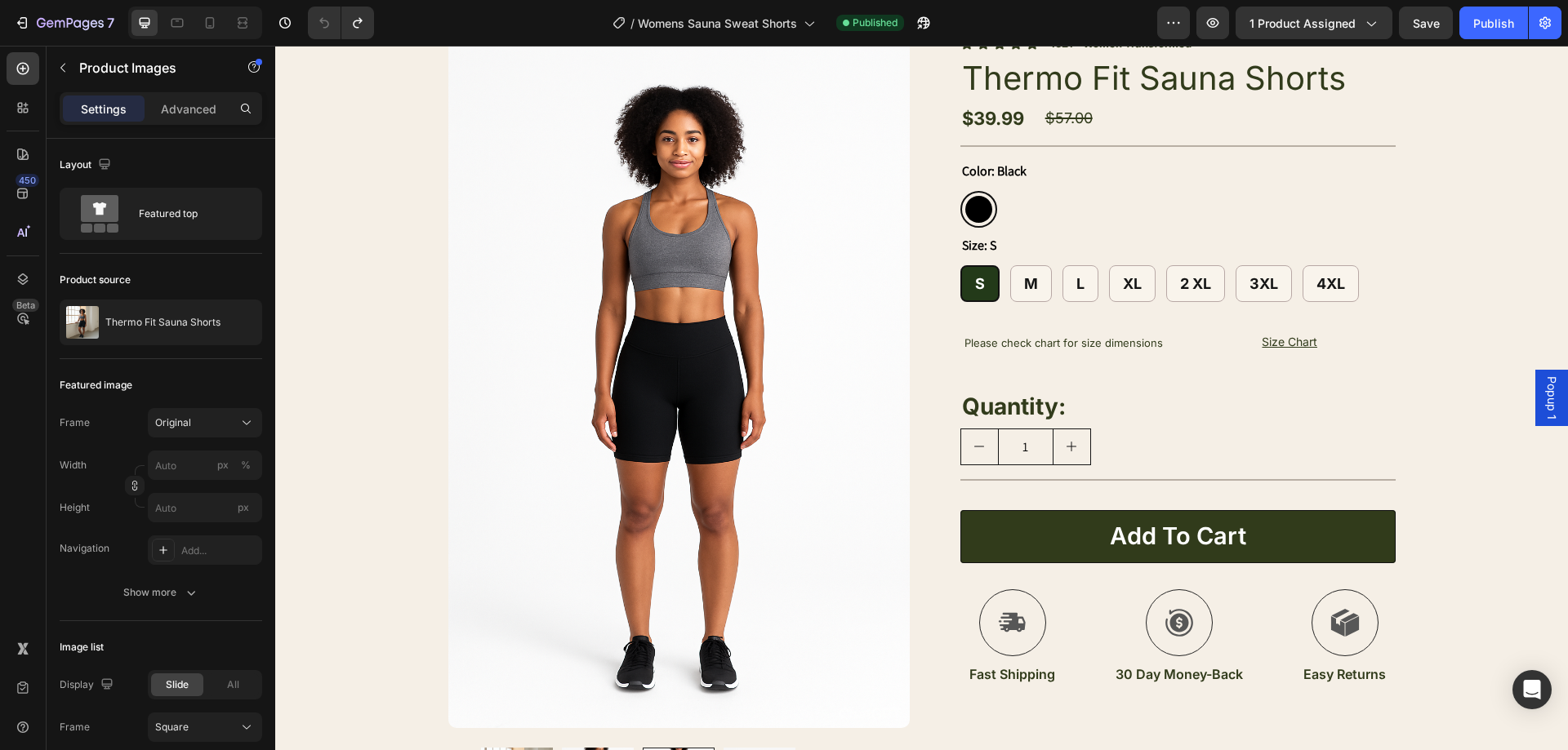
scroll to position [82, 0]
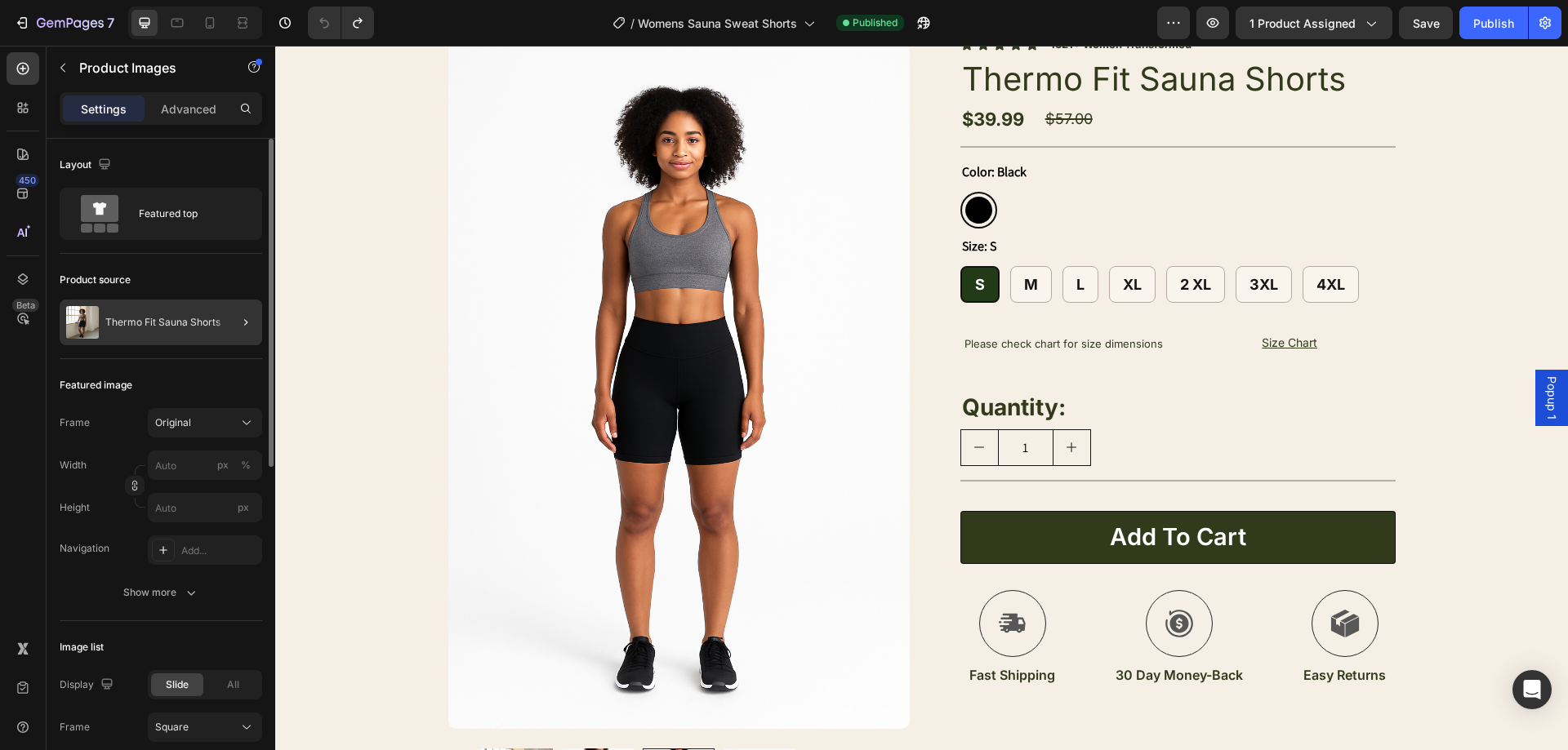
click at [222, 322] on div at bounding box center [240, 322] width 46 height 46
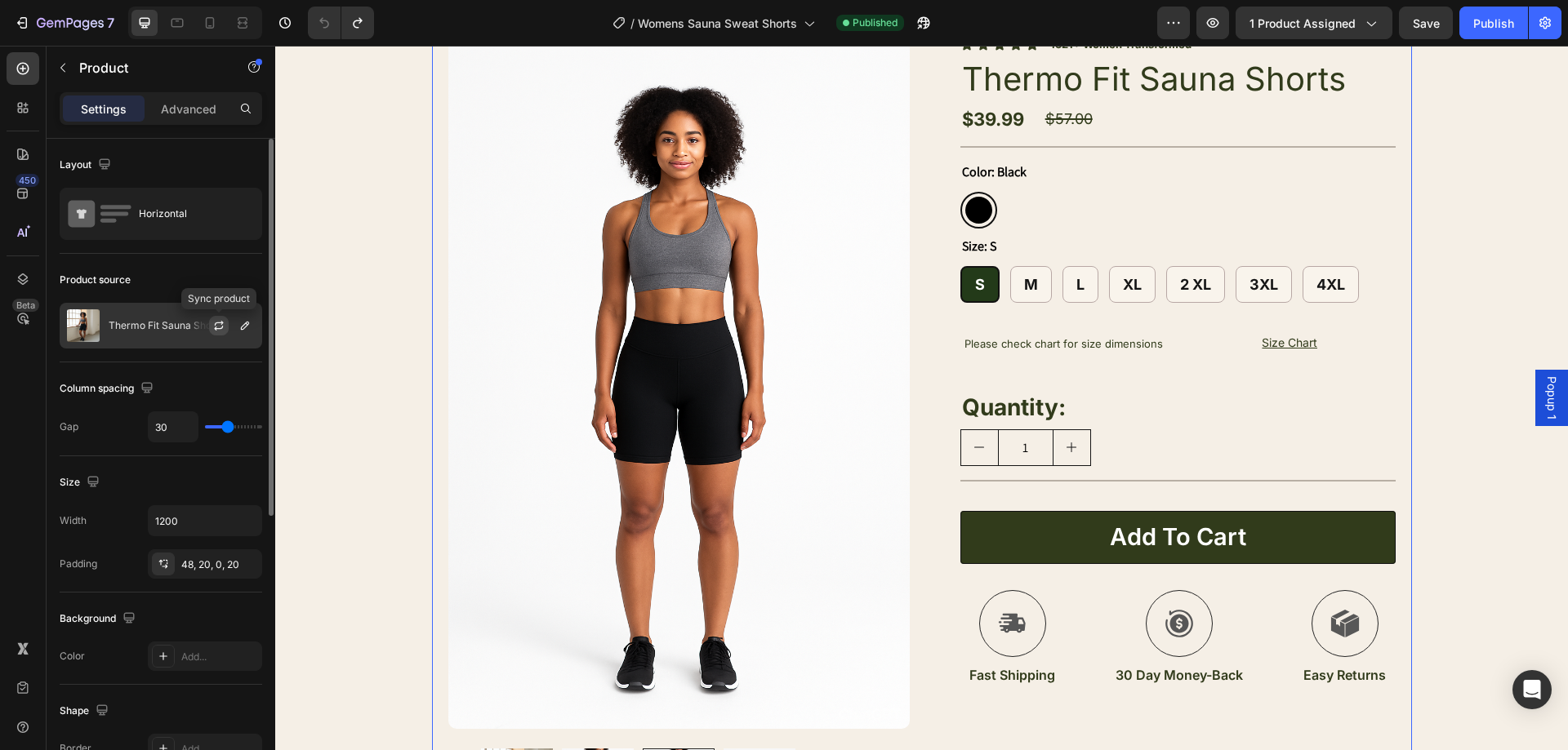
click at [221, 323] on icon "button" at bounding box center [219, 323] width 9 height 5
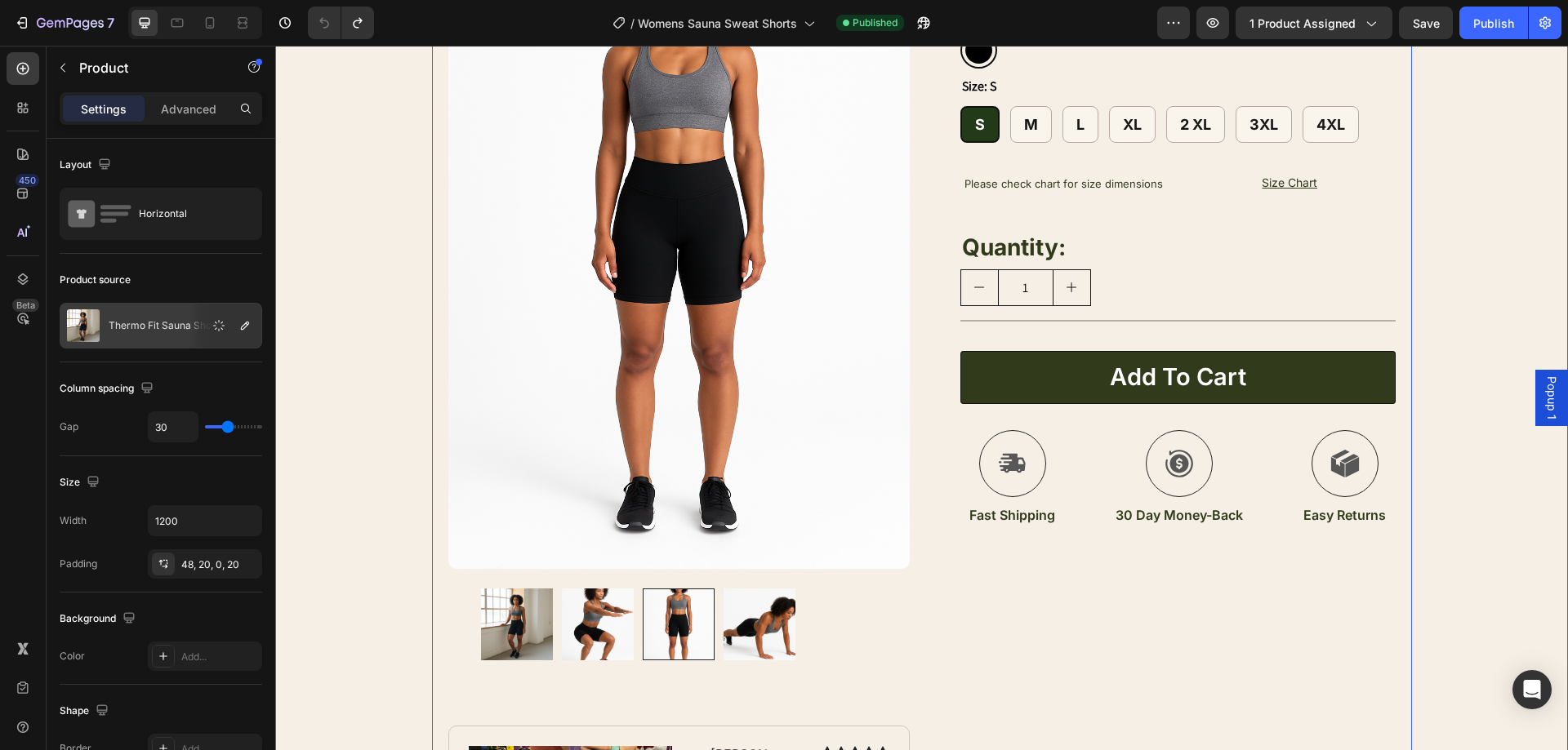
scroll to position [245, 0]
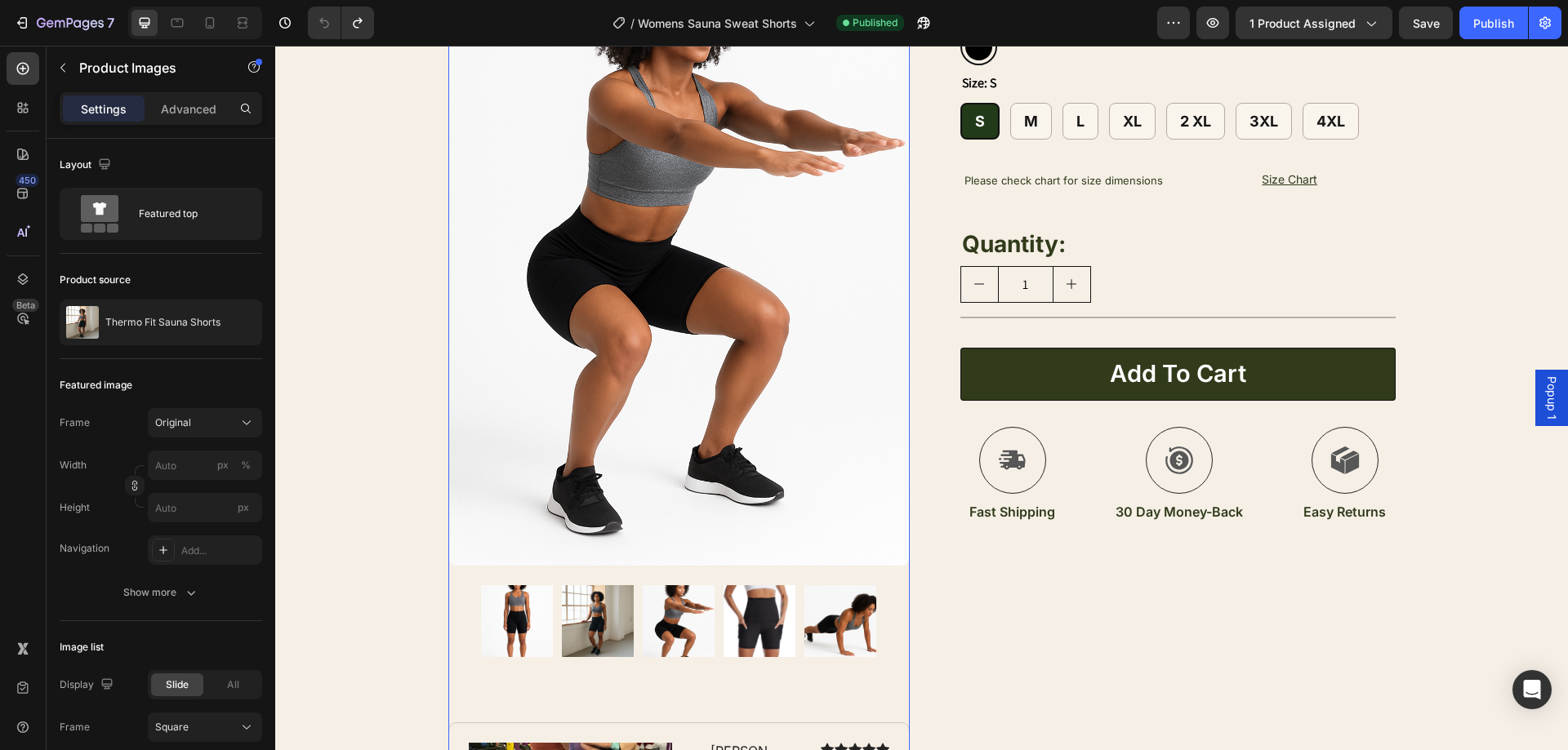
click at [514, 624] on img at bounding box center [517, 621] width 72 height 72
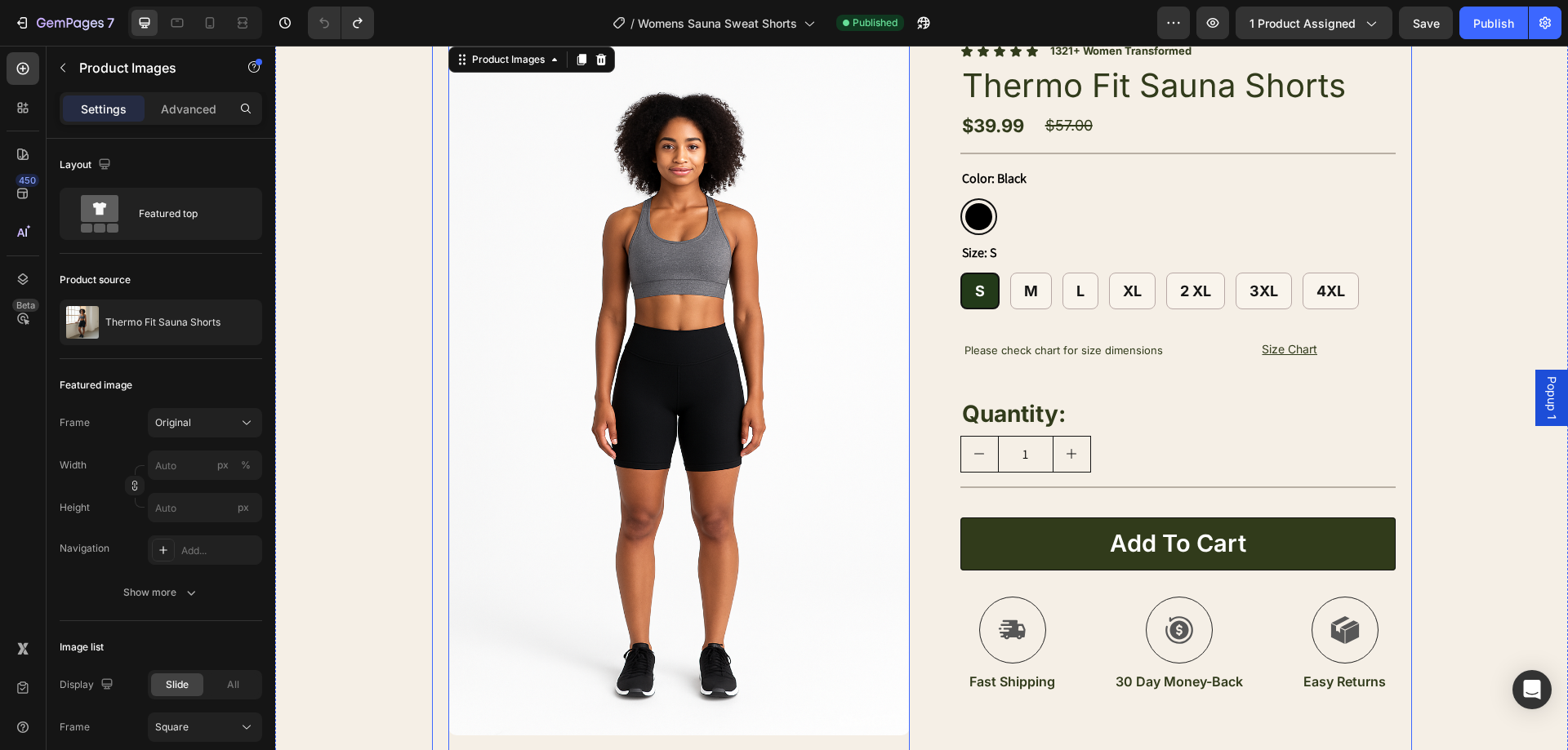
scroll to position [82, 0]
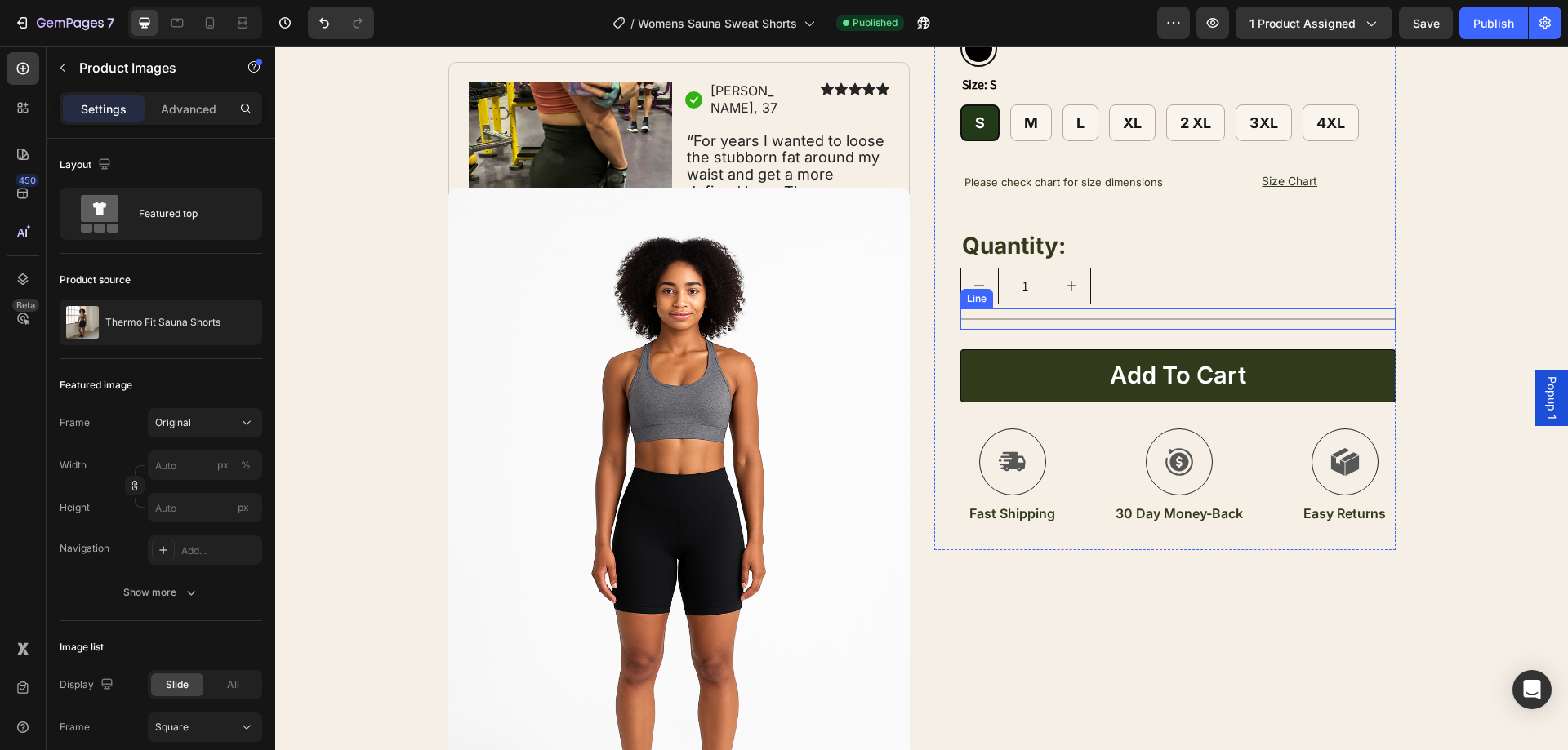
scroll to position [241, 0]
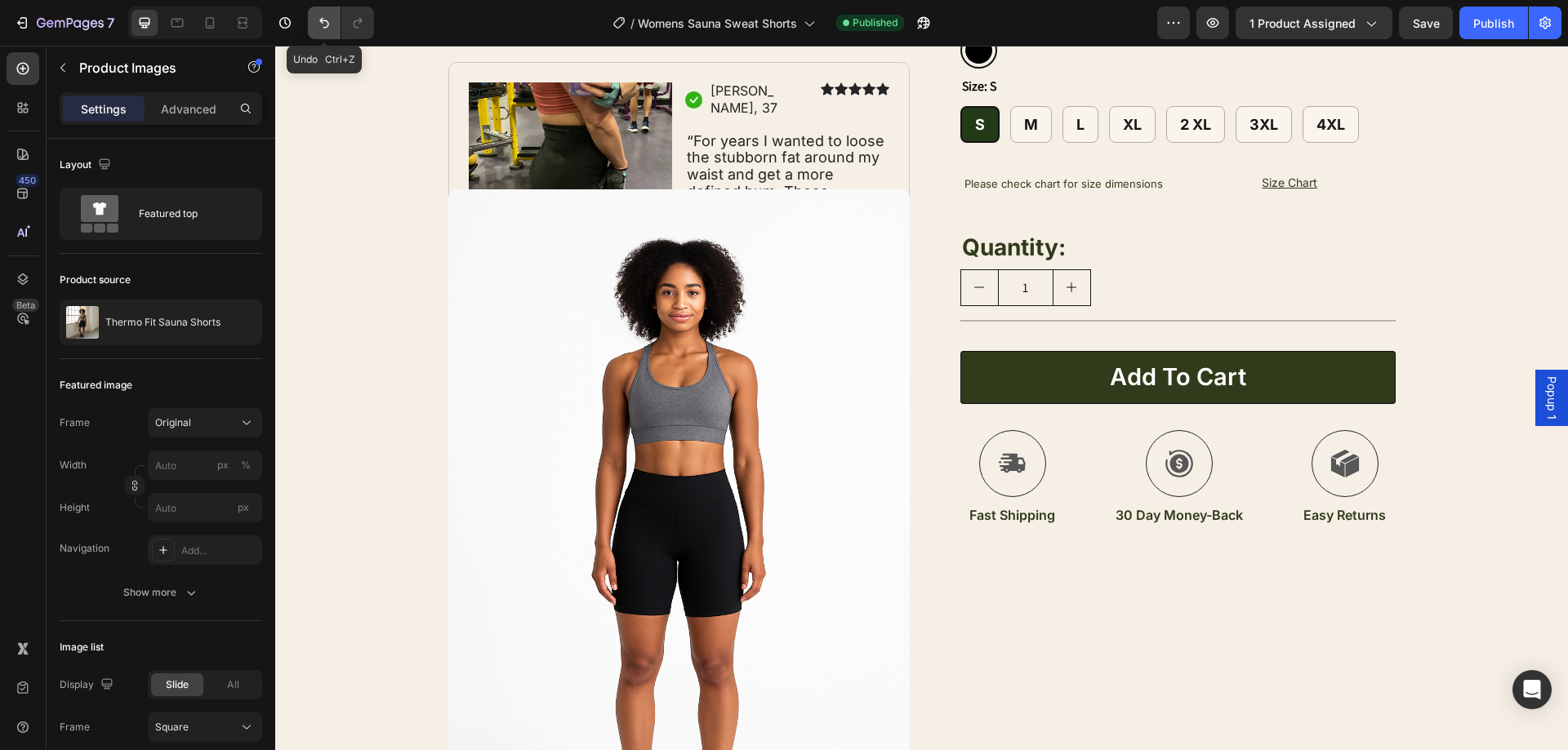
click at [334, 31] on button "Undo/Redo" at bounding box center [324, 23] width 33 height 33
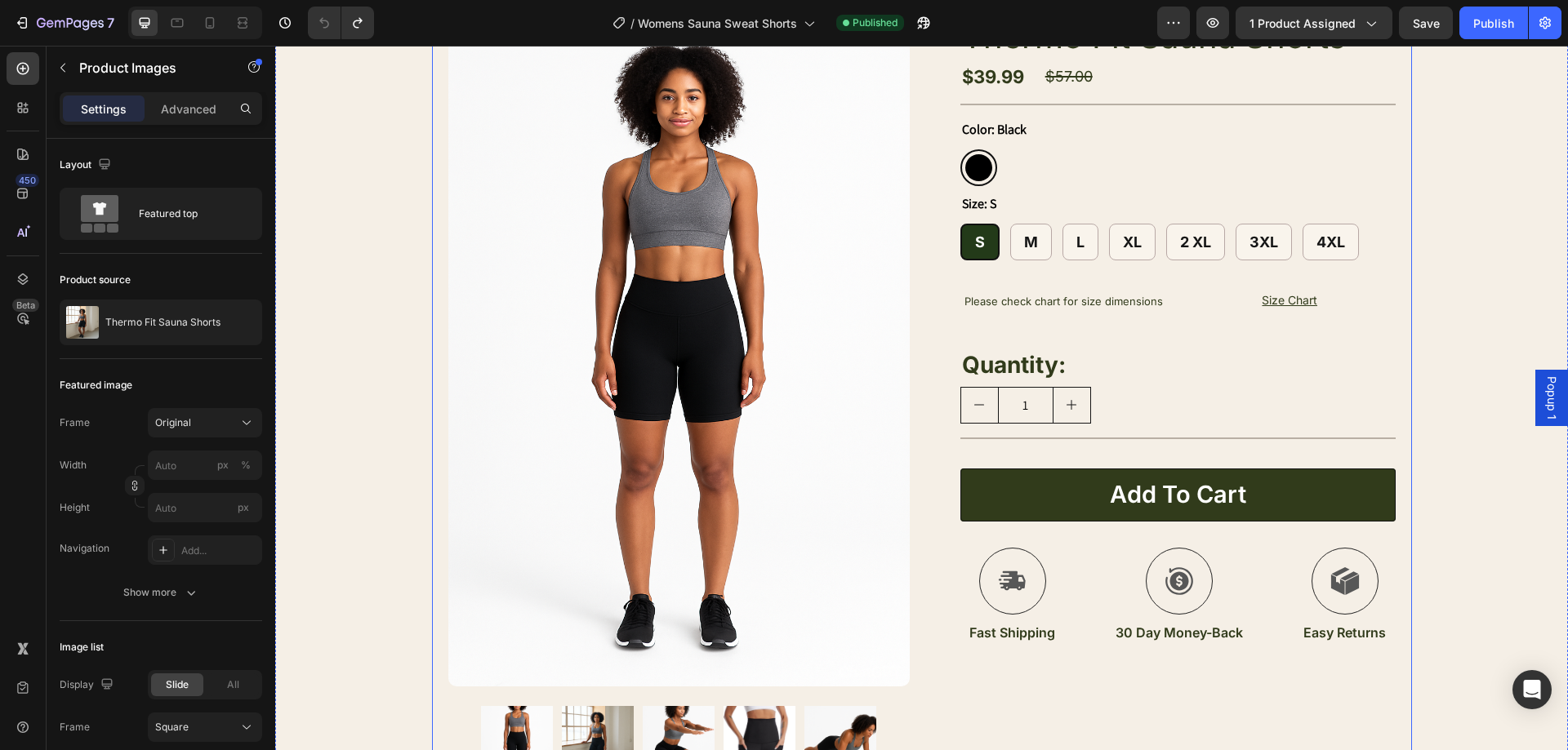
scroll to position [0, 0]
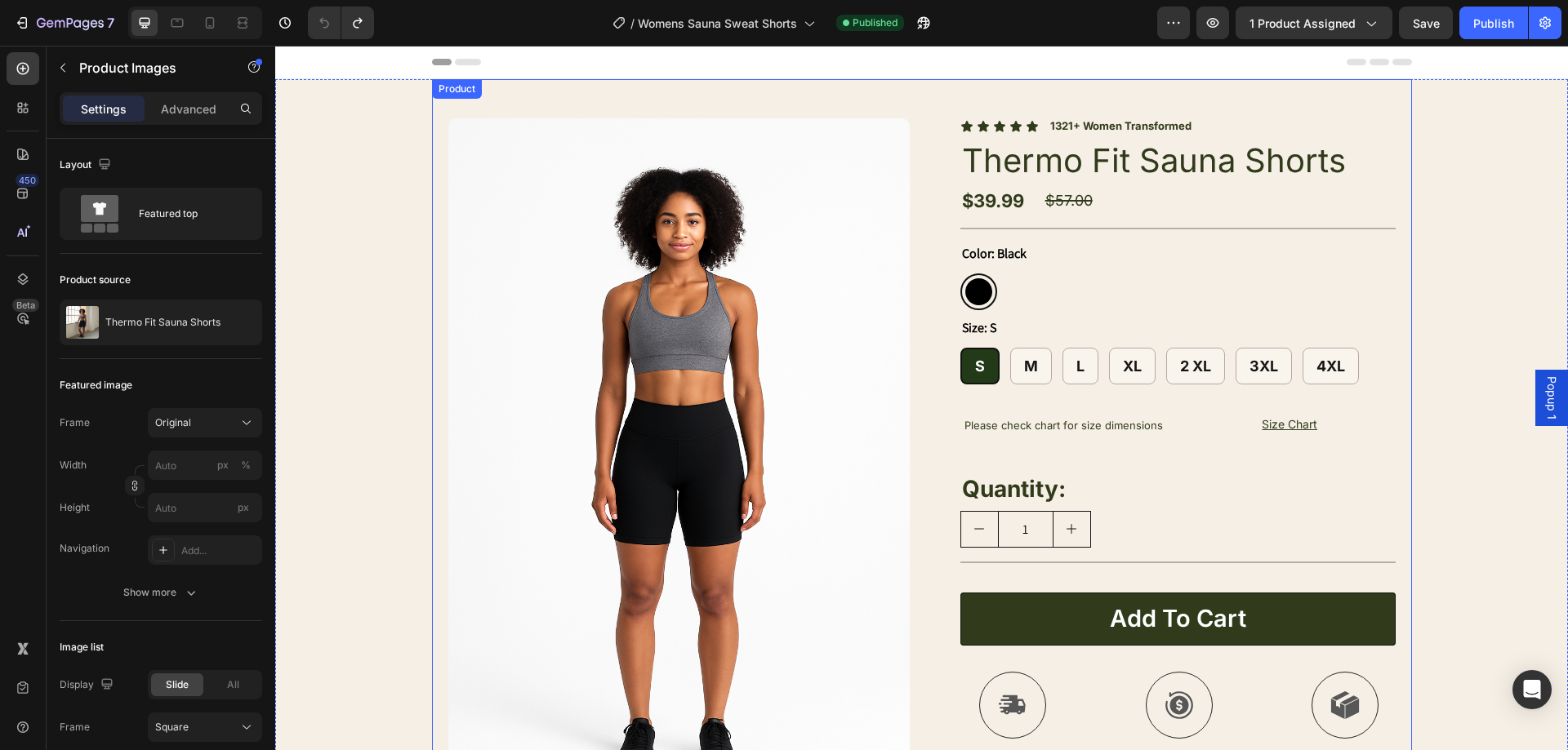
click at [1431, 161] on div "Product Images Image Icon [PERSON_NAME], 37 Text Block Row Icon Icon Icon Icon …" at bounding box center [922, 679] width 1293 height 1201
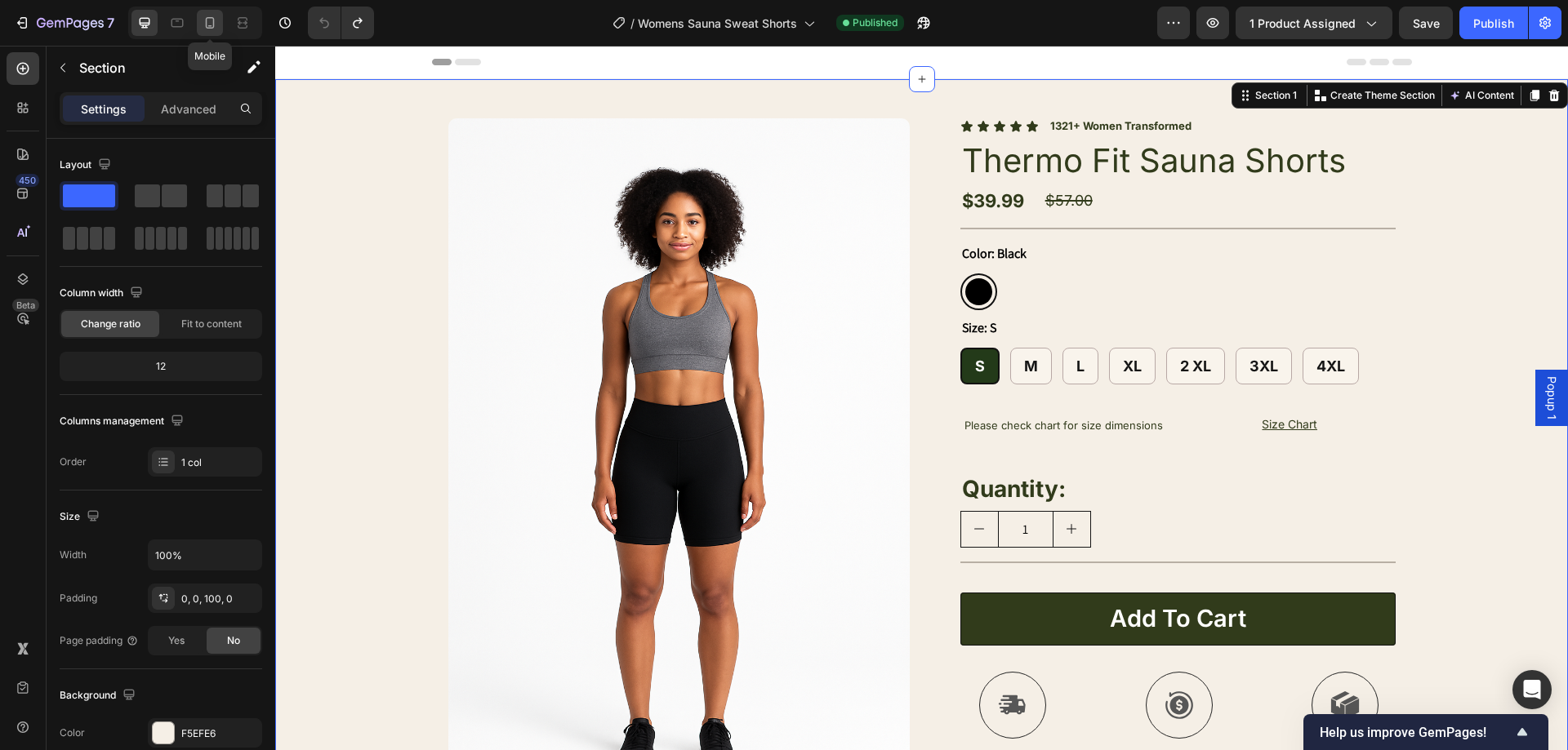
click at [215, 27] on icon at bounding box center [210, 23] width 17 height 17
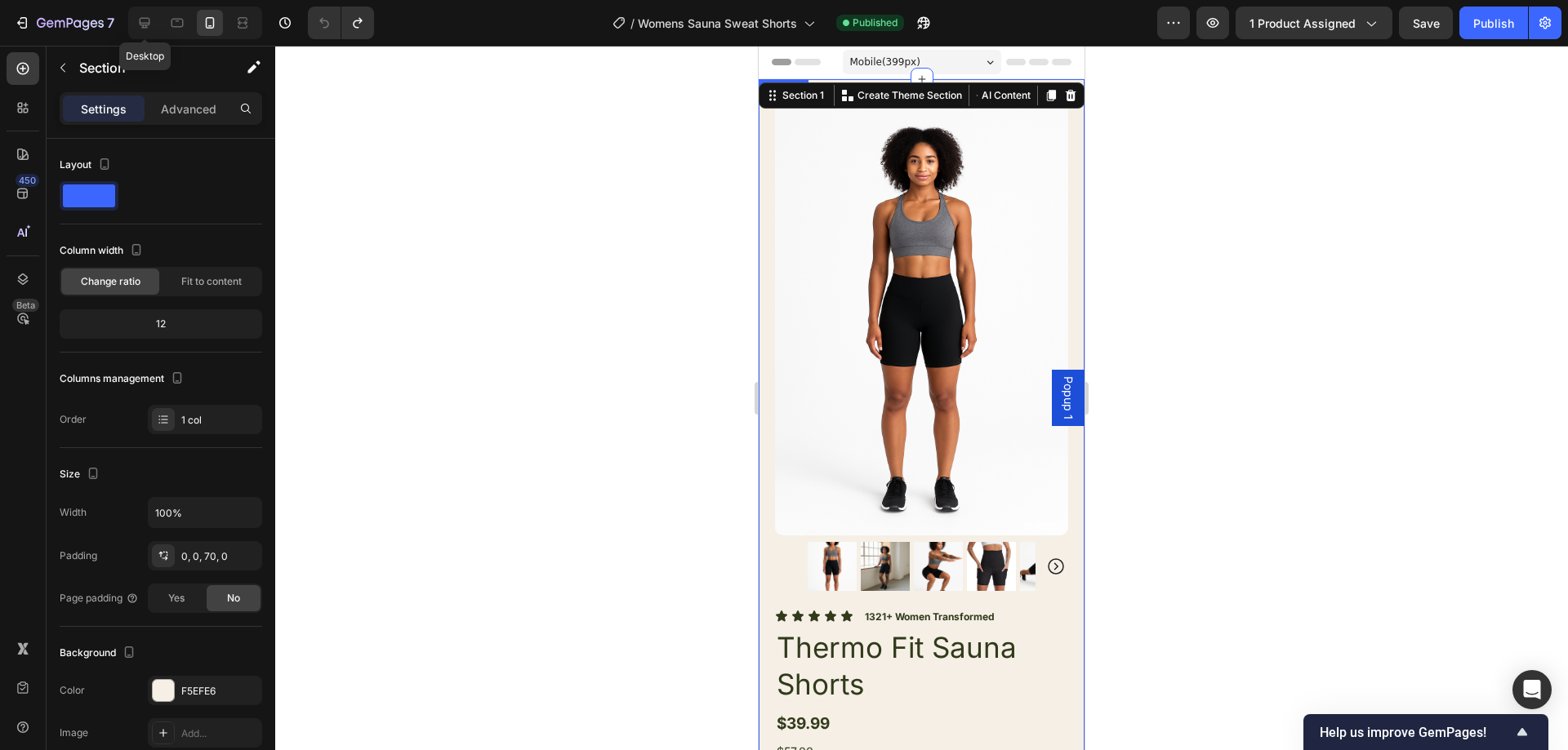
drag, startPoint x: 135, startPoint y: 22, endPoint x: 687, endPoint y: 44, distance: 552.4
click at [137, 22] on div at bounding box center [144, 23] width 26 height 26
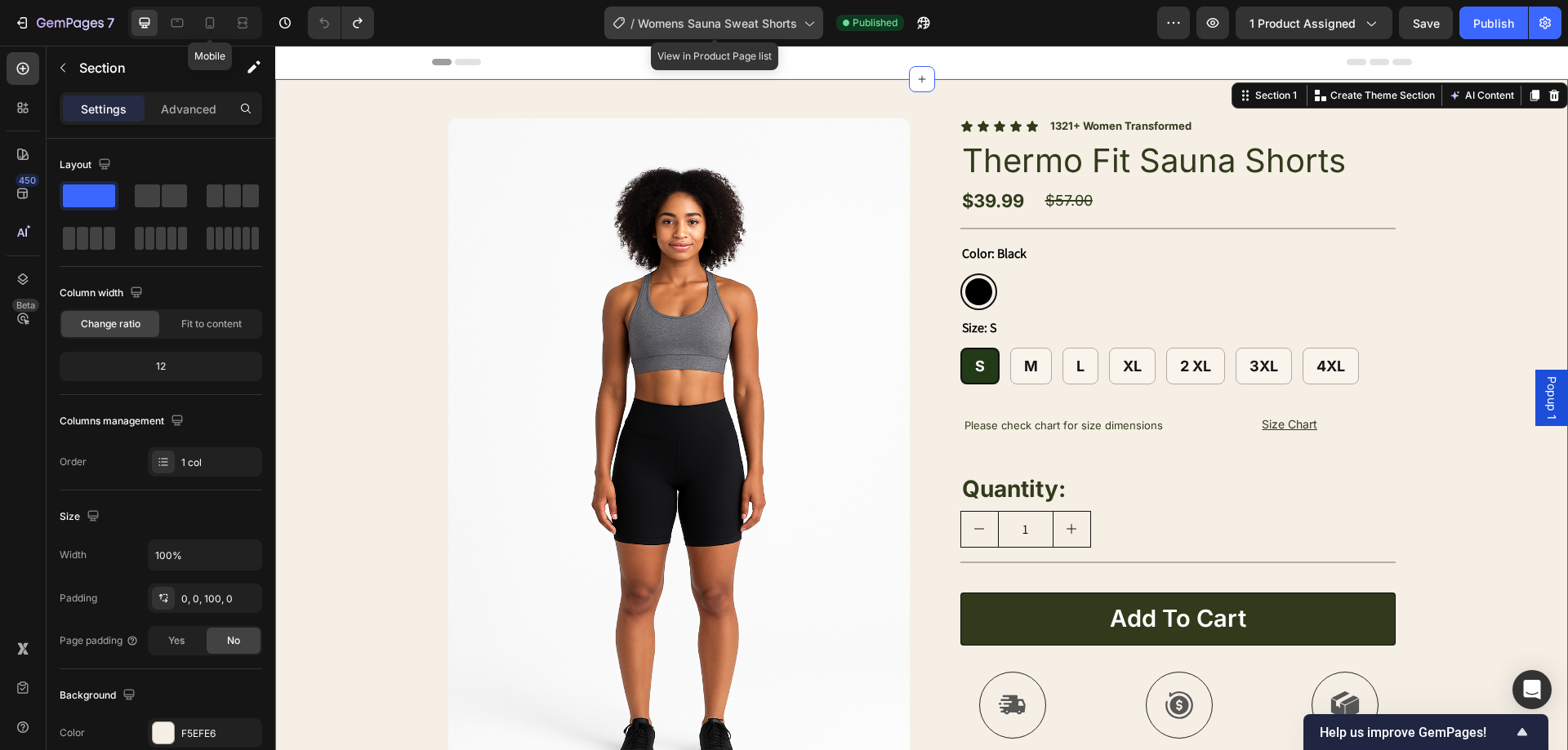
click at [750, 26] on span "Womens Sauna Sweat Shorts" at bounding box center [717, 23] width 159 height 17
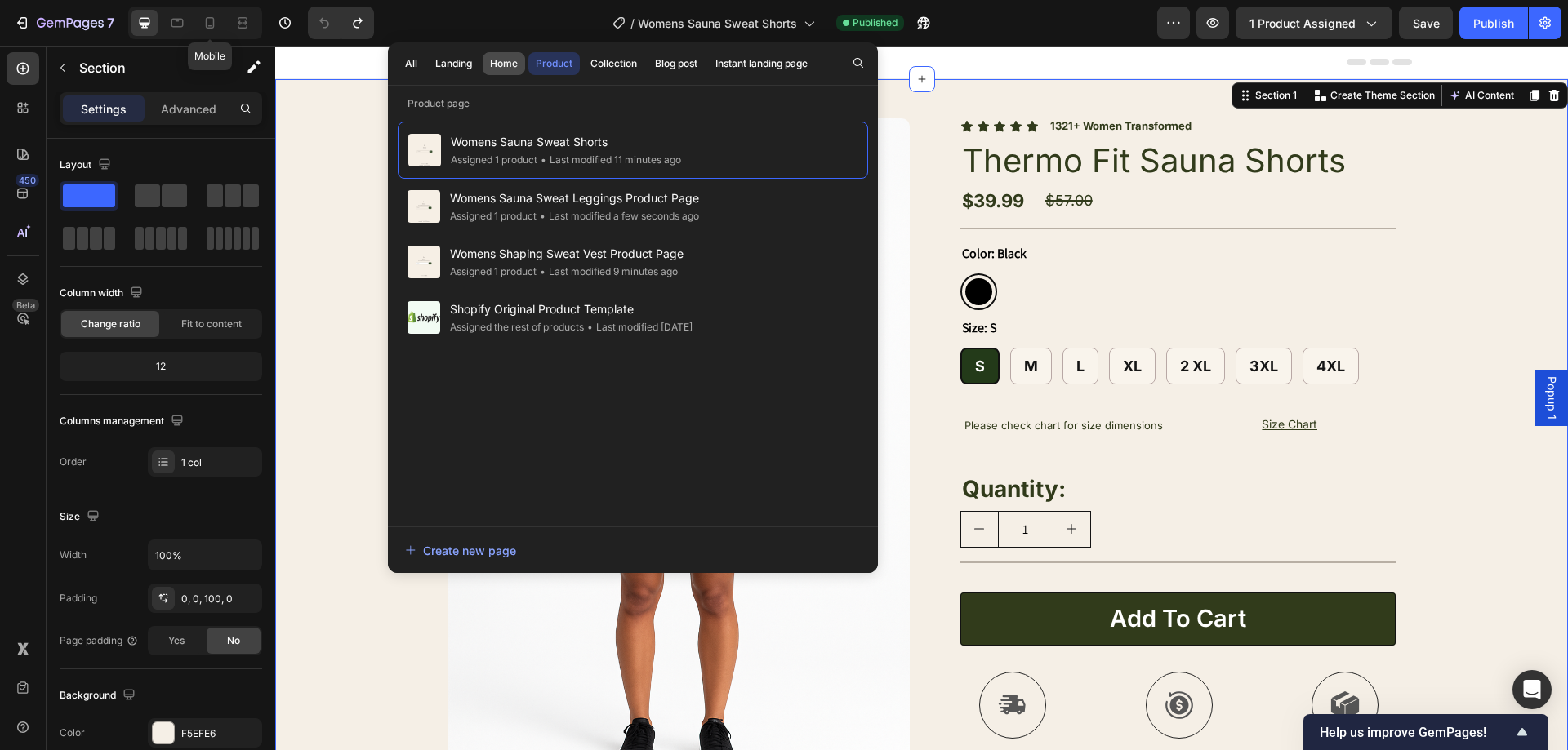
click at [495, 61] on div "Home" at bounding box center [504, 63] width 28 height 15
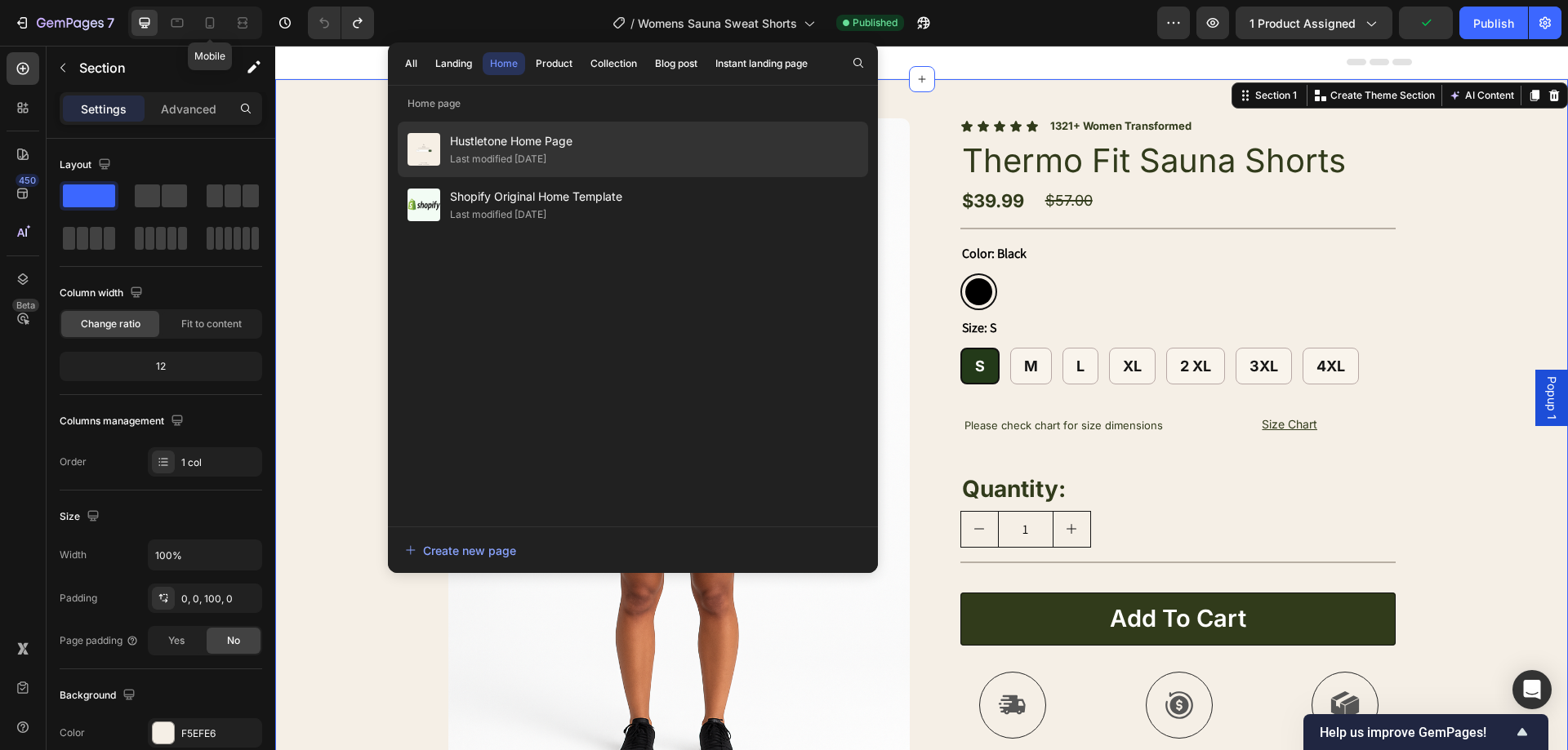
click at [630, 148] on div "Hustletone Home Page Last modified 3 days ago" at bounding box center [633, 150] width 470 height 55
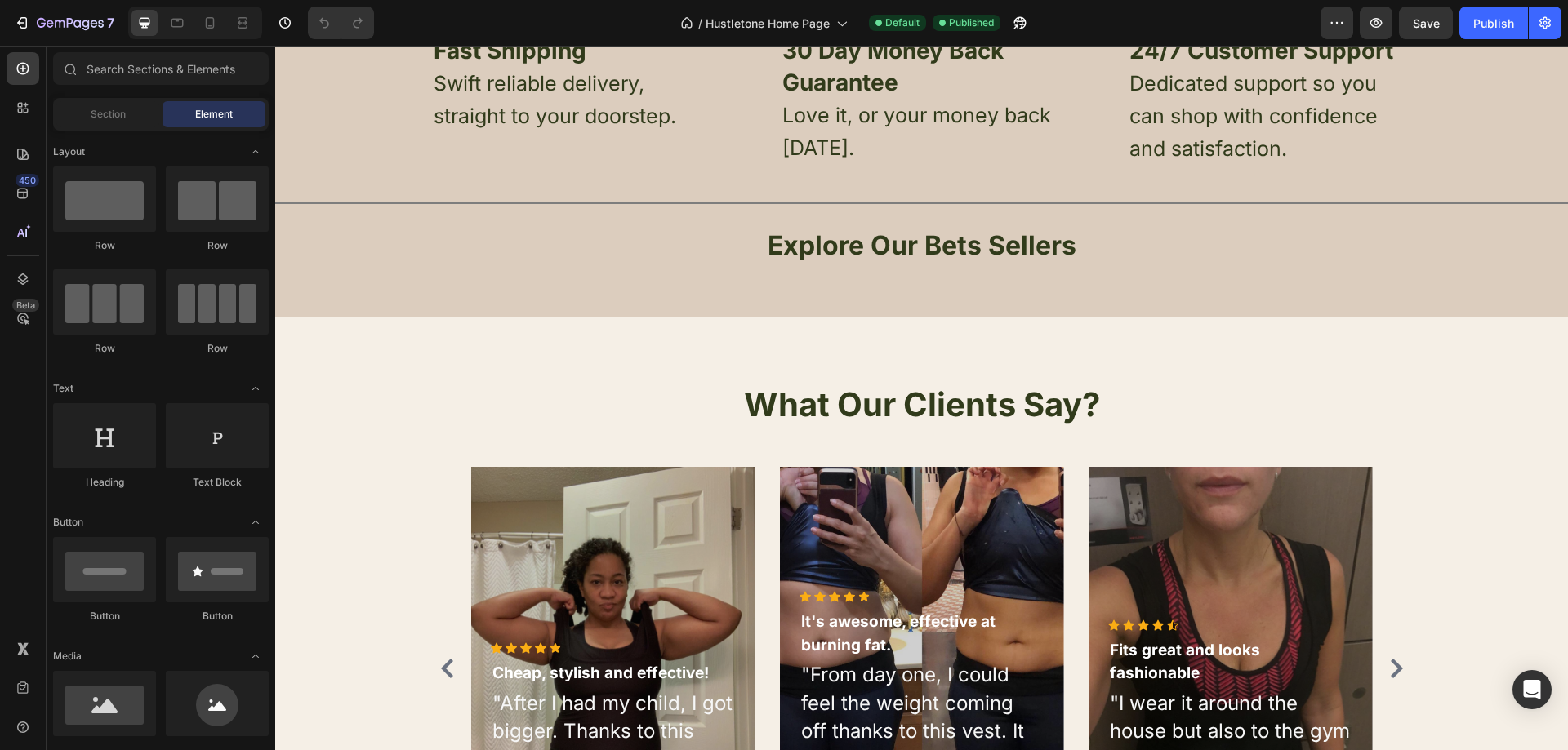
scroll to position [1061, 0]
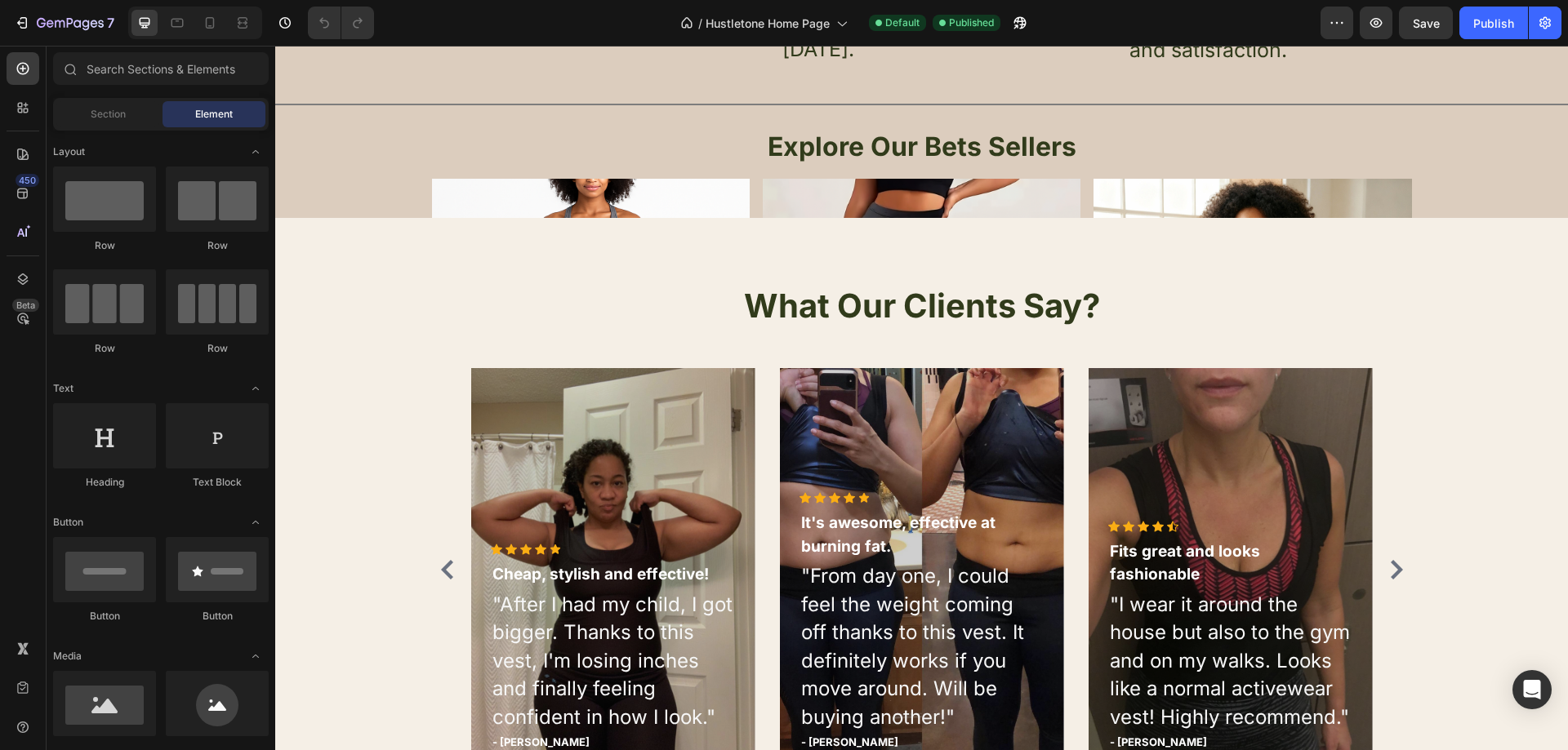
radio input "false"
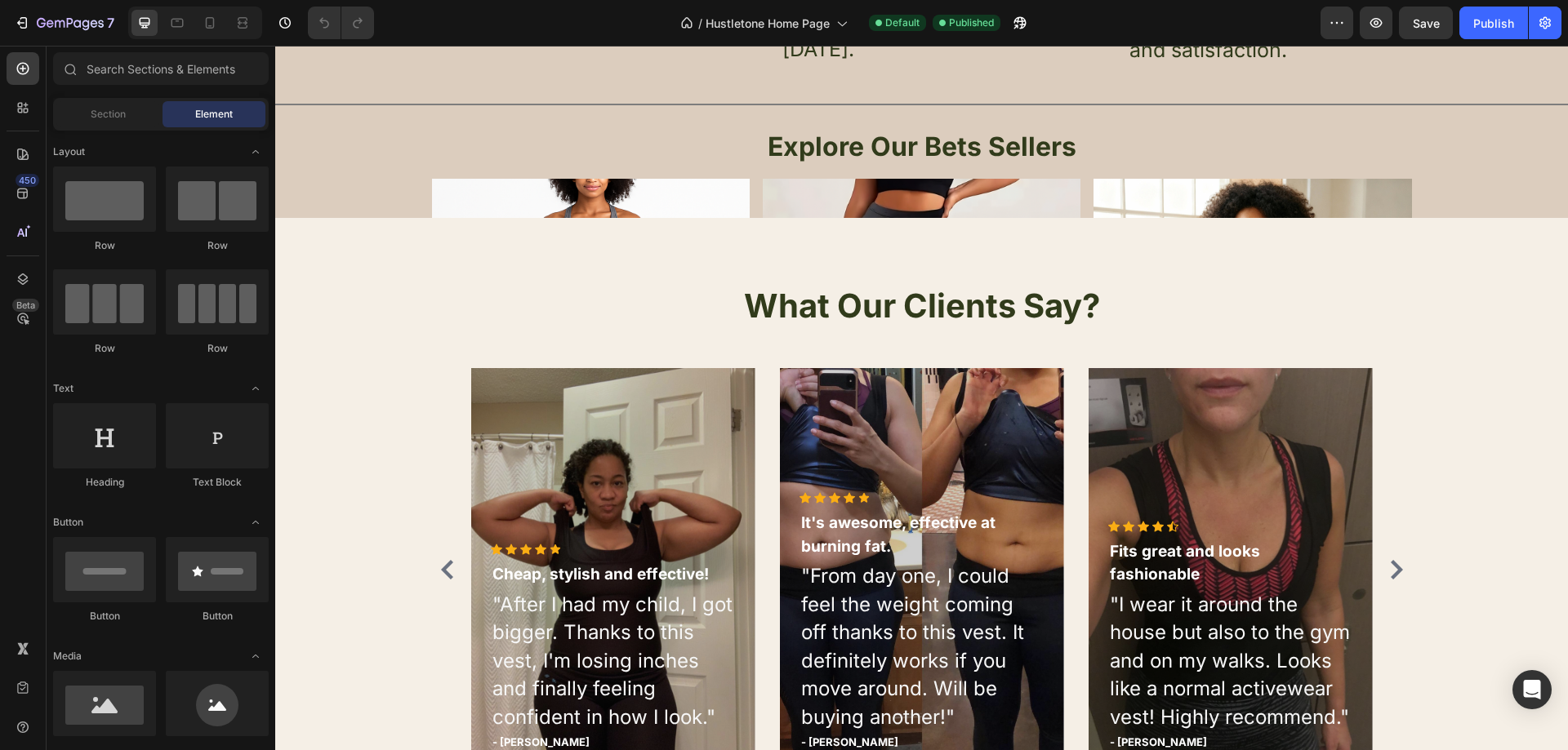
radio input "false"
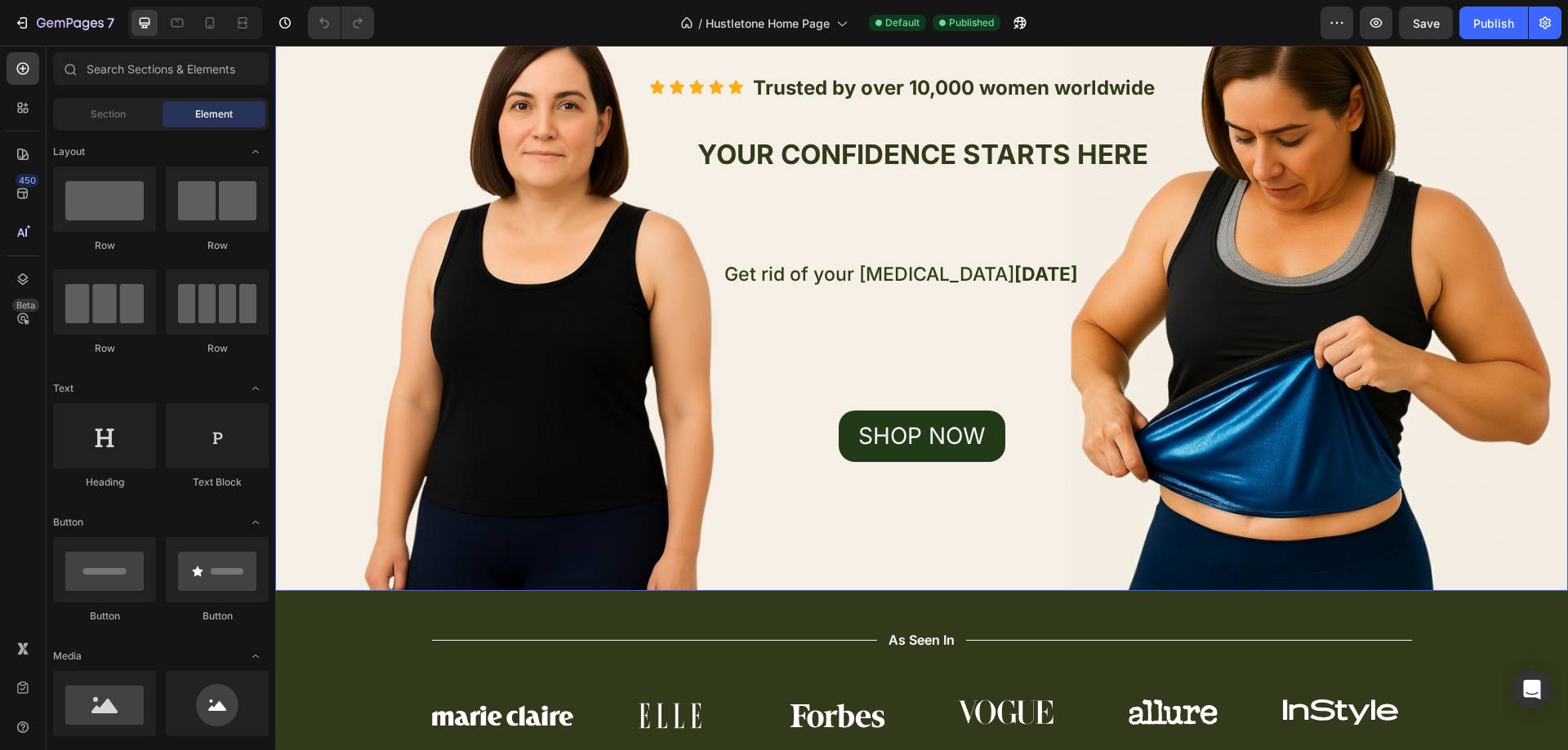
scroll to position [82, 0]
